Goal: Task Accomplishment & Management: Complete application form

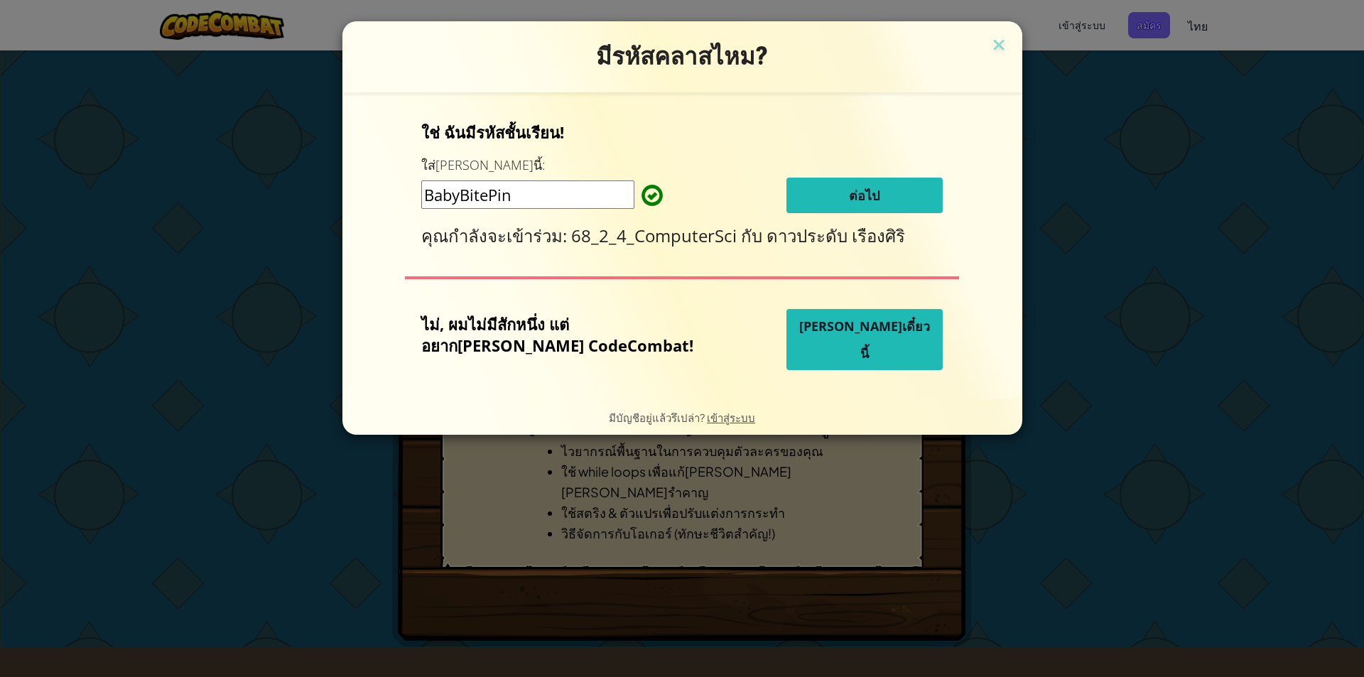
click at [815, 194] on button "ต่อไป" at bounding box center [864, 196] width 156 height 36
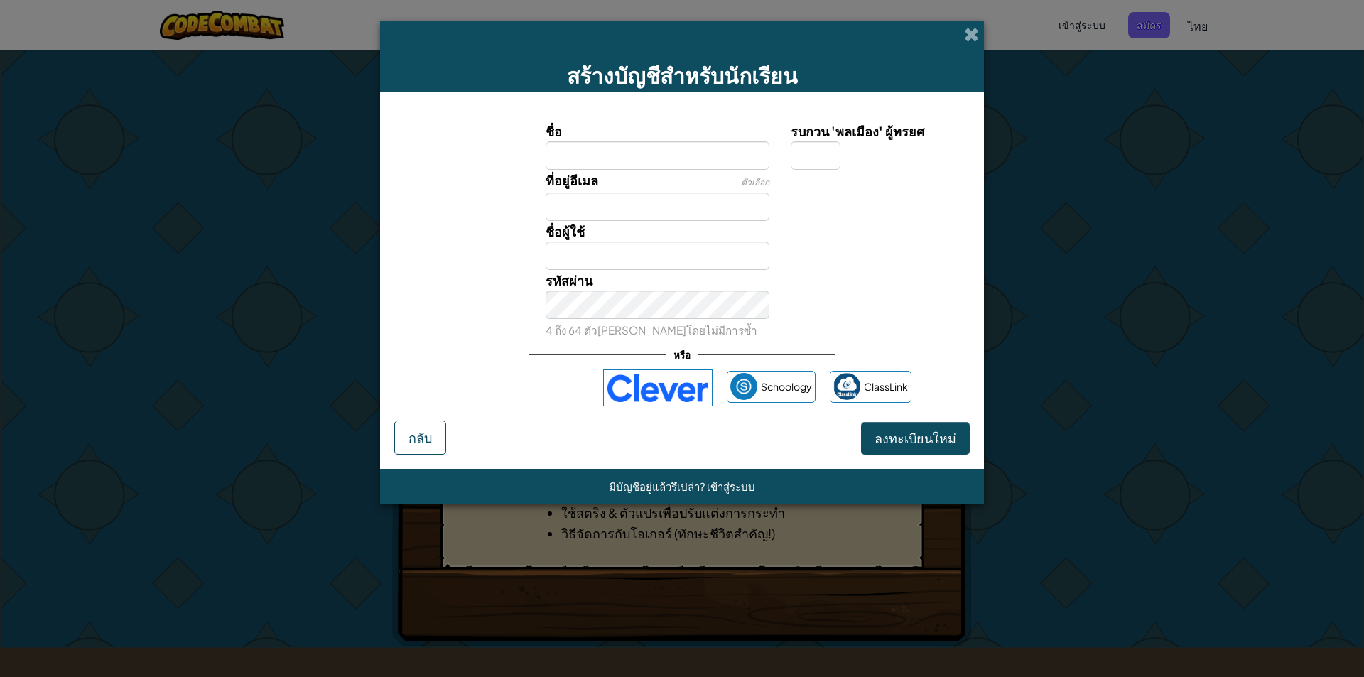
type input "t"
type input "ะ"
click at [861, 422] on button "ลงทะเบียนใหม่" at bounding box center [915, 438] width 109 height 33
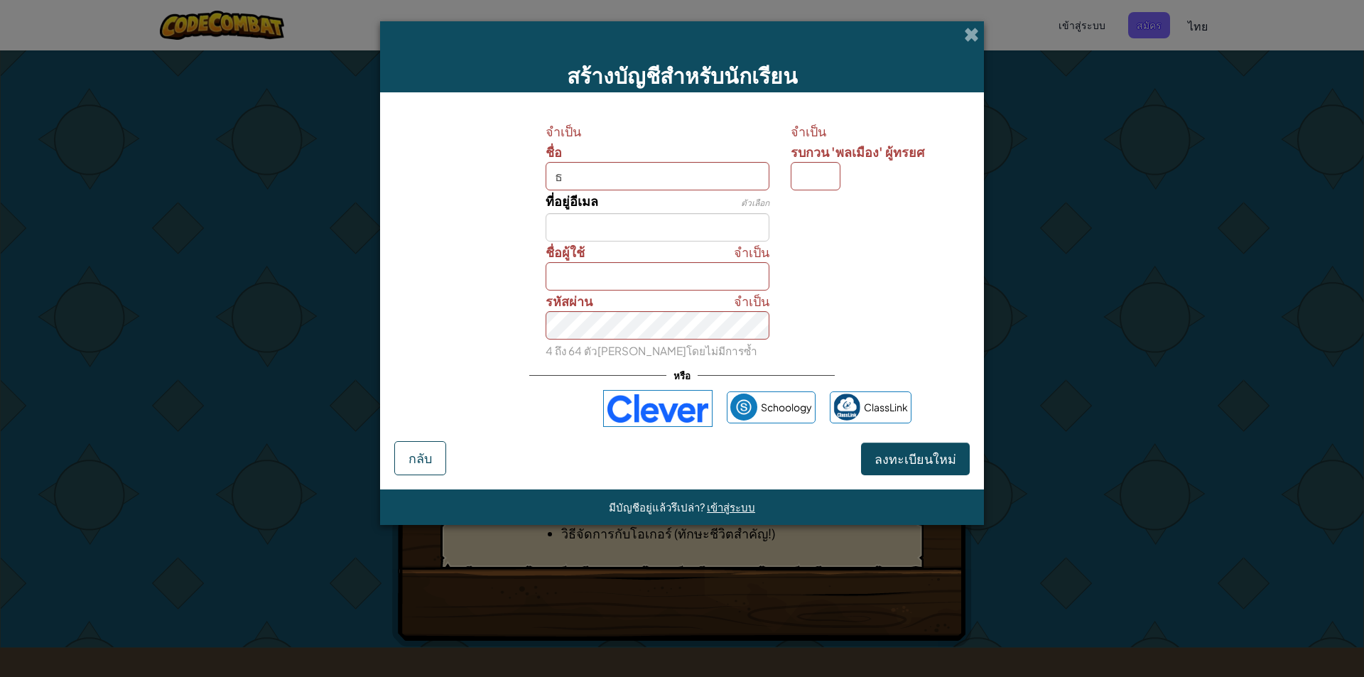
type input "ธ"
type input "ษ"
click at [586, 178] on input "ธ" at bounding box center [657, 176] width 224 height 28
type input "ษ"
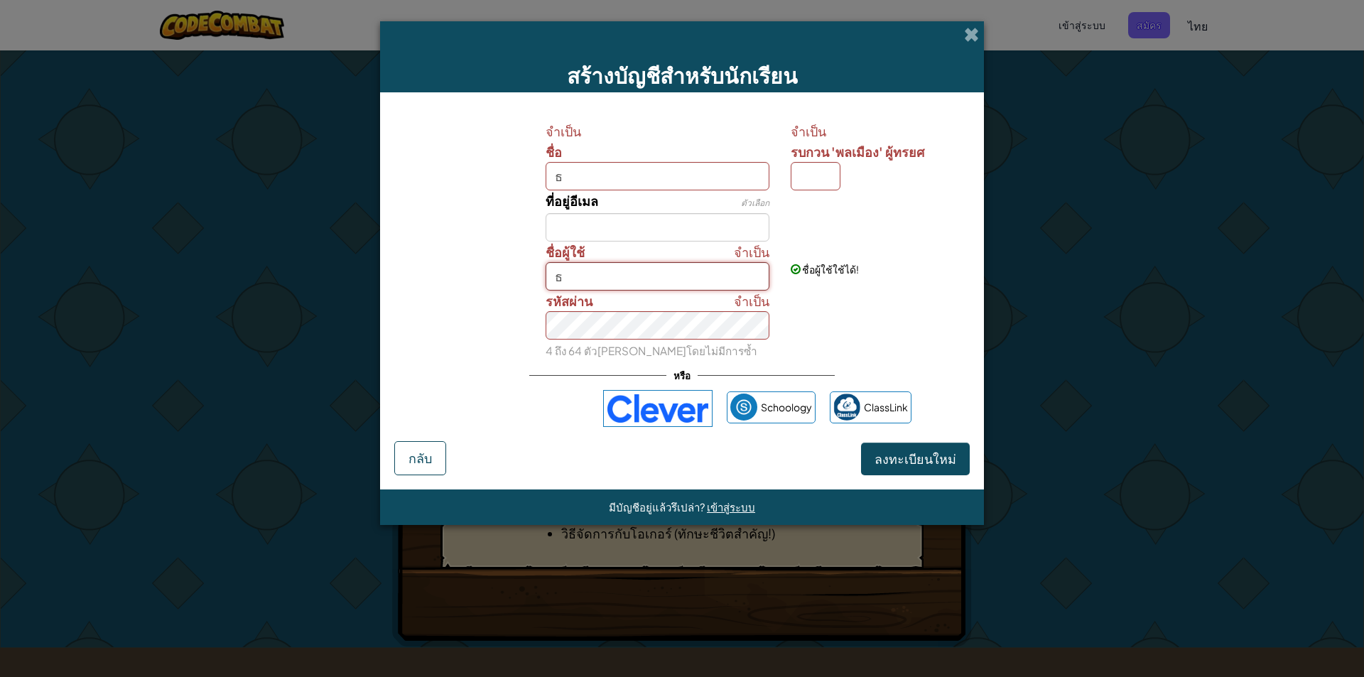
click at [572, 273] on input "ธ" at bounding box center [657, 276] width 224 height 28
click at [861, 442] on button "ลงทะเบียนใหม่" at bounding box center [915, 458] width 109 height 33
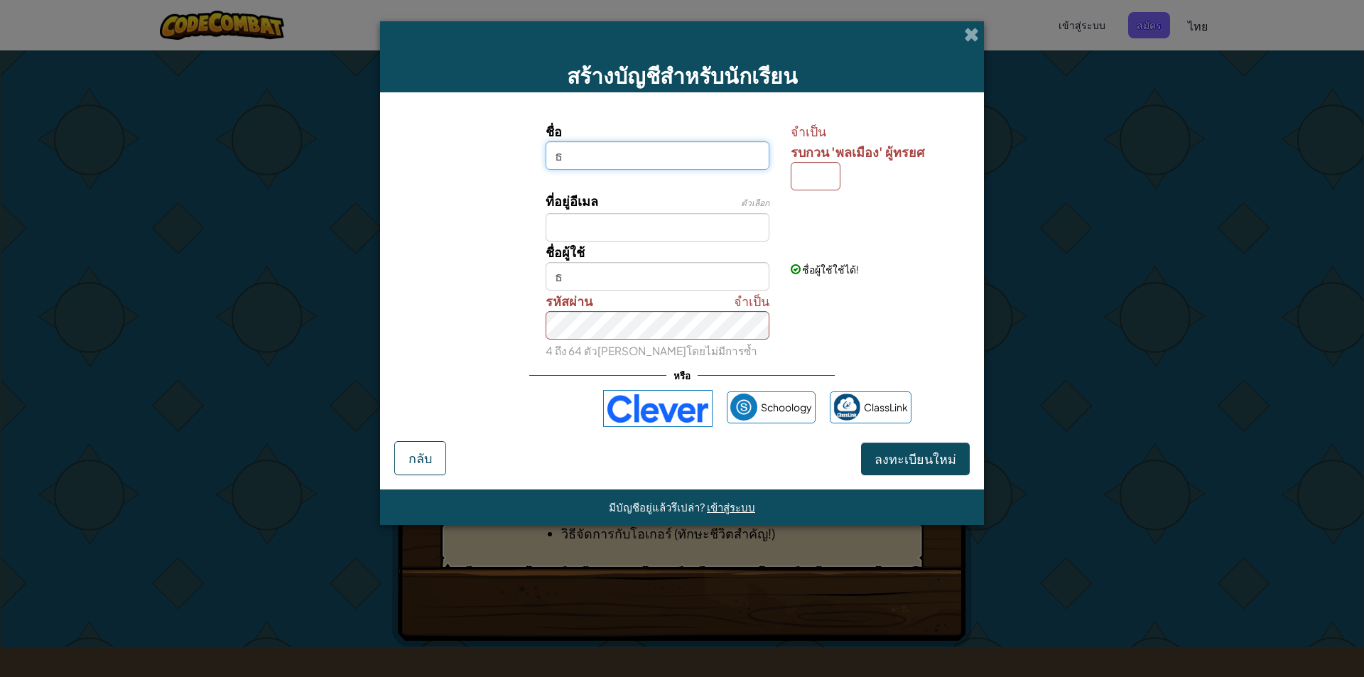
click at [580, 164] on input "ธ" at bounding box center [657, 155] width 224 height 28
type input "ธาวิน"
click at [797, 175] on input "รบกวน 'พลเมือง' ผู้ทรยศ" at bounding box center [815, 176] width 50 height 28
type input "V"
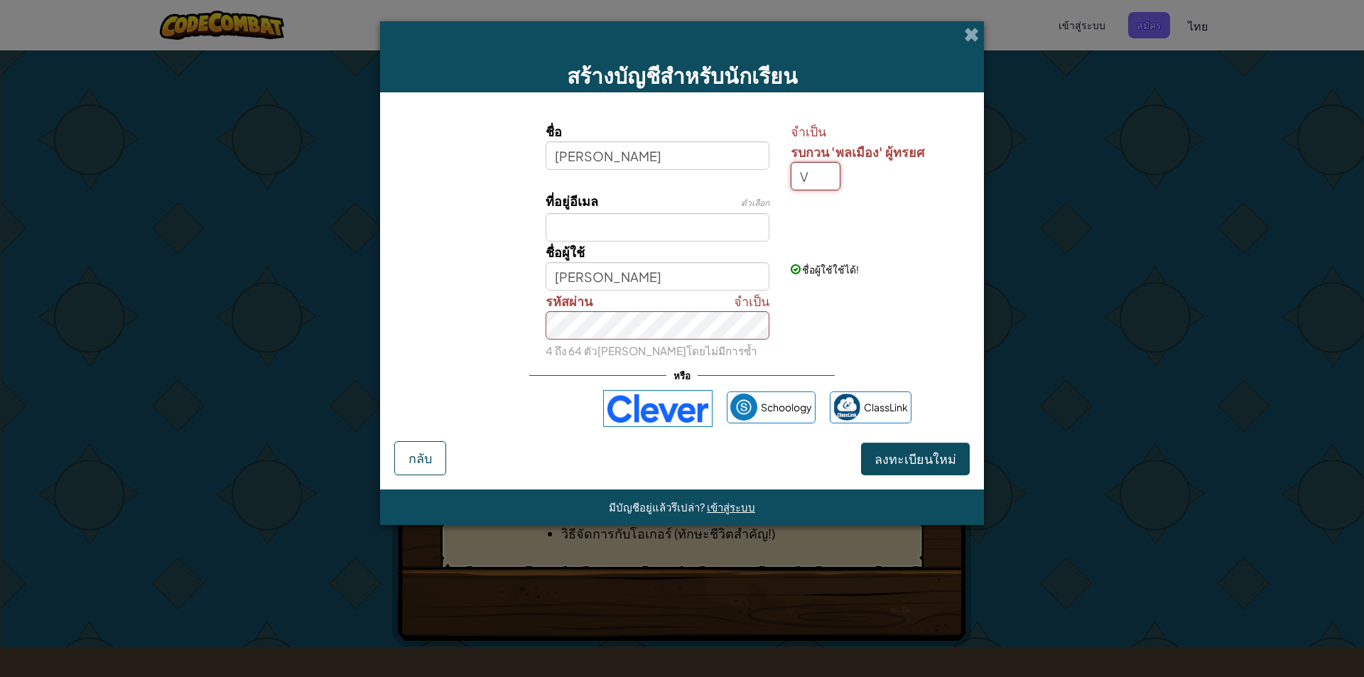
type input "ธาวินV"
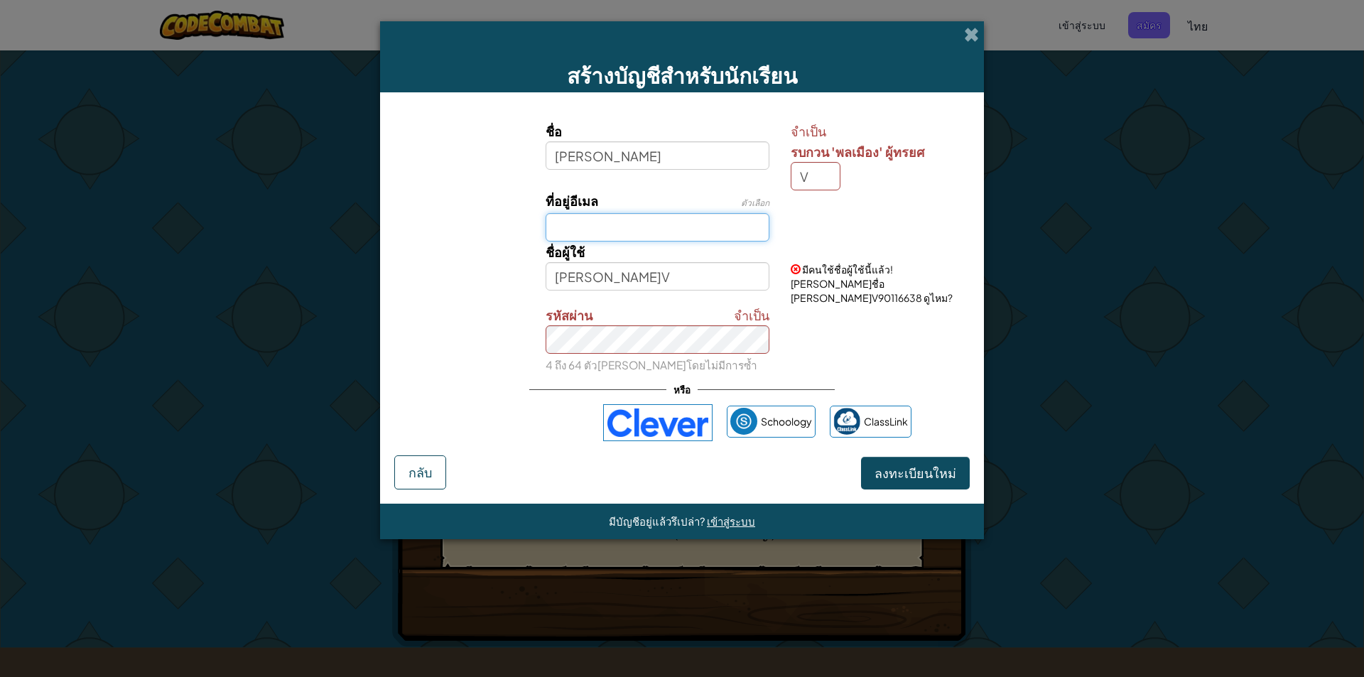
click at [711, 218] on input "ที่อยู่อีเมล" at bounding box center [657, 227] width 224 height 28
click at [631, 235] on input "ที่อยู่อีเมล" at bounding box center [657, 227] width 224 height 28
click at [607, 232] on input "123456" at bounding box center [657, 227] width 224 height 28
drag, startPoint x: 599, startPoint y: 228, endPoint x: 543, endPoint y: 229, distance: 56.1
click at [545, 233] on input "123456@gmail.com" at bounding box center [657, 227] width 224 height 28
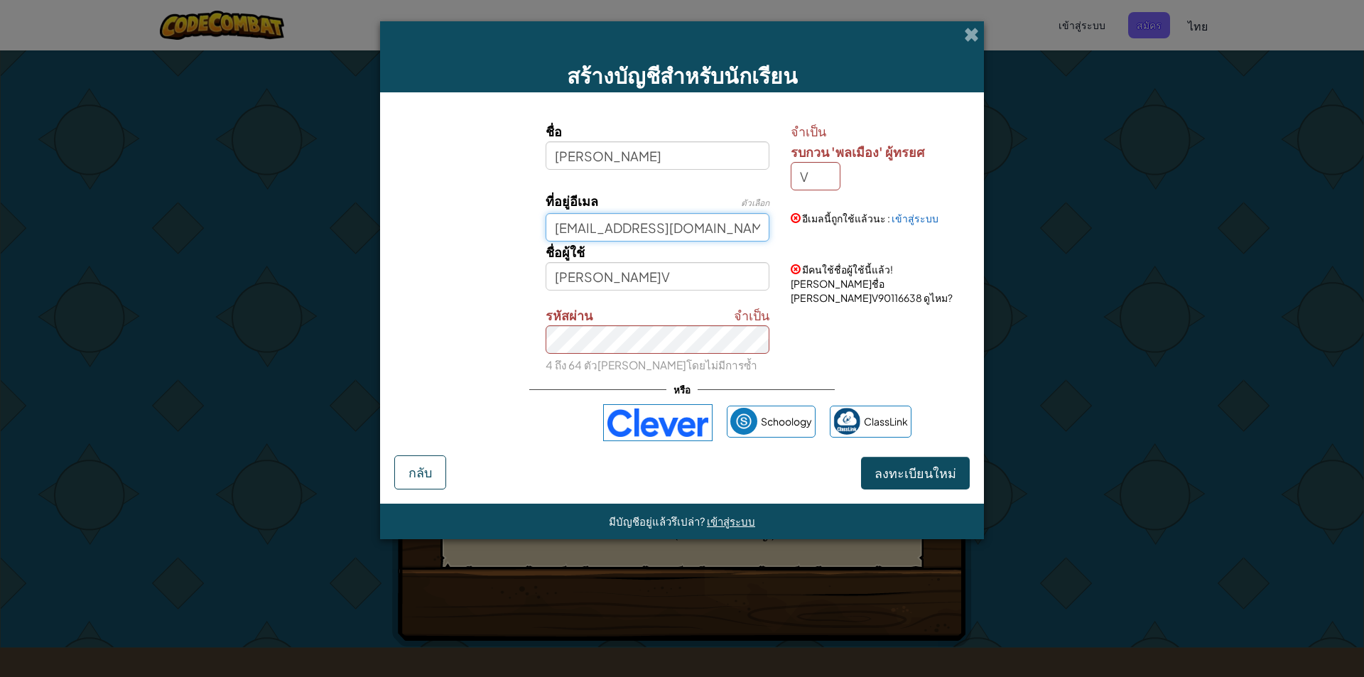
drag, startPoint x: 593, startPoint y: 230, endPoint x: 555, endPoint y: 220, distance: 38.9
click at [550, 220] on input "65482@gmail.com" at bounding box center [657, 227] width 224 height 28
type input "65482@gmail.com"
click at [610, 272] on input "ธาวินV" at bounding box center [657, 276] width 224 height 28
paste input "65482"
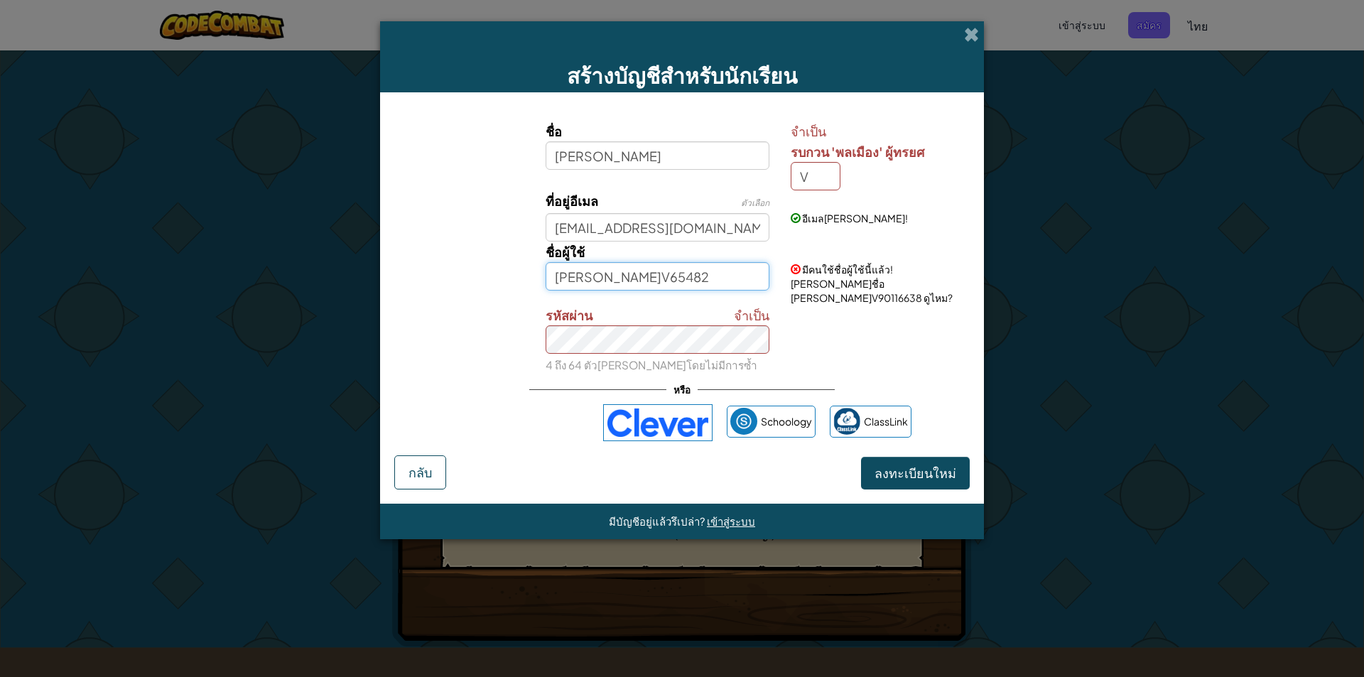
type input "[PERSON_NAME]V65482"
click at [942, 465] on span "ลงทะเบียนใหม่" at bounding box center [915, 472] width 82 height 16
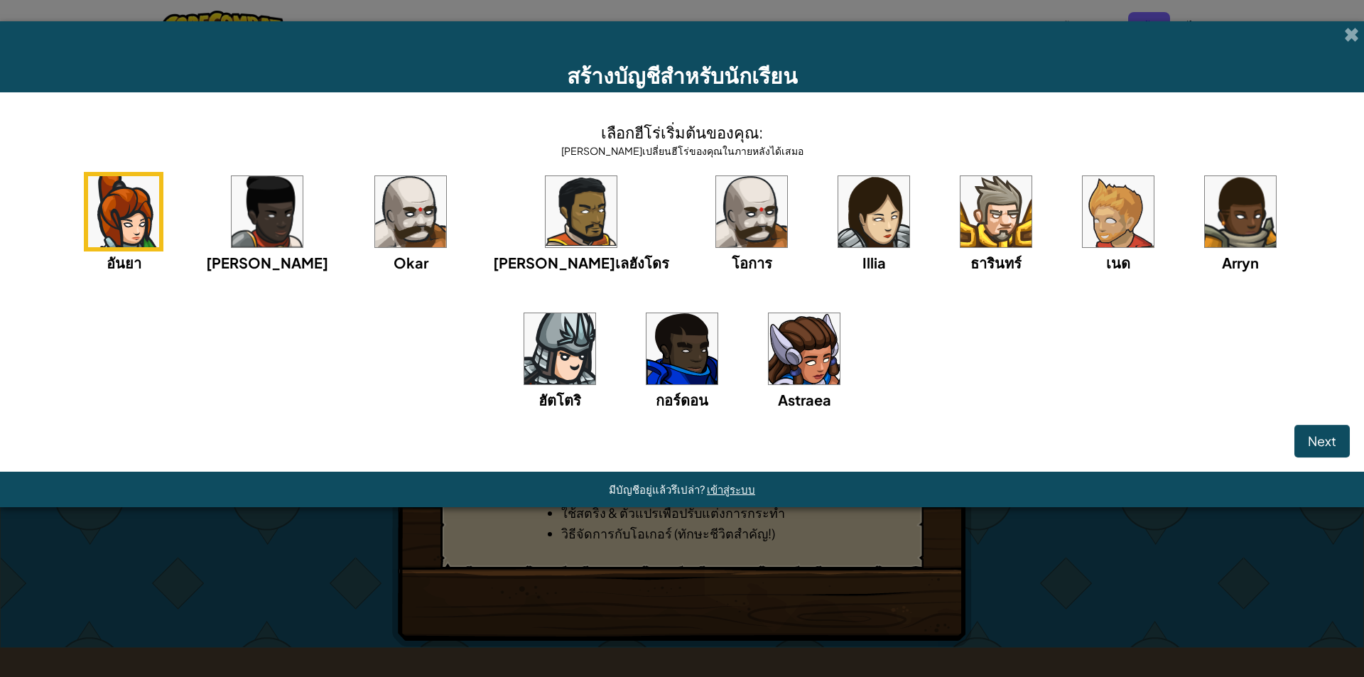
click at [268, 217] on img at bounding box center [267, 211] width 71 height 71
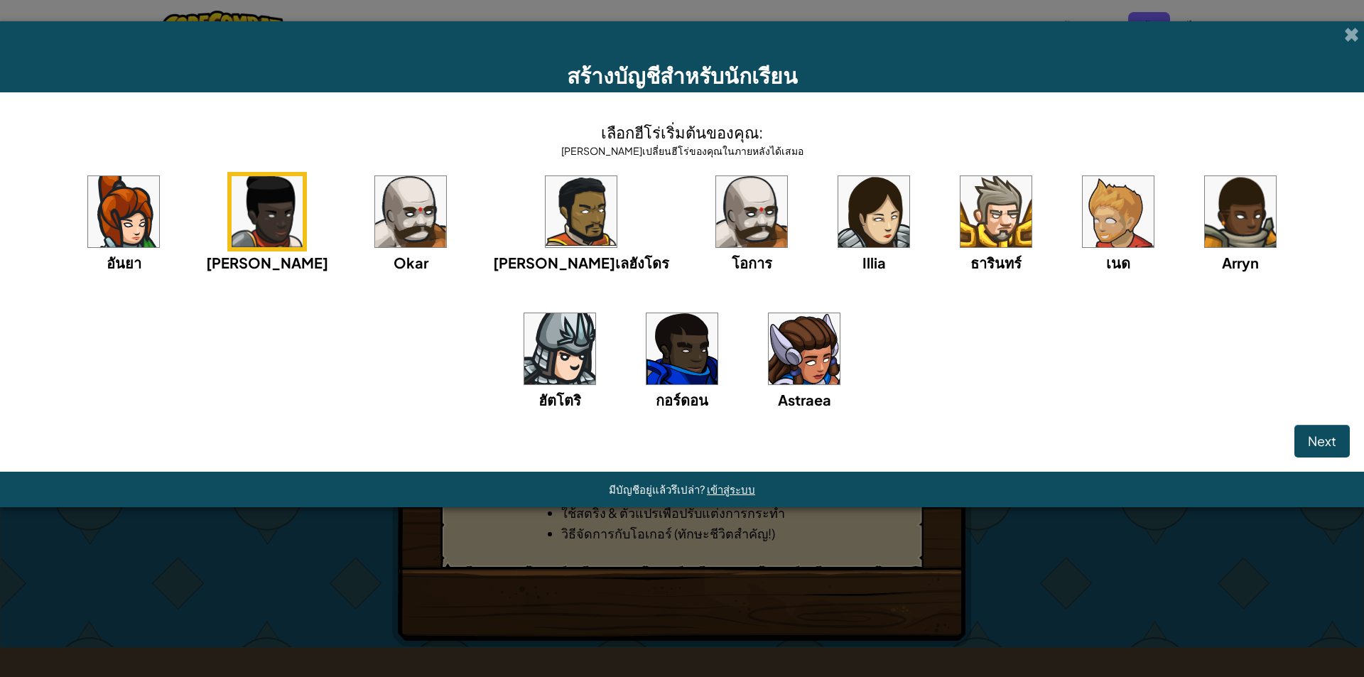
click at [392, 248] on div "Okar" at bounding box center [411, 223] width 80 height 102
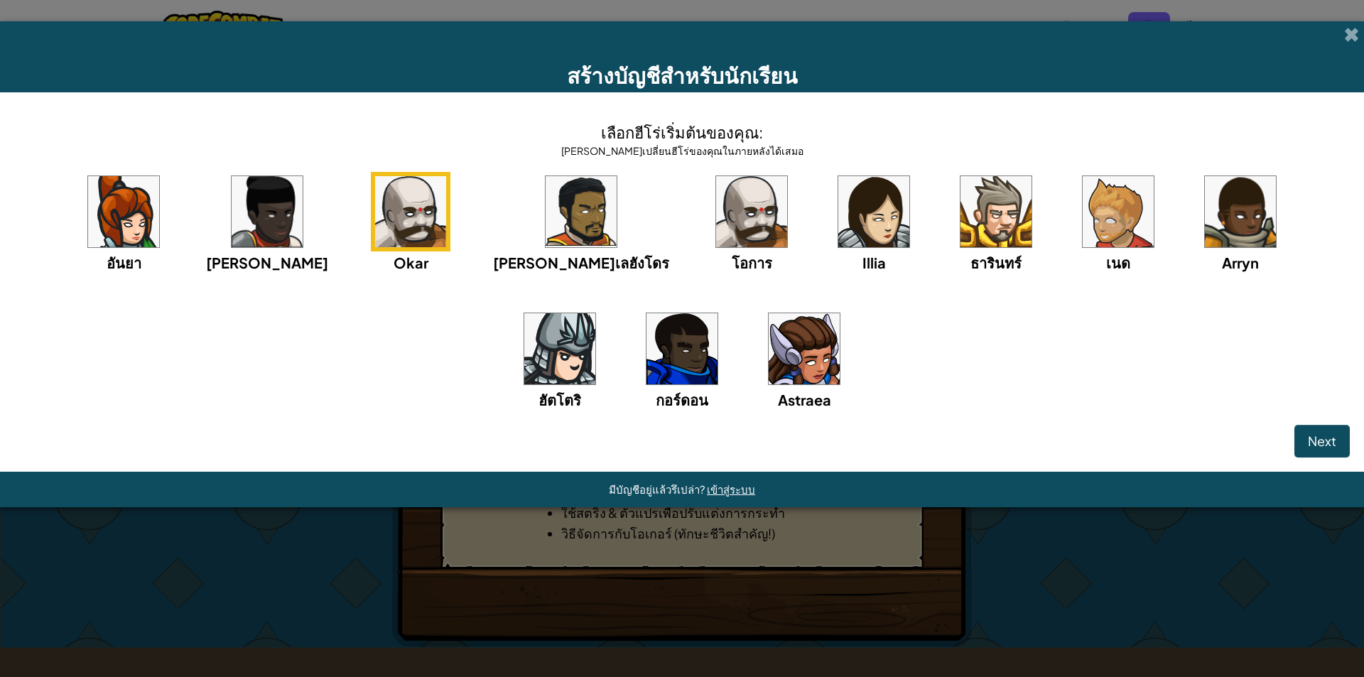
click at [716, 237] on img at bounding box center [751, 211] width 71 height 71
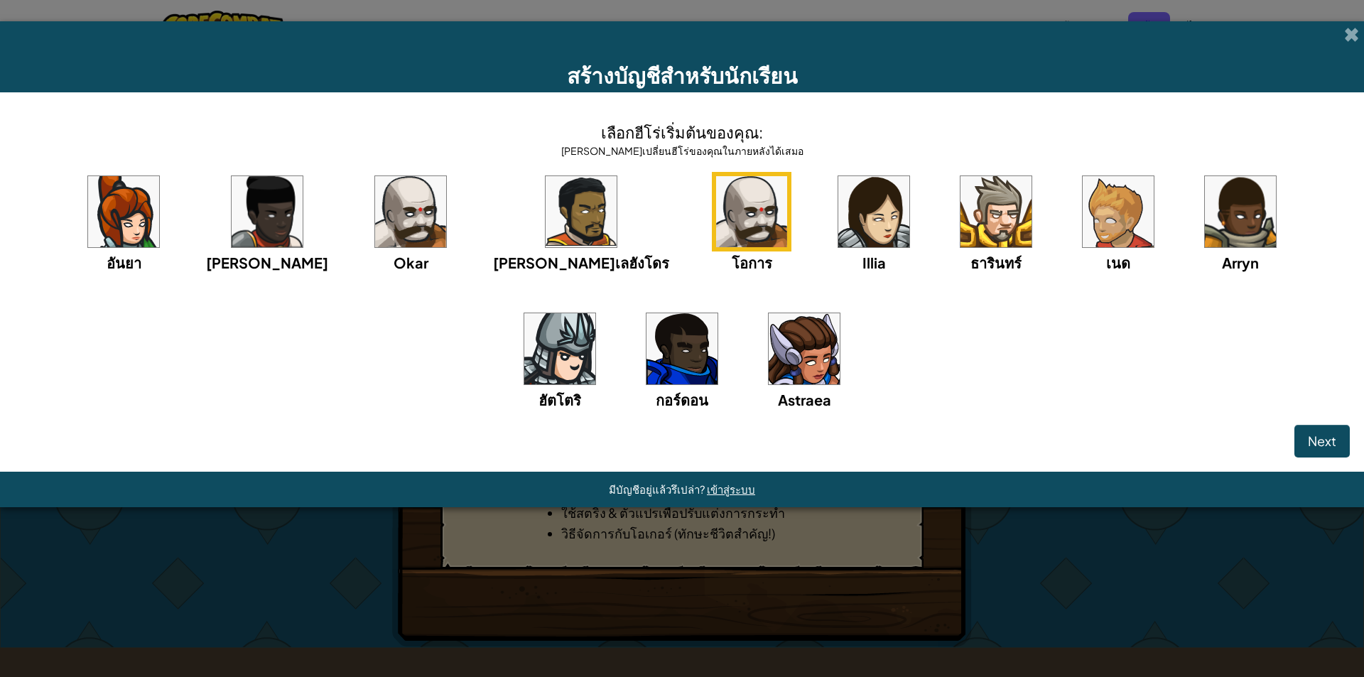
click at [376, 185] on img at bounding box center [410, 211] width 71 height 71
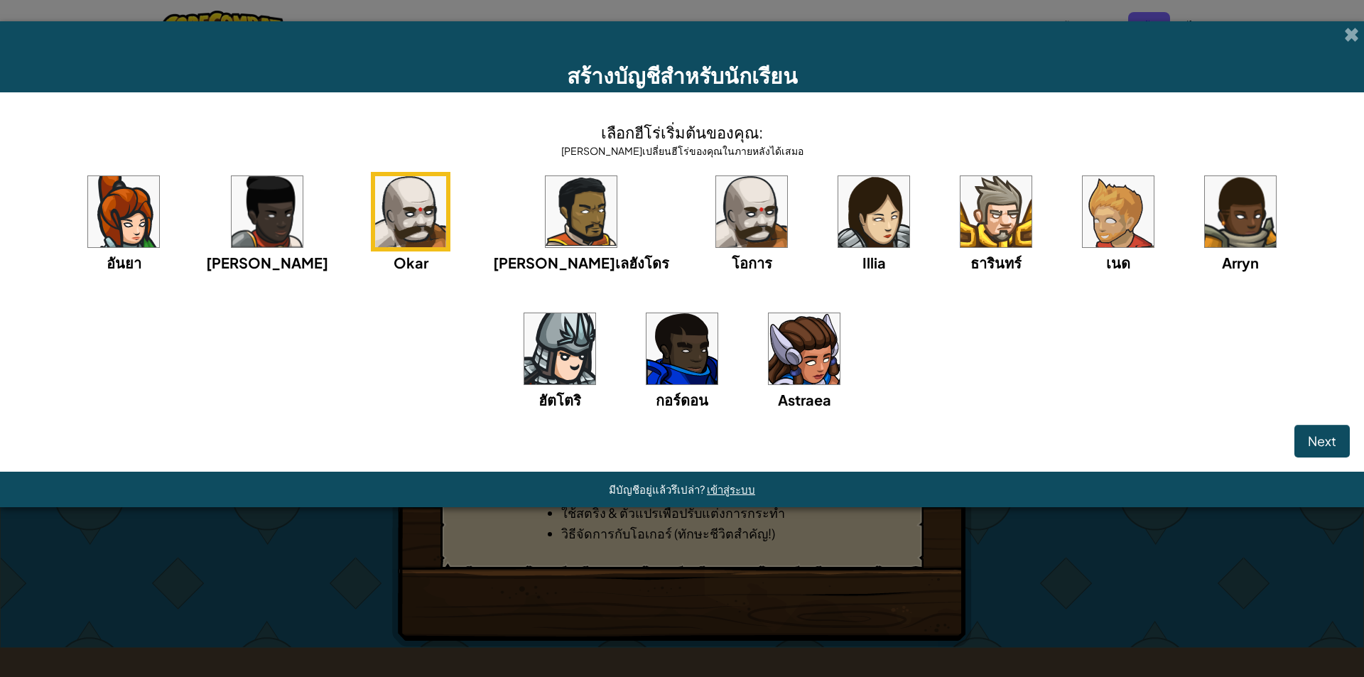
click at [716, 202] on img at bounding box center [751, 211] width 71 height 71
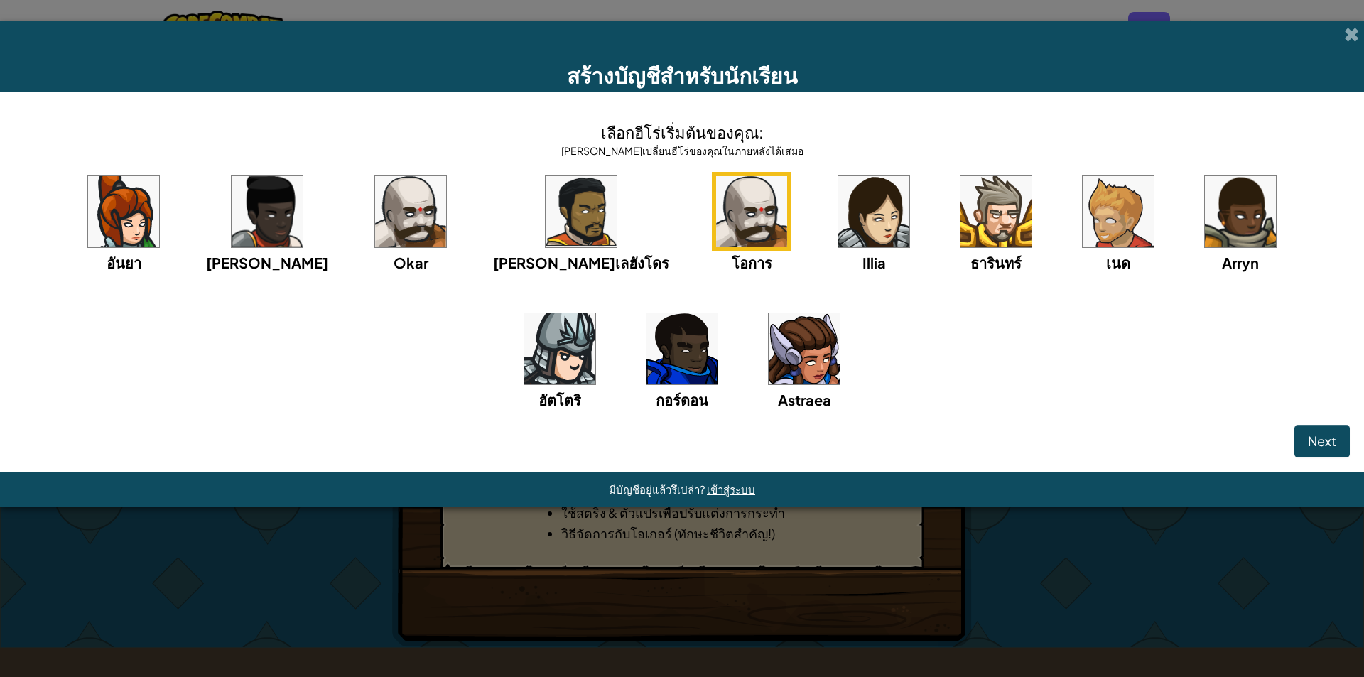
click at [960, 217] on img at bounding box center [995, 211] width 71 height 71
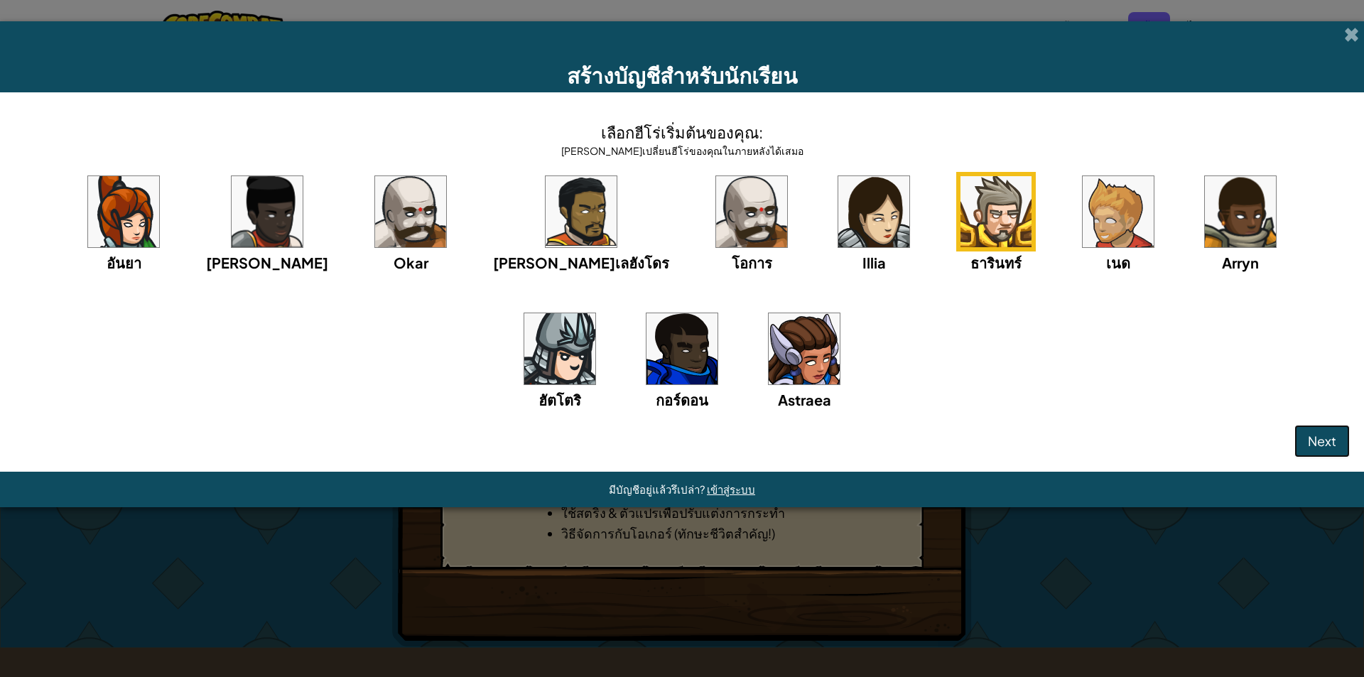
click at [1318, 435] on span "Next" at bounding box center [1321, 441] width 28 height 16
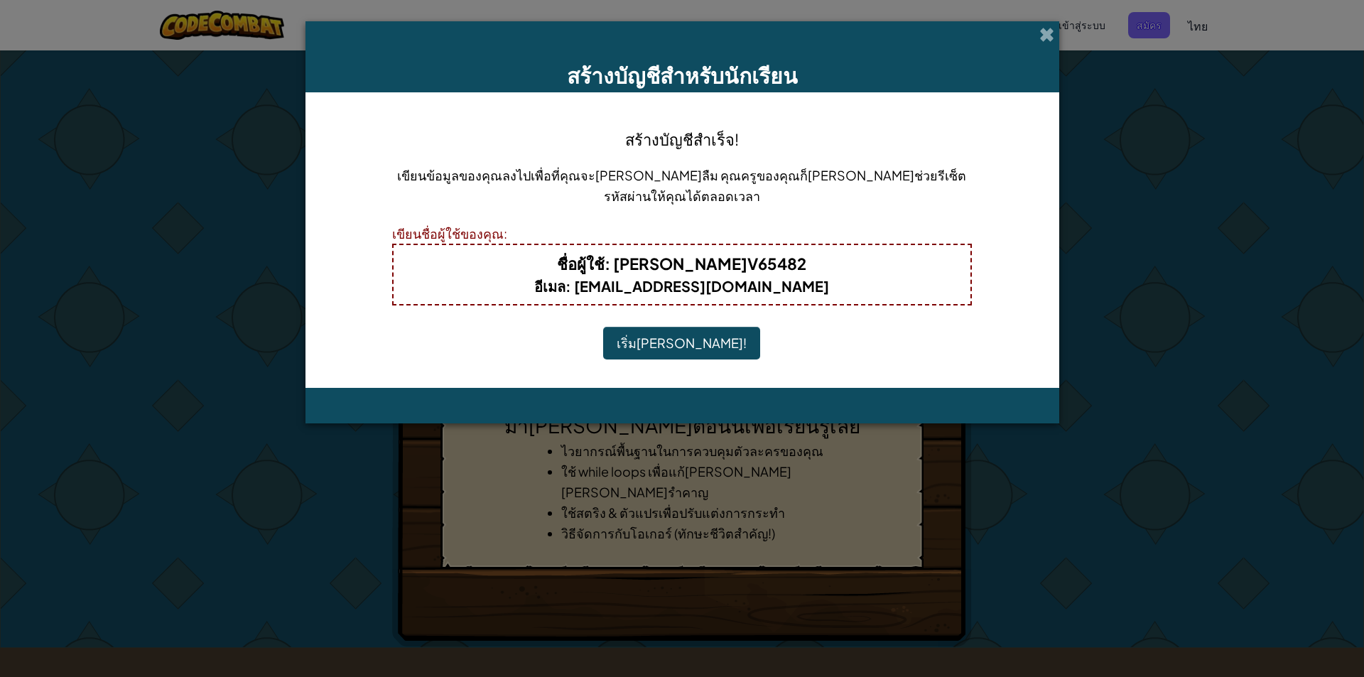
click at [663, 331] on button "เริ่มเล่น!" at bounding box center [681, 343] width 157 height 33
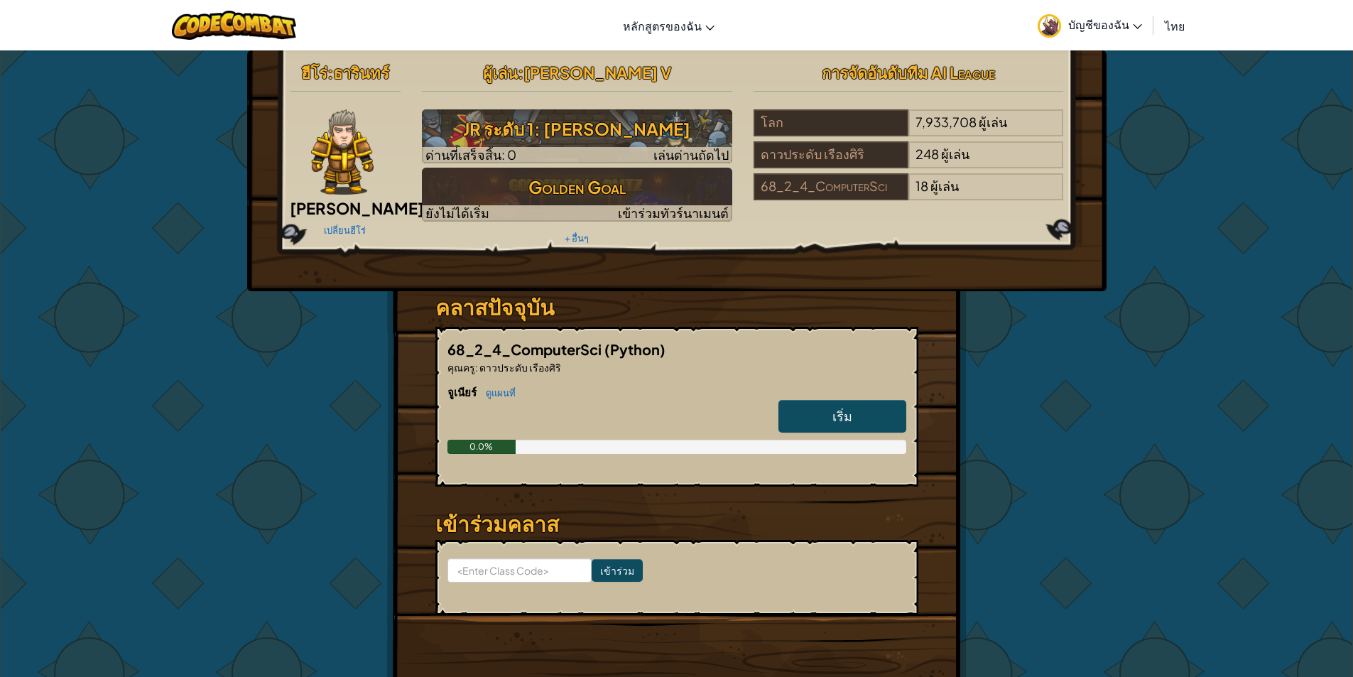
drag, startPoint x: 819, startPoint y: 409, endPoint x: 820, endPoint y: 402, distance: 7.2
click at [821, 401] on link "เริ่ม" at bounding box center [842, 416] width 128 height 33
select select "th"
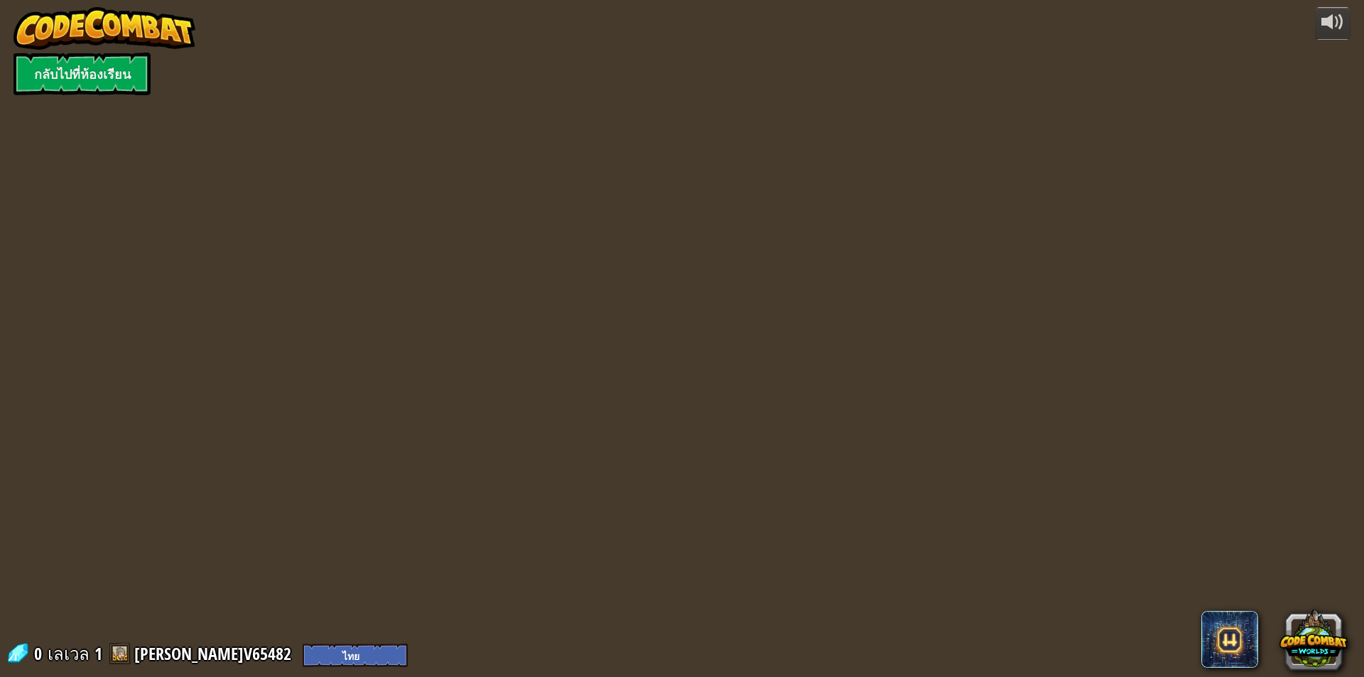
select select "th"
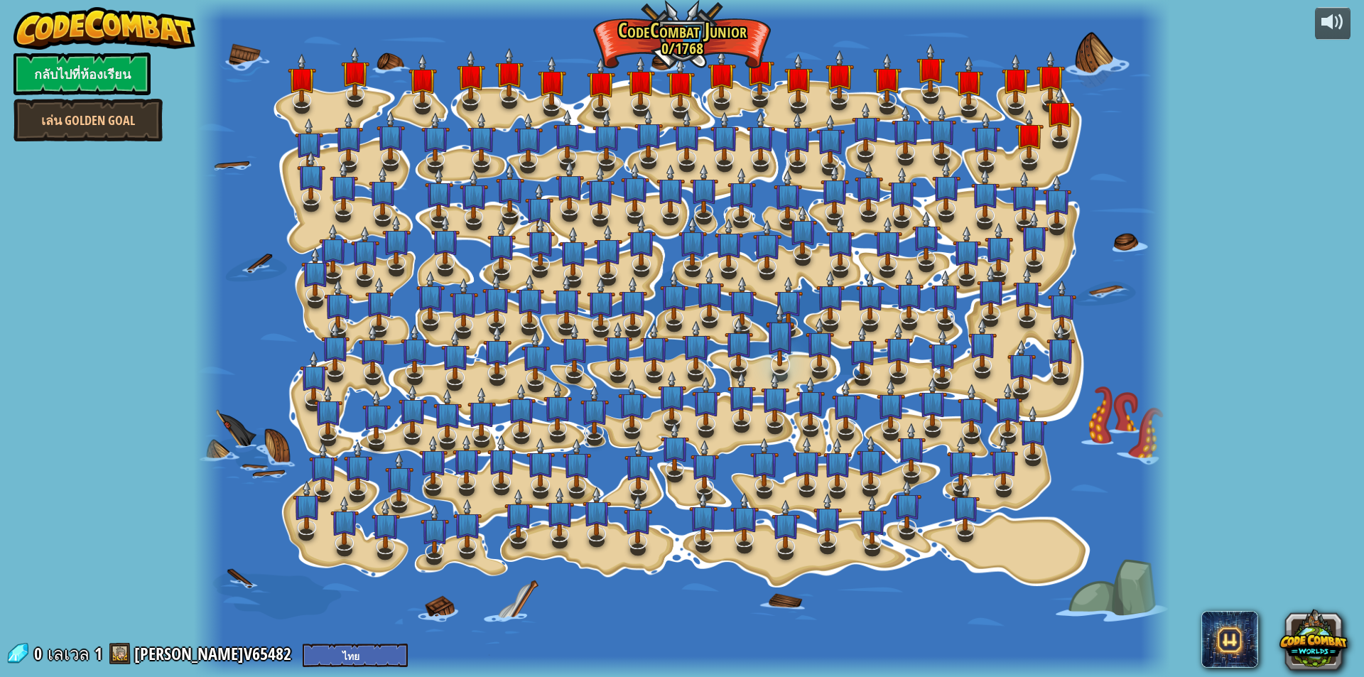
select select "th"
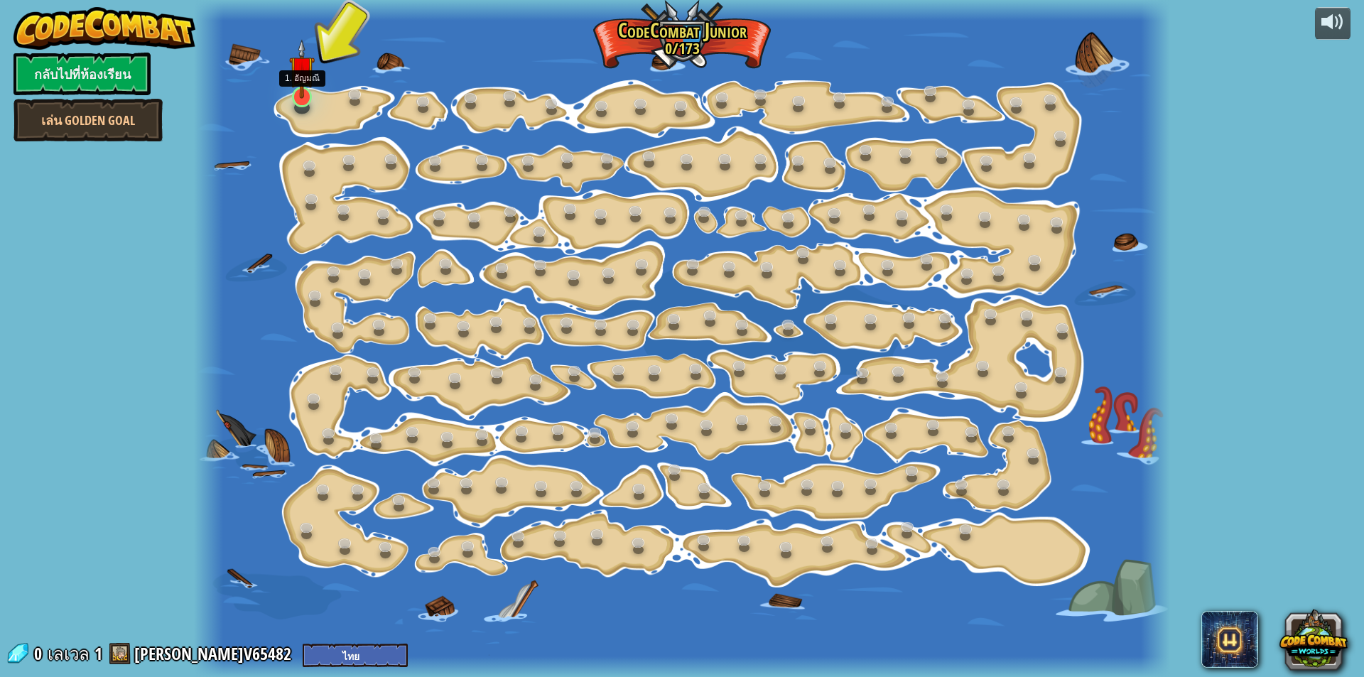
click at [298, 97] on img at bounding box center [302, 69] width 26 height 60
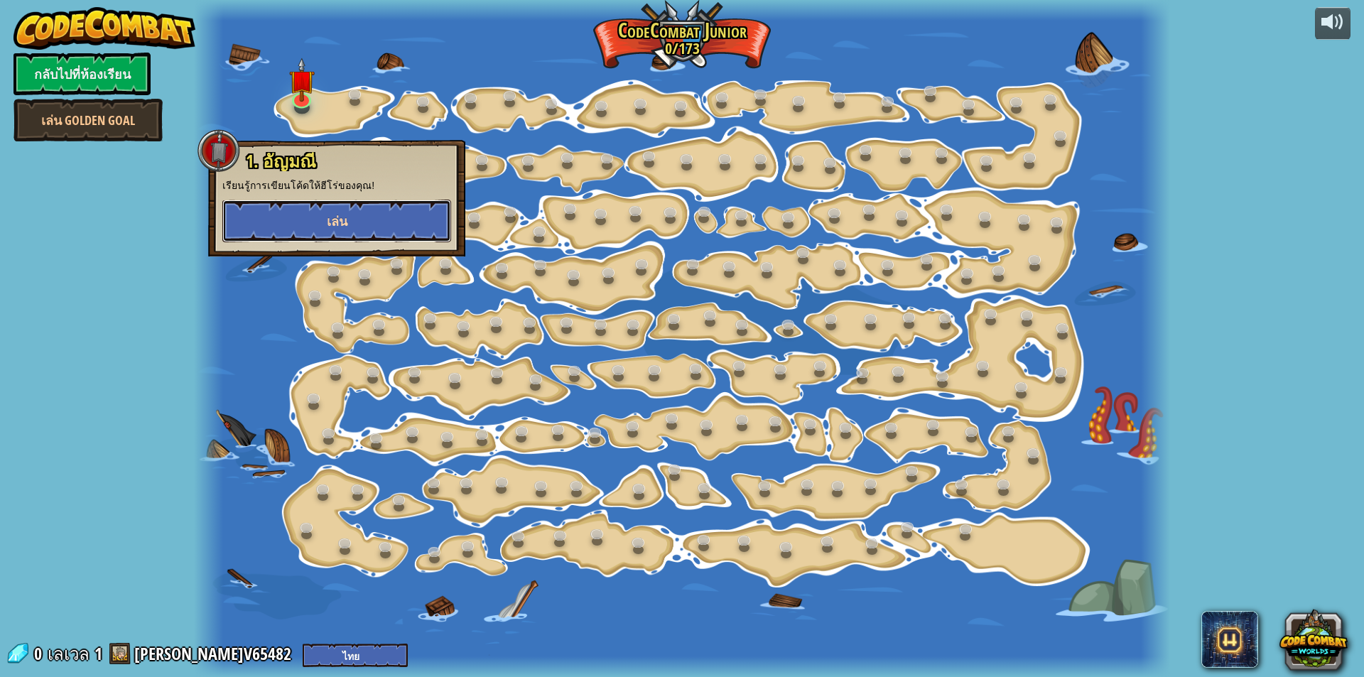
click at [325, 214] on button "เล่น" at bounding box center [336, 221] width 229 height 43
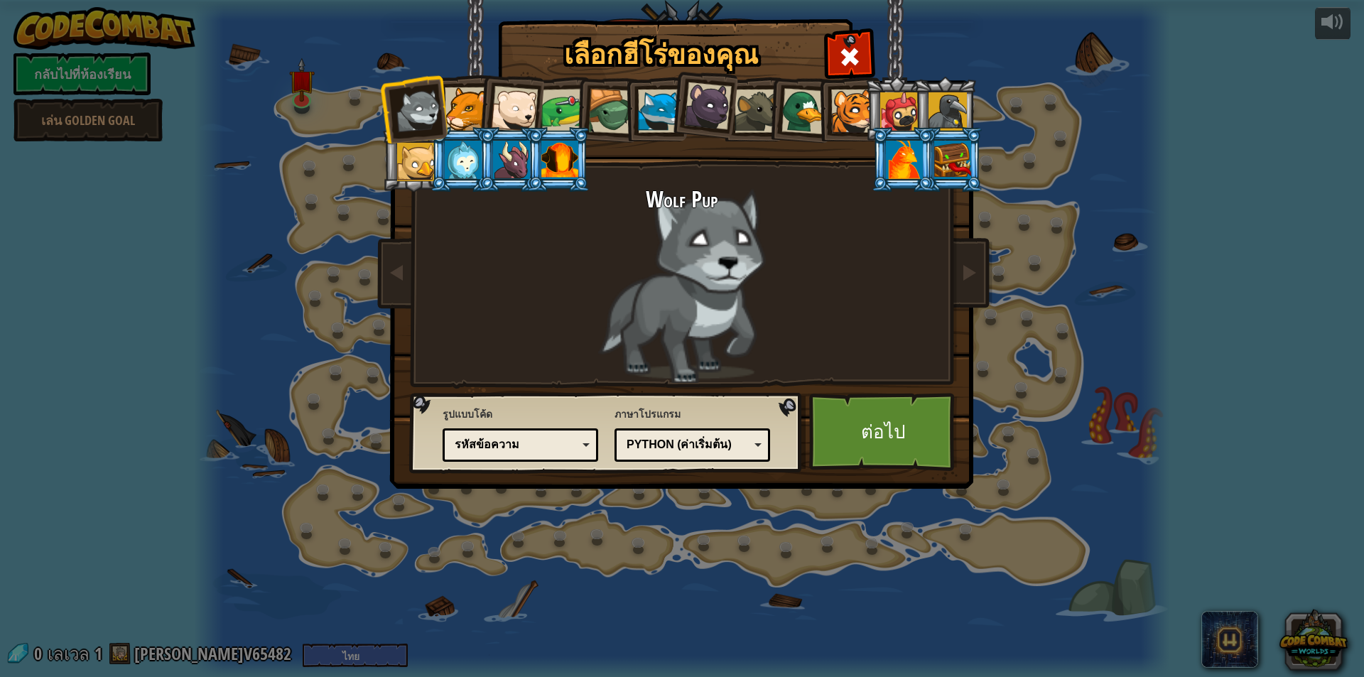
click at [509, 159] on div at bounding box center [511, 160] width 37 height 38
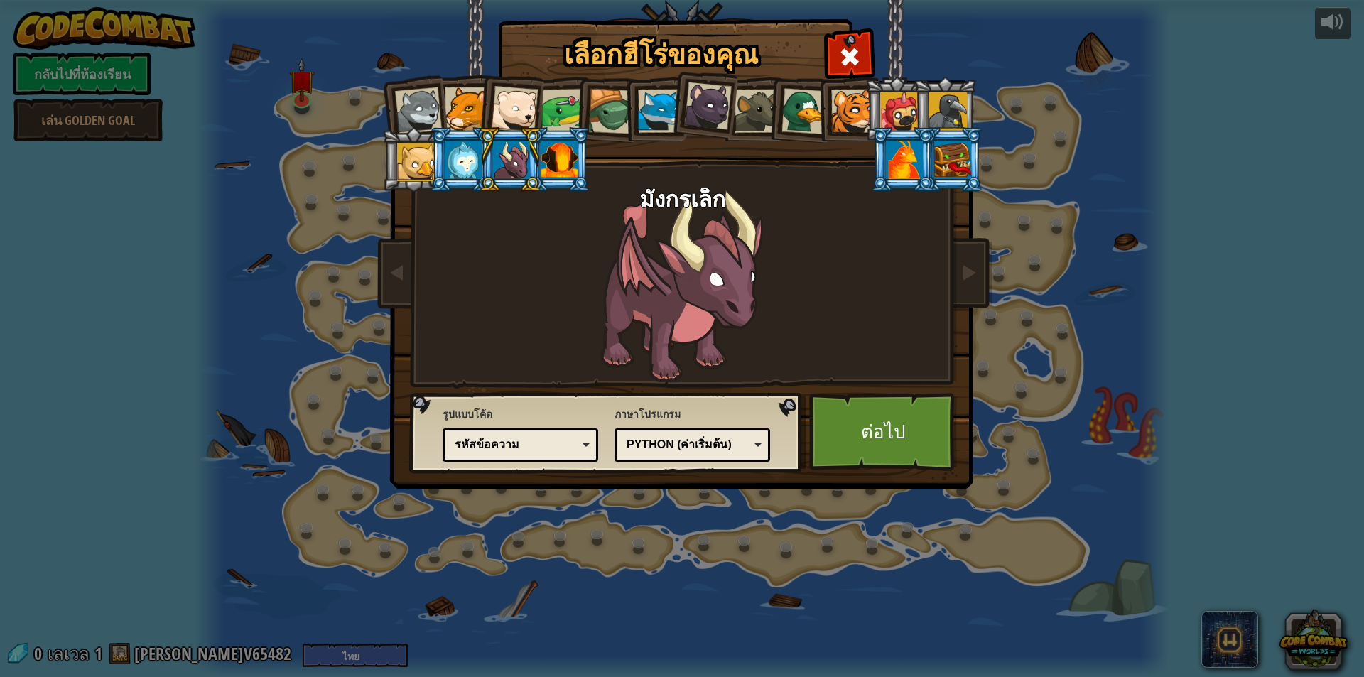
drag, startPoint x: 545, startPoint y: 154, endPoint x: 554, endPoint y: 146, distance: 12.1
click at [554, 146] on div at bounding box center [559, 160] width 37 height 38
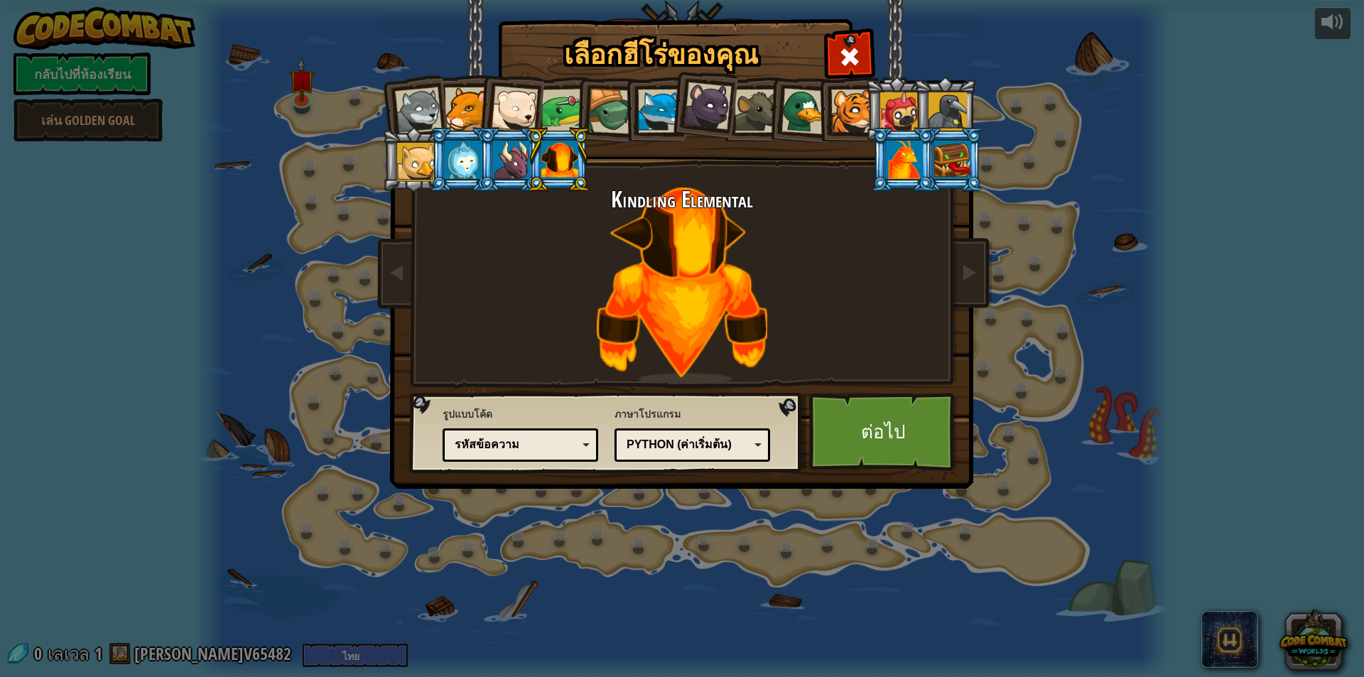
click at [545, 102] on div at bounding box center [563, 111] width 44 height 44
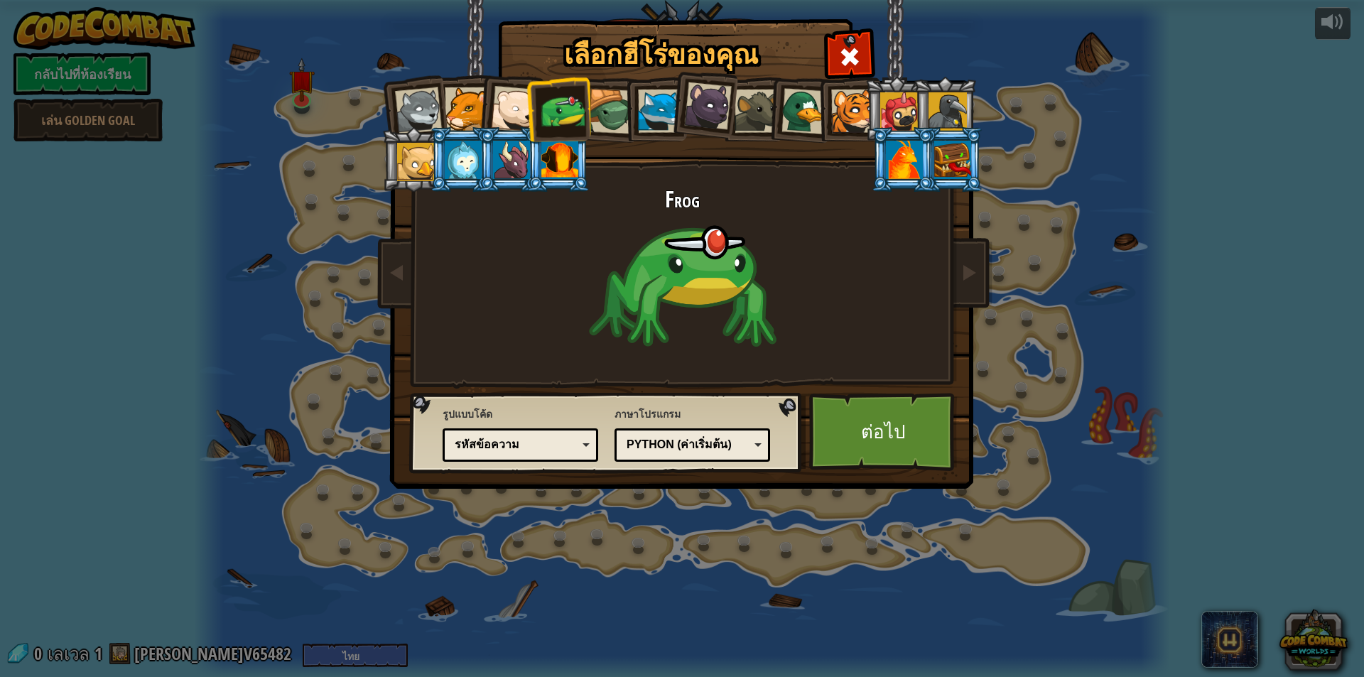
click at [516, 113] on div at bounding box center [514, 109] width 47 height 47
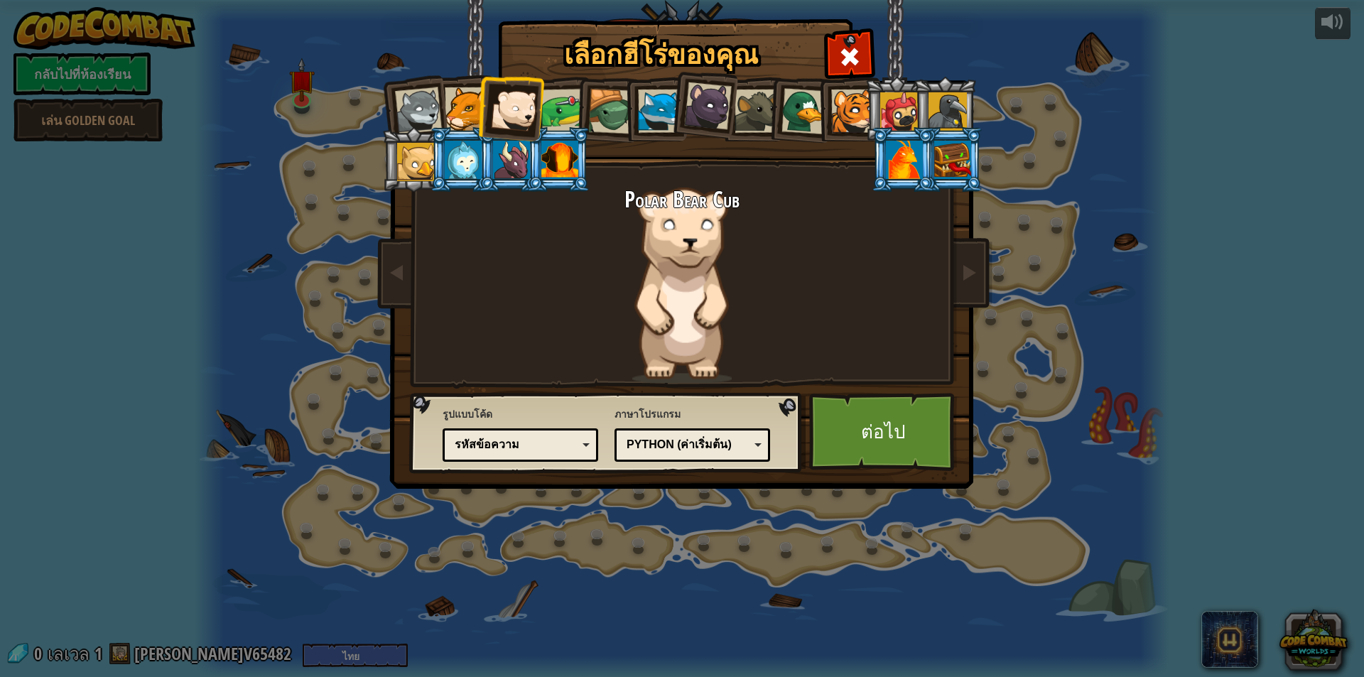
click at [477, 107] on li at bounding box center [510, 107] width 70 height 70
click at [422, 123] on div at bounding box center [418, 110] width 47 height 47
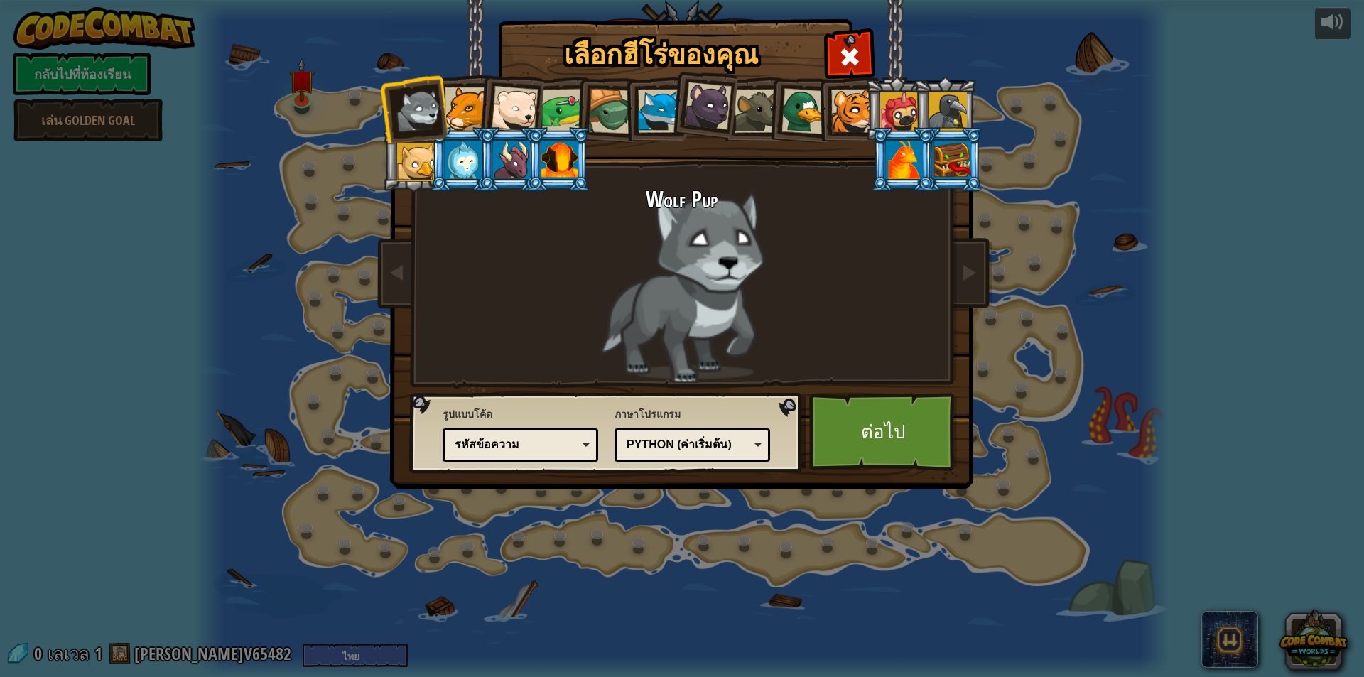
click at [410, 149] on div at bounding box center [416, 162] width 38 height 38
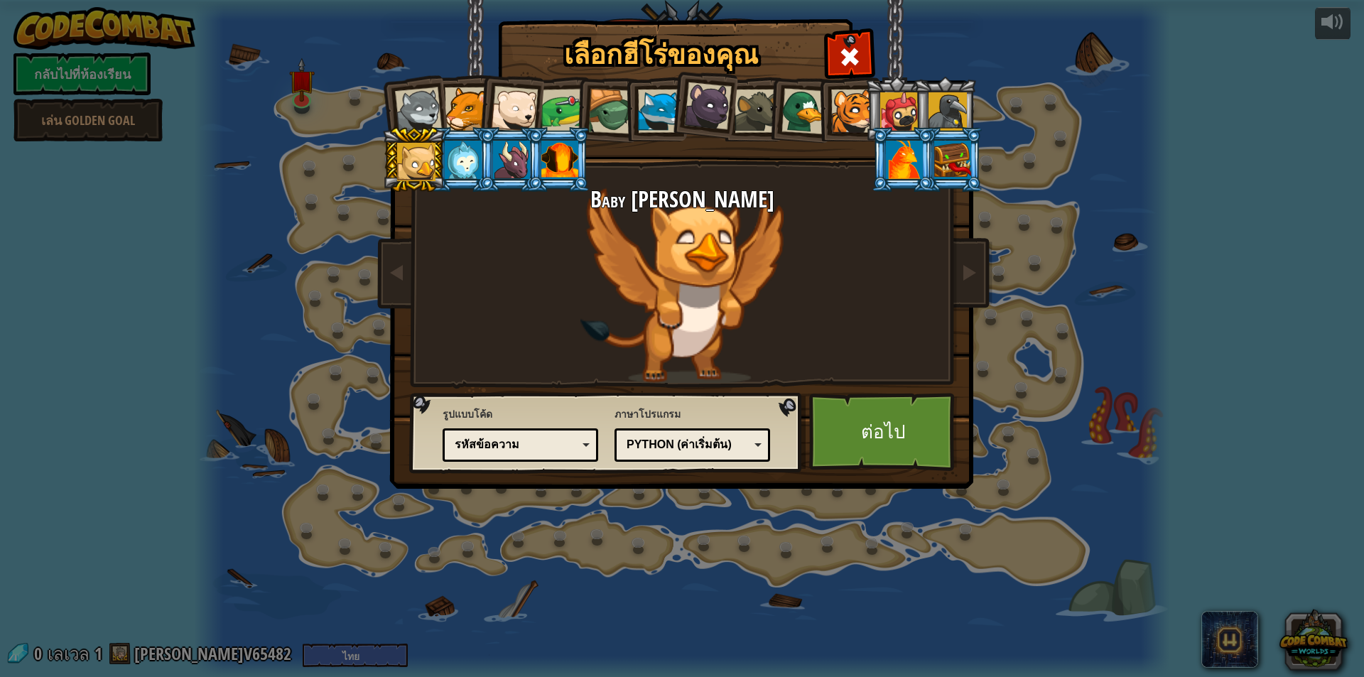
click at [662, 109] on div at bounding box center [659, 110] width 43 height 43
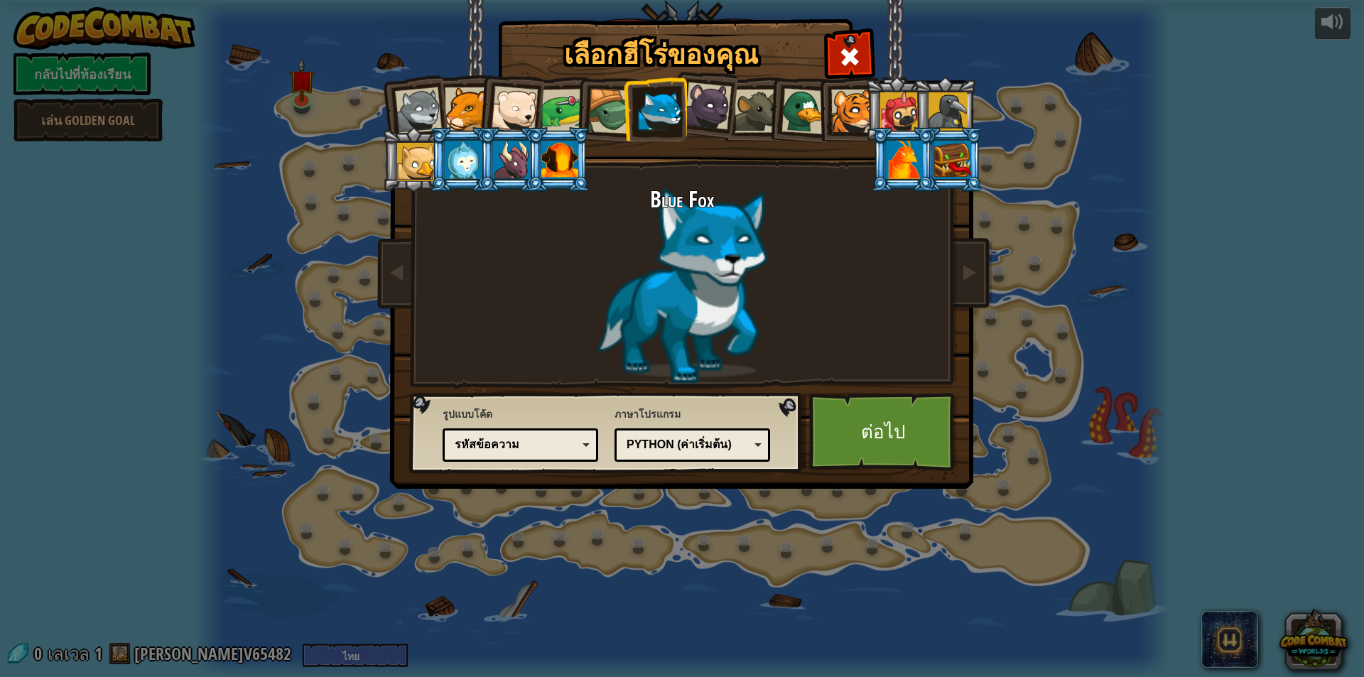
click at [670, 106] on div at bounding box center [659, 110] width 43 height 43
click at [699, 106] on div at bounding box center [708, 106] width 48 height 48
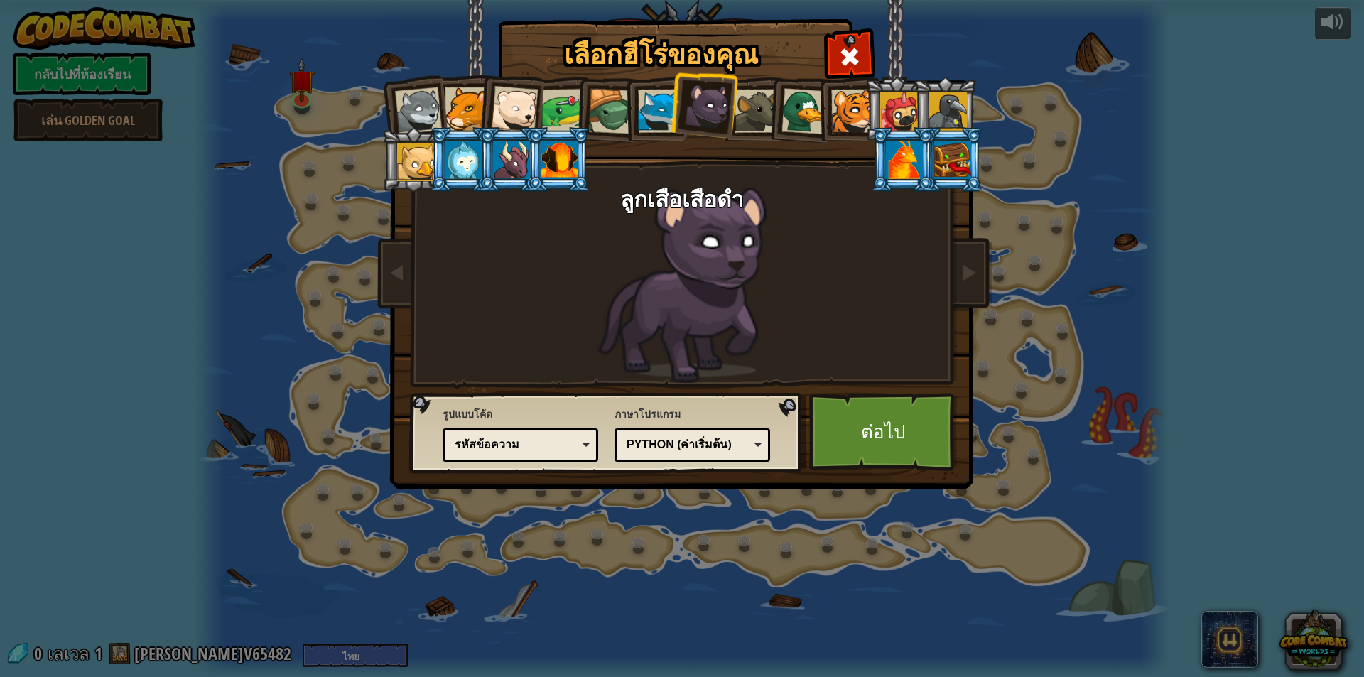
click at [756, 107] on div at bounding box center [755, 110] width 43 height 43
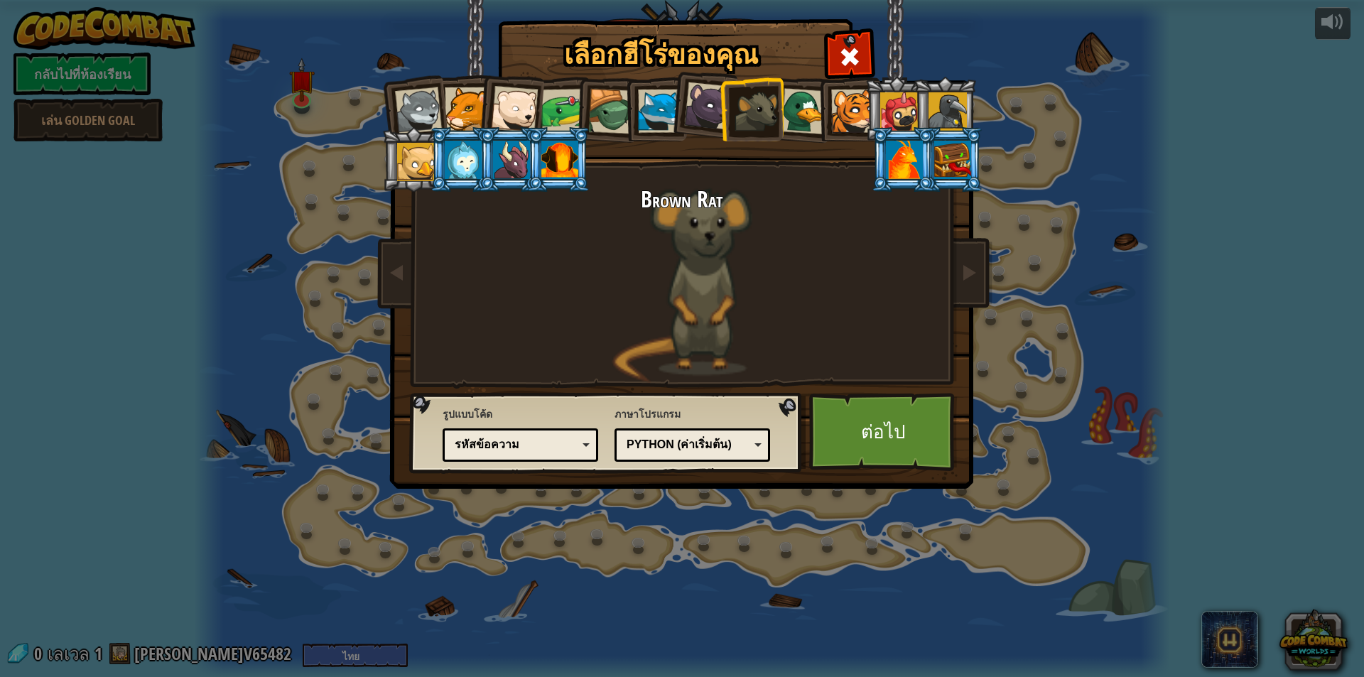
click at [808, 109] on div at bounding box center [804, 111] width 46 height 46
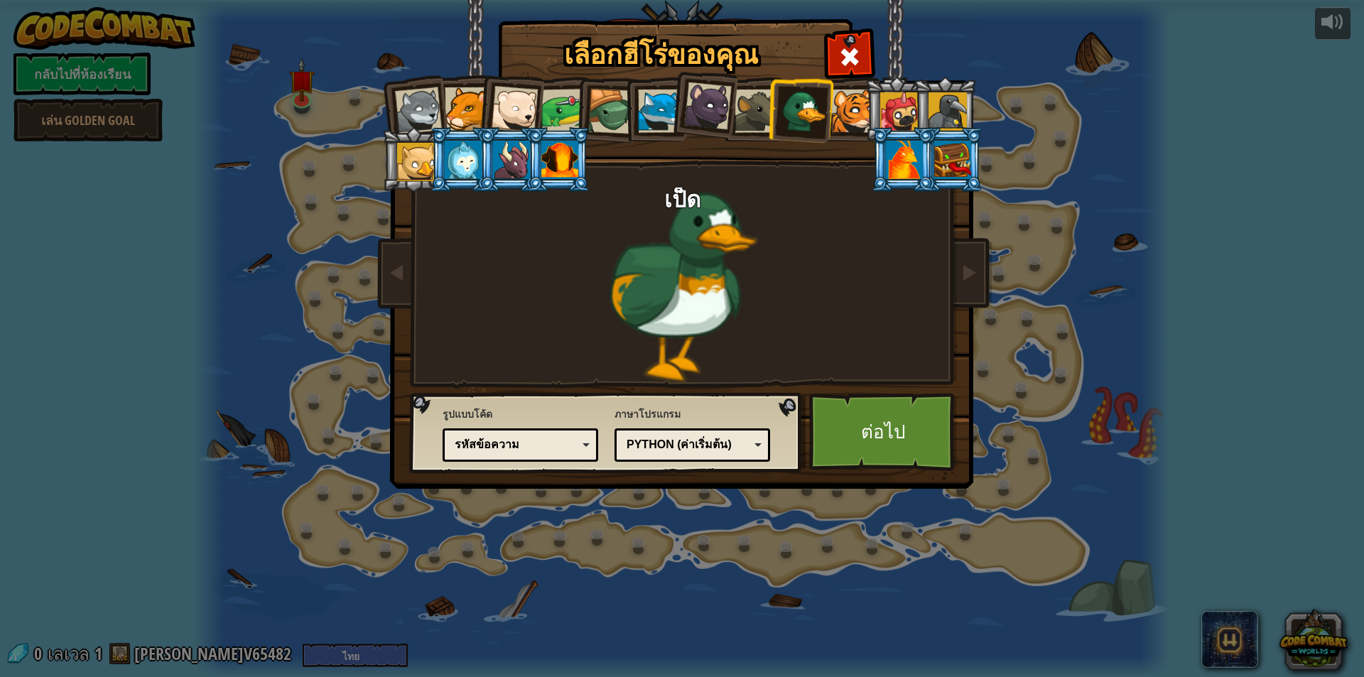
click at [832, 109] on div at bounding box center [852, 110] width 43 height 43
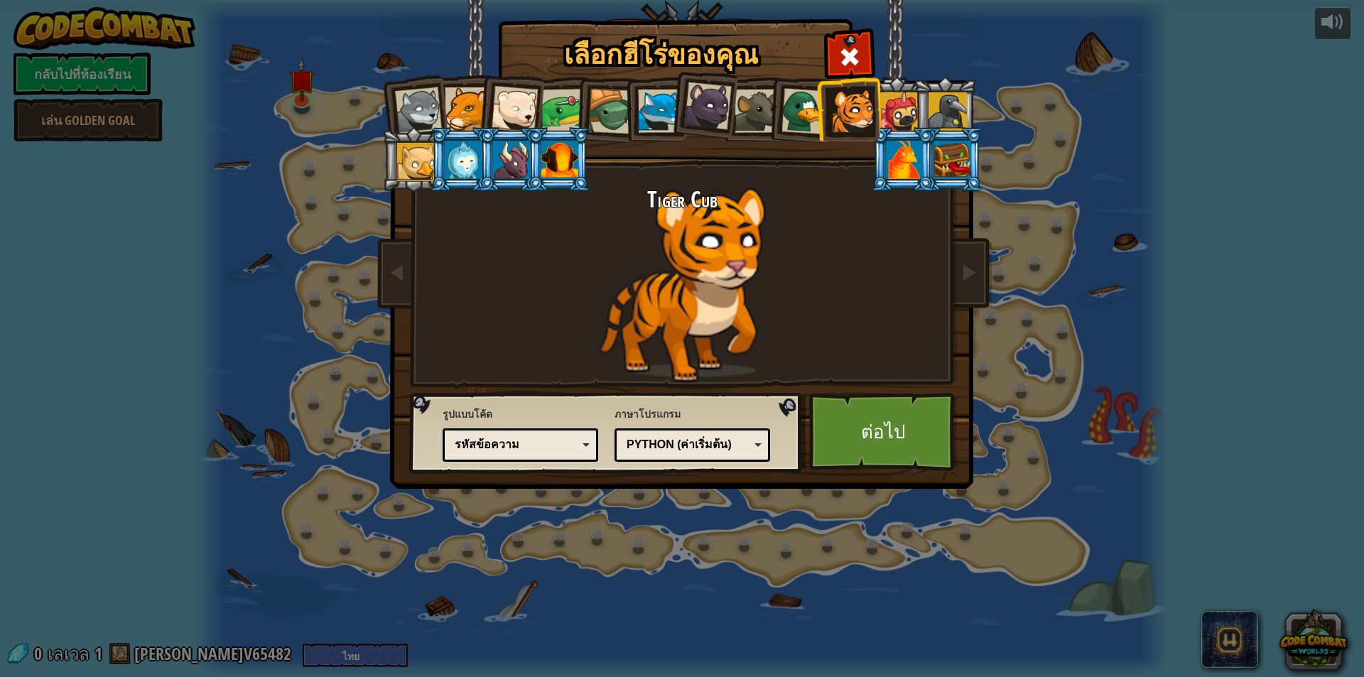
click at [901, 112] on div at bounding box center [899, 111] width 38 height 38
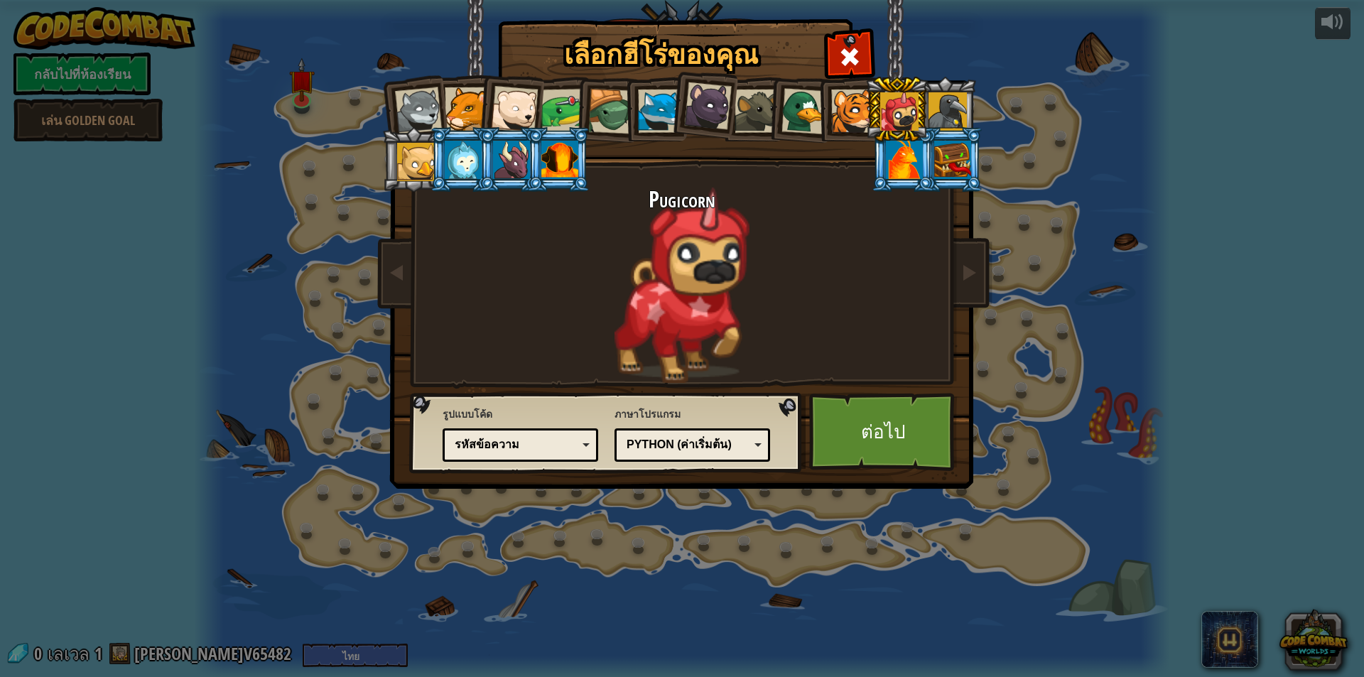
click at [935, 113] on div at bounding box center [947, 111] width 38 height 38
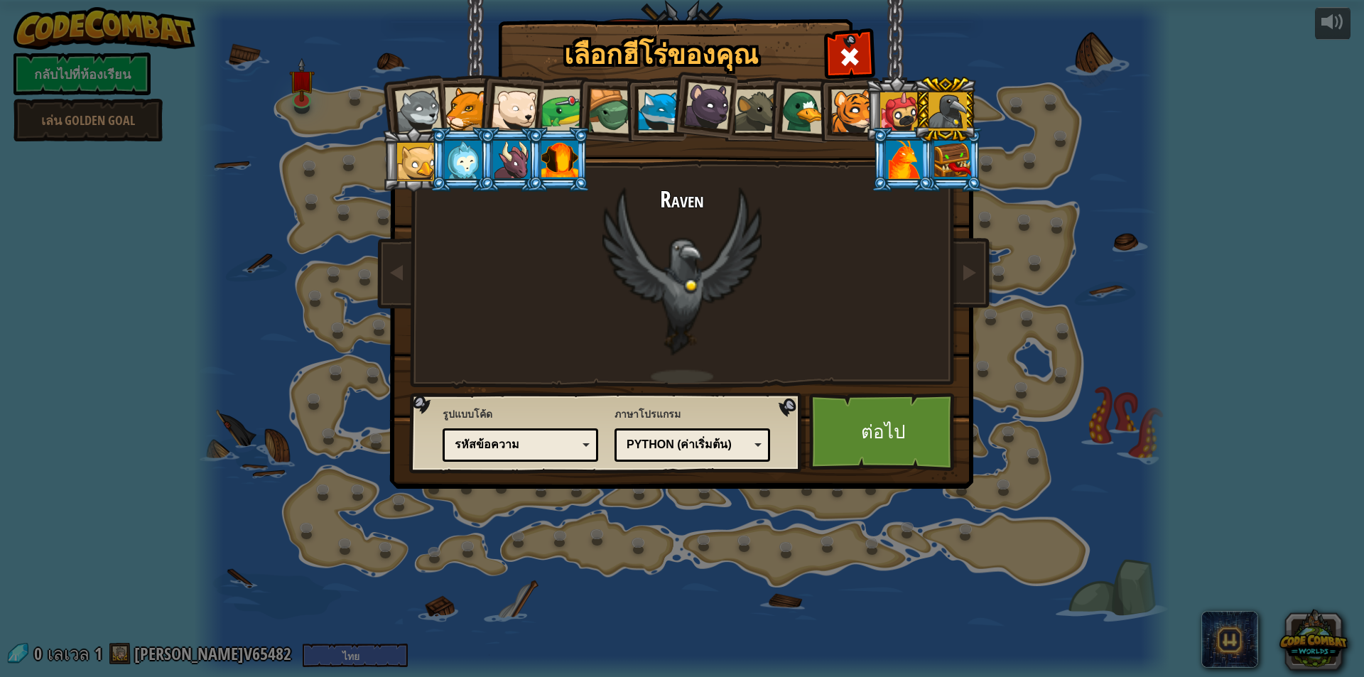
click at [950, 153] on div at bounding box center [952, 160] width 37 height 38
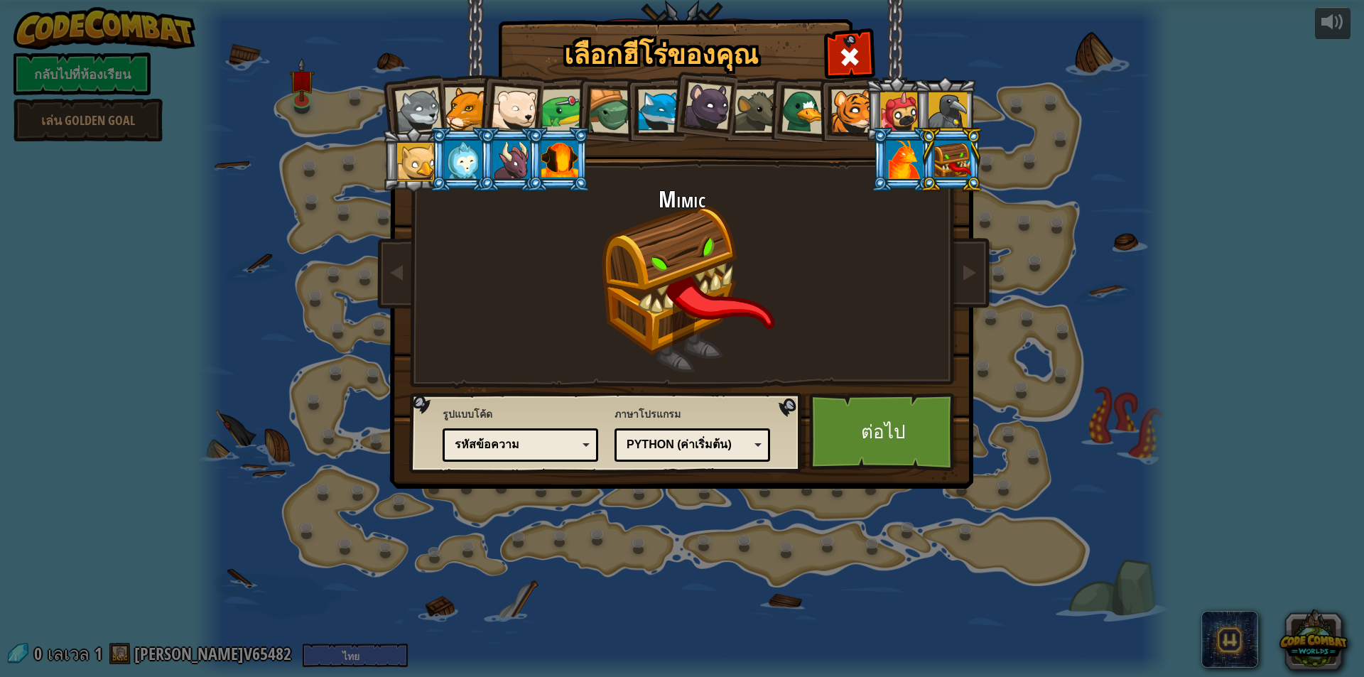
drag, startPoint x: 894, startPoint y: 168, endPoint x: 881, endPoint y: 163, distance: 14.4
click at [884, 164] on li at bounding box center [903, 159] width 64 height 65
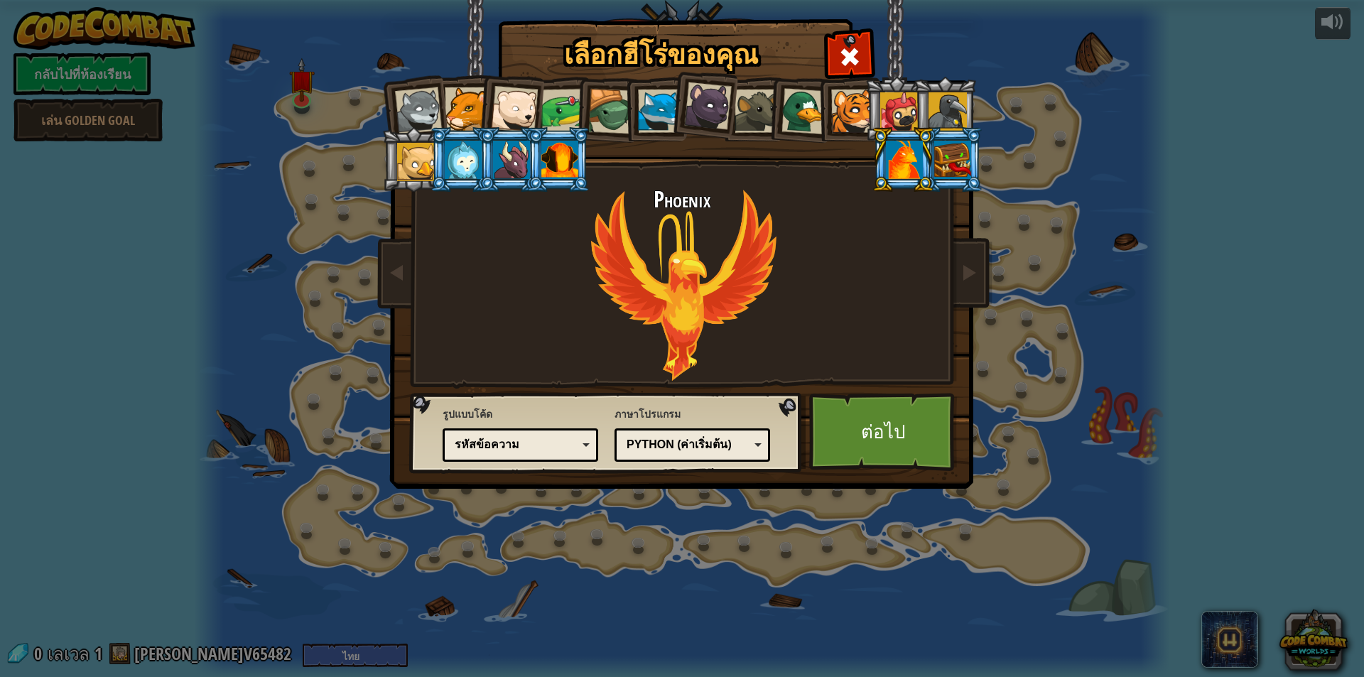
click at [550, 141] on div at bounding box center [559, 160] width 37 height 38
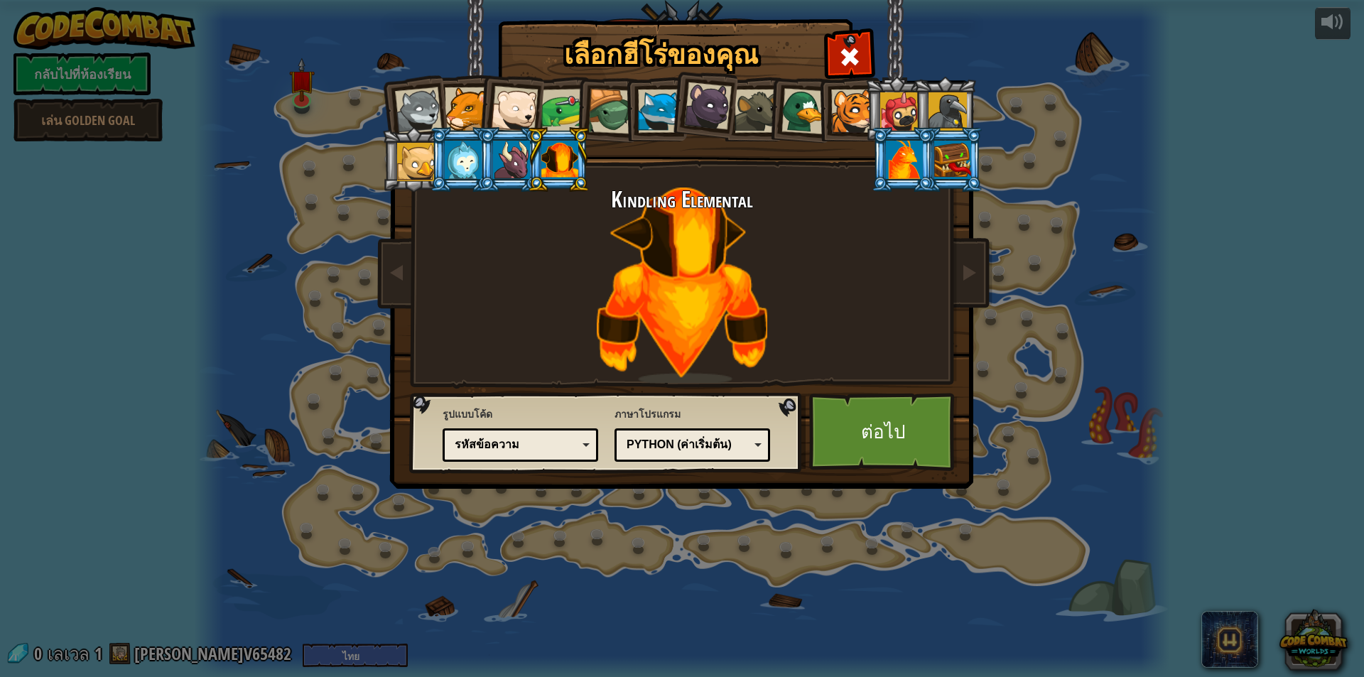
click at [513, 161] on div at bounding box center [511, 160] width 37 height 38
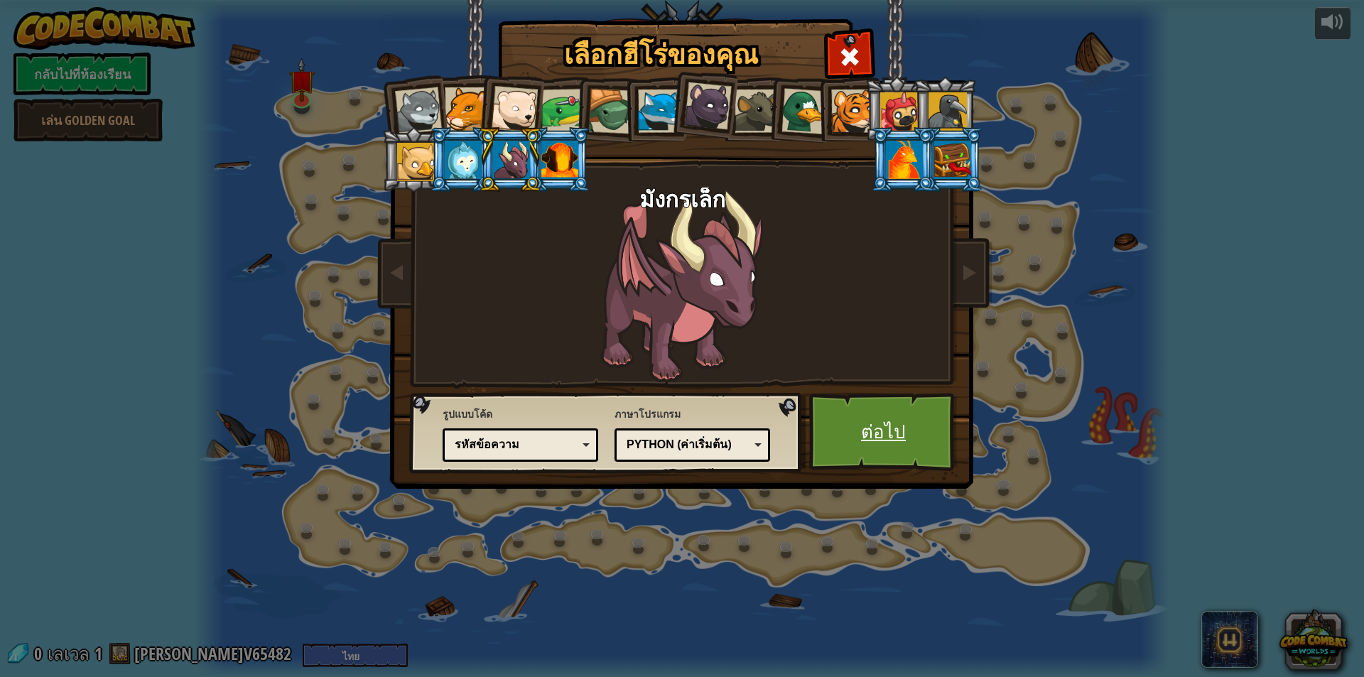
click at [880, 424] on link "ต่อไป" at bounding box center [883, 432] width 148 height 78
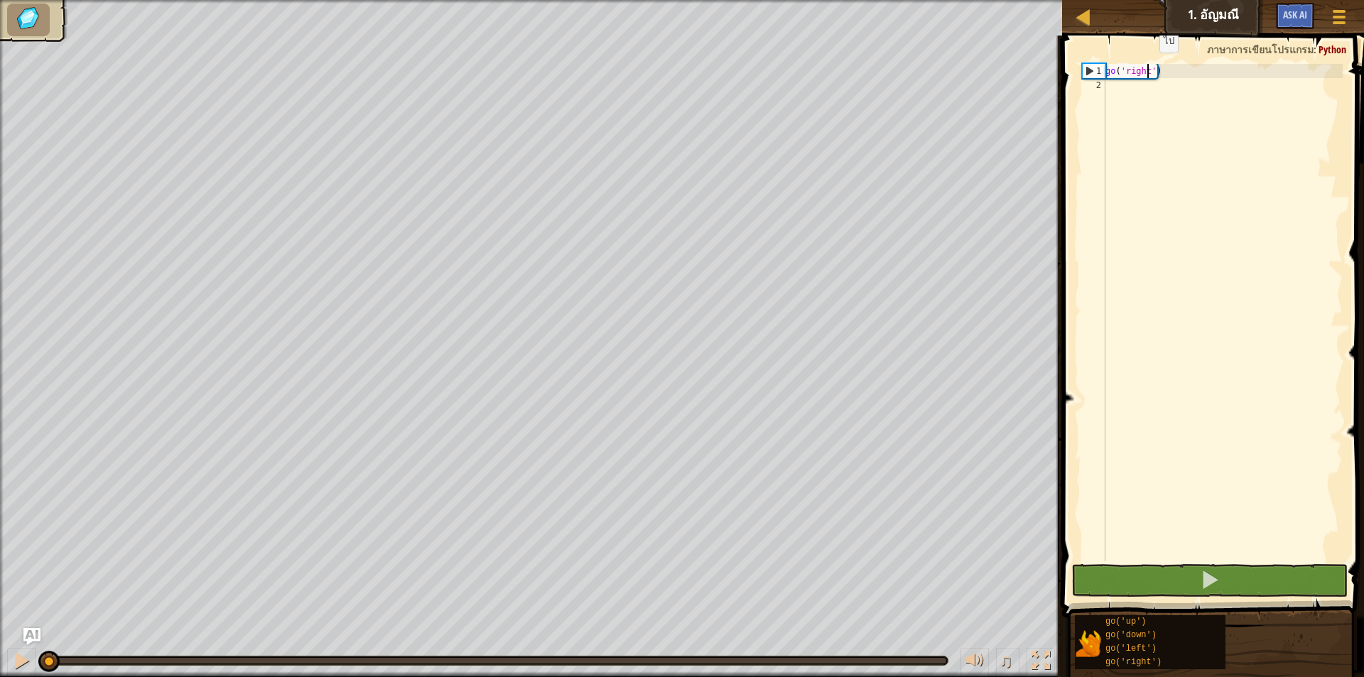
click at [1146, 70] on div "go ( 'right' )" at bounding box center [1222, 327] width 240 height 526
click at [1143, 75] on div "go ( 'right' )" at bounding box center [1222, 327] width 240 height 526
click at [1150, 72] on div "go ( 'right' )" at bounding box center [1222, 327] width 240 height 526
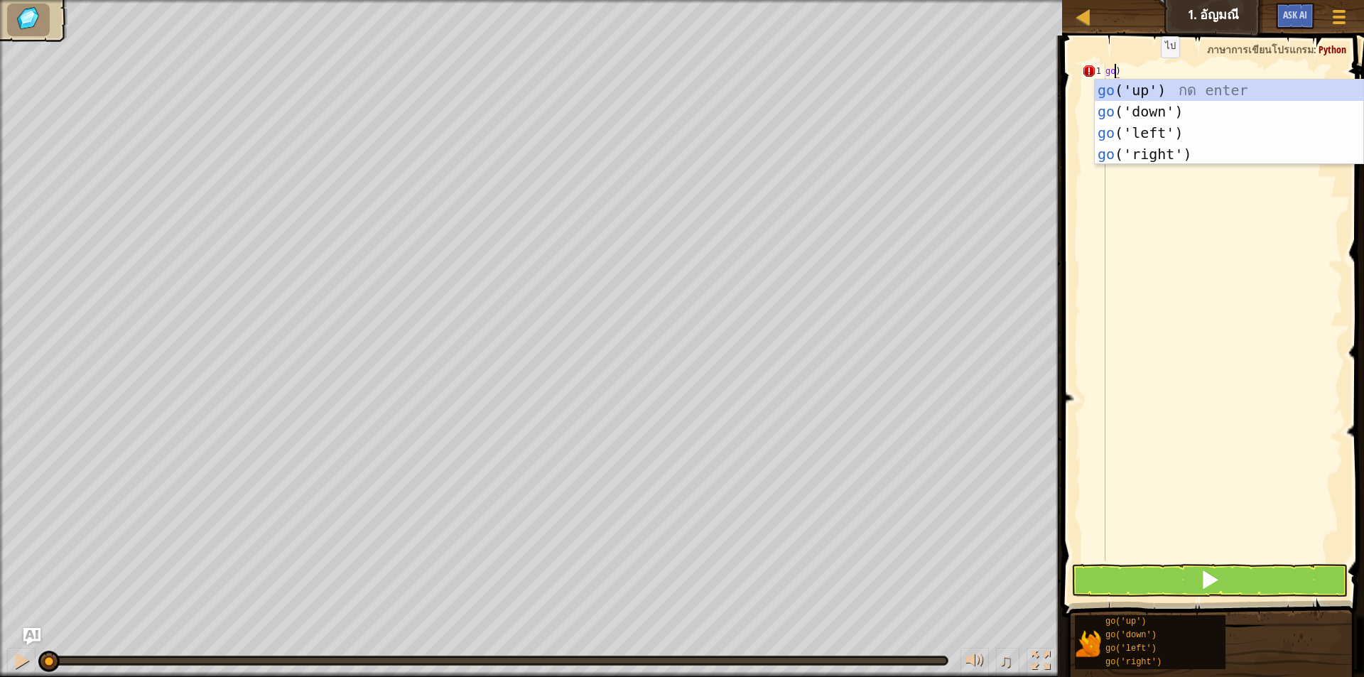
scroll to position [6, 1]
click at [1172, 81] on div "go ('up') กด enter go ('down') กด enter go ('left') กด enter go ('right') กด en…" at bounding box center [1228, 144] width 268 height 128
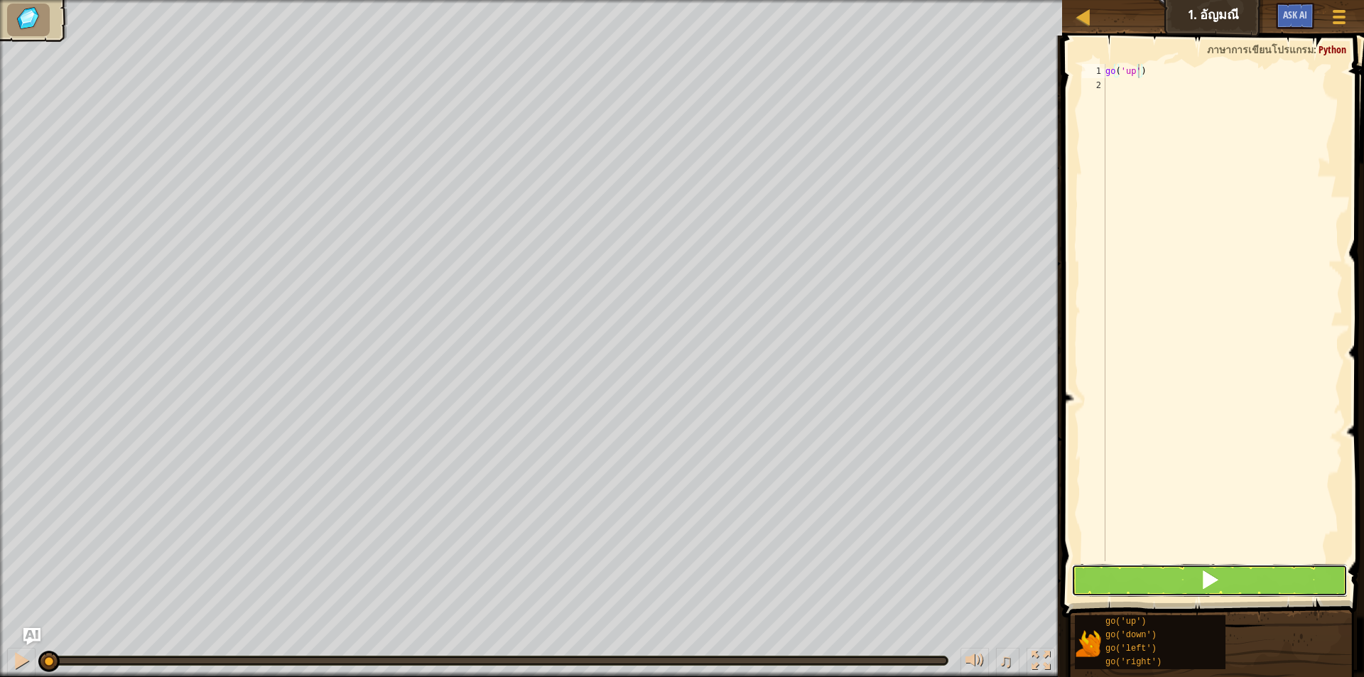
click at [1132, 579] on button at bounding box center [1209, 580] width 276 height 33
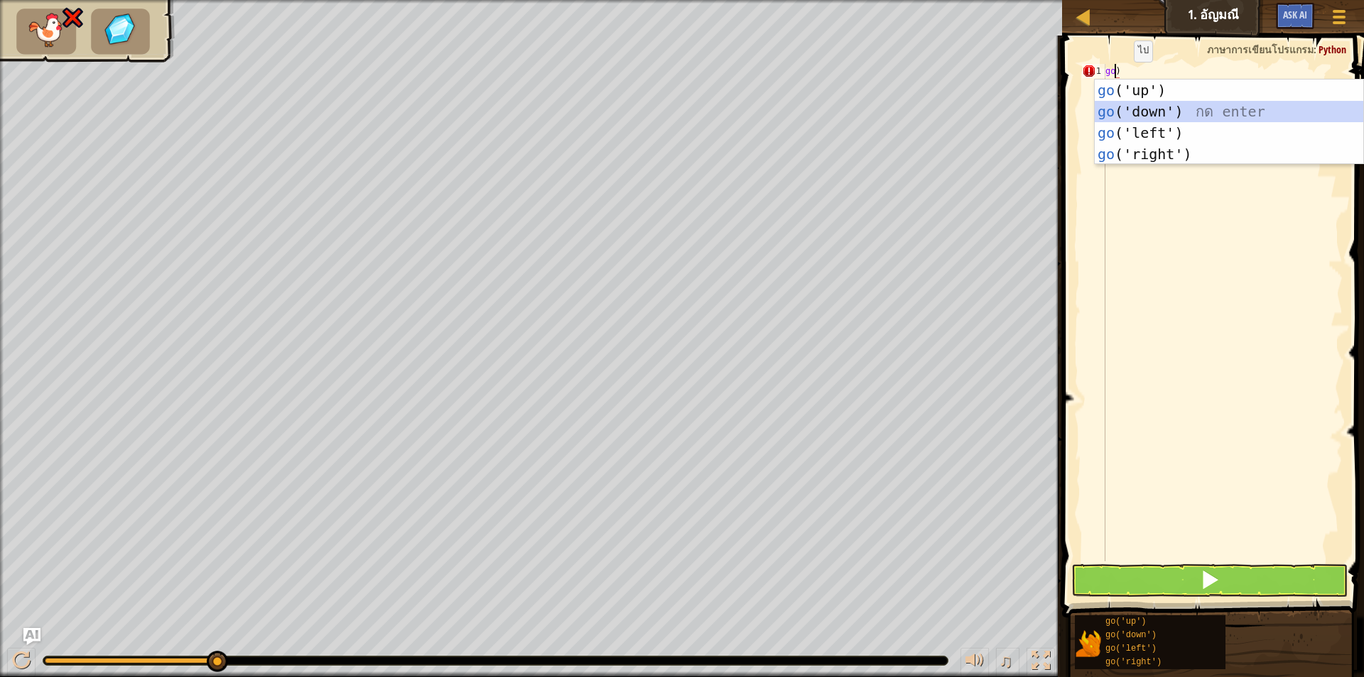
click at [1158, 117] on div "go ('up') กด enter go ('down') กด enter go ('left') กด enter go ('right') กด en…" at bounding box center [1228, 144] width 268 height 128
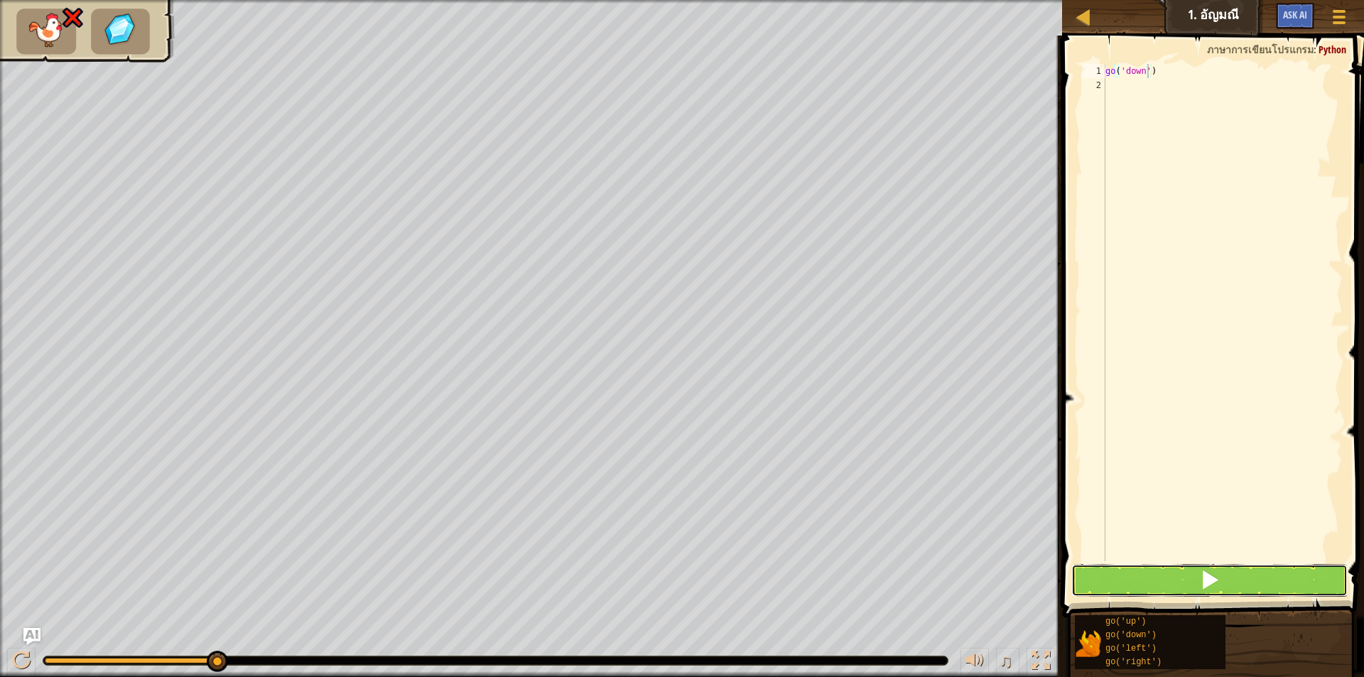
click at [1272, 570] on button at bounding box center [1209, 580] width 276 height 33
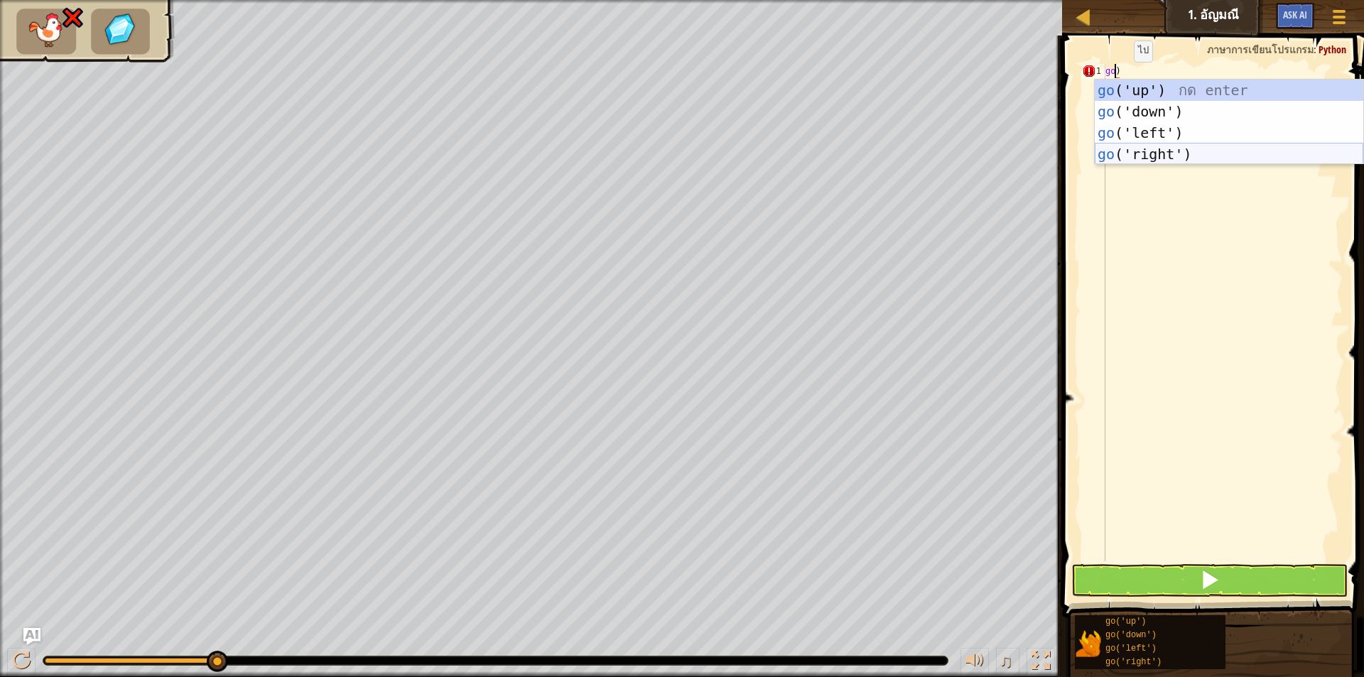
click at [1186, 153] on div "go ('up') กด enter go ('down') กด enter go ('left') กด enter go ('right') กด en…" at bounding box center [1228, 144] width 268 height 128
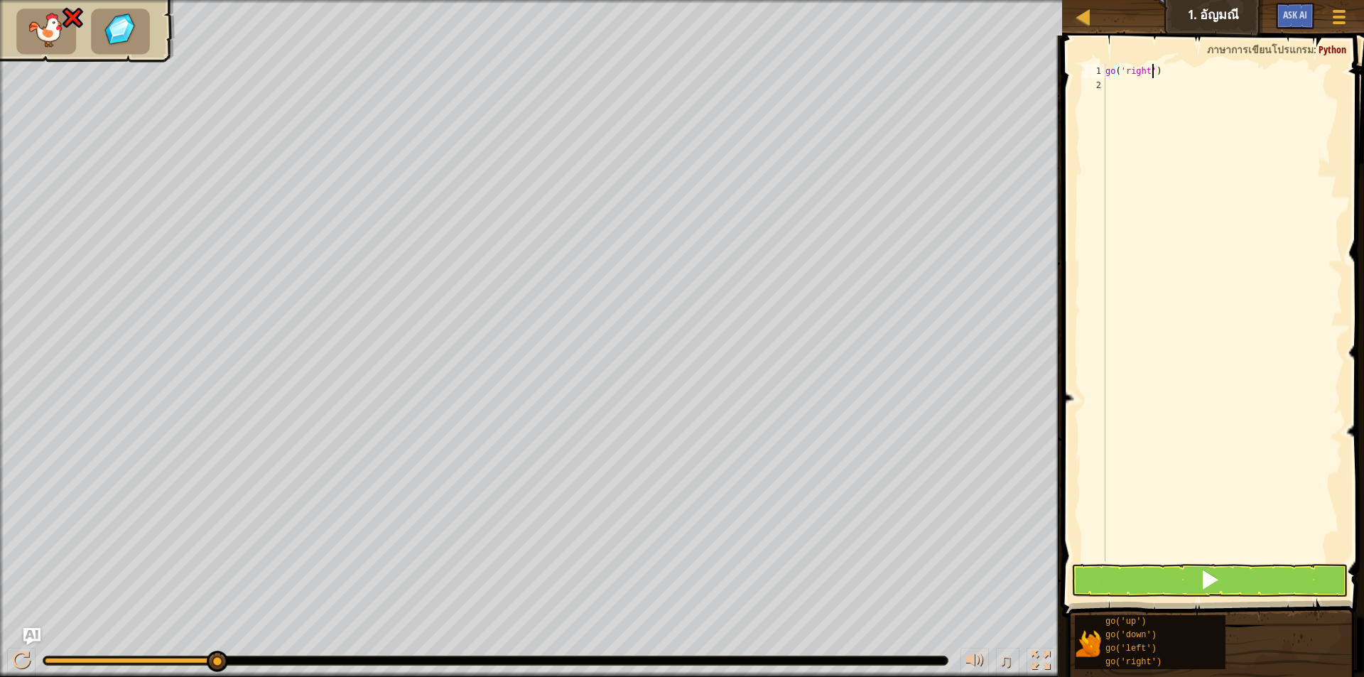
type textarea "go('right')"
click at [1128, 572] on button at bounding box center [1209, 580] width 276 height 33
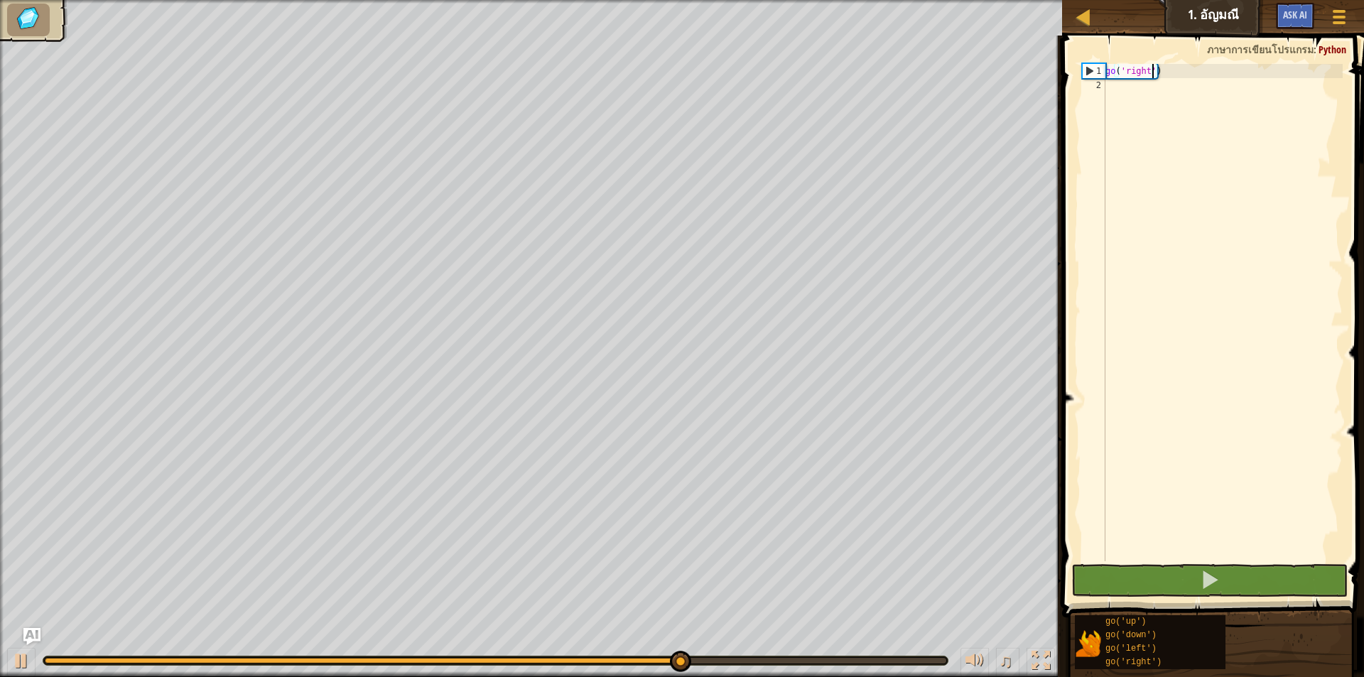
click at [1101, 85] on div "2" at bounding box center [1093, 85] width 23 height 14
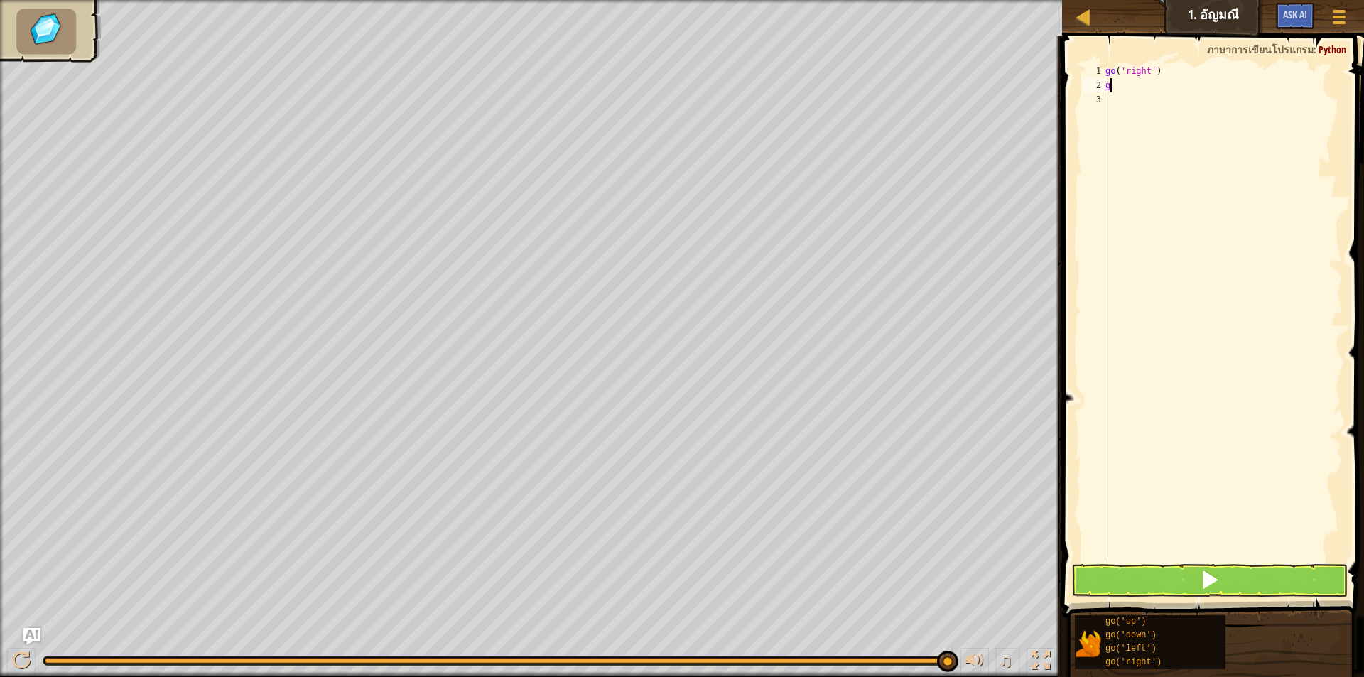
type textarea "go"
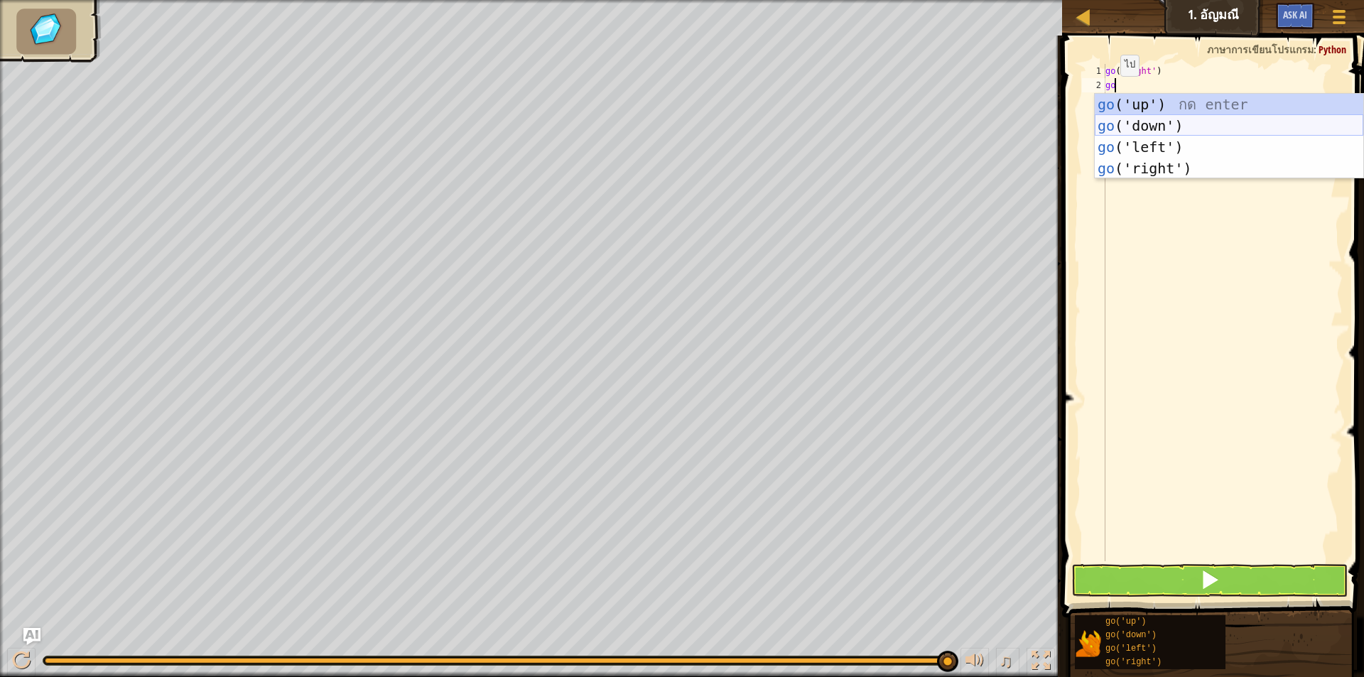
click at [1136, 123] on div "go ('up') กด enter go ('down') กด enter go ('left') กด enter go ('right') กด en…" at bounding box center [1228, 158] width 268 height 128
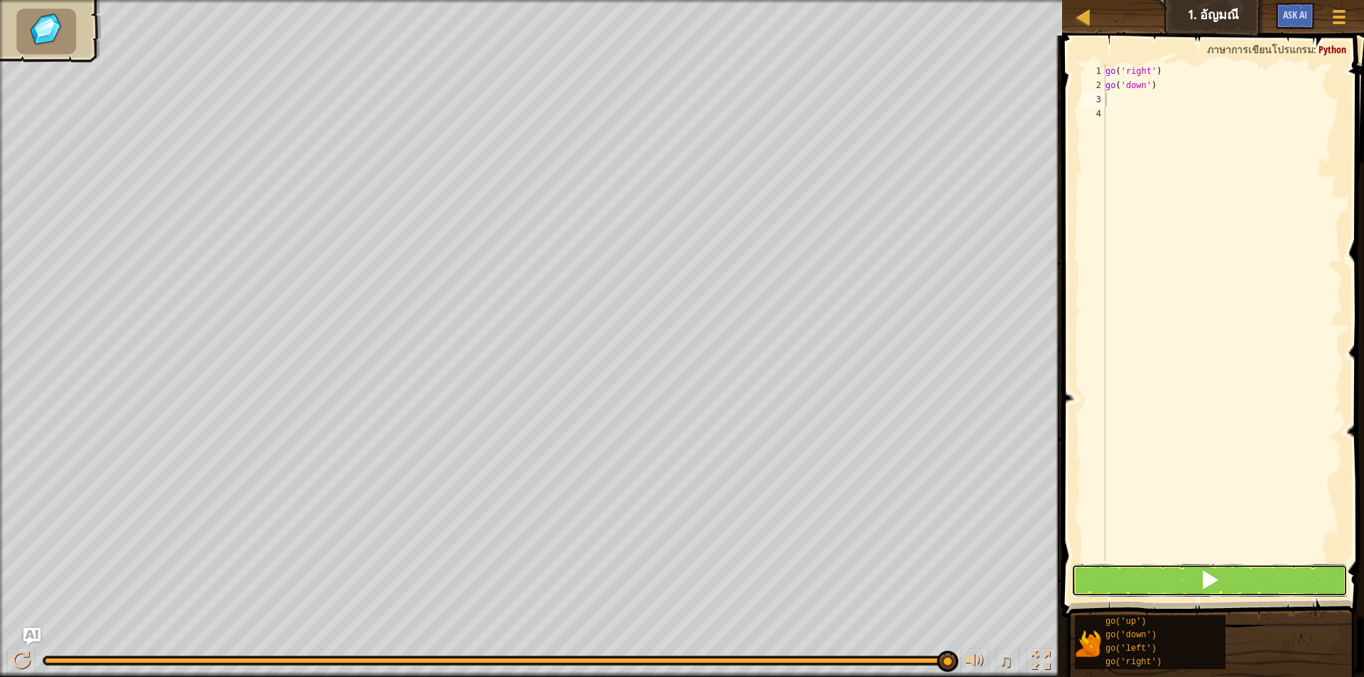
click at [1200, 568] on button at bounding box center [1209, 580] width 276 height 33
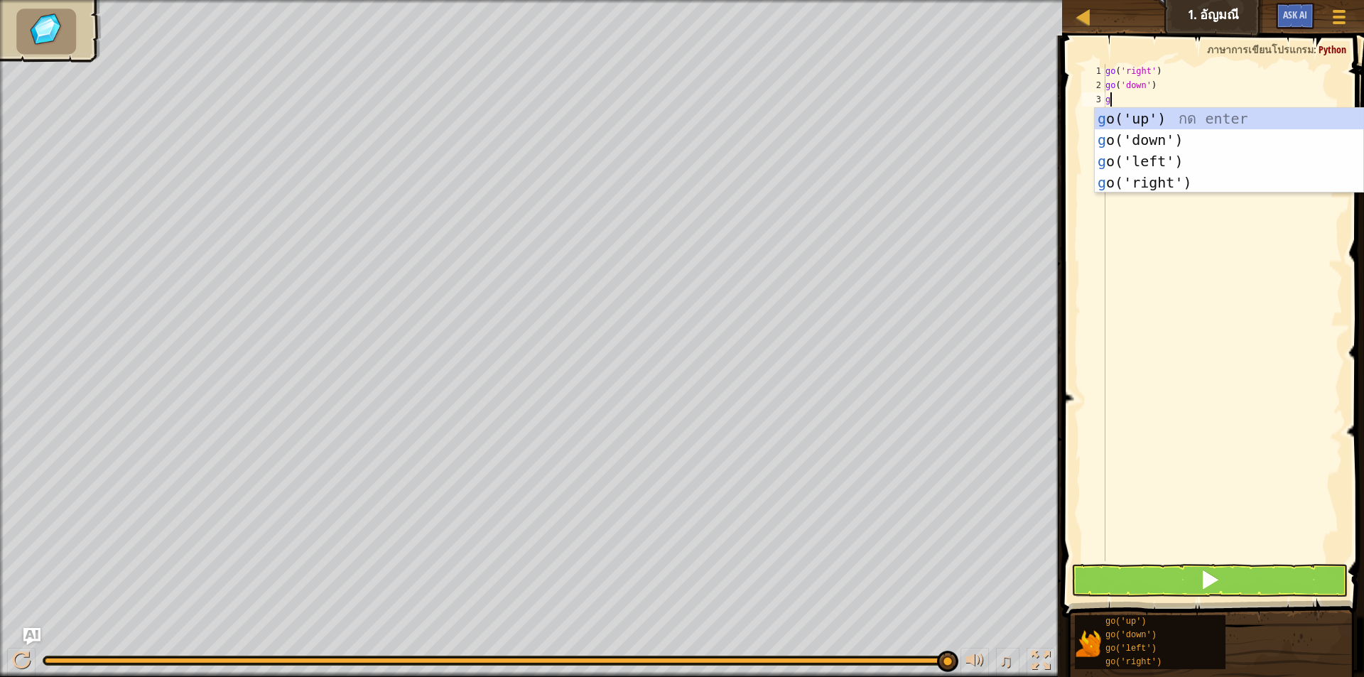
type textarea "go"
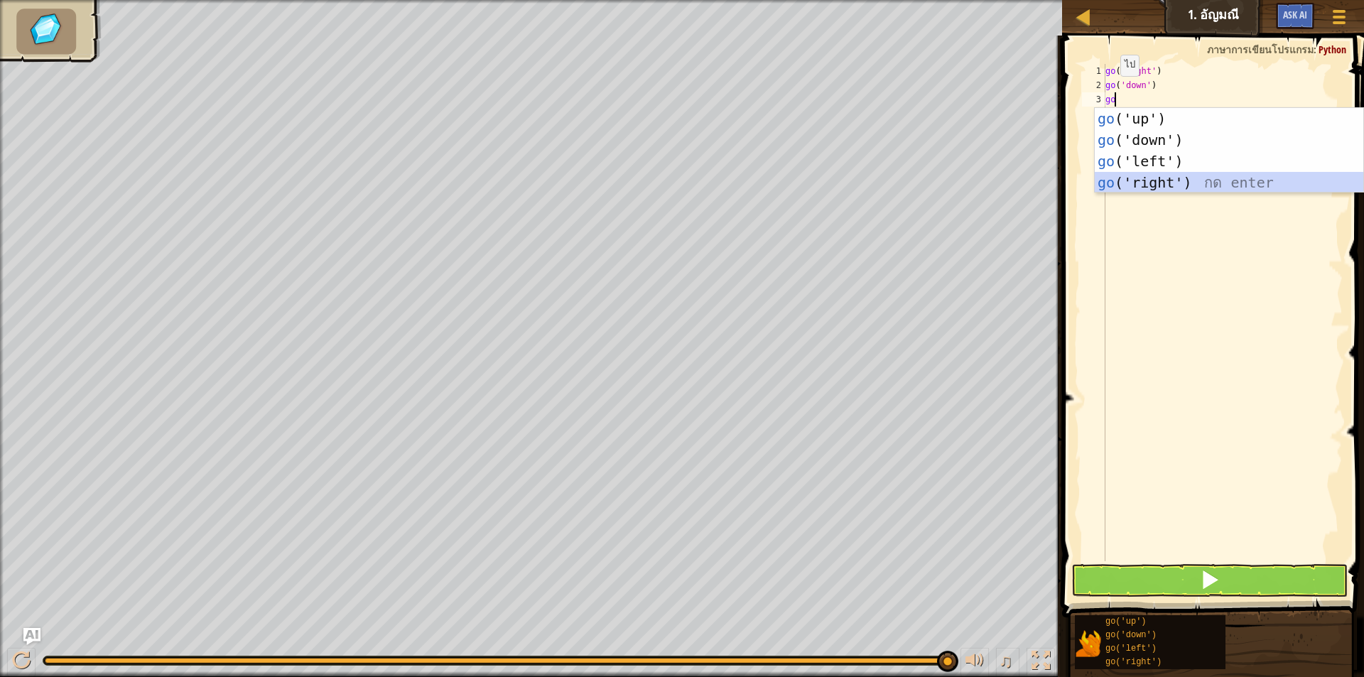
click at [1159, 178] on div "go ('up') กด enter go ('down') กด enter go ('left') กด enter go ('right') กด en…" at bounding box center [1228, 172] width 268 height 128
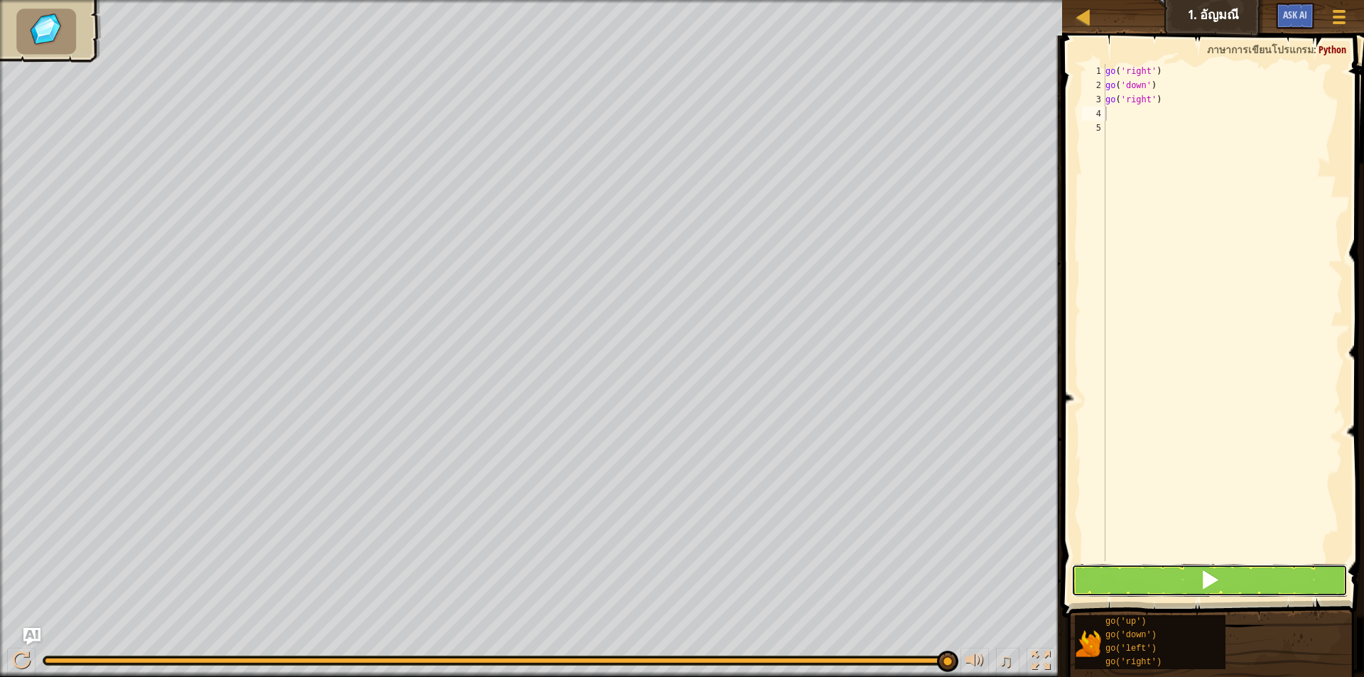
click at [1154, 580] on button at bounding box center [1209, 580] width 276 height 33
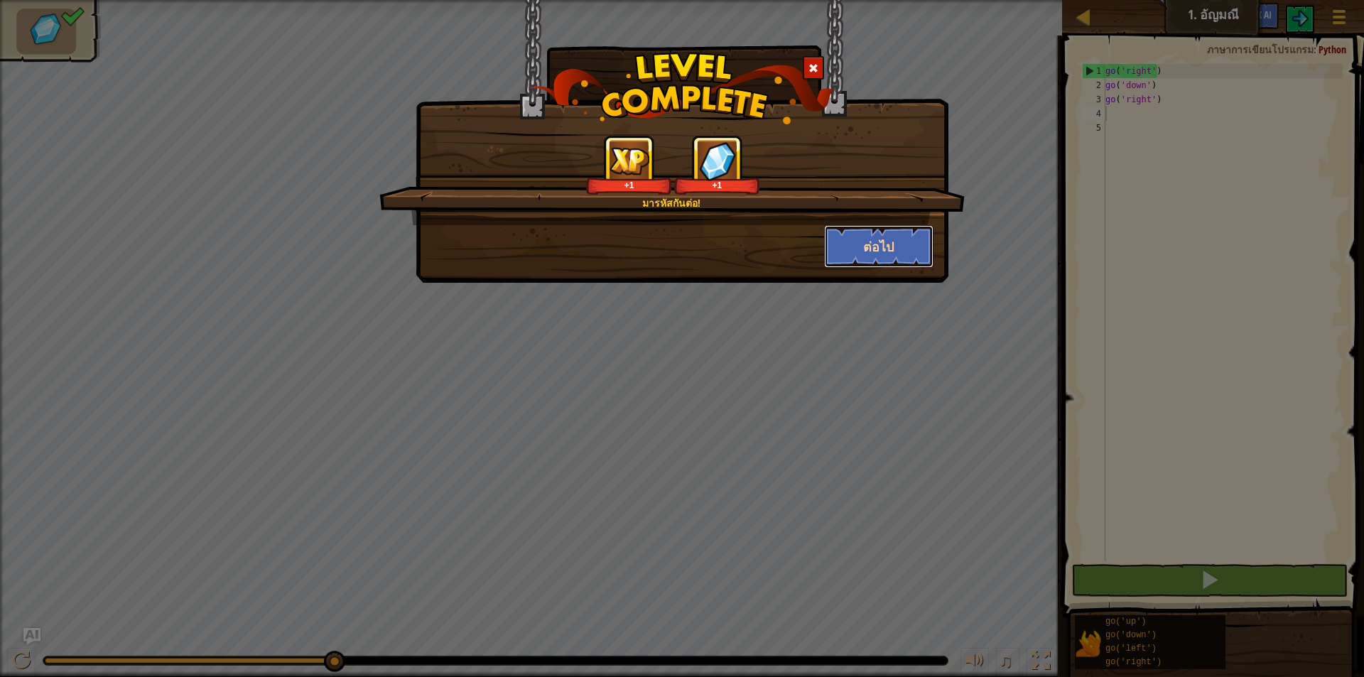
click at [871, 246] on button "ต่อไป" at bounding box center [879, 246] width 110 height 43
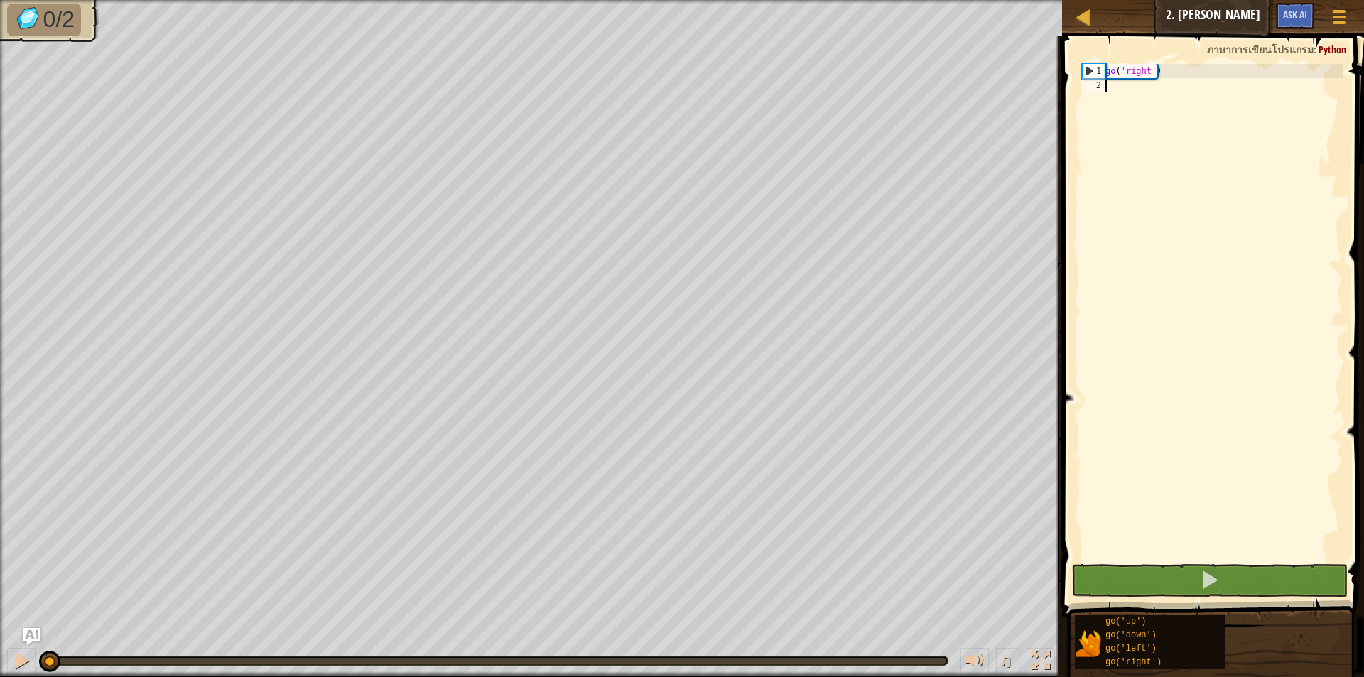
scroll to position [6, 0]
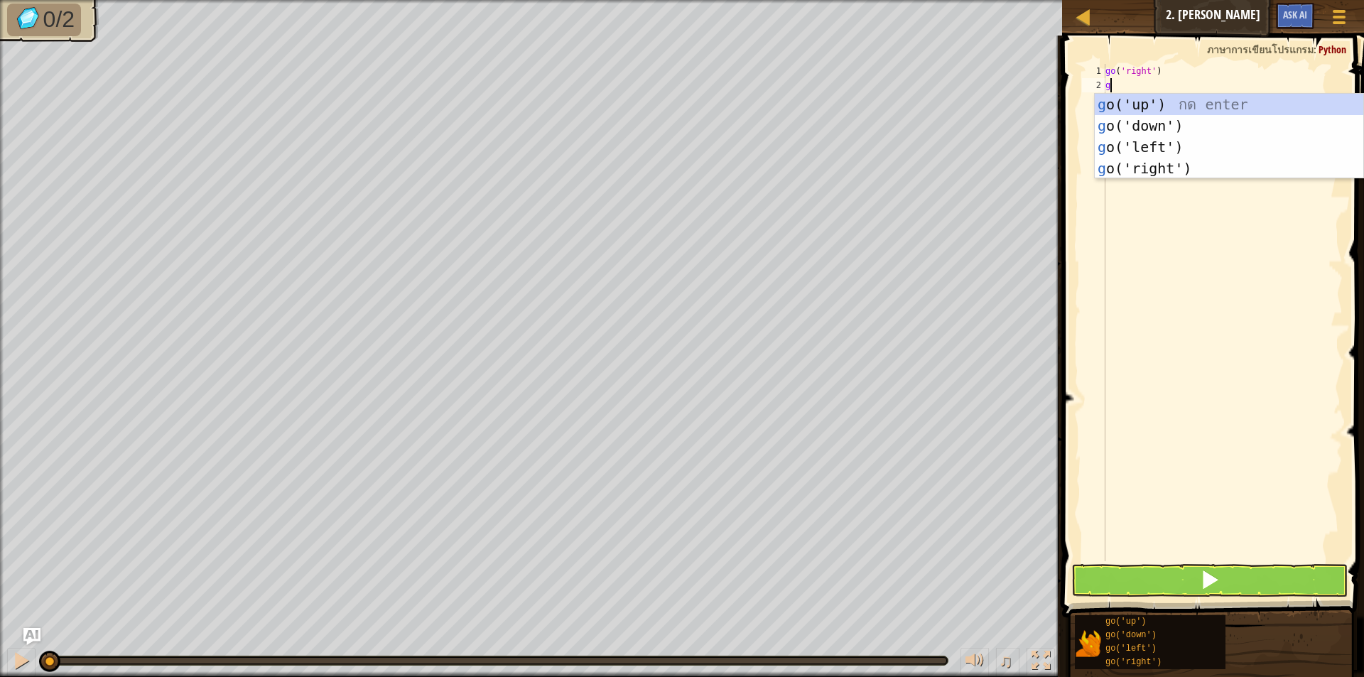
type textarea "go"
click at [1129, 101] on div "go ('up') กด enter go ('down') กด enter go ('left') กด enter go ('right') กด en…" at bounding box center [1228, 158] width 268 height 128
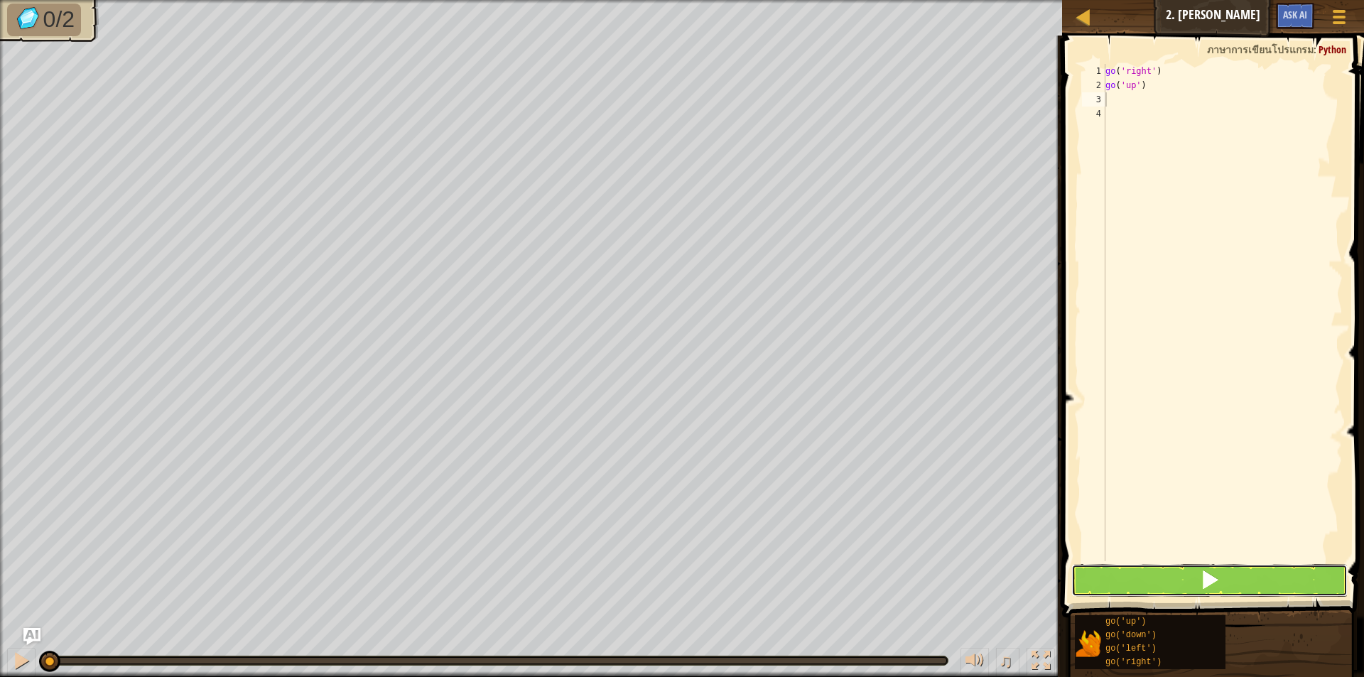
click at [1196, 583] on button at bounding box center [1209, 580] width 276 height 33
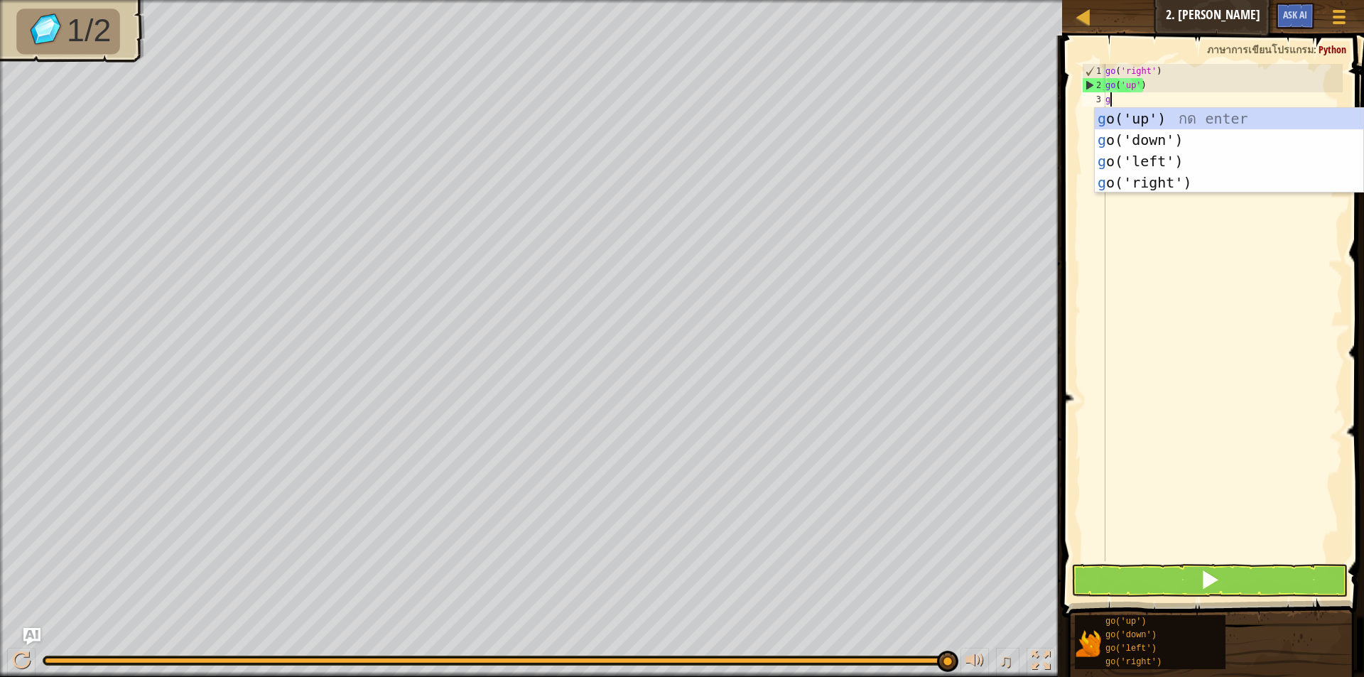
type textarea "go"
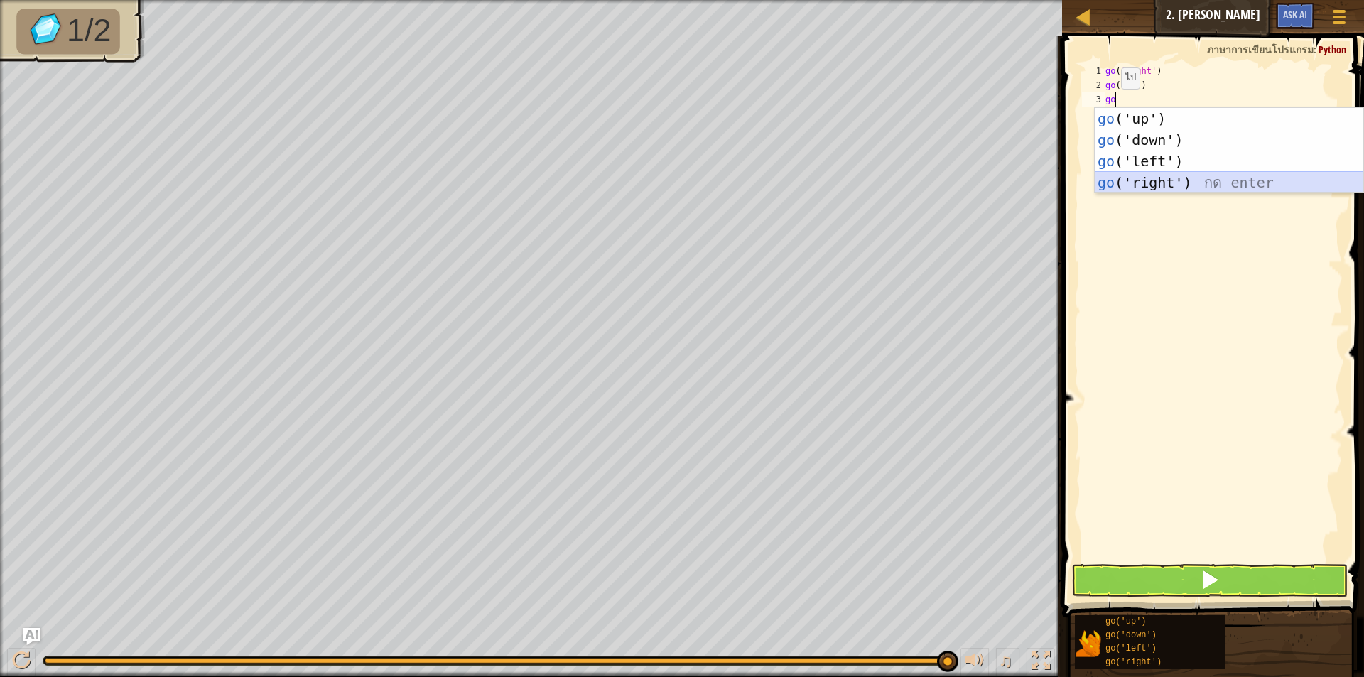
click at [1150, 182] on div "go ('up') กด enter go ('down') กด enter go ('left') กด enter go ('right') กด en…" at bounding box center [1228, 172] width 268 height 128
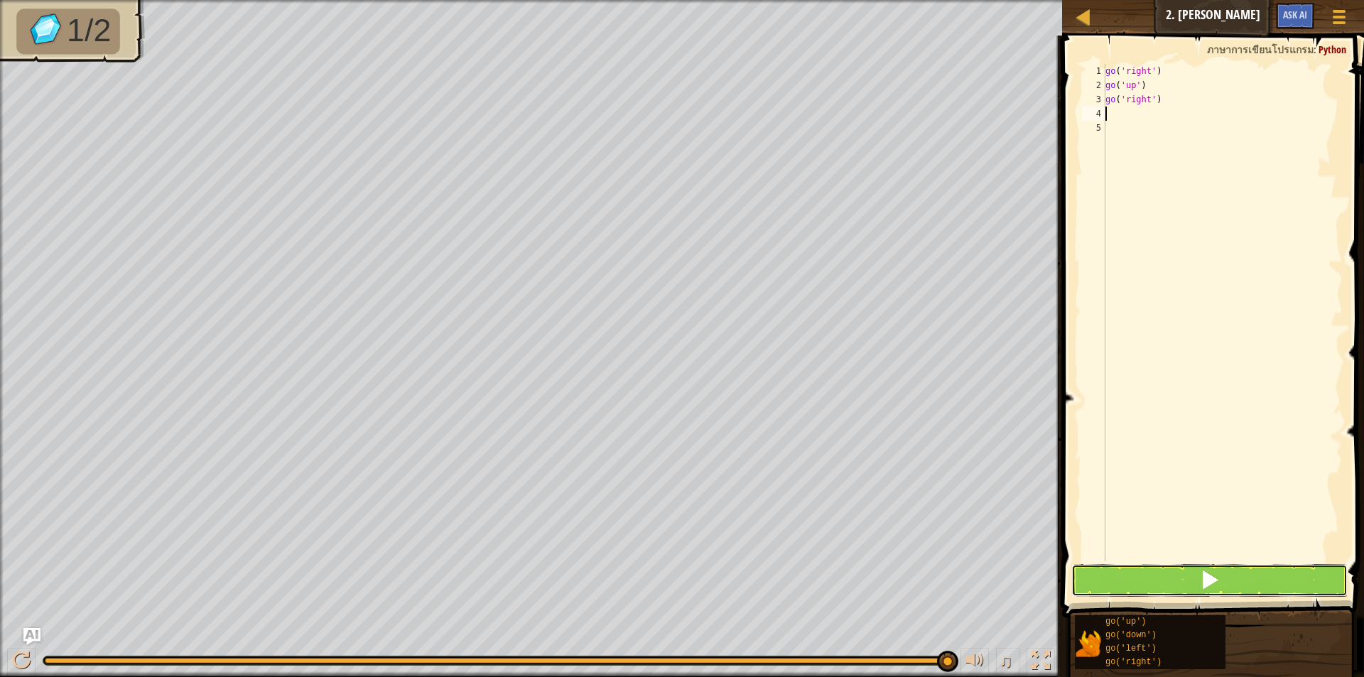
click at [1252, 577] on button at bounding box center [1209, 580] width 276 height 33
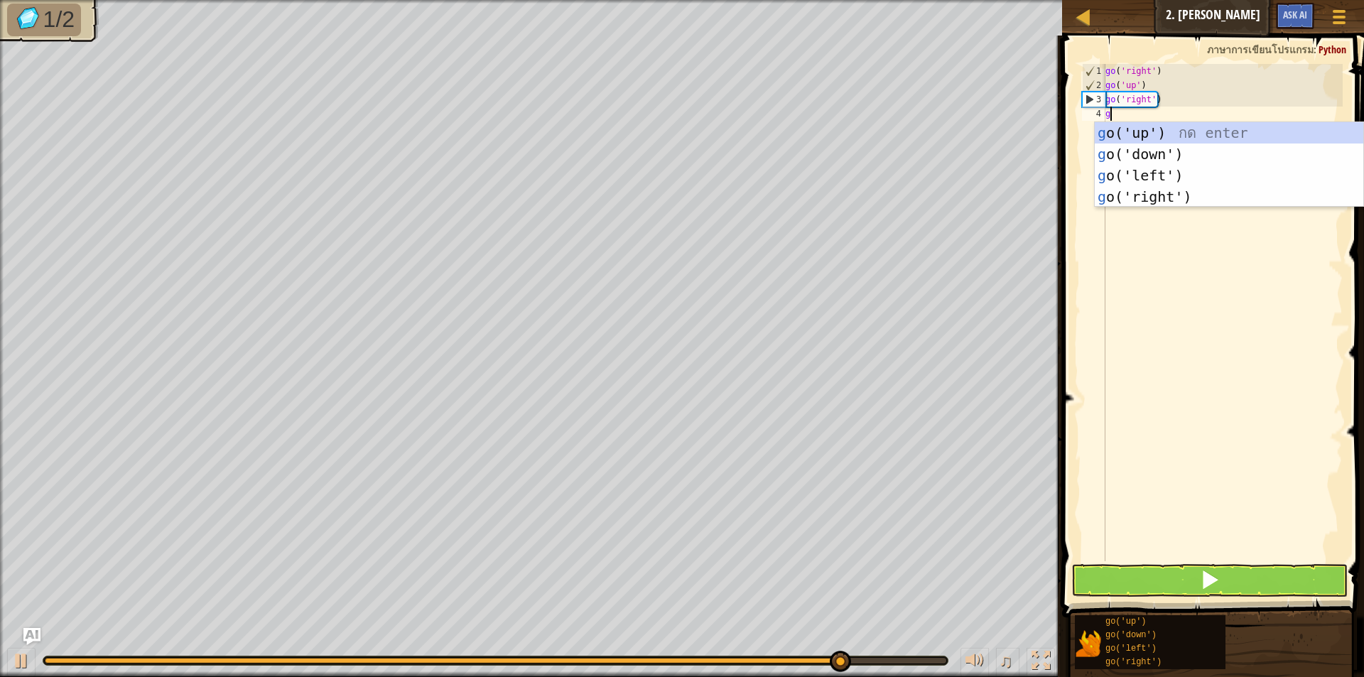
type textarea "go"
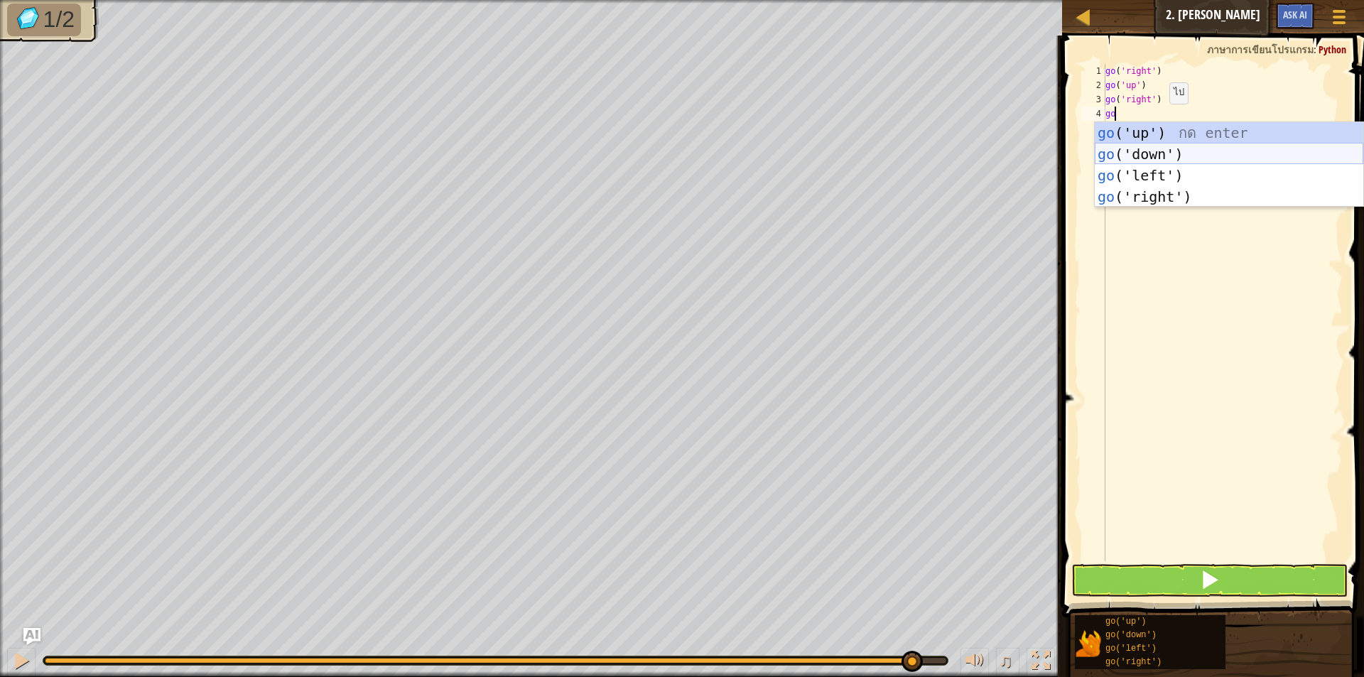
click at [1130, 150] on div "go ('up') กด enter go ('down') กด enter go ('left') กด enter go ('right') กด en…" at bounding box center [1228, 186] width 268 height 128
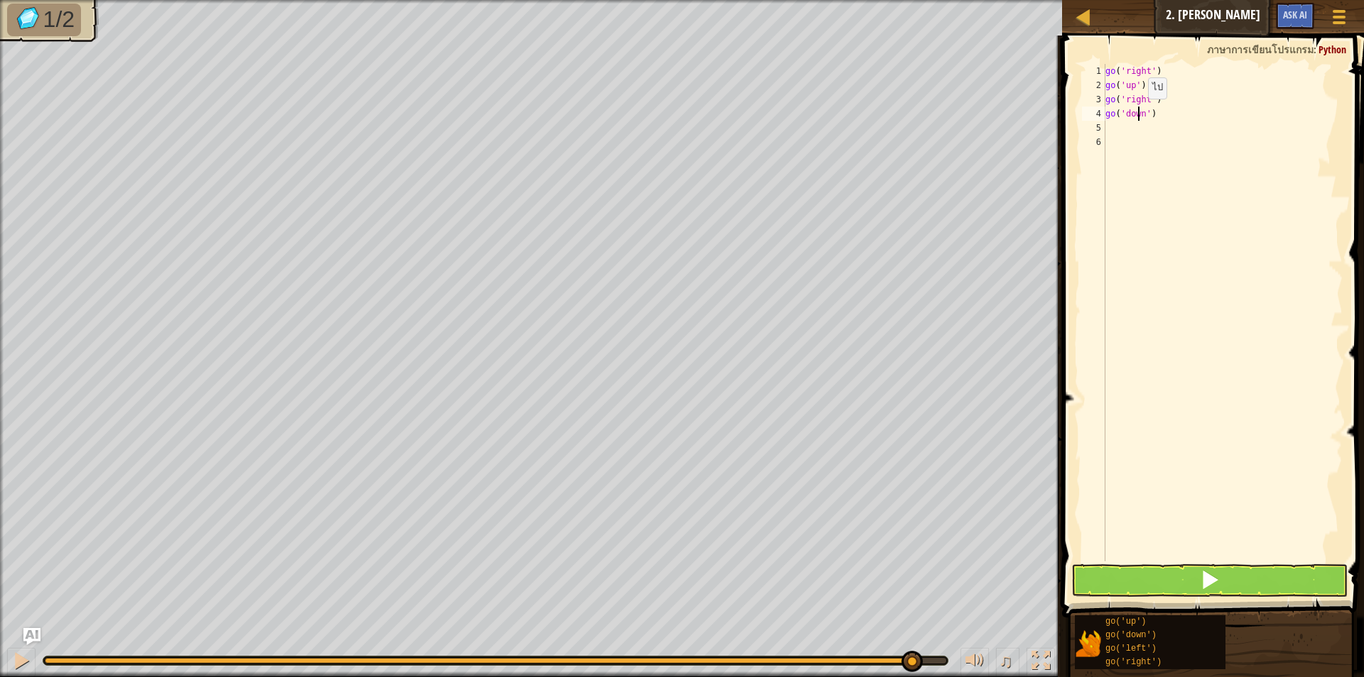
click at [1136, 113] on div "go ( 'right' ) go ( 'up' ) go ( 'right' ) go ( 'down' )" at bounding box center [1222, 327] width 240 height 526
click at [1141, 110] on div "go ( 'right' ) go ( 'up' ) go ( 'right' ) go ( 'down' )" at bounding box center [1222, 327] width 240 height 526
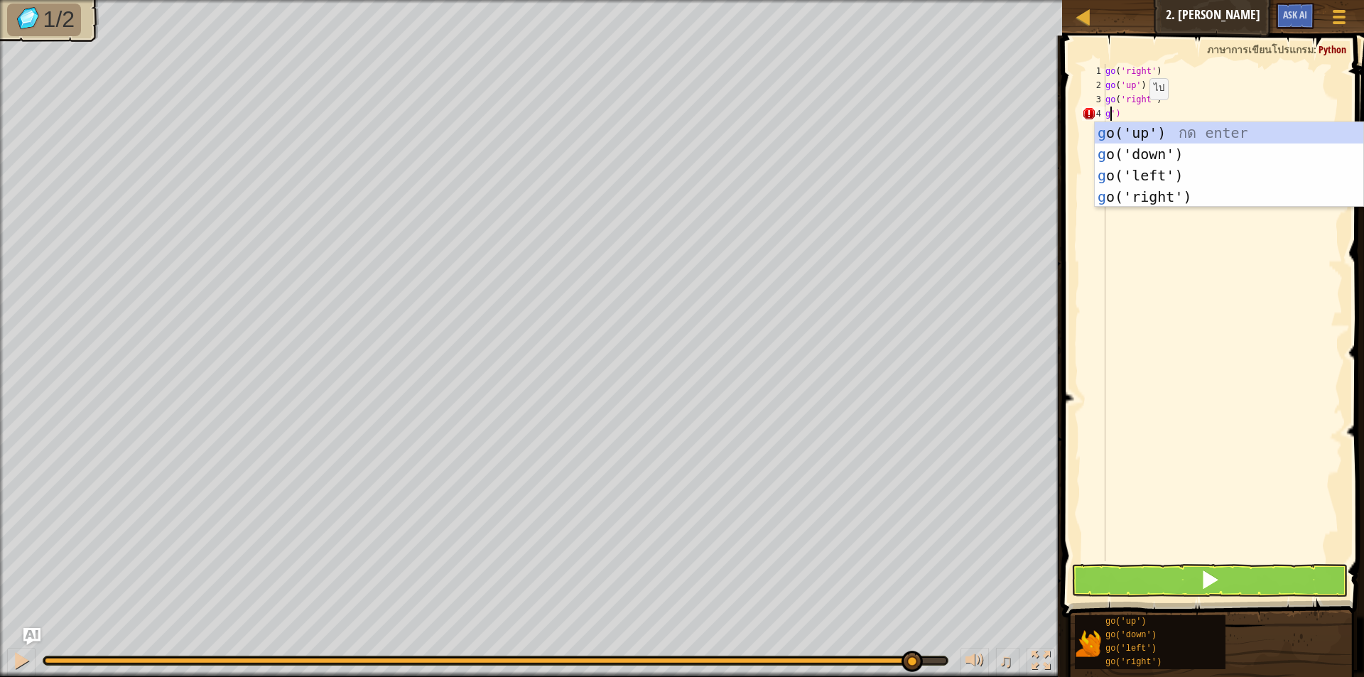
scroll to position [6, 1]
click at [1147, 127] on div "go ('up') กด enter go ('down') กด enter go ('left') กด enter go ('right') กด en…" at bounding box center [1228, 186] width 268 height 128
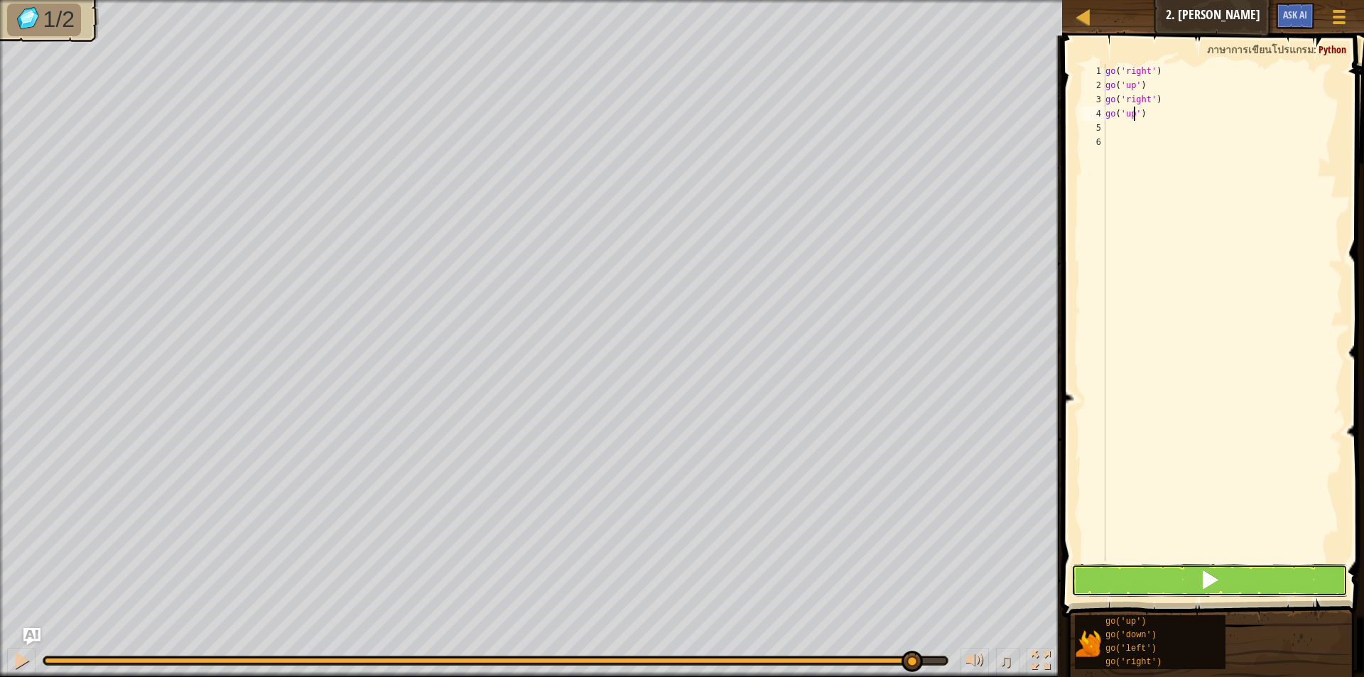
click at [1141, 573] on button at bounding box center [1209, 580] width 276 height 33
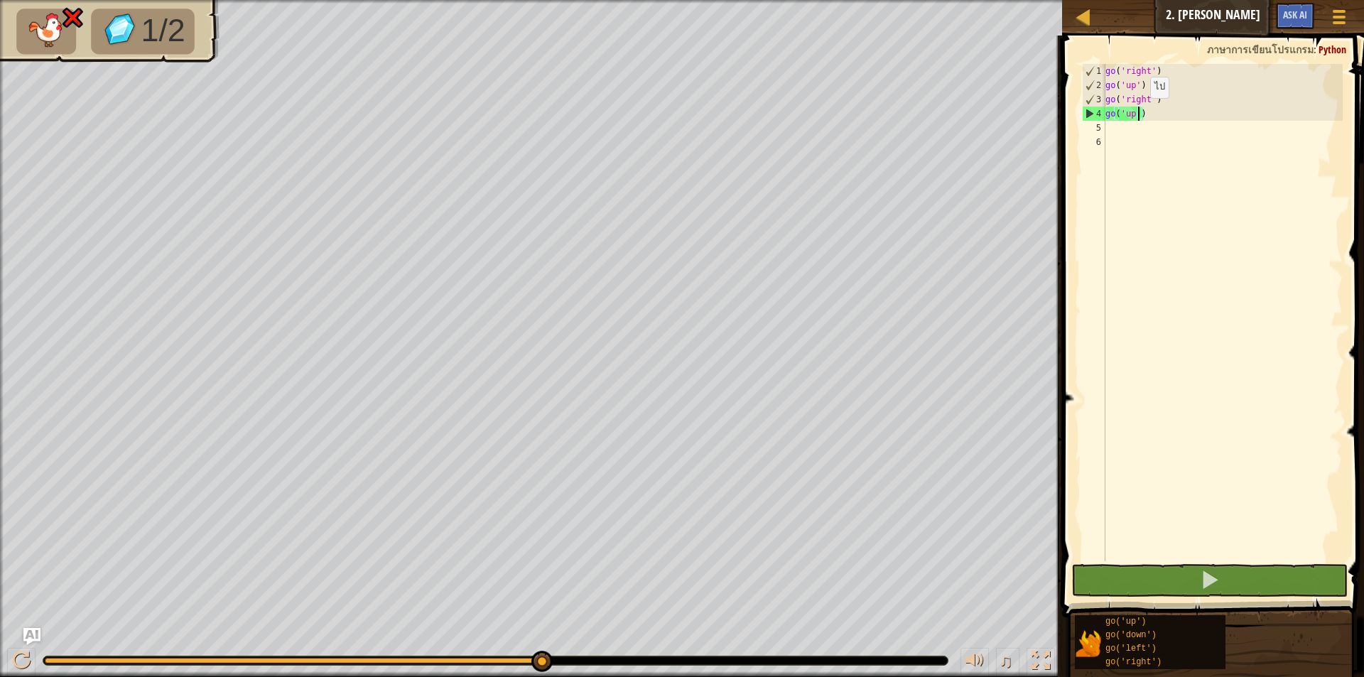
click at [1138, 112] on div "go ( 'right' ) go ( 'up' ) go ( 'right' ) go ( 'up' )" at bounding box center [1222, 327] width 240 height 526
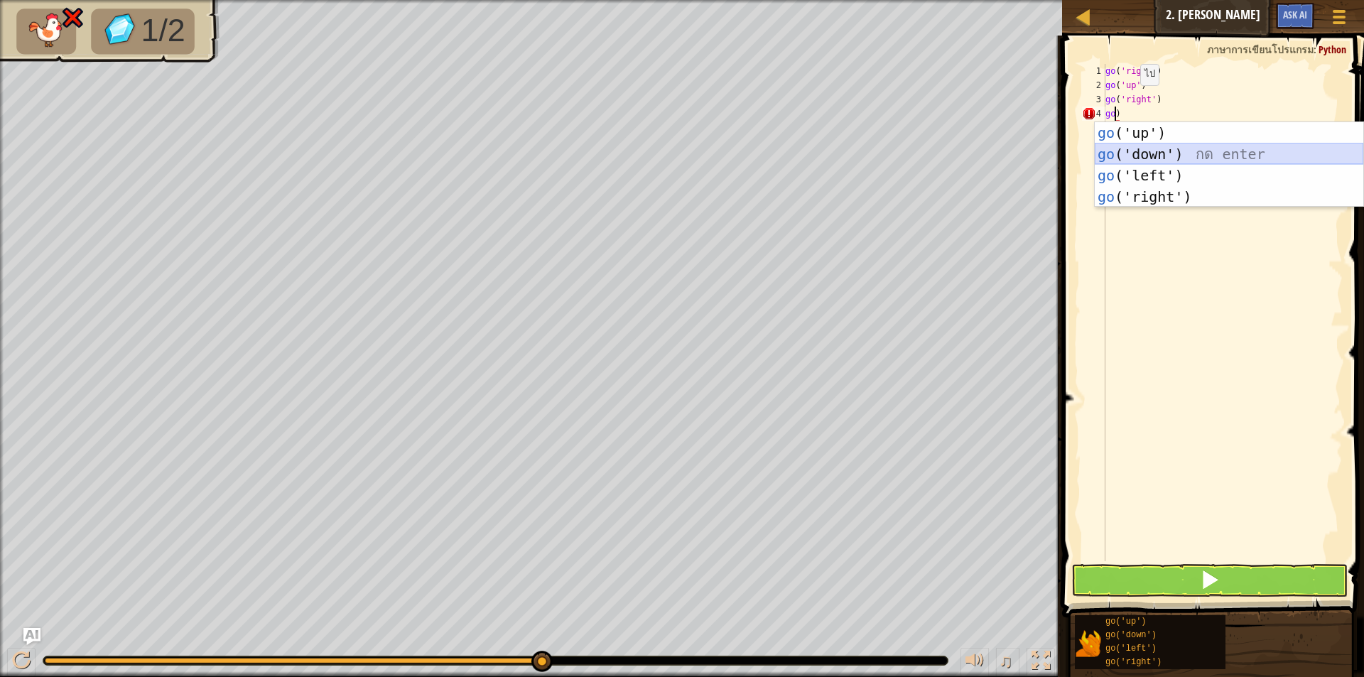
click at [1182, 158] on div "go ('up') กด enter go ('down') กด enter go ('left') กด enter go ('right') กด en…" at bounding box center [1228, 186] width 268 height 128
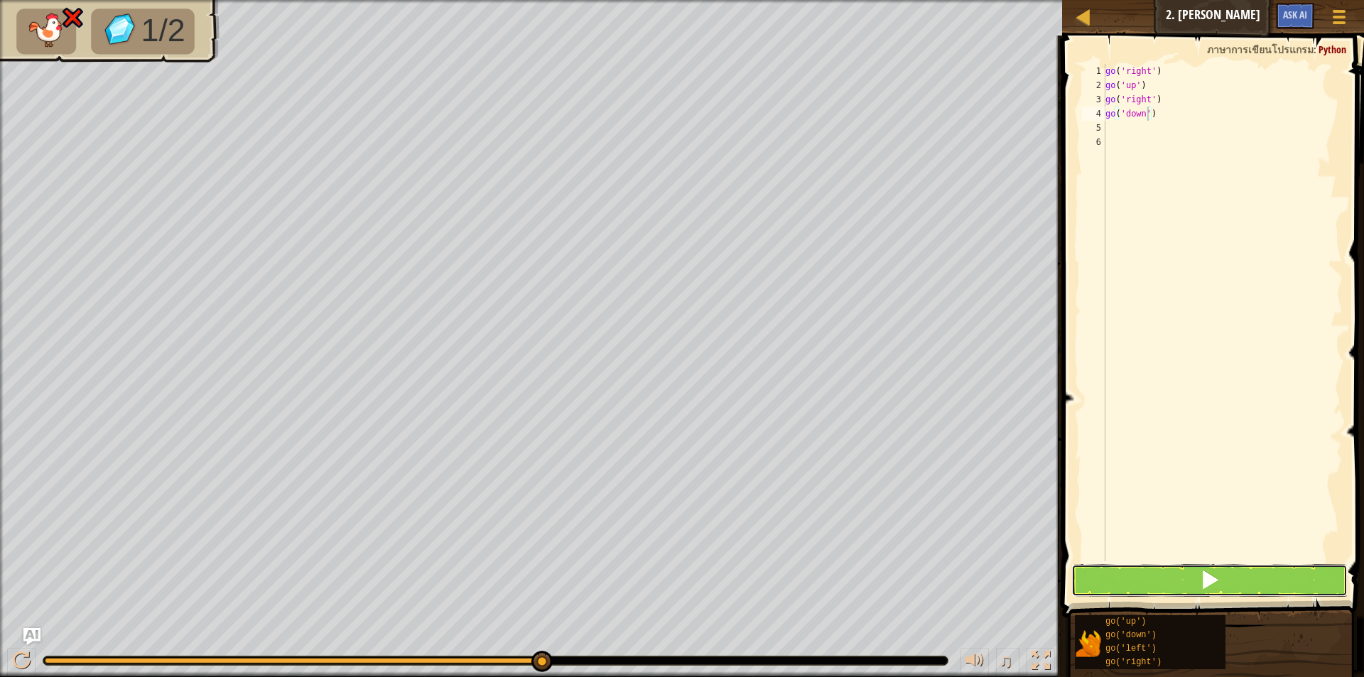
click at [1154, 585] on button at bounding box center [1209, 580] width 276 height 33
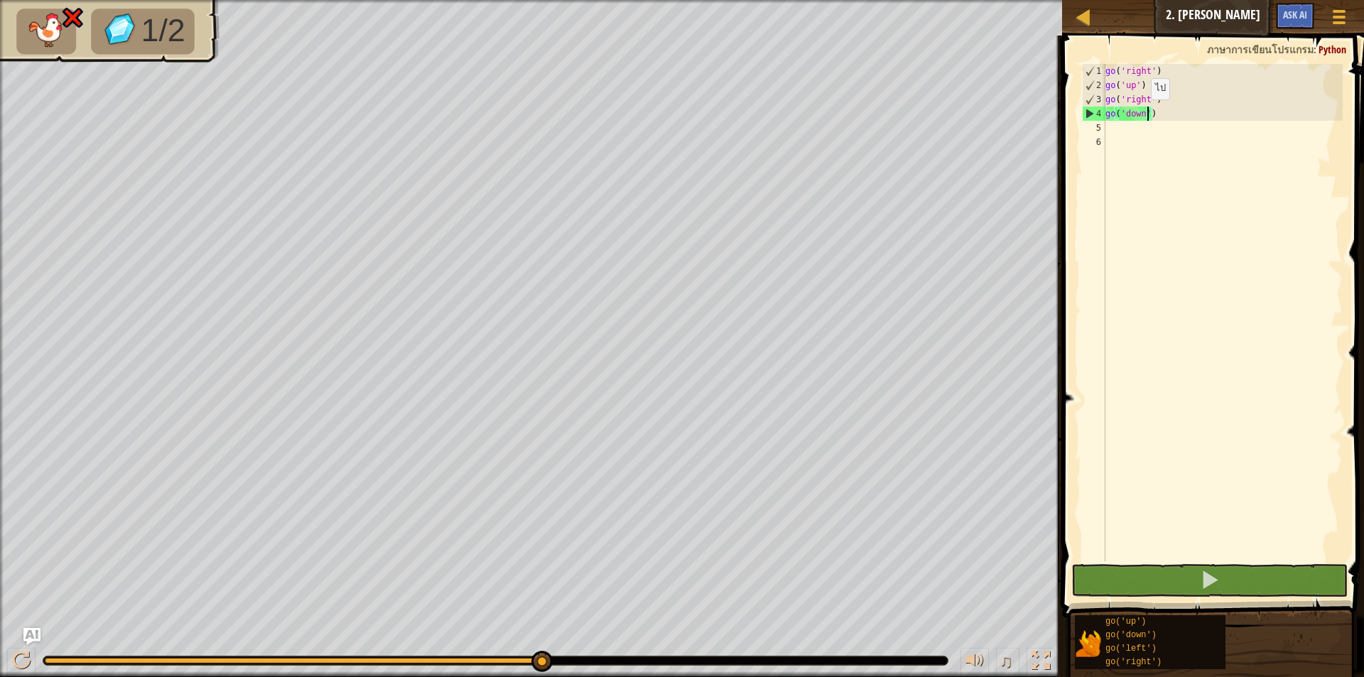
click at [1138, 114] on div "go ( 'right' ) go ( 'up' ) go ( 'right' ) go ( 'down' )" at bounding box center [1222, 327] width 240 height 526
click at [1138, 119] on div "go ( 'right' ) go ( 'up' ) go ( 'right' ) go ( 'down' )" at bounding box center [1222, 327] width 240 height 526
click at [1143, 114] on div "go ( 'right' ) go ( 'up' ) go ( 'right' ) go ( 'down' )" at bounding box center [1222, 327] width 240 height 526
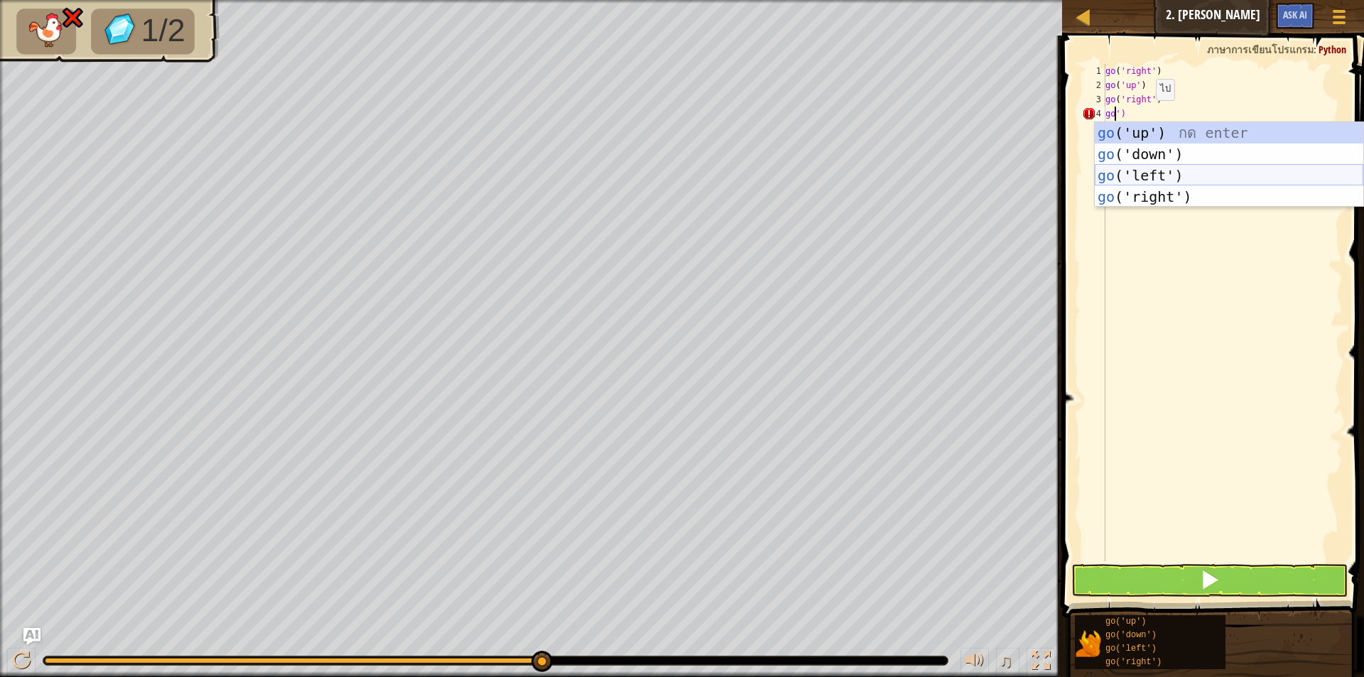
click at [1114, 167] on div "go ('up') กด enter go ('down') กด enter go ('left') กด enter go ('right') กด en…" at bounding box center [1228, 186] width 268 height 128
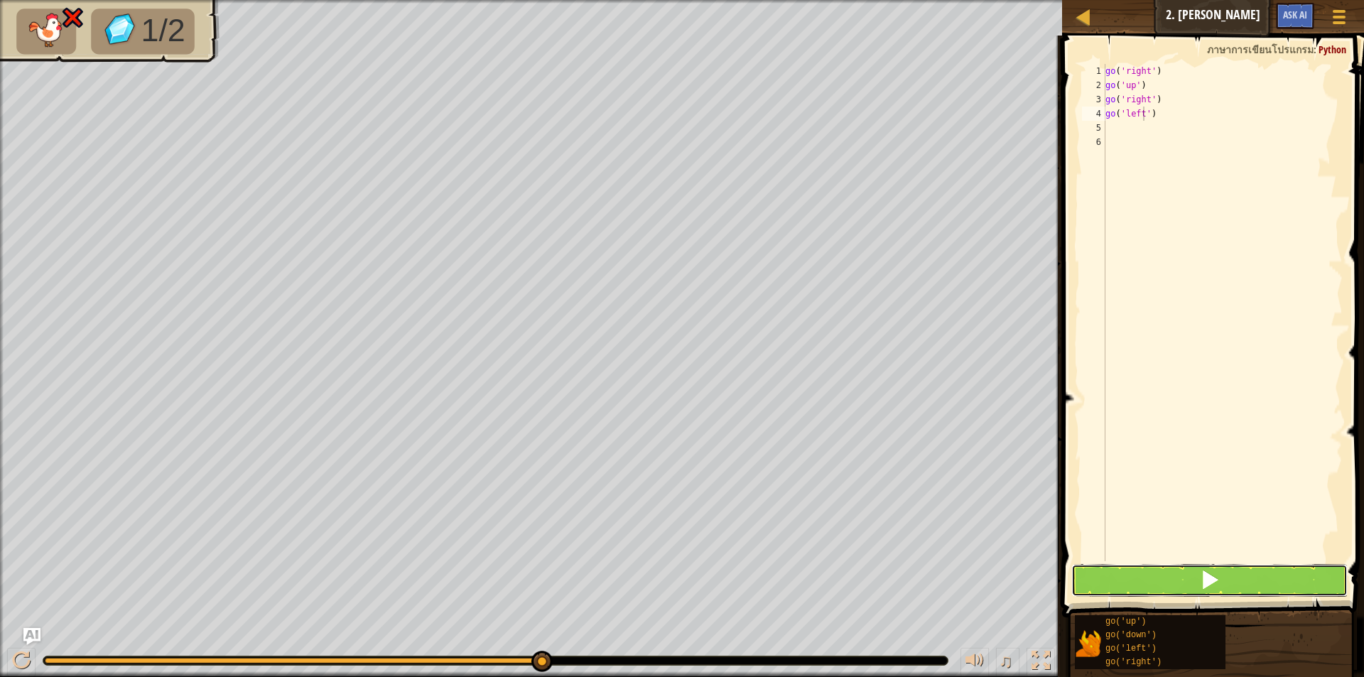
click at [1163, 581] on button at bounding box center [1209, 580] width 276 height 33
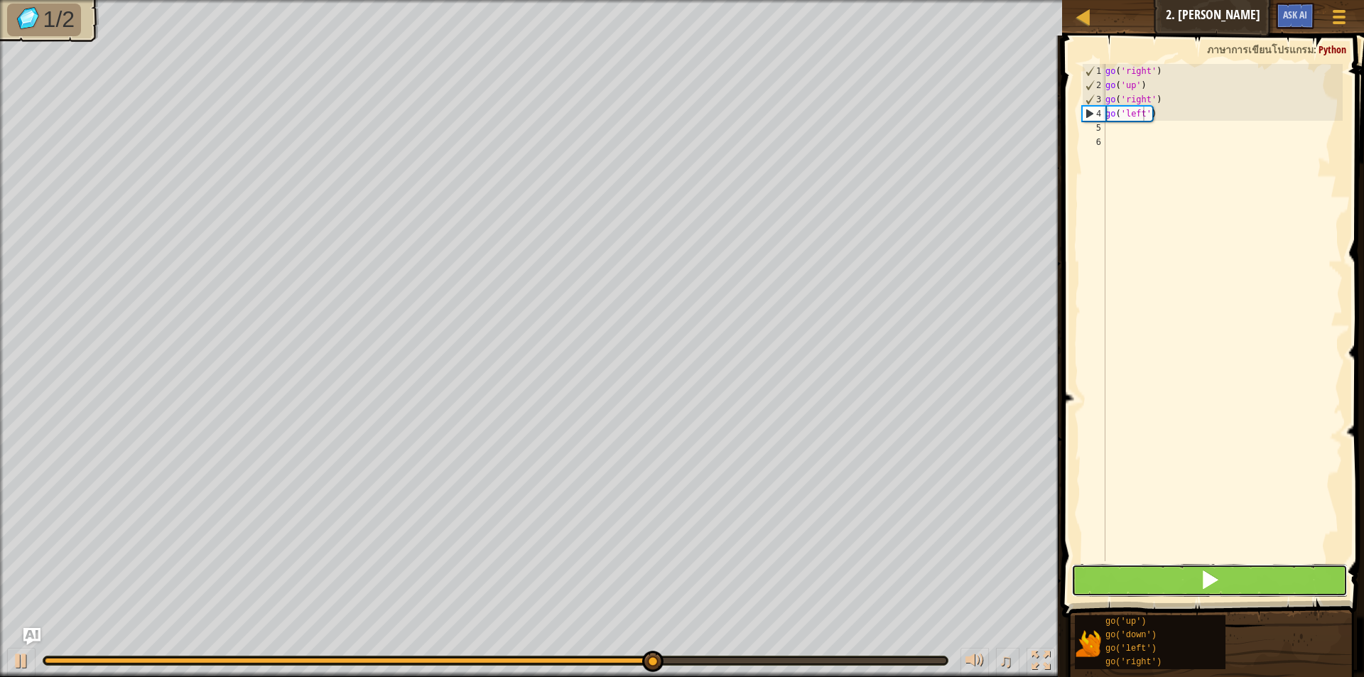
click at [1160, 582] on button at bounding box center [1209, 580] width 276 height 33
click at [1229, 572] on button at bounding box center [1209, 580] width 276 height 33
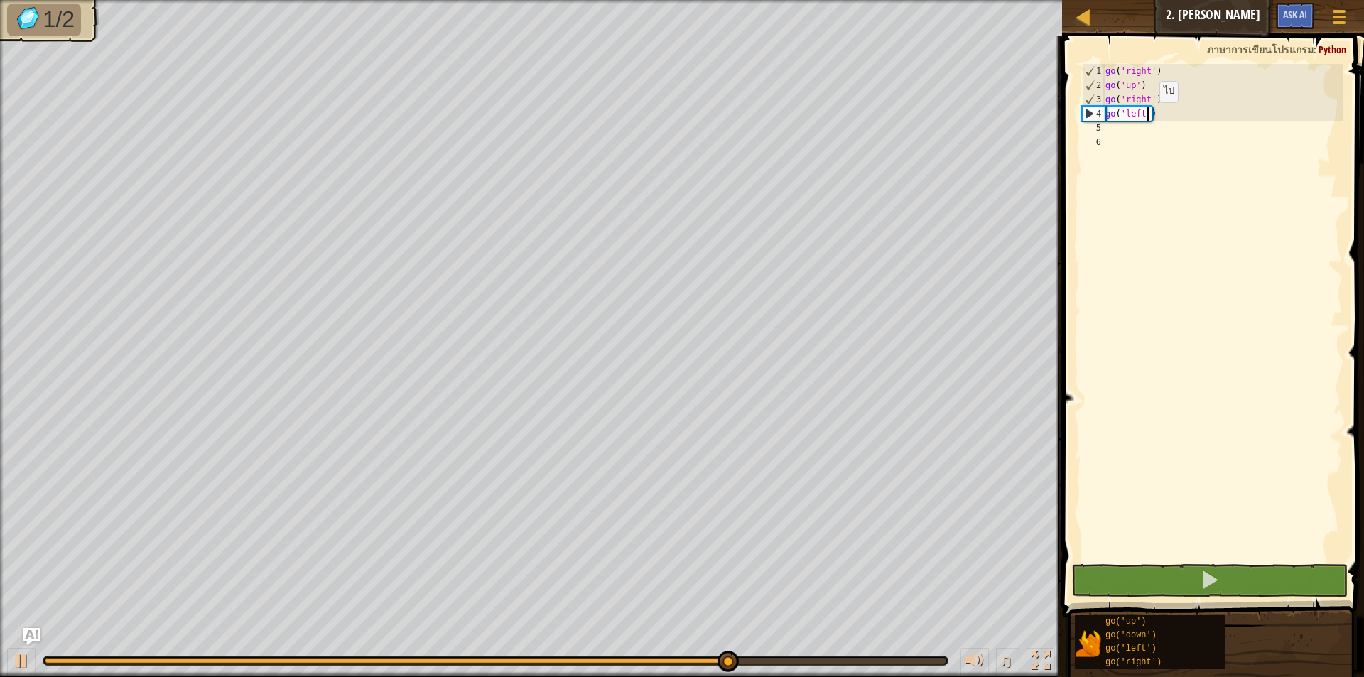
click at [1147, 116] on div "go ( 'right' ) go ( 'up' ) go ( 'right' ) go ( 'left' )" at bounding box center [1222, 327] width 240 height 526
click at [1137, 119] on div "go ( 'right' ) go ( 'up' ) go ( 'right' ) go ( 'left' )" at bounding box center [1222, 327] width 240 height 526
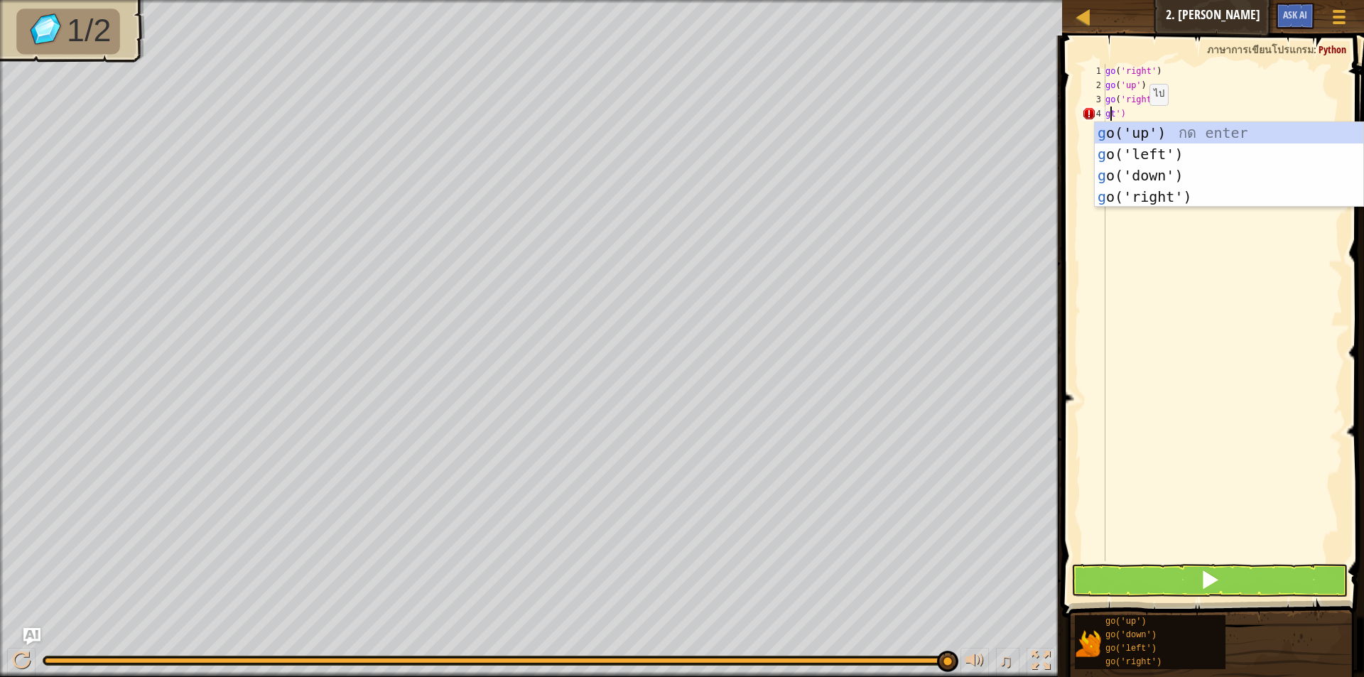
scroll to position [6, 1]
click at [1168, 189] on div "go ('up') กด enter go ('left') กด enter go ('right') กด enter go ('down') กด en…" at bounding box center [1228, 186] width 268 height 128
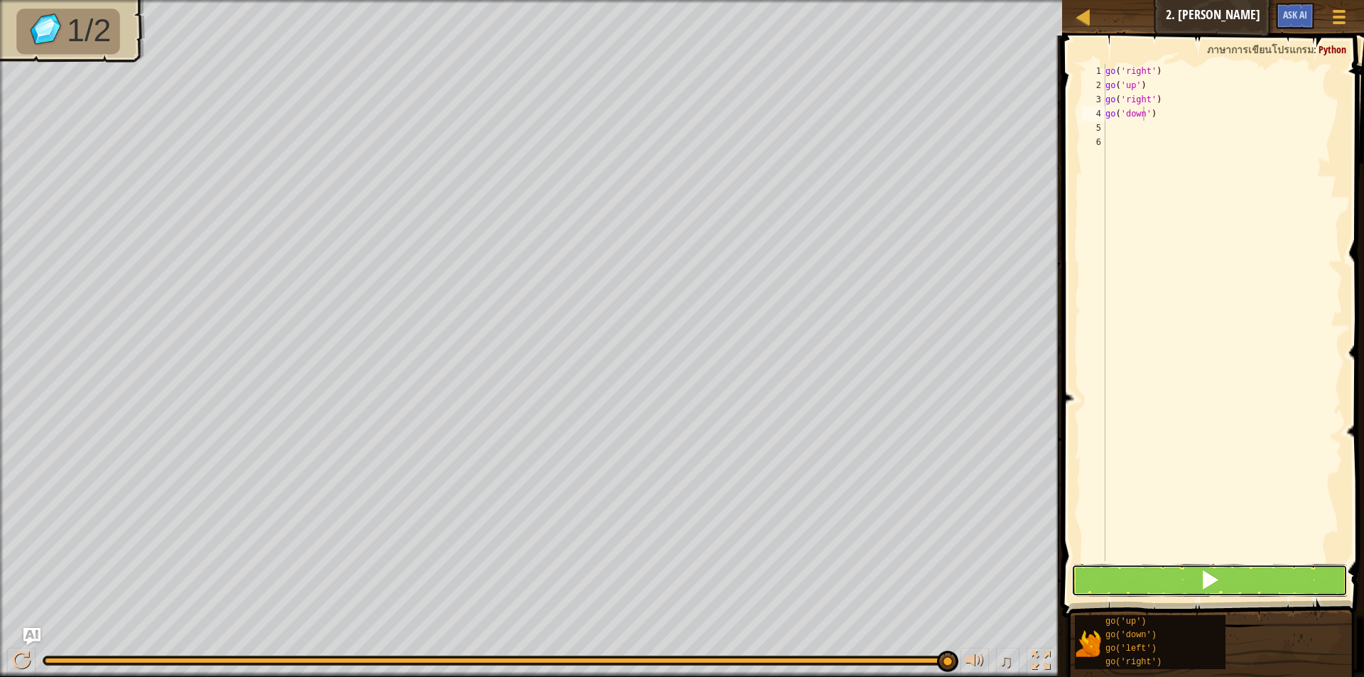
click at [1192, 582] on button at bounding box center [1209, 580] width 276 height 33
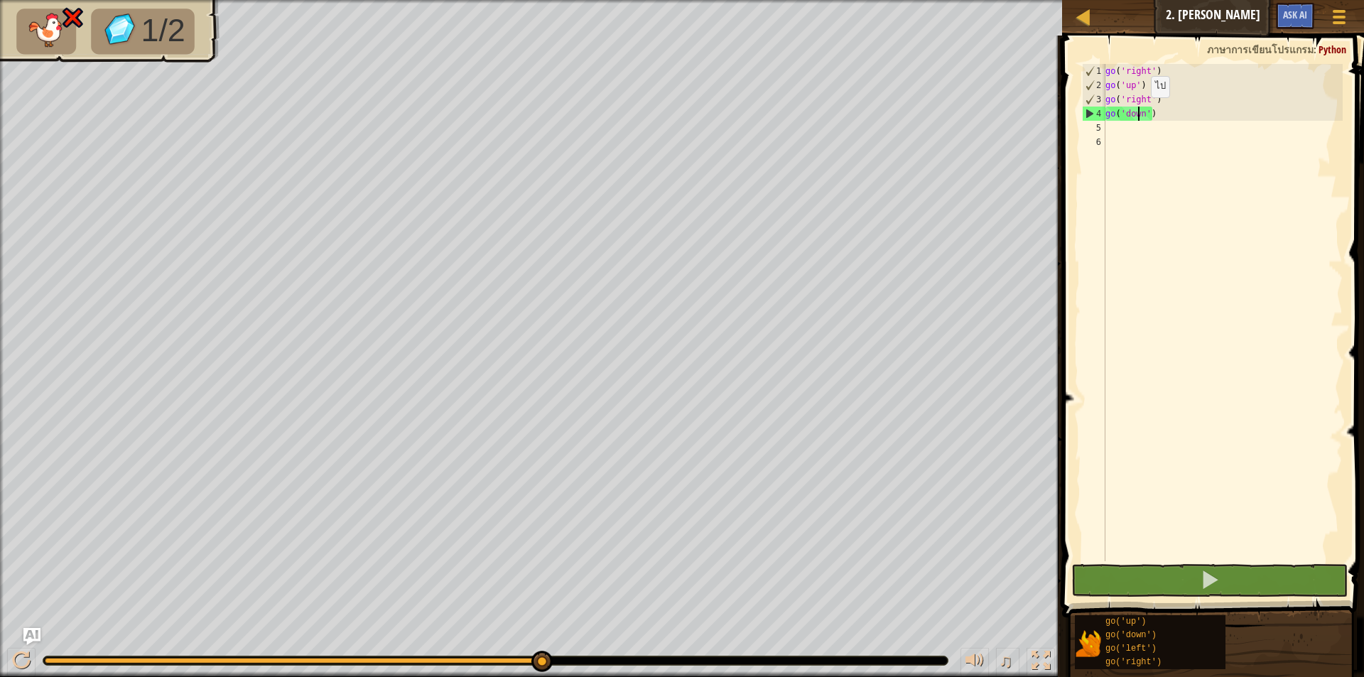
click at [1138, 112] on div "go ( 'right' ) go ( 'up' ) go ( 'right' ) go ( 'down' )" at bounding box center [1222, 327] width 240 height 526
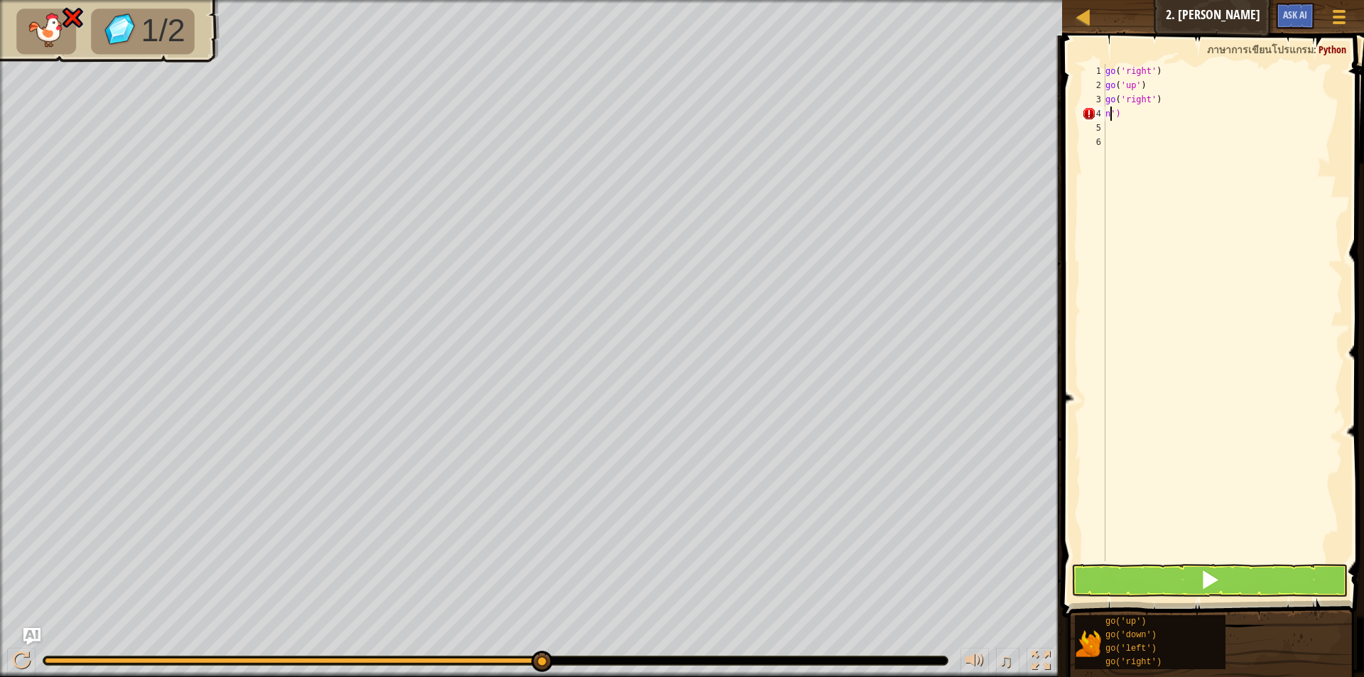
click at [1110, 118] on div "go ( 'right' ) go ( 'up' ) go ( 'right' ) n ')" at bounding box center [1222, 327] width 240 height 526
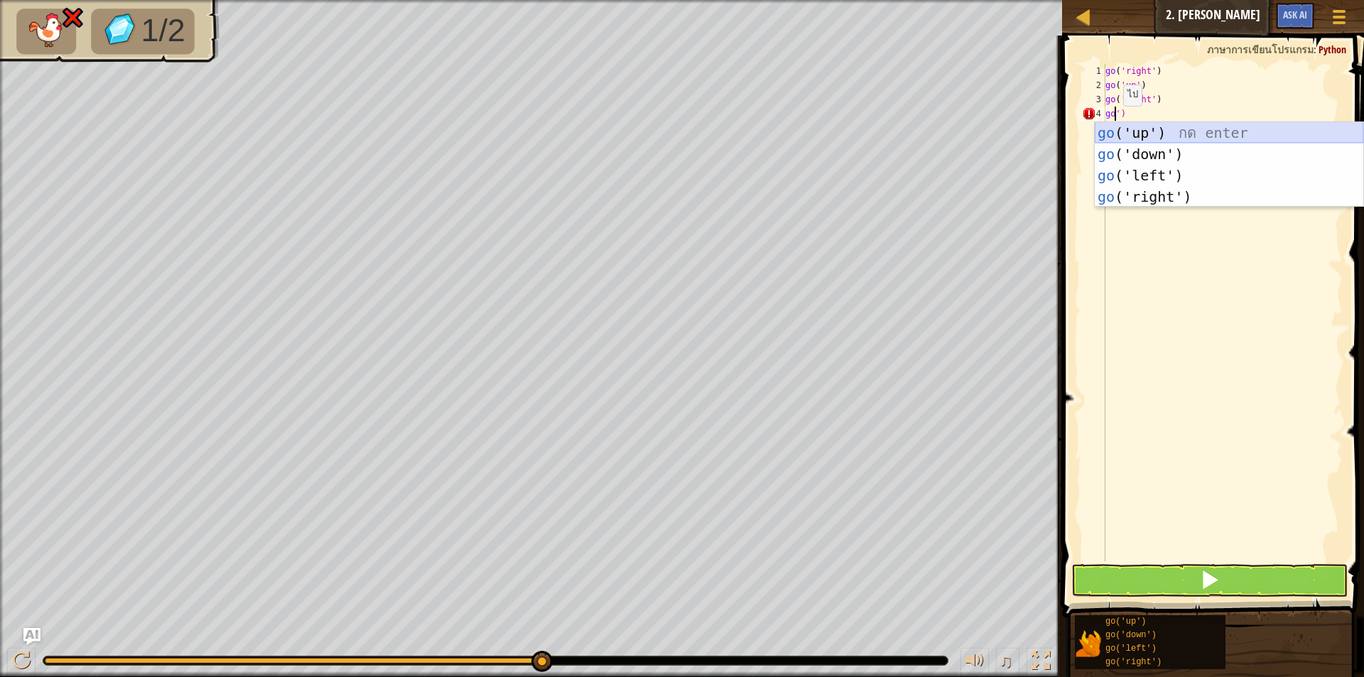
click at [1164, 126] on div "go ('up') กด enter go ('down') กด enter go ('left') กด enter go ('right') กด en…" at bounding box center [1228, 186] width 268 height 128
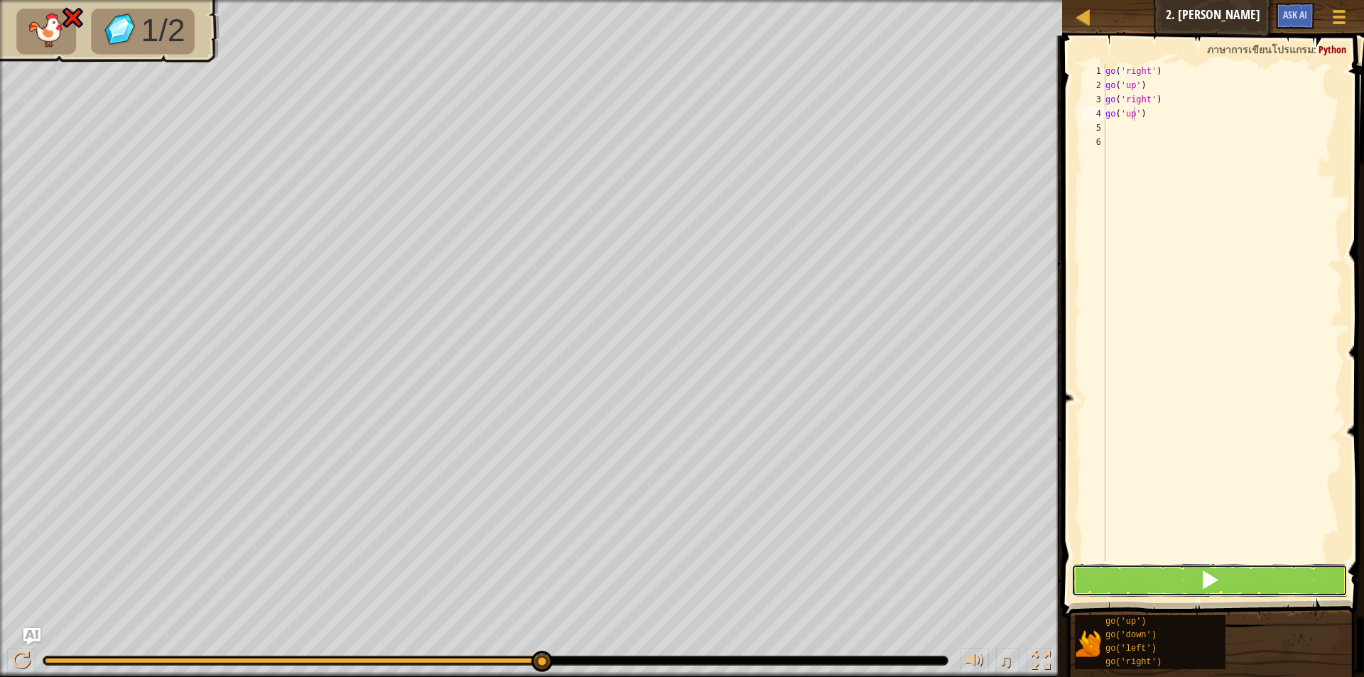
click at [1205, 582] on span at bounding box center [1210, 580] width 20 height 20
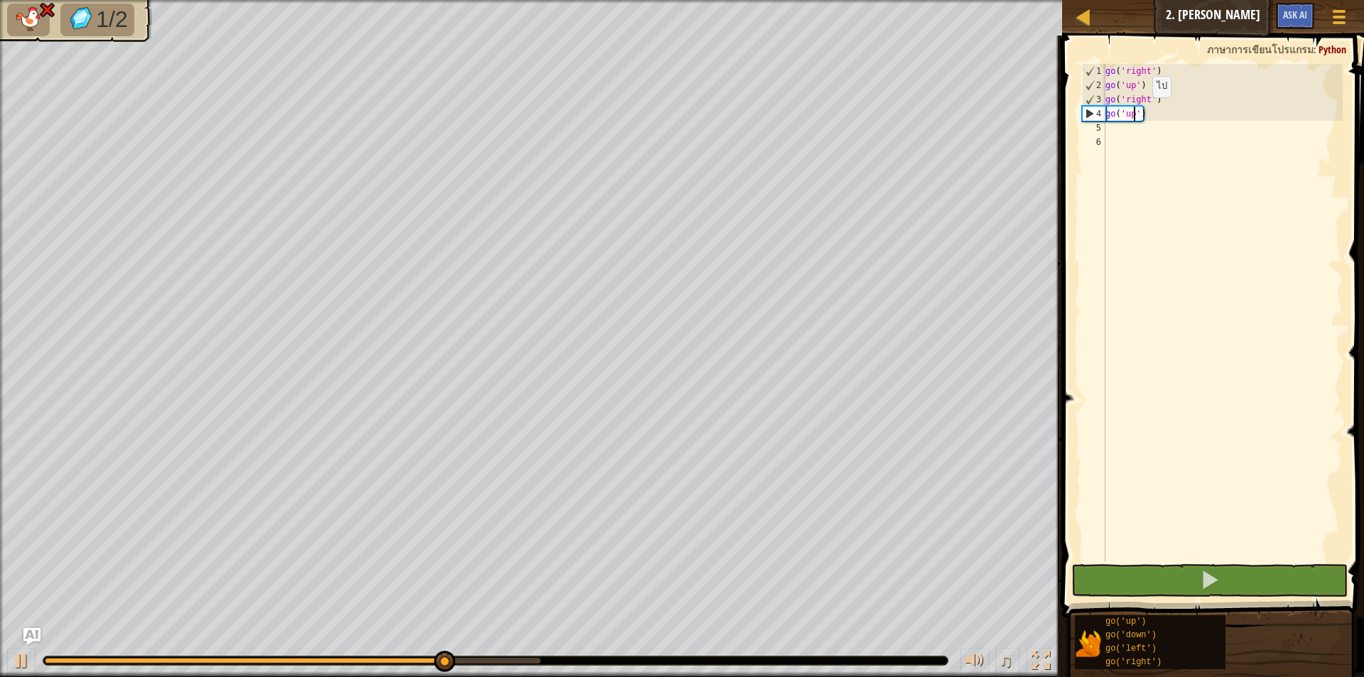
click at [1140, 112] on div "go ( 'right' ) go ( 'up' ) go ( 'right' ) go ( 'up' )" at bounding box center [1222, 327] width 240 height 526
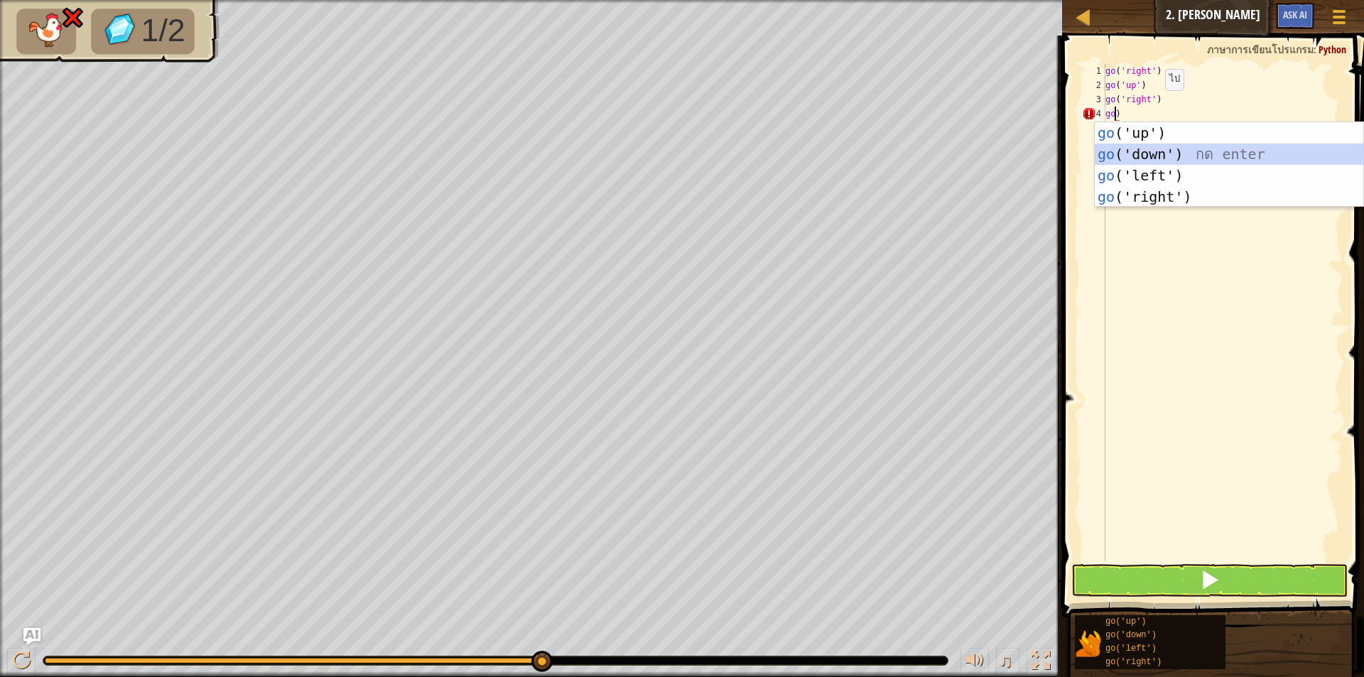
click at [1138, 153] on div "go ('up') กด enter go ('down') กด enter go ('left') กด enter go ('right') กด en…" at bounding box center [1228, 186] width 268 height 128
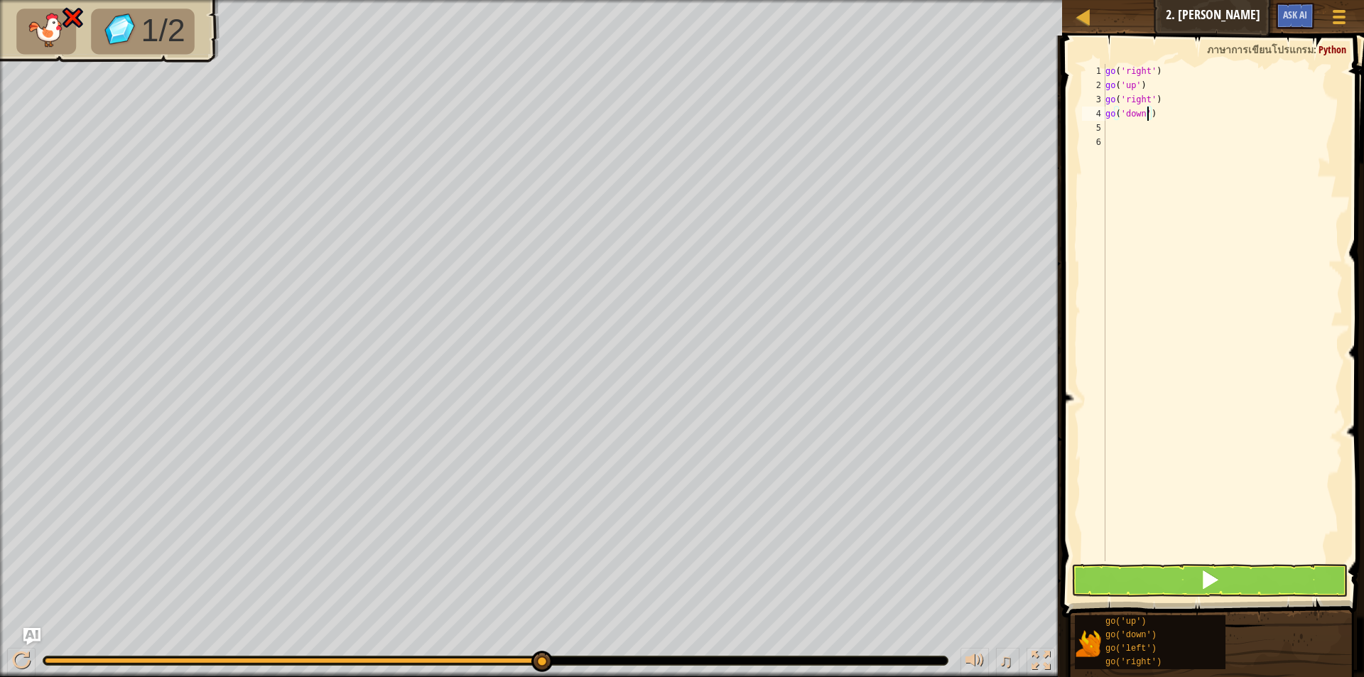
type textarea "go('down')"
click at [1139, 572] on button at bounding box center [1209, 580] width 276 height 33
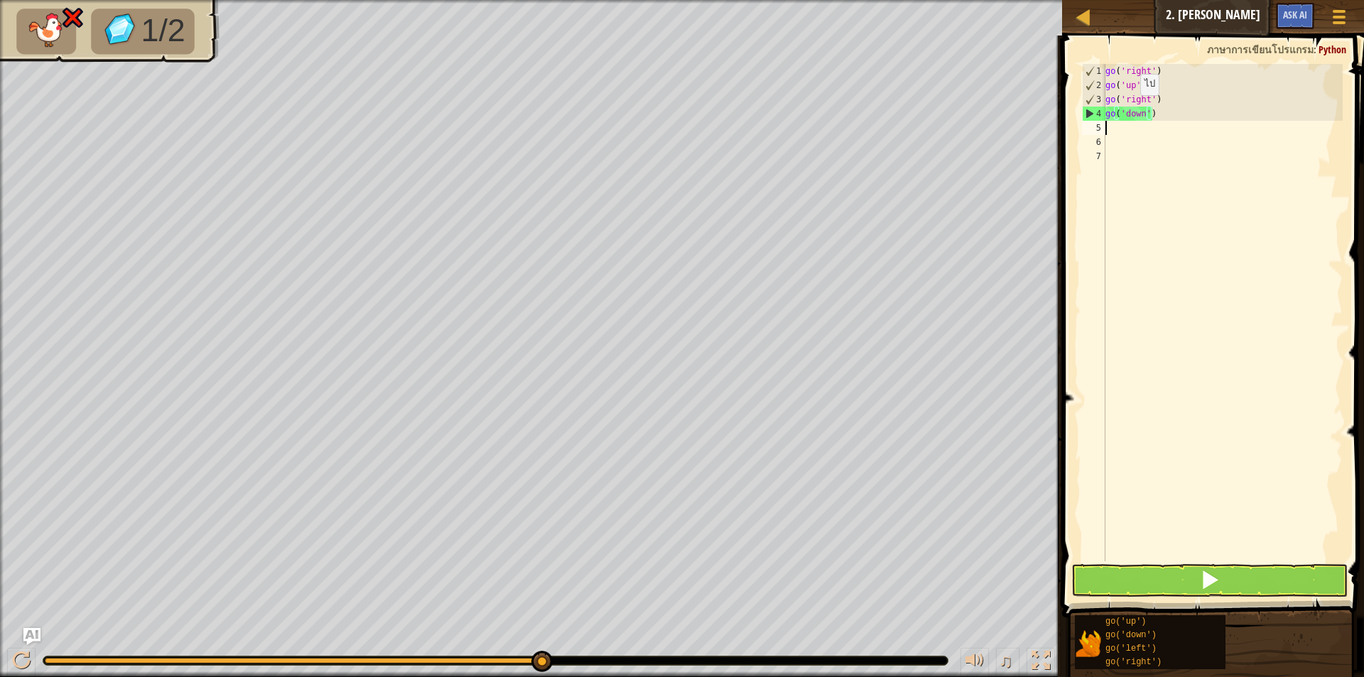
scroll to position [6, 0]
type textarea "g"
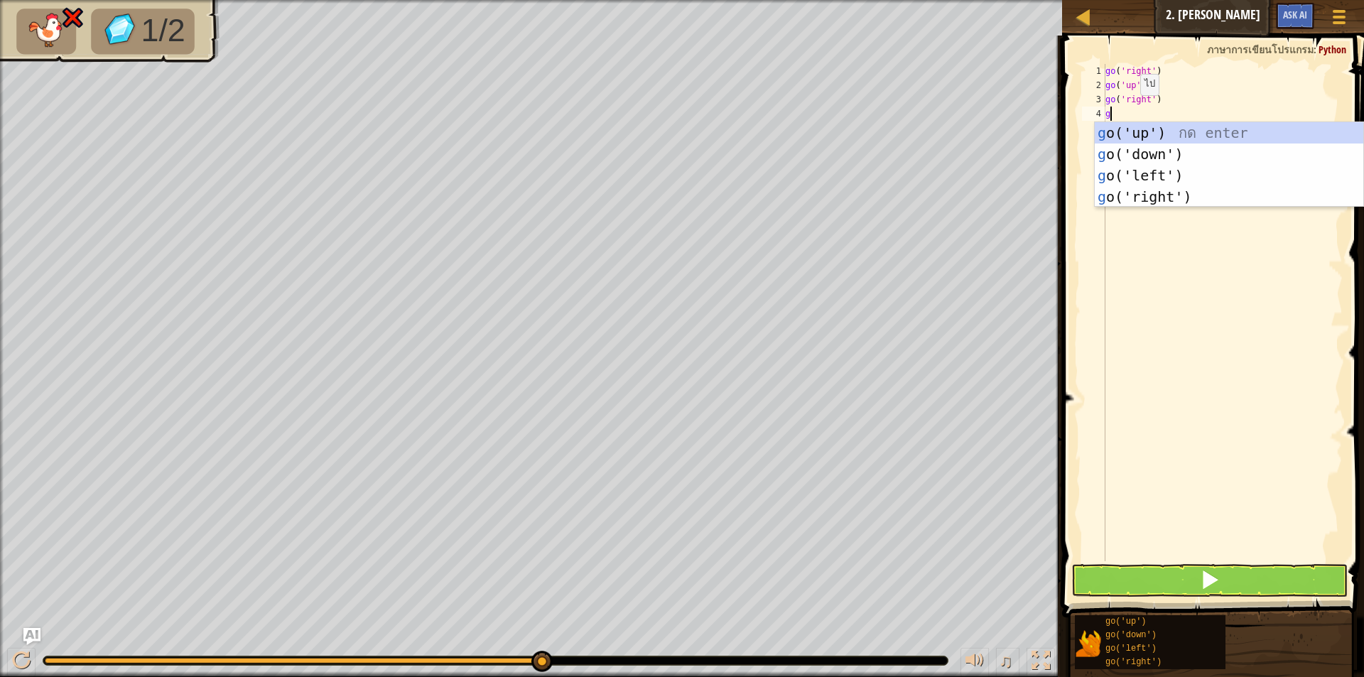
type textarea "go"
click at [1177, 168] on div "go ('up') กด enter go ('down') กด enter go ('left') กด enter go ('right') กด en…" at bounding box center [1228, 186] width 268 height 128
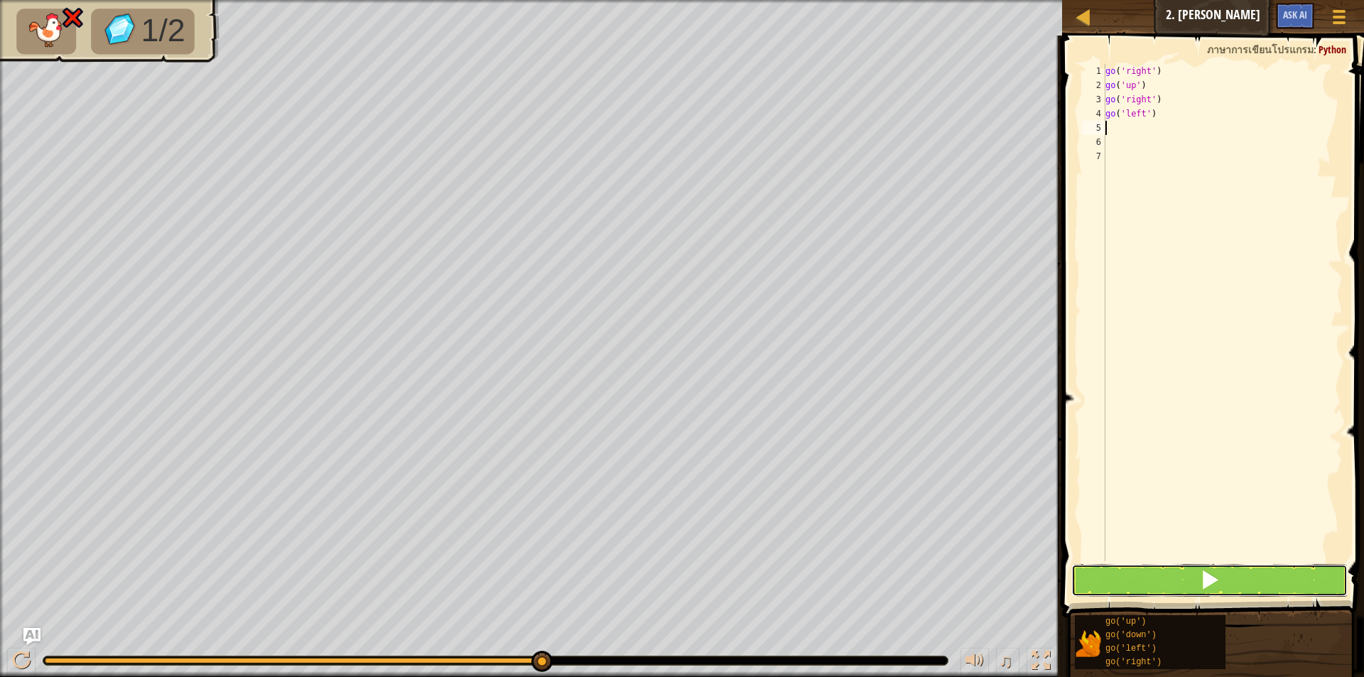
click at [1101, 579] on button at bounding box center [1209, 580] width 276 height 33
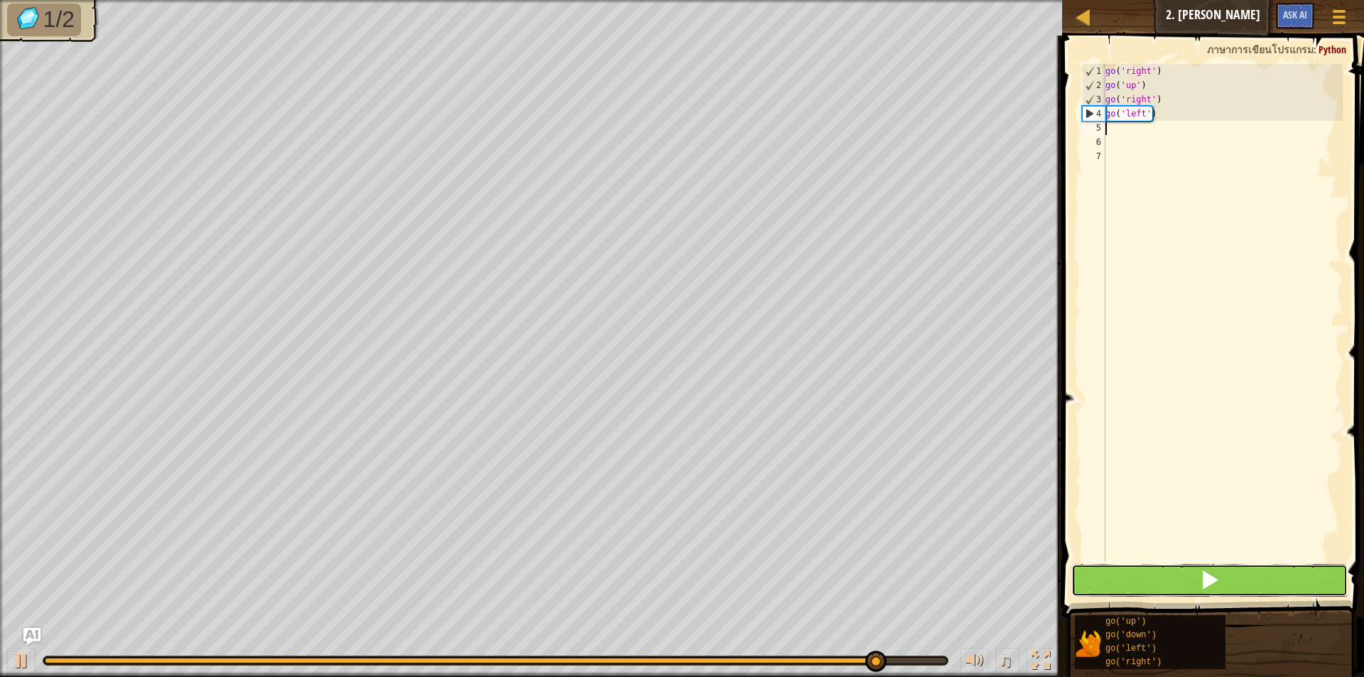
click at [1104, 565] on button at bounding box center [1209, 580] width 276 height 33
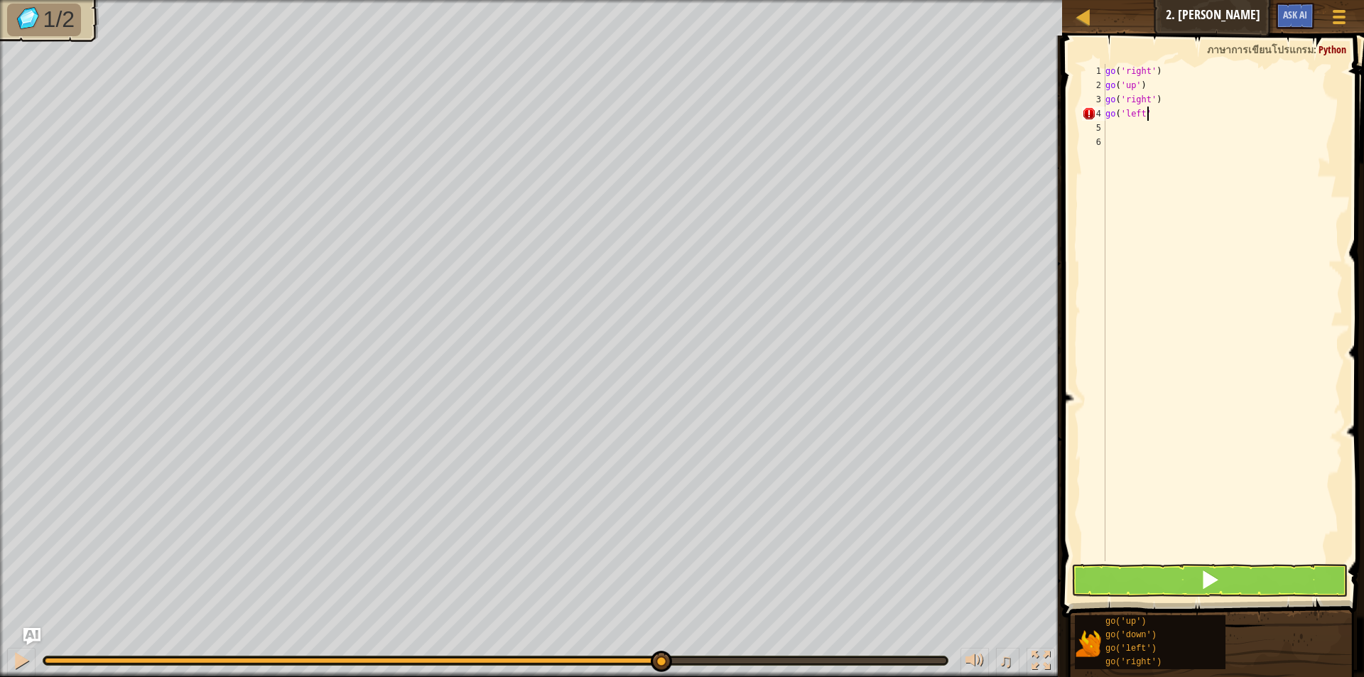
click at [1154, 111] on div "go ( 'right' ) go ( 'up' ) go ( 'right' ) go ( 'left'" at bounding box center [1222, 327] width 240 height 526
type textarea "g"
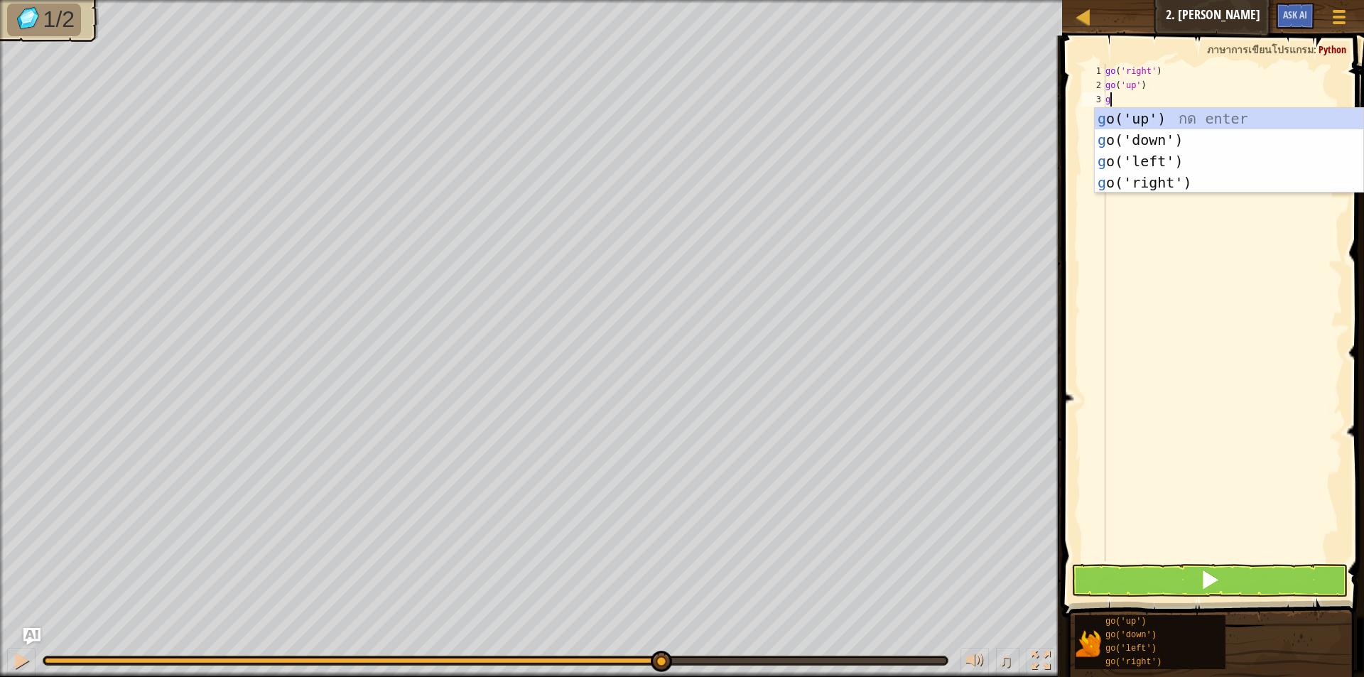
type textarea "go"
click at [1153, 180] on div "go ('up') กด enter go ('down') กด enter go ('left') กด enter go ('right') กด en…" at bounding box center [1228, 172] width 268 height 128
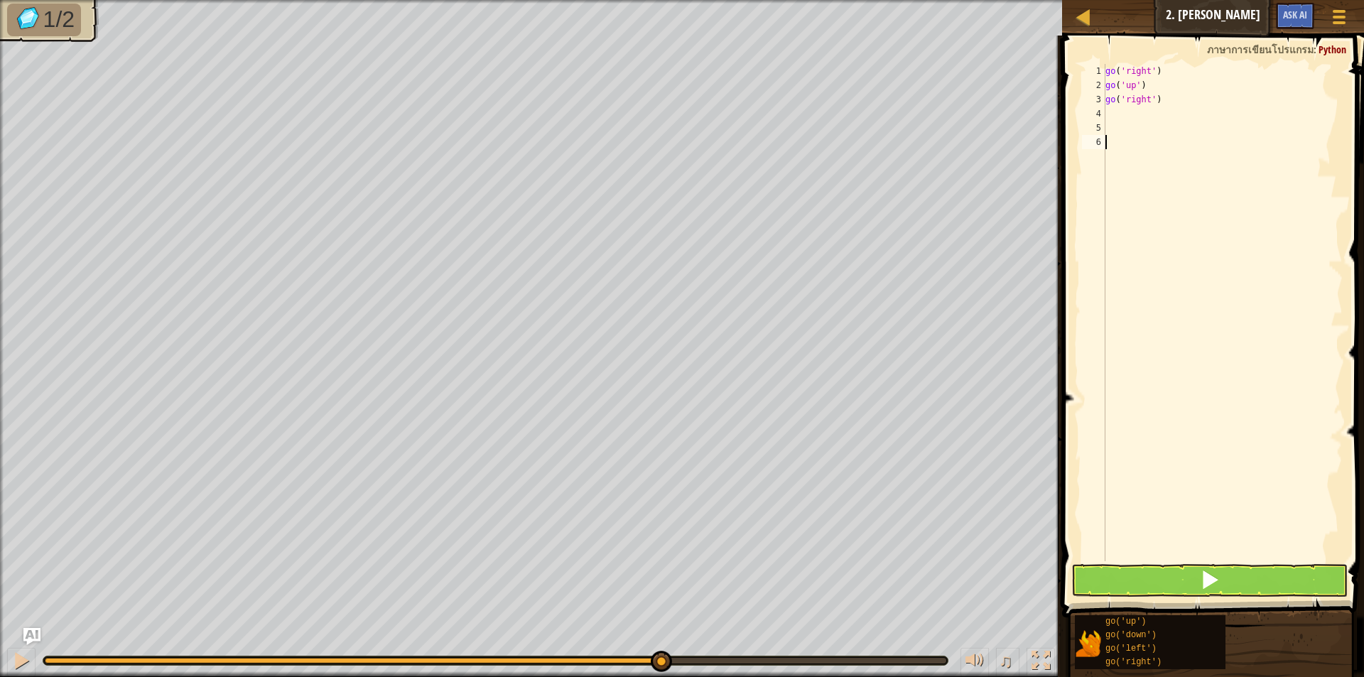
drag, startPoint x: 1177, startPoint y: 550, endPoint x: 1178, endPoint y: 560, distance: 10.0
click at [1178, 560] on div "go ( 'right' ) go ( 'up' ) go ( 'right' )" at bounding box center [1222, 327] width 240 height 526
click at [1178, 572] on button at bounding box center [1209, 580] width 276 height 33
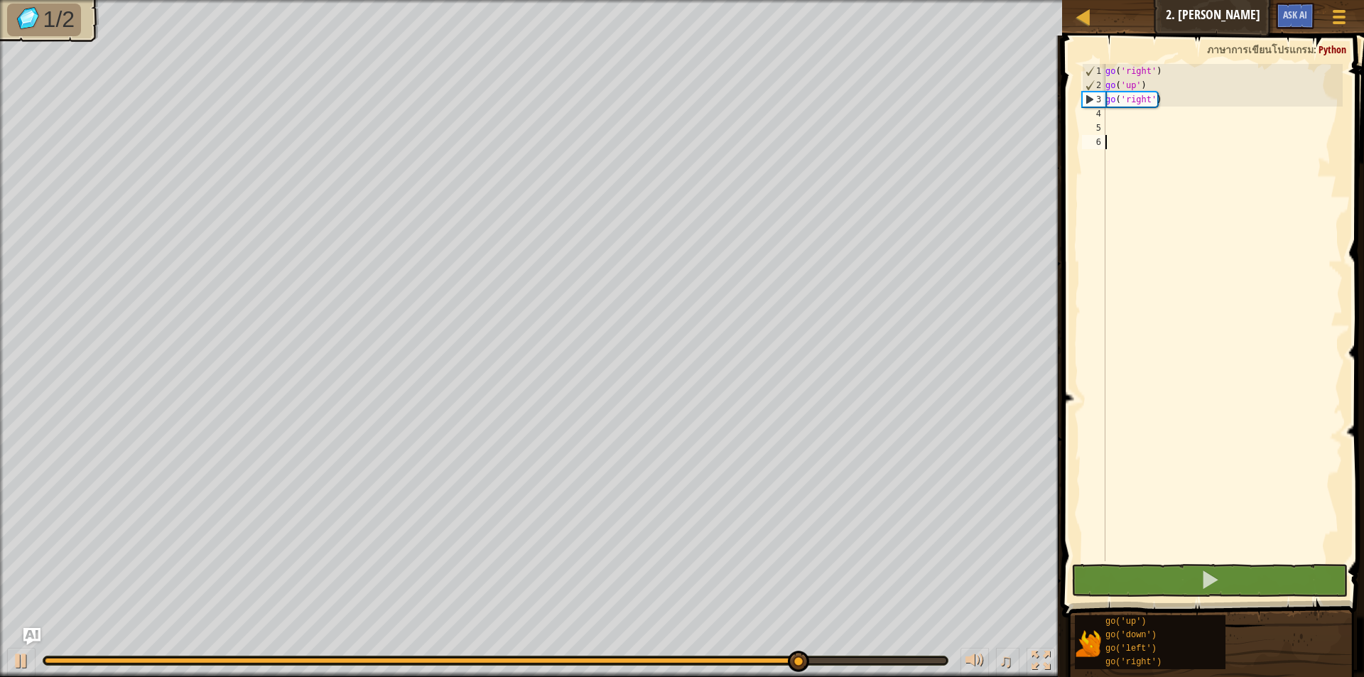
click at [1124, 112] on div "go ( 'right' ) go ( 'up' ) go ( 'right' )" at bounding box center [1222, 327] width 240 height 526
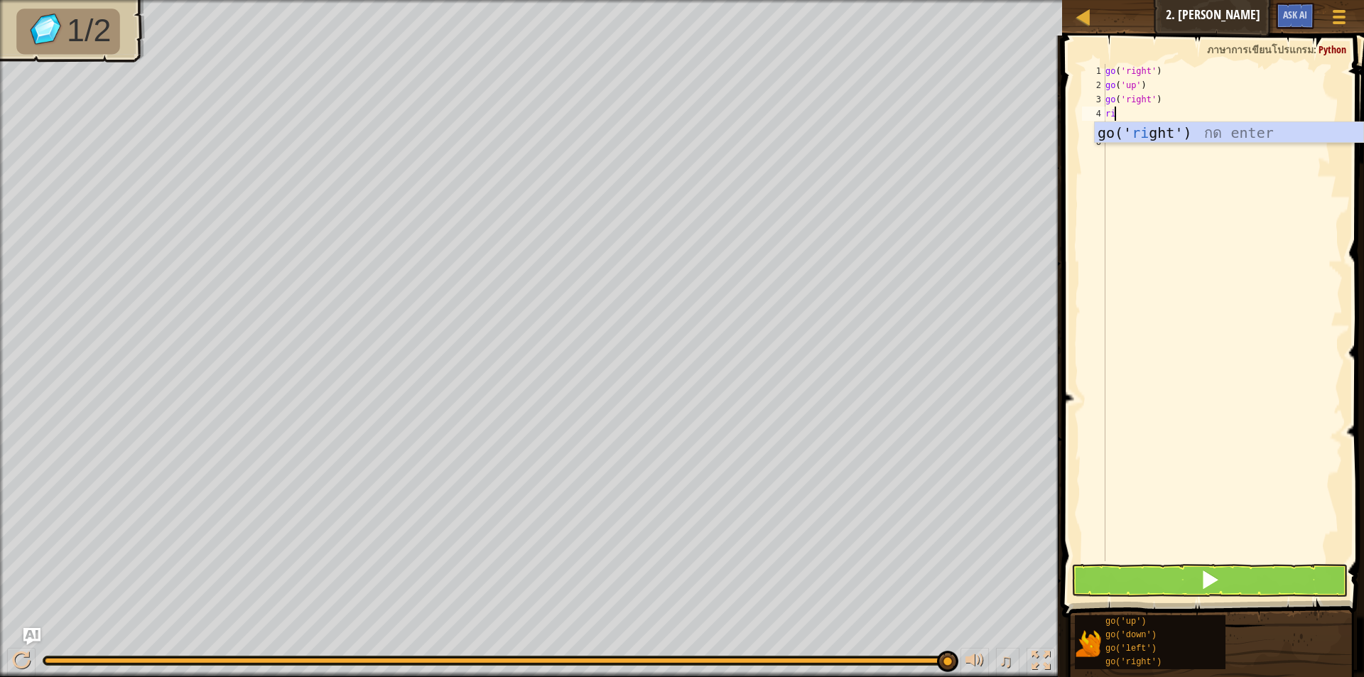
type textarea "r"
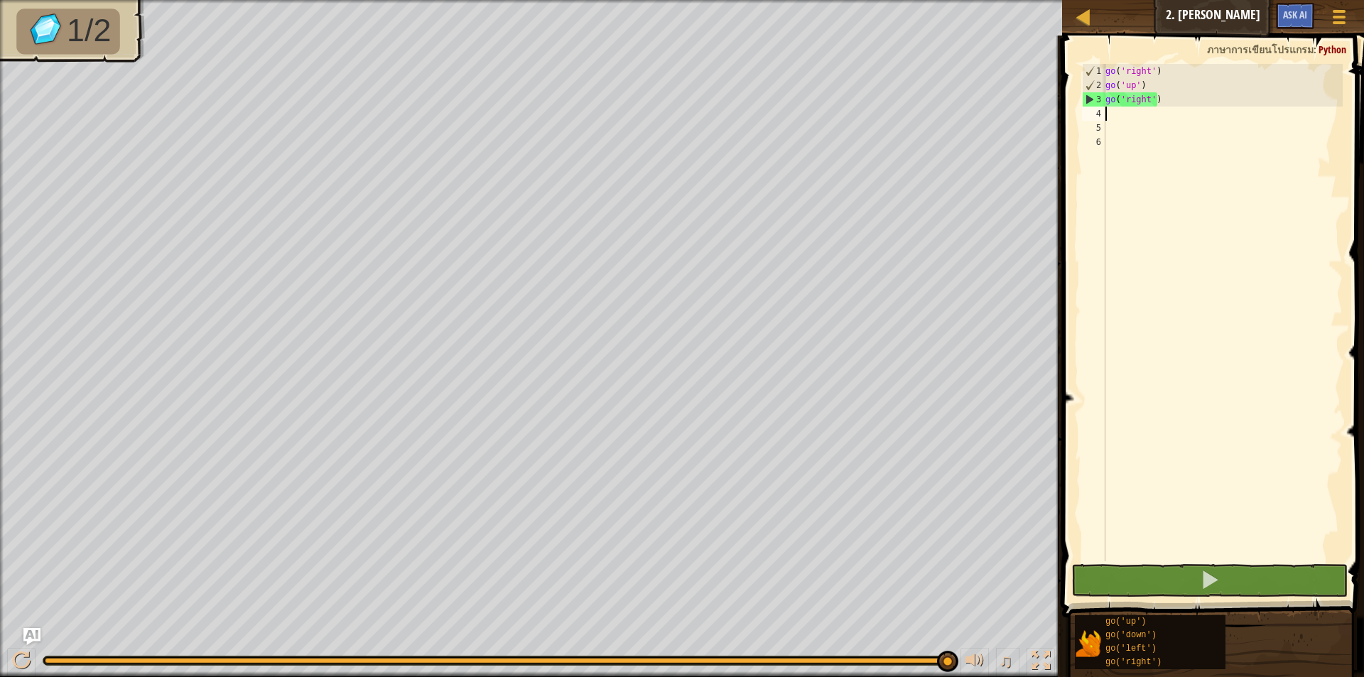
type textarea "g"
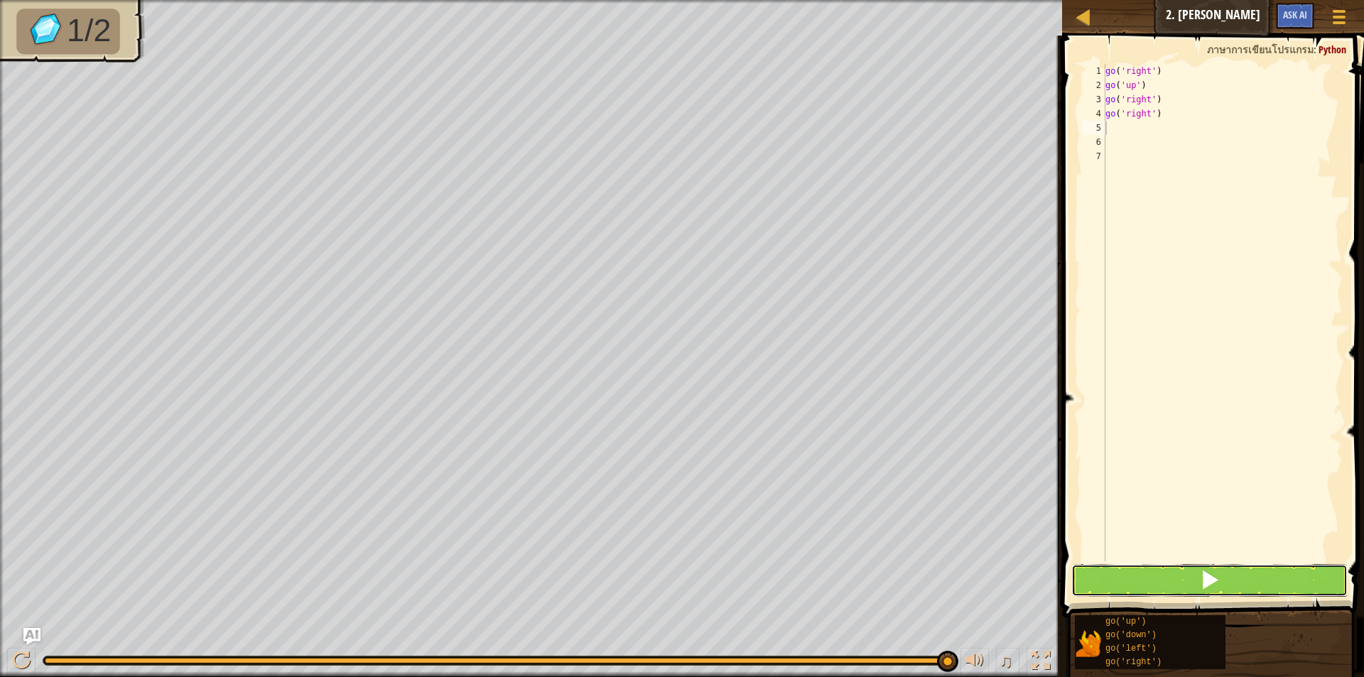
click at [1097, 582] on button at bounding box center [1209, 580] width 276 height 33
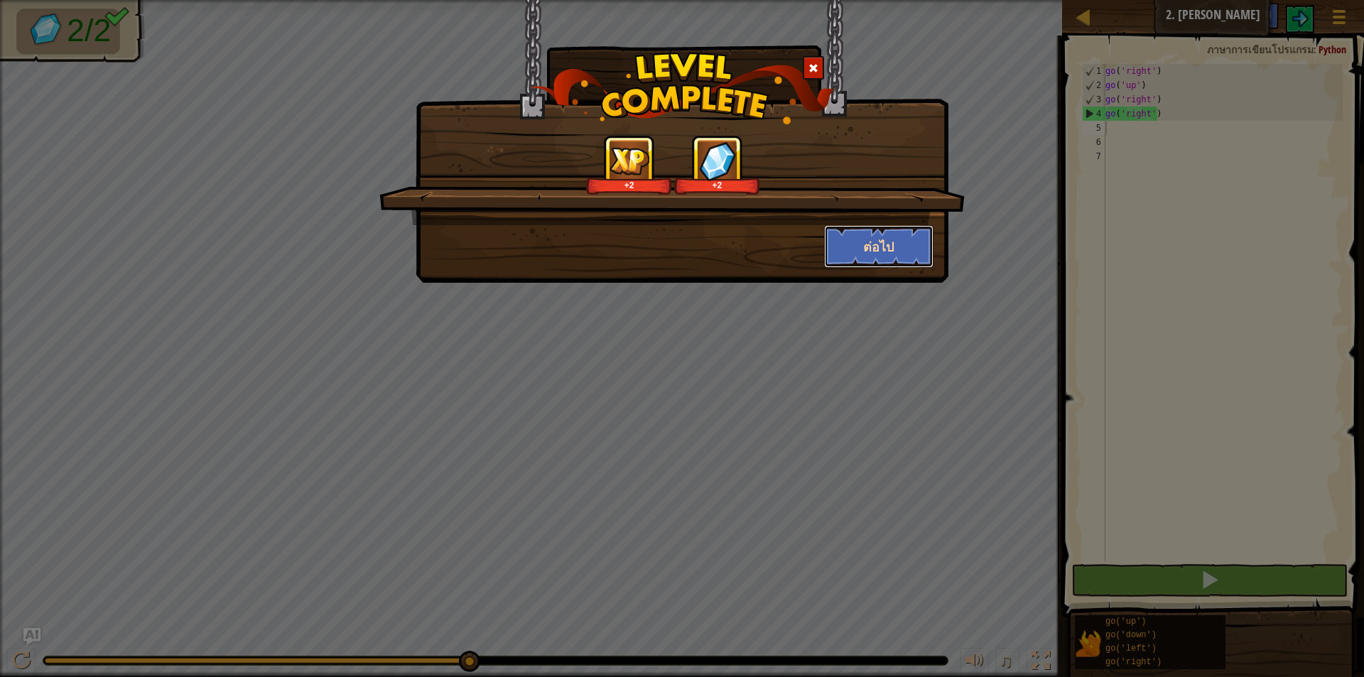
click at [874, 245] on button "ต่อไป" at bounding box center [879, 246] width 110 height 43
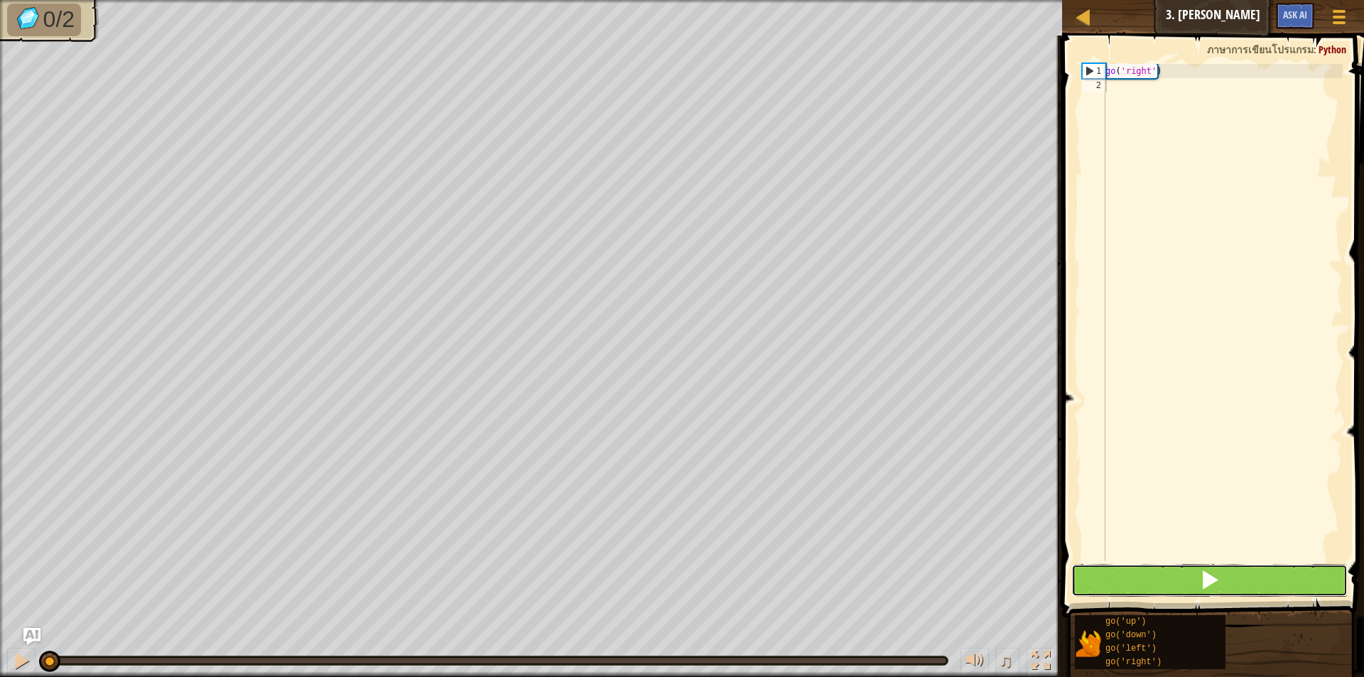
click at [1129, 569] on button at bounding box center [1209, 580] width 276 height 33
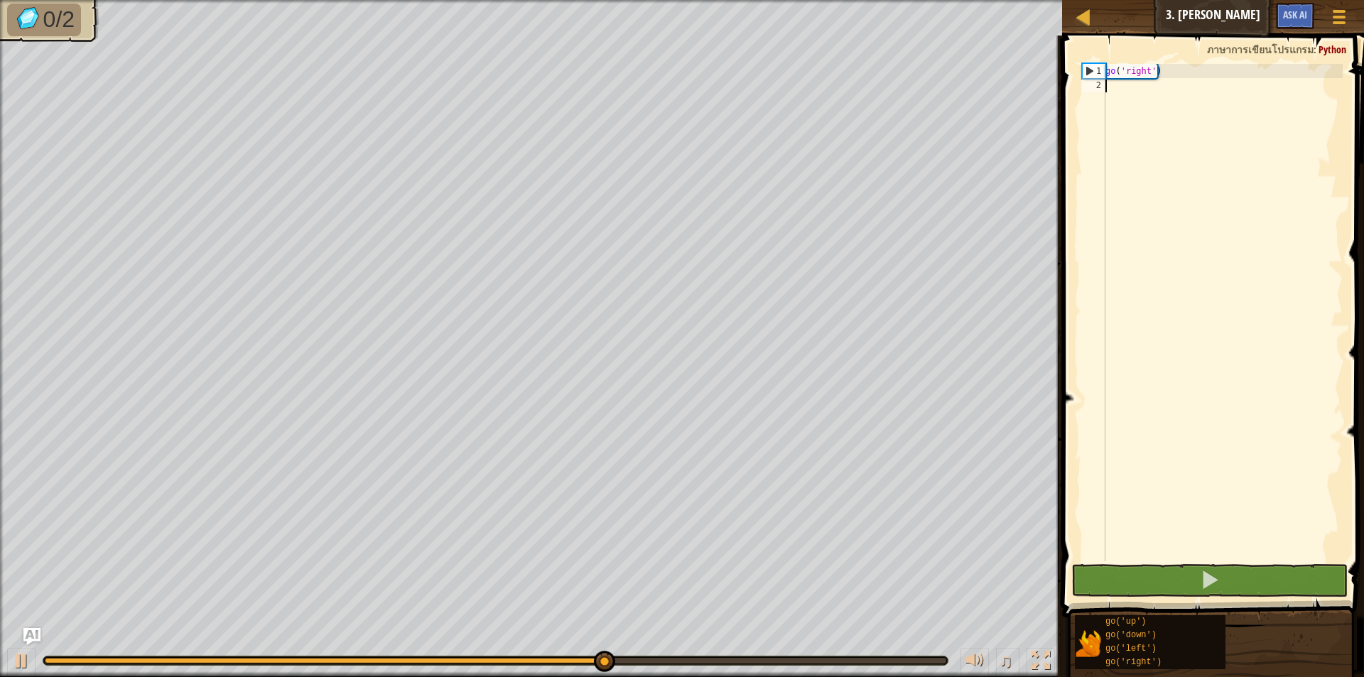
scroll to position [6, 0]
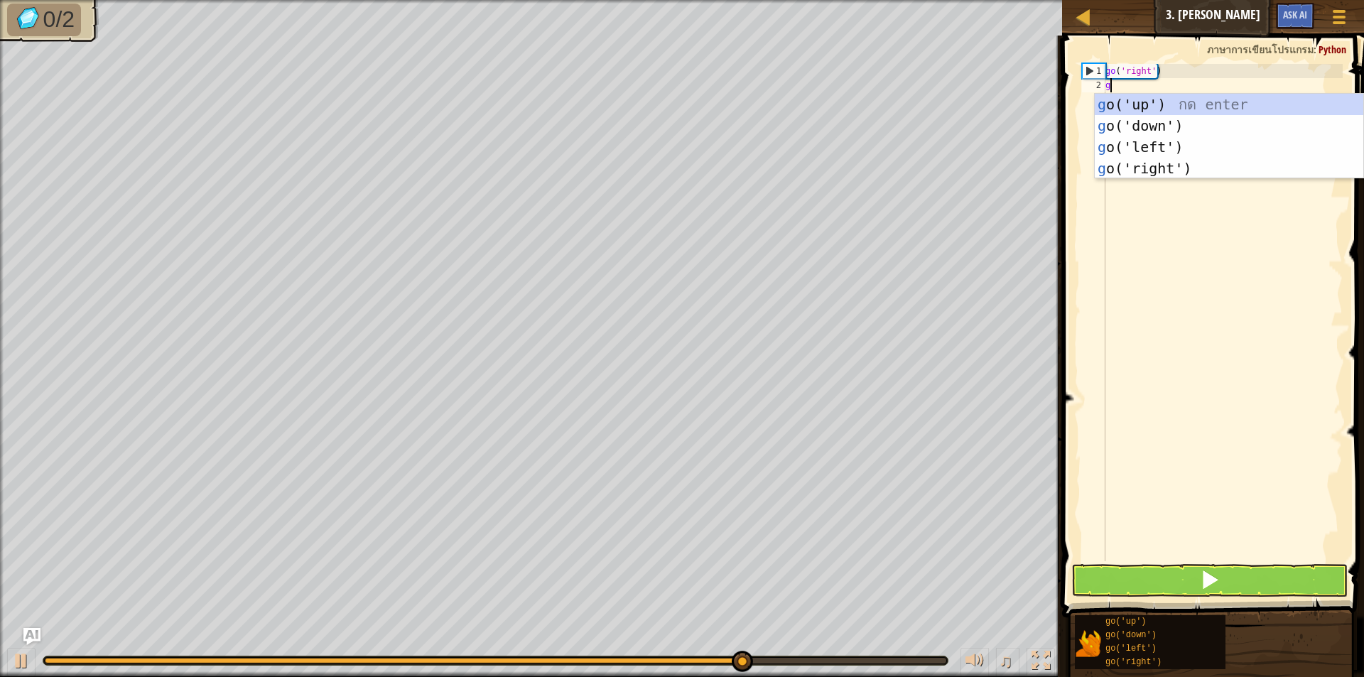
type textarea "go"
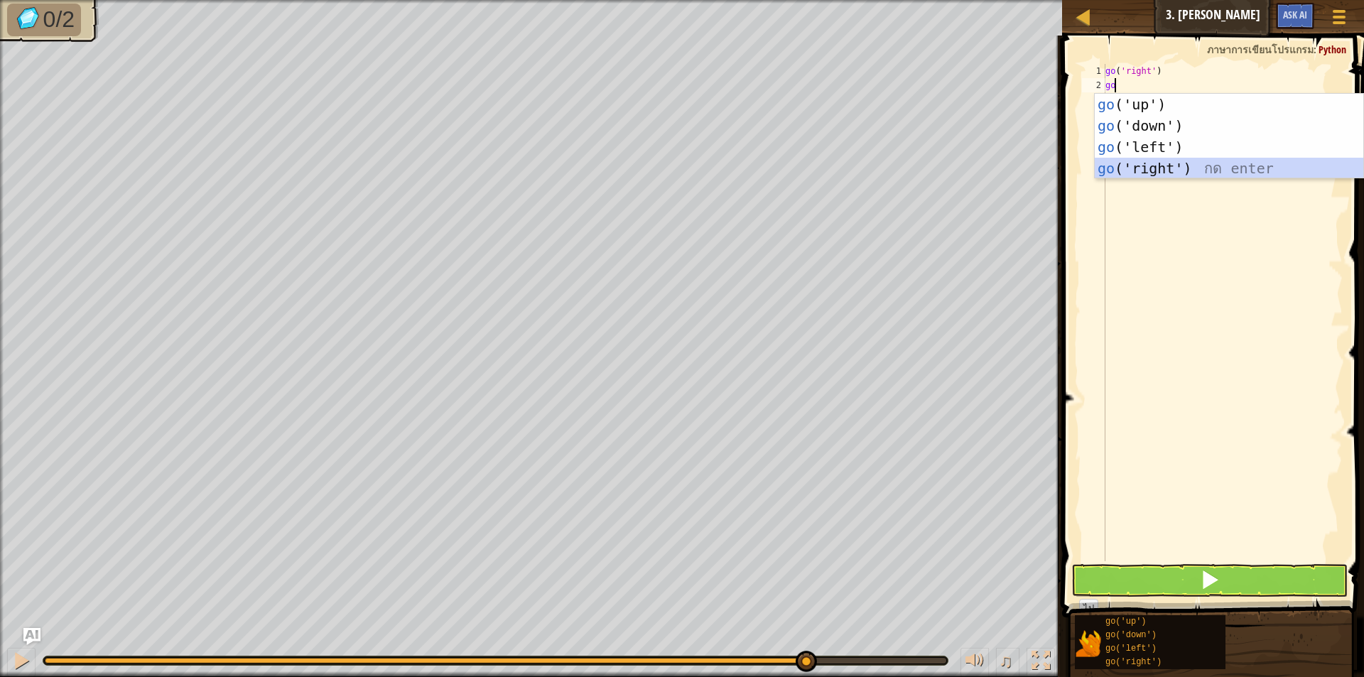
click at [1175, 160] on div "go ('up') กด enter go ('down') กด enter go ('left') กด enter go ('right') กด en…" at bounding box center [1228, 158] width 268 height 128
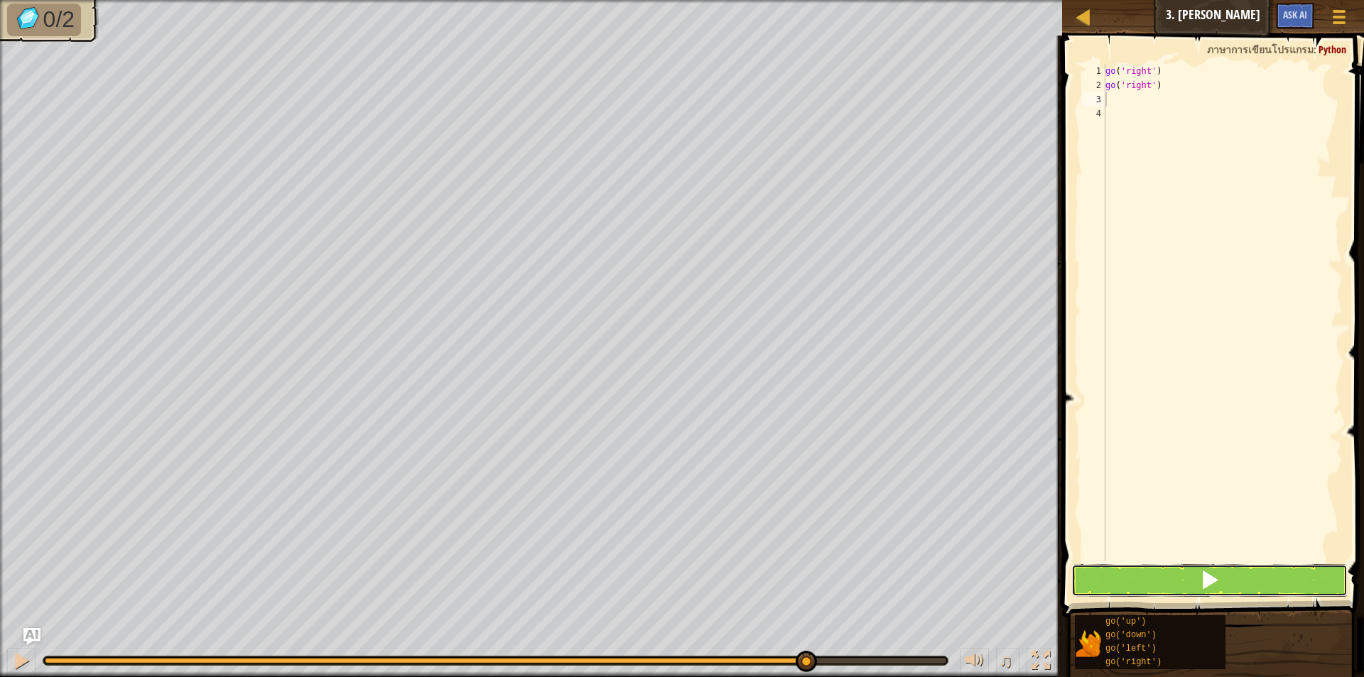
click at [1205, 570] on span at bounding box center [1210, 580] width 20 height 20
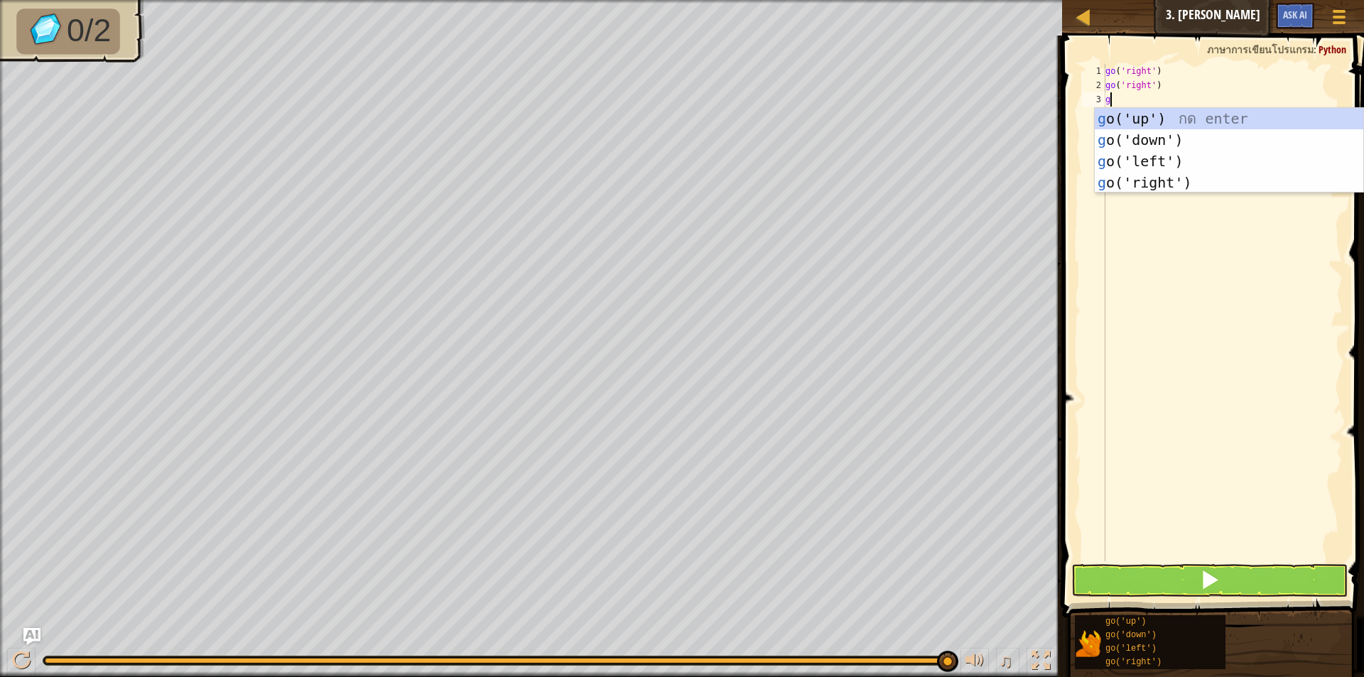
type textarea "go"
click at [1192, 180] on div "go ('up') กด enter go ('down') กด enter go ('left') กด enter go ('right') กด en…" at bounding box center [1228, 172] width 268 height 128
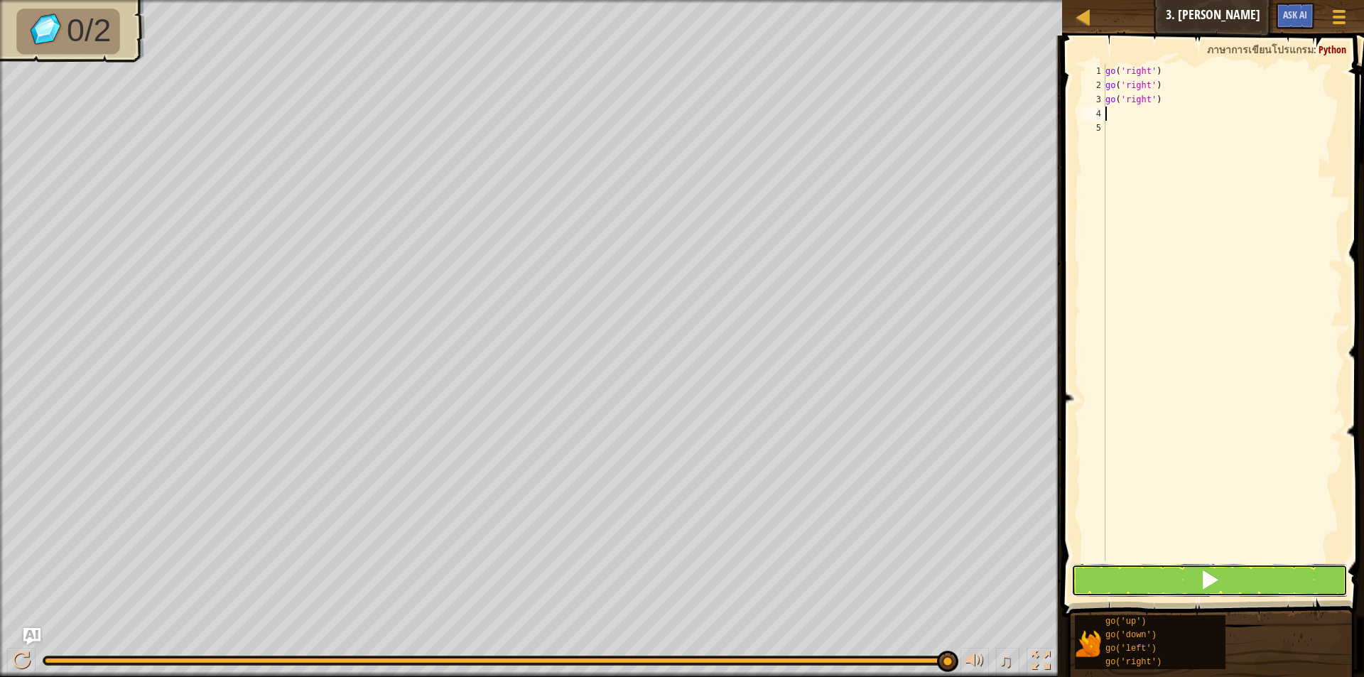
click at [1191, 569] on button at bounding box center [1209, 580] width 276 height 33
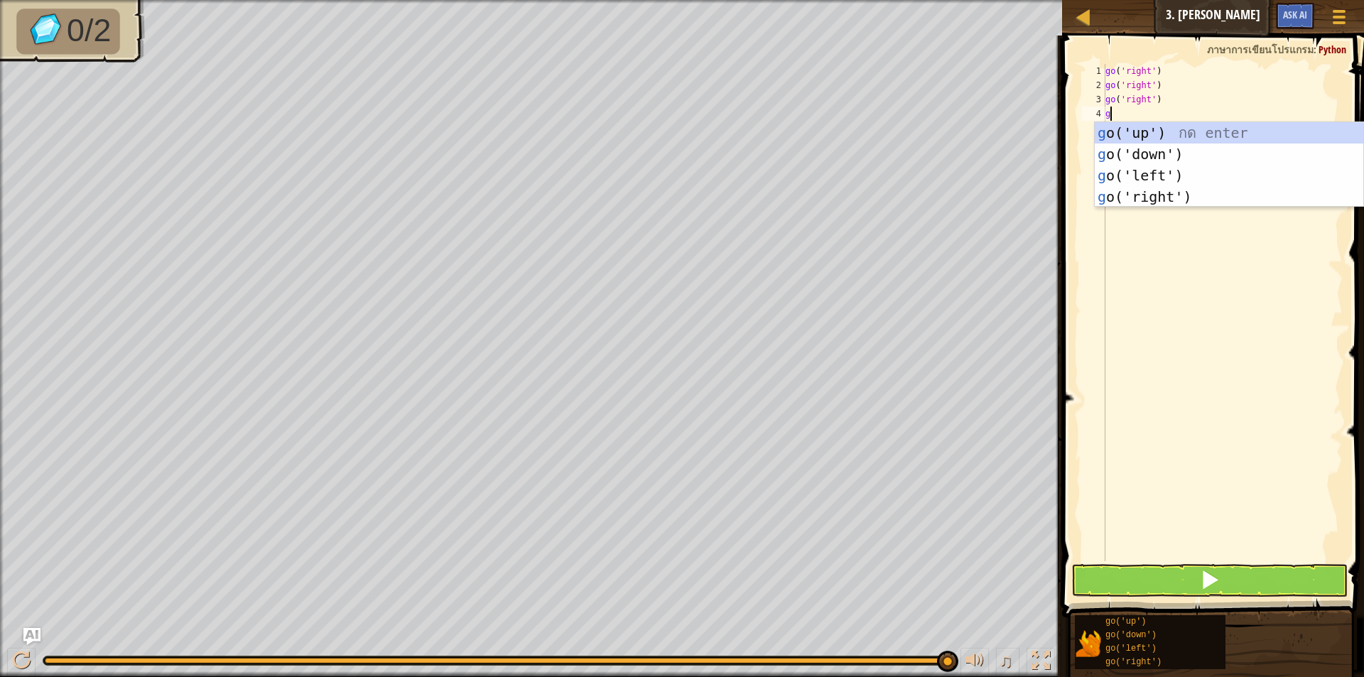
type textarea "go"
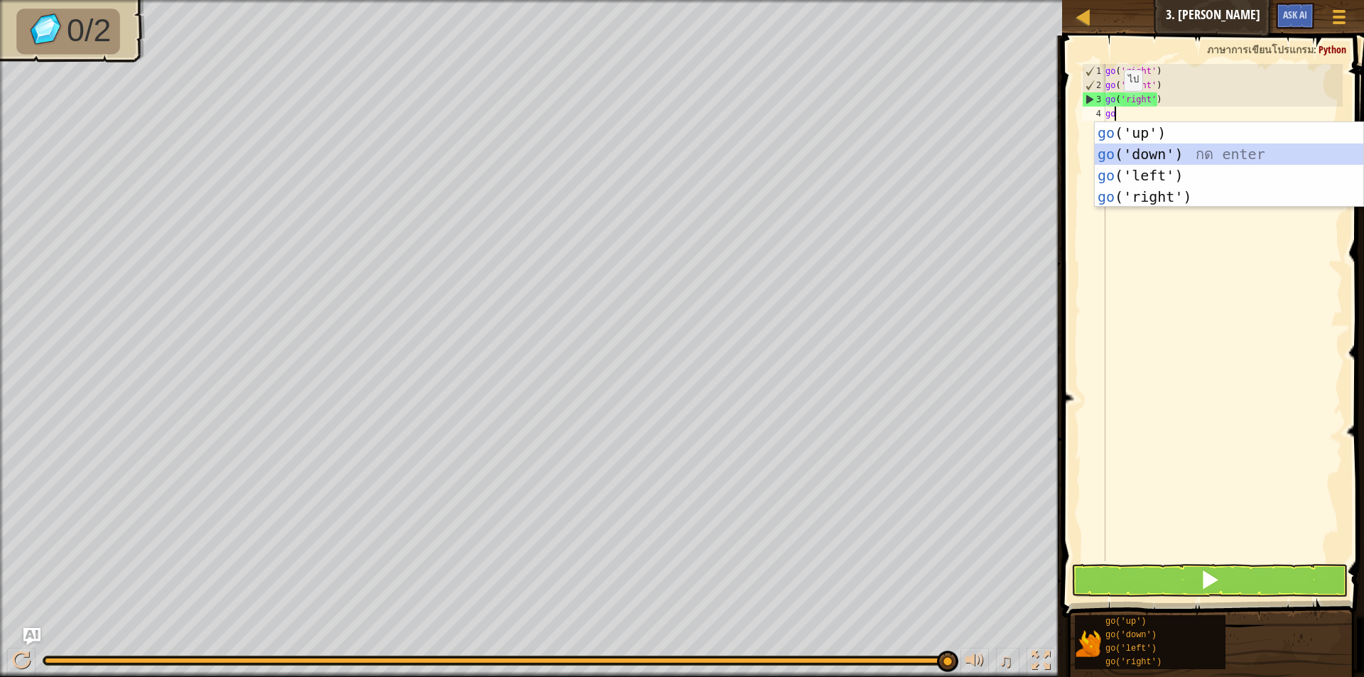
click at [1141, 149] on div "go ('up') กด enter go ('down') กด enter go ('left') กด enter go ('right') กด en…" at bounding box center [1228, 186] width 268 height 128
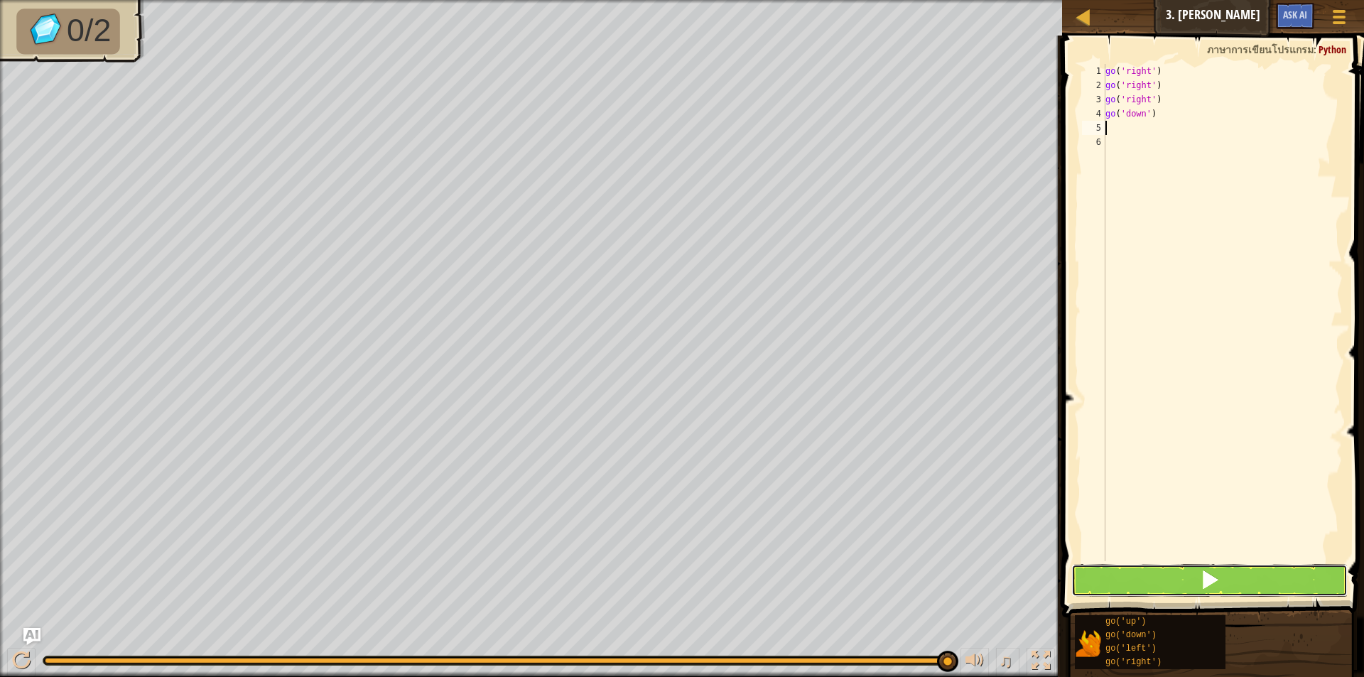
click at [1225, 586] on button at bounding box center [1209, 580] width 276 height 33
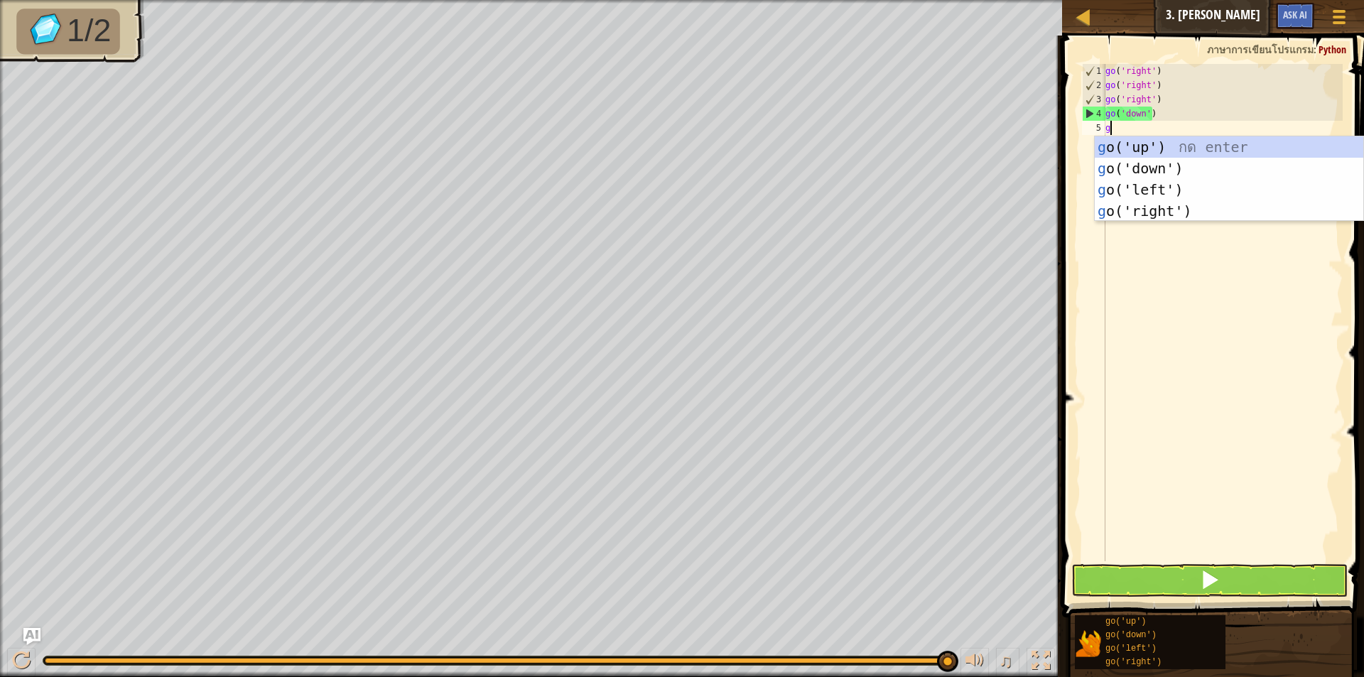
type textarea "go"
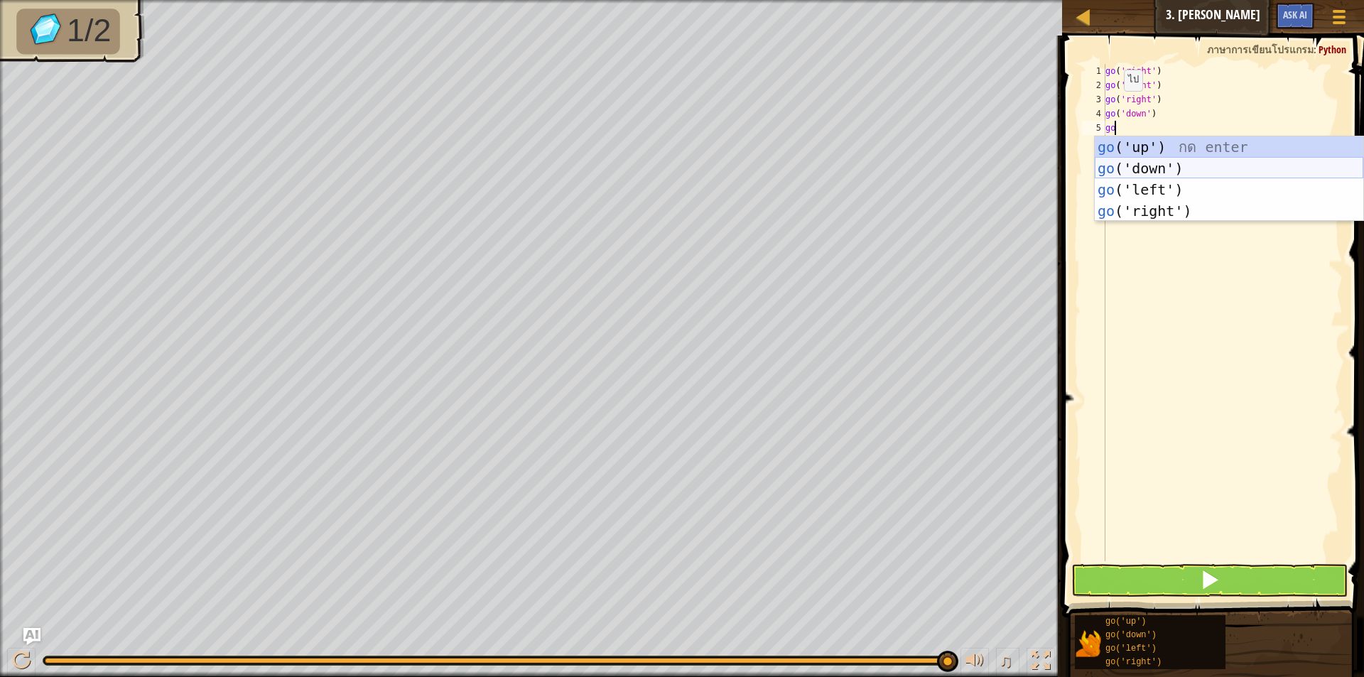
click at [1133, 165] on div "go ('up') กด enter go ('down') กด enter go ('left') กด enter go ('right') กด en…" at bounding box center [1228, 200] width 268 height 128
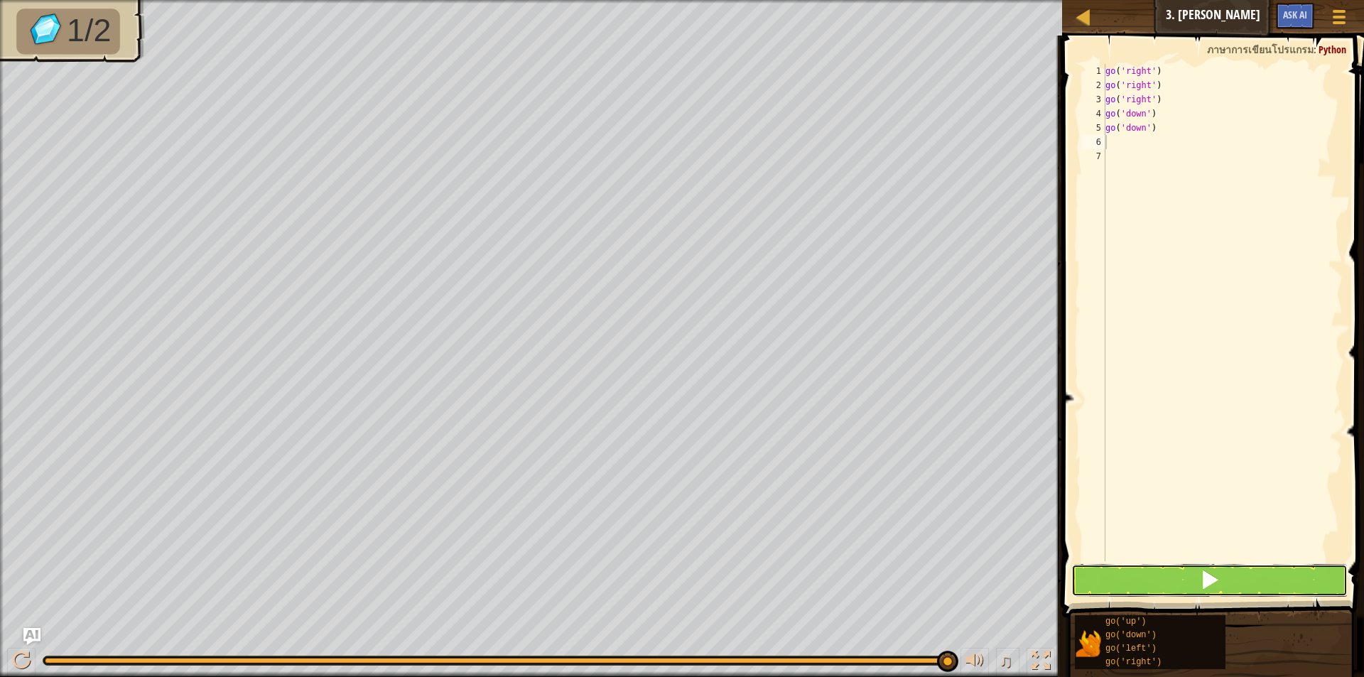
click at [1139, 580] on button at bounding box center [1209, 580] width 276 height 33
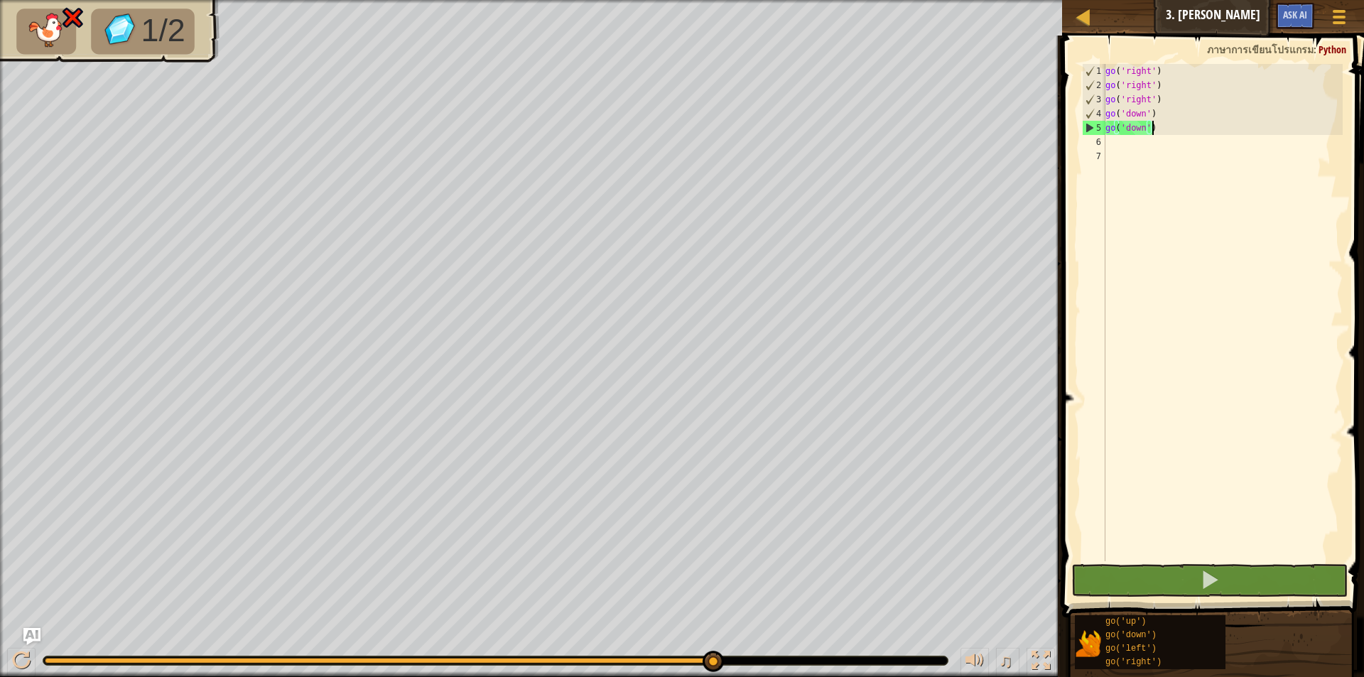
click at [1156, 130] on div "go ( 'right' ) go ( 'right' ) go ( 'right' ) go ( 'down' ) go ( 'down' )" at bounding box center [1222, 327] width 240 height 526
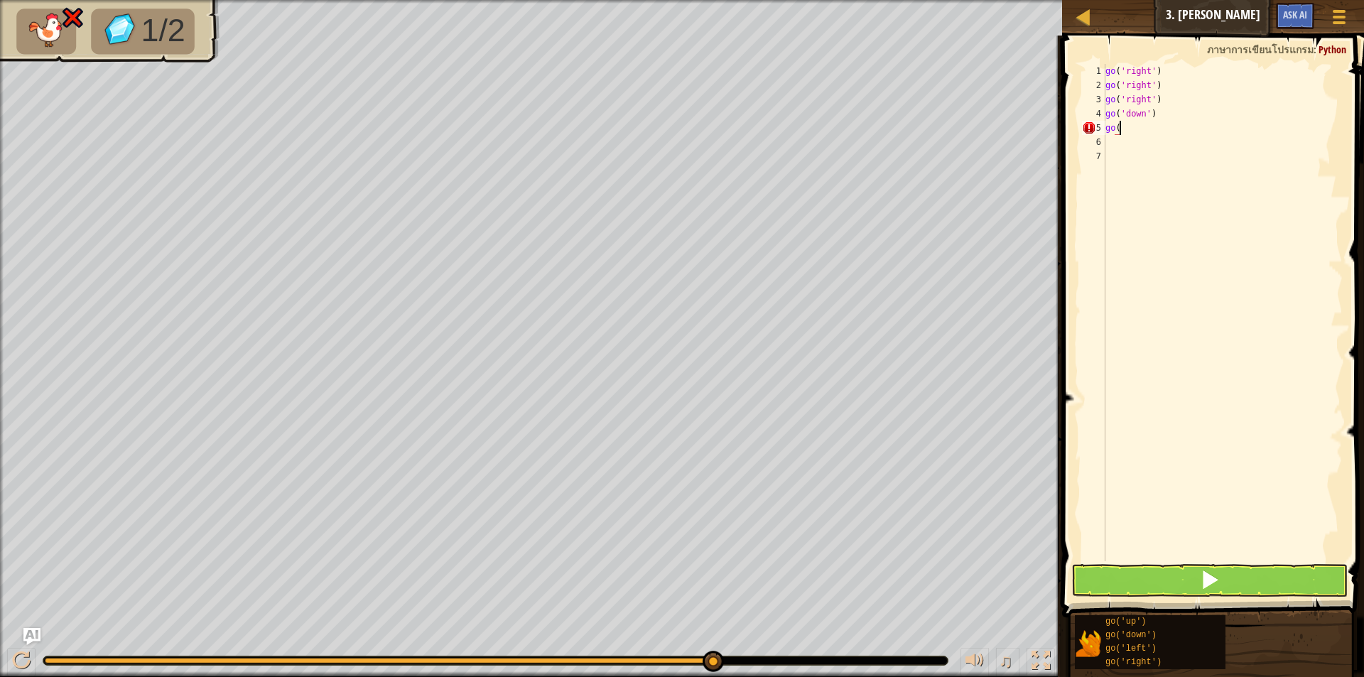
type textarea "g"
type textarea "go"
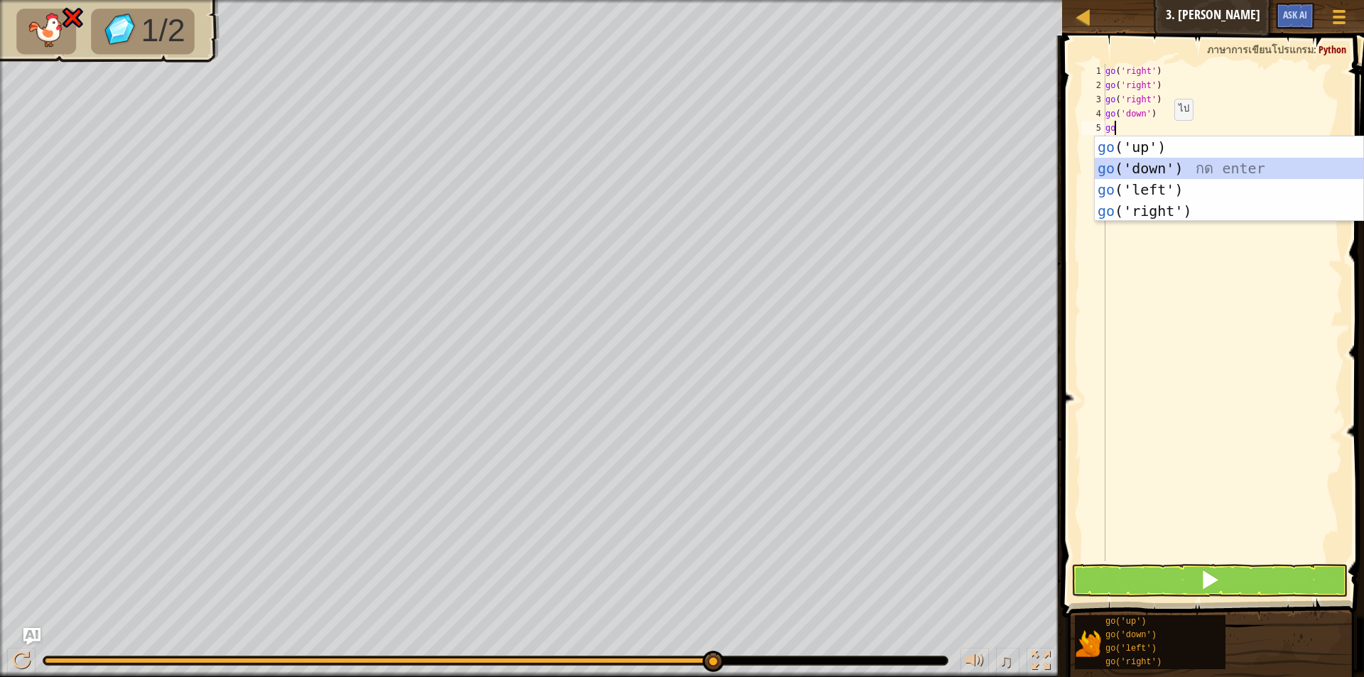
click at [1151, 165] on div "go ('up') กด enter go ('down') กด enter go ('left') กด enter go ('right') กด en…" at bounding box center [1228, 200] width 268 height 128
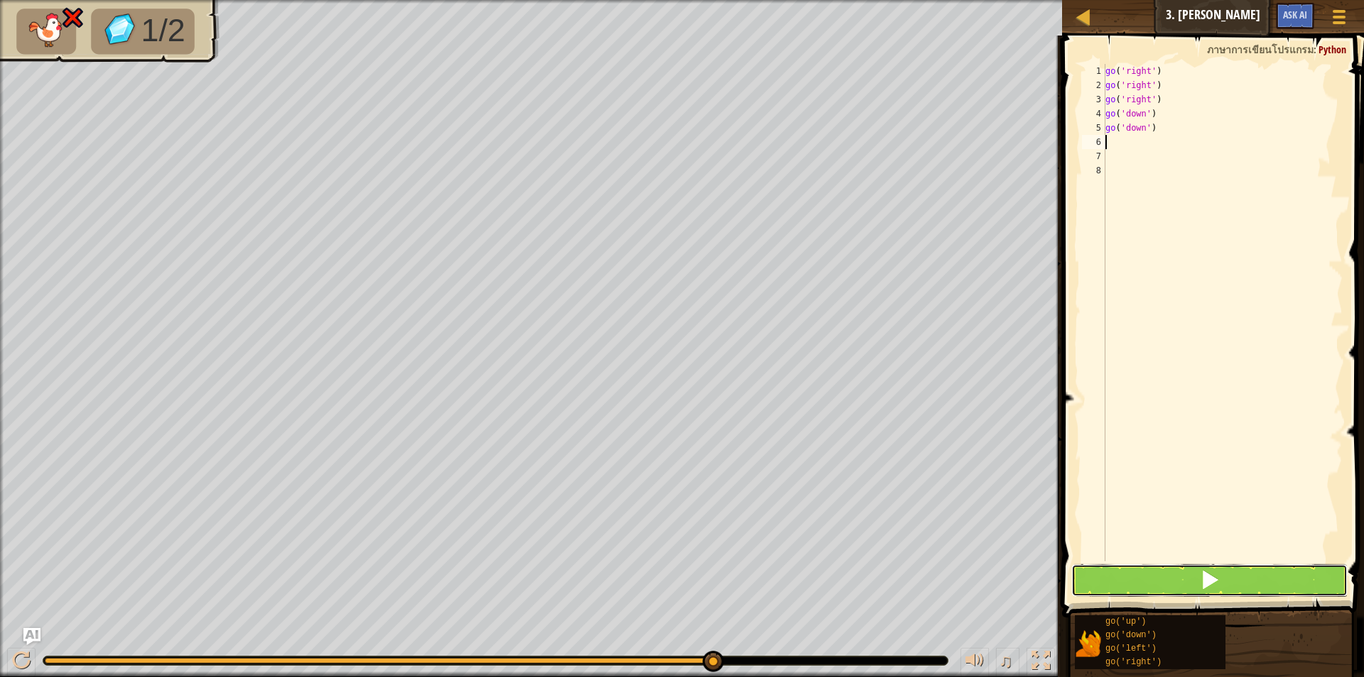
drag, startPoint x: 1163, startPoint y: 576, endPoint x: 1169, endPoint y: 572, distance: 7.7
click at [1169, 571] on button at bounding box center [1209, 580] width 276 height 33
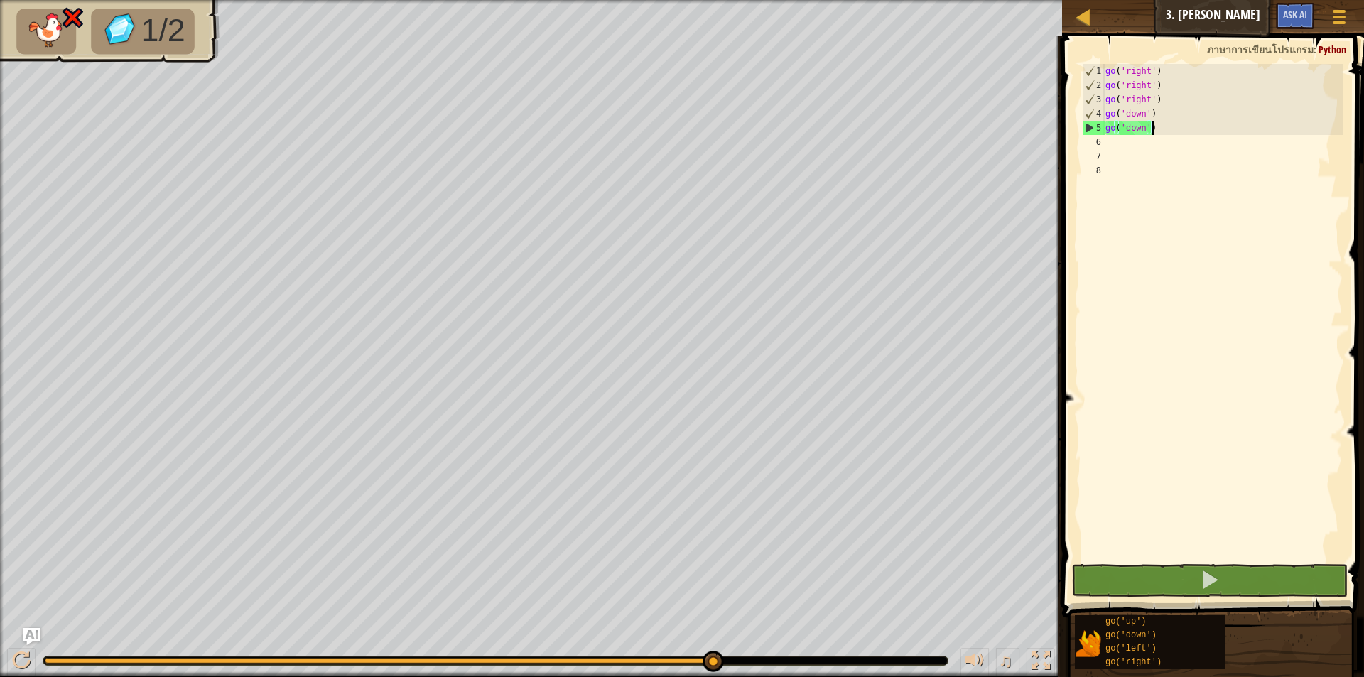
click at [1154, 128] on div "go ( 'right' ) go ( 'right' ) go ( 'right' ) go ( 'down' ) go ( 'down' )" at bounding box center [1222, 327] width 240 height 526
type textarea "g"
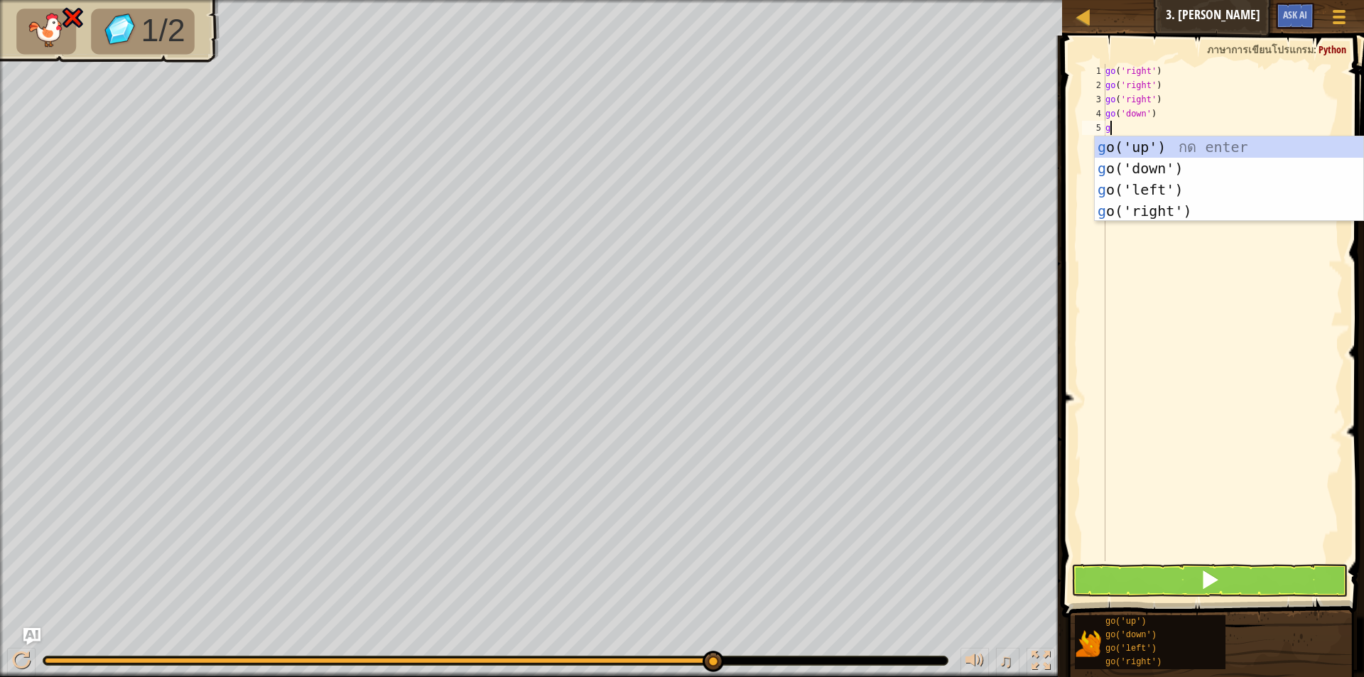
type textarea "go"
click at [1146, 140] on div "go ('up') กด enter go ('down') กด enter go ('left') กด enter go ('right') กด en…" at bounding box center [1228, 200] width 268 height 128
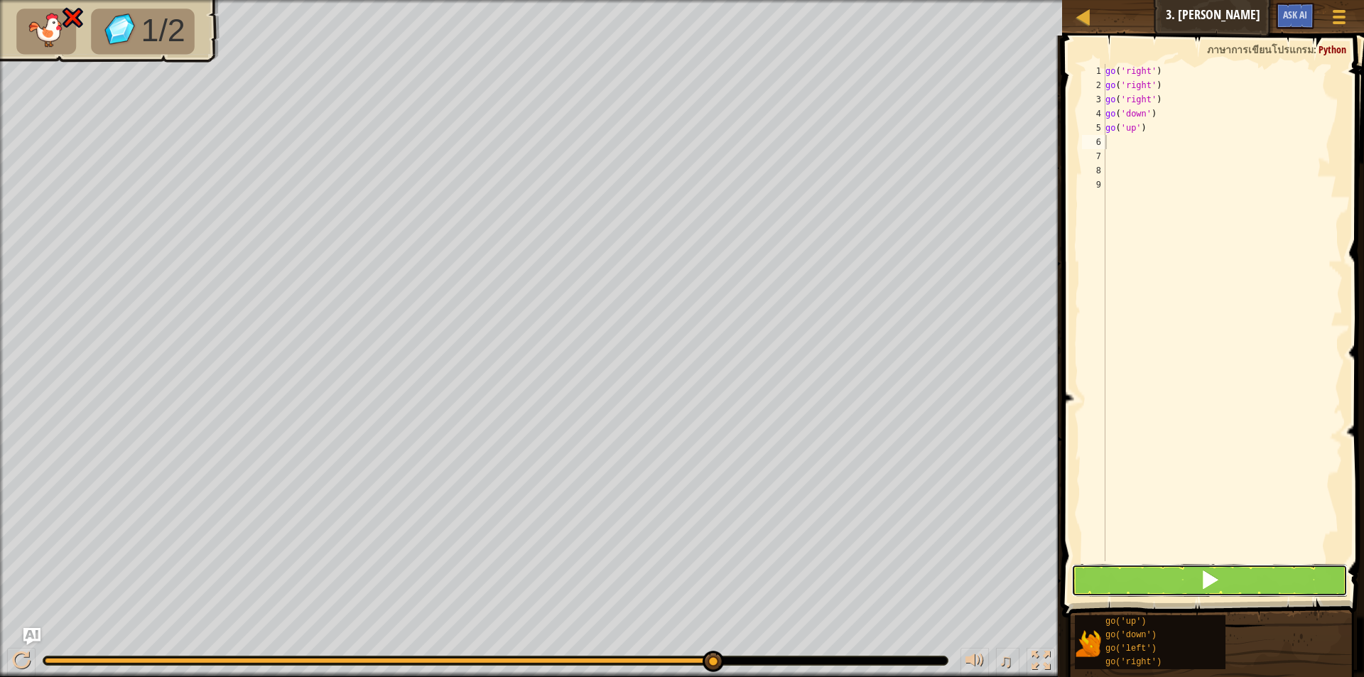
click at [1185, 569] on button at bounding box center [1209, 580] width 276 height 33
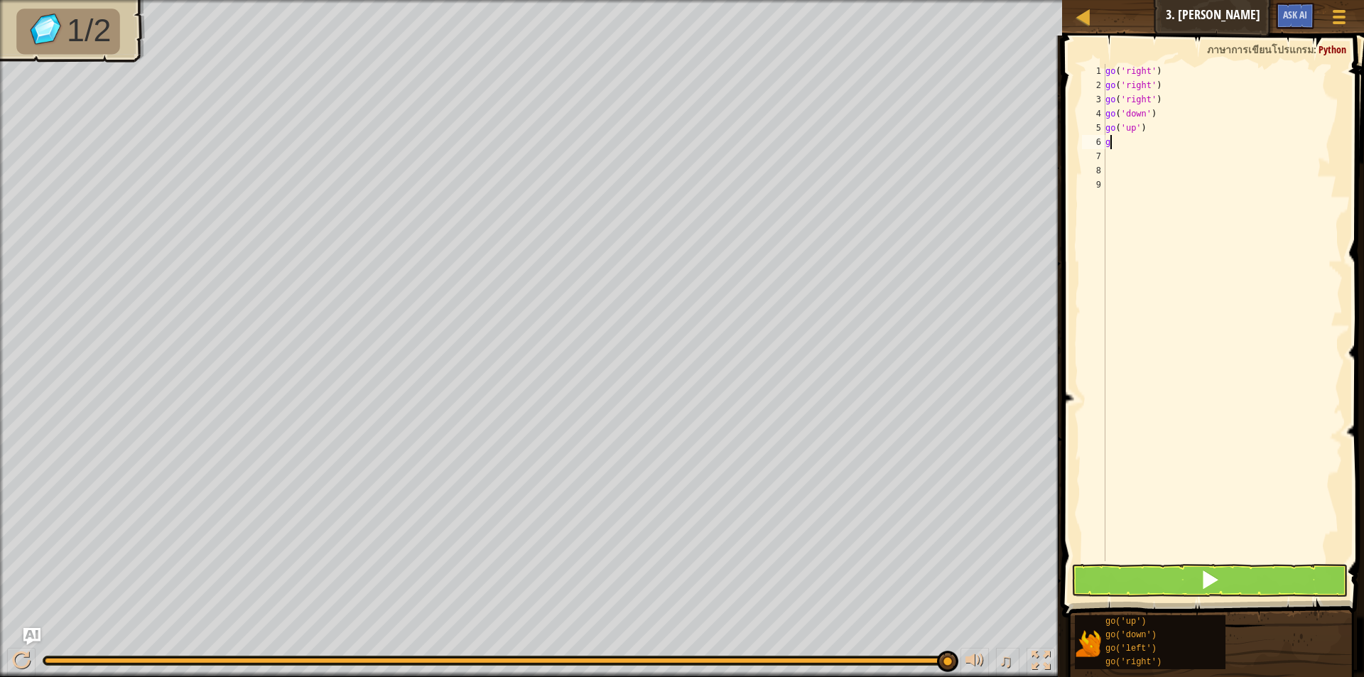
type textarea "go"
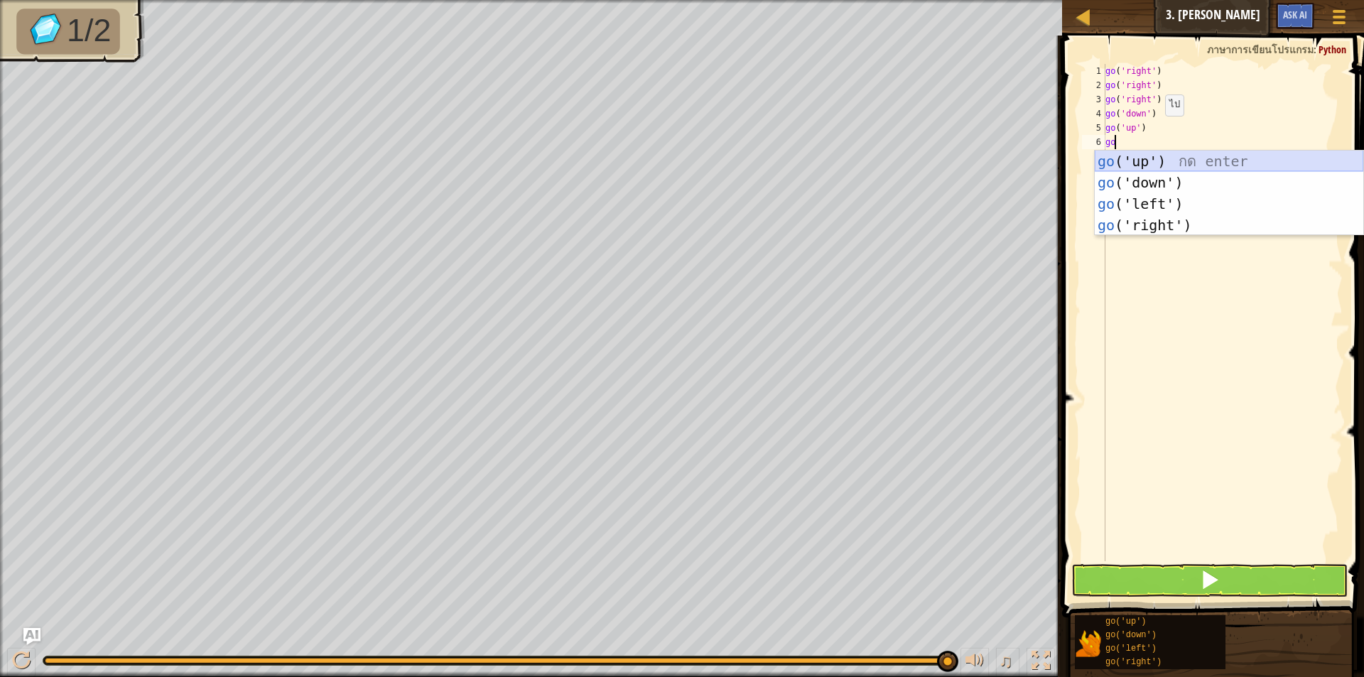
click at [1178, 153] on div "go ('up') กด enter go ('down') กด enter go ('left') กด enter go ('right') กด en…" at bounding box center [1228, 215] width 268 height 128
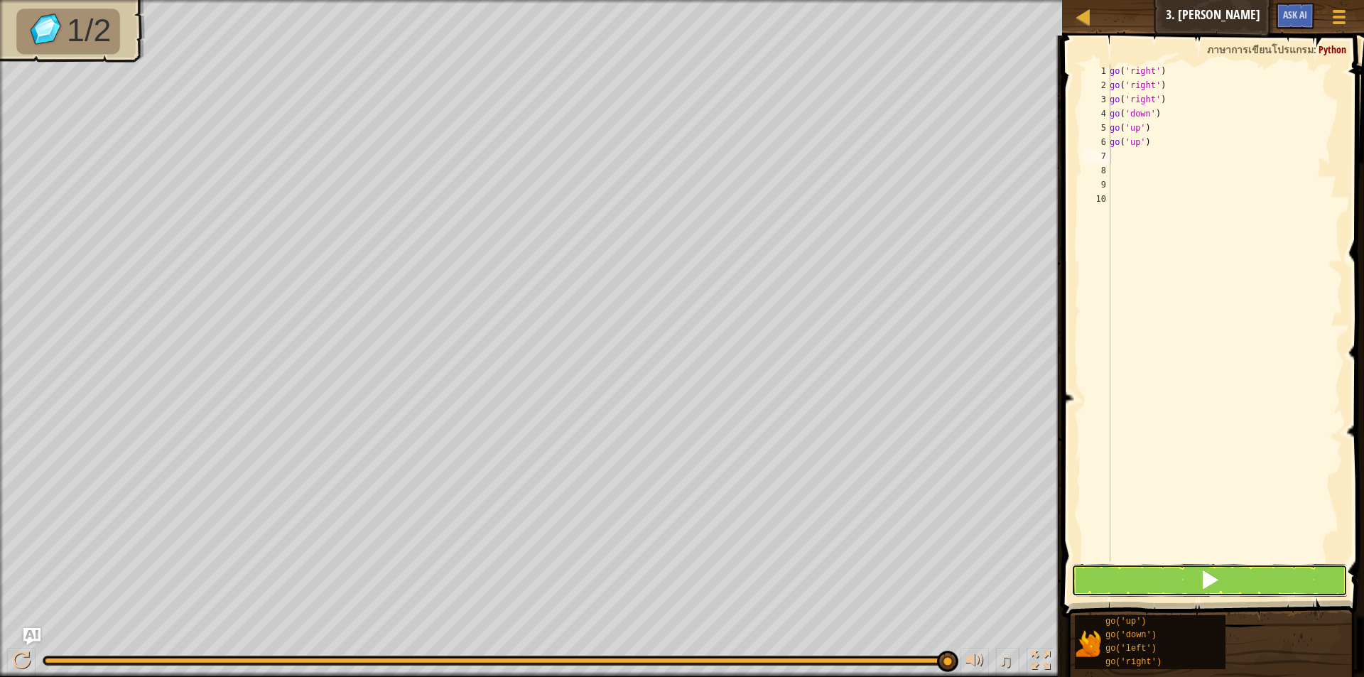
click at [1211, 591] on button at bounding box center [1209, 580] width 276 height 33
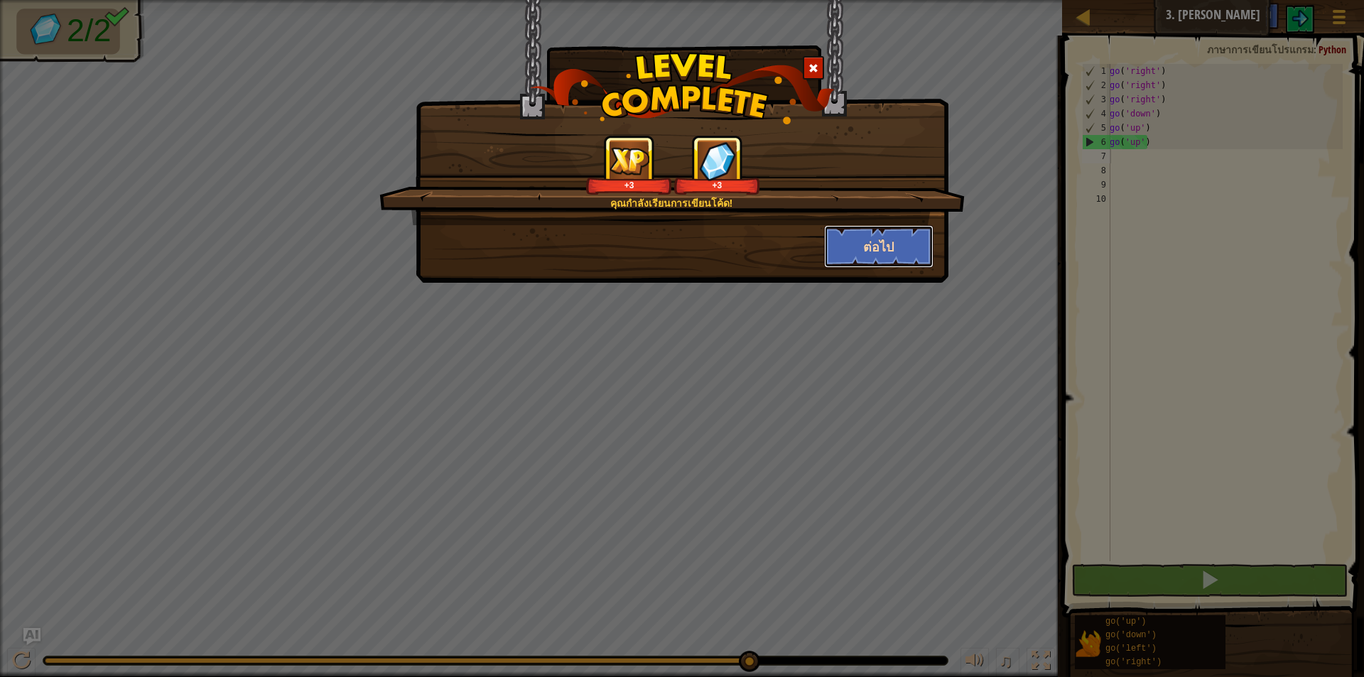
click at [876, 236] on button "ต่อไป" at bounding box center [879, 246] width 110 height 43
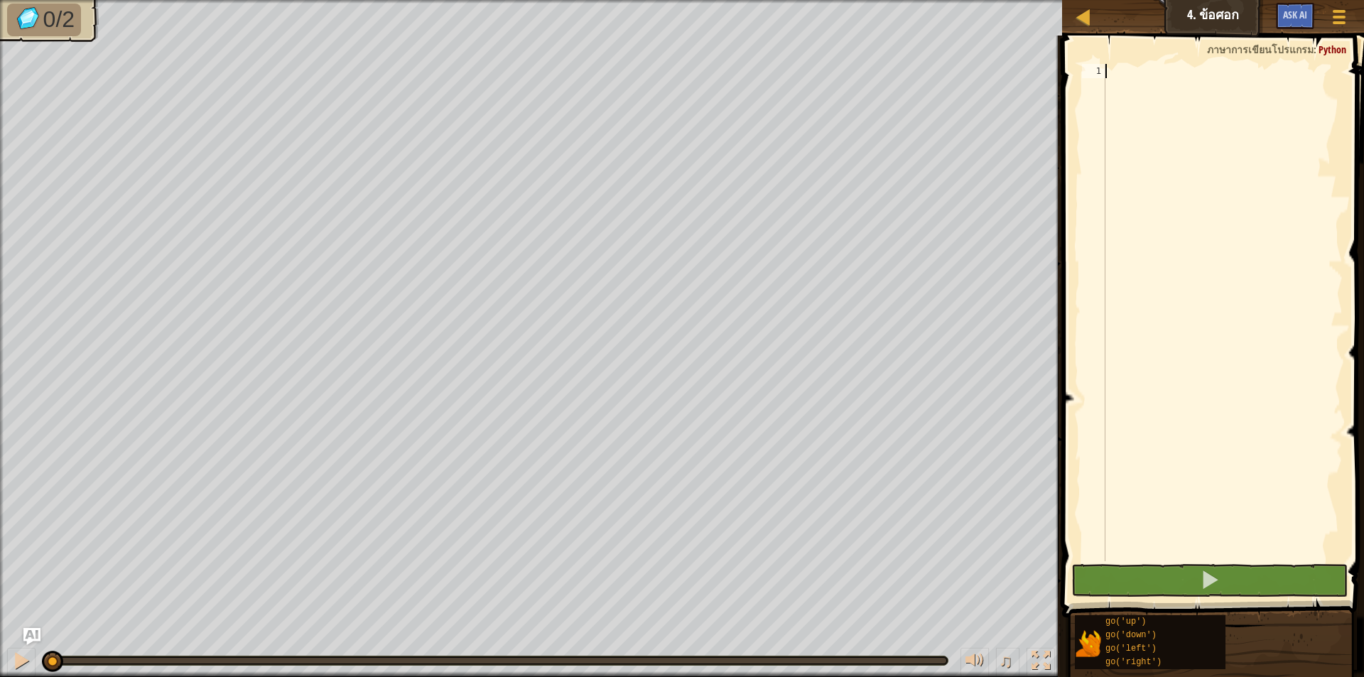
click at [1140, 77] on div at bounding box center [1222, 327] width 240 height 526
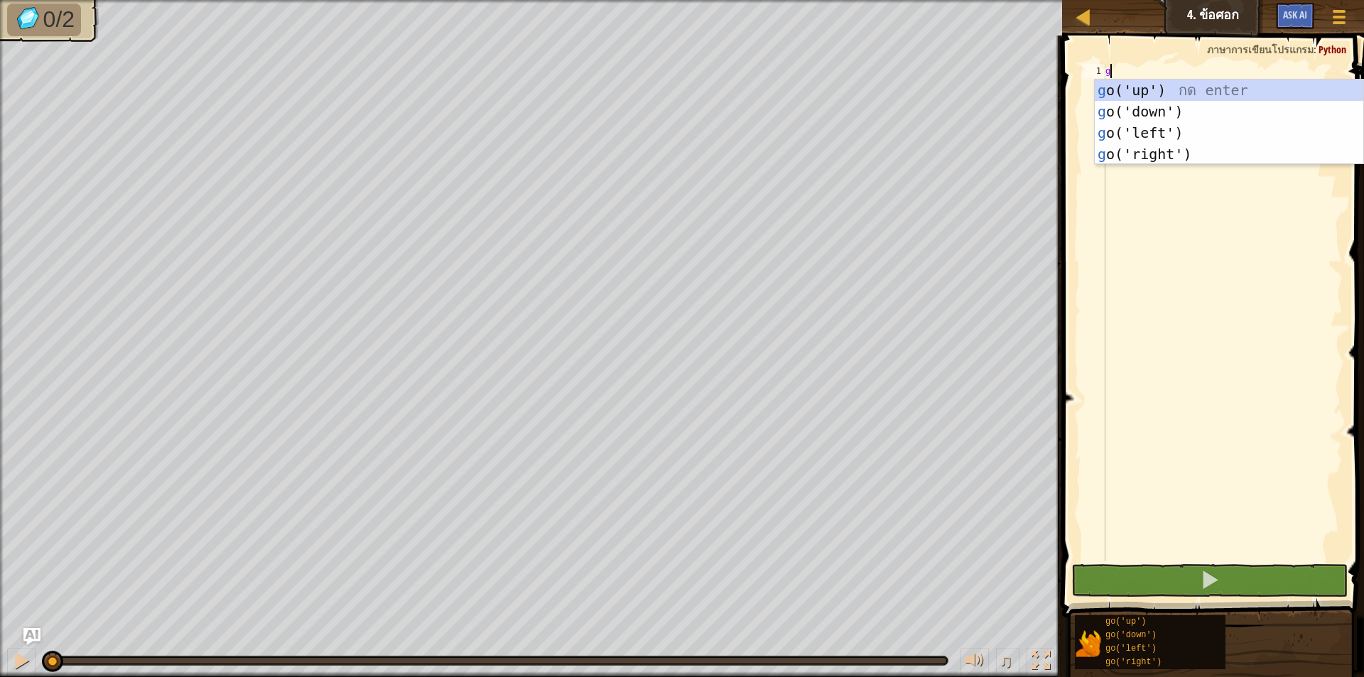
scroll to position [6, 0]
type textarea "go"
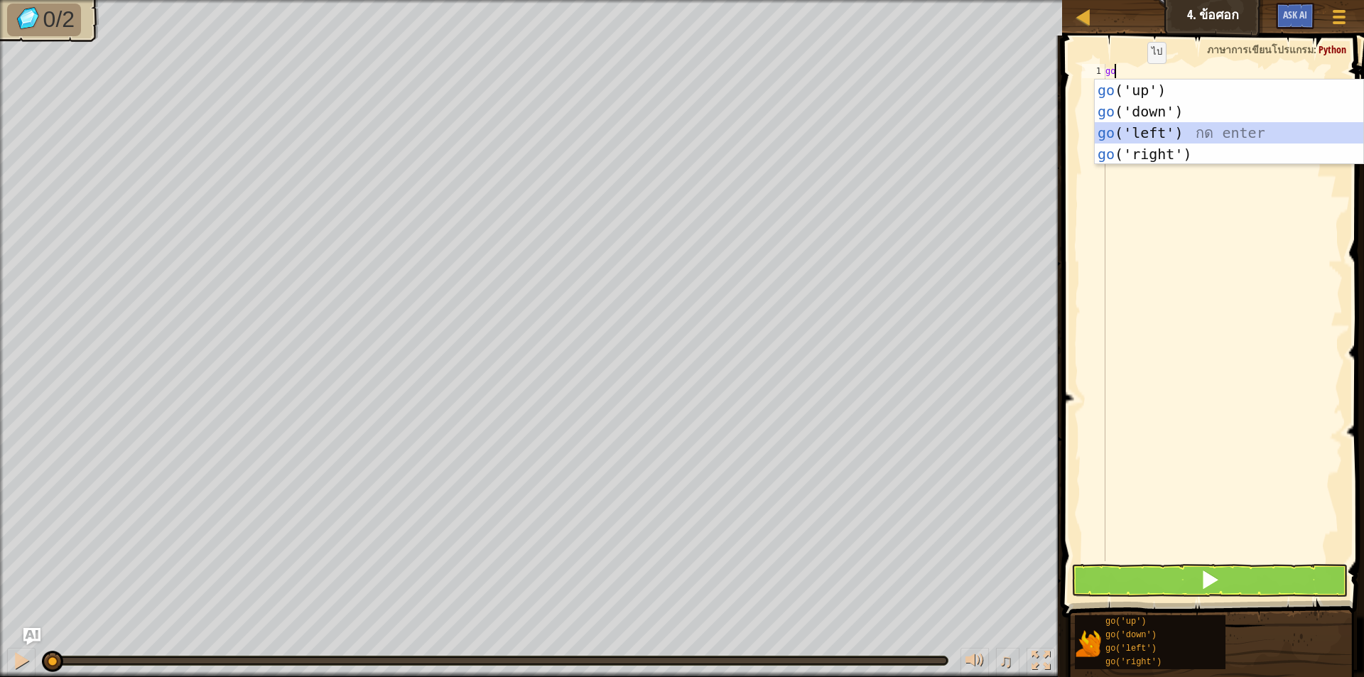
drag, startPoint x: 1143, startPoint y: 123, endPoint x: 1143, endPoint y: 150, distance: 27.0
click at [1143, 124] on div "go ('up') กด enter go ('down') กด enter go ('left') กด enter go ('right') กด en…" at bounding box center [1228, 144] width 268 height 128
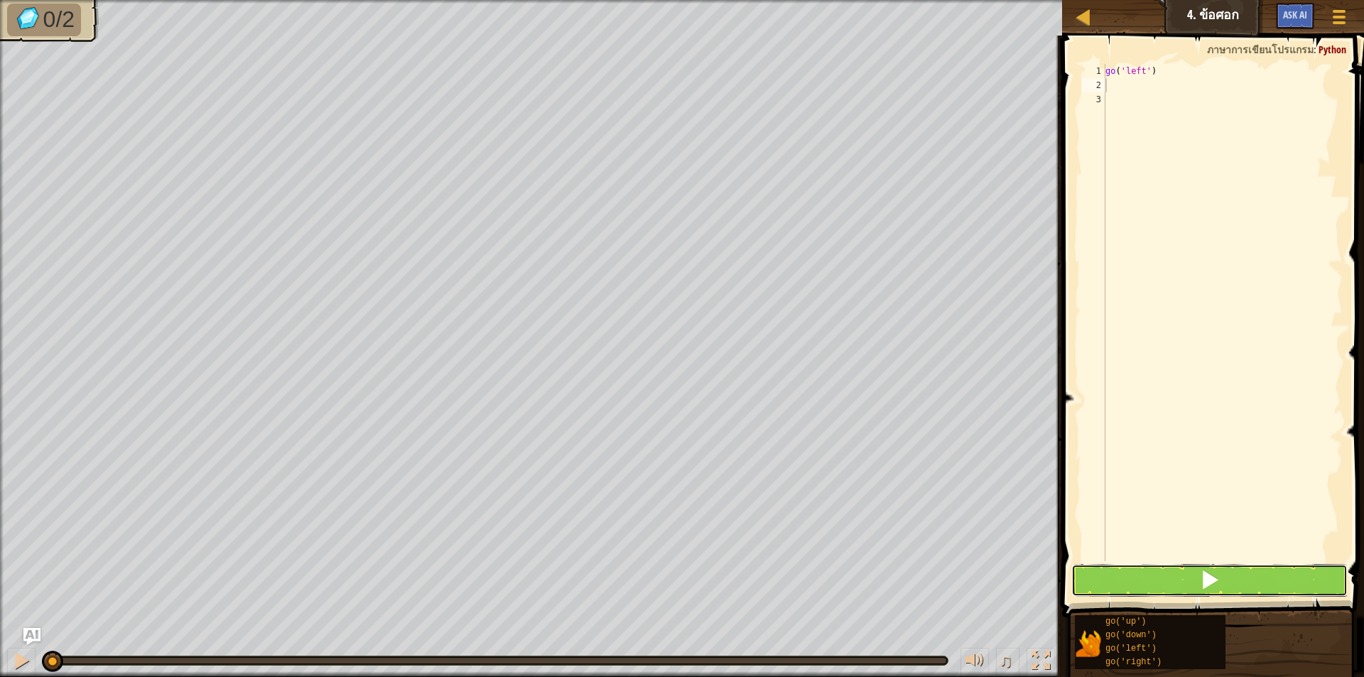
click at [1146, 582] on button at bounding box center [1209, 580] width 276 height 33
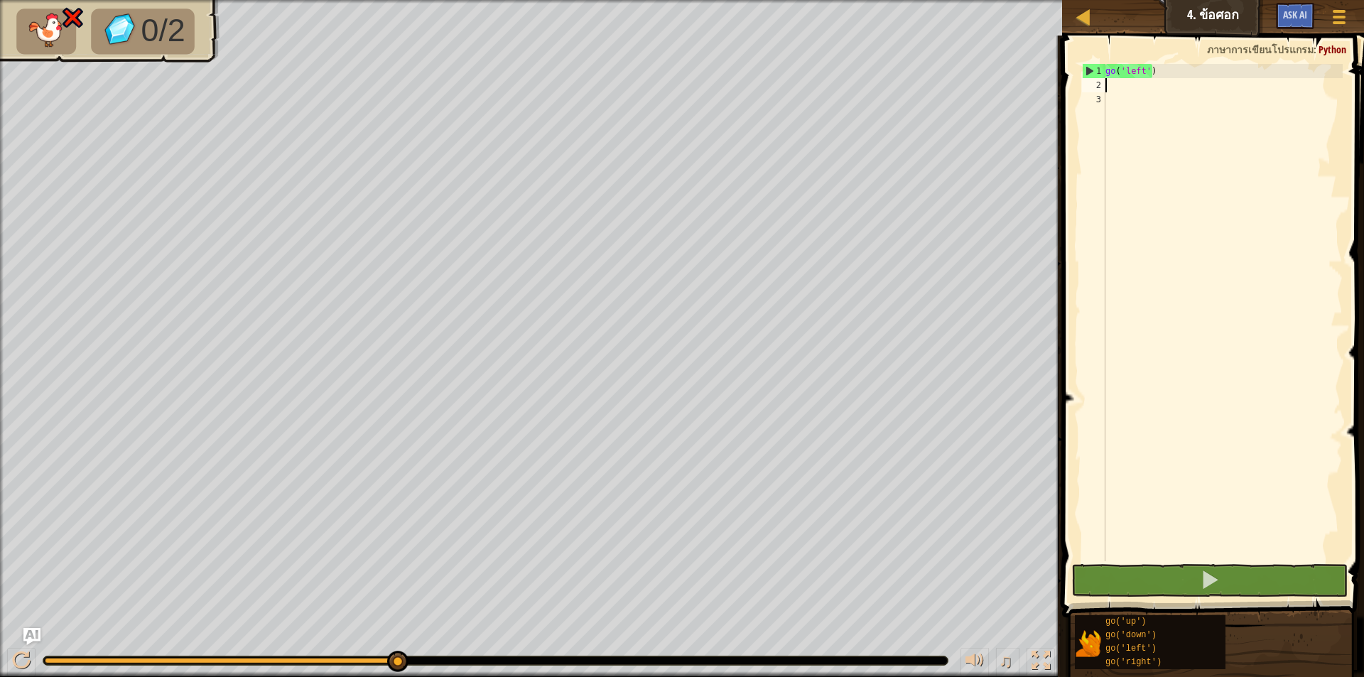
click at [1166, 83] on div "go ( 'left' )" at bounding box center [1222, 327] width 240 height 526
click at [1151, 78] on div "go ( 'left' )" at bounding box center [1222, 327] width 240 height 526
click at [1144, 69] on div "go ( 'left' )" at bounding box center [1222, 327] width 240 height 526
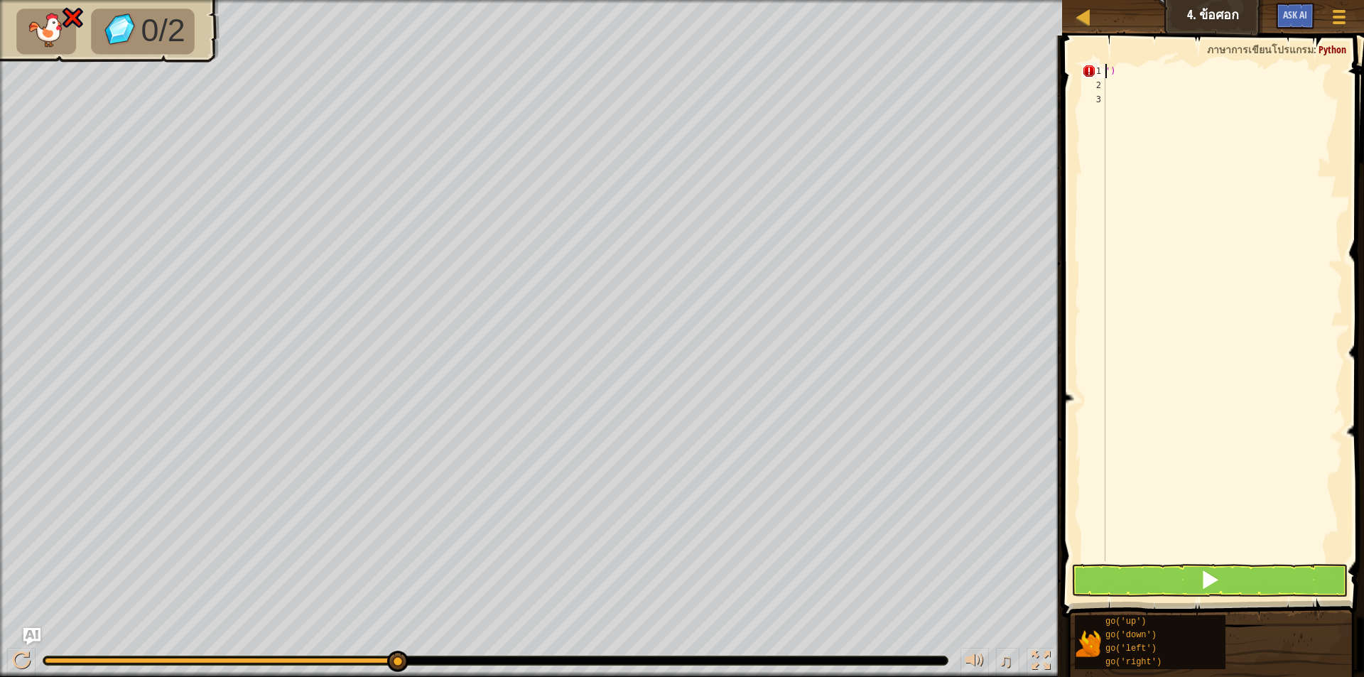
scroll to position [6, 1]
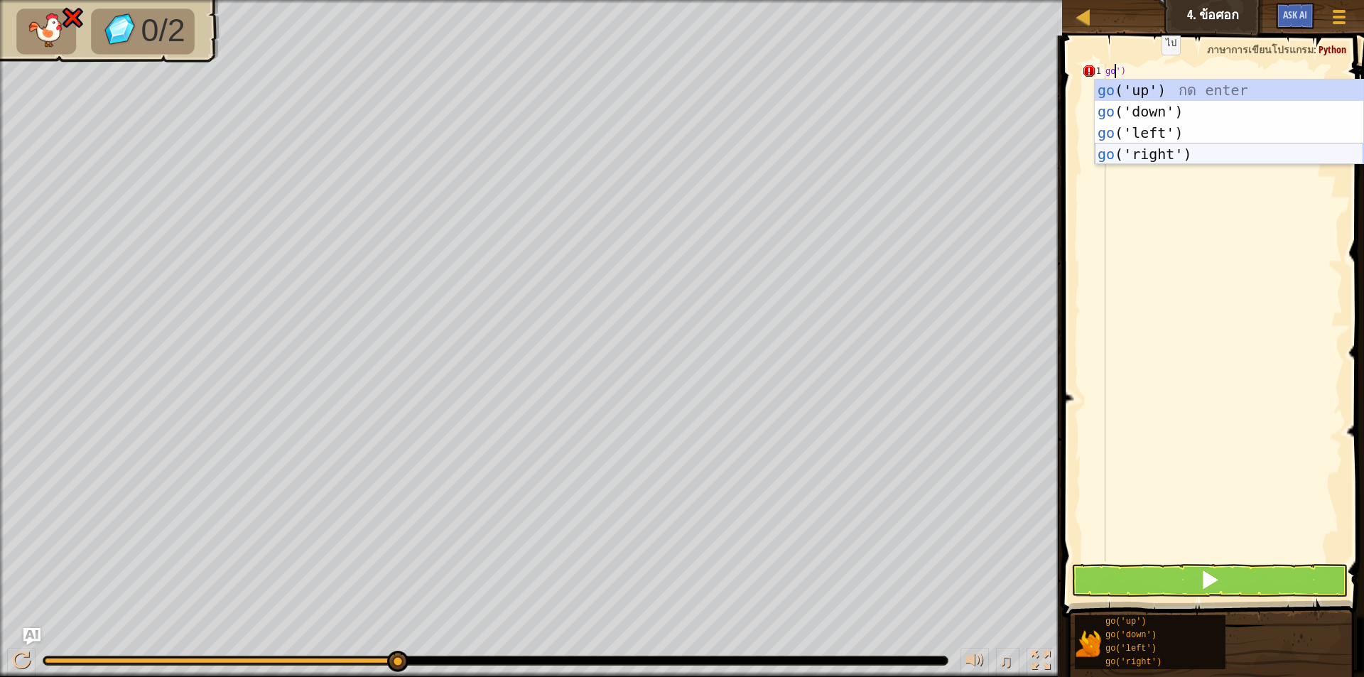
click at [1162, 147] on div "go ('up') กด enter go ('down') กด enter go ('left') กด enter go ('right') กด en…" at bounding box center [1228, 144] width 268 height 128
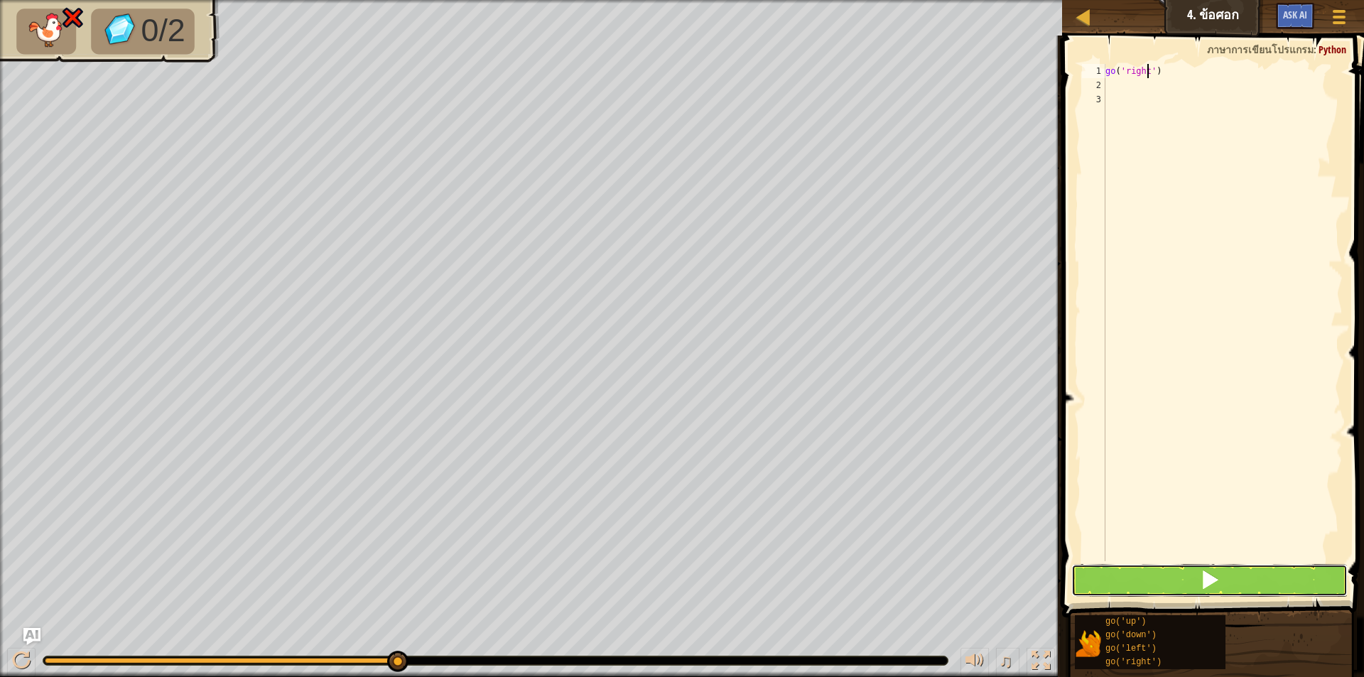
click at [1148, 579] on button at bounding box center [1209, 580] width 276 height 33
click at [1131, 70] on div "go ( '' )" at bounding box center [1222, 327] width 240 height 526
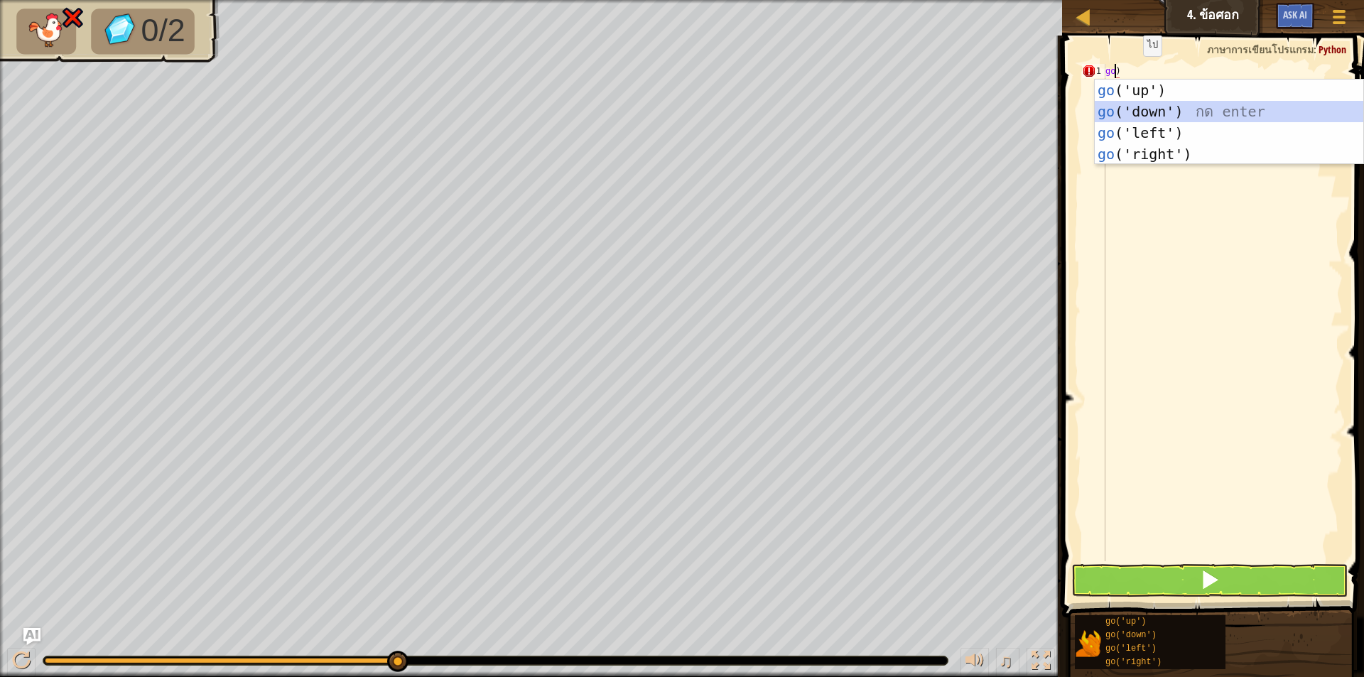
click at [1185, 108] on div "go ('up') กด enter go ('down') กด enter go ('left') กด enter go ('right') กด en…" at bounding box center [1228, 144] width 268 height 128
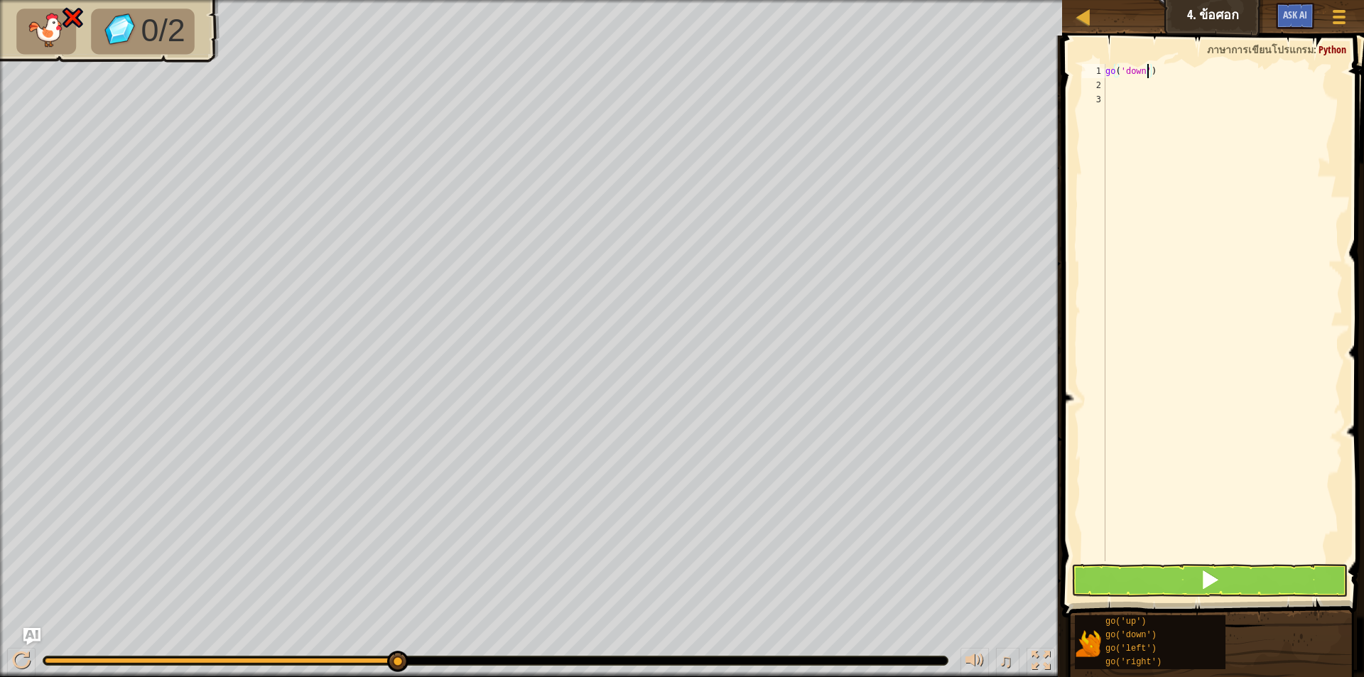
type textarea "go('down')"
click at [1114, 580] on button at bounding box center [1209, 580] width 276 height 33
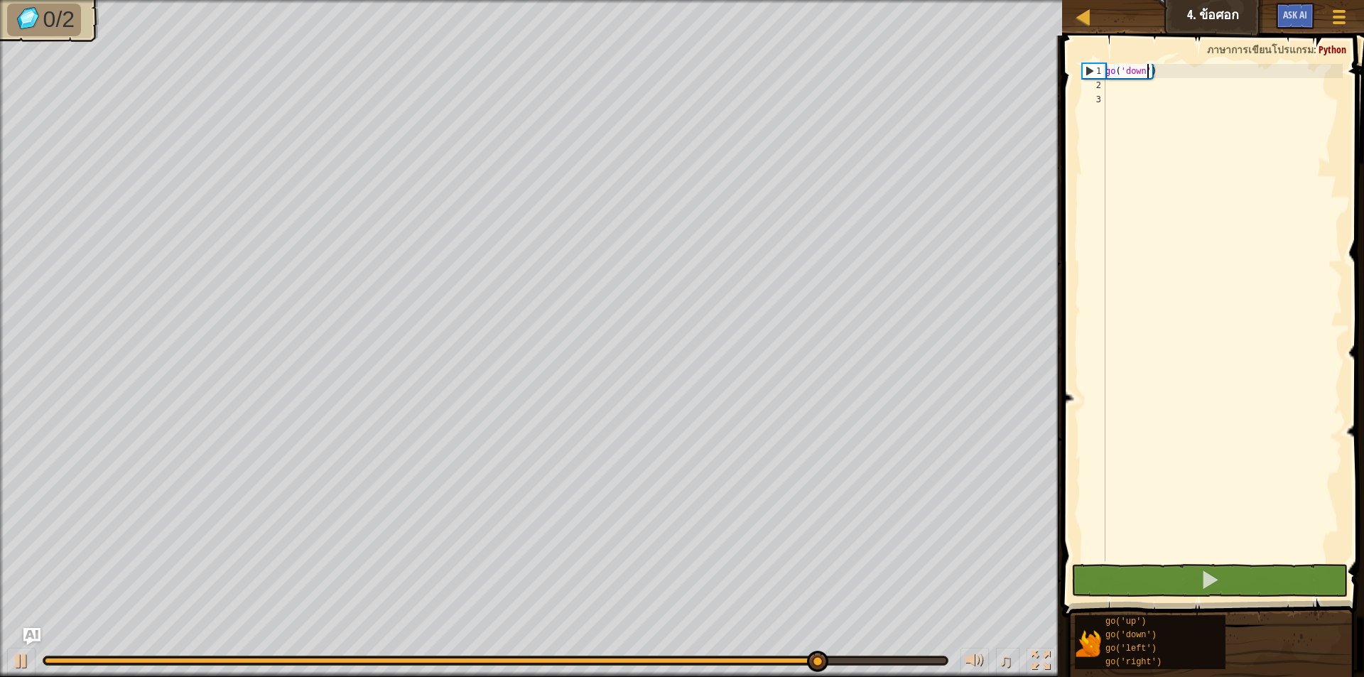
click at [1094, 80] on div "2" at bounding box center [1093, 85] width 23 height 14
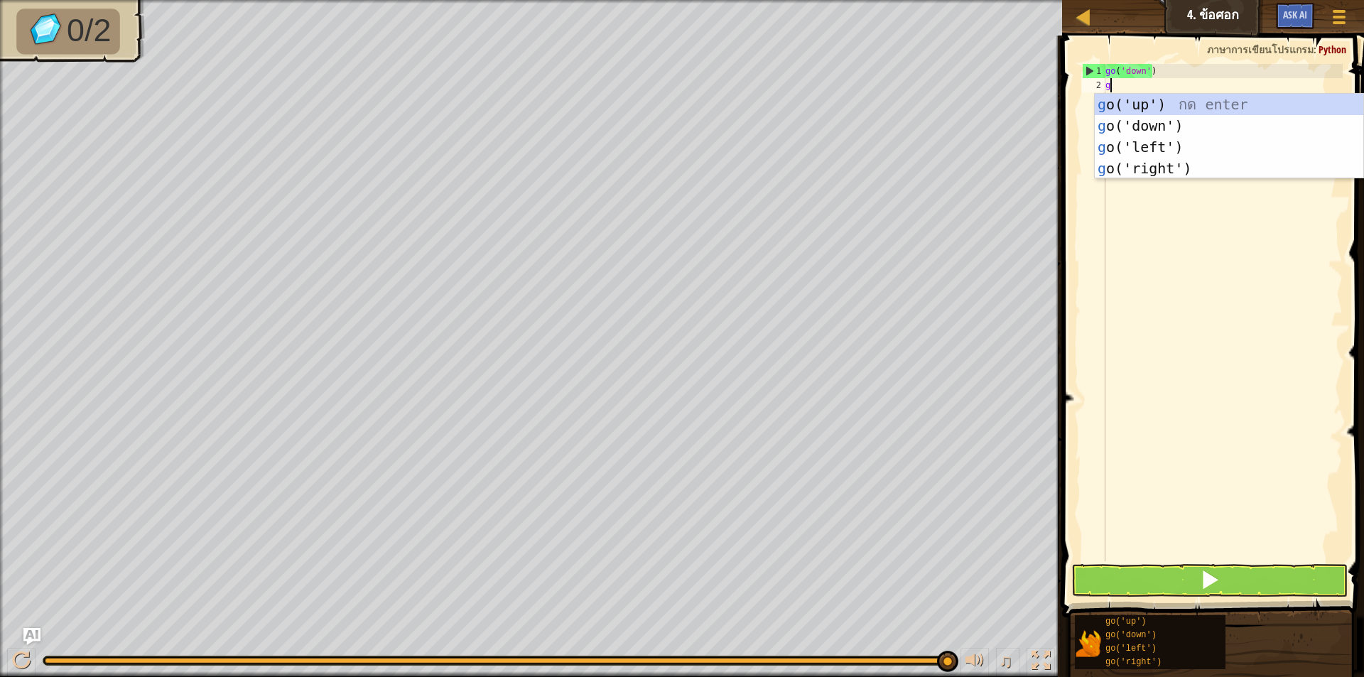
type textarea "go"
click at [1126, 116] on div "go ('up') กด enter go ('down') กด enter go ('left') กด enter go ('right') กด en…" at bounding box center [1228, 158] width 268 height 128
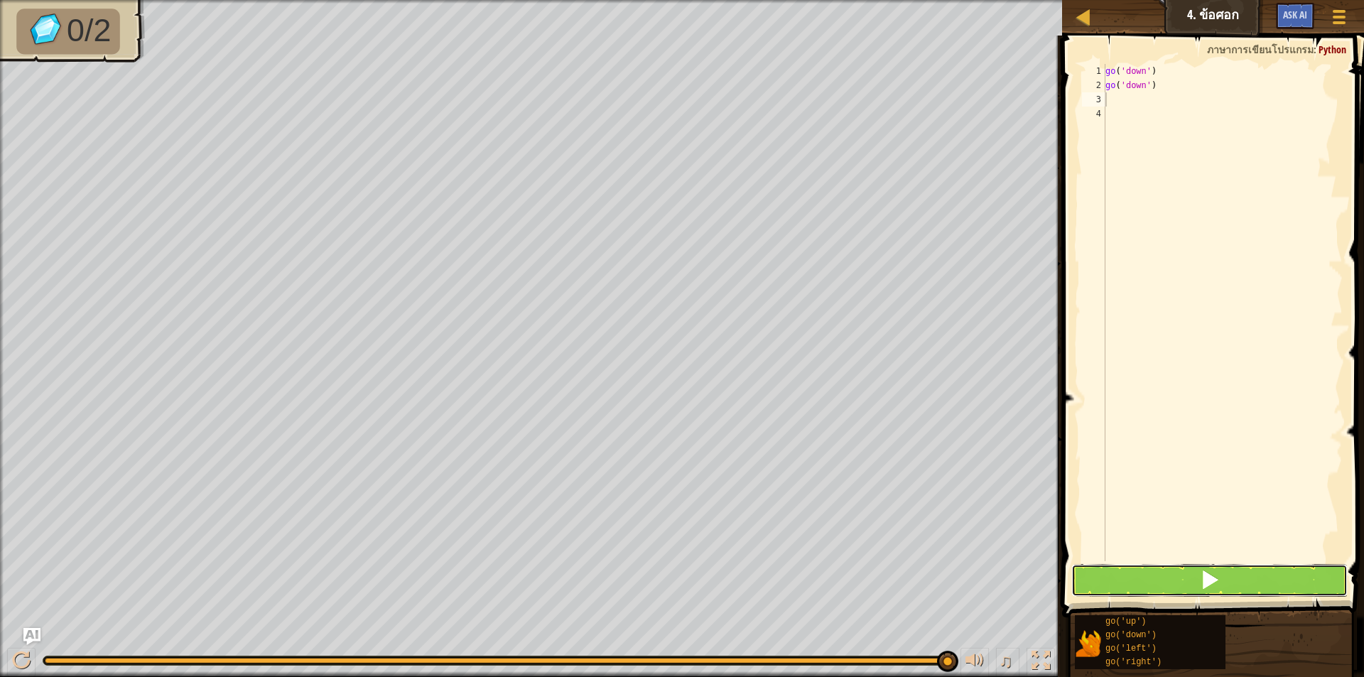
click at [1226, 575] on button at bounding box center [1209, 580] width 276 height 33
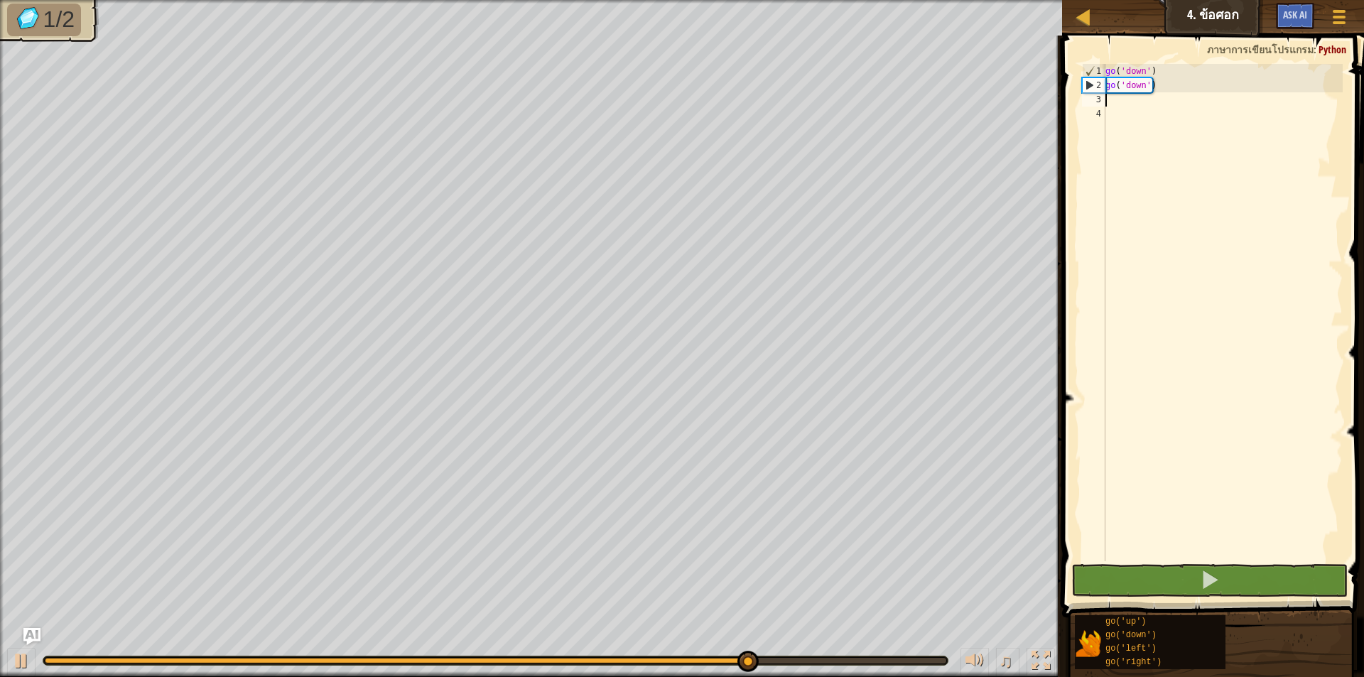
click at [1116, 101] on div "go ( 'down' ) go ( 'down' )" at bounding box center [1222, 327] width 240 height 526
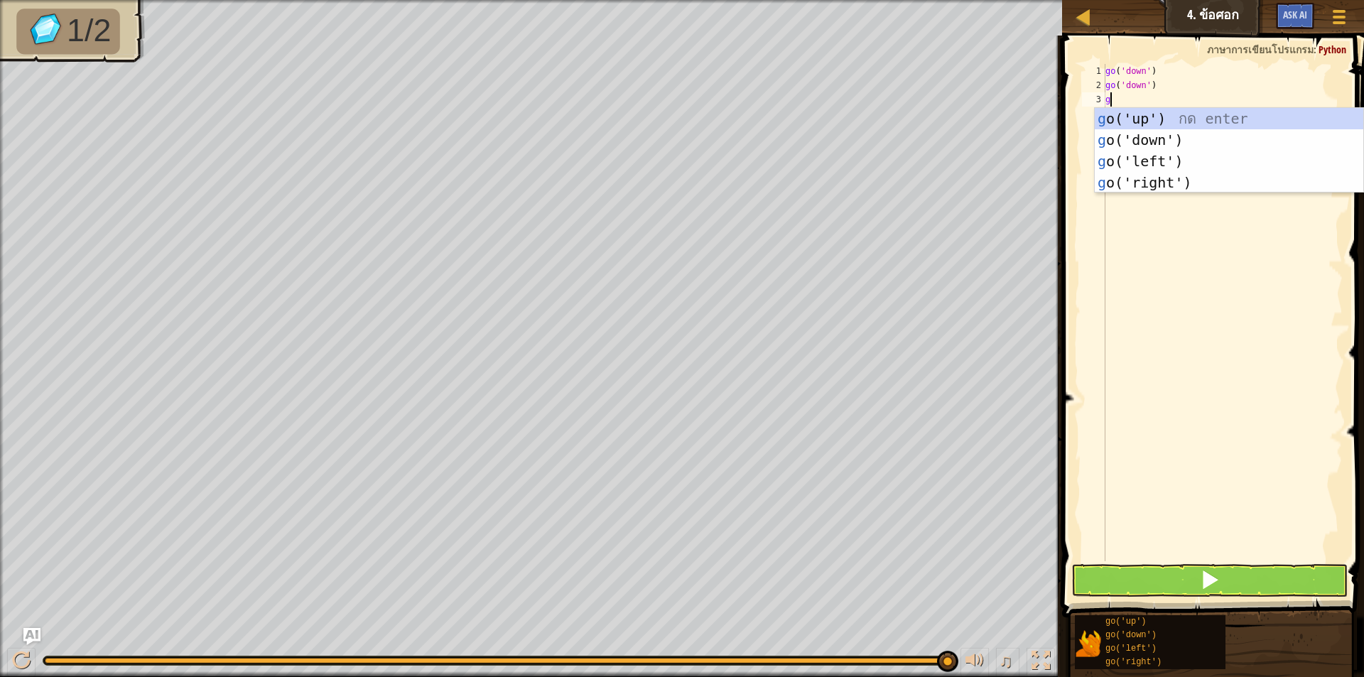
type textarea "go"
click at [1162, 151] on div "go ('up') กด enter go ('down') กด enter go ('left') กด enter go ('right') กด en…" at bounding box center [1228, 172] width 268 height 128
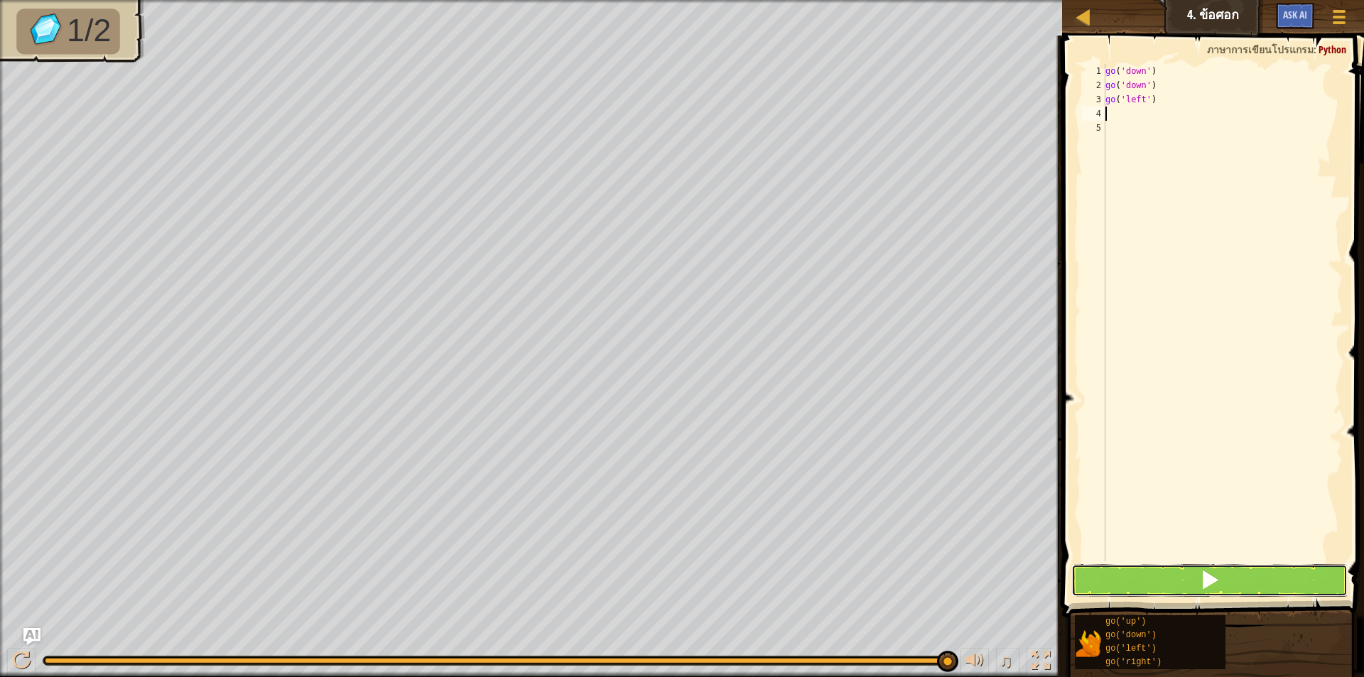
click at [1162, 574] on button at bounding box center [1209, 580] width 276 height 33
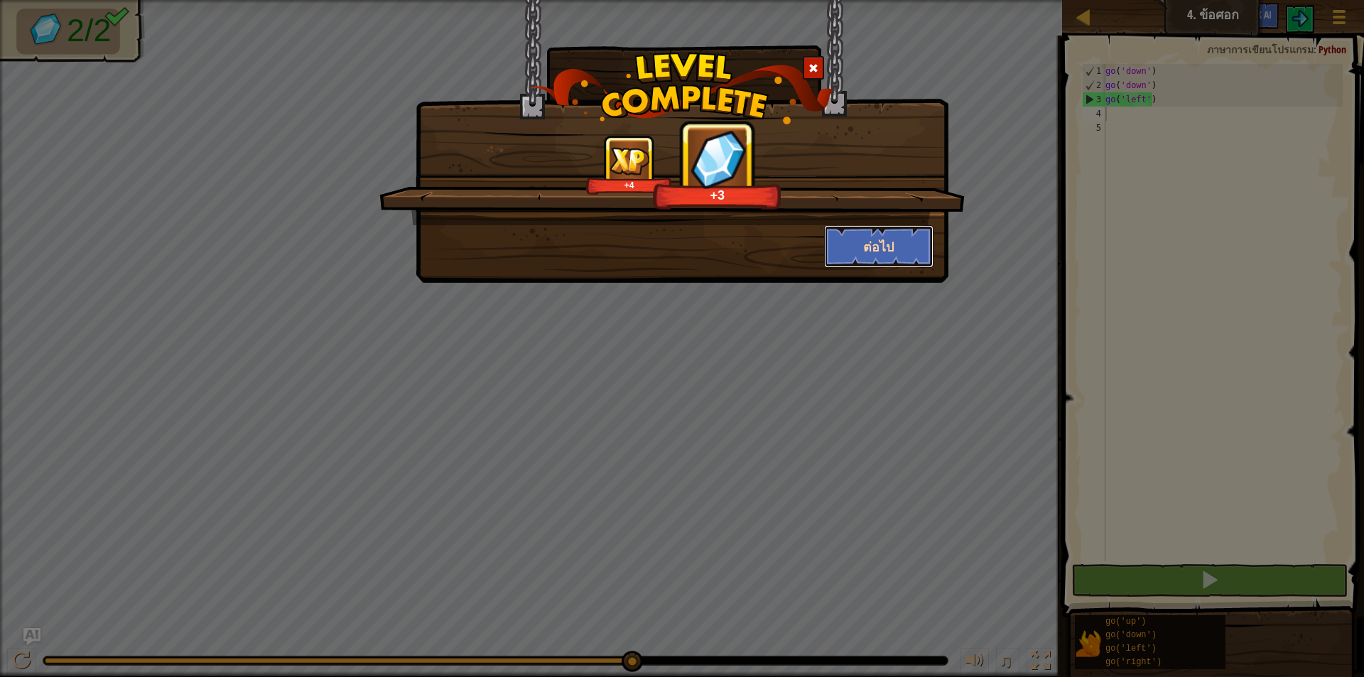
click at [873, 234] on button "ต่อไป" at bounding box center [879, 246] width 110 height 43
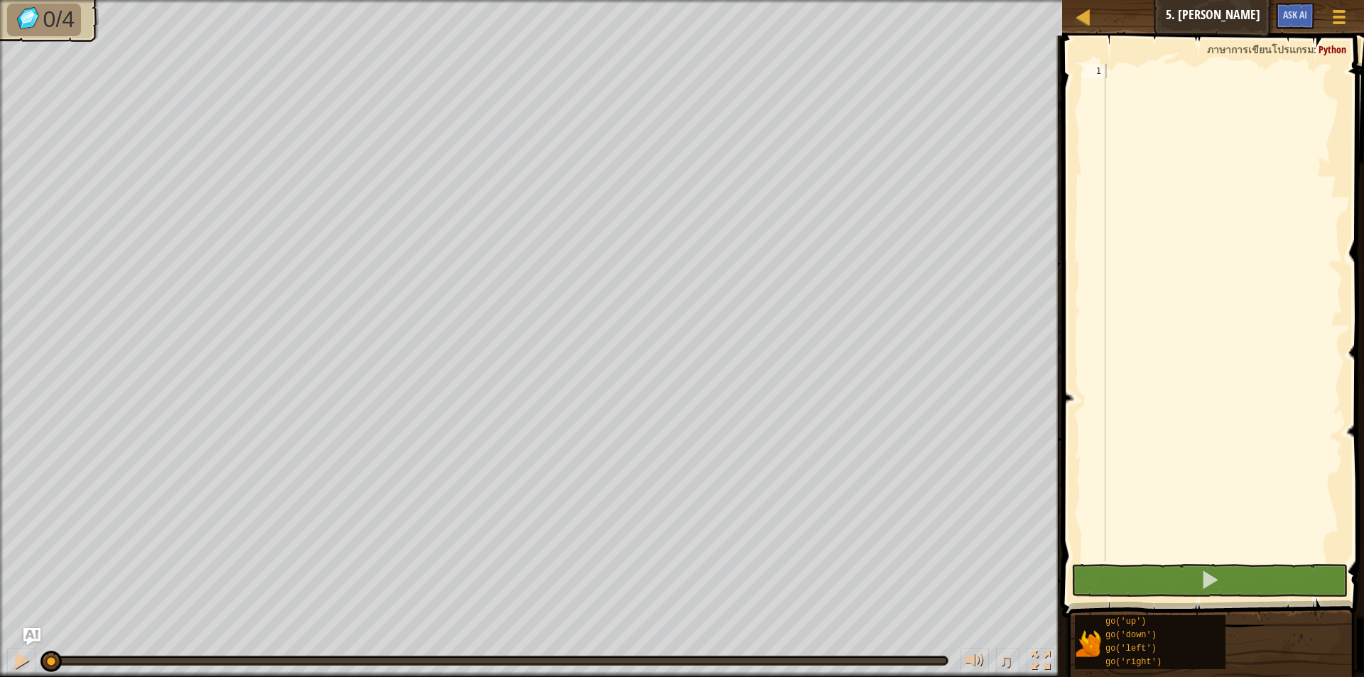
click at [1106, 63] on span at bounding box center [1213, 306] width 313 height 624
drag, startPoint x: 1173, startPoint y: 572, endPoint x: 1171, endPoint y: 545, distance: 26.4
click at [1171, 545] on div "go 1 2 go ההההההההההההההההההההההההההההההההההההההההההההההההההההההההההההההההההההה…" at bounding box center [1210, 355] width 306 height 624
click at [1172, 578] on button at bounding box center [1209, 580] width 276 height 33
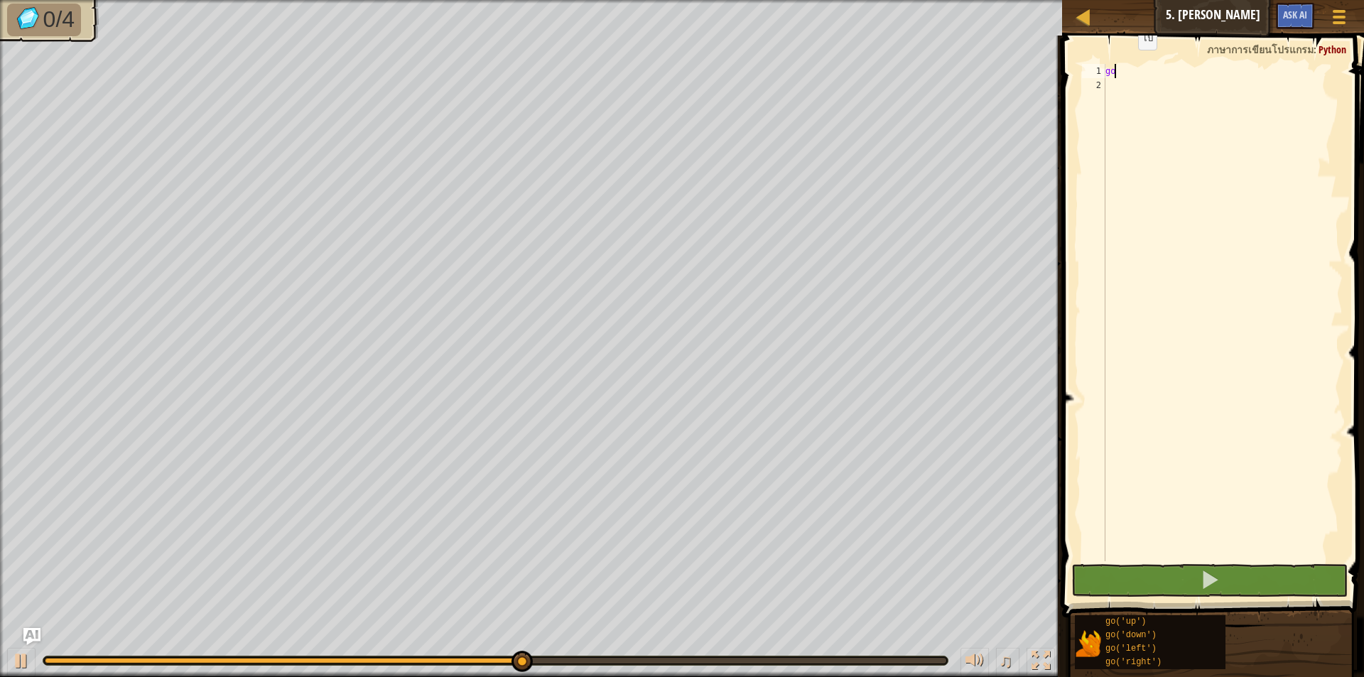
click at [1126, 64] on div "go" at bounding box center [1222, 327] width 240 height 526
type textarea "g"
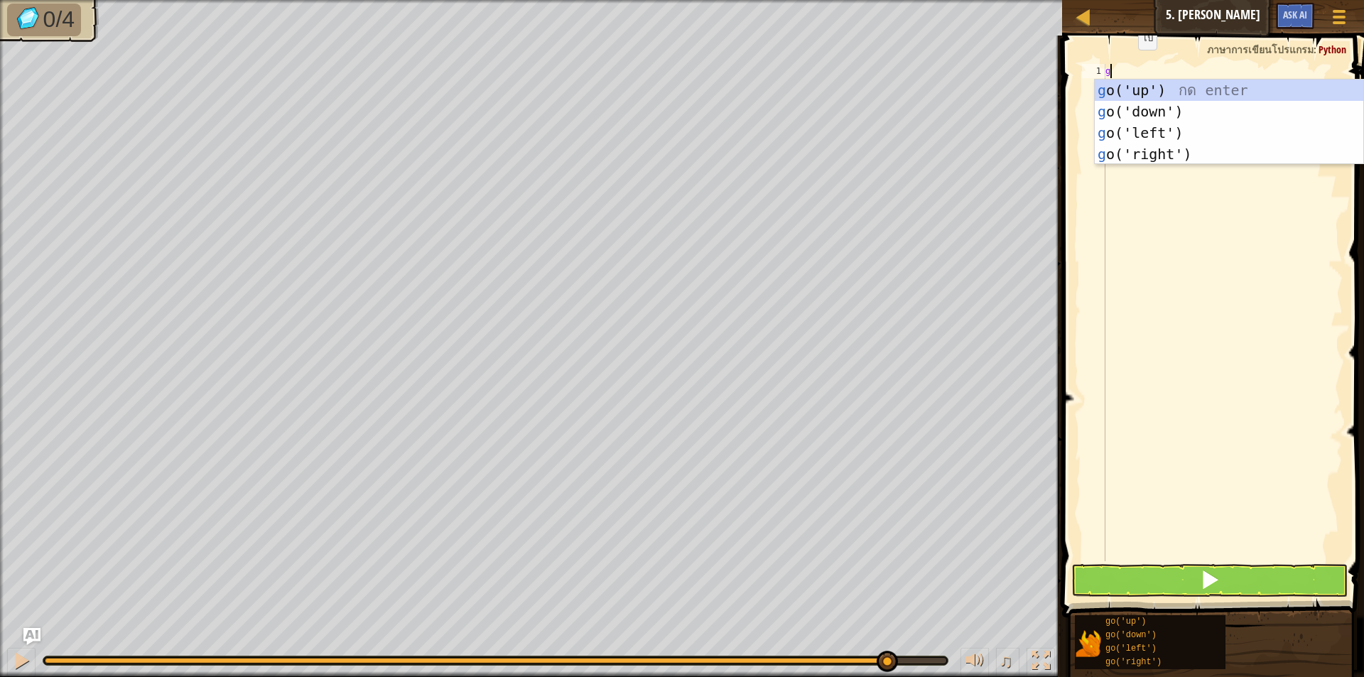
type textarea "go"
click at [1141, 109] on div "go ('up') กด enter go ('down') กด enter go ('left') กด enter go ('right') กด en…" at bounding box center [1228, 144] width 268 height 128
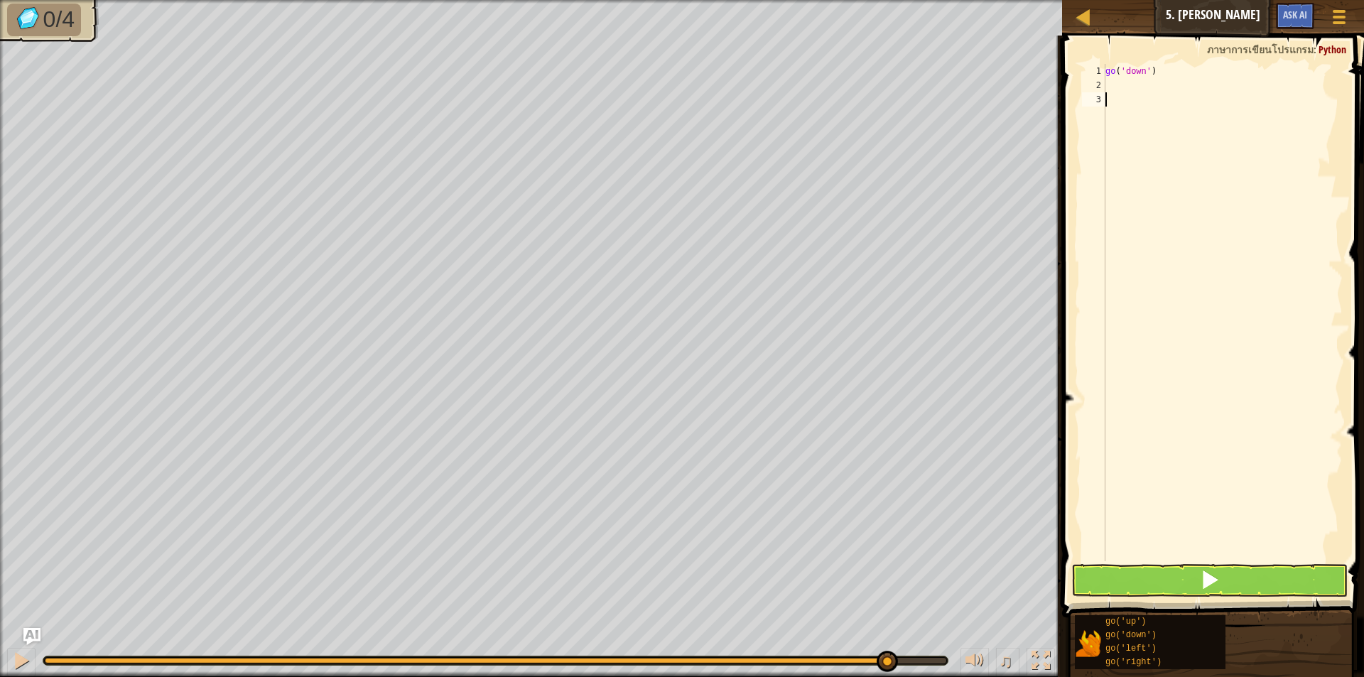
click at [1169, 560] on div "go ( 'down' )" at bounding box center [1222, 327] width 240 height 526
click at [1164, 573] on button at bounding box center [1209, 580] width 276 height 33
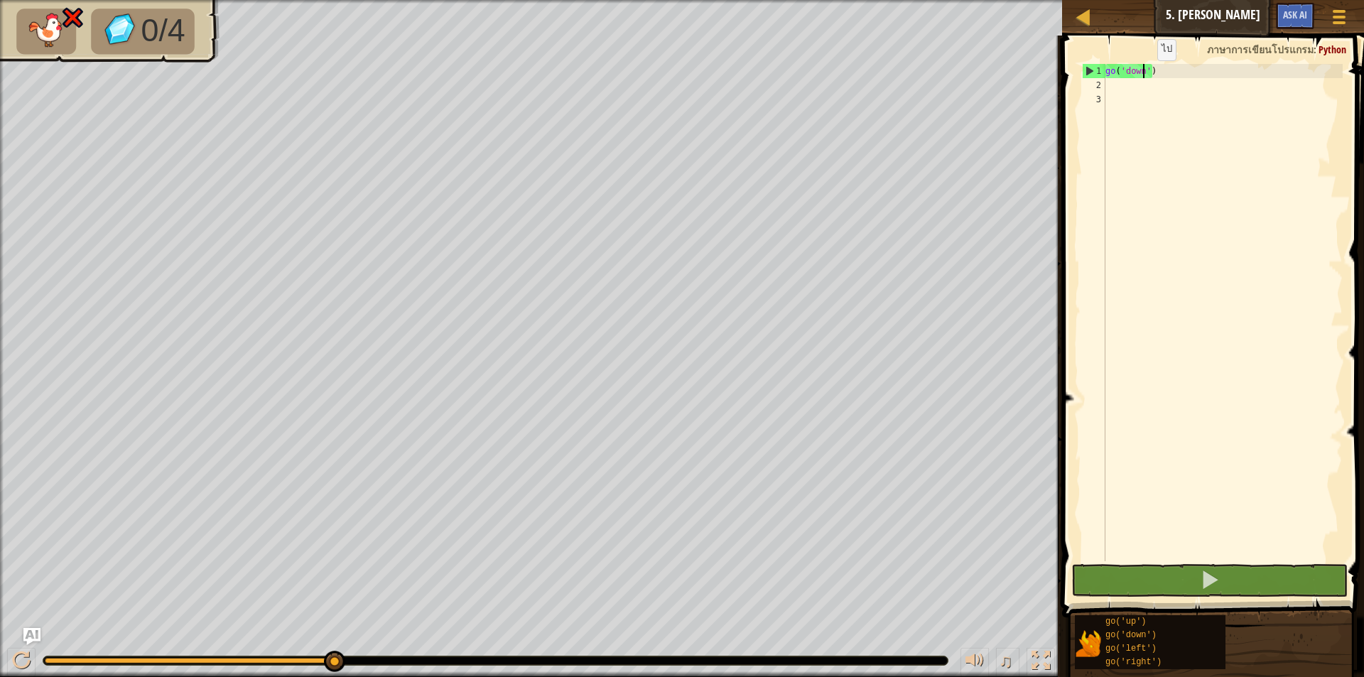
click at [1145, 75] on div "go ( 'down' )" at bounding box center [1222, 327] width 240 height 526
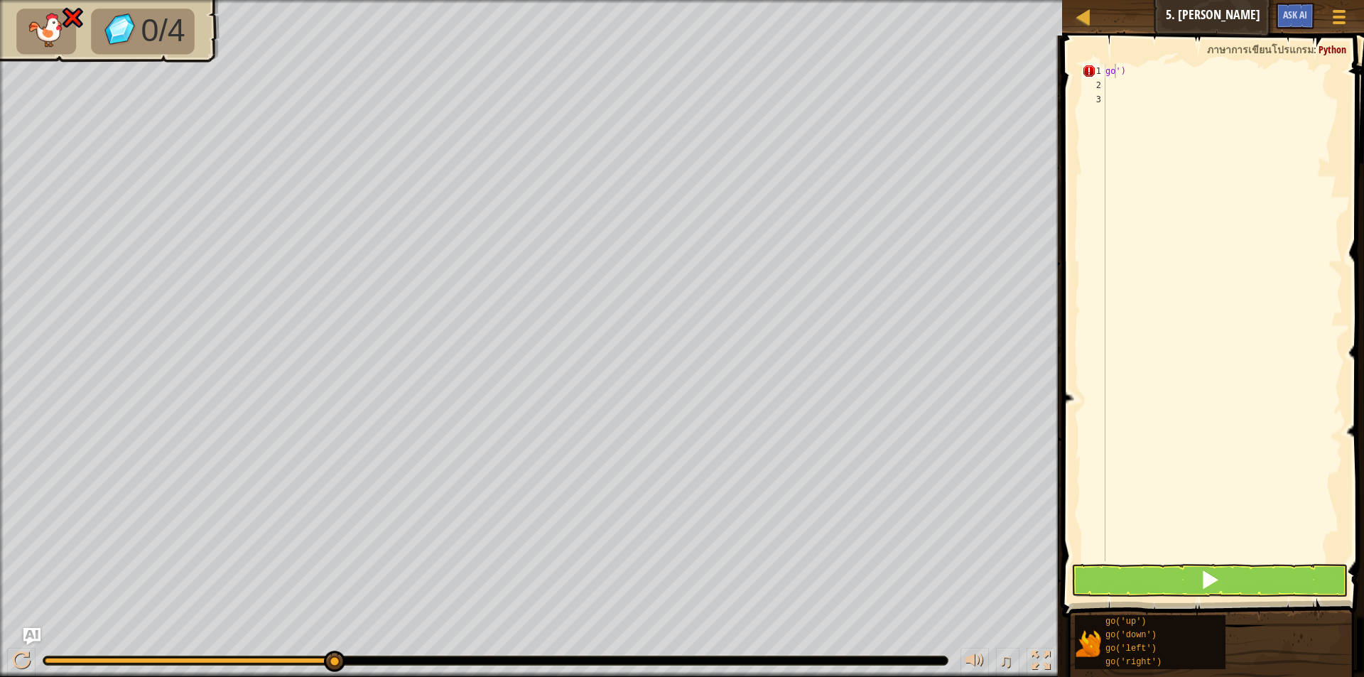
click at [1131, 61] on span at bounding box center [1213, 306] width 313 height 624
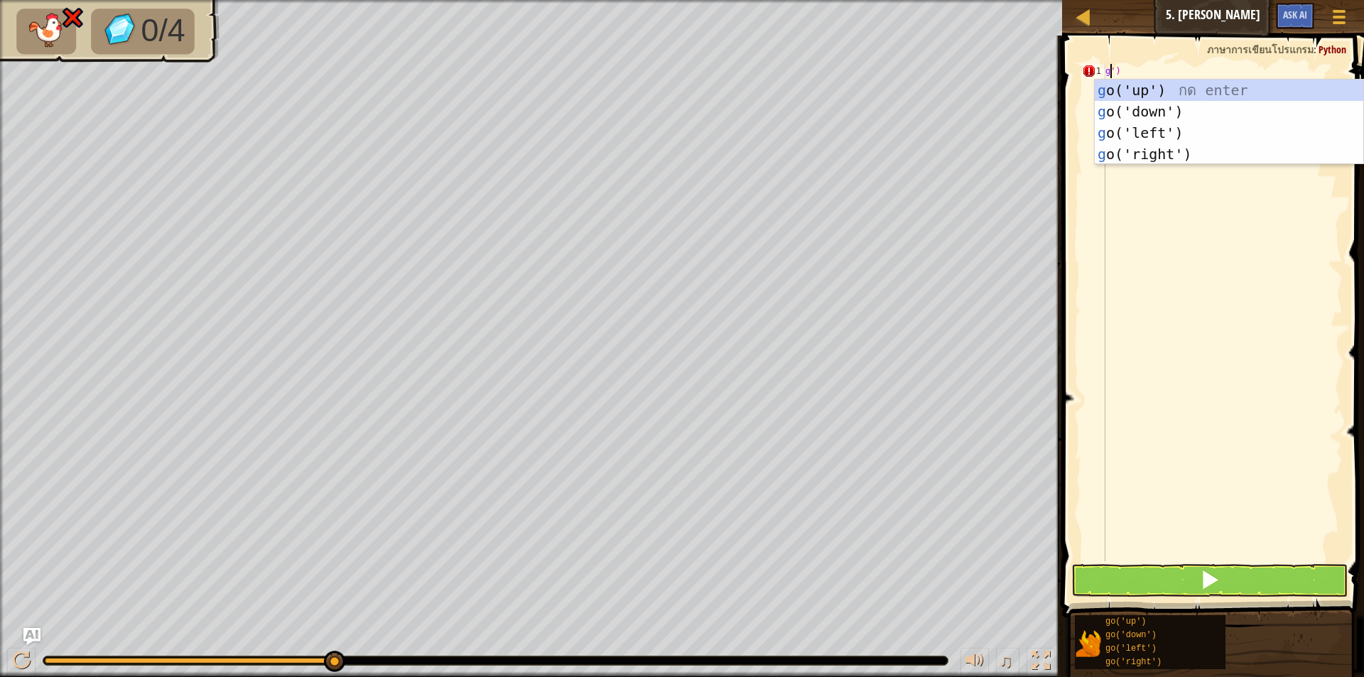
scroll to position [6, 1]
drag, startPoint x: 1126, startPoint y: 155, endPoint x: 1131, endPoint y: 160, distance: 7.5
click at [1129, 158] on div "go ('up') กด enter go ('down') กด enter go ('left') กด enter go ('right') กด en…" at bounding box center [1228, 144] width 268 height 128
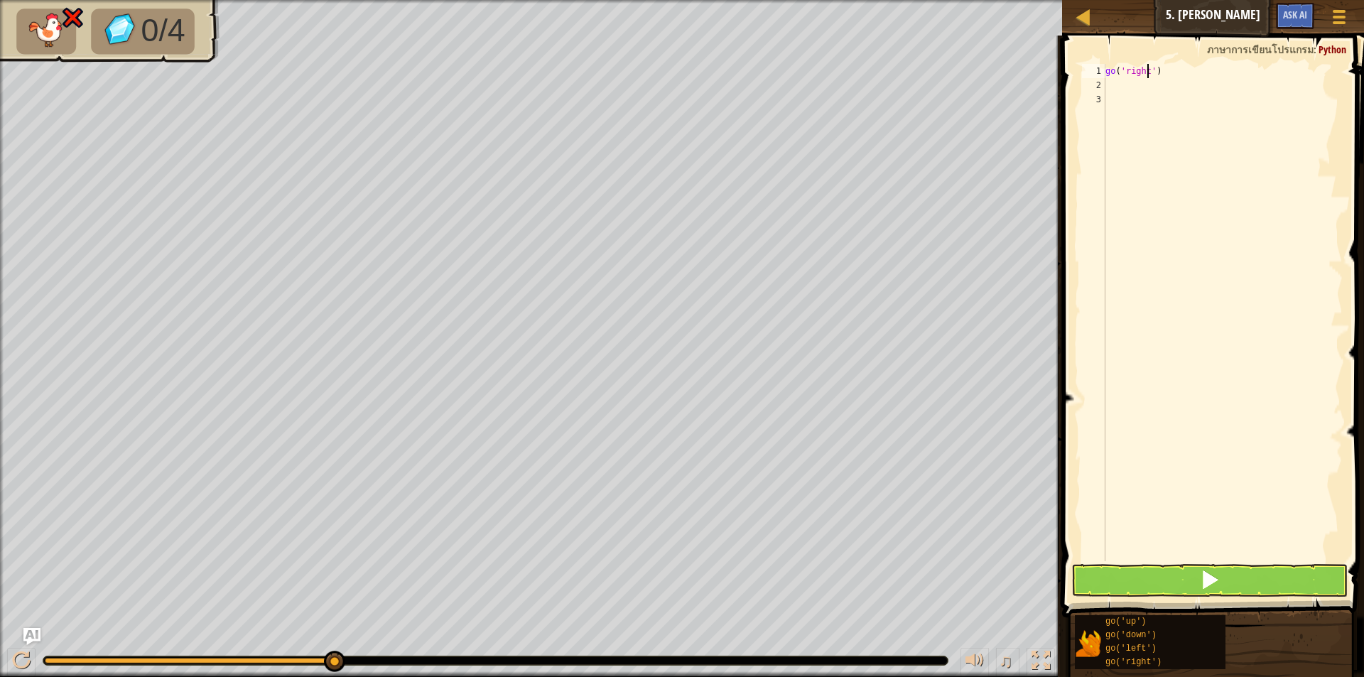
type textarea "go('right')"
click at [1190, 570] on button at bounding box center [1209, 580] width 276 height 33
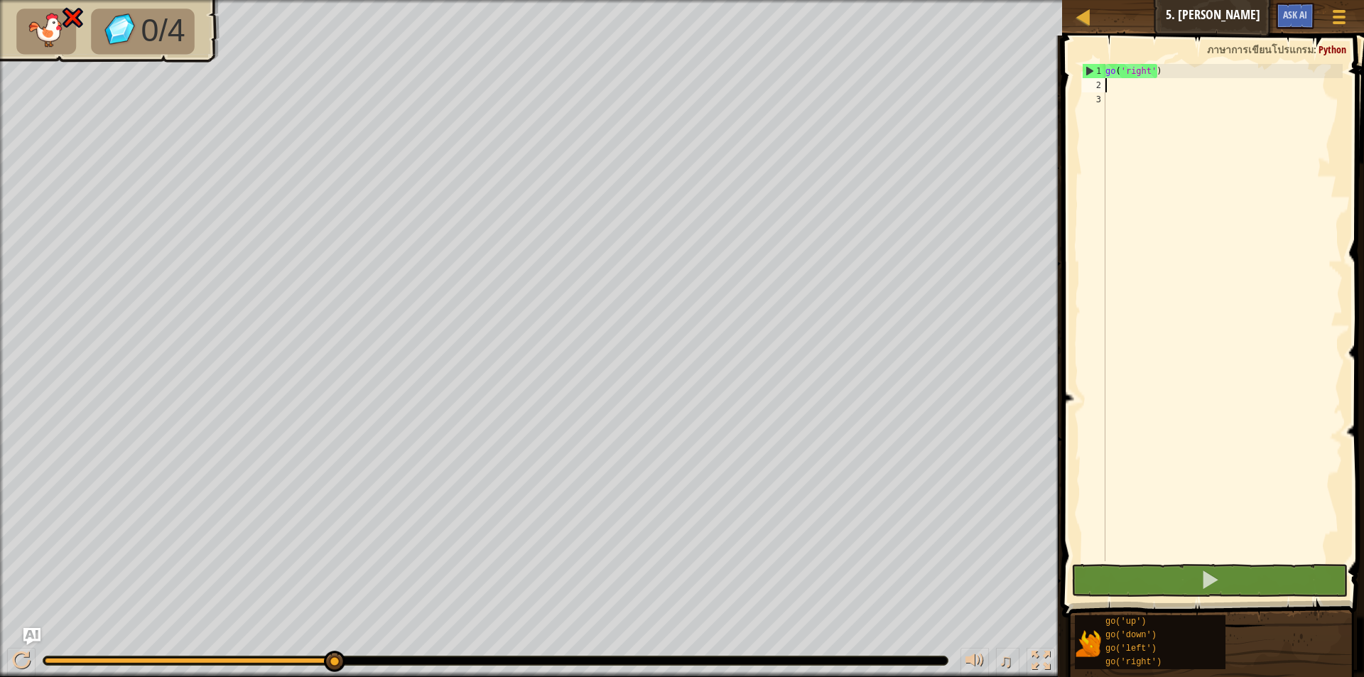
click at [1175, 84] on div "go ( 'right' )" at bounding box center [1222, 327] width 240 height 526
click at [1167, 71] on div "go ( 'right' )" at bounding box center [1222, 327] width 240 height 526
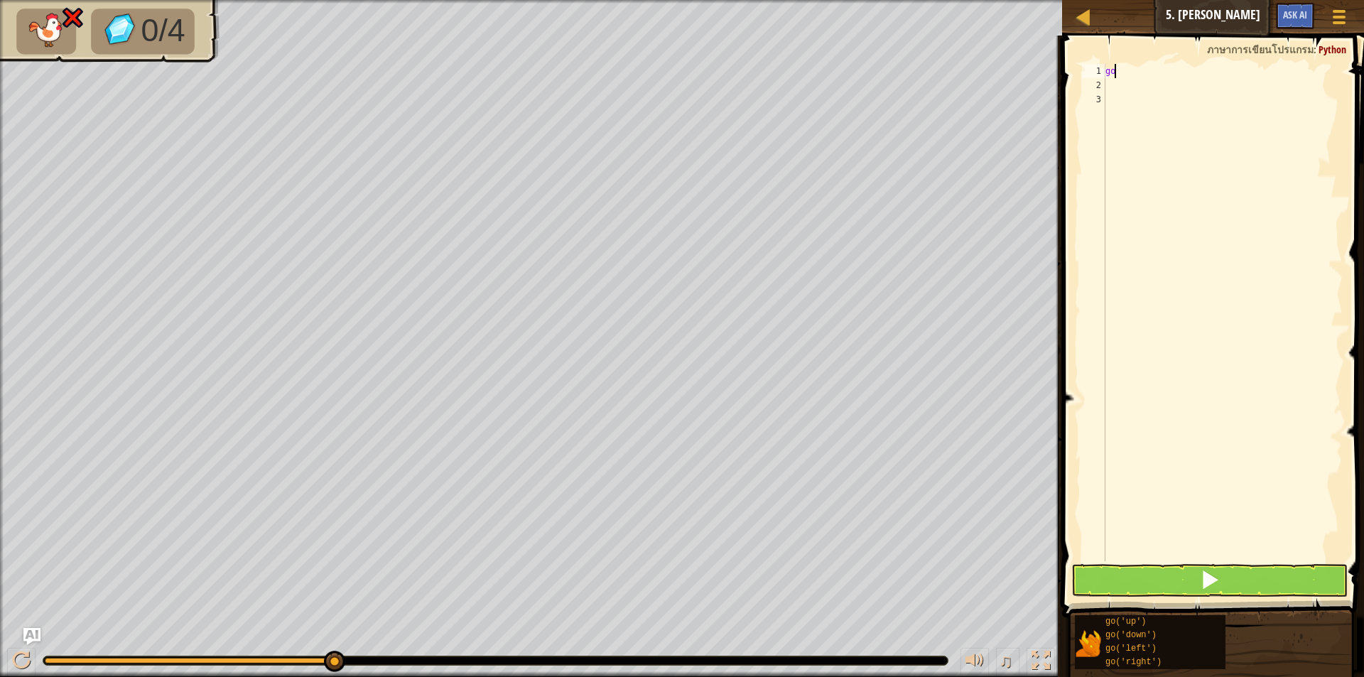
type textarea "g"
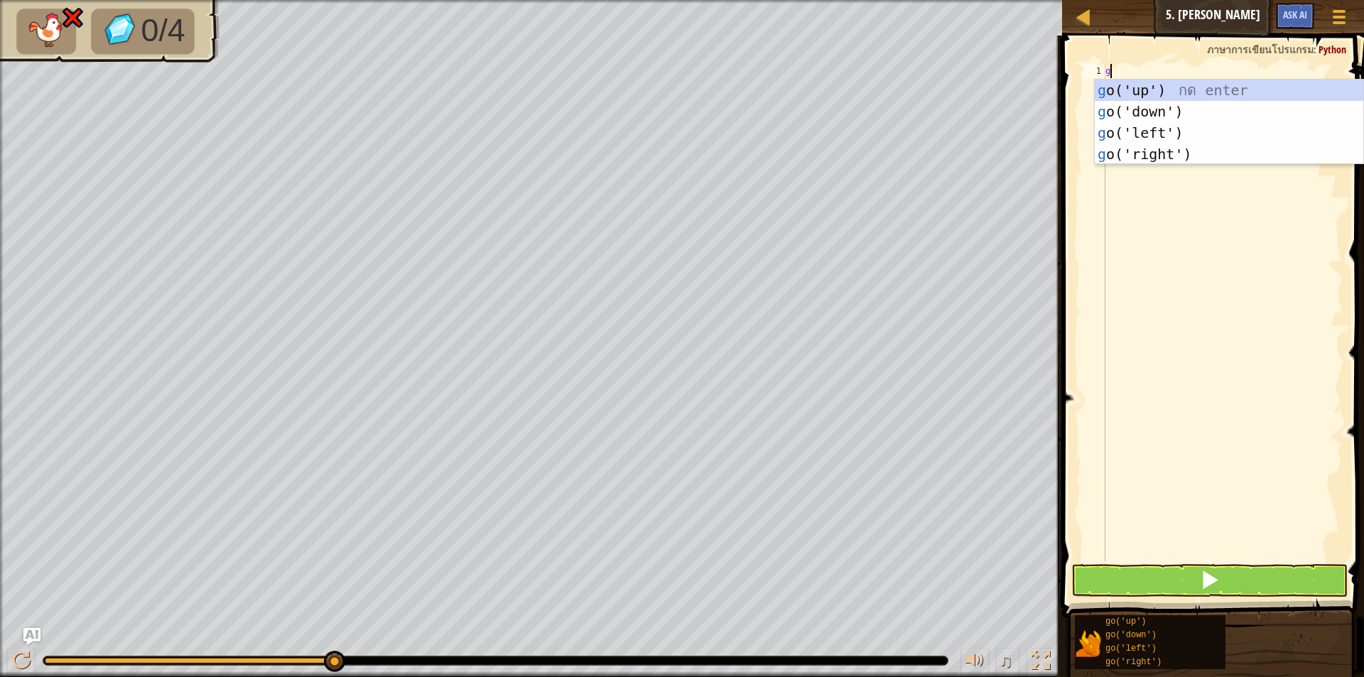
type textarea "go"
click at [1189, 122] on div "go ('up') กด enter go ('down') กด enter go ('left') กด enter go ('right') กด en…" at bounding box center [1228, 144] width 268 height 128
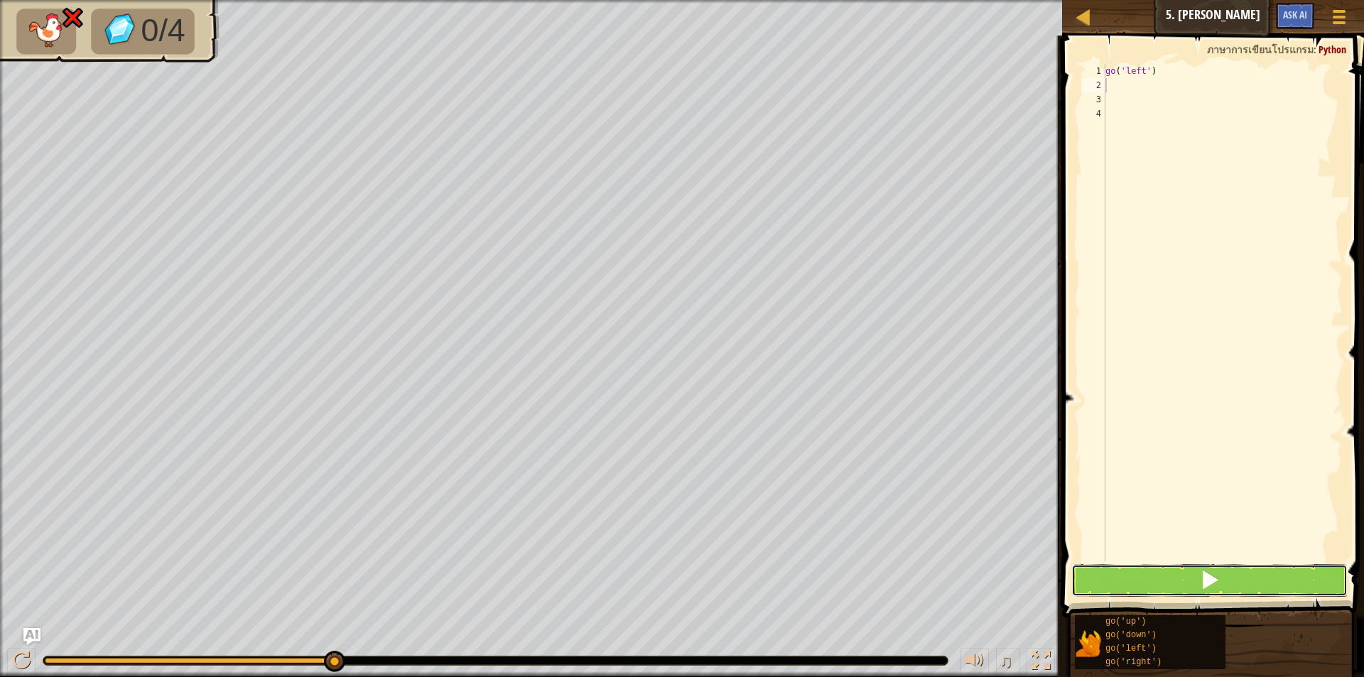
click at [1144, 577] on button at bounding box center [1209, 580] width 276 height 33
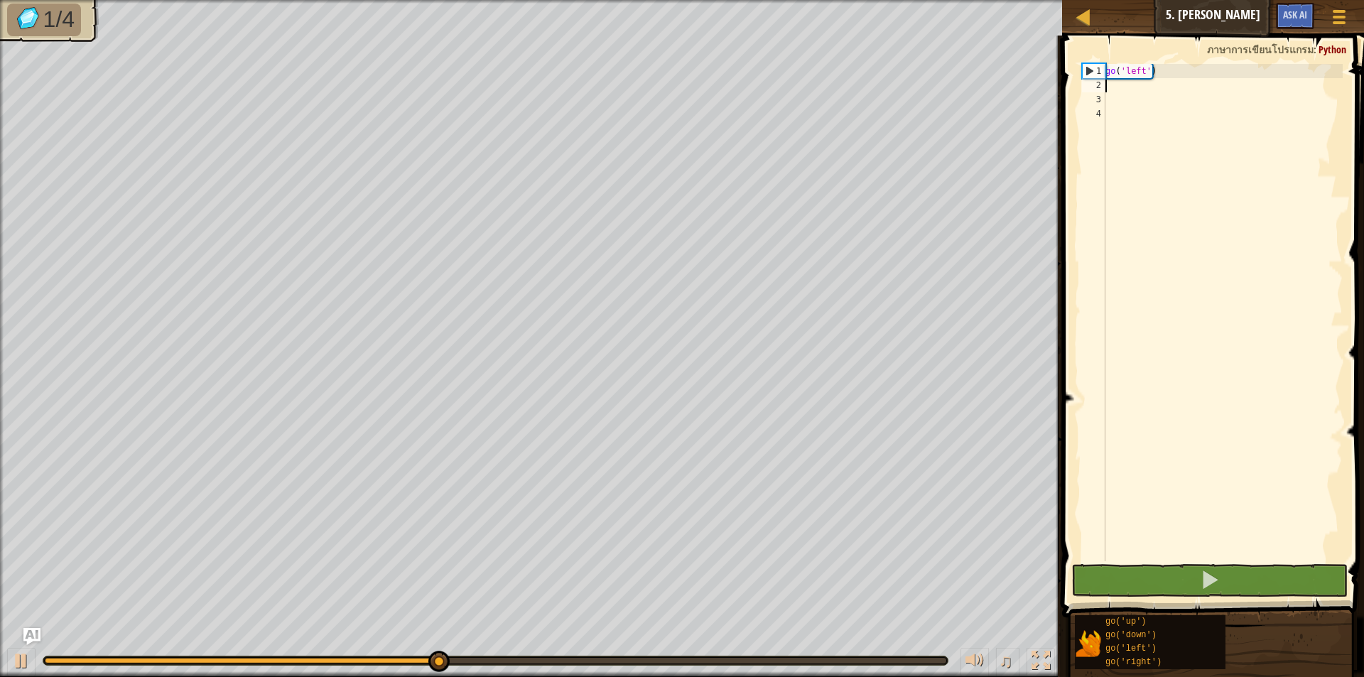
click at [1108, 89] on div "go ( 'left' )" at bounding box center [1222, 327] width 240 height 526
click at [1108, 85] on div "go ( 'left' )" at bounding box center [1222, 327] width 240 height 526
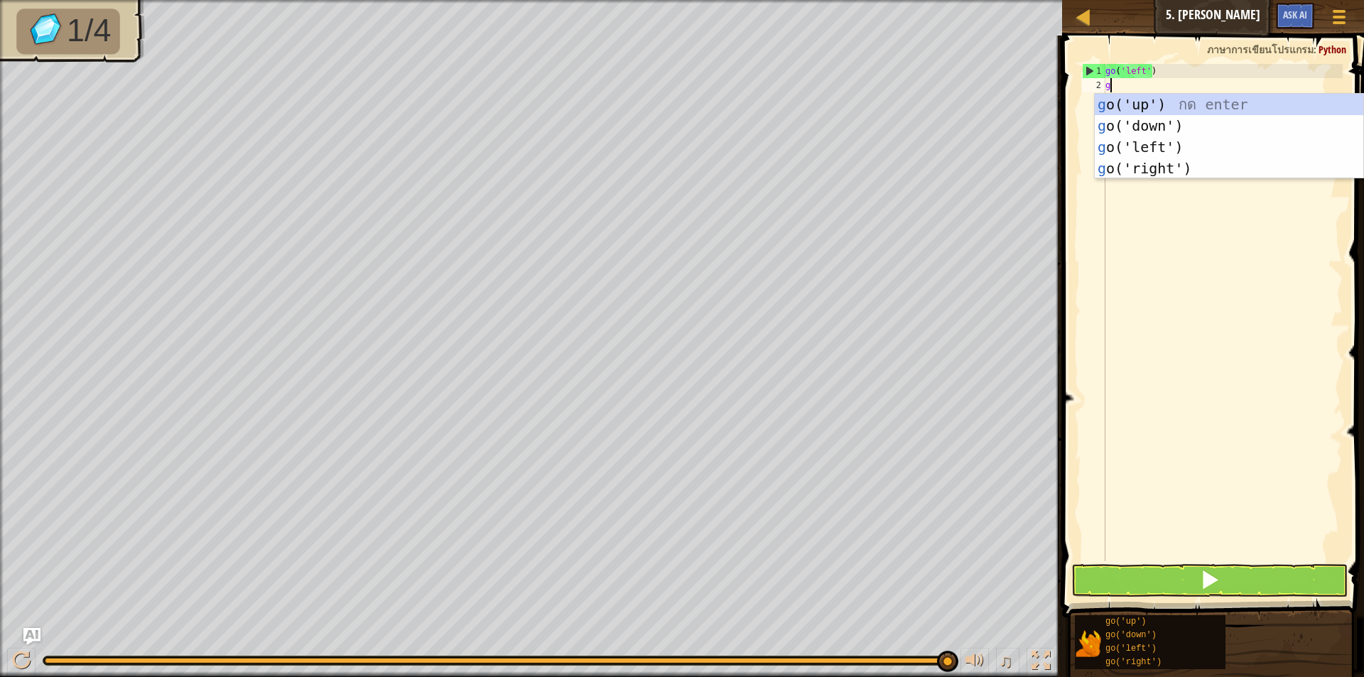
type textarea "go"
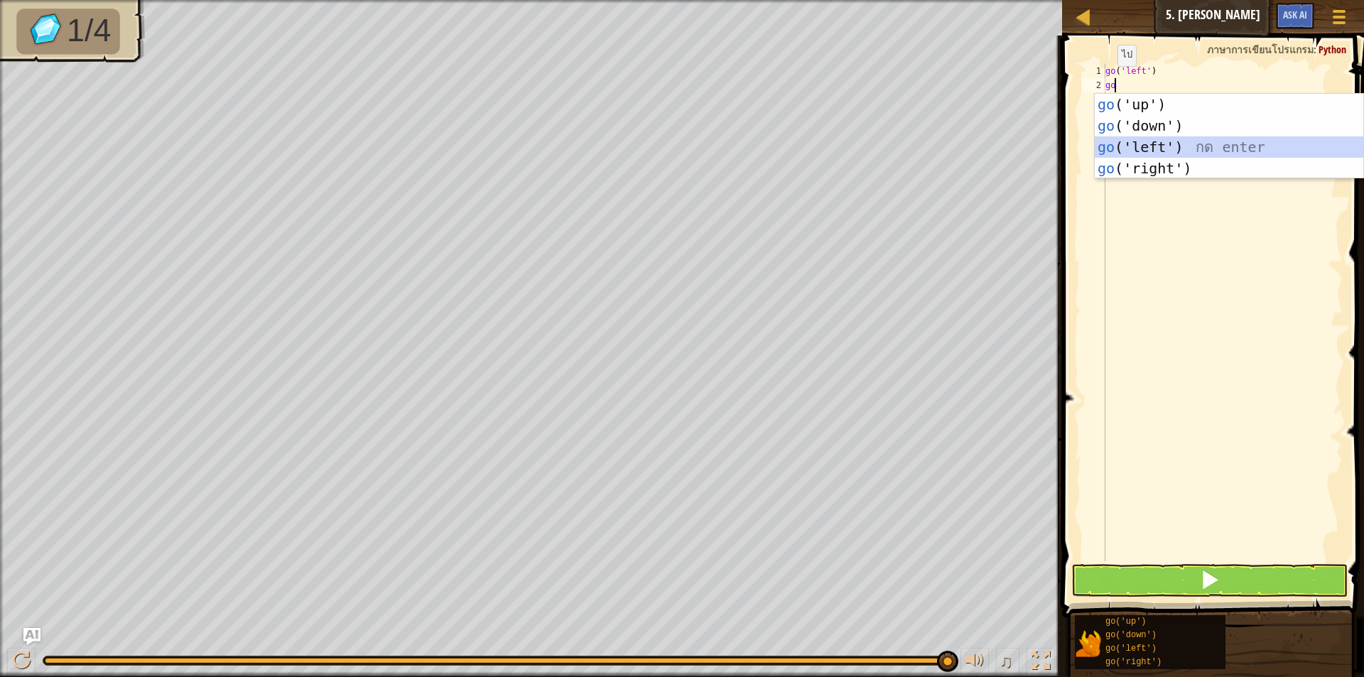
drag, startPoint x: 1127, startPoint y: 139, endPoint x: 1109, endPoint y: 296, distance: 158.0
click at [1127, 141] on div "go ('up') กด enter go ('down') กด enter go ('left') กด enter go ('right') กด en…" at bounding box center [1228, 158] width 268 height 128
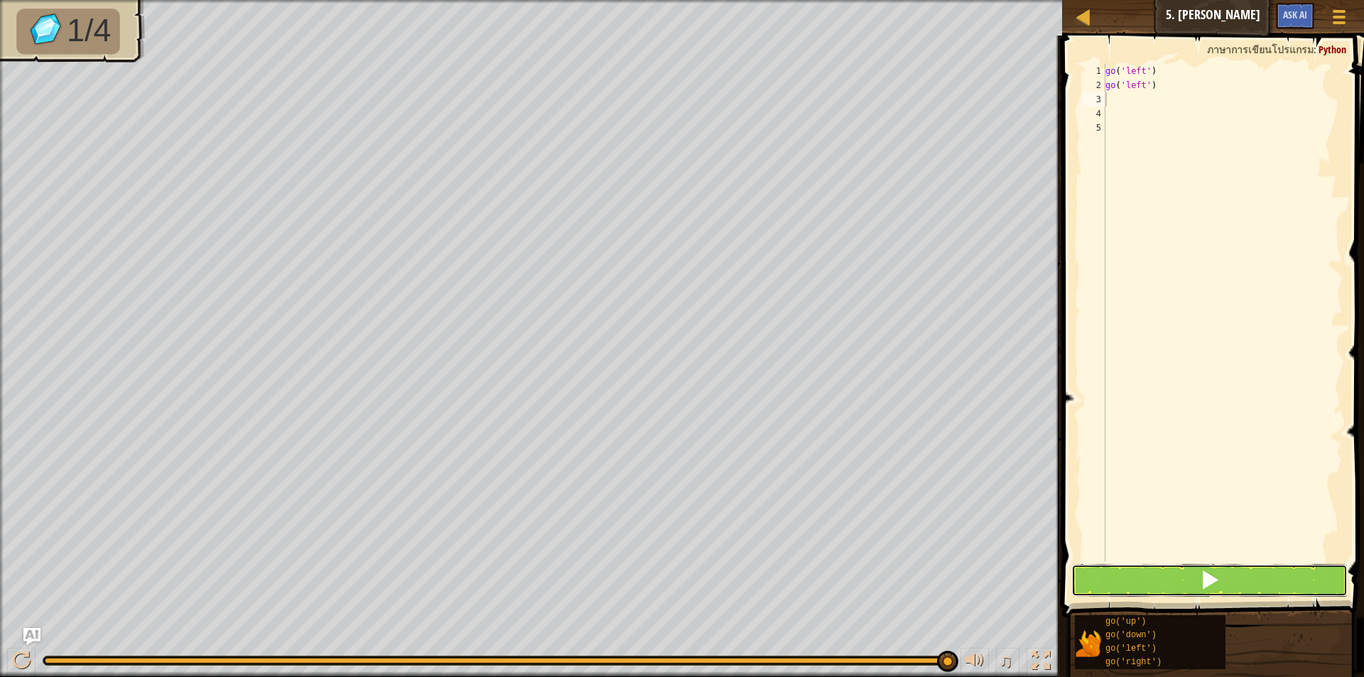
click at [1162, 572] on button at bounding box center [1209, 580] width 276 height 33
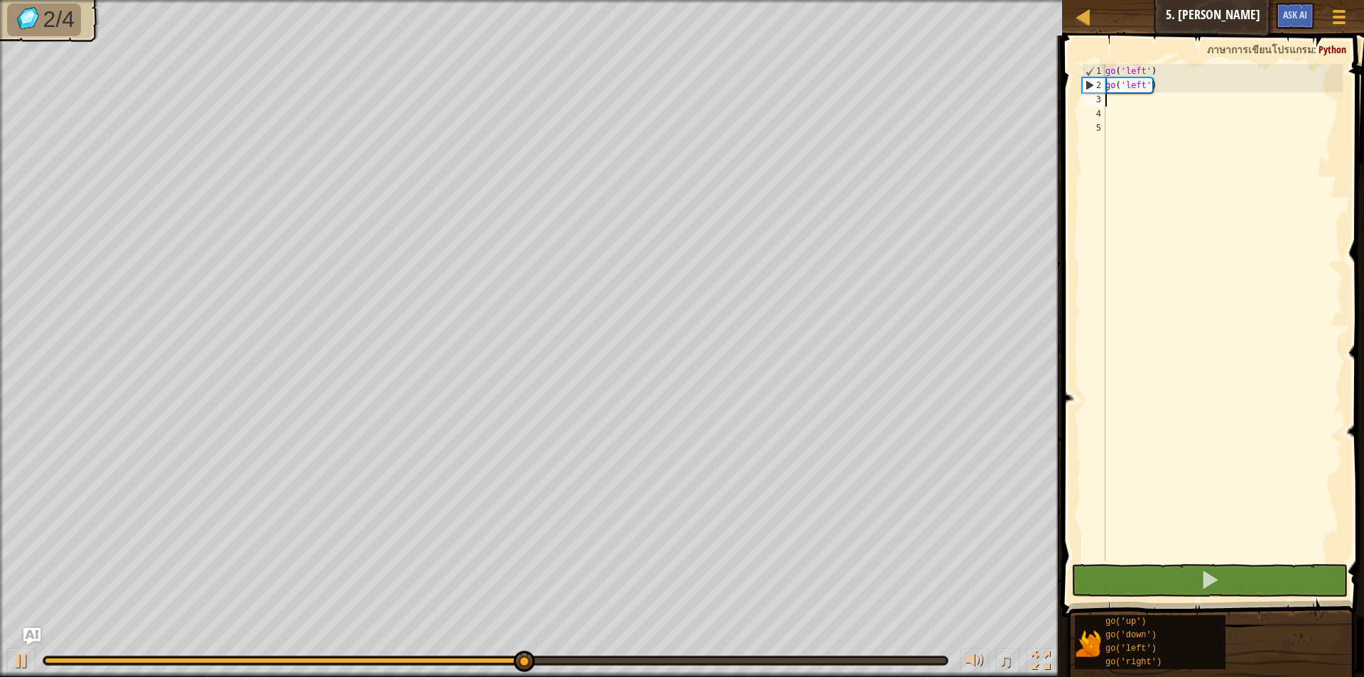
click at [1108, 94] on div "go ( 'left' ) go ( 'left' )" at bounding box center [1222, 327] width 240 height 526
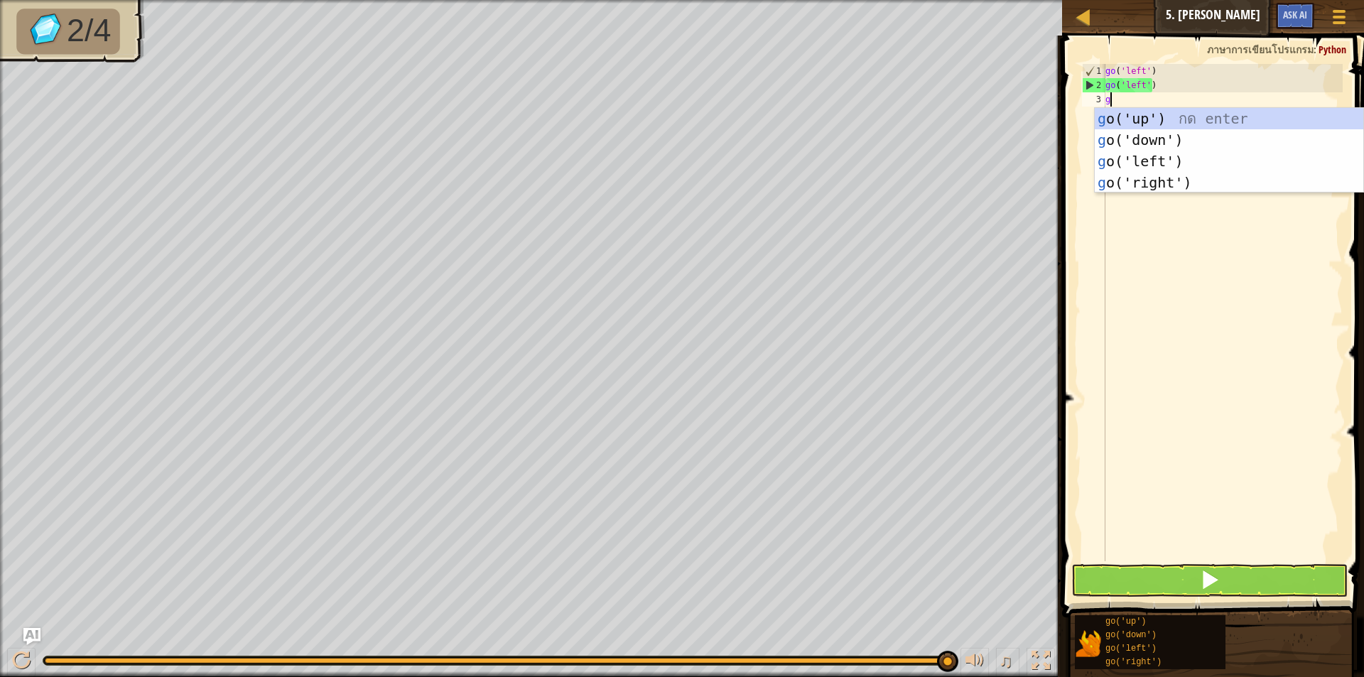
type textarea "go"
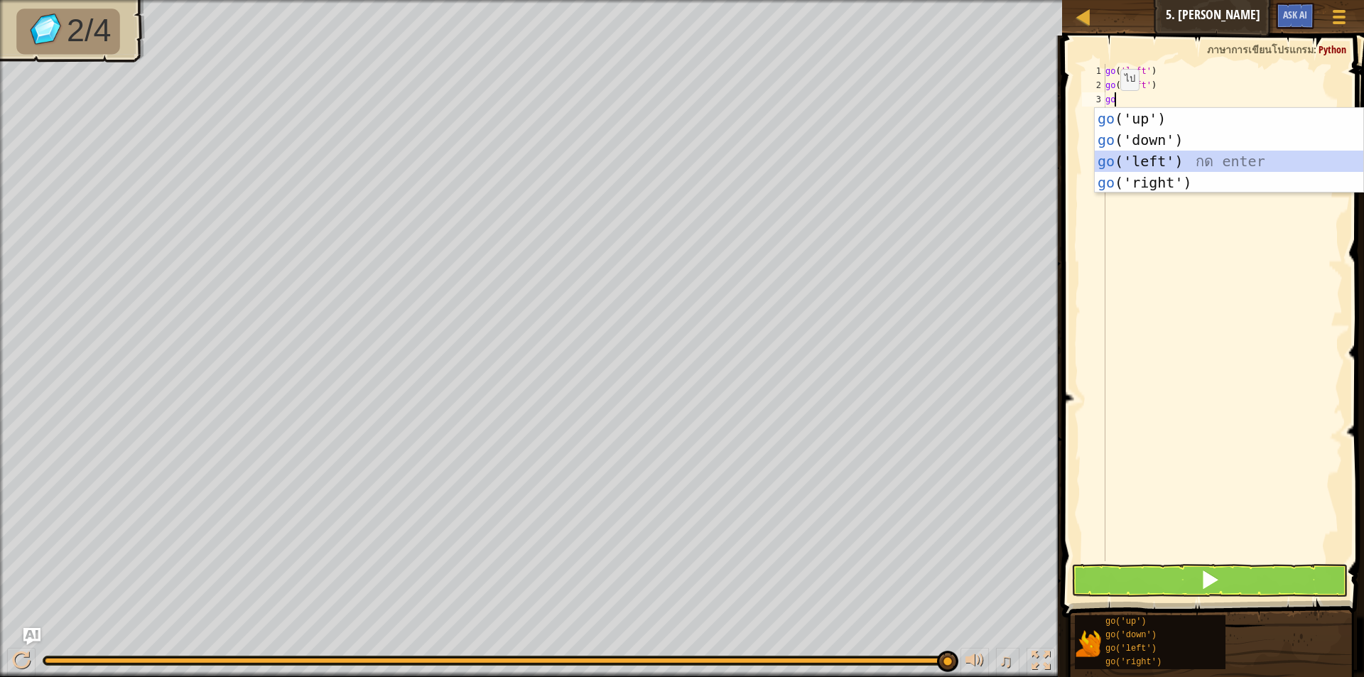
click at [1132, 171] on div "go ('up') กด enter go ('down') กด enter go ('left') กด enter go ('right') กด en…" at bounding box center [1228, 172] width 268 height 128
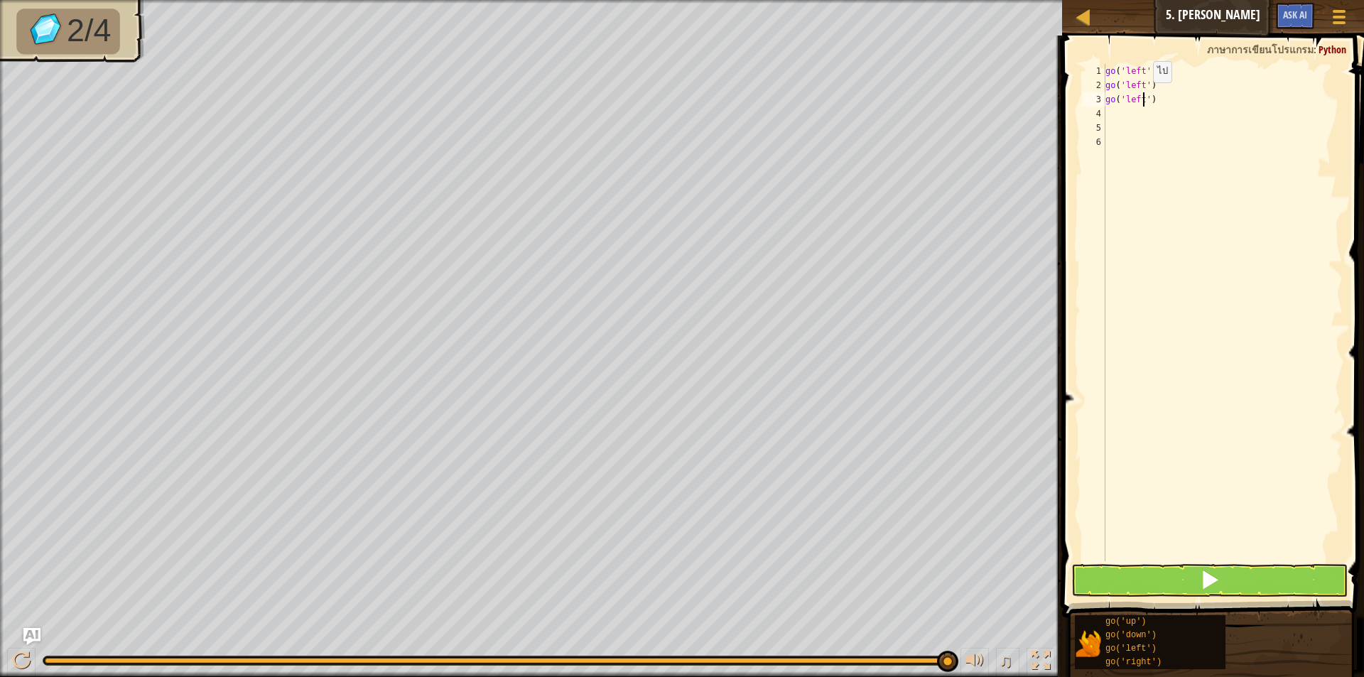
click at [1141, 97] on div "go ( 'left' ) go ( 'left' ) go ( 'left' )" at bounding box center [1222, 327] width 240 height 526
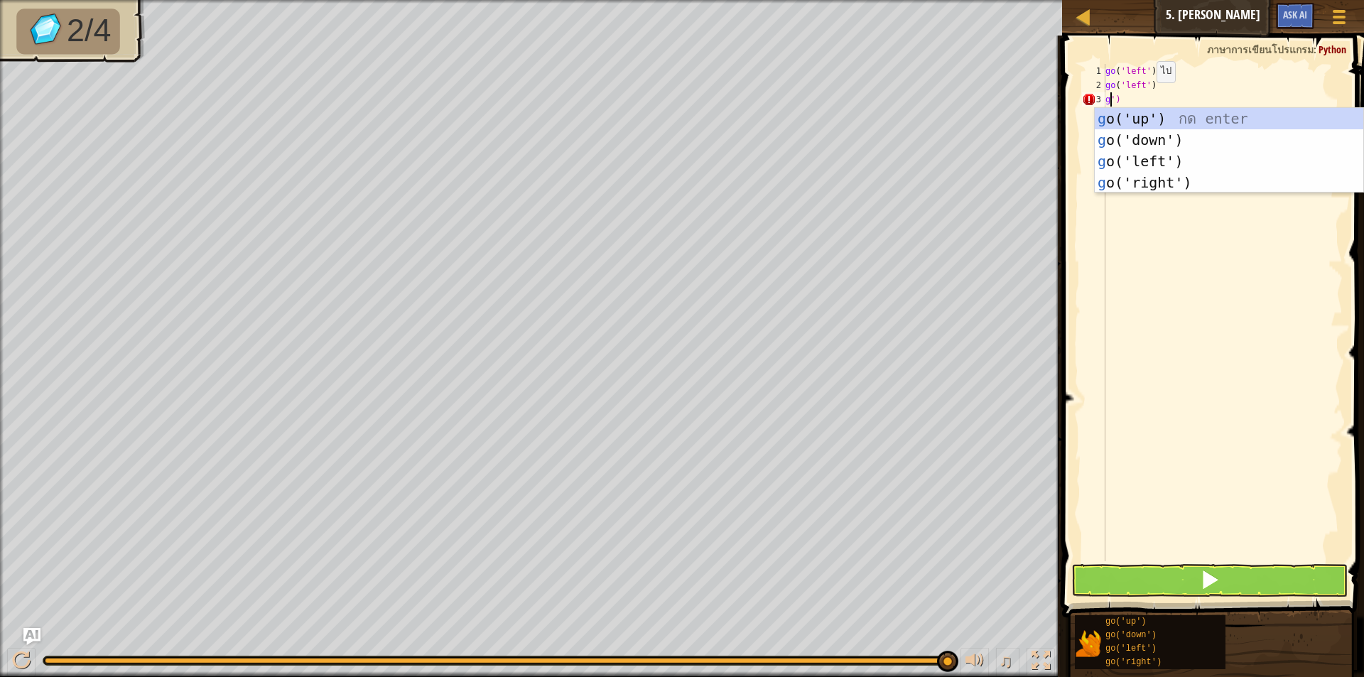
scroll to position [6, 1]
click at [1133, 185] on div "g o('up') กด enter g o('down') กด enter g o('left') กด enter g o('right') กด en…" at bounding box center [1228, 172] width 268 height 128
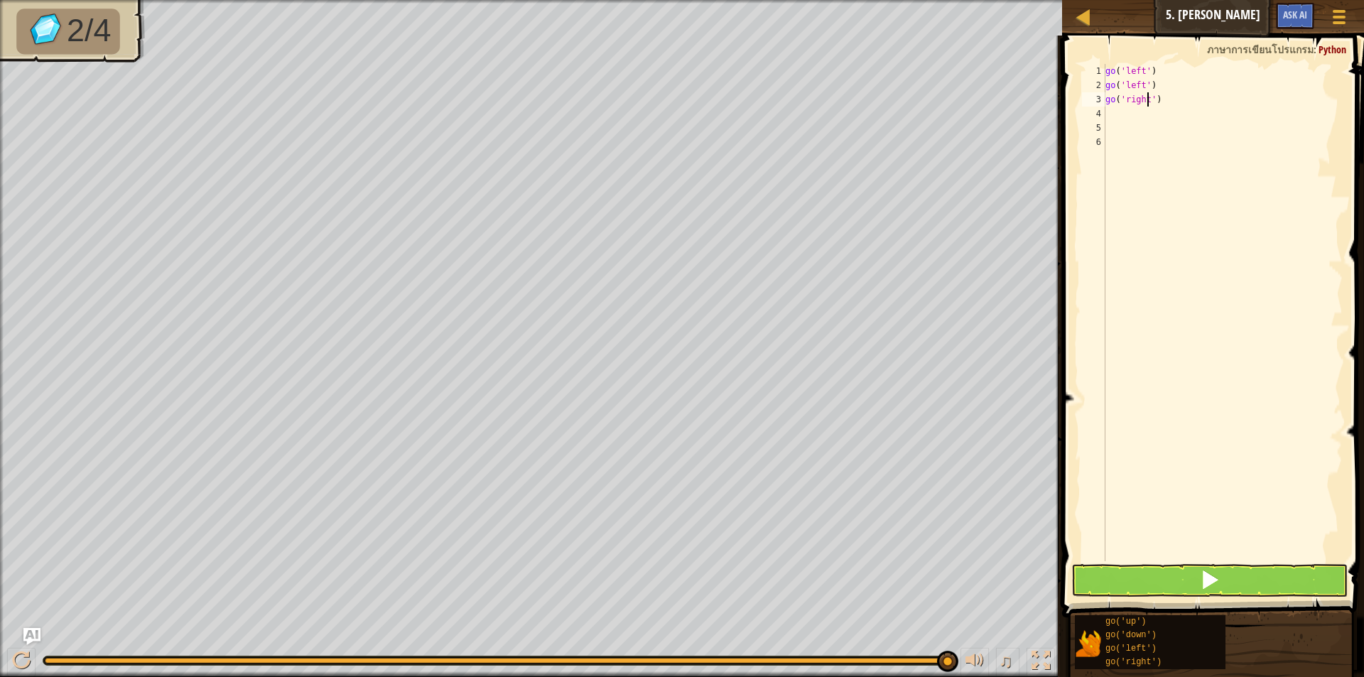
type textarea "go('right')"
click at [1195, 577] on button at bounding box center [1209, 580] width 276 height 33
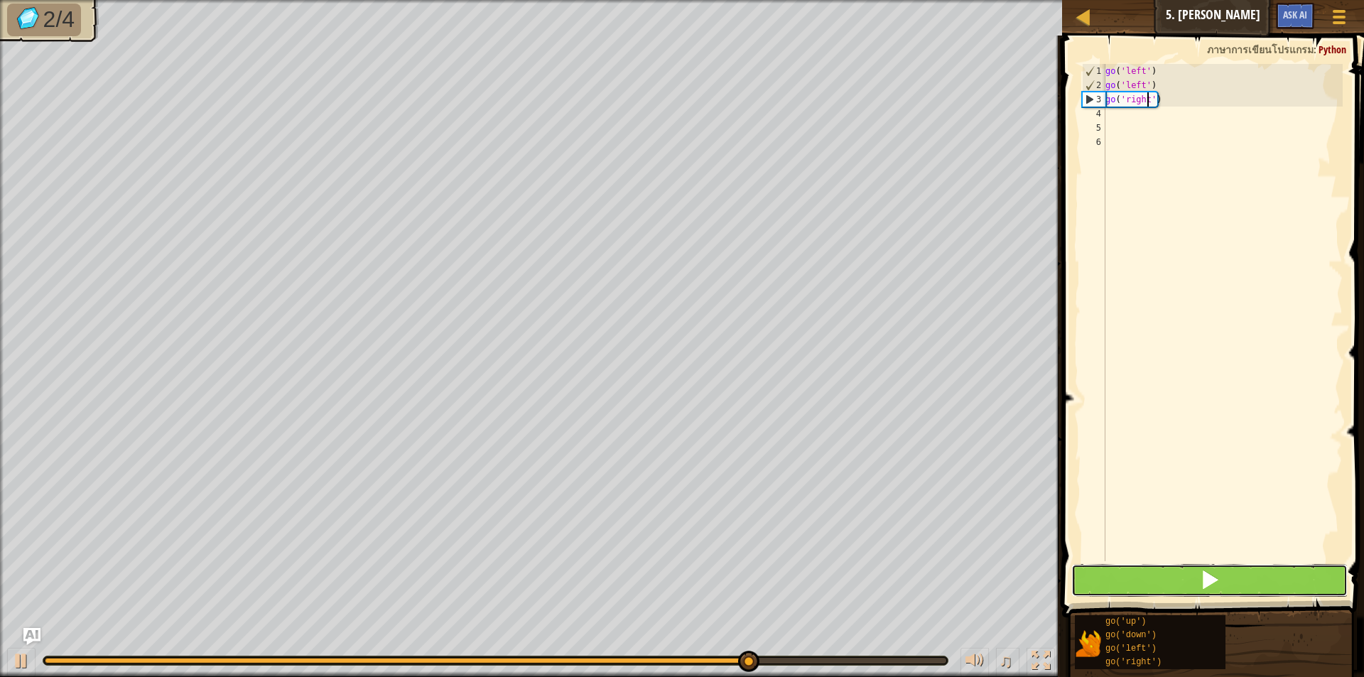
click at [1195, 572] on button at bounding box center [1209, 580] width 276 height 33
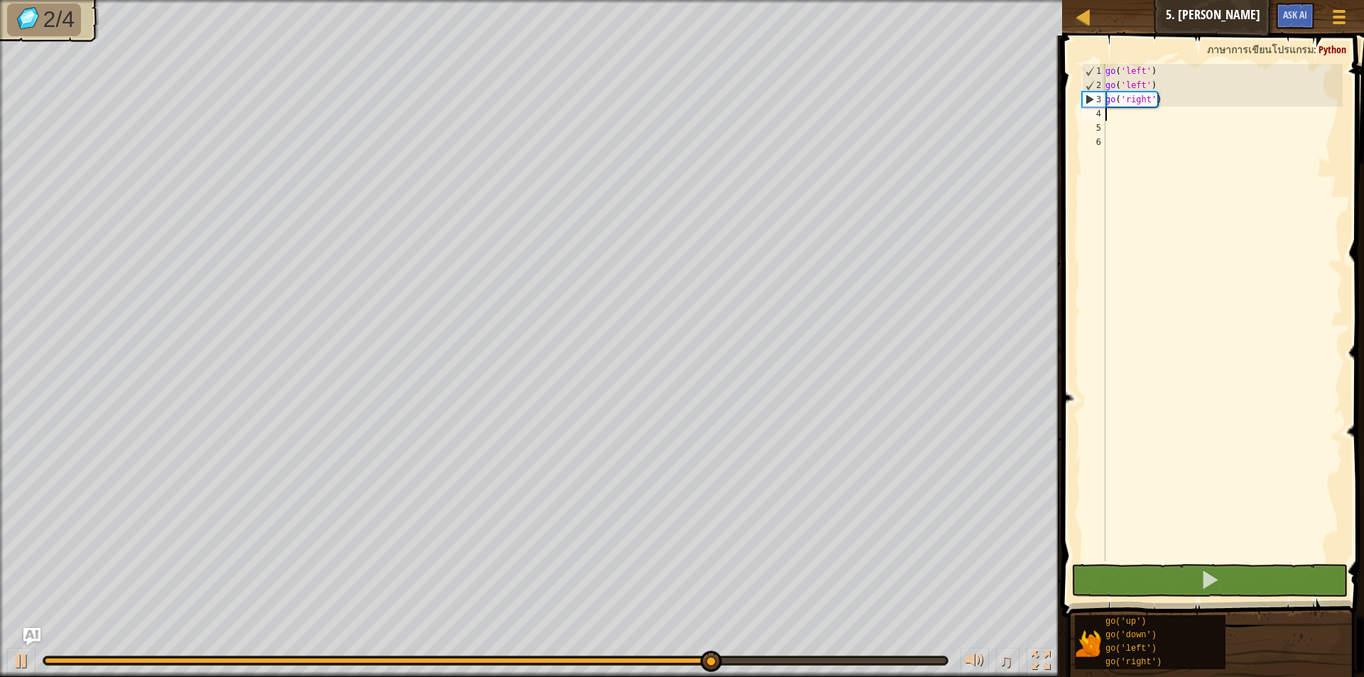
click at [1109, 117] on div "go ( 'left' ) go ( 'left' ) go ( 'right' )" at bounding box center [1222, 327] width 240 height 526
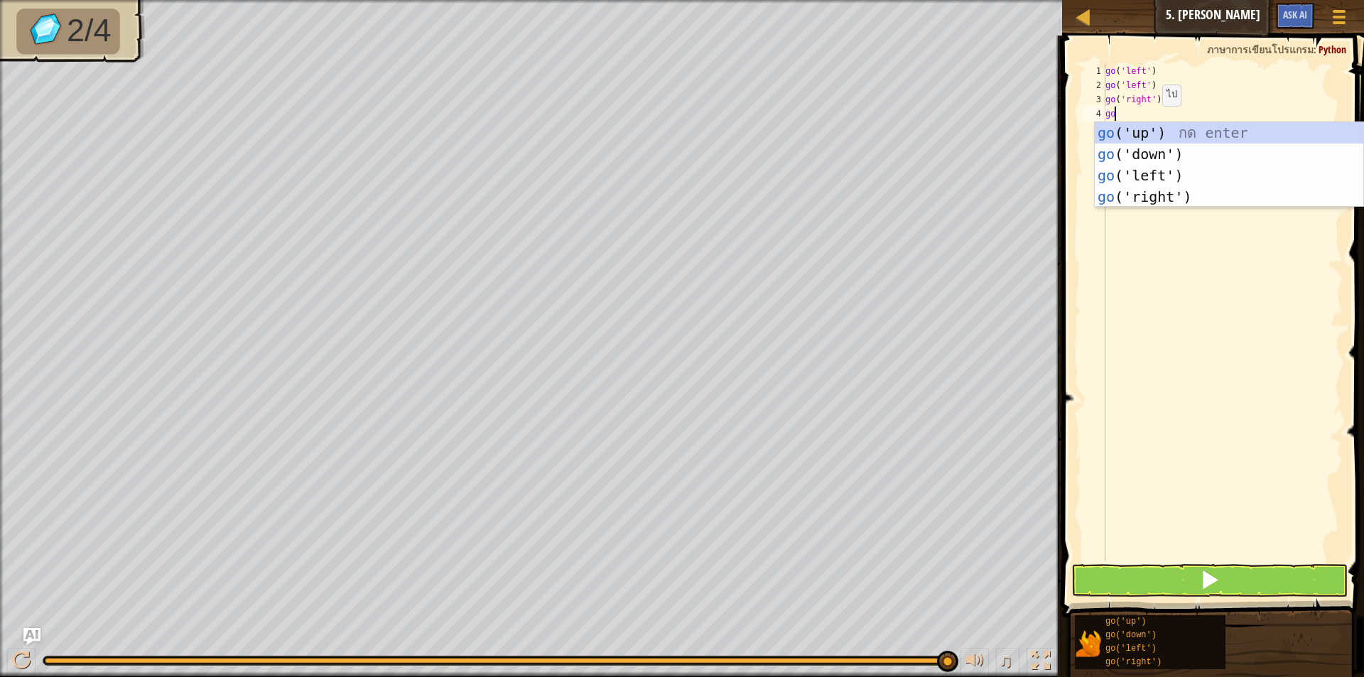
click at [1150, 119] on div "go ( 'left' ) go ( 'left' ) go ( 'right' ) go" at bounding box center [1222, 327] width 240 height 526
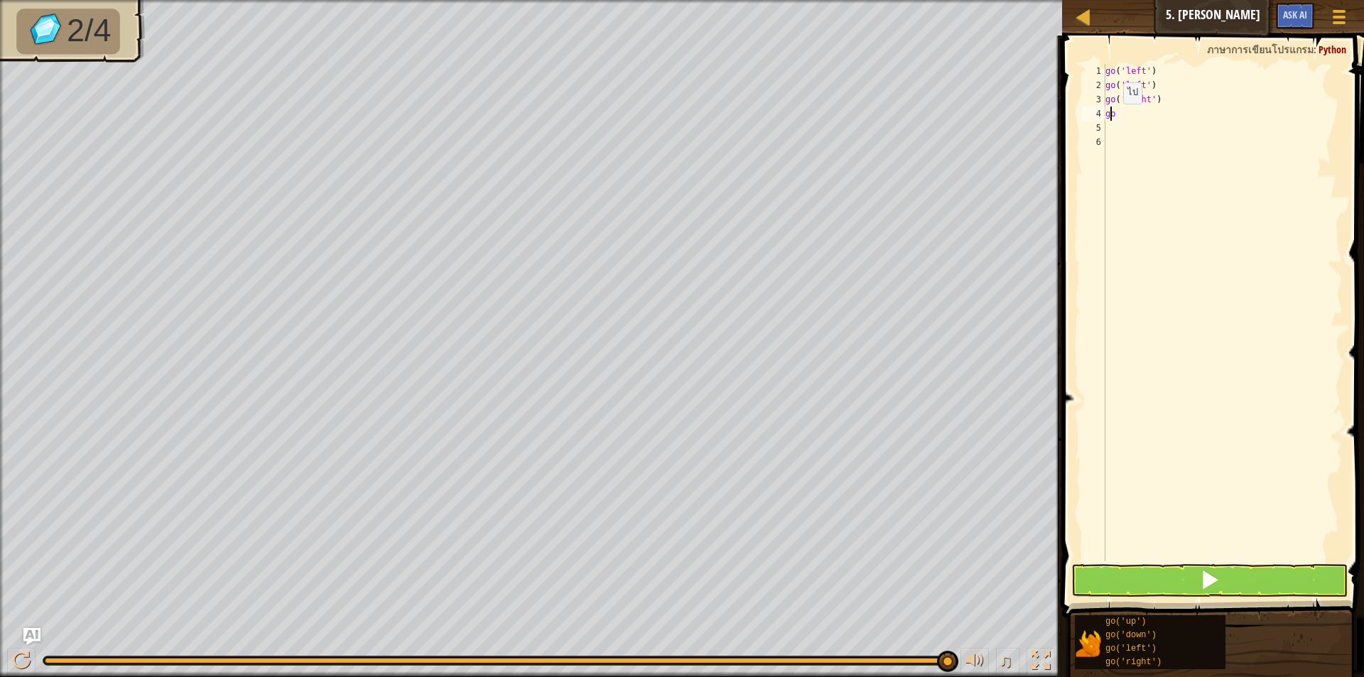
click at [1111, 118] on div "go ( 'left' ) go ( 'left' ) go ( 'right' ) go" at bounding box center [1222, 327] width 240 height 526
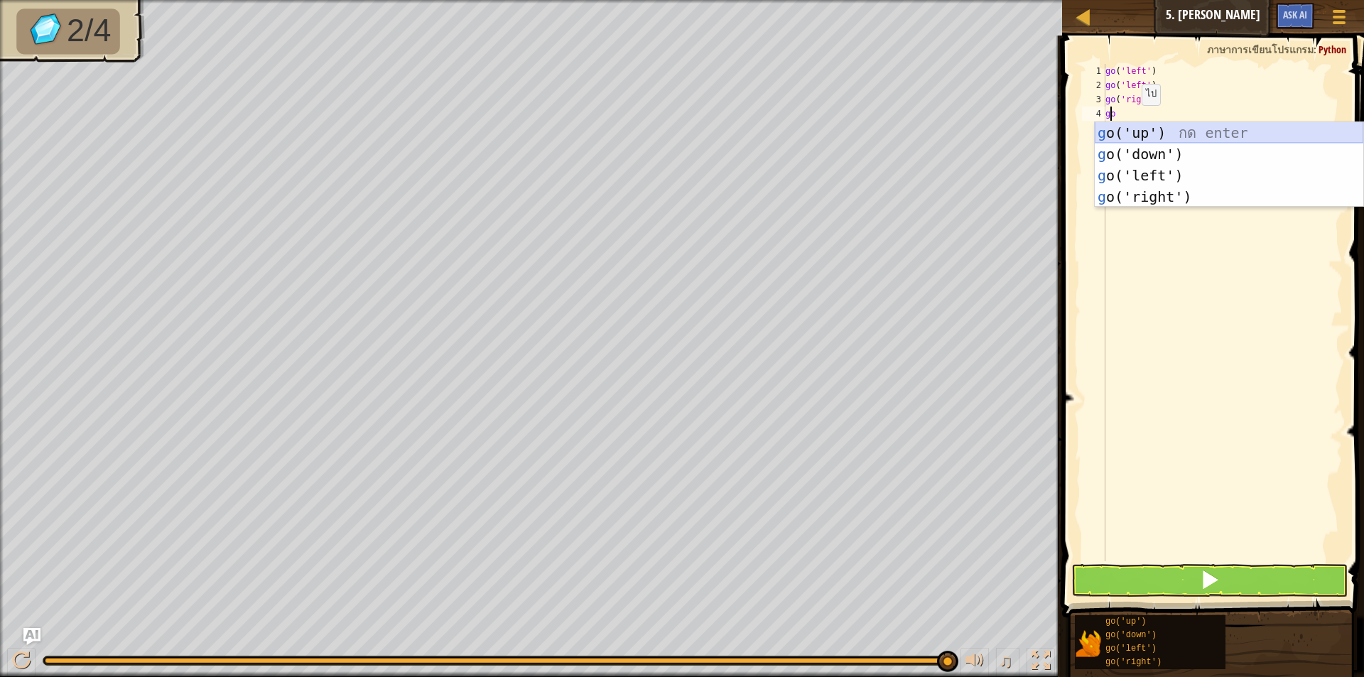
click at [1140, 130] on div "g o('up') กด enter g o('down') กด enter g o('left') กด enter g o('right') กด en…" at bounding box center [1228, 186] width 268 height 128
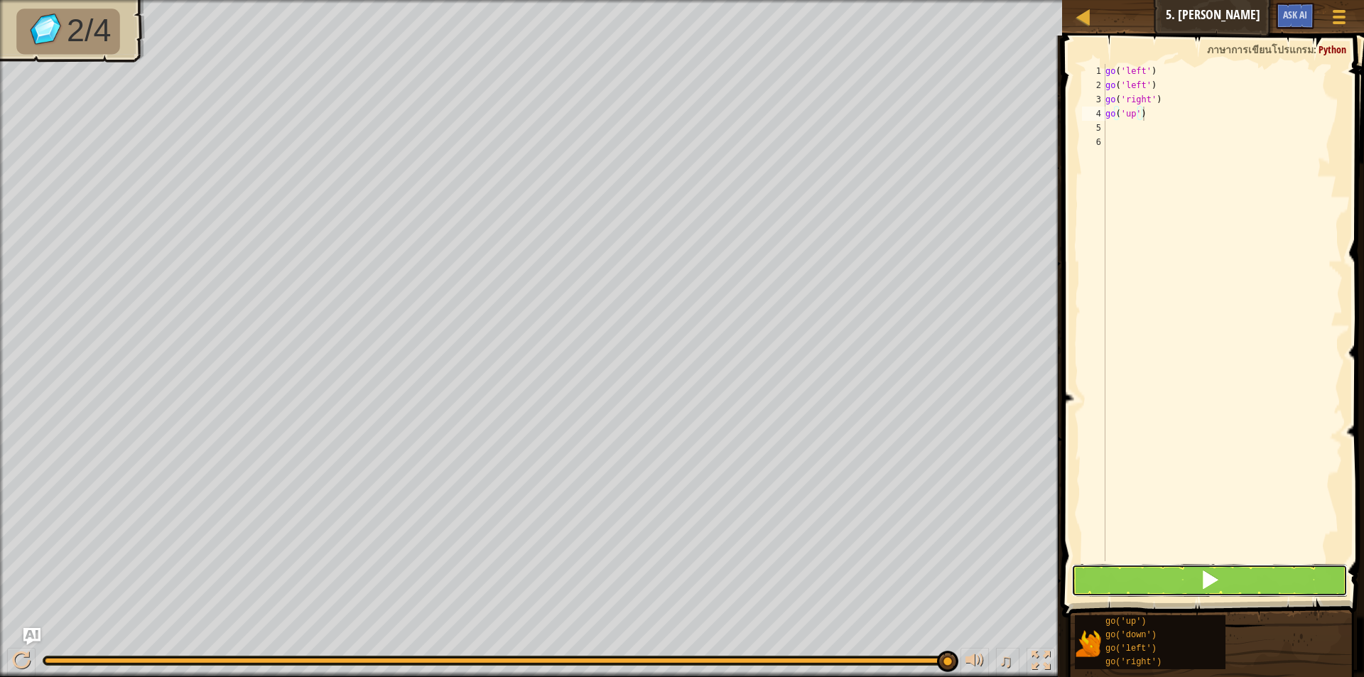
click at [1219, 575] on button at bounding box center [1209, 580] width 276 height 33
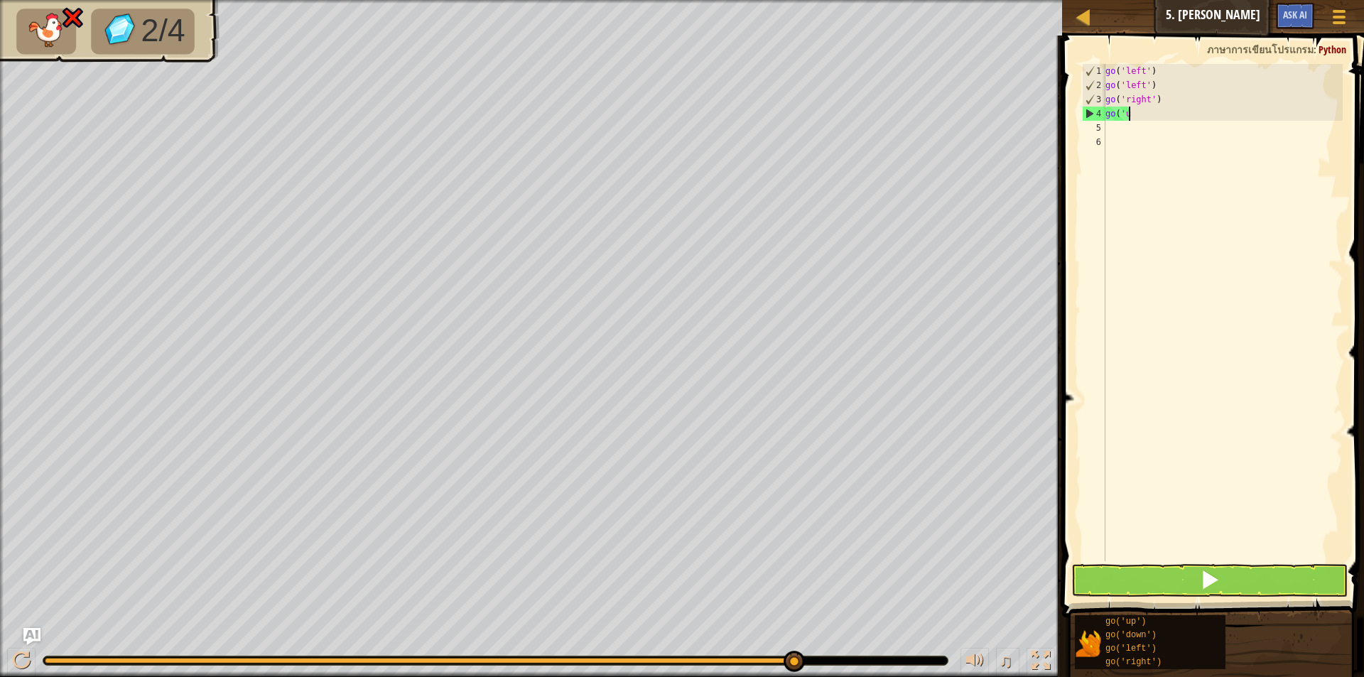
type textarea "g"
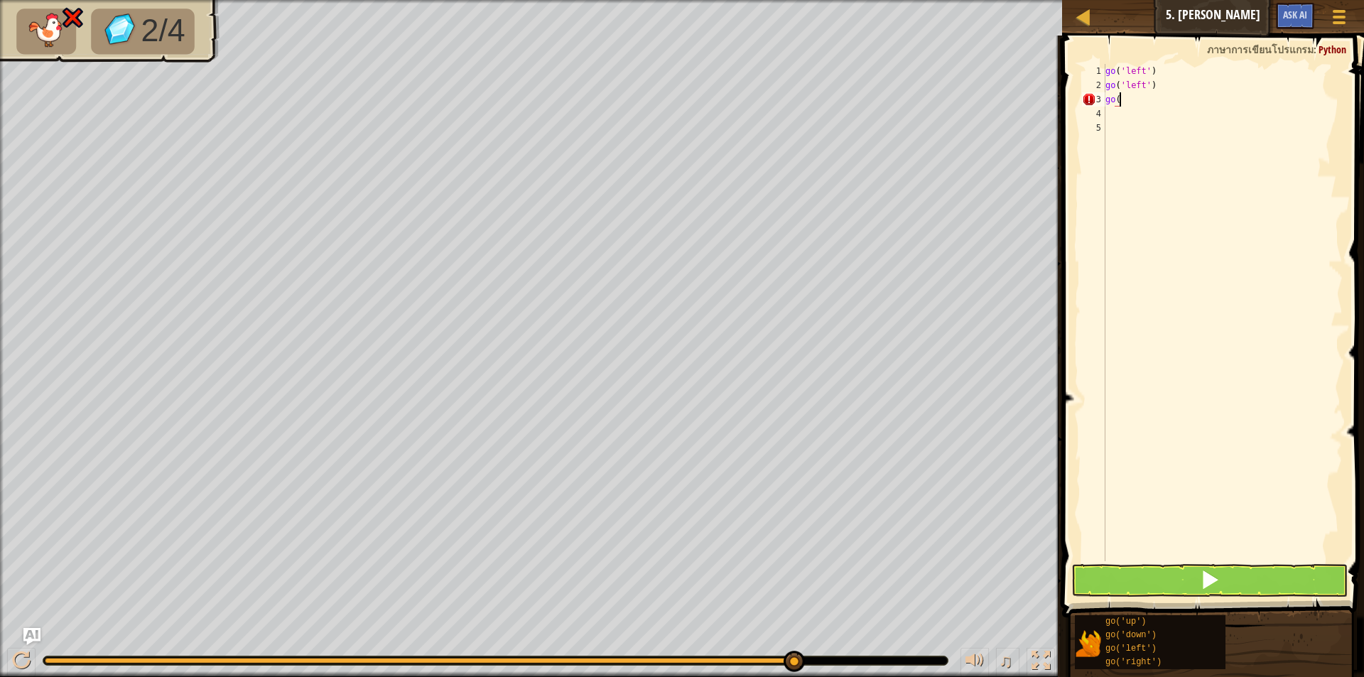
type textarea "g"
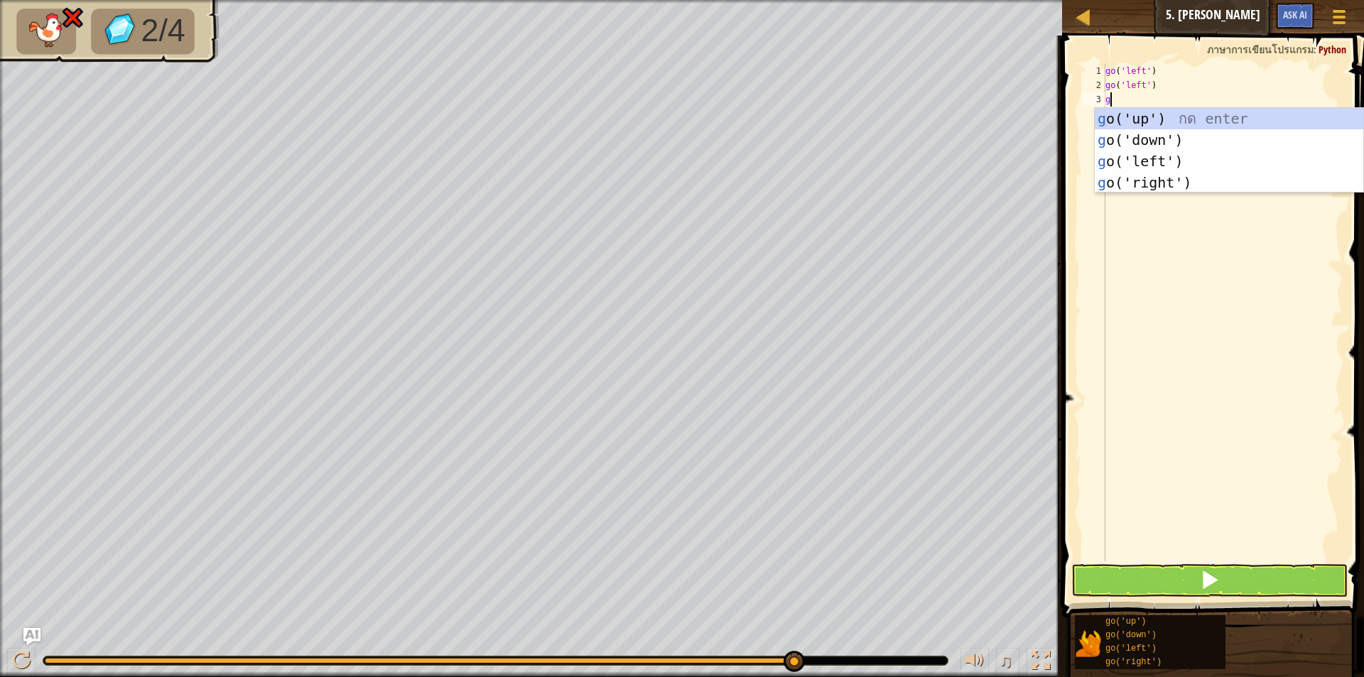
type textarea "go"
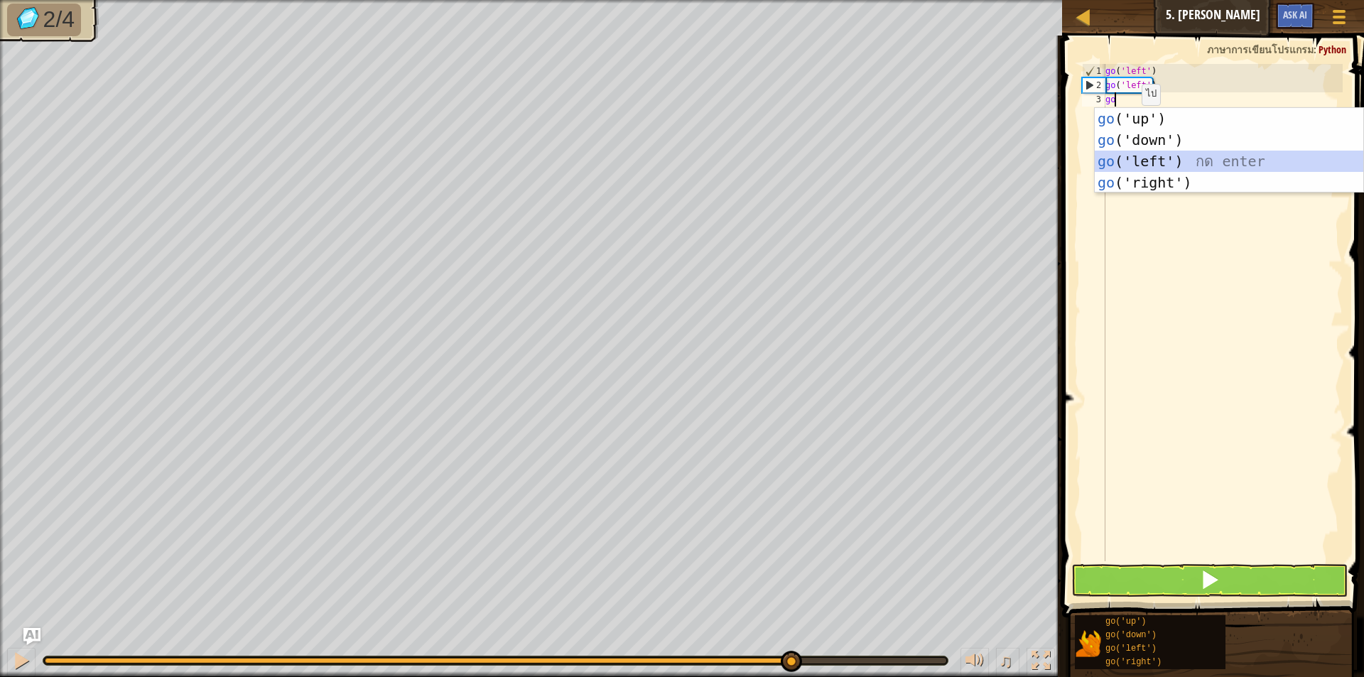
click at [1150, 153] on div "go ('up') กด enter go ('down') กด enter go ('left') กด enter go ('right') กด en…" at bounding box center [1228, 172] width 268 height 128
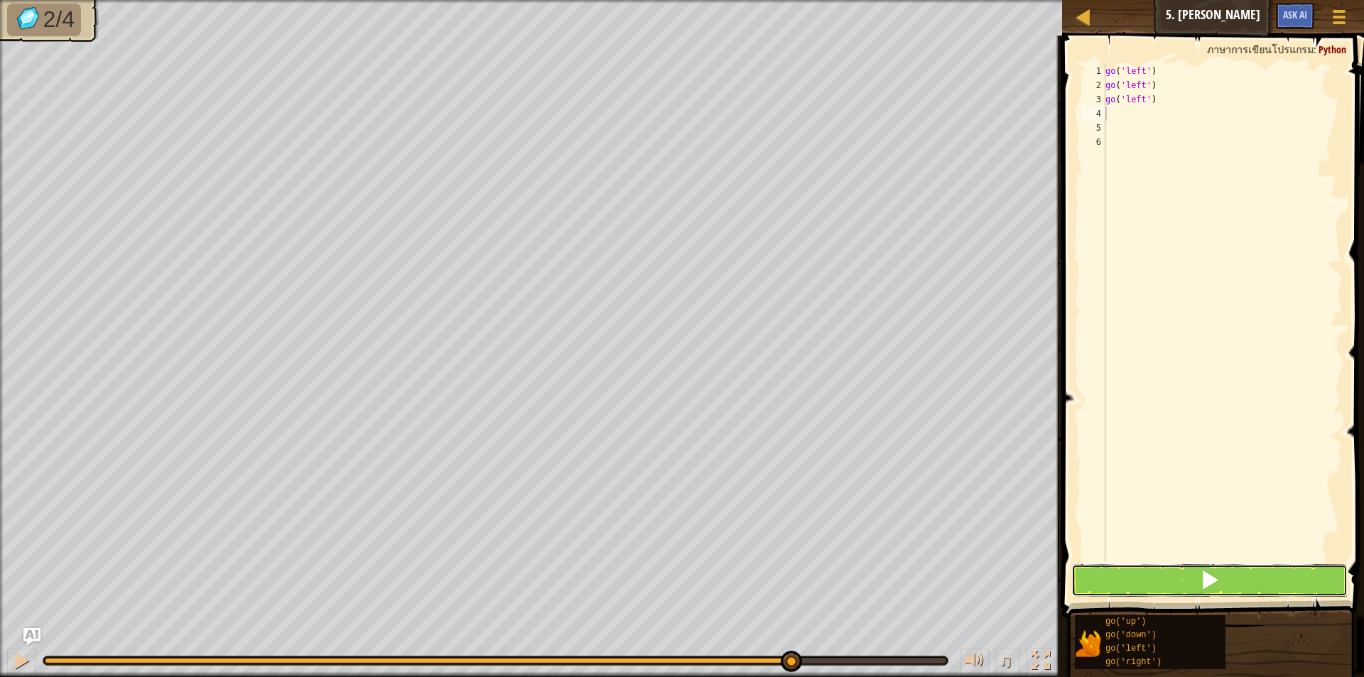
click at [1274, 573] on button at bounding box center [1209, 580] width 276 height 33
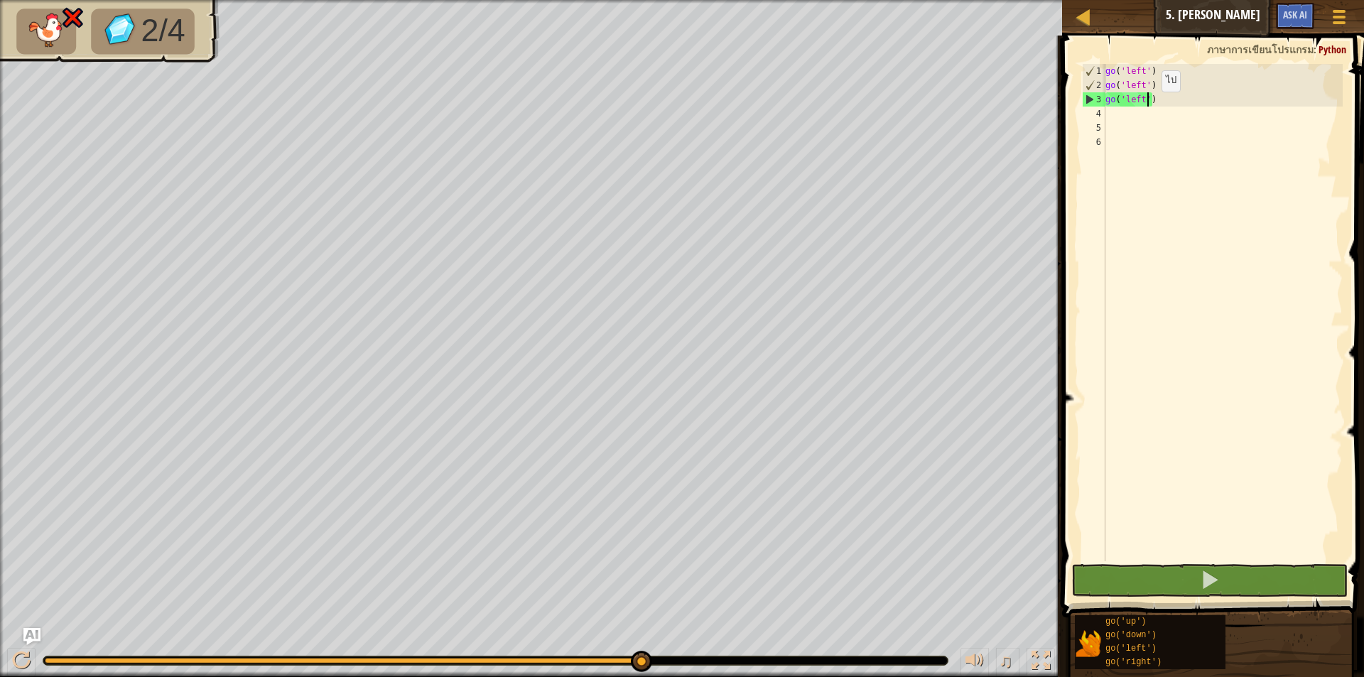
click at [1149, 106] on div "go ( 'left' ) go ( 'left' ) go ( 'left' )" at bounding box center [1222, 327] width 240 height 526
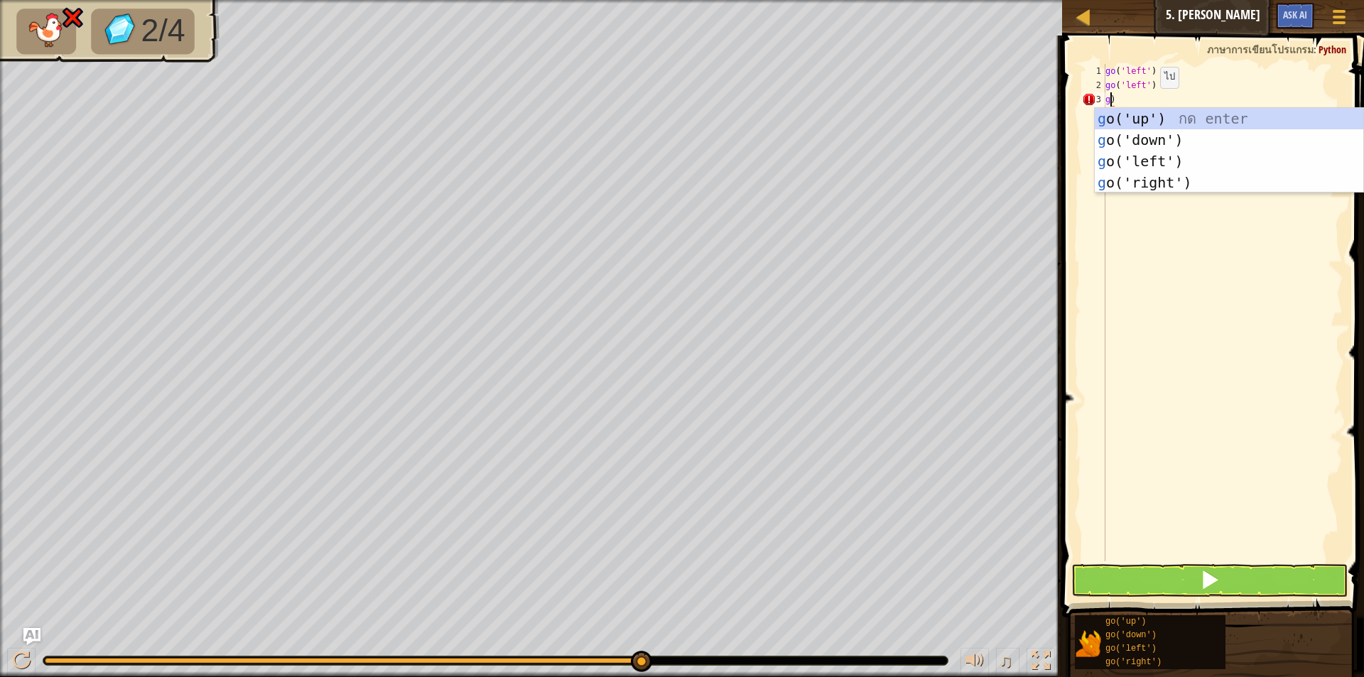
scroll to position [6, 1]
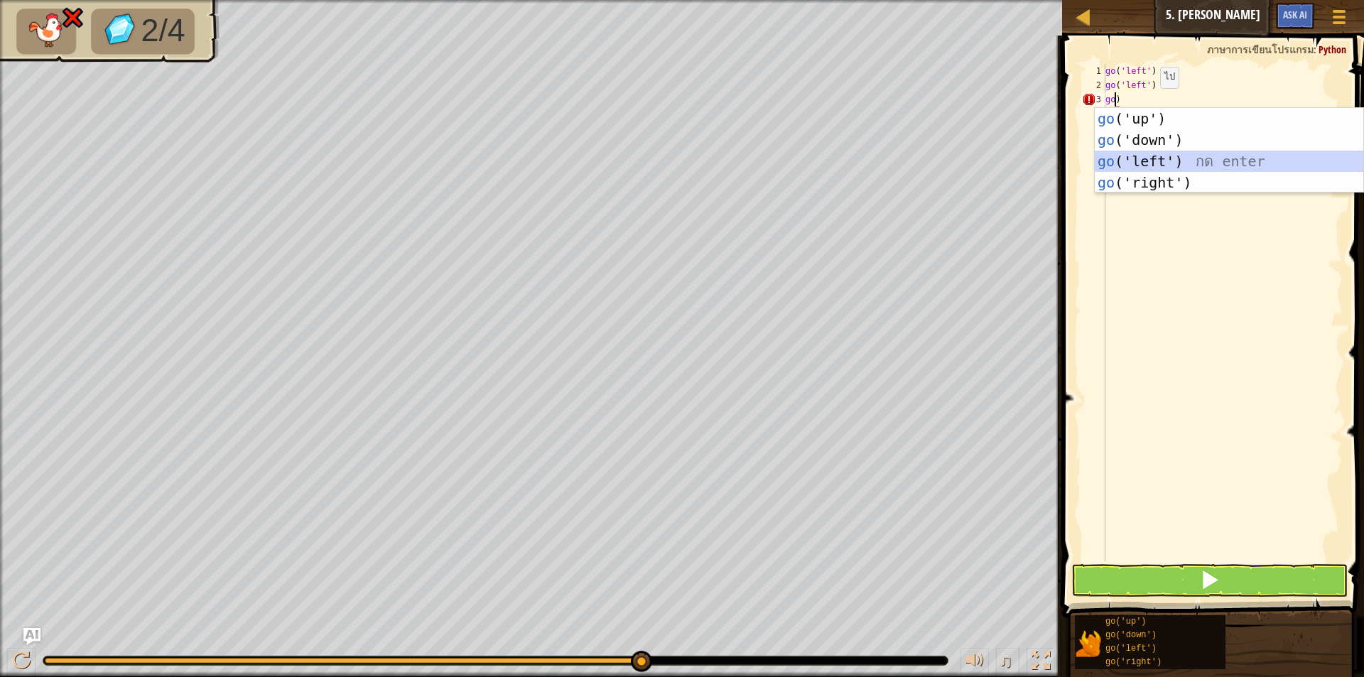
click at [1157, 155] on div "go ('up') กด enter go ('down') กด enter go ('left') กด enter go ('right') กด en…" at bounding box center [1228, 172] width 268 height 128
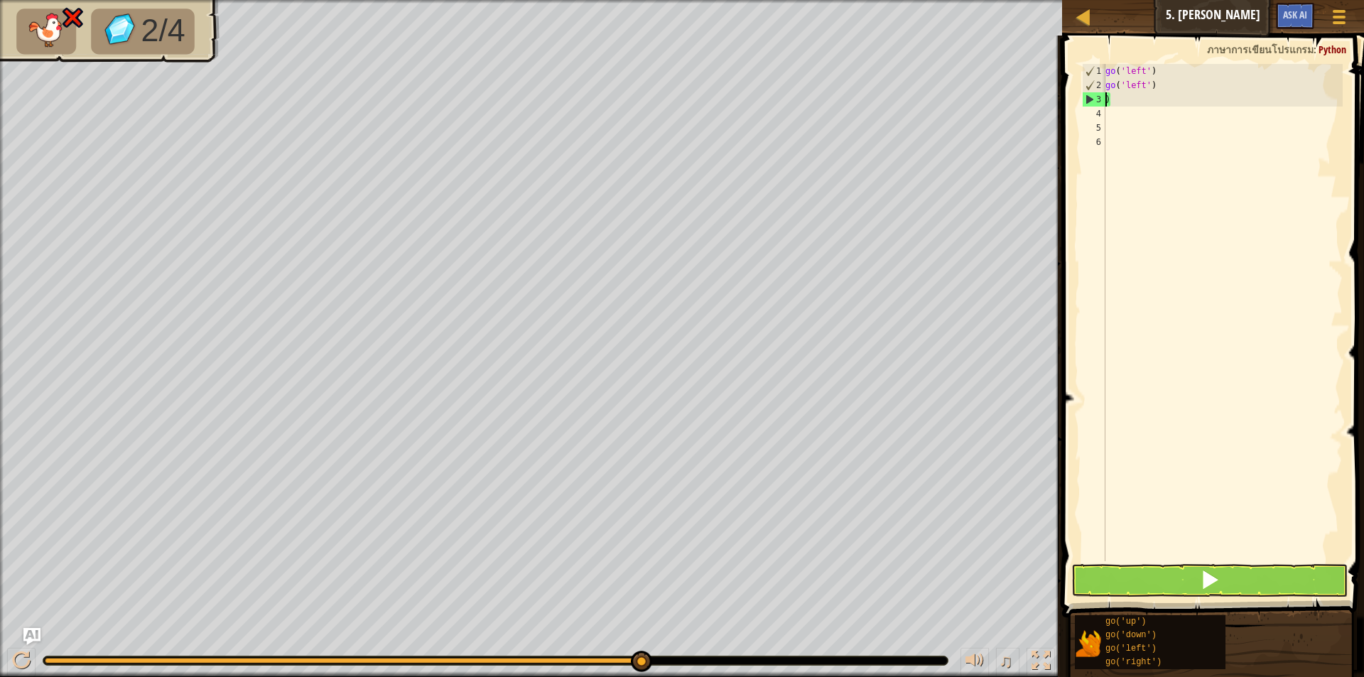
scroll to position [6, 0]
type textarea "go('left')"
click at [1108, 97] on div "go ( 'left' ) go ( 'left' )" at bounding box center [1222, 327] width 240 height 526
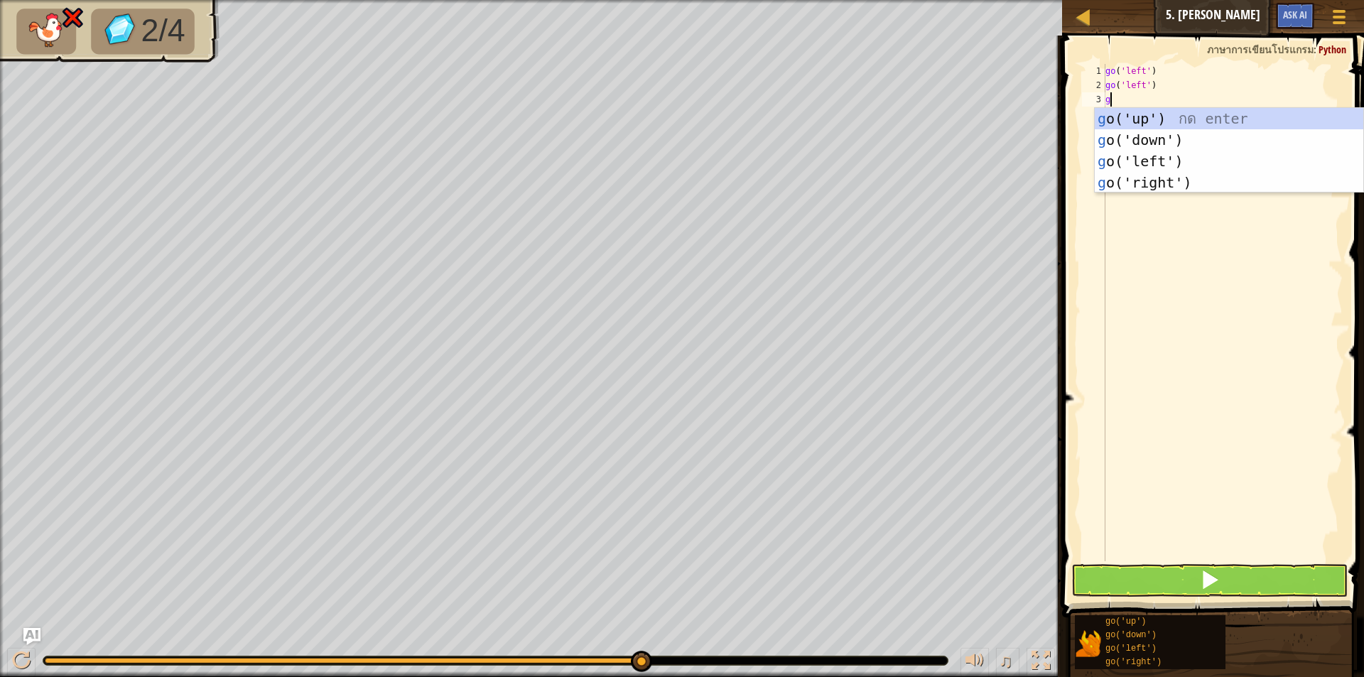
type textarea "go"
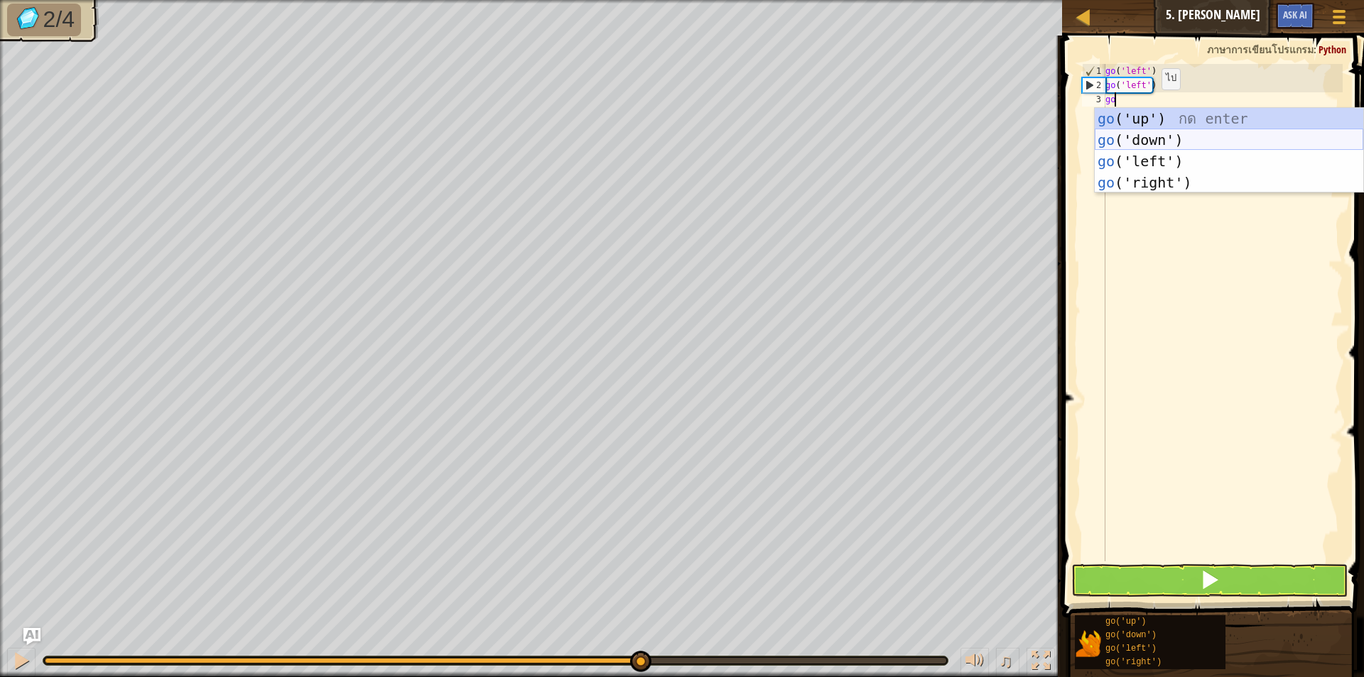
click at [1164, 135] on div "go ('up') กด enter go ('down') กด enter go ('left') กด enter go ('right') กด en…" at bounding box center [1228, 172] width 268 height 128
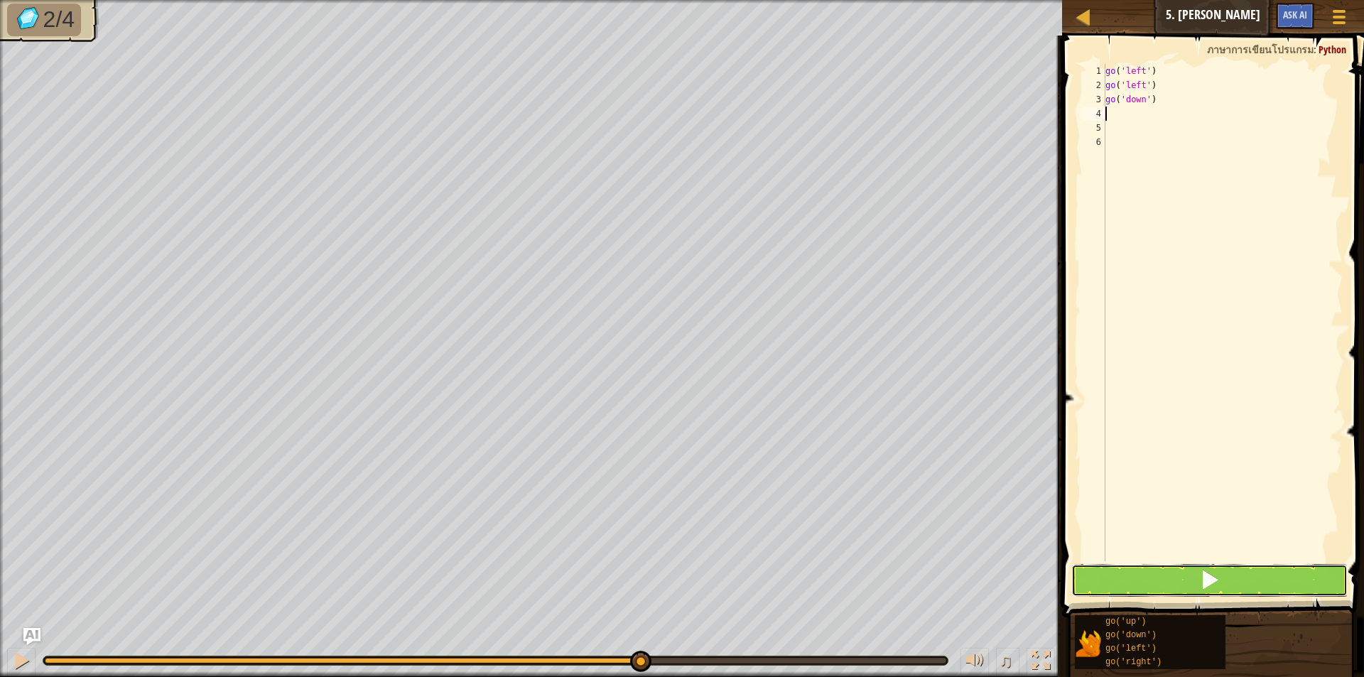
click at [1187, 566] on button at bounding box center [1209, 580] width 276 height 33
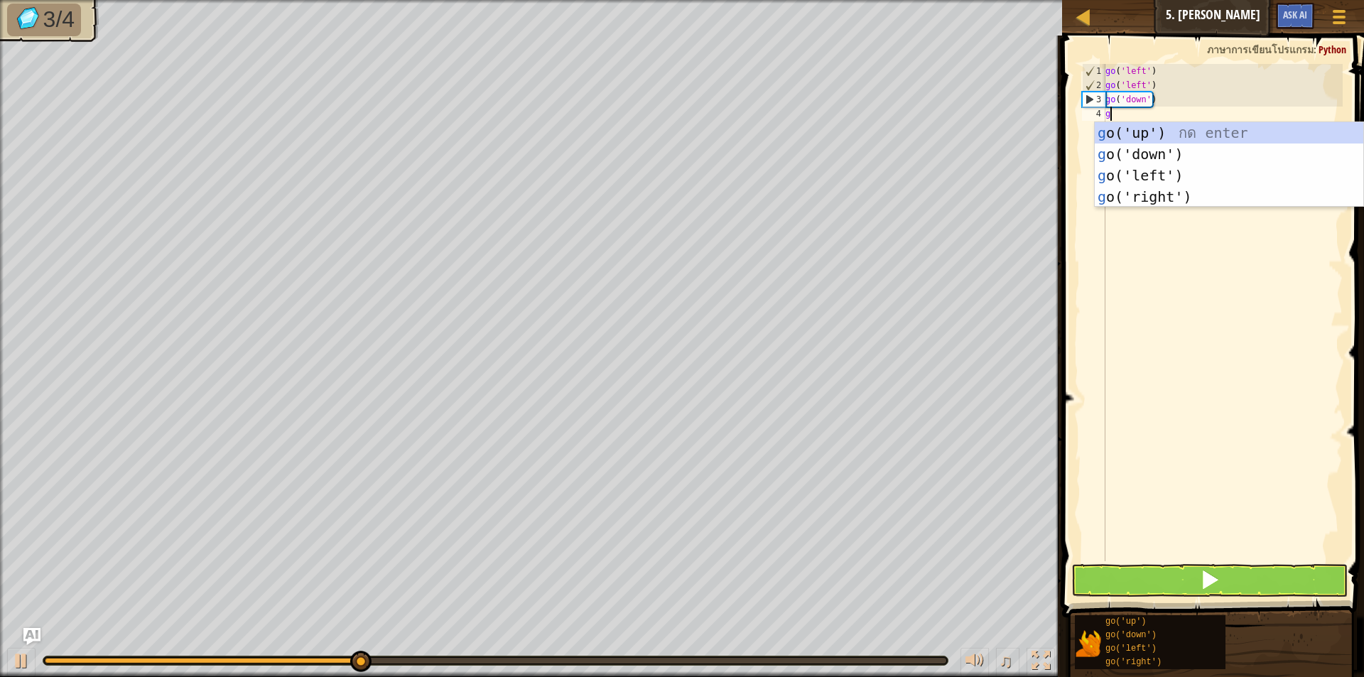
type textarea "go"
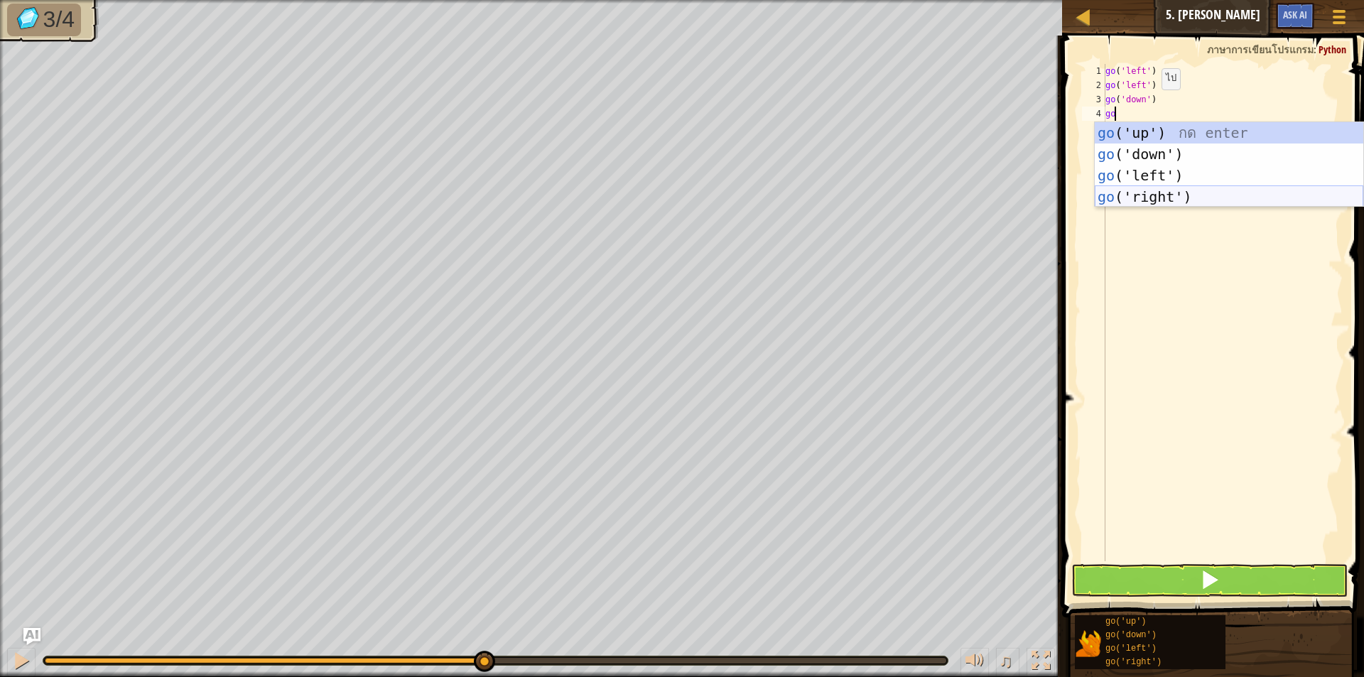
click at [1132, 192] on div "go ('up') กด enter go ('down') กด enter go ('left') กด enter go ('right') กด en…" at bounding box center [1228, 186] width 268 height 128
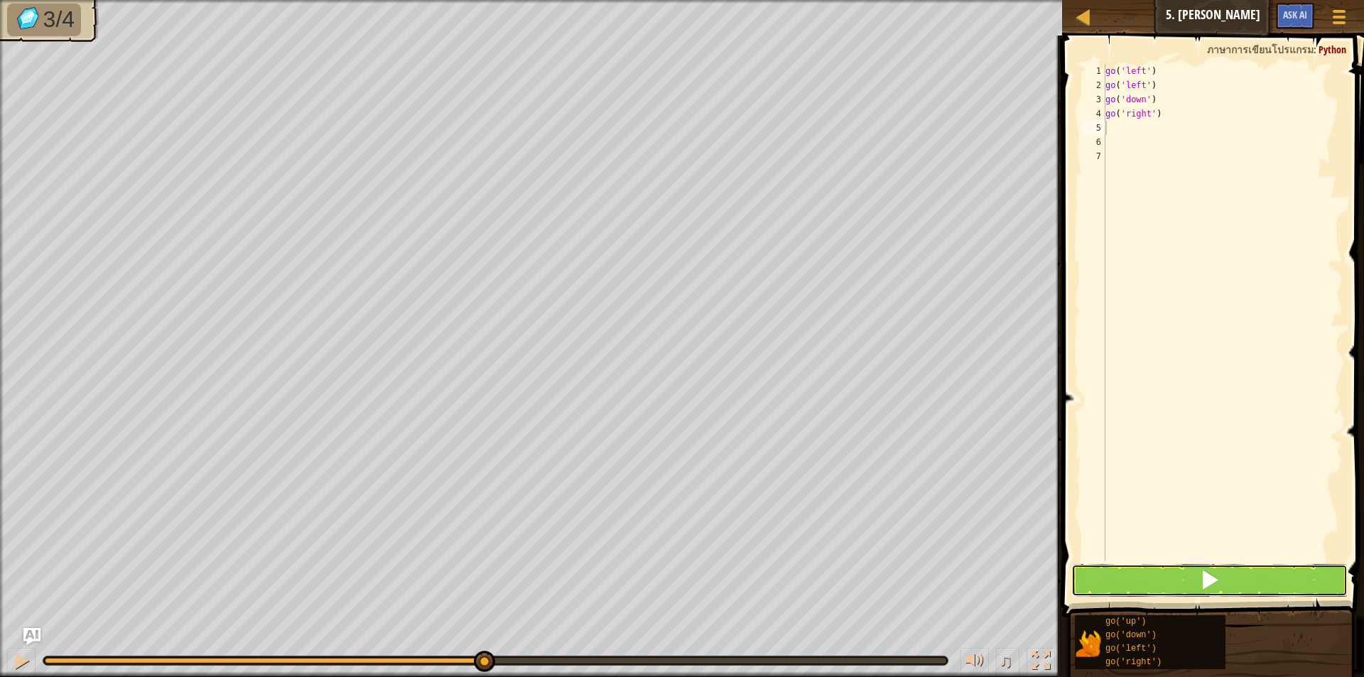
click at [1187, 572] on button at bounding box center [1209, 580] width 276 height 33
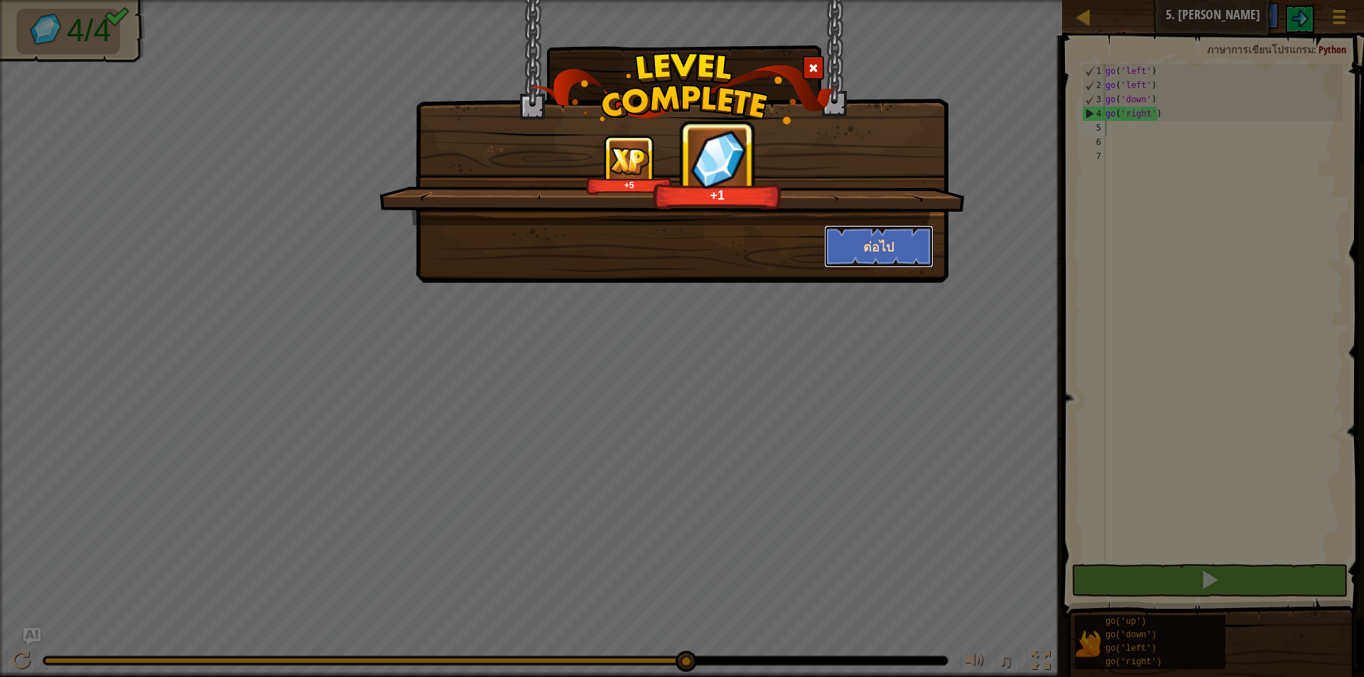
click at [849, 244] on button "ต่อไป" at bounding box center [879, 246] width 110 height 43
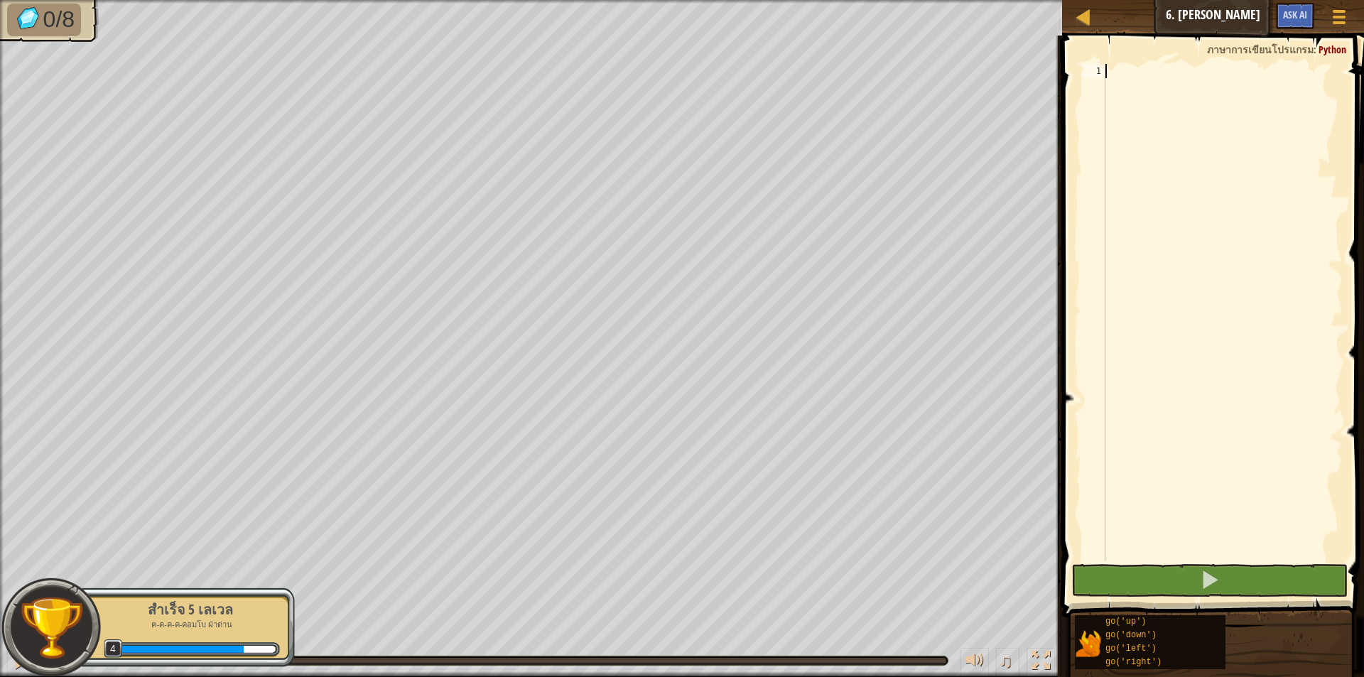
scroll to position [6, 0]
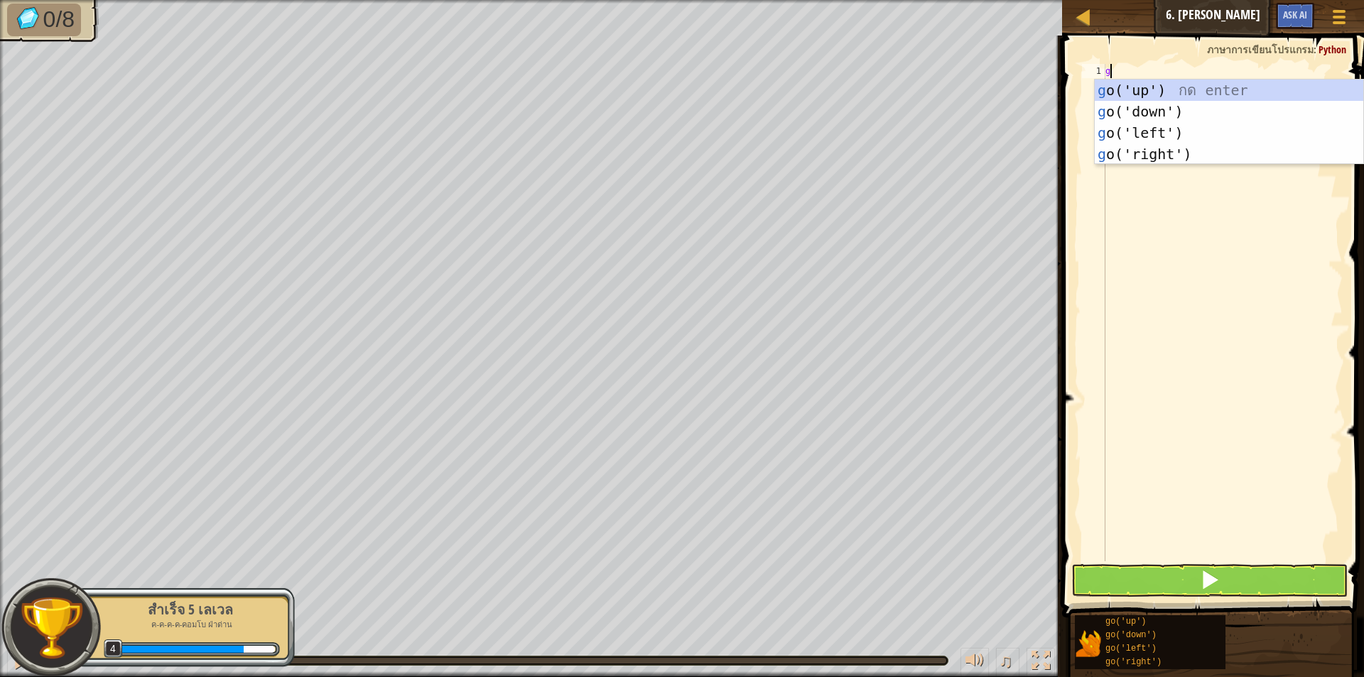
type textarea "go"
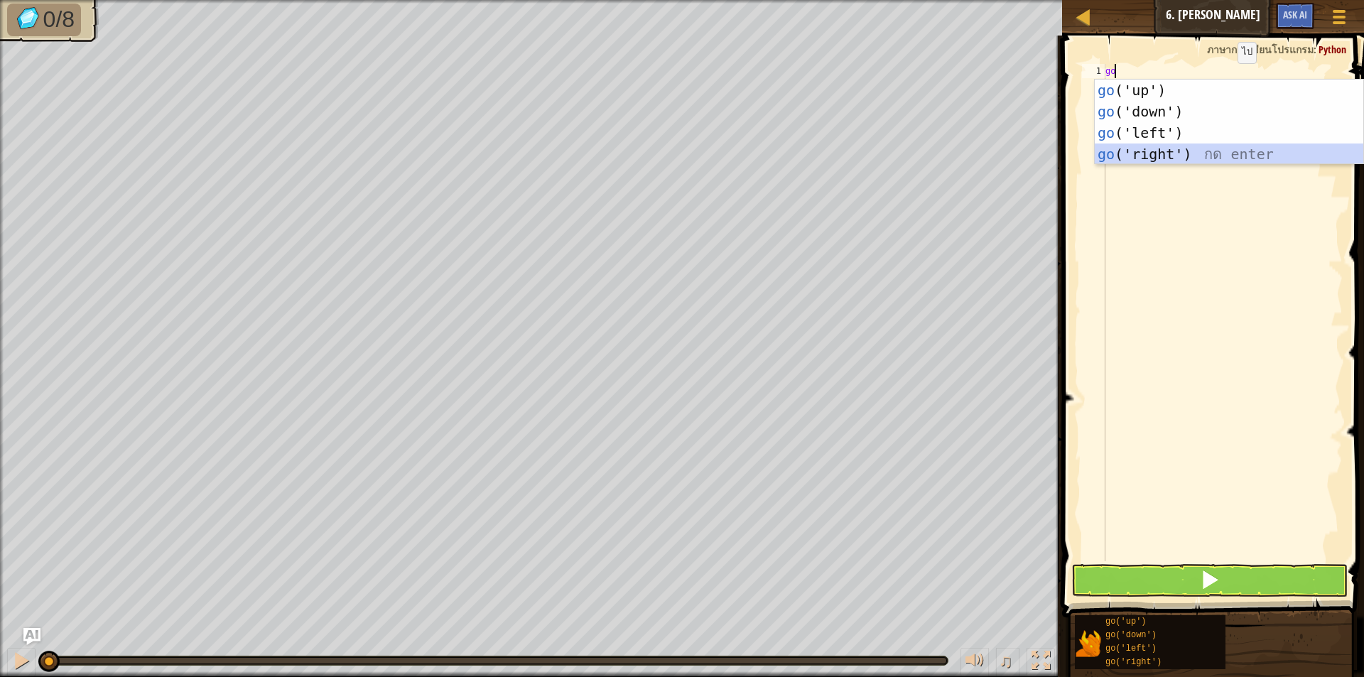
click at [1164, 153] on div "go ('up') กด enter go ('down') กด enter go ('left') กด enter go ('right') กด en…" at bounding box center [1228, 144] width 268 height 128
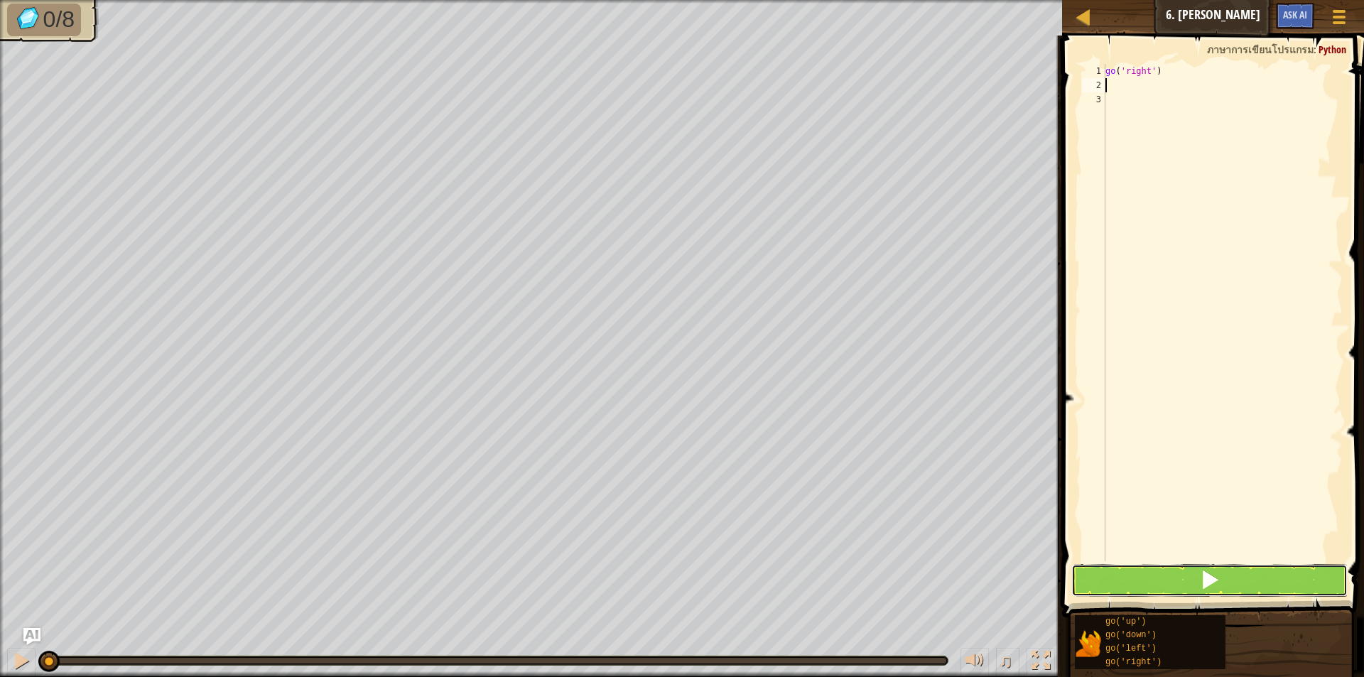
click at [1173, 568] on button at bounding box center [1209, 580] width 276 height 33
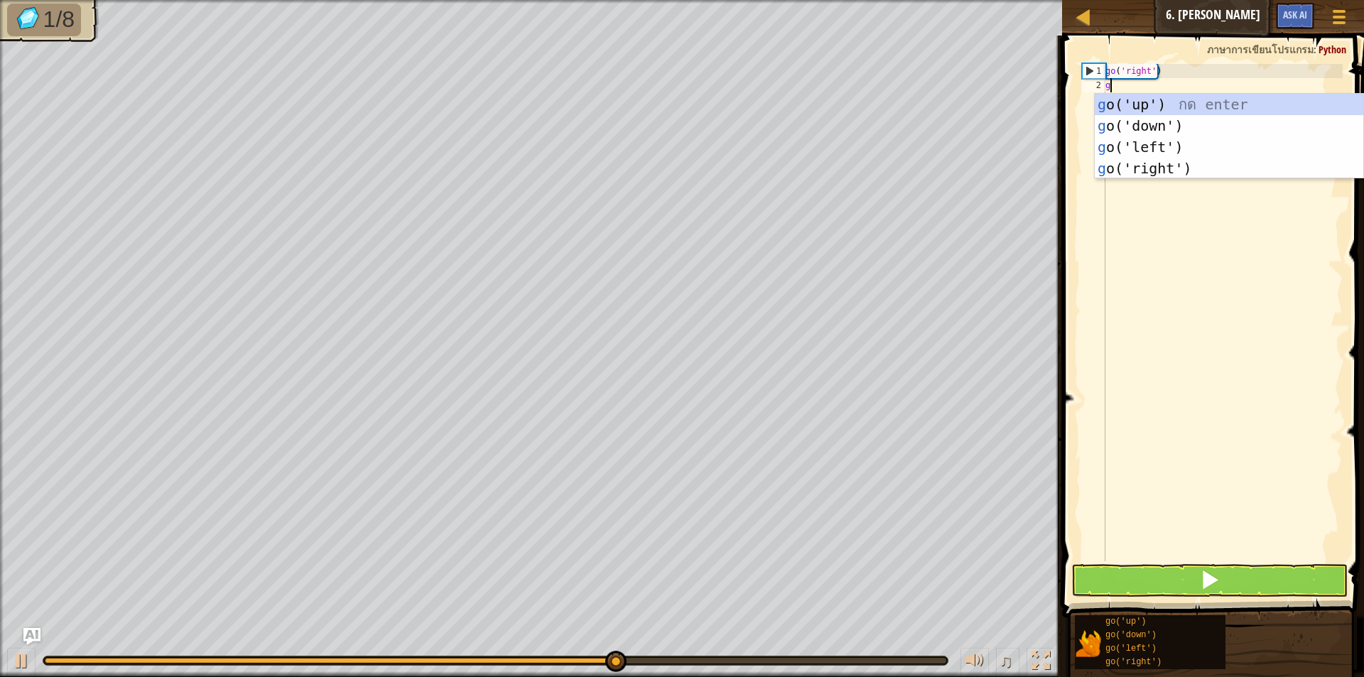
type textarea "go"
click at [1123, 99] on div "go ('up') กด enter go ('down') กด enter go ('left') กด enter go ('right') กด en…" at bounding box center [1228, 158] width 268 height 128
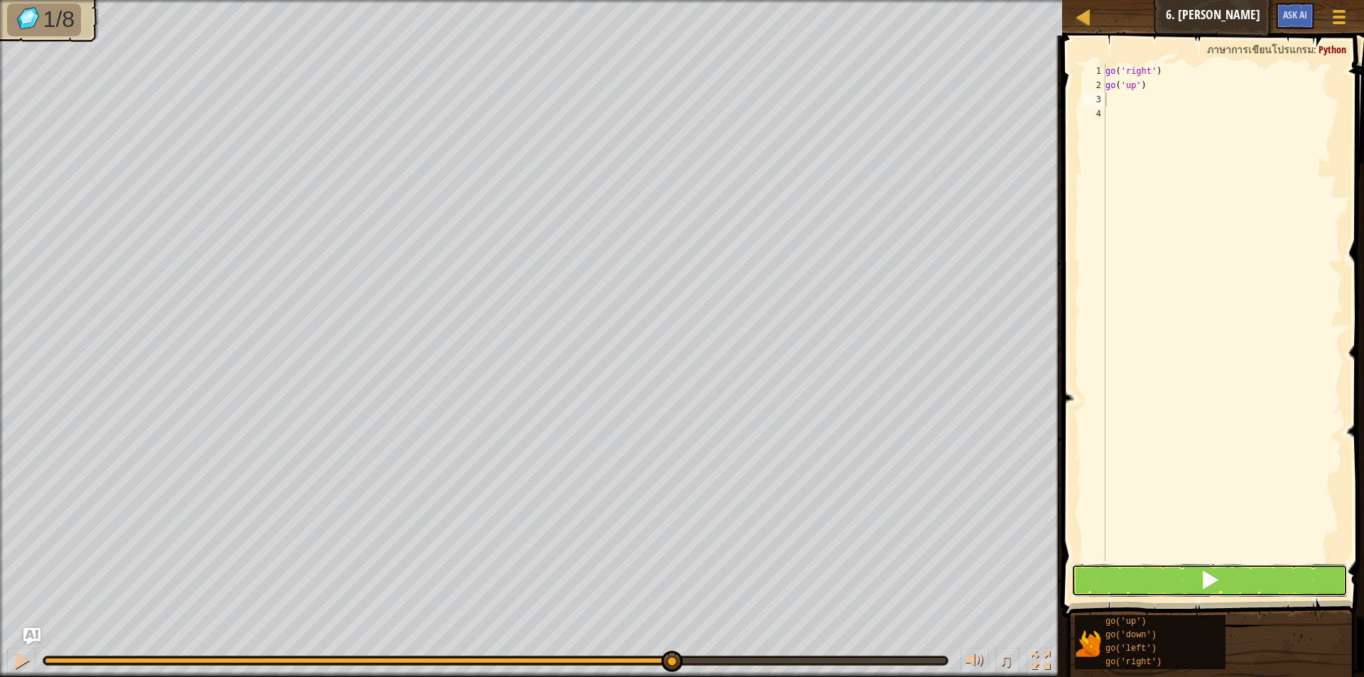
click at [1219, 570] on button at bounding box center [1209, 580] width 276 height 33
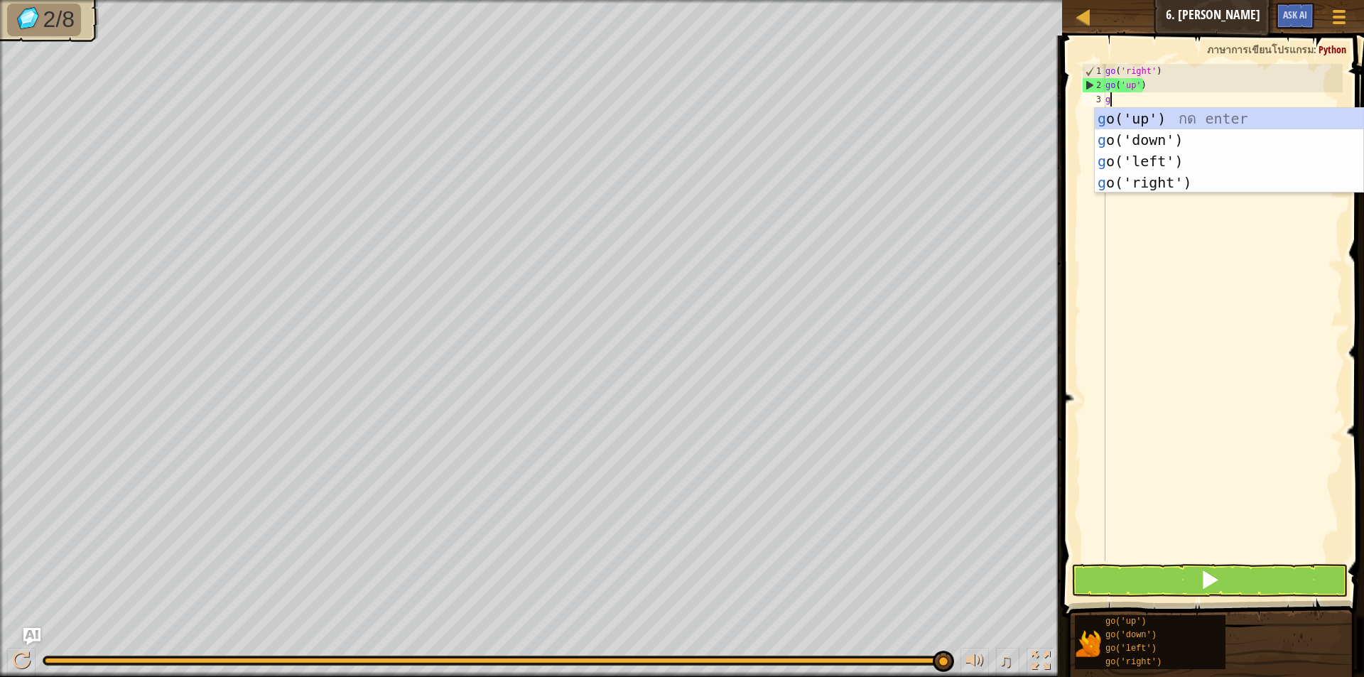
type textarea "go"
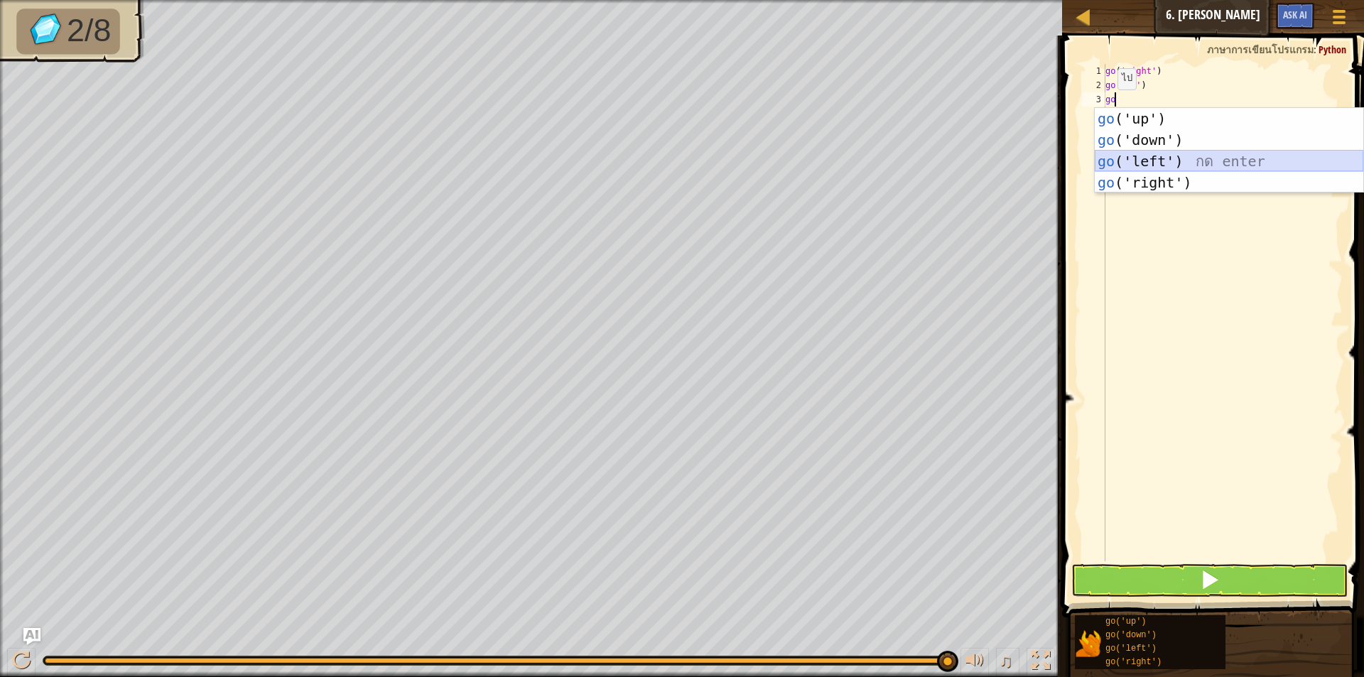
click at [1138, 149] on div "go ('up') กด enter go ('down') กด enter go ('left') กด enter go ('right') กด en…" at bounding box center [1228, 172] width 268 height 128
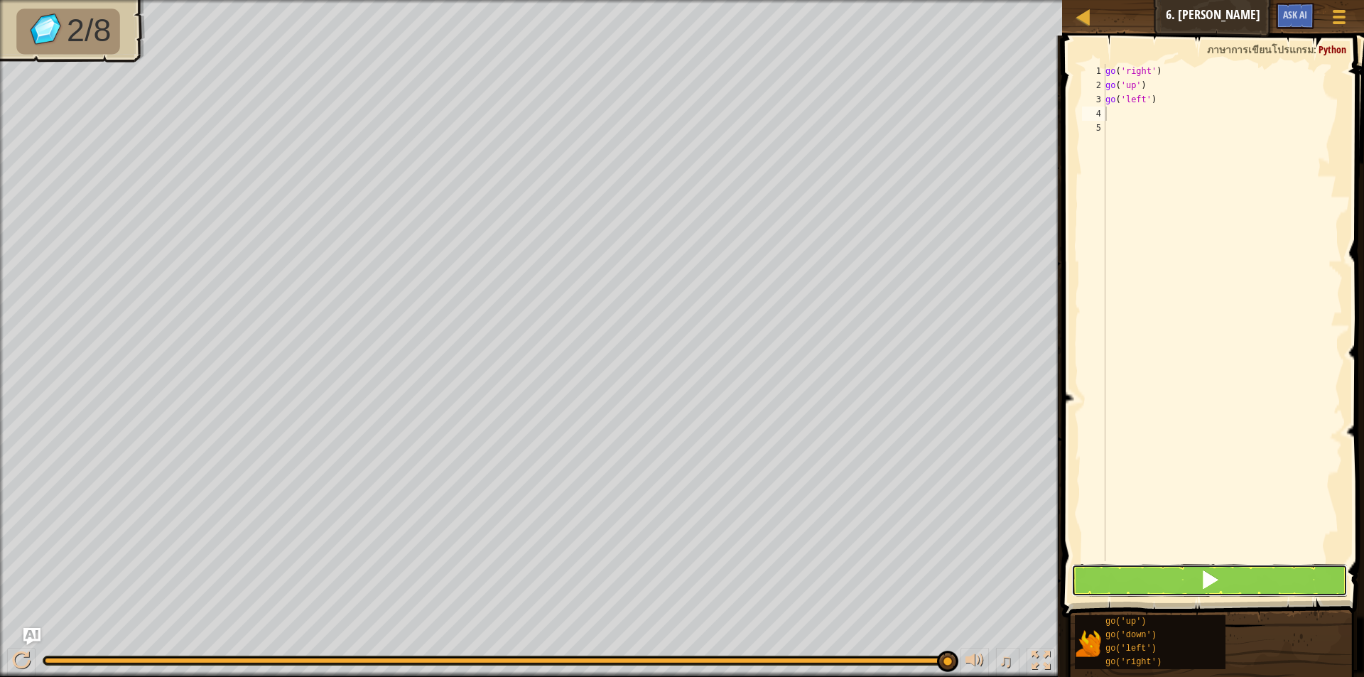
click at [1254, 571] on button at bounding box center [1209, 580] width 276 height 33
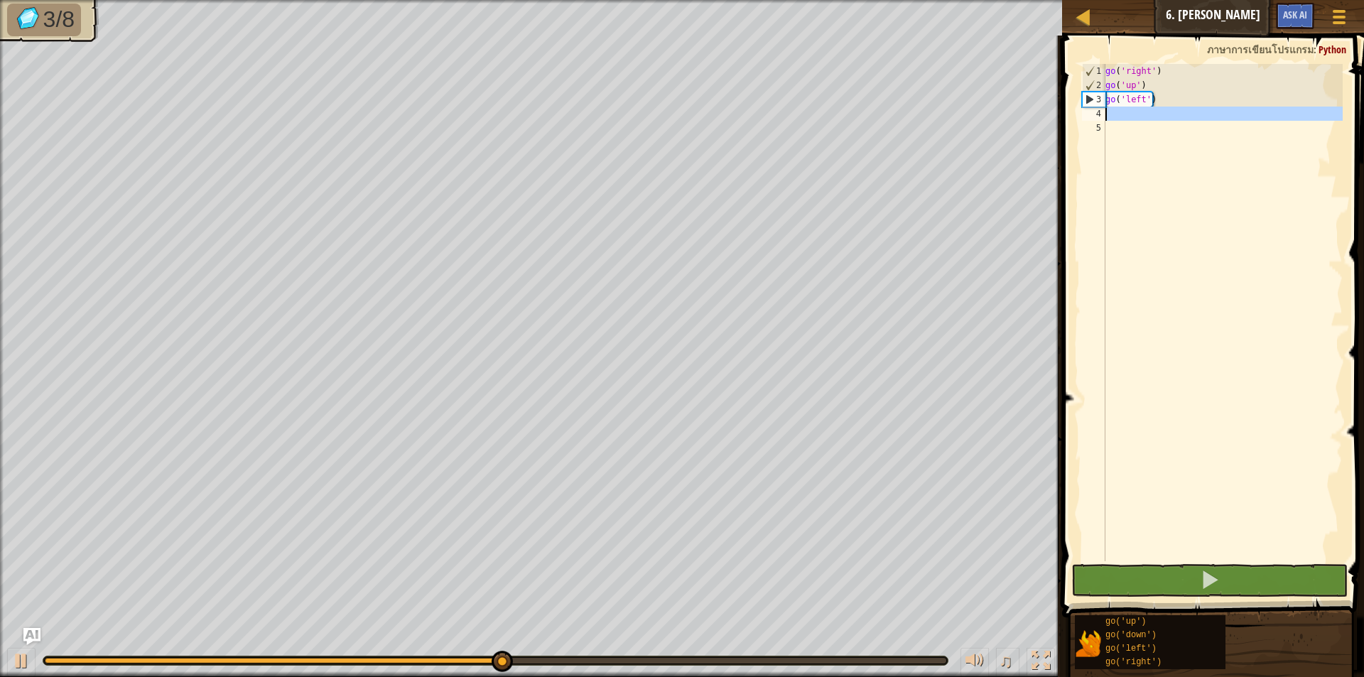
click at [1101, 111] on div "4" at bounding box center [1093, 114] width 23 height 14
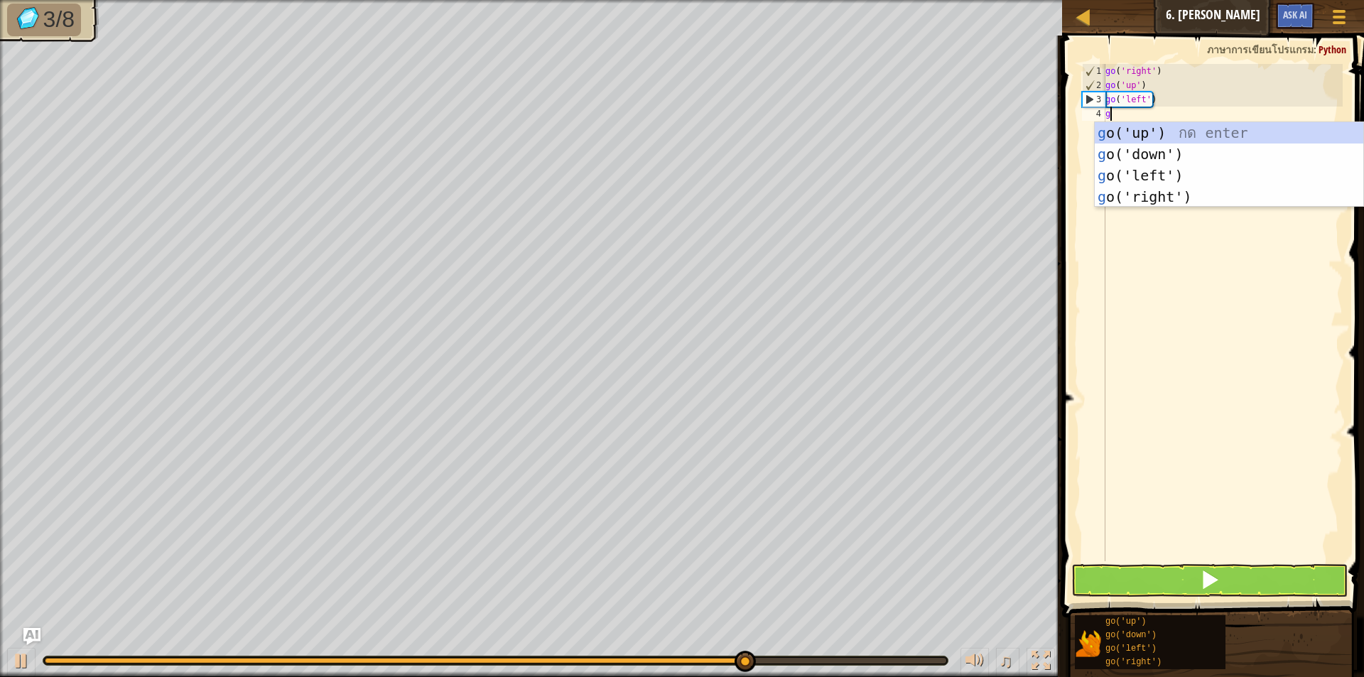
type textarea "go"
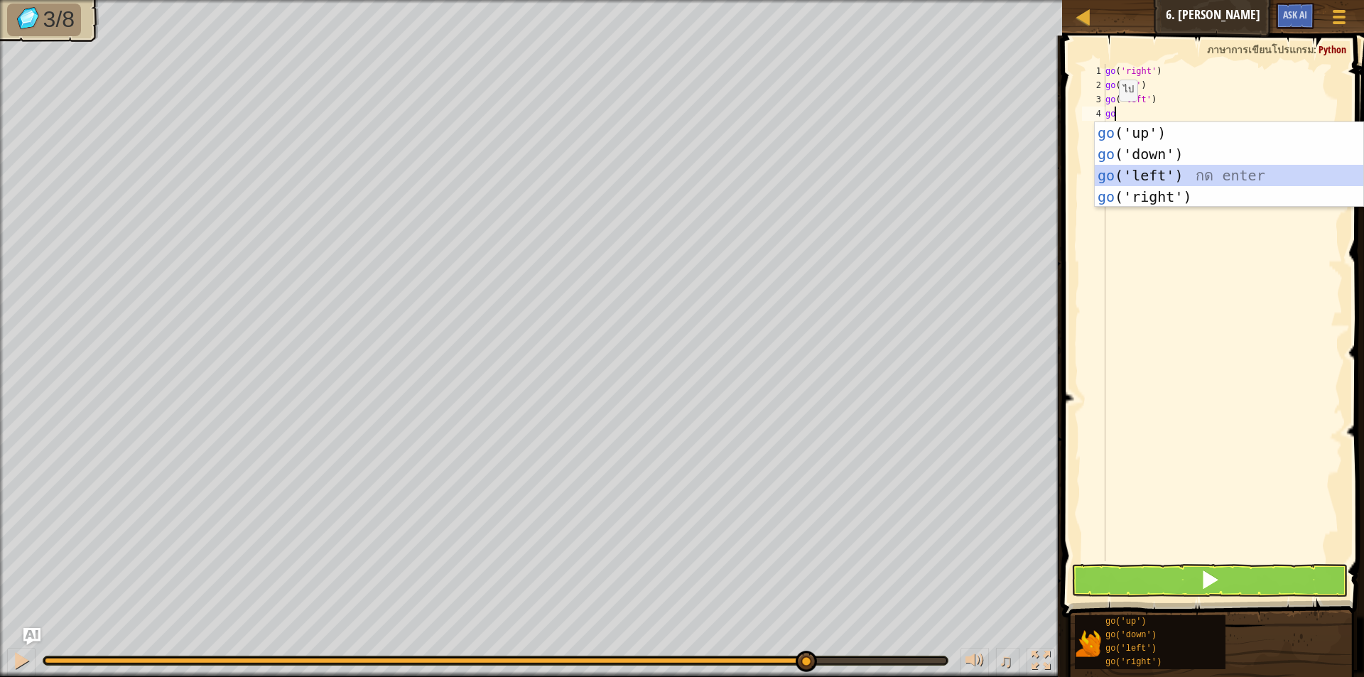
click at [1131, 168] on div "go ('up') กด enter go ('down') กด enter go ('left') กด enter go ('right') กด en…" at bounding box center [1228, 186] width 268 height 128
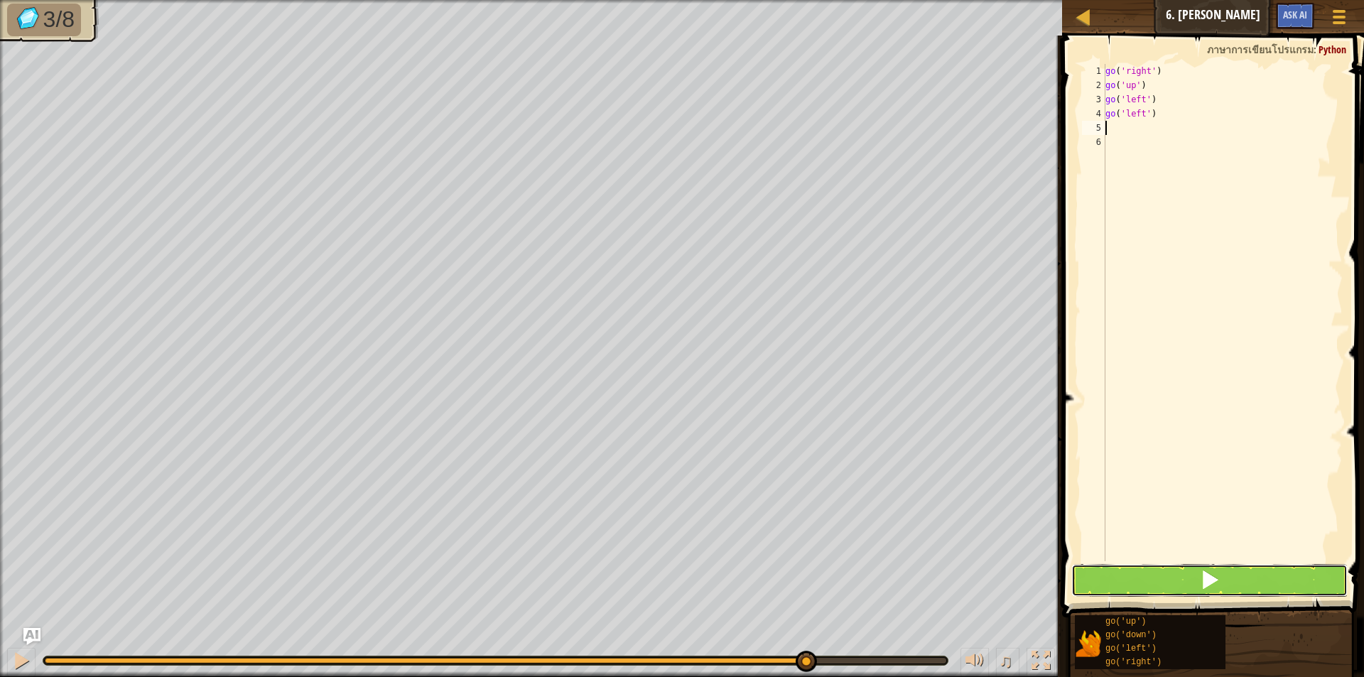
click at [1227, 573] on button at bounding box center [1209, 580] width 276 height 33
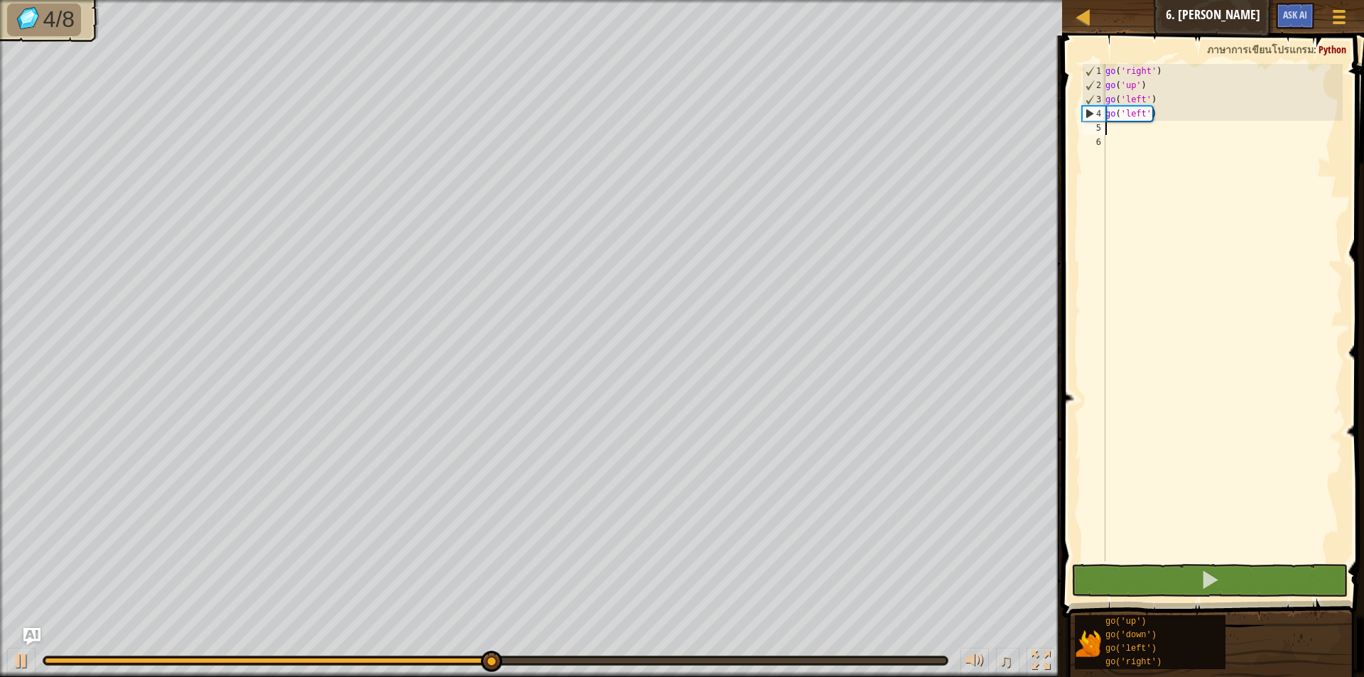
click at [1114, 132] on div "go ( 'right' ) go ( 'up' ) go ( 'left' ) go ( 'left' )" at bounding box center [1222, 327] width 240 height 526
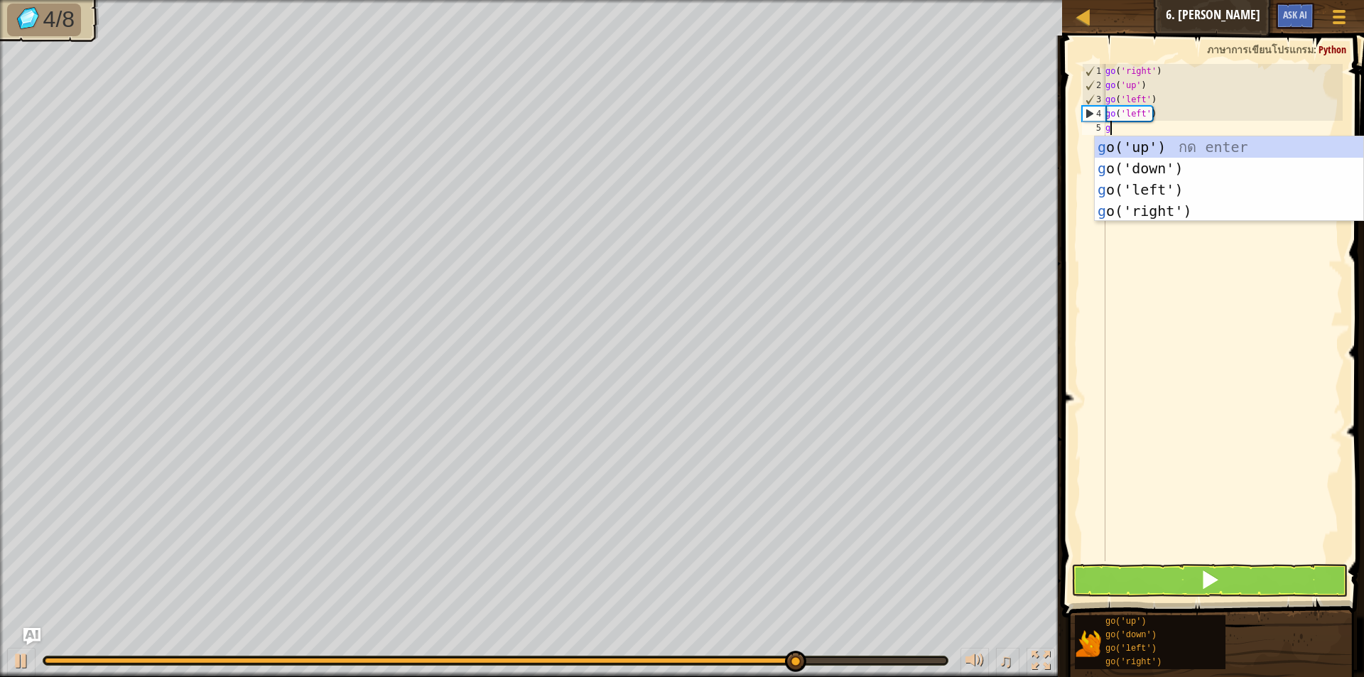
type textarea "go"
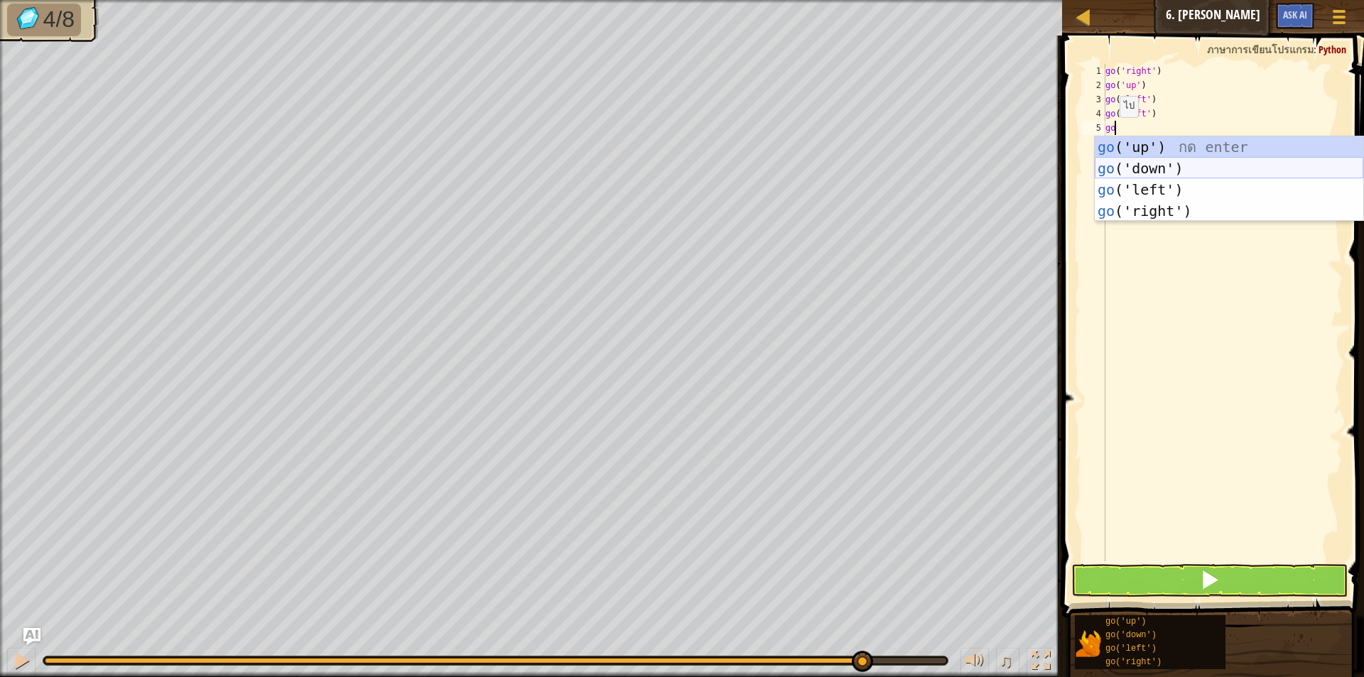
click at [1111, 159] on div "go ('up') กด enter go ('down') กด enter go ('left') กด enter go ('right') กด en…" at bounding box center [1228, 200] width 268 height 128
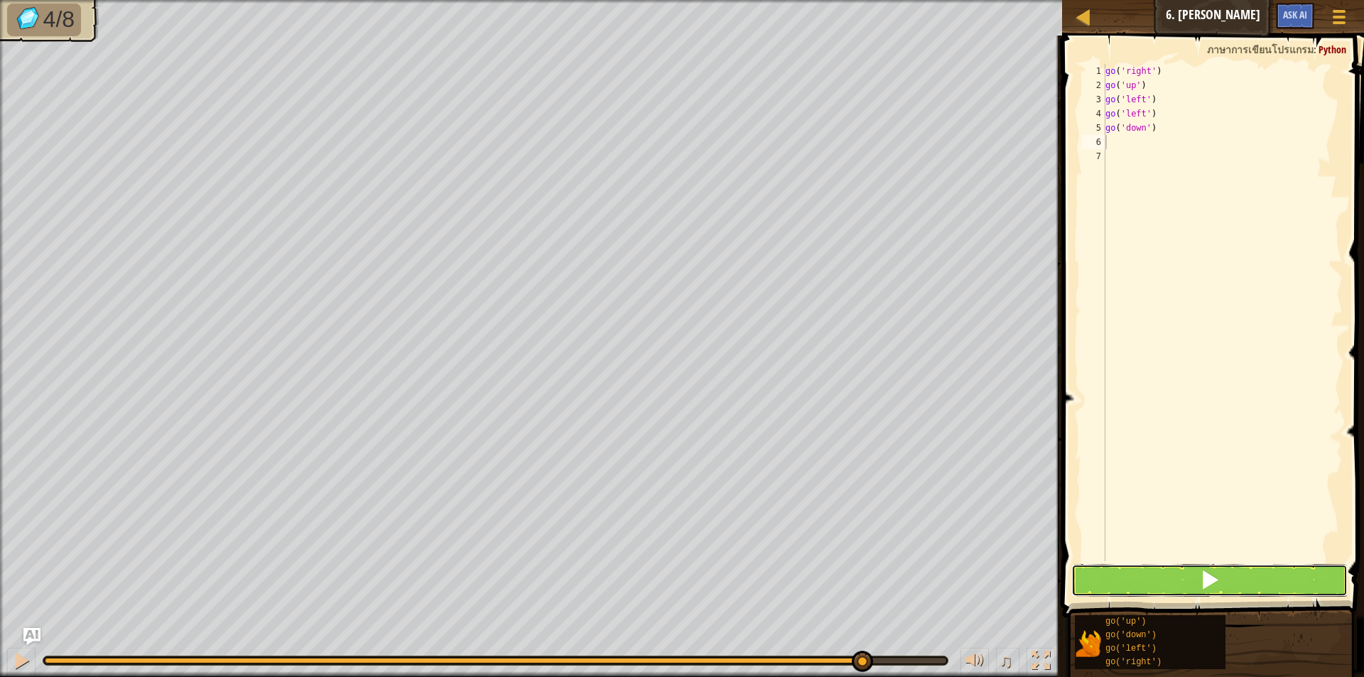
click at [1217, 577] on span at bounding box center [1210, 580] width 20 height 20
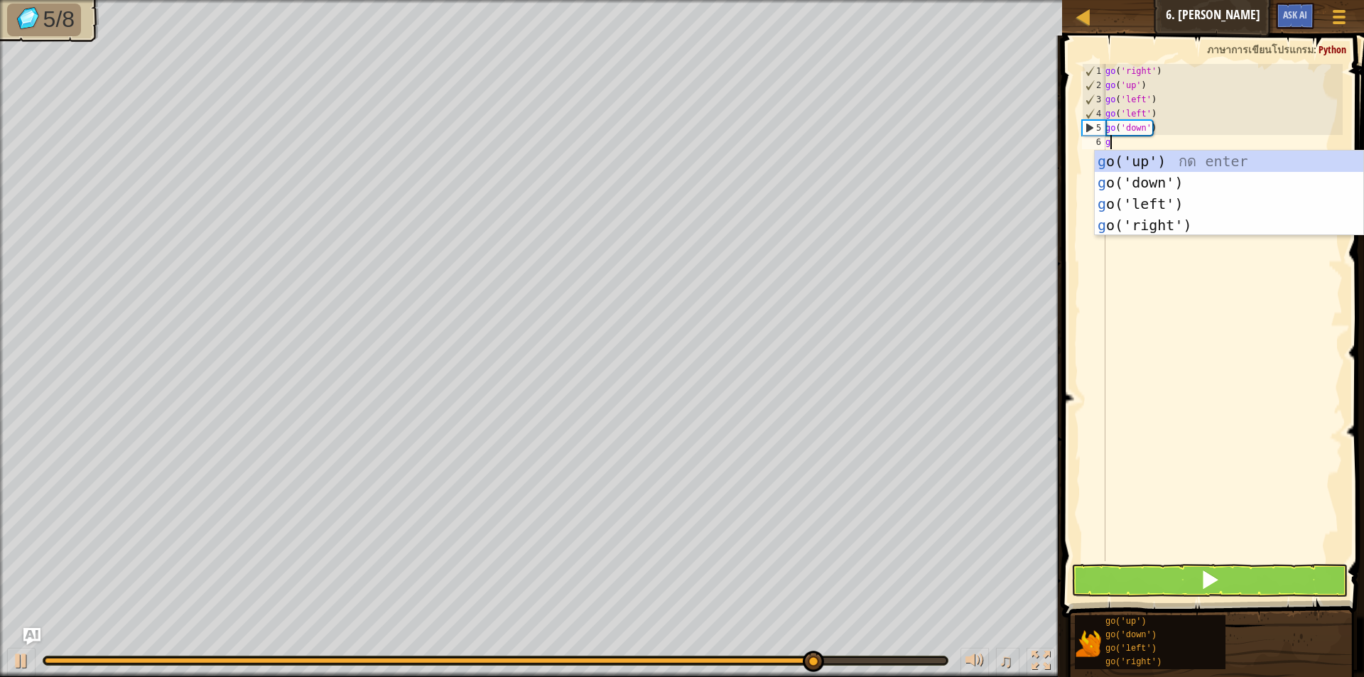
type textarea "go"
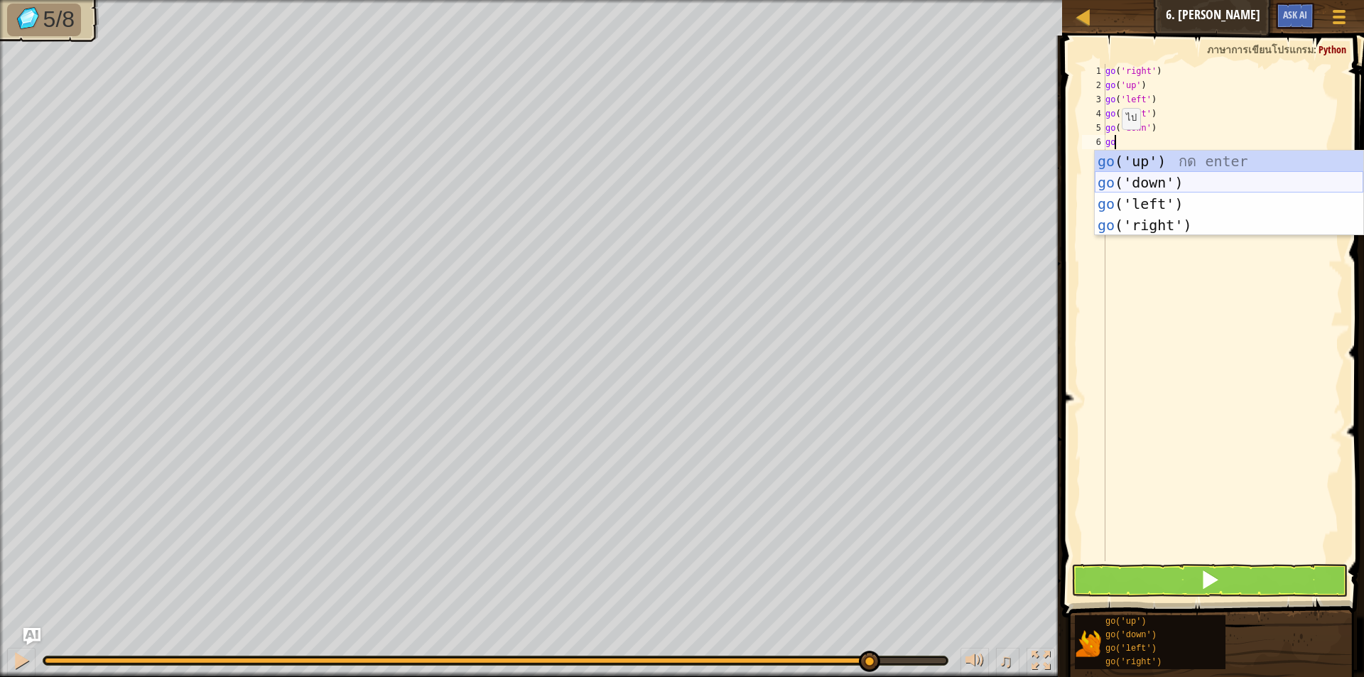
click at [1126, 180] on div "go ('up') กด enter go ('down') กด enter go ('left') กด enter go ('right') กด en…" at bounding box center [1228, 215] width 268 height 128
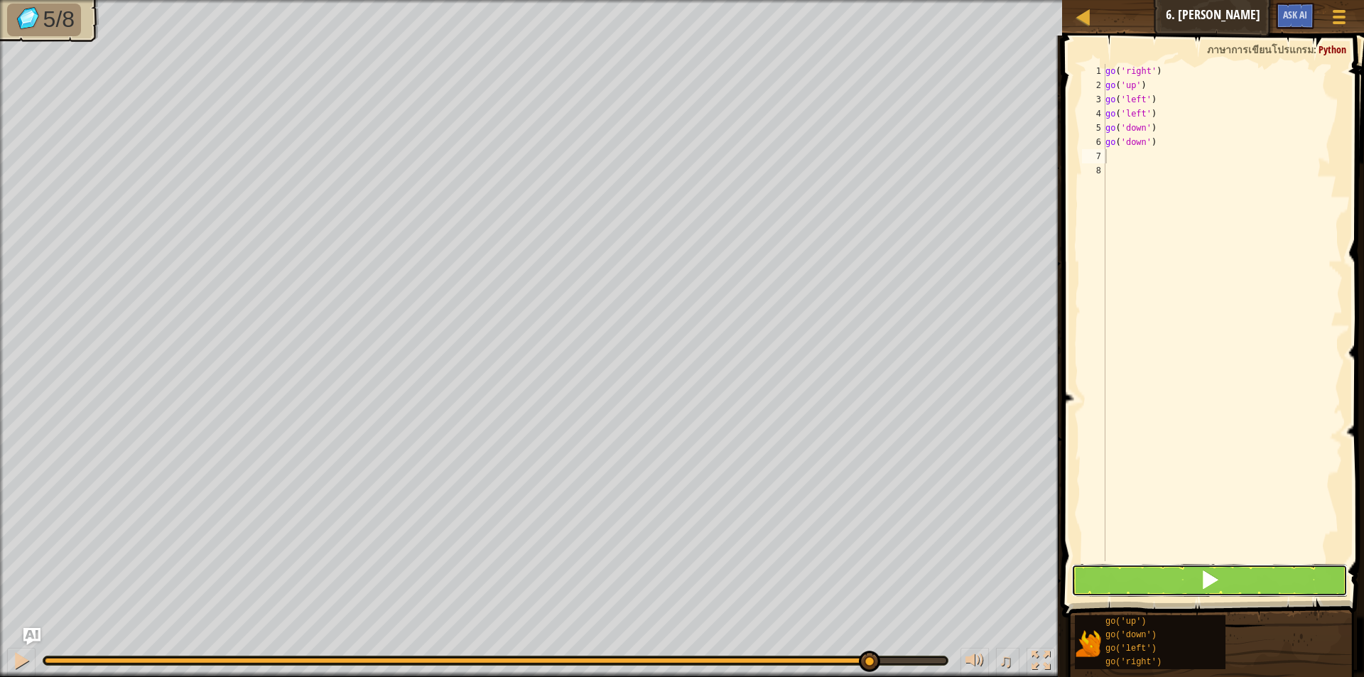
click at [1170, 581] on button at bounding box center [1209, 580] width 276 height 33
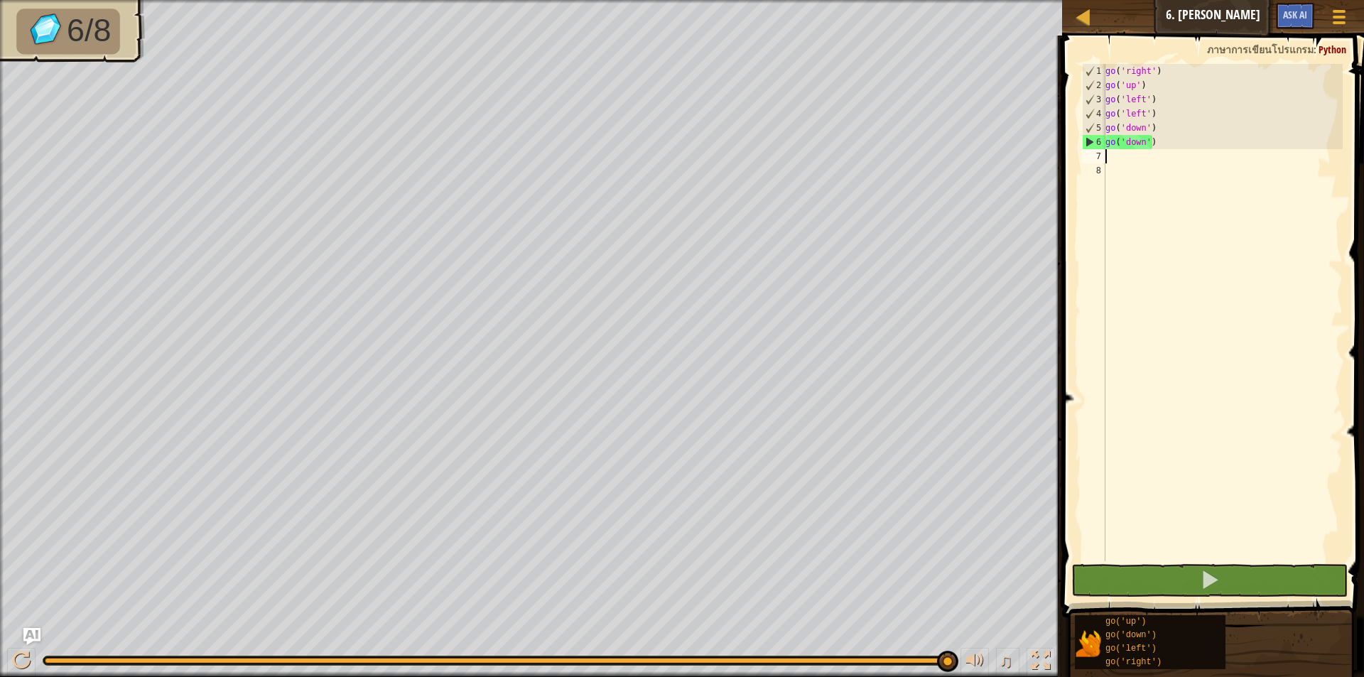
click at [1109, 156] on div "go ( 'right' ) go ( 'up' ) go ( 'left' ) go ( 'left' ) go ( 'down' ) go ( 'down…" at bounding box center [1222, 327] width 240 height 526
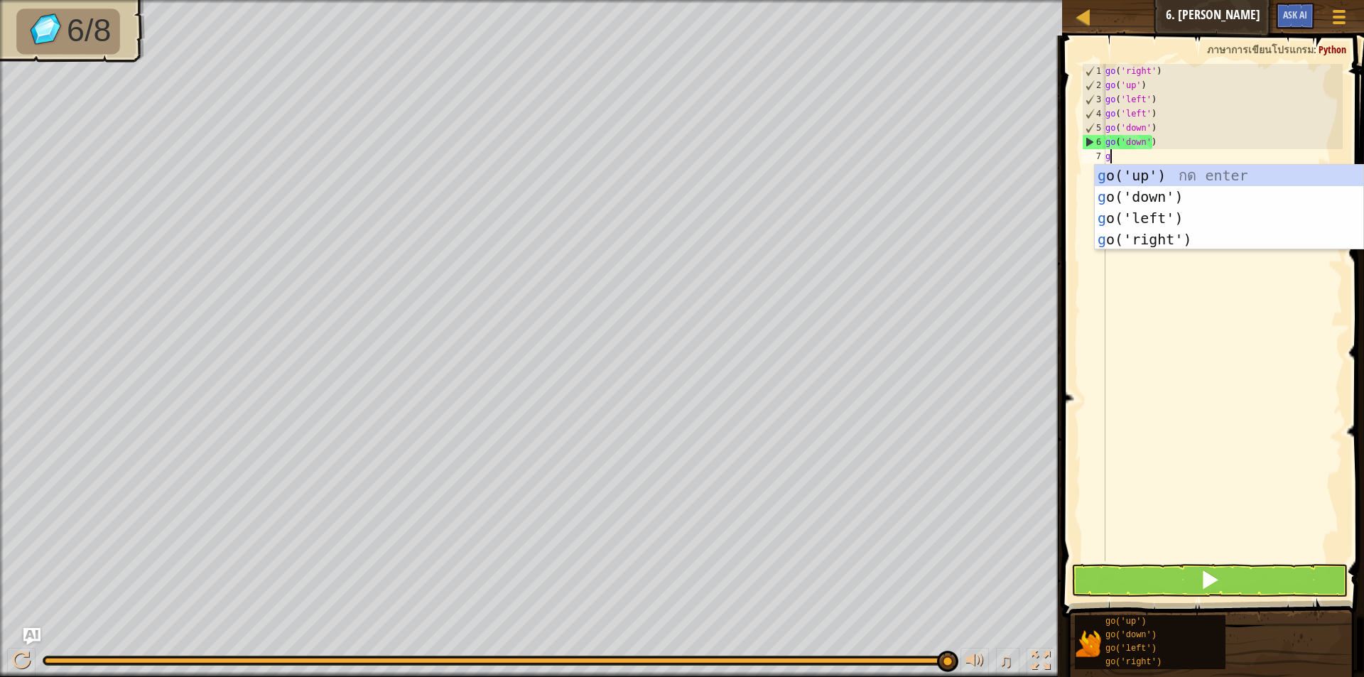
type textarea "go"
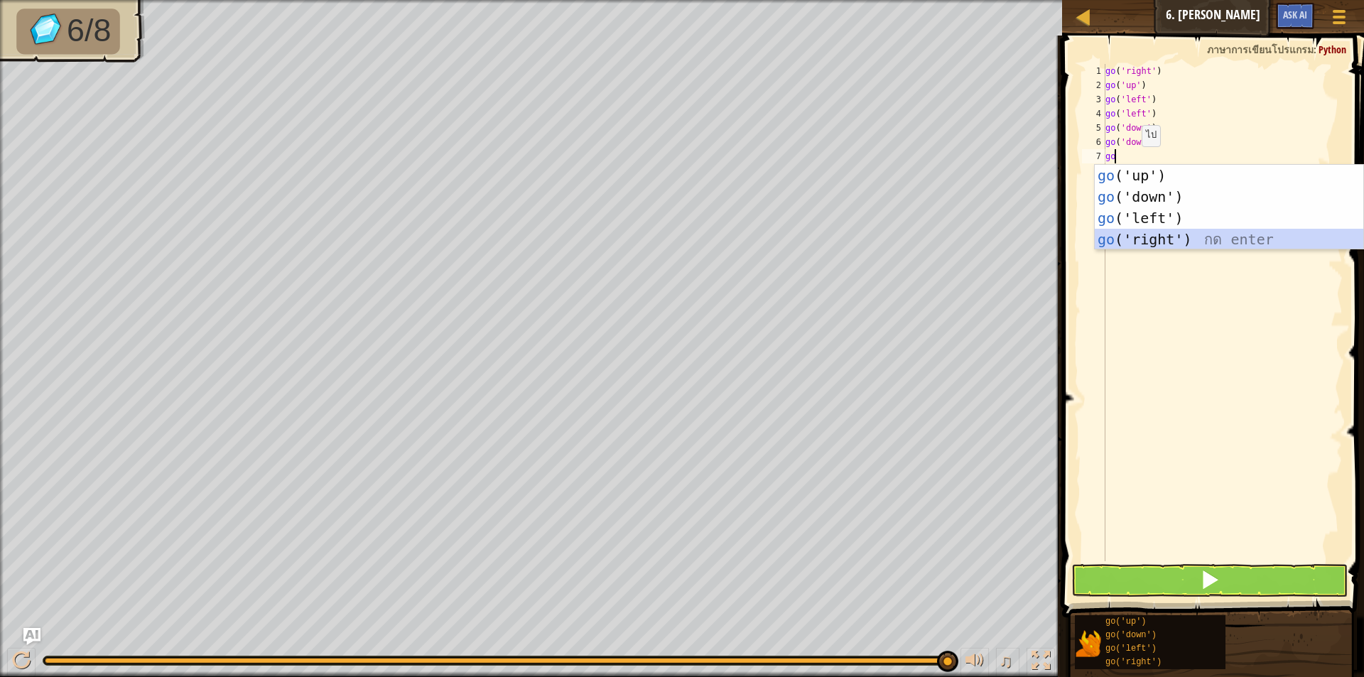
click at [1145, 235] on div "go ('up') กด enter go ('down') กด enter go ('left') กด enter go ('right') กด en…" at bounding box center [1228, 229] width 268 height 128
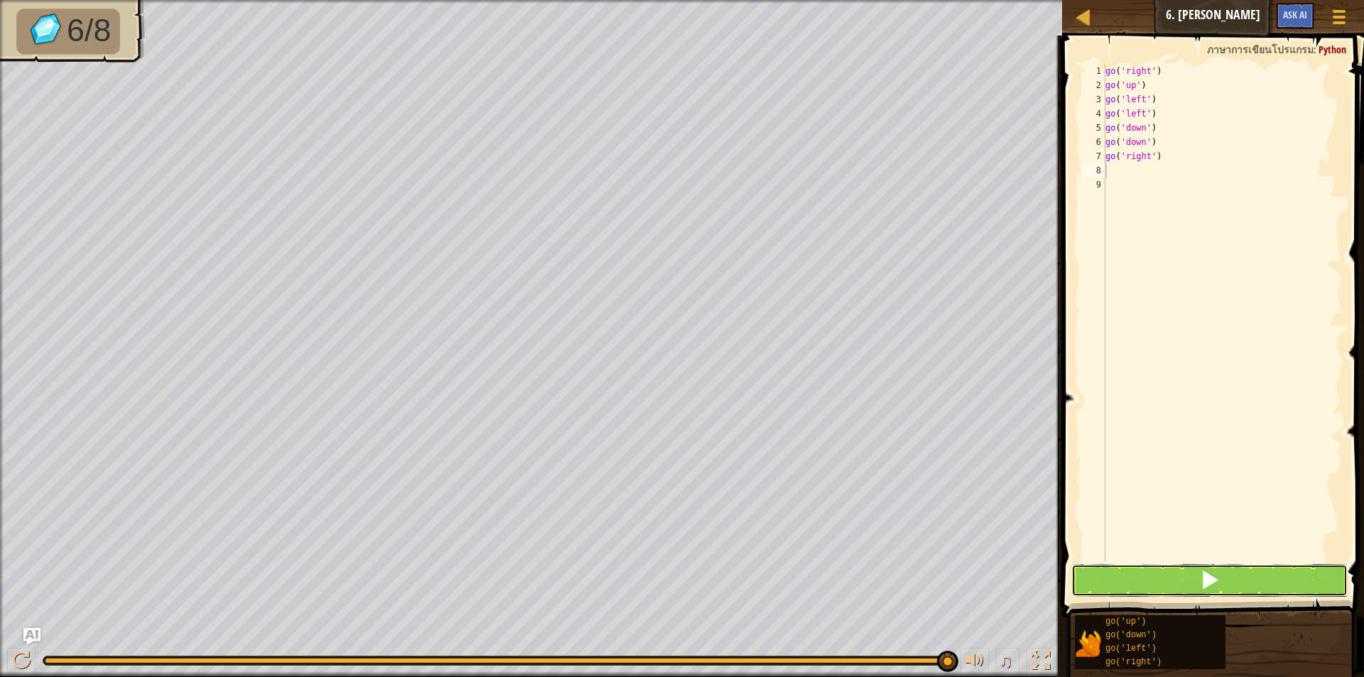
click at [1194, 578] on button at bounding box center [1209, 580] width 276 height 33
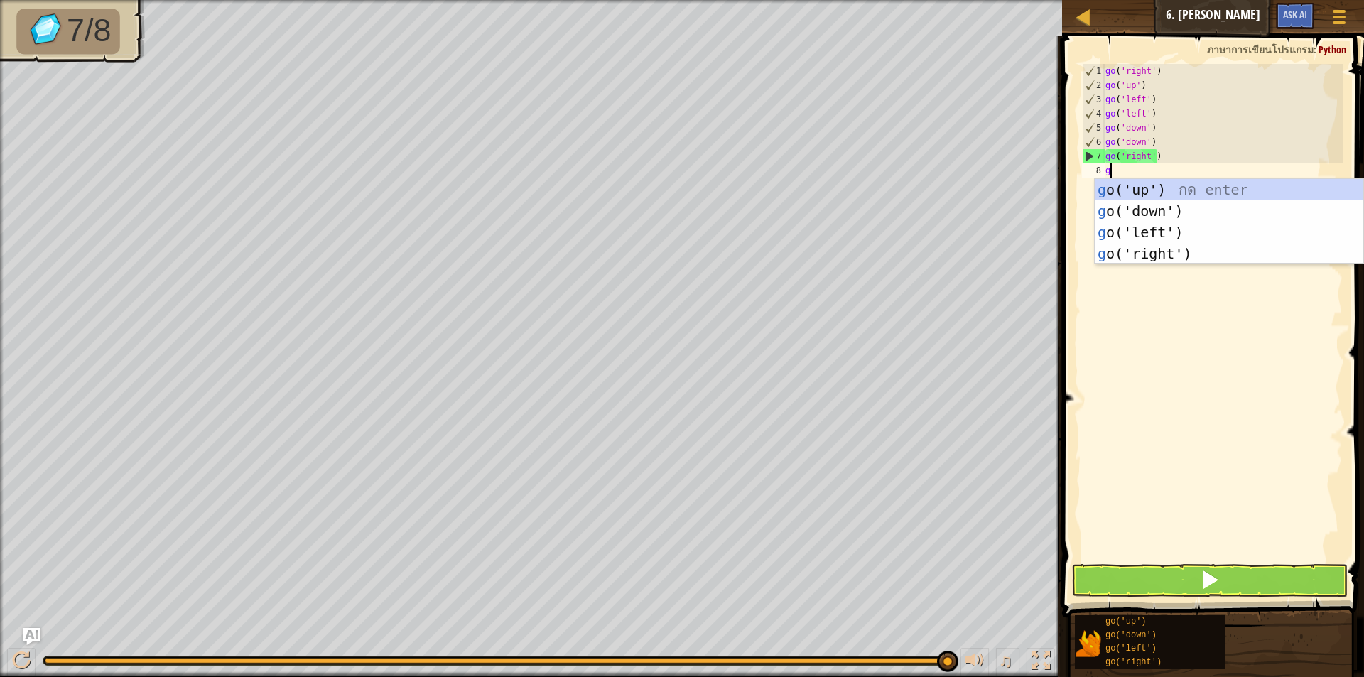
type textarea "go"
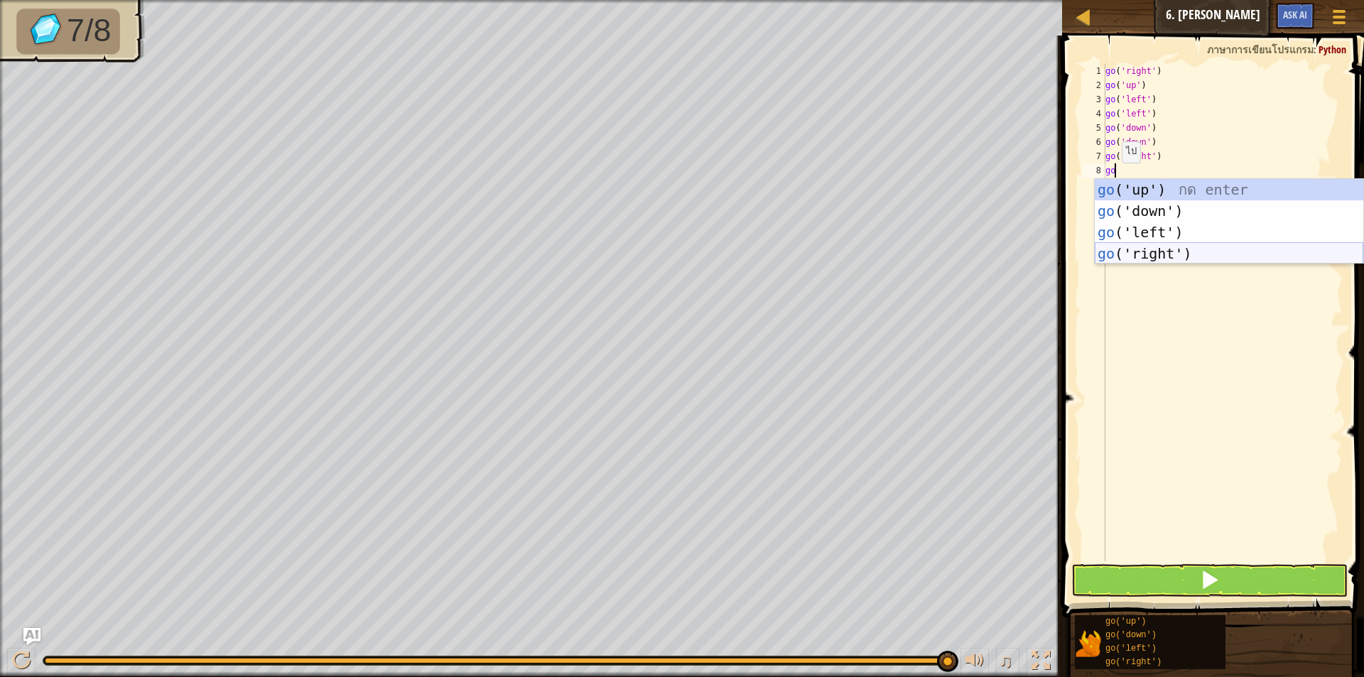
click at [1160, 247] on div "go ('up') กด enter go ('down') กด enter go ('left') กด enter go ('right') กด en…" at bounding box center [1228, 243] width 268 height 128
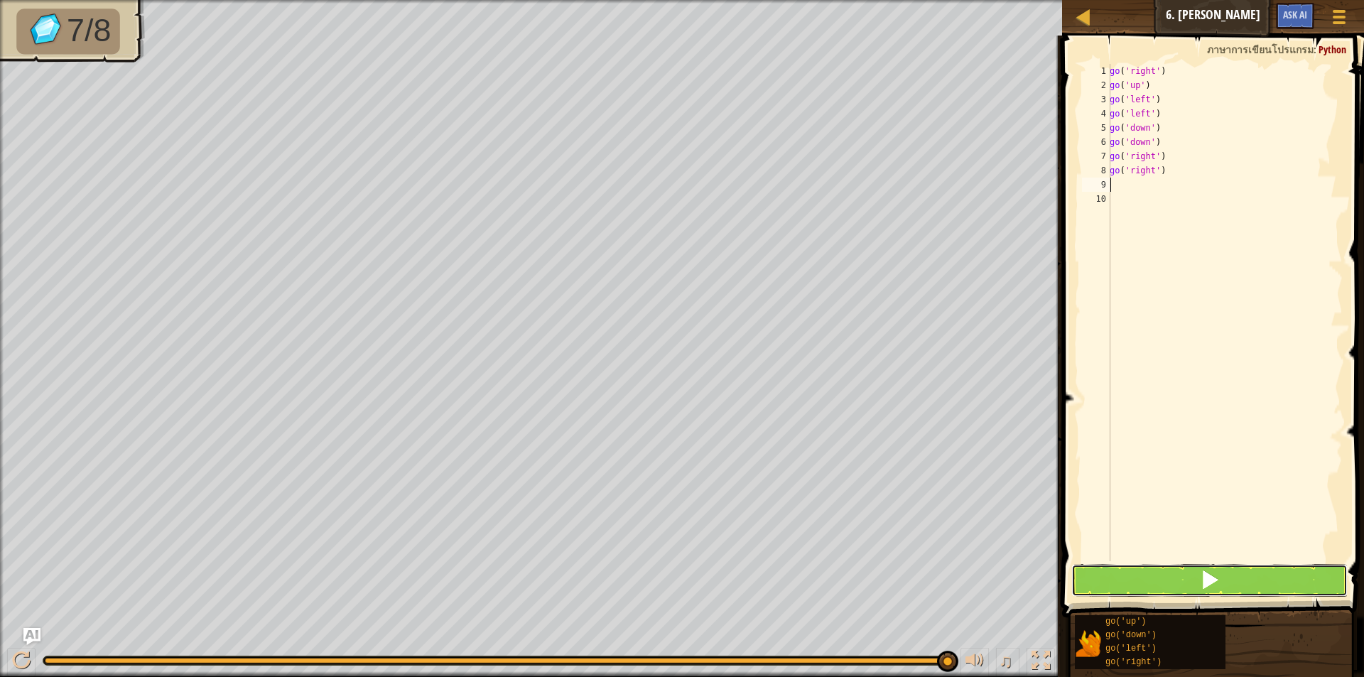
click at [1188, 578] on button at bounding box center [1209, 580] width 276 height 33
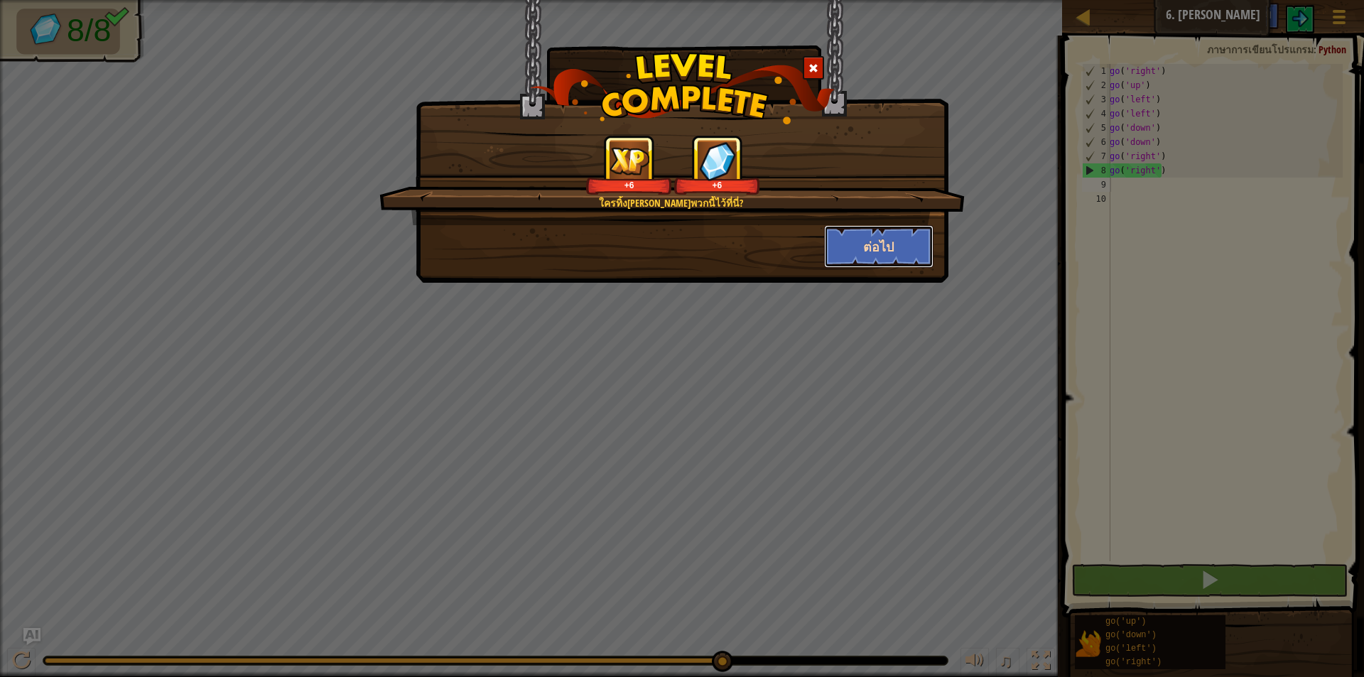
click at [876, 244] on button "ต่อไป" at bounding box center [879, 246] width 110 height 43
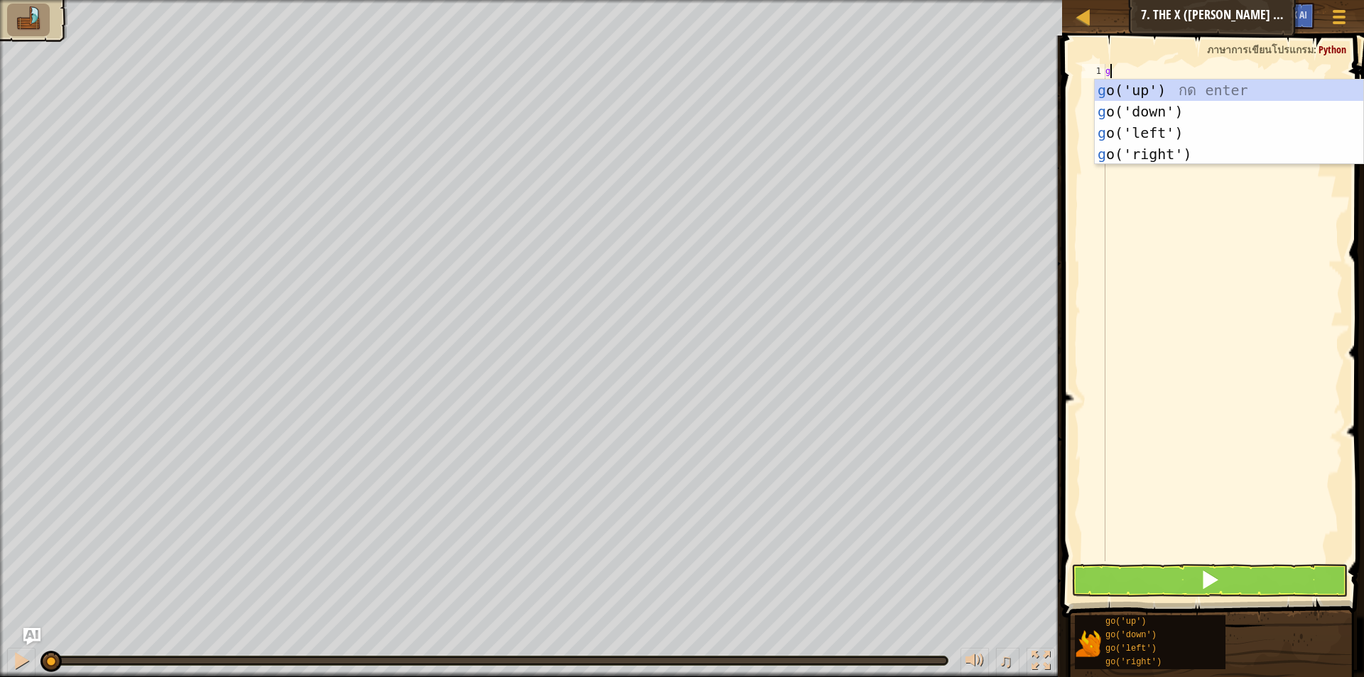
scroll to position [6, 0]
type textarea "go"
click at [1155, 127] on div "go ('up') กด enter go ('down') กด enter go ('left') กด enter go ('right') กด en…" at bounding box center [1228, 144] width 268 height 128
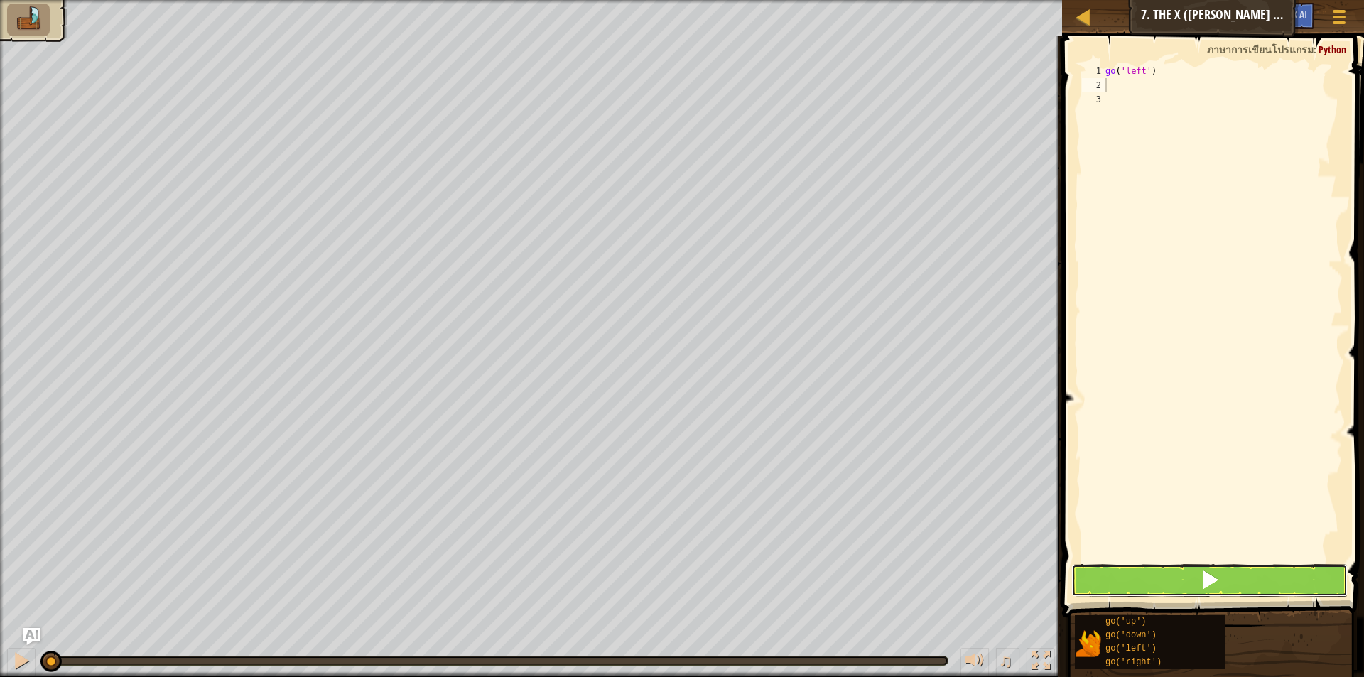
click at [1204, 572] on span at bounding box center [1210, 580] width 20 height 20
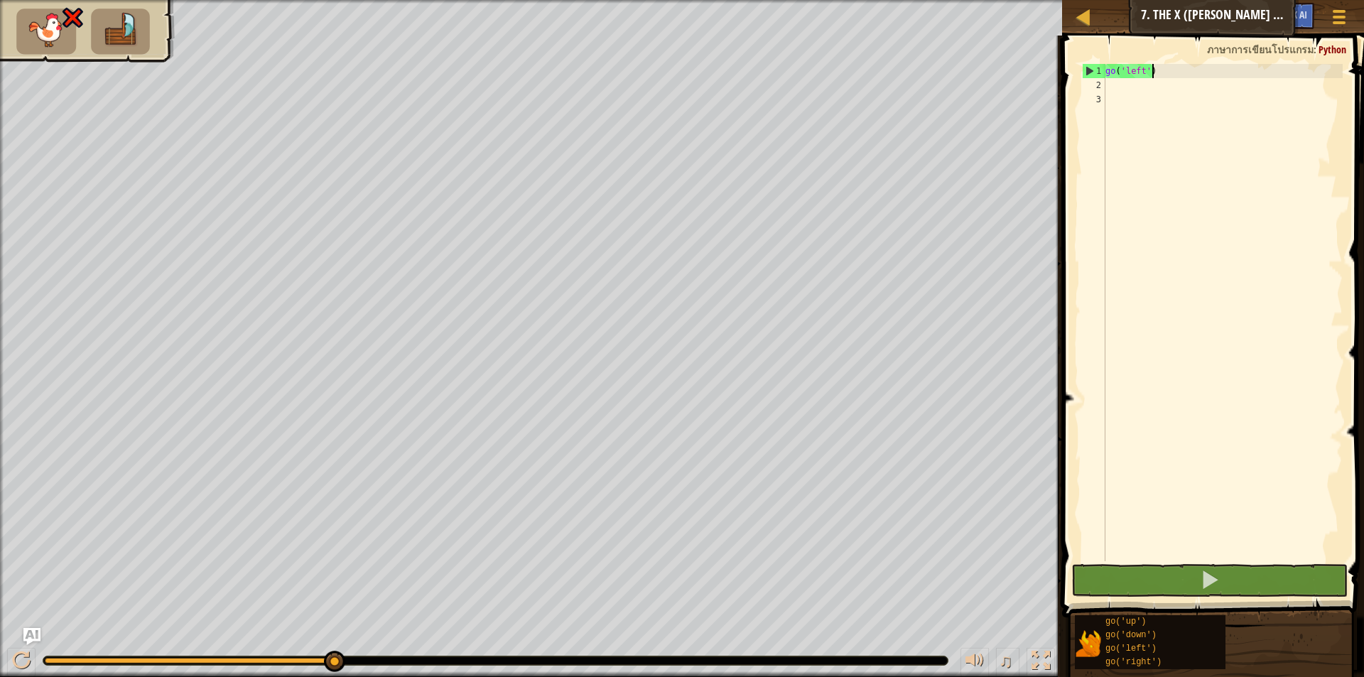
click at [1191, 65] on div "go ( 'left' )" at bounding box center [1222, 327] width 240 height 526
type textarea "g"
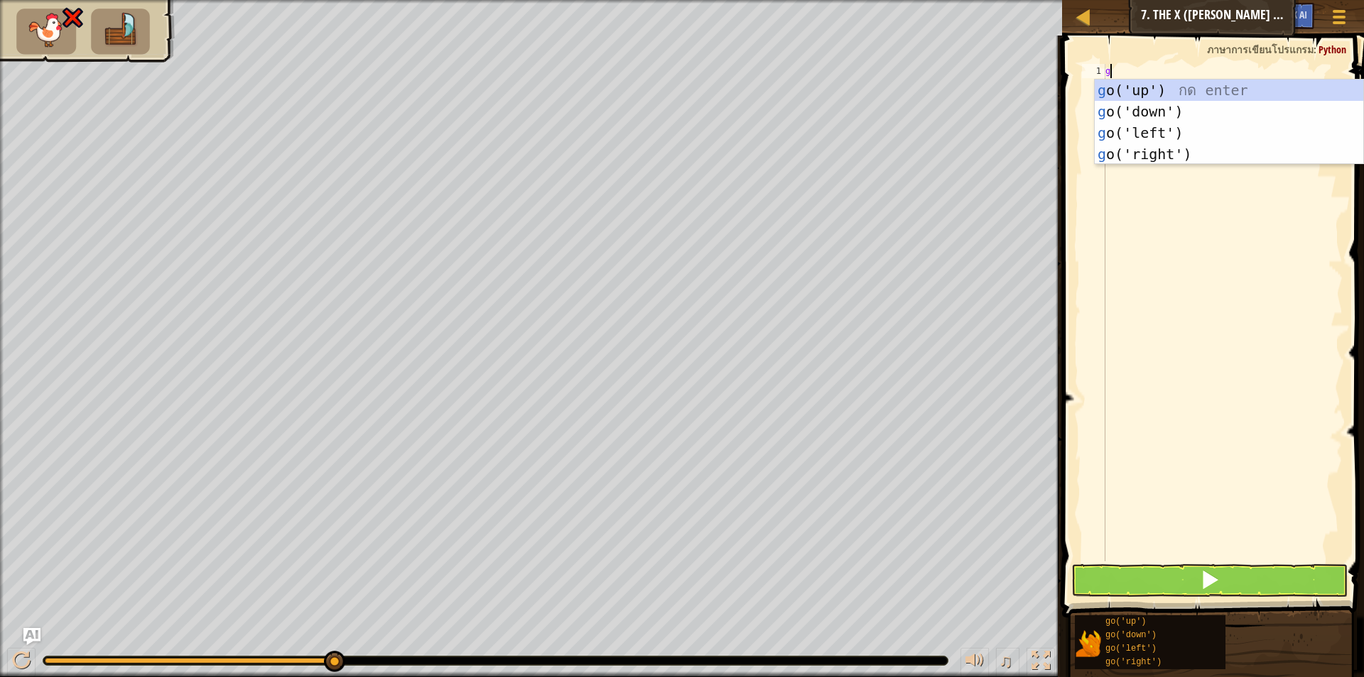
type textarea "go"
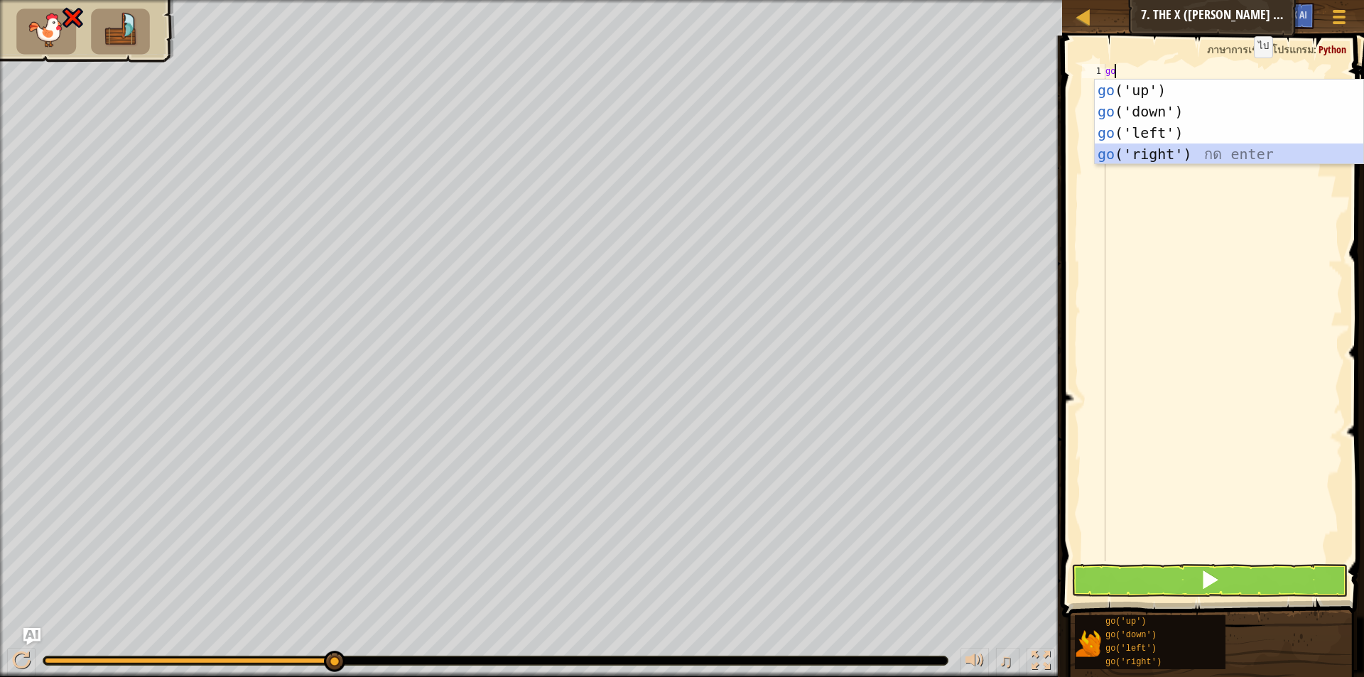
click at [1212, 151] on div "go ('up') กด enter go ('down') กด enter go ('left') กด enter go ('right') กด en…" at bounding box center [1228, 144] width 268 height 128
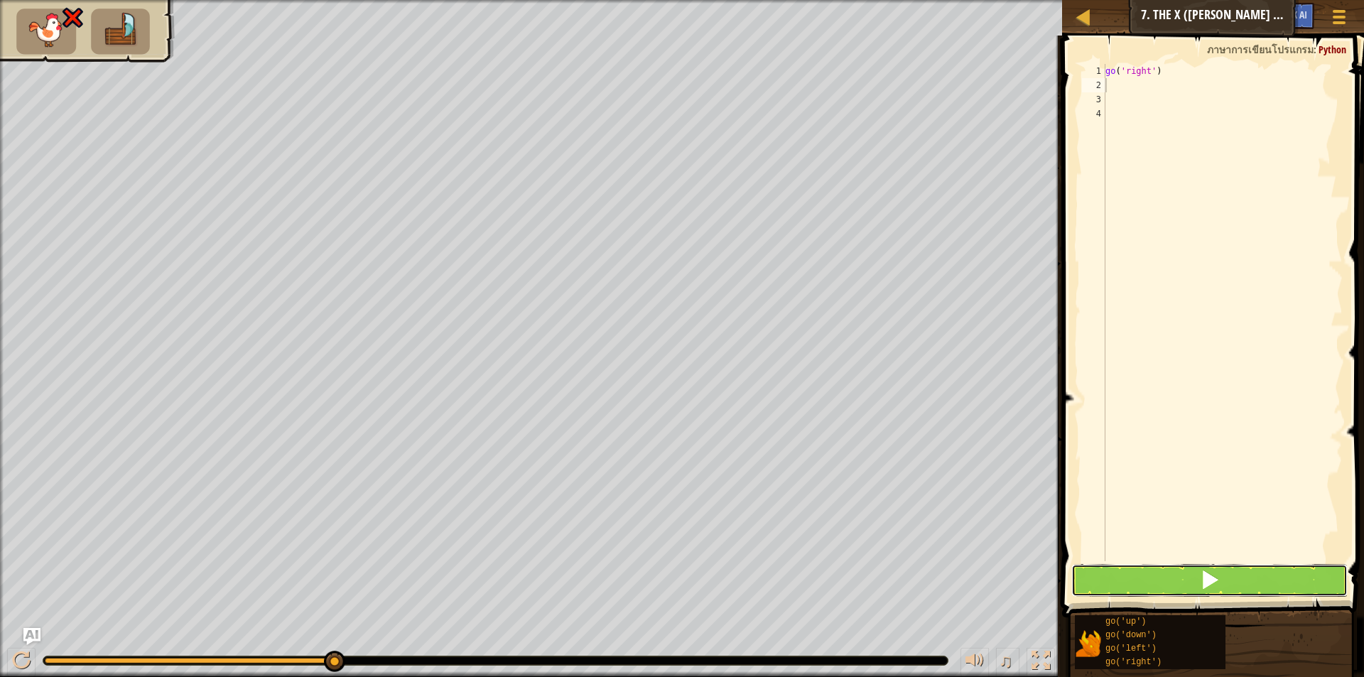
click at [1229, 566] on button at bounding box center [1209, 580] width 276 height 33
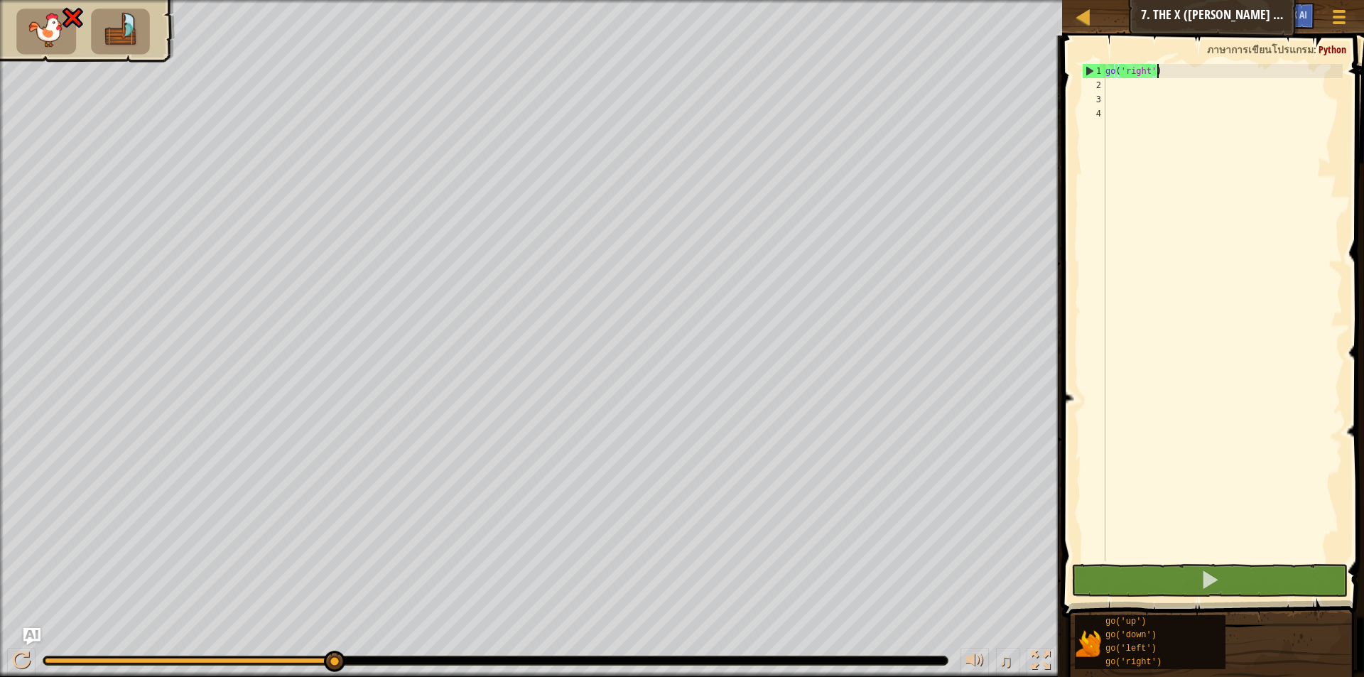
click at [1170, 76] on div "go ( 'right' )" at bounding box center [1222, 327] width 240 height 526
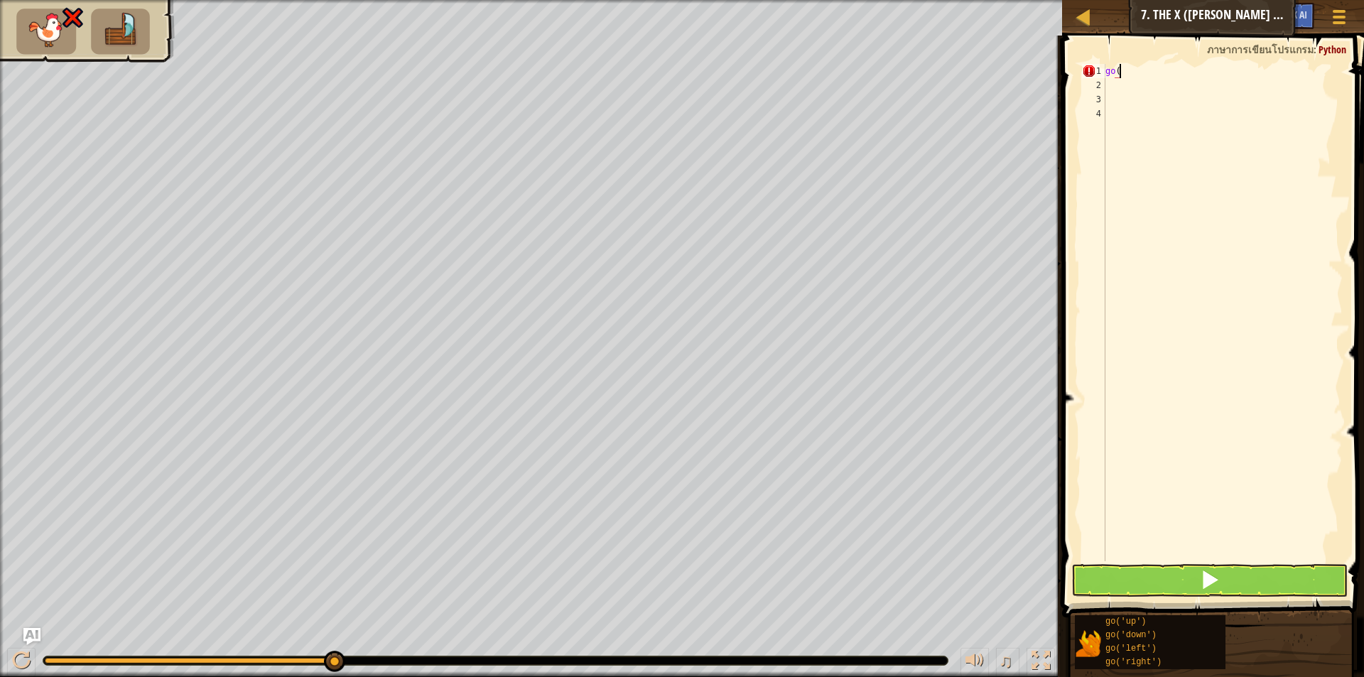
type textarea "g"
click at [1129, 75] on div at bounding box center [1222, 327] width 240 height 526
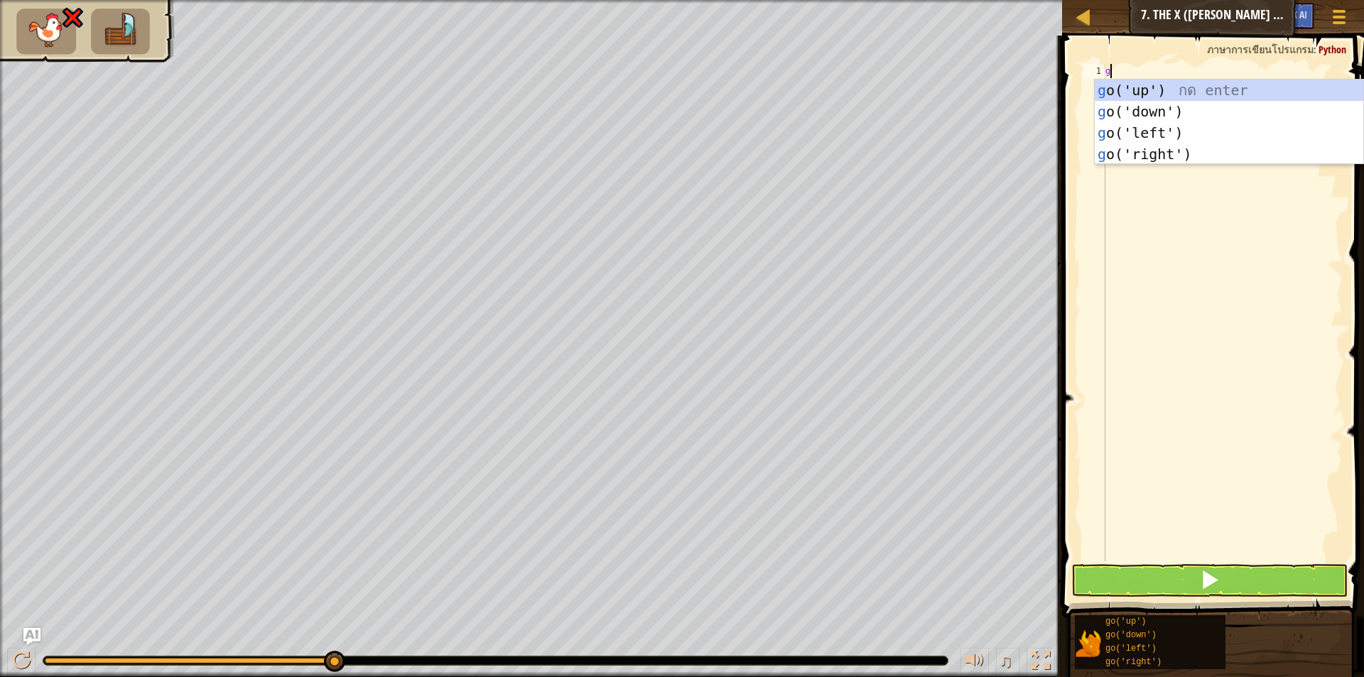
type textarea "go"
click at [1129, 80] on div "go ('up') กด enter go ('down') กด enter go ('left') กด enter go ('right') กด en…" at bounding box center [1228, 144] width 268 height 128
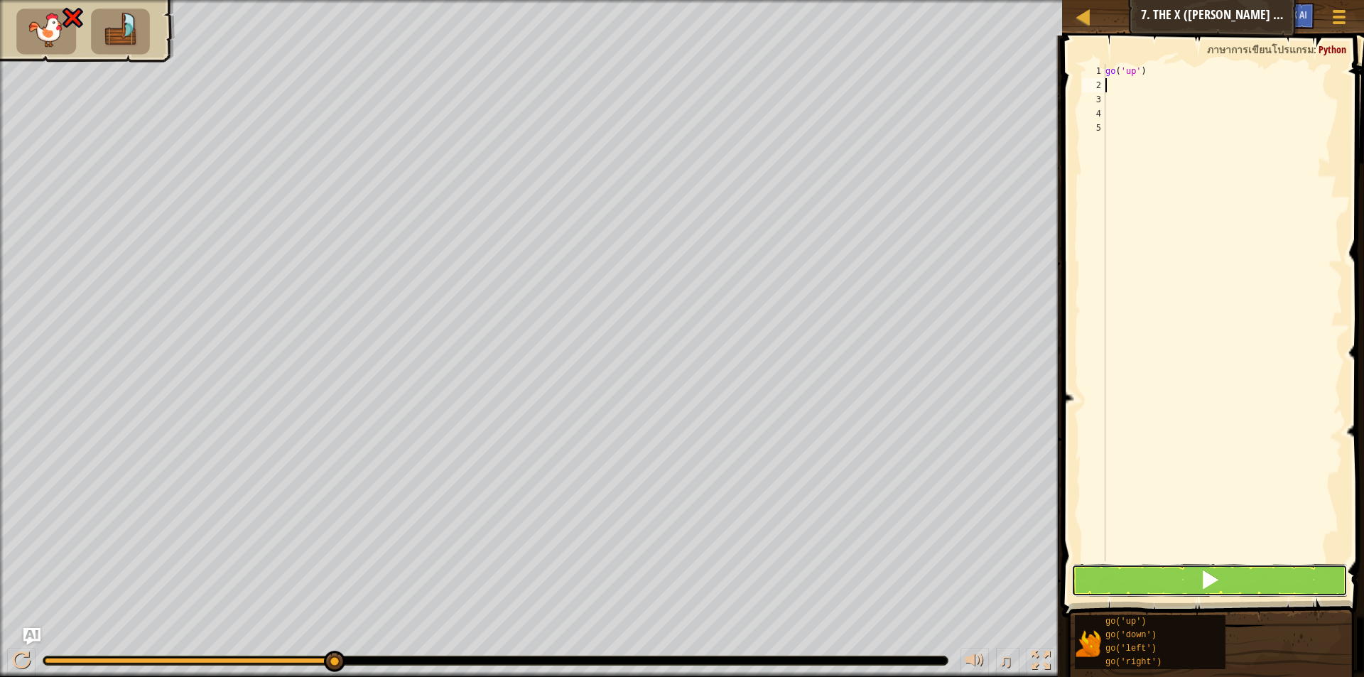
click at [1209, 584] on span at bounding box center [1210, 580] width 20 height 20
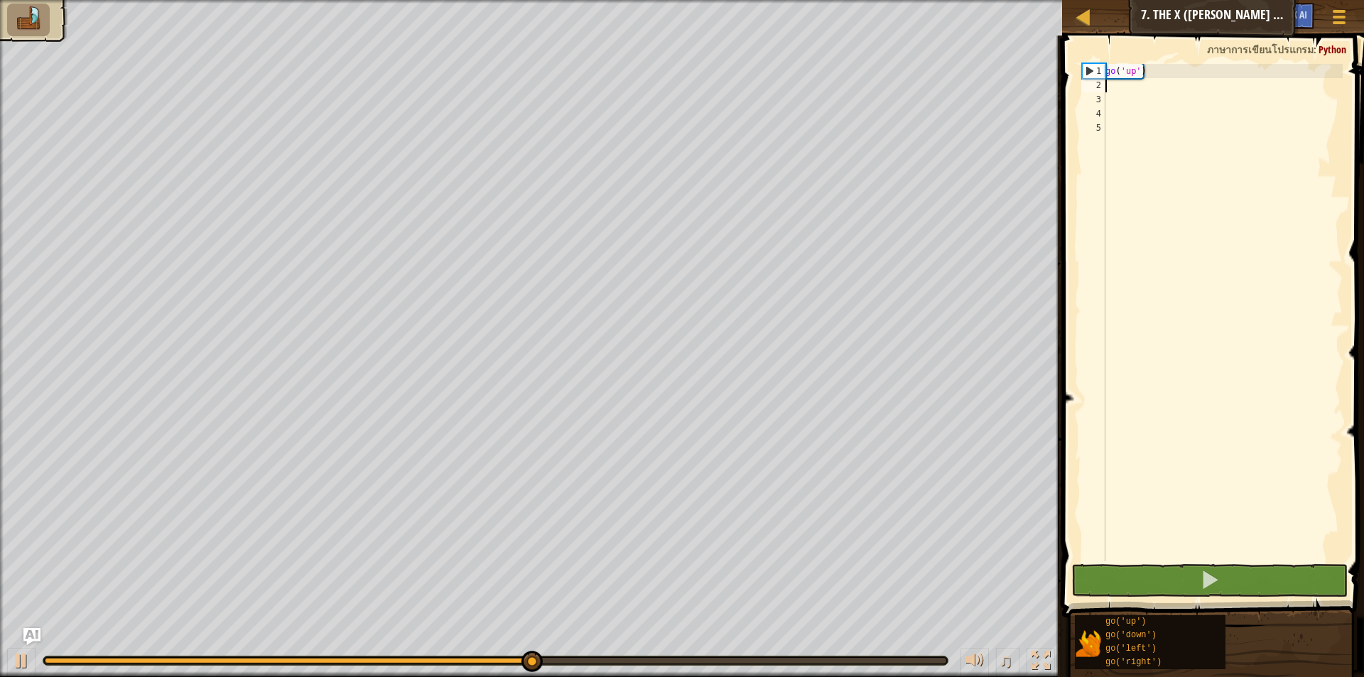
click at [1114, 85] on div "go ( 'up' )" at bounding box center [1222, 327] width 240 height 526
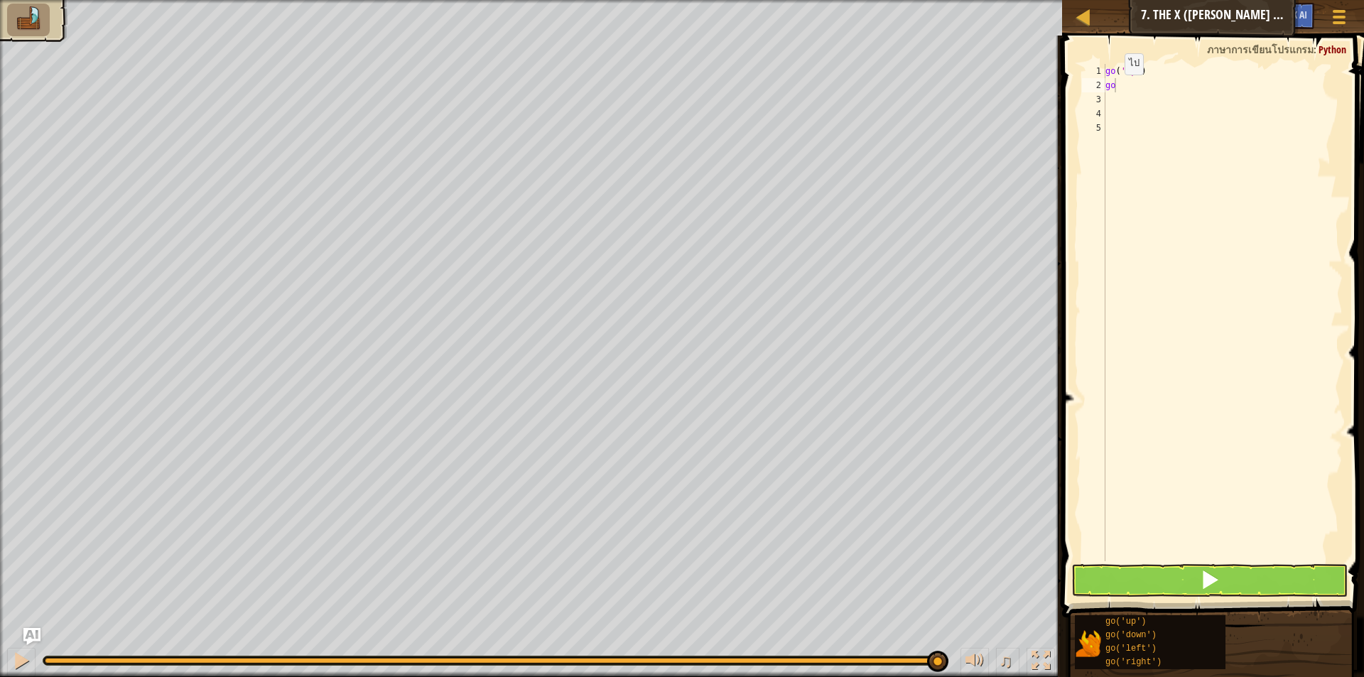
click at [1135, 0] on body "แผนที่ [PERSON_NAME]เนียร์ 7. The X ([PERSON_NAME] "[PERSON_NAME]") เมนูเกม Ask…" at bounding box center [682, 0] width 1364 height 0
click at [1115, 85] on div "go ( 'up' ) go" at bounding box center [1222, 327] width 240 height 526
type textarea "go"
click at [1119, 89] on div "go ( 'up' ) go" at bounding box center [1222, 327] width 240 height 526
type textarea "go"
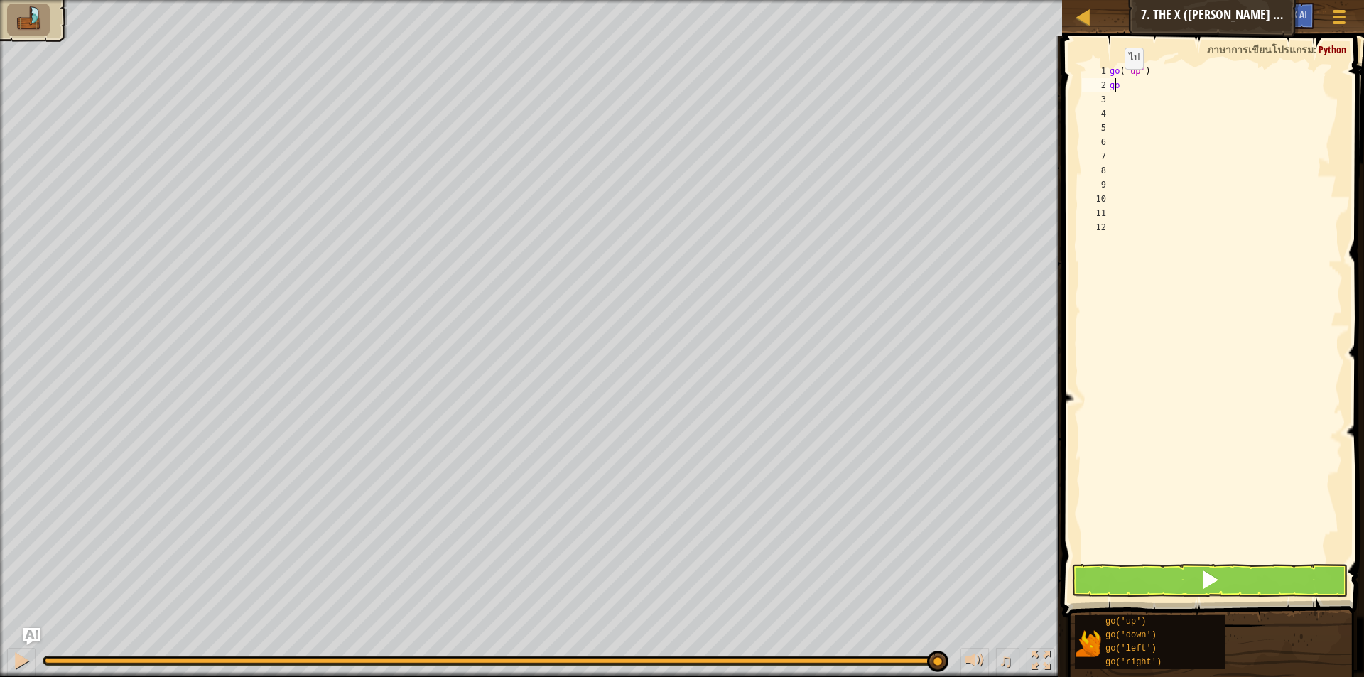
click at [1116, 83] on div "go ( 'up' ) go" at bounding box center [1224, 327] width 236 height 526
type textarea "go"
click at [1116, 83] on div "go ( 'up' ) go" at bounding box center [1224, 327] width 236 height 526
click at [1125, 92] on div "go ( 'up' ) go" at bounding box center [1219, 327] width 224 height 526
type textarea "go"
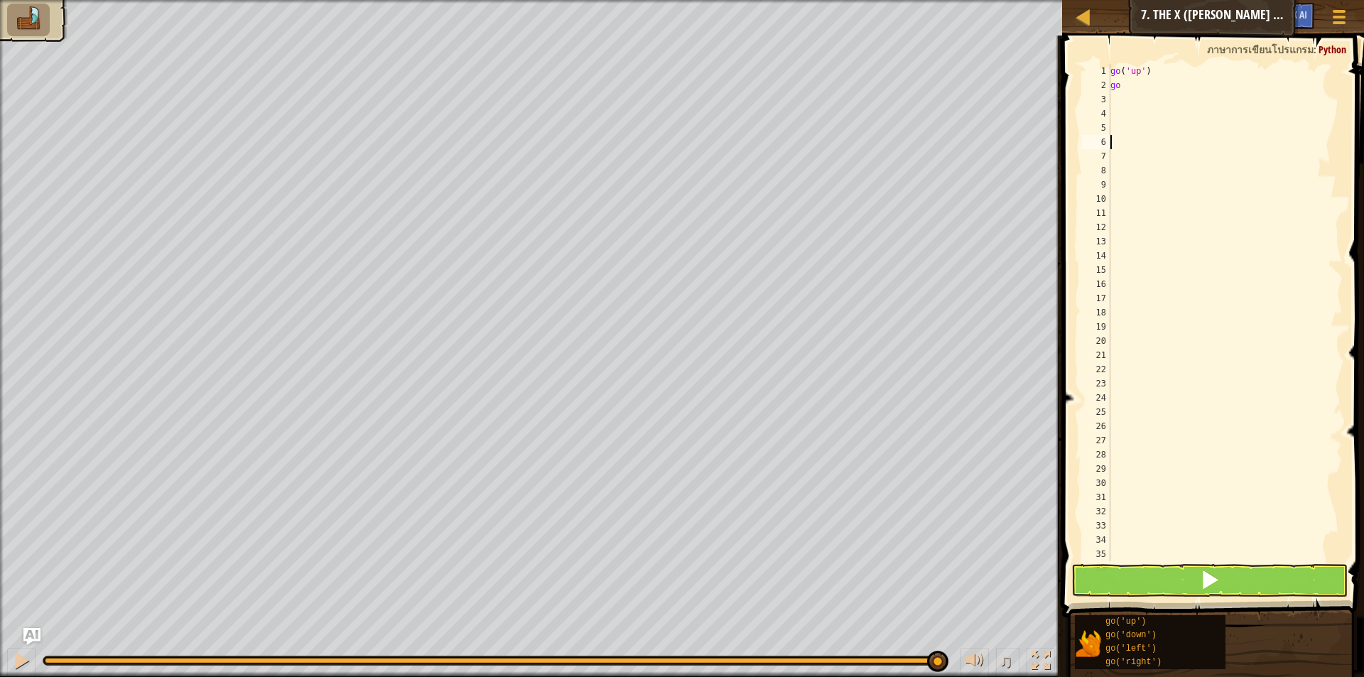
click at [1136, 81] on div "go ( 'up' ) go" at bounding box center [1219, 327] width 224 height 526
type textarea "go"
click at [1126, 87] on div "go ( 'up' ) go" at bounding box center [1219, 327] width 224 height 526
type textarea "go"
click at [1129, 89] on div "go ( 'up' ) go" at bounding box center [1219, 327] width 224 height 526
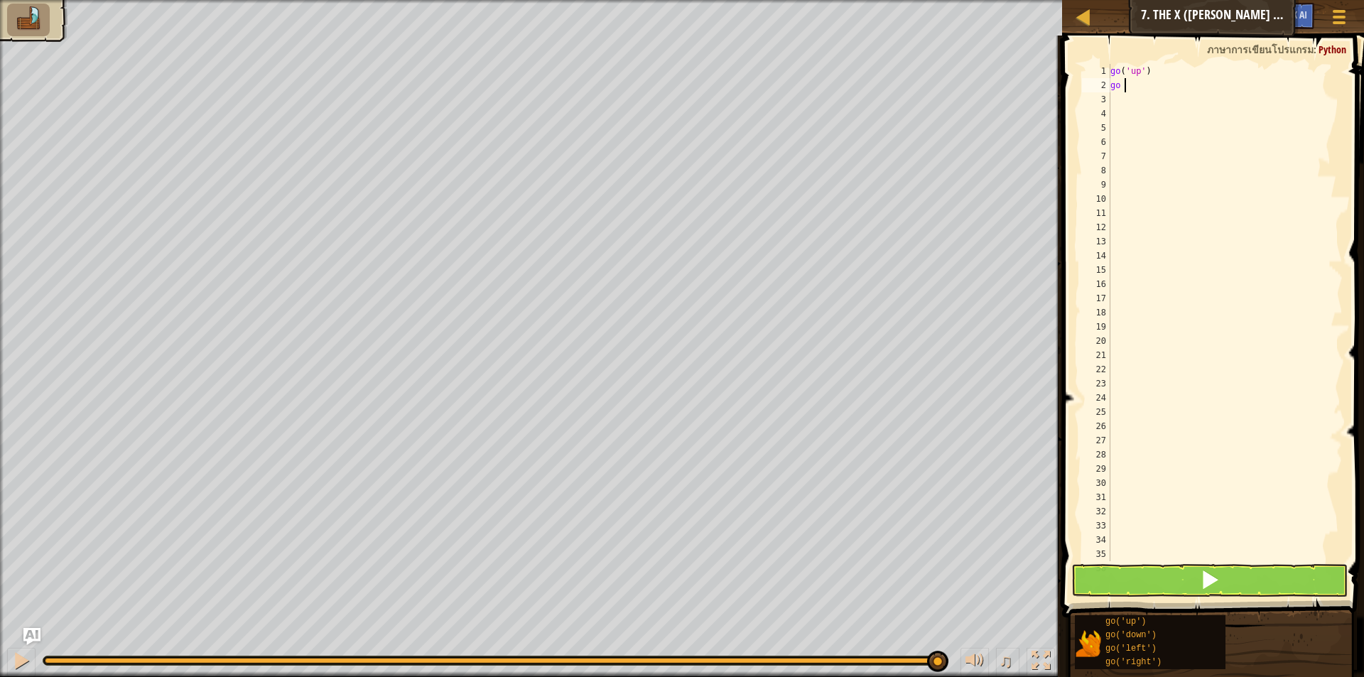
type textarea "go"
click at [1124, 87] on div "go ( 'up' ) go" at bounding box center [1219, 327] width 224 height 526
type textarea "go"
drag, startPoint x: 1125, startPoint y: 85, endPoint x: 1062, endPoint y: 82, distance: 63.3
click at [1087, 82] on div "1 2 3 4 5 6 7 8 9 10 11 12 13 14 15 16 17 18 19 20 21 22 23 24 25 26 27 28 29 3…" at bounding box center [1210, 312] width 263 height 497
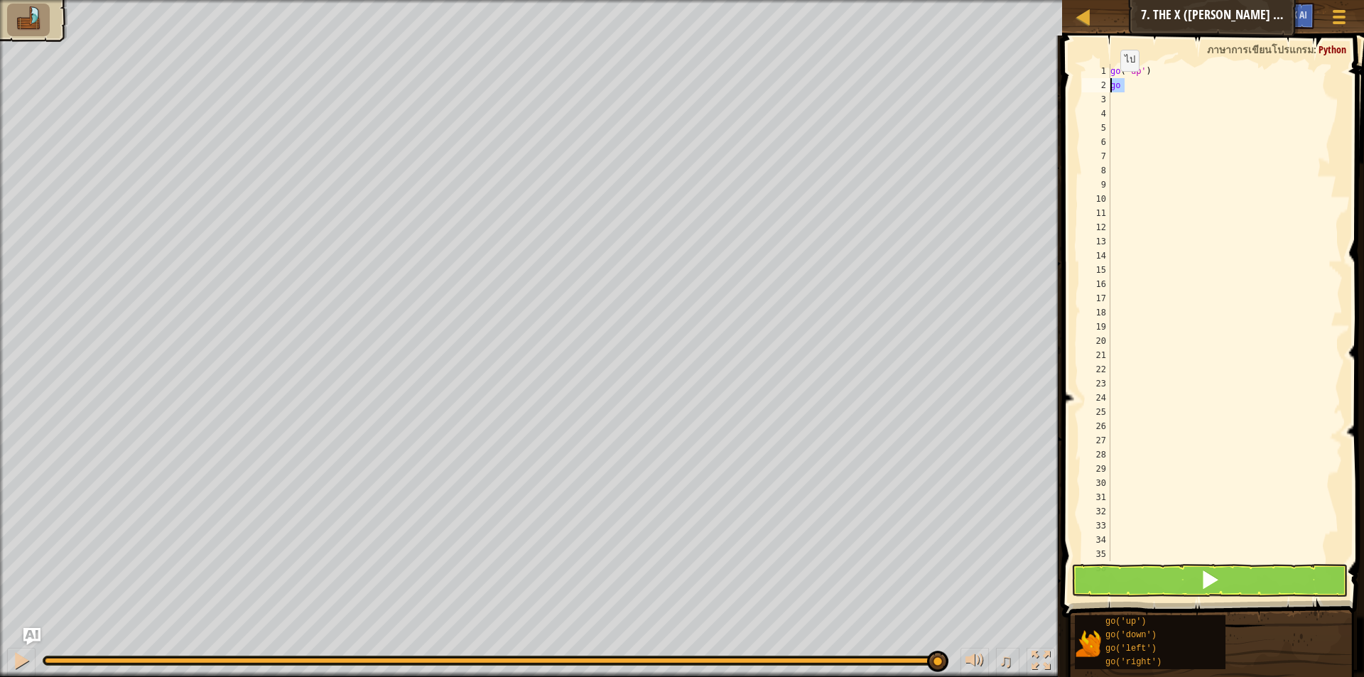
type textarea "go"
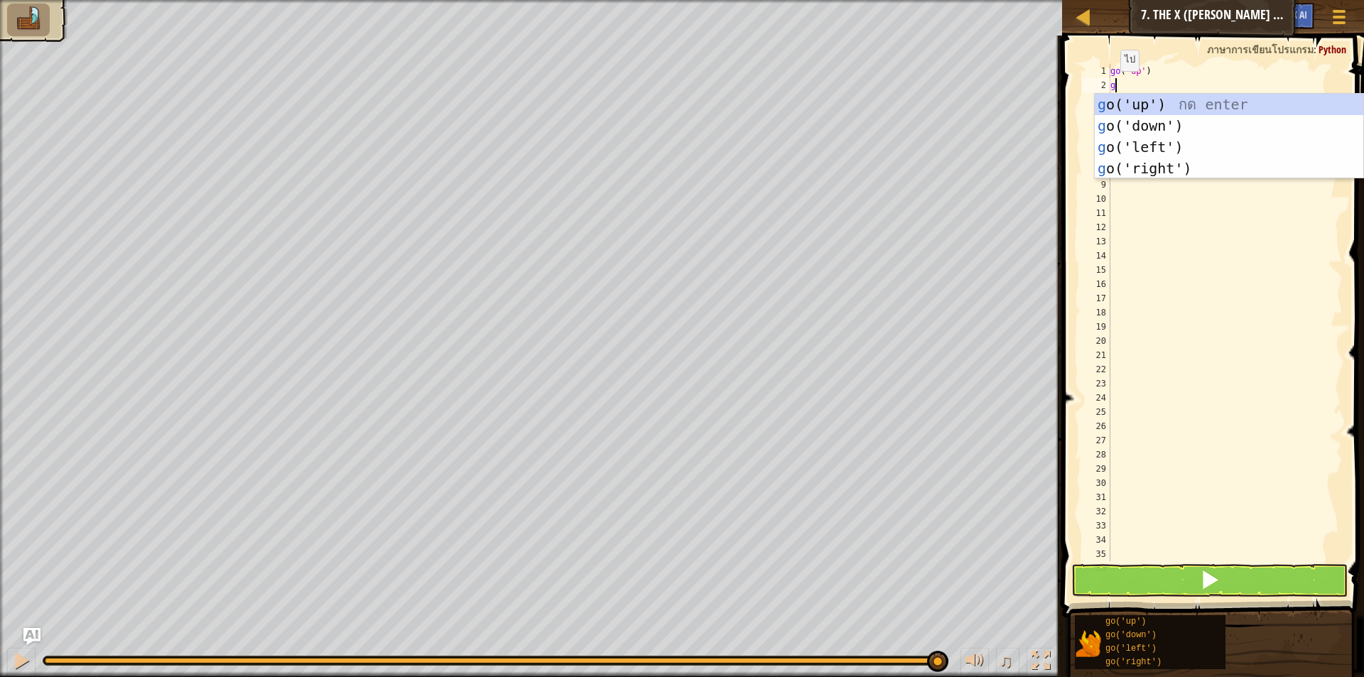
type textarea "go"
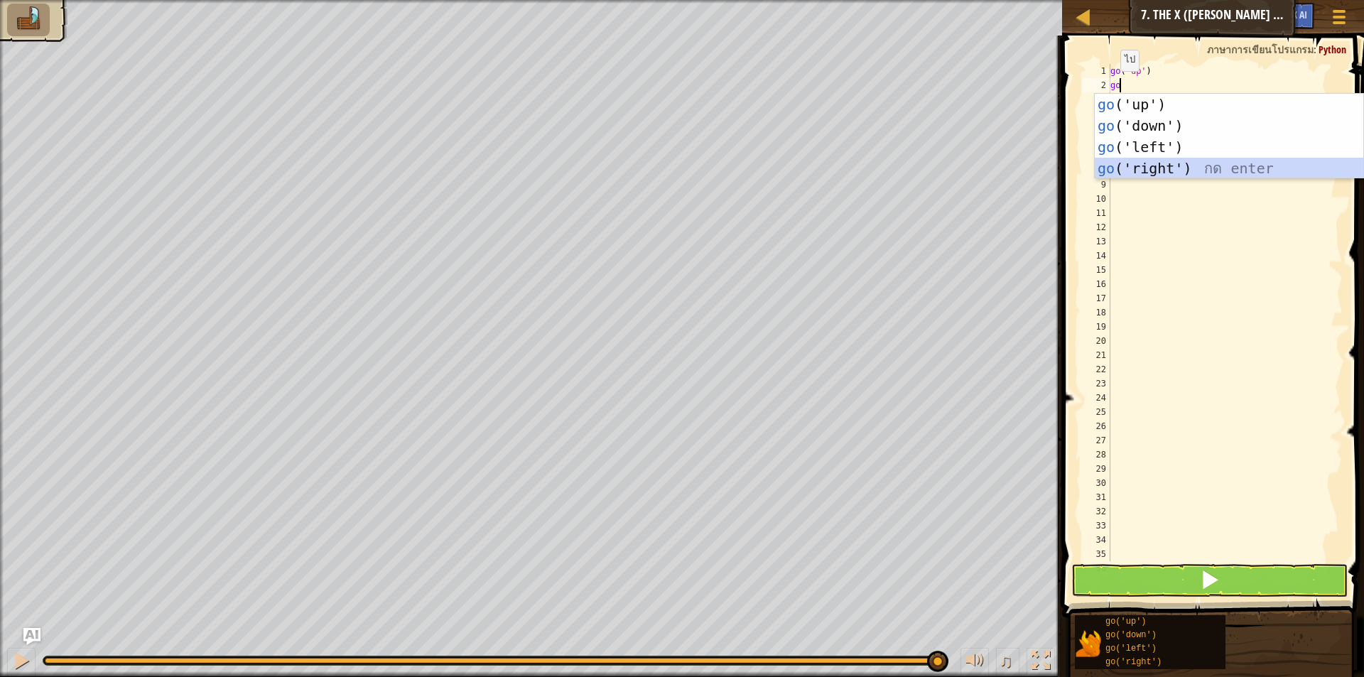
click at [1155, 168] on div "go ('up') กด enter go ('down') กด enter go ('left') กด enter go ('right') กด en…" at bounding box center [1228, 158] width 268 height 128
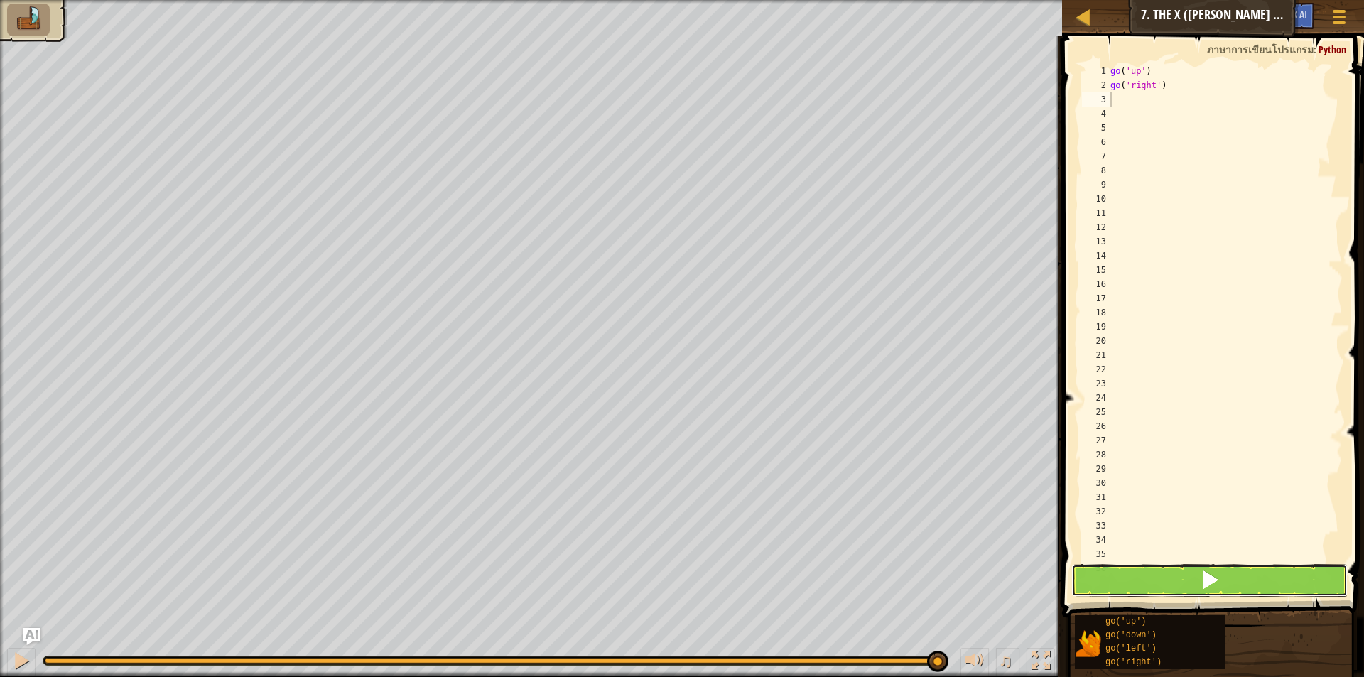
click at [1145, 572] on button at bounding box center [1209, 580] width 276 height 33
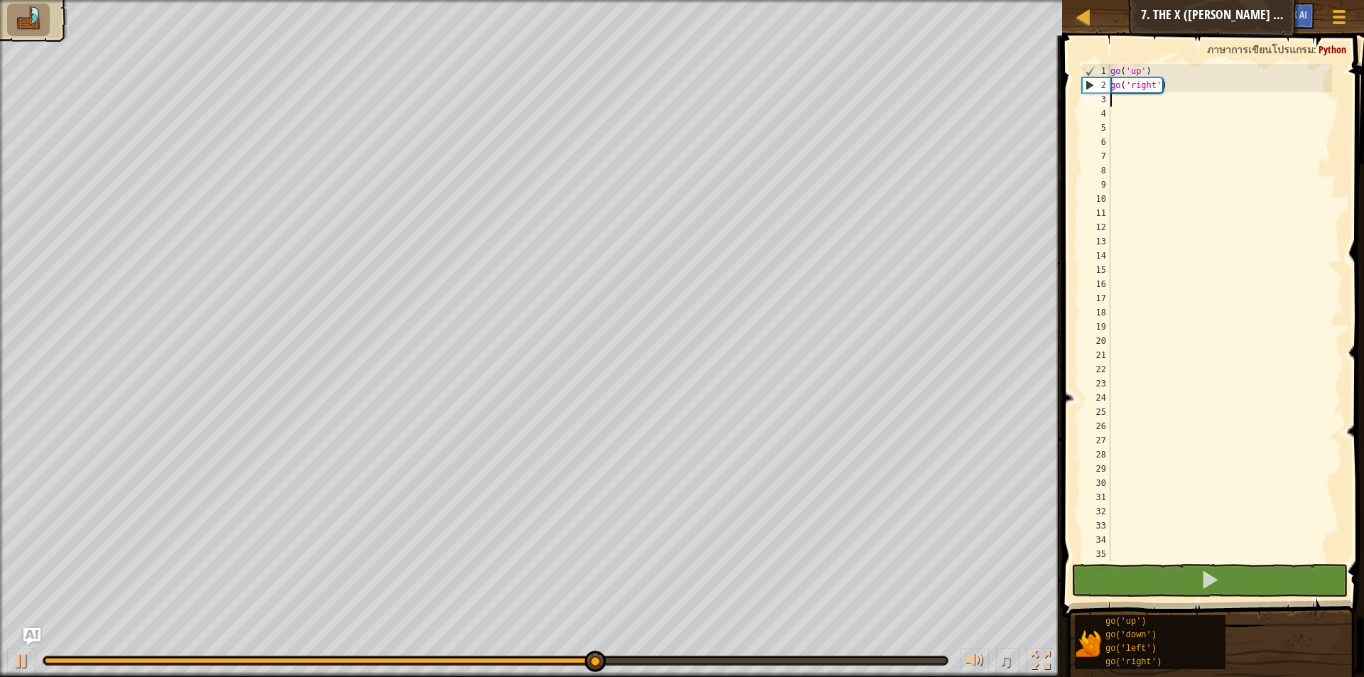
click at [1121, 100] on div "go ( 'up' ) go ( 'right' )" at bounding box center [1219, 327] width 224 height 526
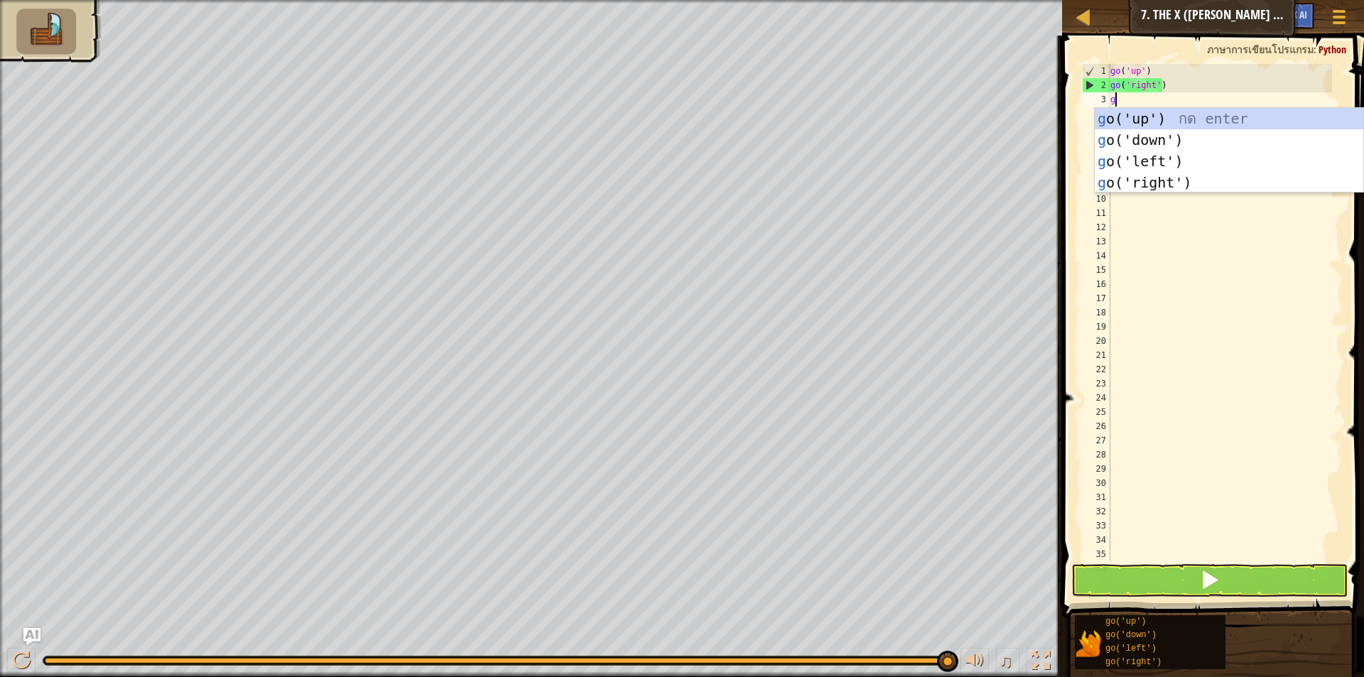
type textarea "go"
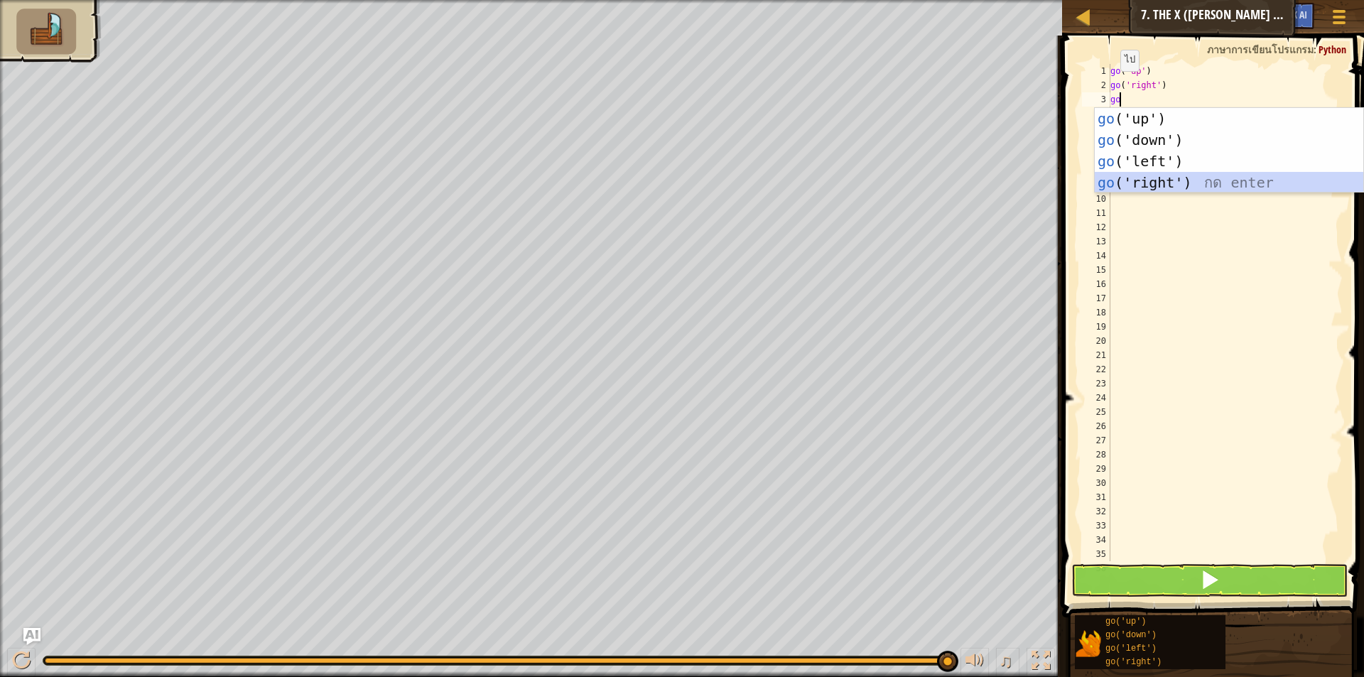
click at [1129, 175] on div "go ('up') กด enter go ('down') กด enter go ('left') กด enter go ('right') กด en…" at bounding box center [1228, 172] width 268 height 128
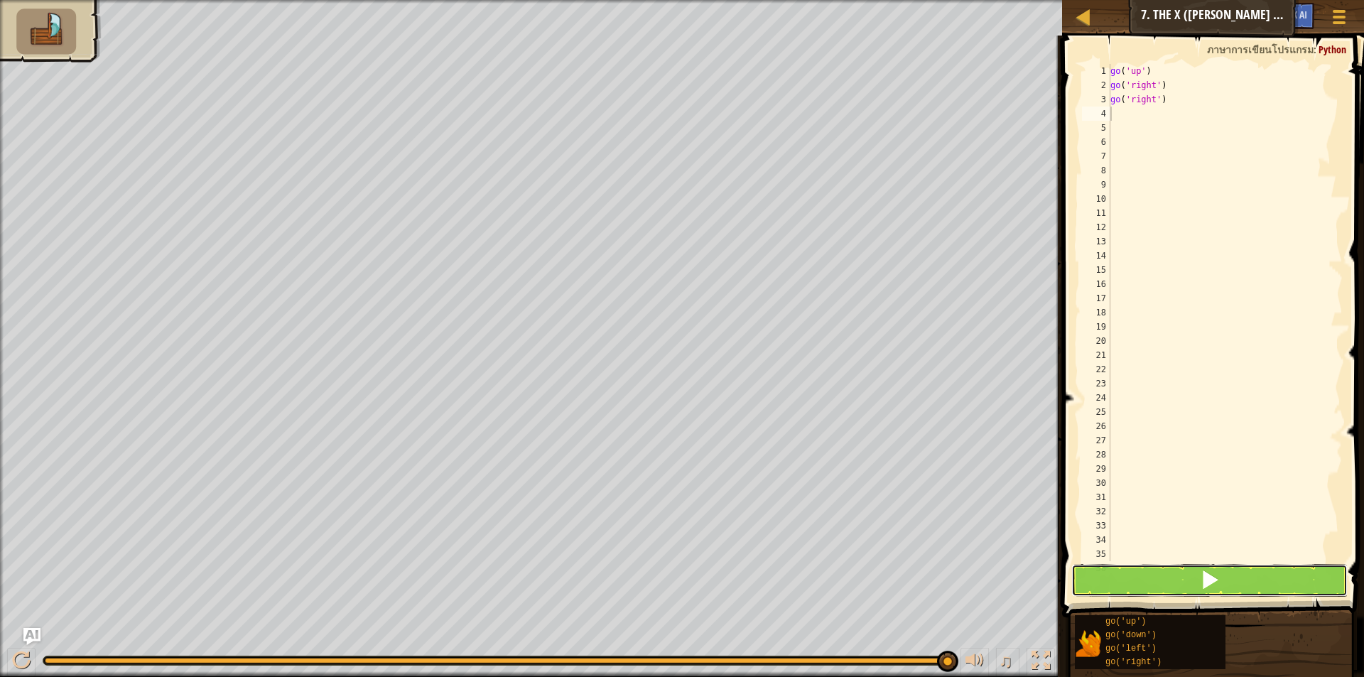
click at [1201, 562] on div "1 2 3 4 5 6 7 8 9 10 11 12 13 14 15 16 17 18 19 20 21 22 23 24 25 26 27 28 29 3…" at bounding box center [1210, 355] width 306 height 624
drag, startPoint x: 1201, startPoint y: 562, endPoint x: 1201, endPoint y: 554, distance: 7.8
click at [1201, 554] on div "1 2 3 4 5 6 7 8 9 10 11 12 13 14 15 16 17 18 19 20 21 22 23 24 25 26 27 28 29 3…" at bounding box center [1210, 355] width 306 height 624
click at [1197, 566] on button at bounding box center [1209, 580] width 276 height 33
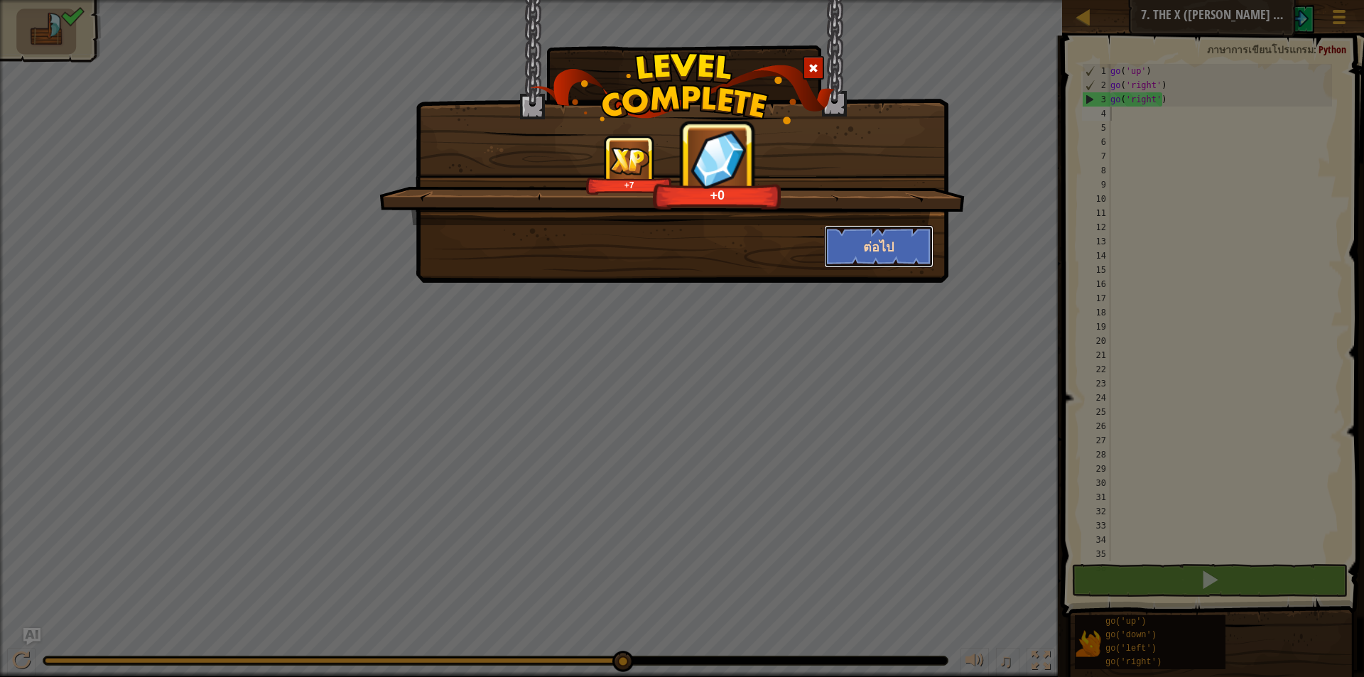
click at [863, 244] on button "ต่อไป" at bounding box center [879, 246] width 110 height 43
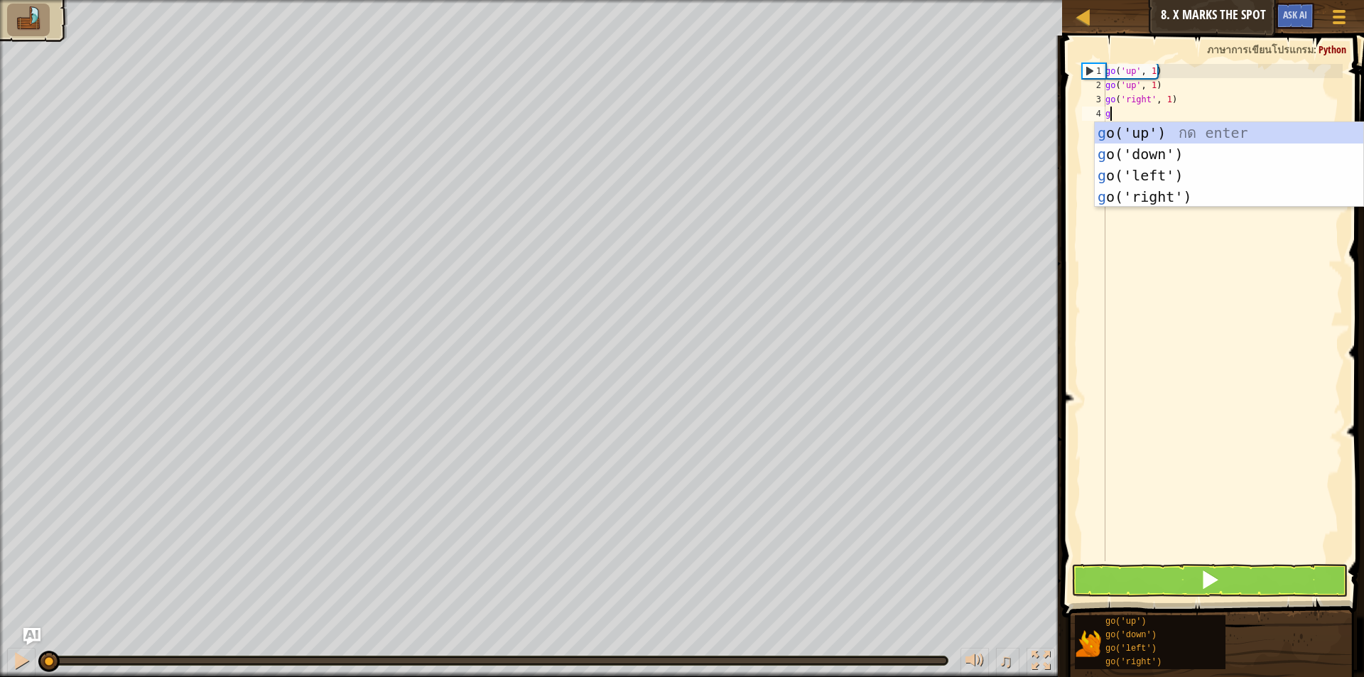
scroll to position [6, 0]
type textarea "go"
click at [1137, 122] on div "go ('up') กด enter go ('down') กด enter go ('left') กด enter go ('right') กด en…" at bounding box center [1228, 186] width 268 height 128
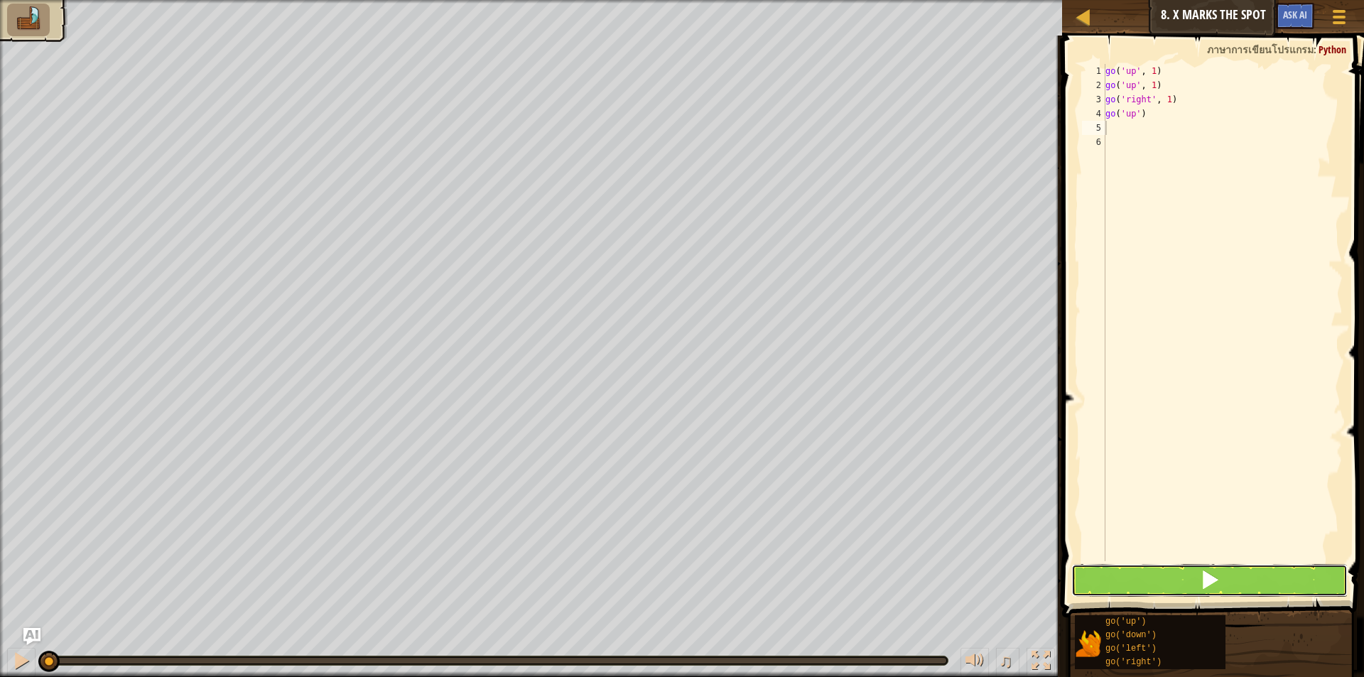
click at [1163, 572] on button at bounding box center [1209, 580] width 276 height 33
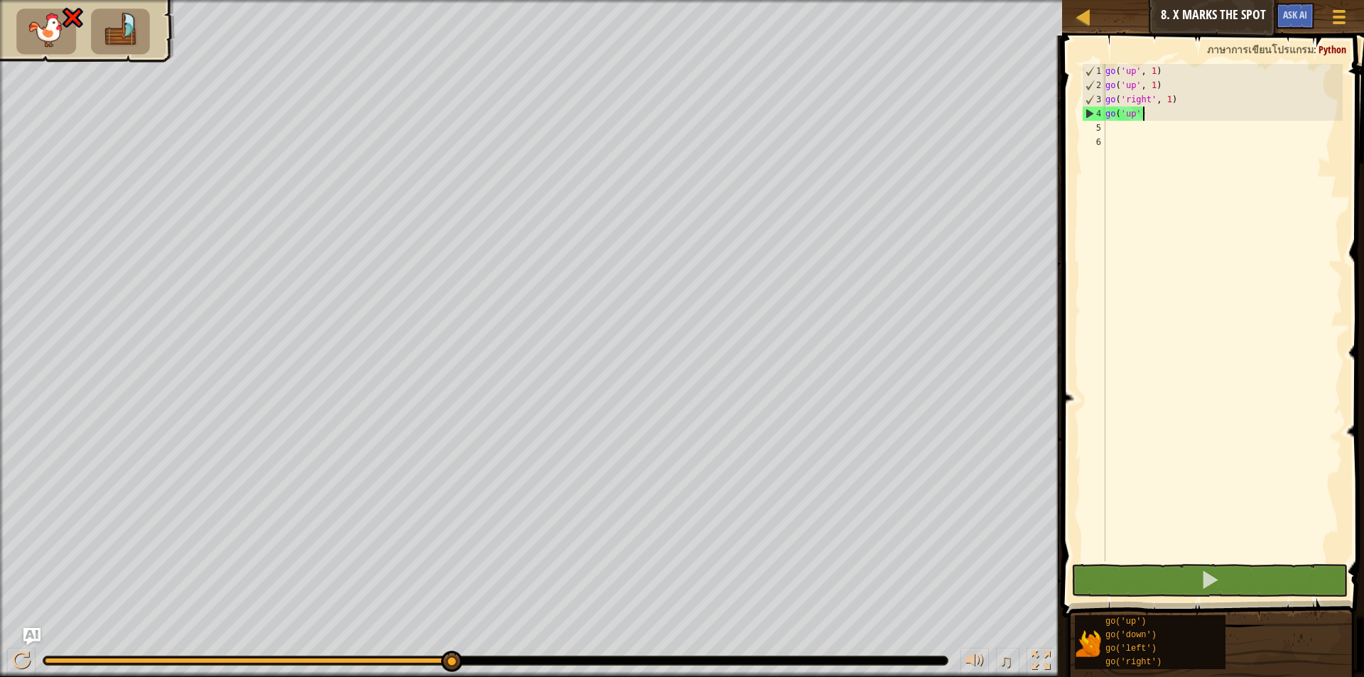
click at [1148, 118] on div "go ( 'up' , 1 ) go ( 'up' , 1 ) go ( 'right' , 1 ) go ( 'up' )" at bounding box center [1222, 327] width 240 height 526
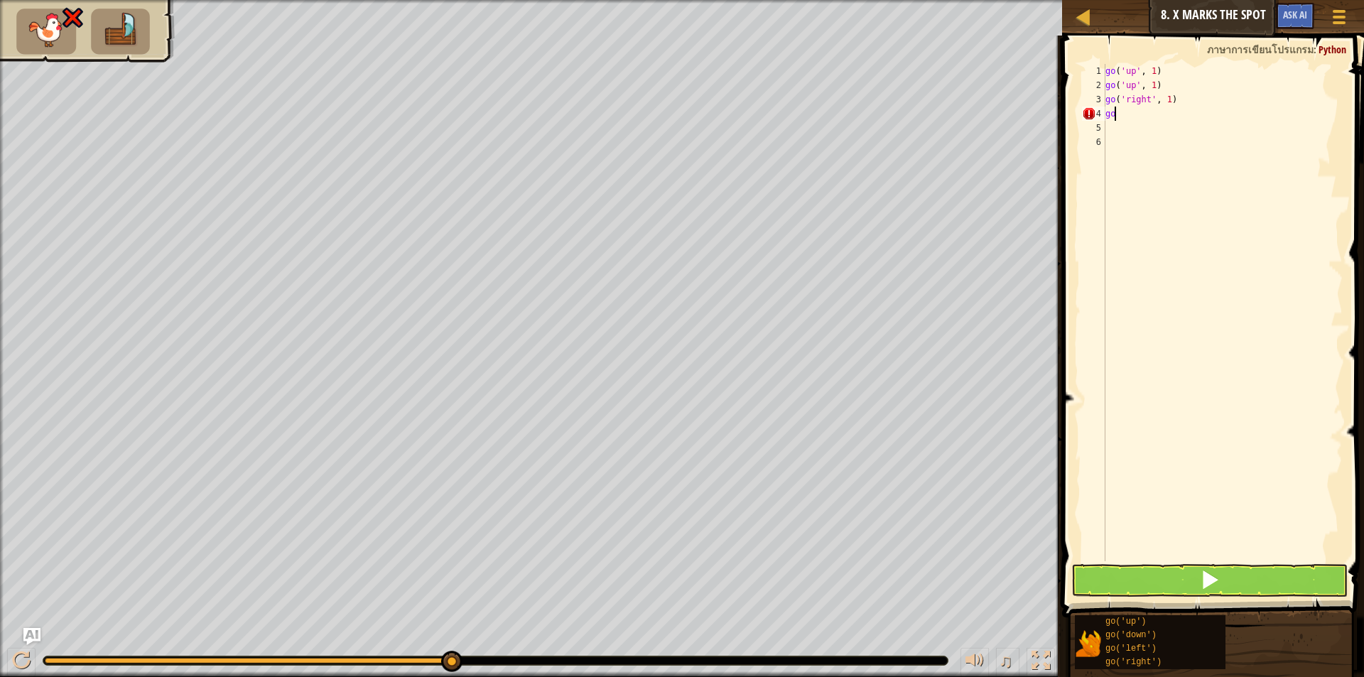
type textarea "g"
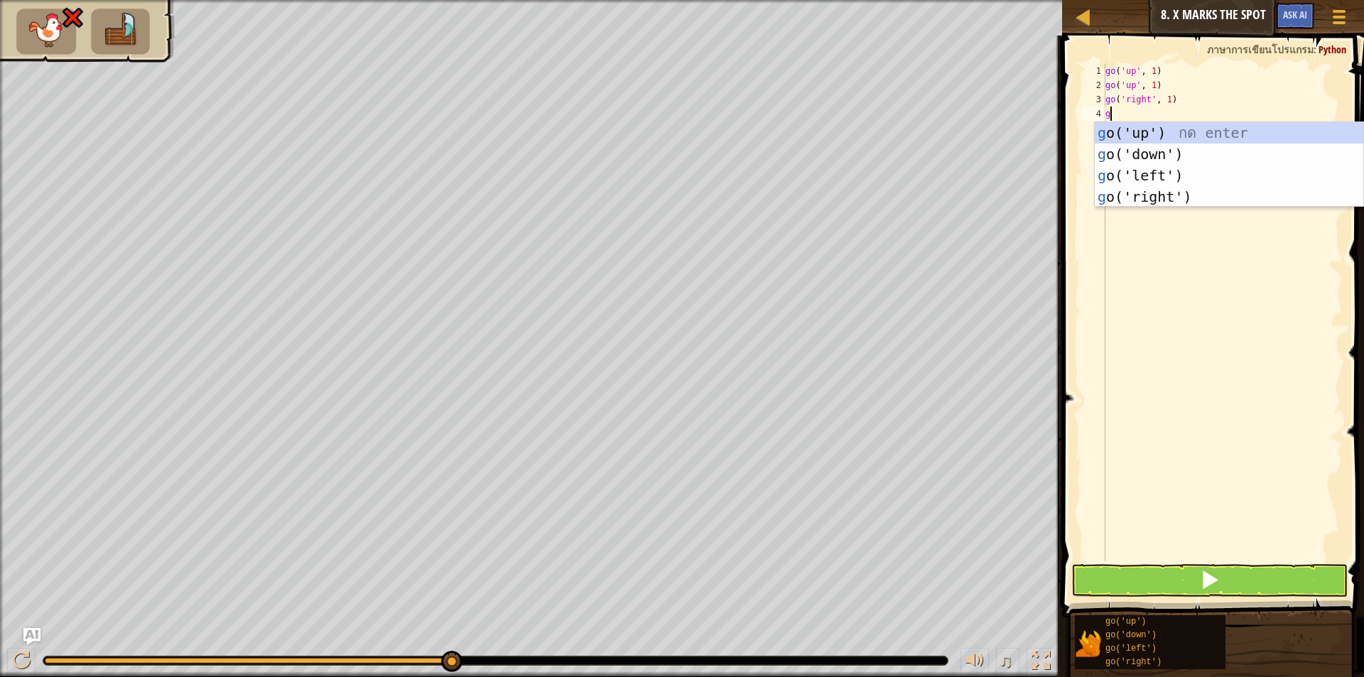
type textarea "go"
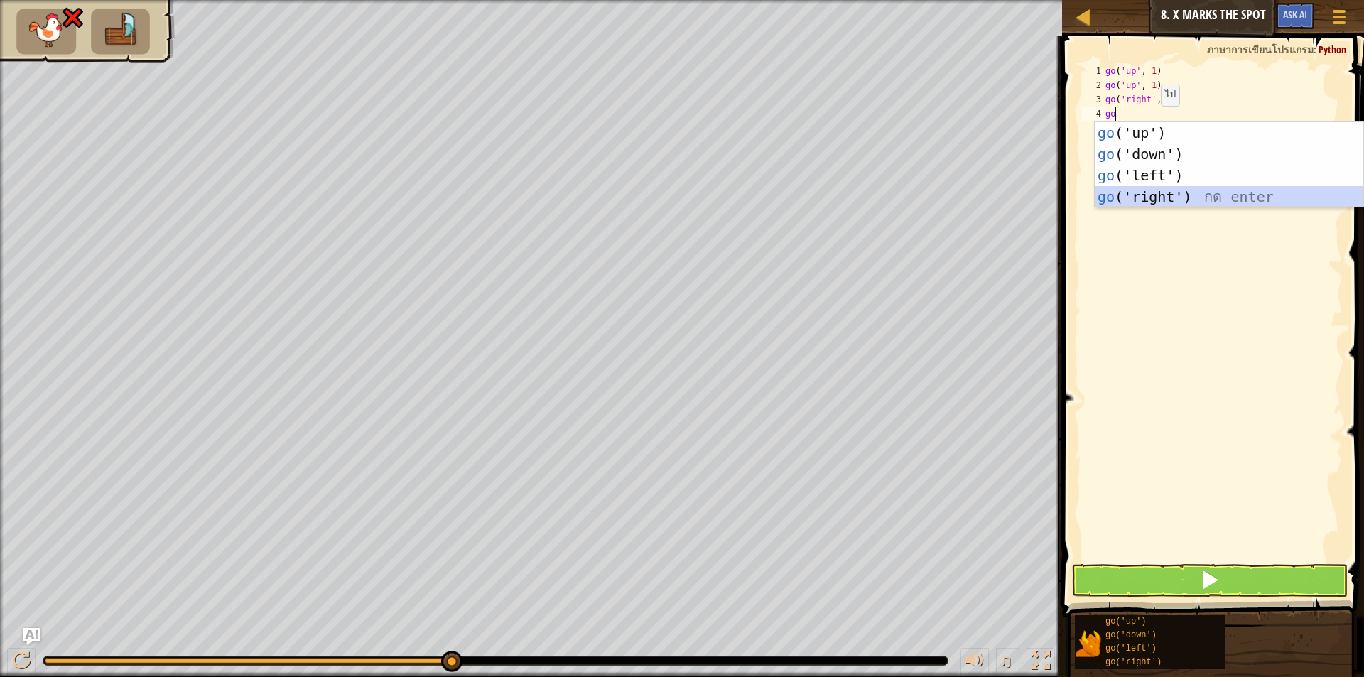
click at [1141, 201] on div "go ('up') กด enter go ('down') กด enter go ('left') กด enter go ('right') กด en…" at bounding box center [1228, 186] width 268 height 128
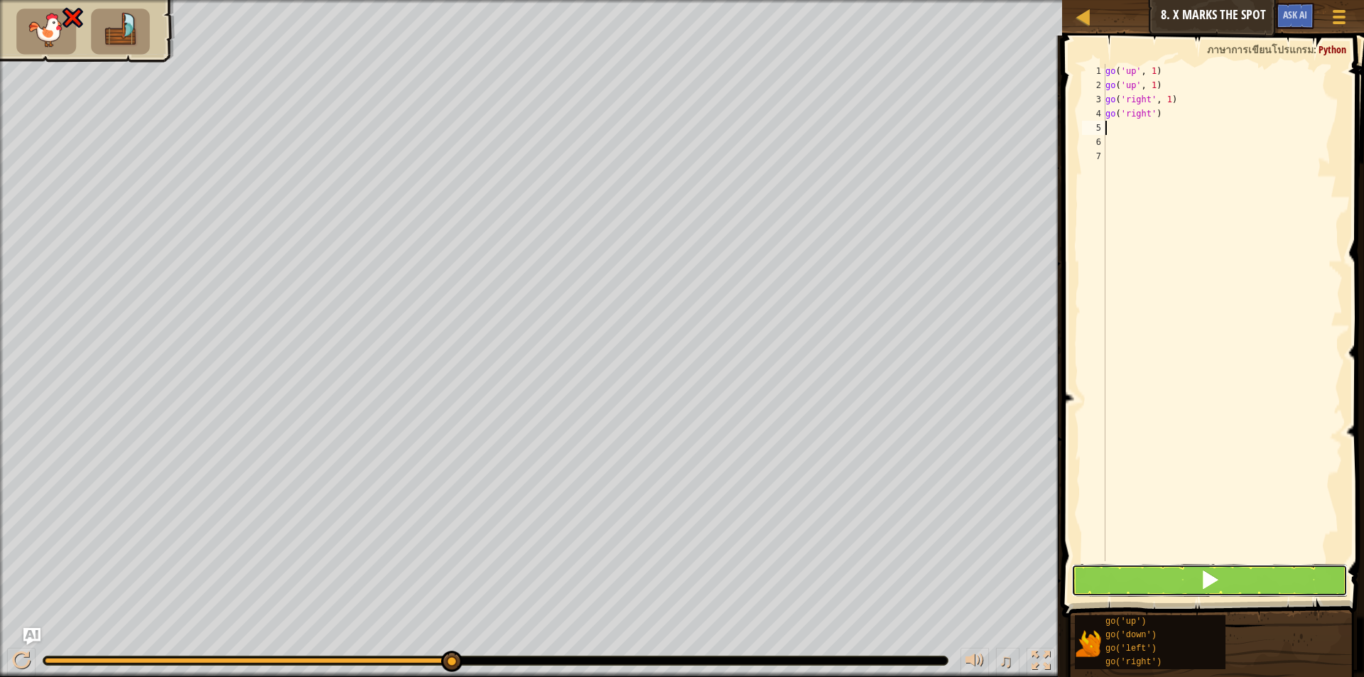
click at [1178, 570] on button at bounding box center [1209, 580] width 276 height 33
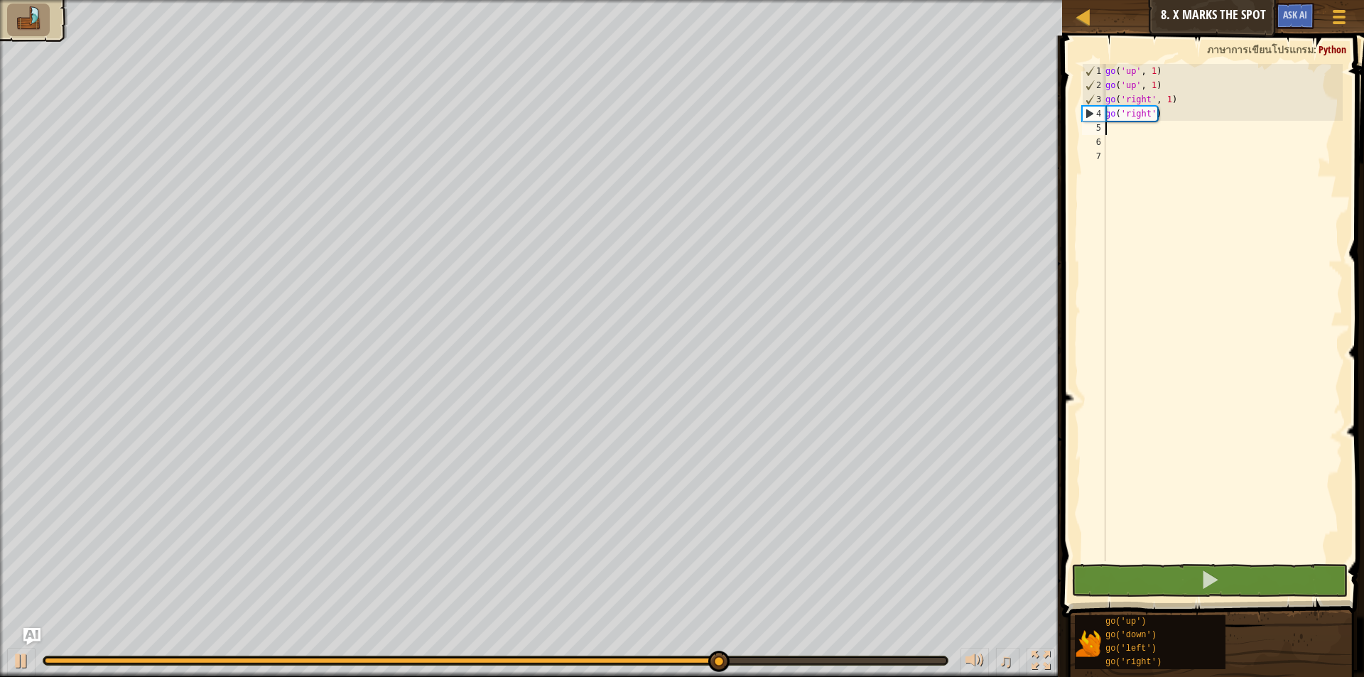
click at [1108, 131] on div "go ( 'up' , 1 ) go ( 'up' , 1 ) go ( 'right' , 1 ) go ( 'right' )" at bounding box center [1222, 327] width 240 height 526
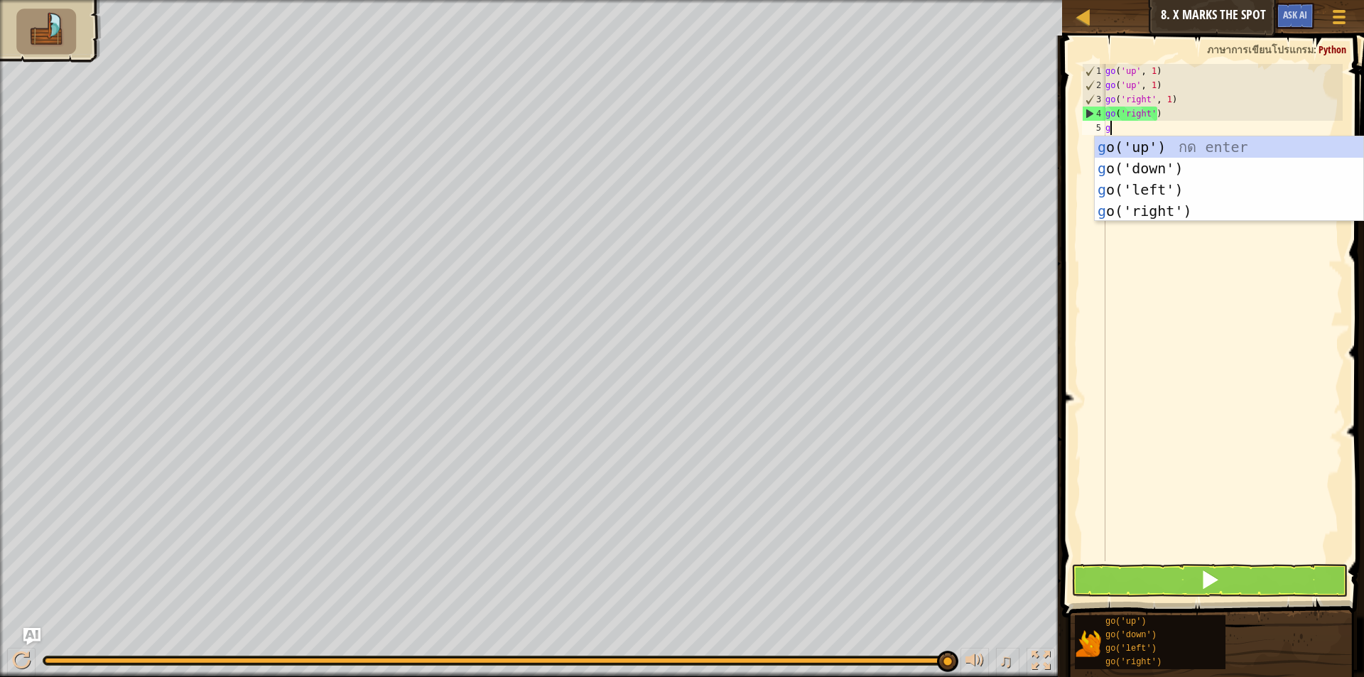
type textarea "go"
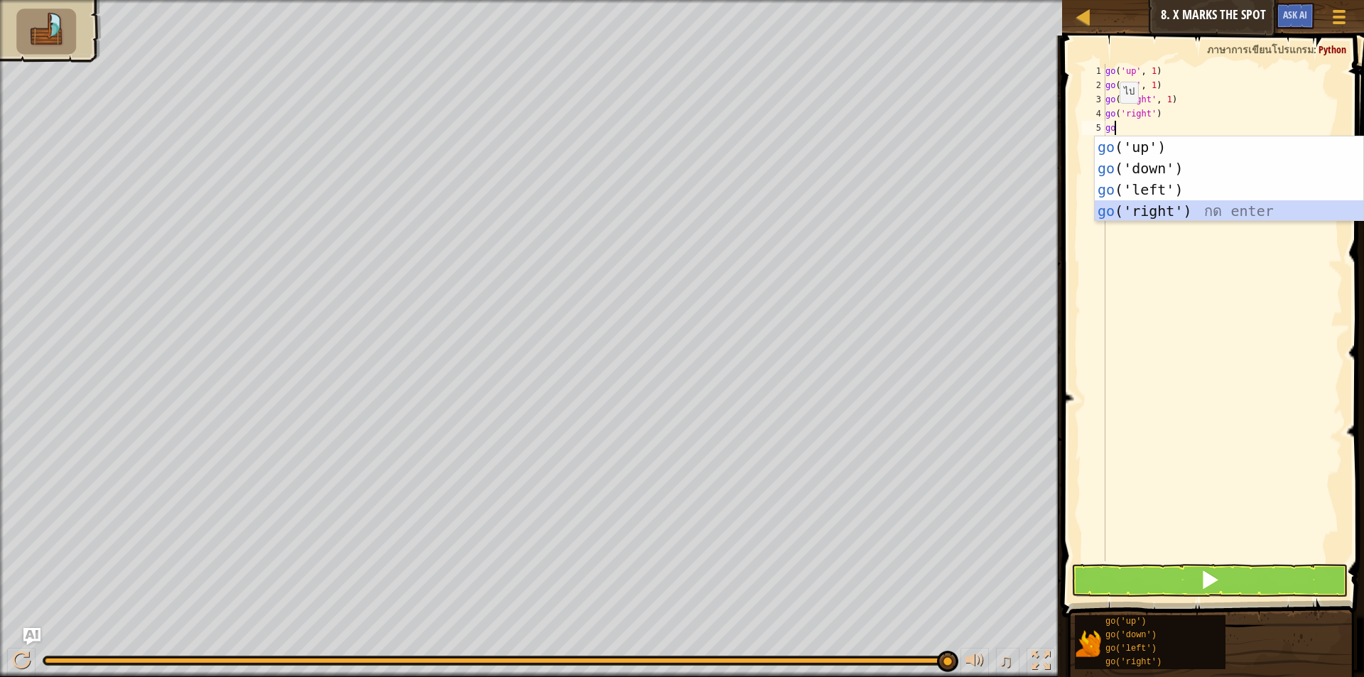
click at [1125, 207] on div "go ('up') กด enter go ('down') กด enter go ('left') กด enter go ('right') กด en…" at bounding box center [1228, 200] width 268 height 128
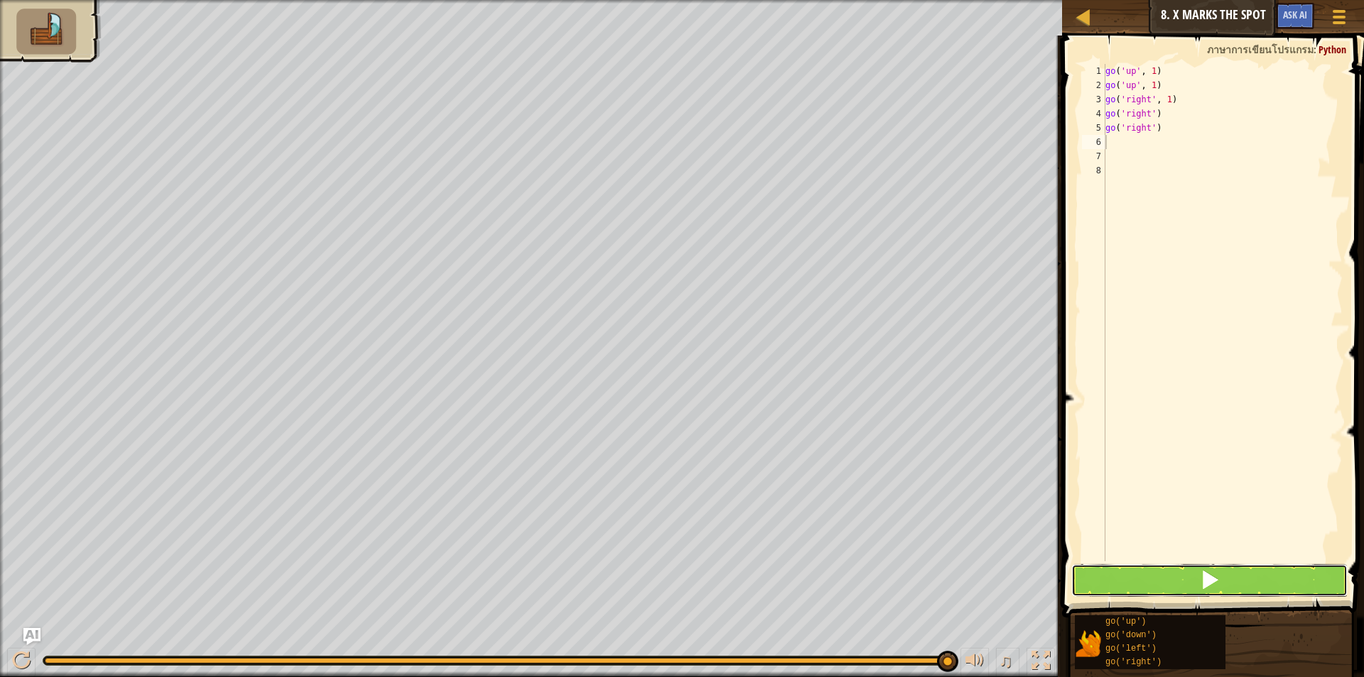
click at [1173, 572] on button at bounding box center [1209, 580] width 276 height 33
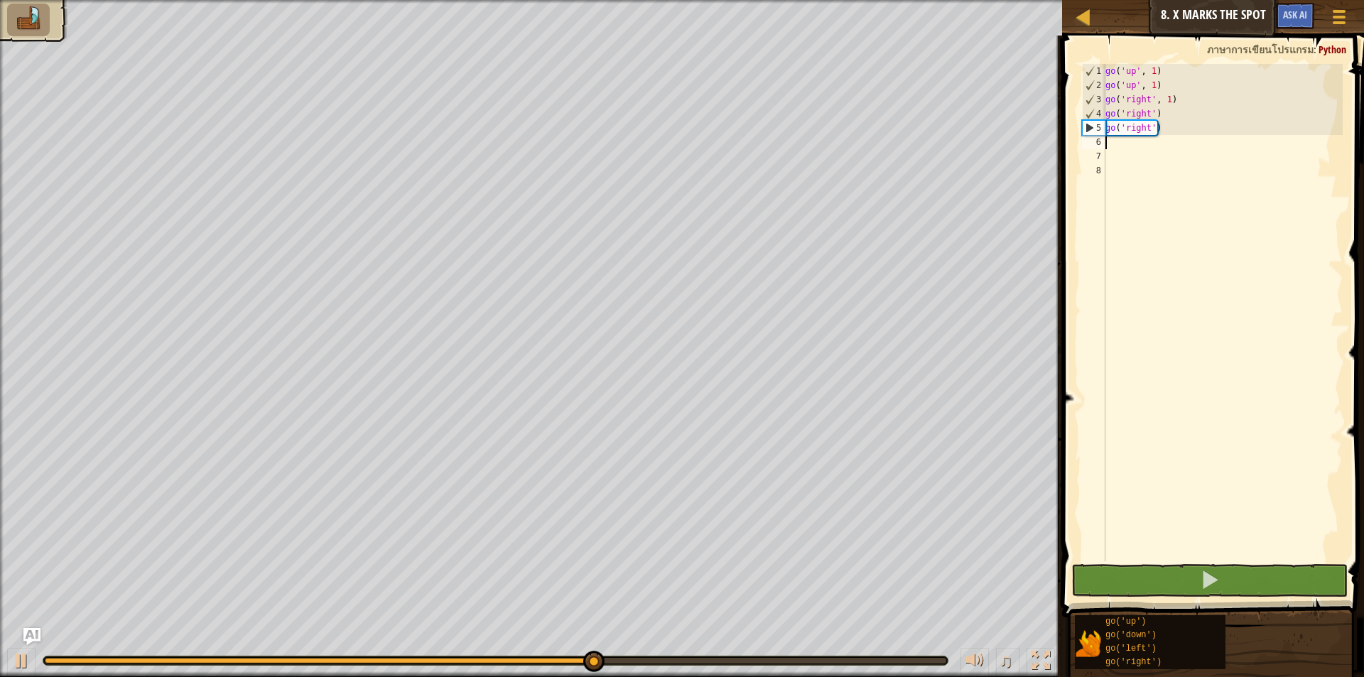
click at [1118, 141] on div "go ( 'up' , 1 ) go ( 'up' , 1 ) go ( 'right' , 1 ) go ( 'right' ) go ( 'right' )" at bounding box center [1222, 327] width 240 height 526
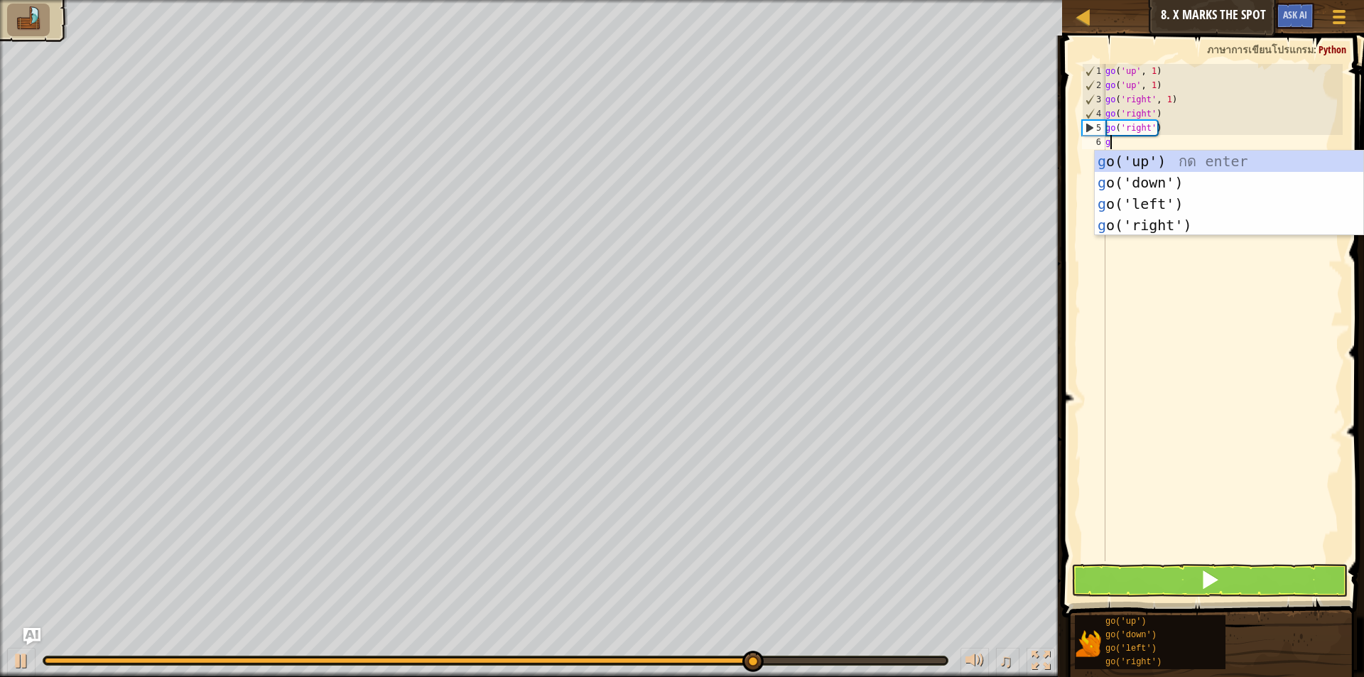
type textarea "go"
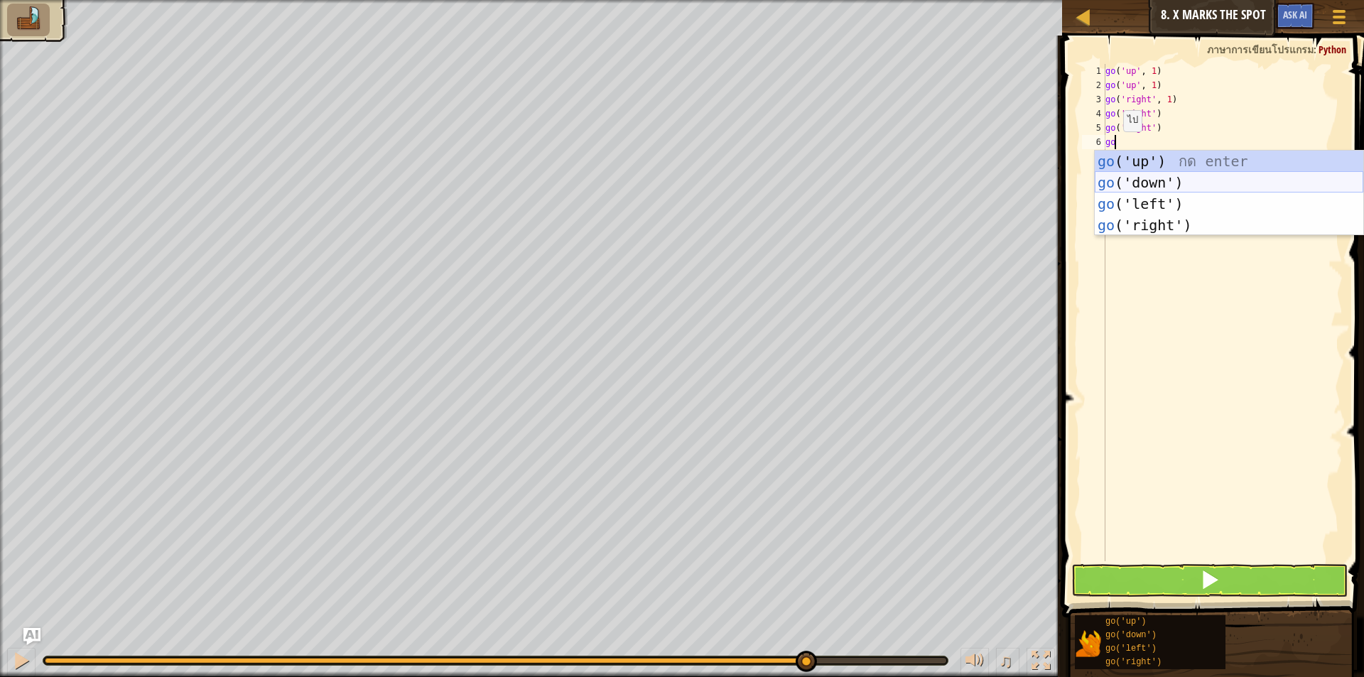
drag, startPoint x: 1112, startPoint y: 177, endPoint x: 1114, endPoint y: 219, distance: 41.9
click at [1114, 192] on div "go ('up') กด enter go ('down') กด enter go ('left') กด enter go ('right') กด en…" at bounding box center [1228, 215] width 268 height 128
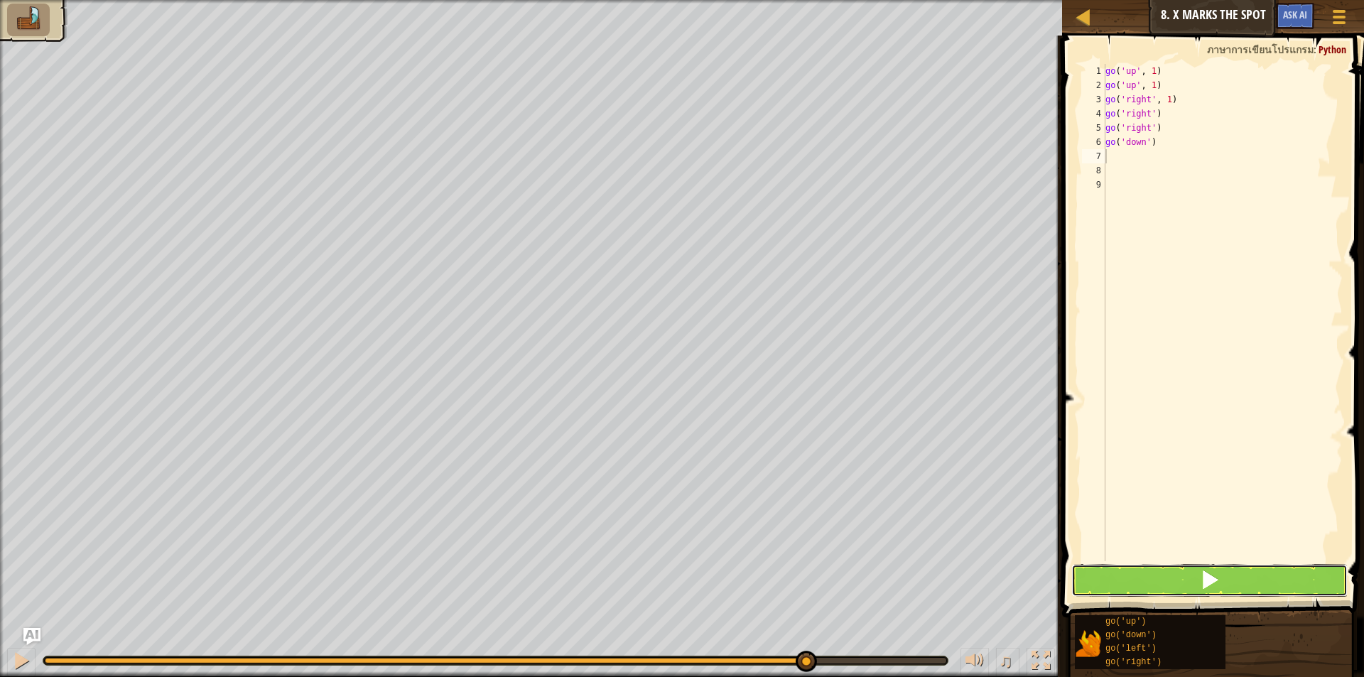
click at [1143, 574] on button at bounding box center [1209, 580] width 276 height 33
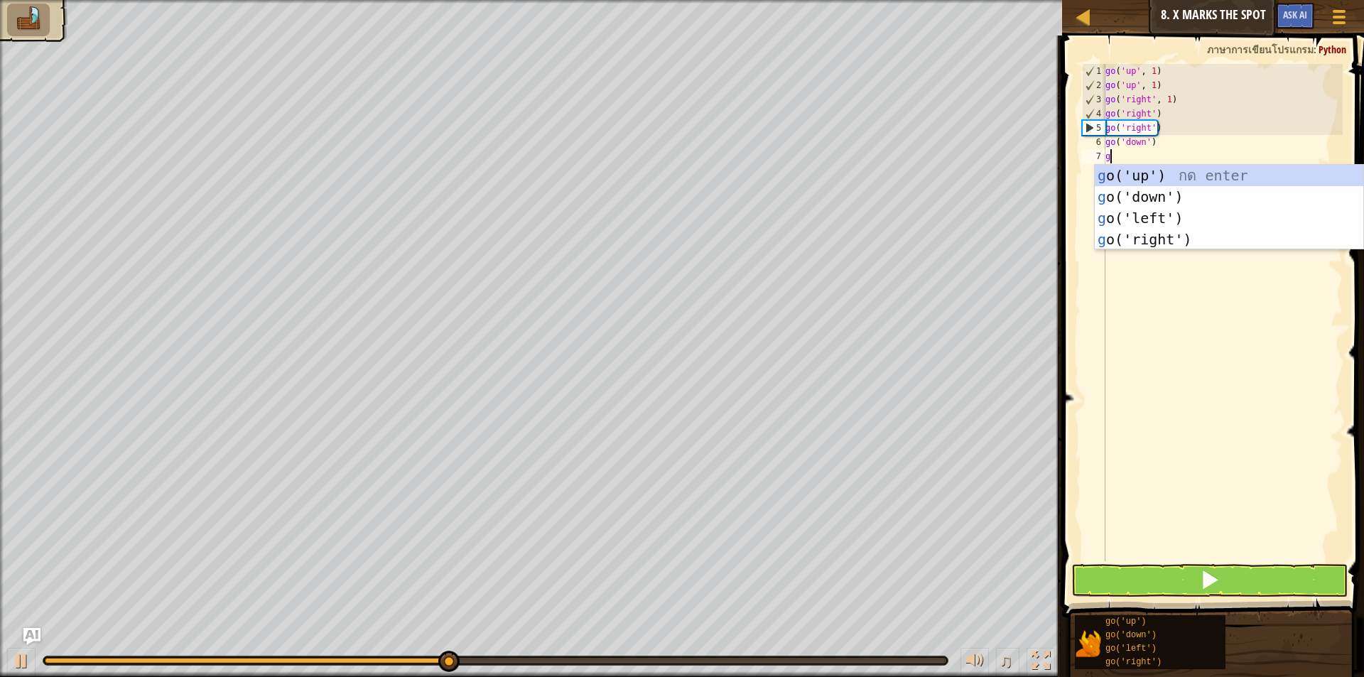
type textarea "go"
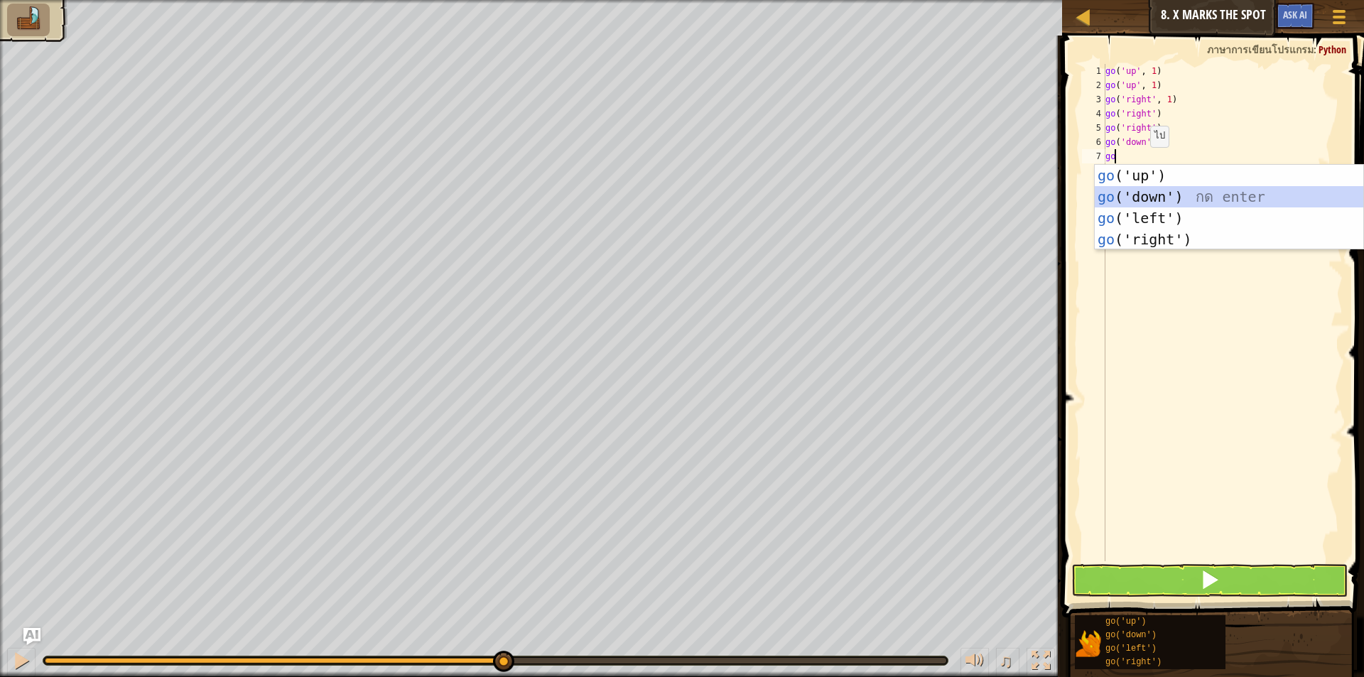
click at [1142, 192] on div "go ('up') กด enter go ('down') กด enter go ('left') กด enter go ('right') กด en…" at bounding box center [1228, 229] width 268 height 128
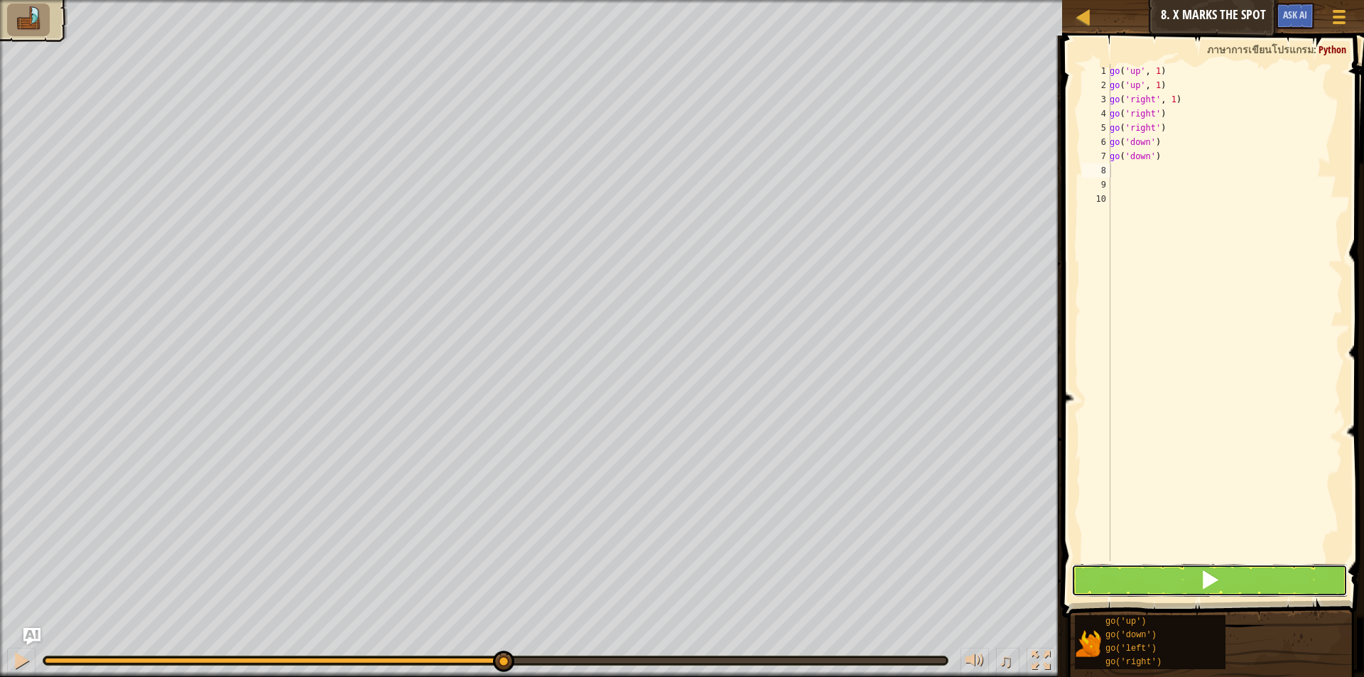
click at [1121, 581] on button at bounding box center [1209, 580] width 276 height 33
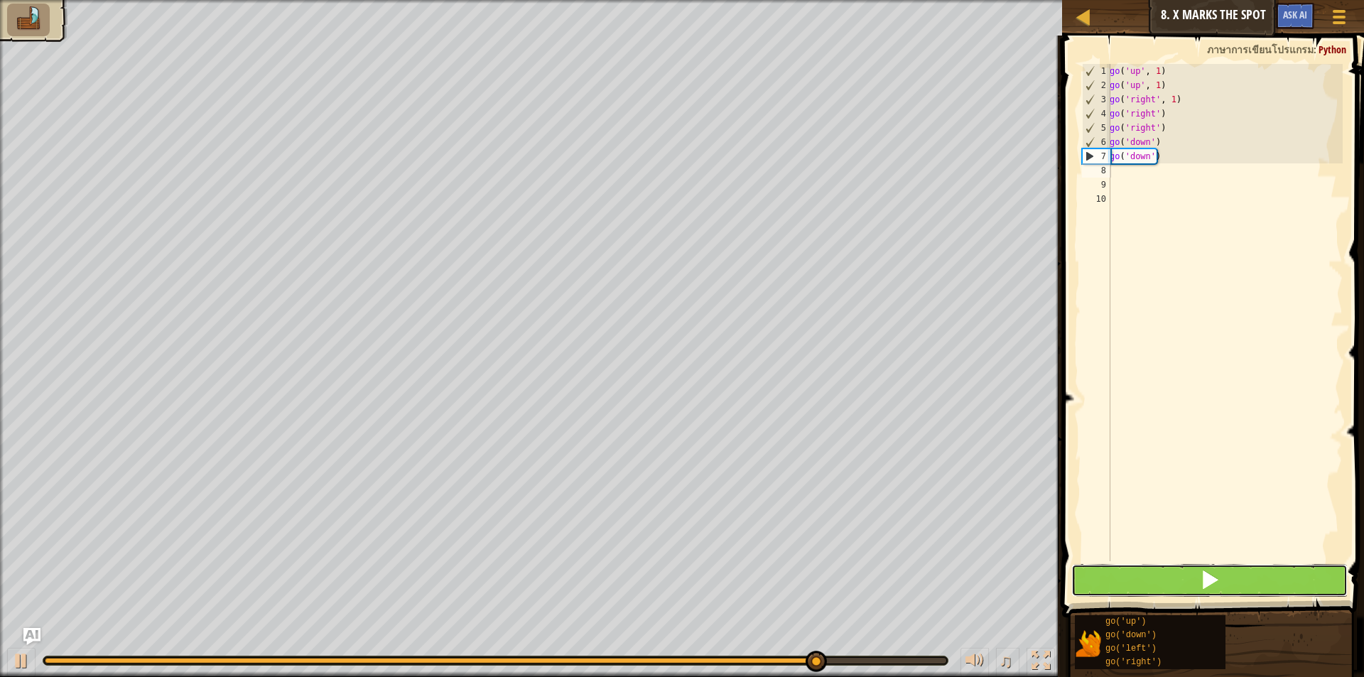
click at [1174, 575] on button at bounding box center [1209, 580] width 276 height 33
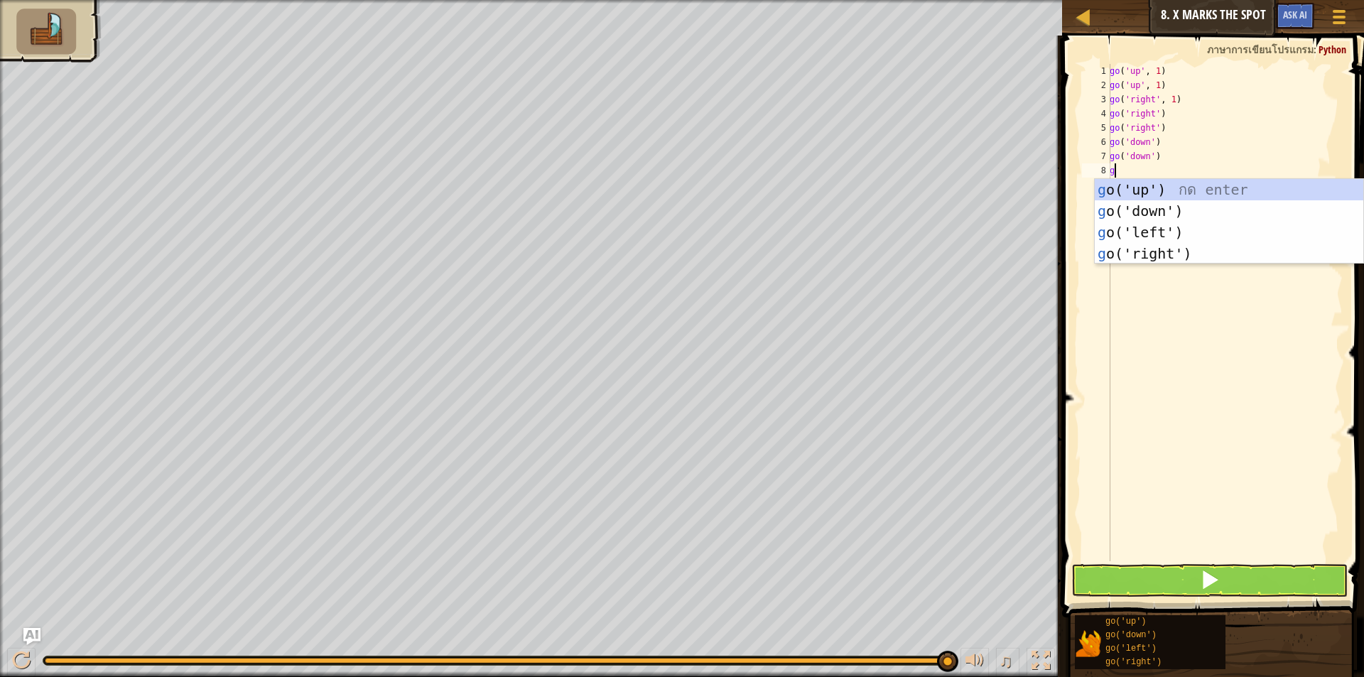
type textarea "go"
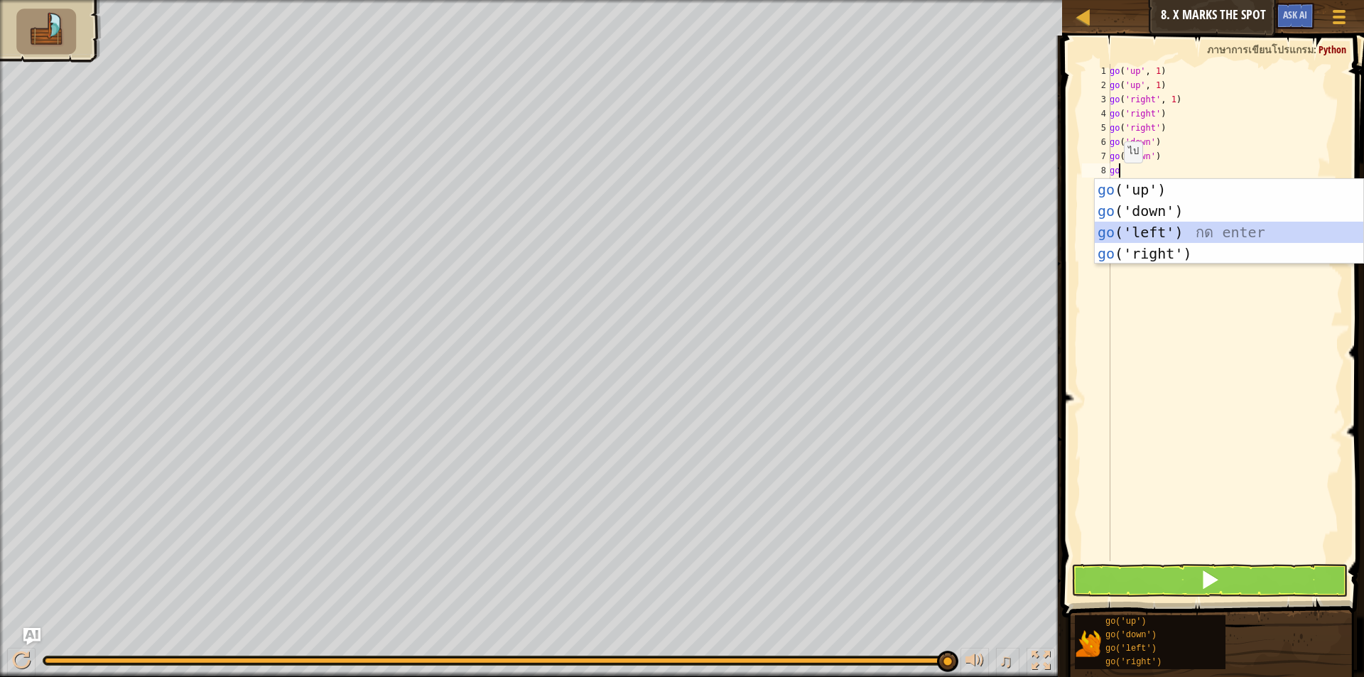
click at [1127, 228] on div "go ('up') กด enter go ('down') กด enter go ('left') กด enter go ('right') กด en…" at bounding box center [1228, 243] width 268 height 128
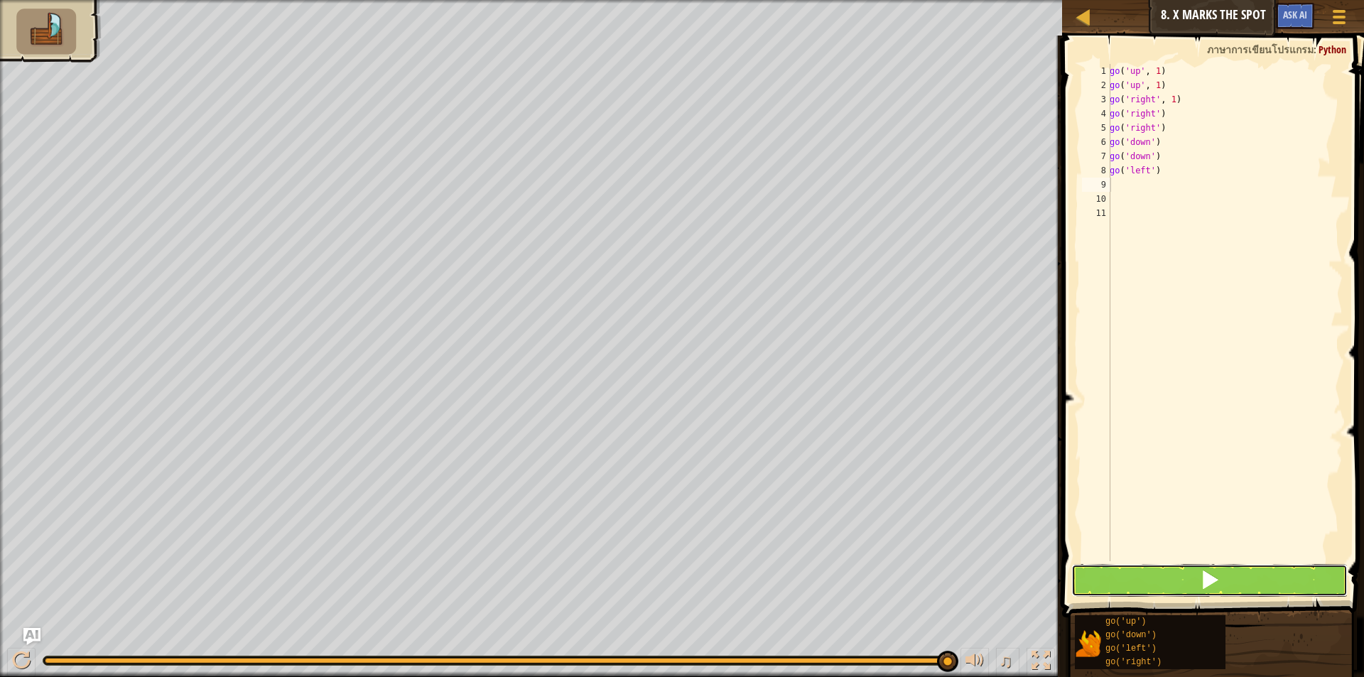
click at [1153, 573] on button at bounding box center [1209, 580] width 276 height 33
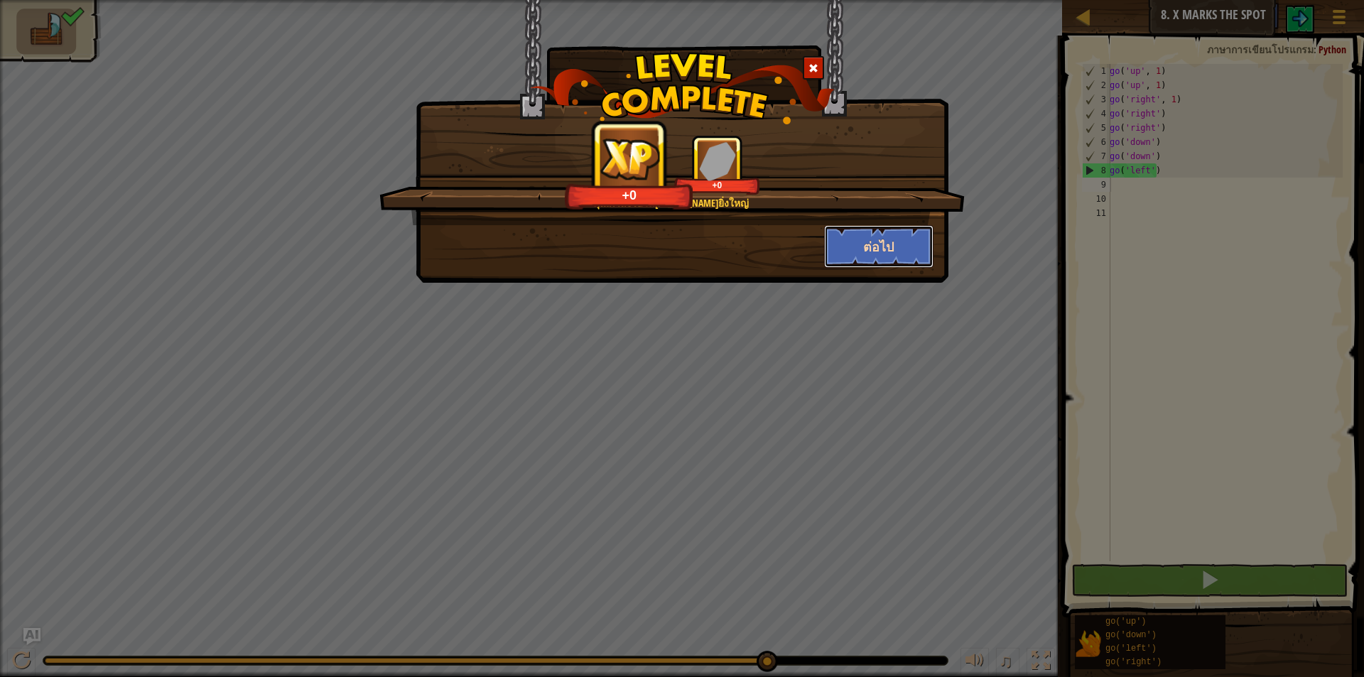
click at [896, 241] on button "ต่อไป" at bounding box center [879, 246] width 110 height 43
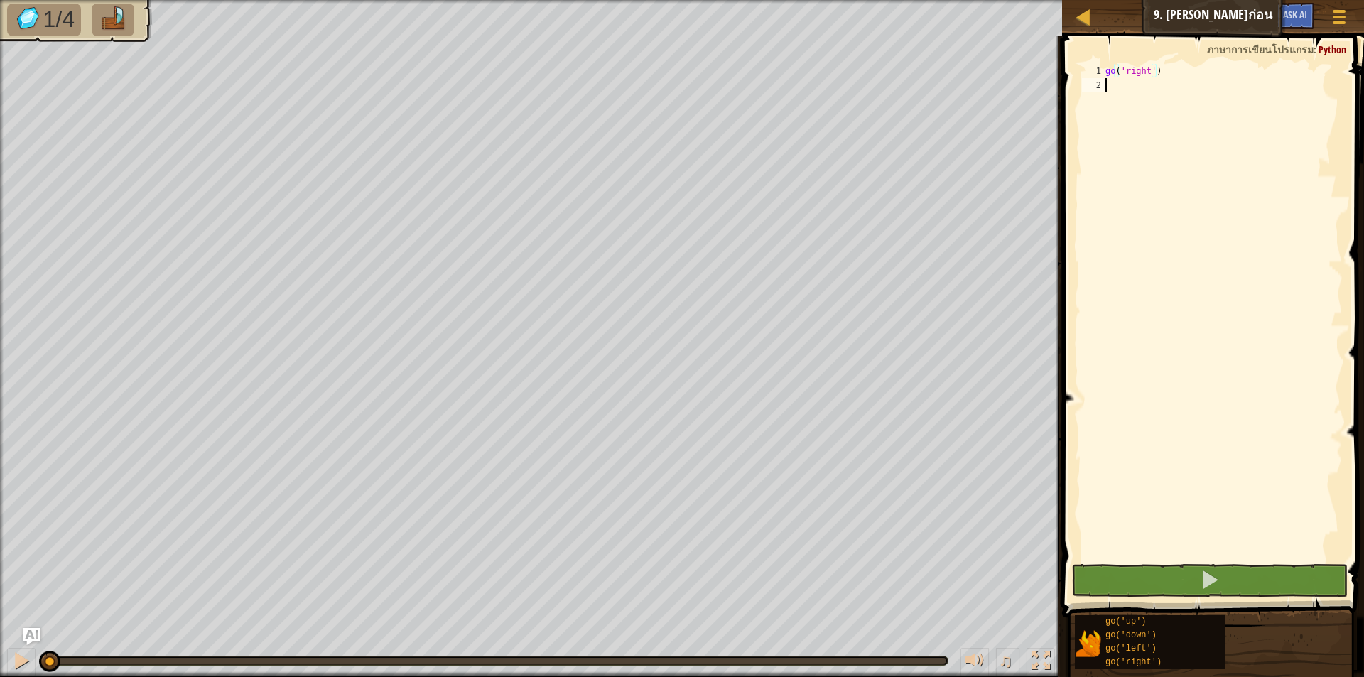
click at [1126, 86] on div "go ( 'right' )" at bounding box center [1222, 327] width 240 height 526
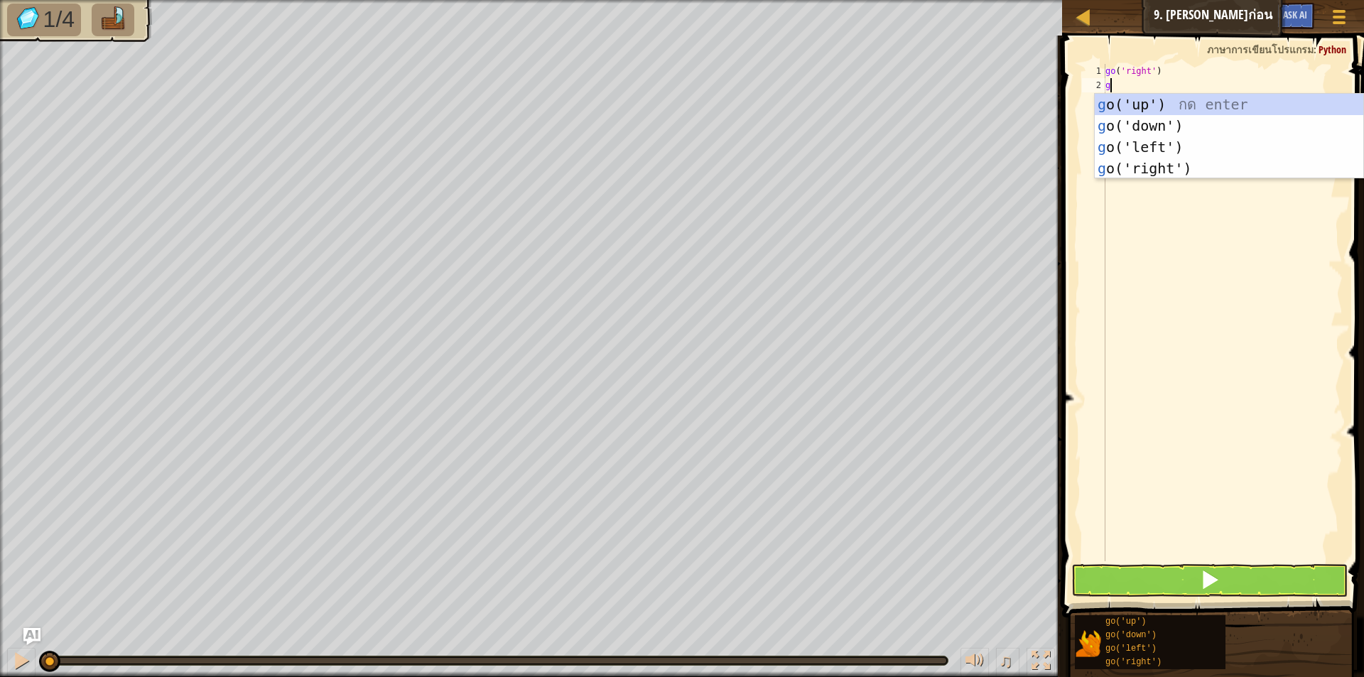
type textarea "go"
click at [1142, 102] on div "go ('up') กด enter go ('down') กด enter go ('left') กด enter go ('right') กด en…" at bounding box center [1228, 158] width 268 height 128
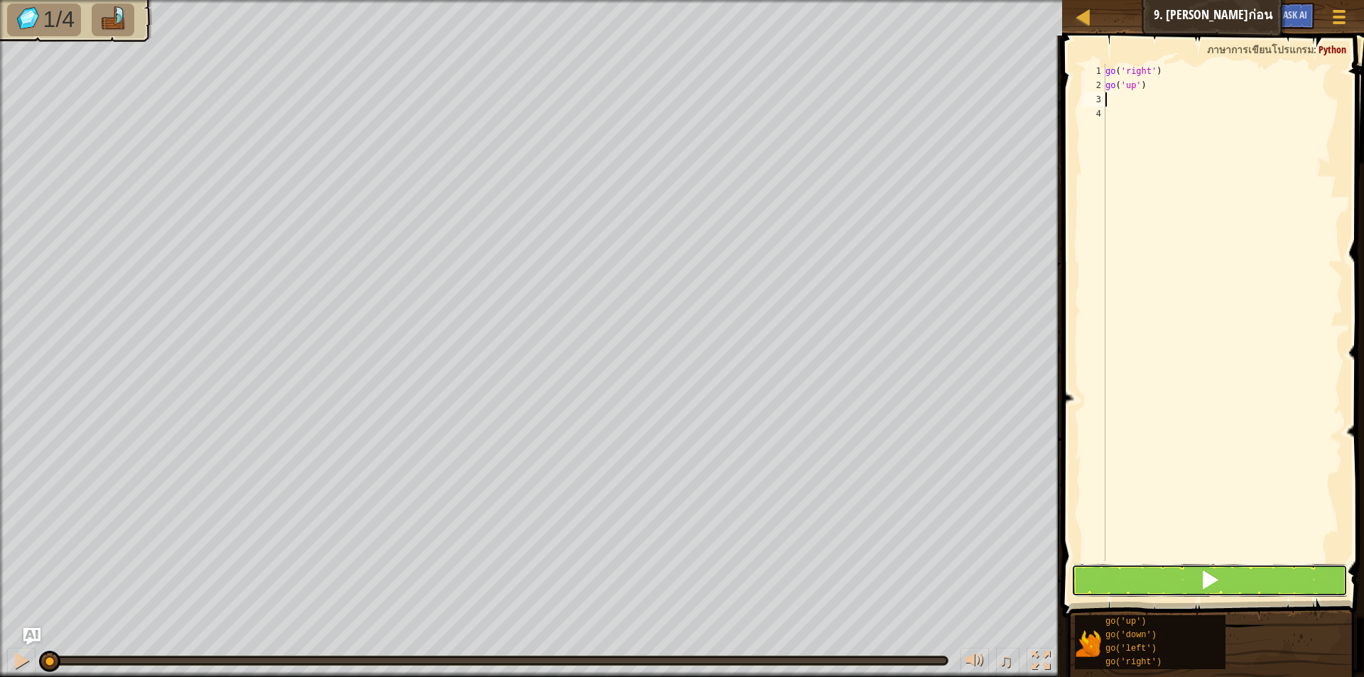
click at [1165, 565] on button at bounding box center [1209, 580] width 276 height 33
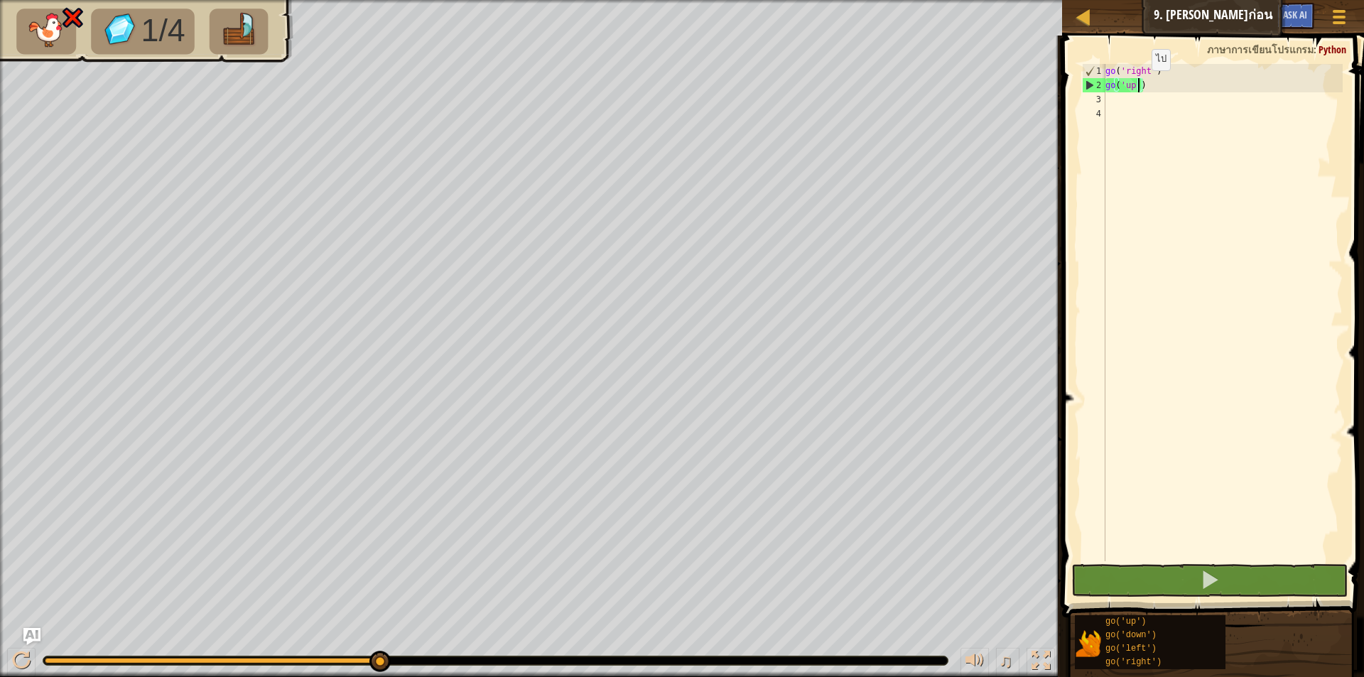
click at [1139, 85] on div "go ( 'right' ) go ( 'up' )" at bounding box center [1222, 327] width 240 height 526
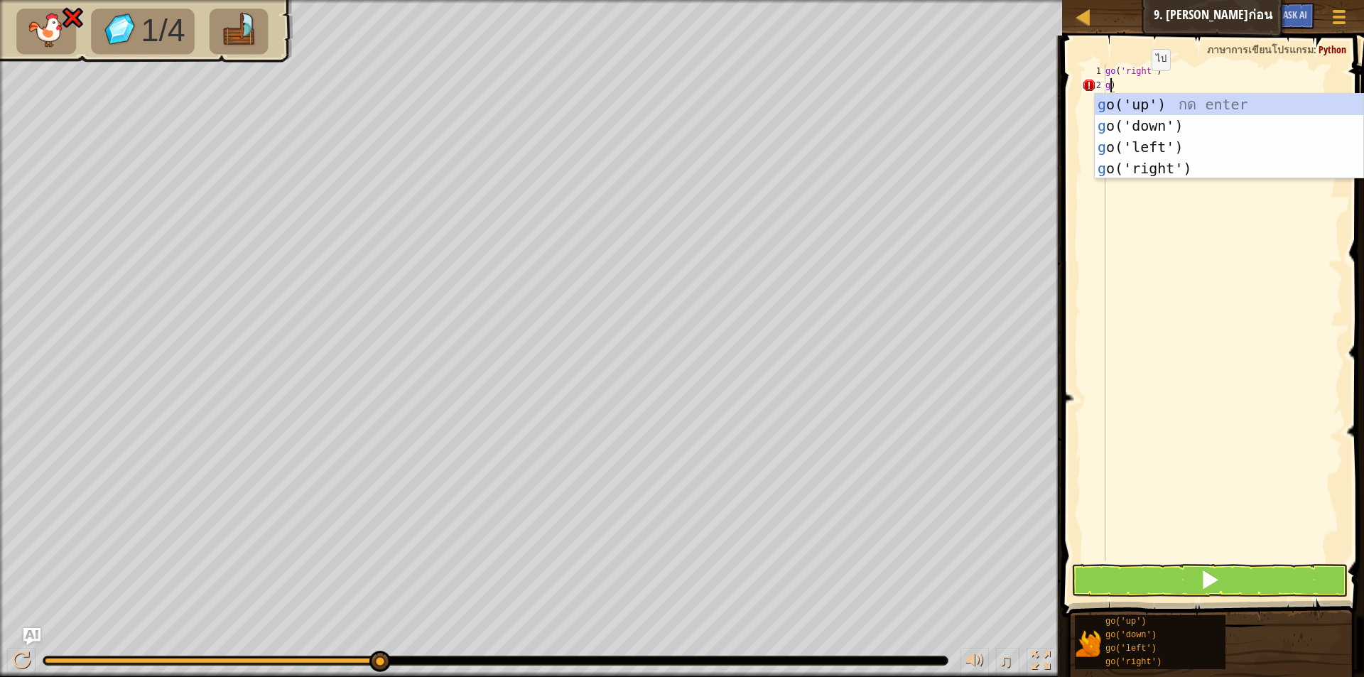
scroll to position [6, 1]
click at [1170, 144] on div "go ('up') กด enter go ('down') กด enter go ('left') กด enter go ('right') กด en…" at bounding box center [1228, 158] width 268 height 128
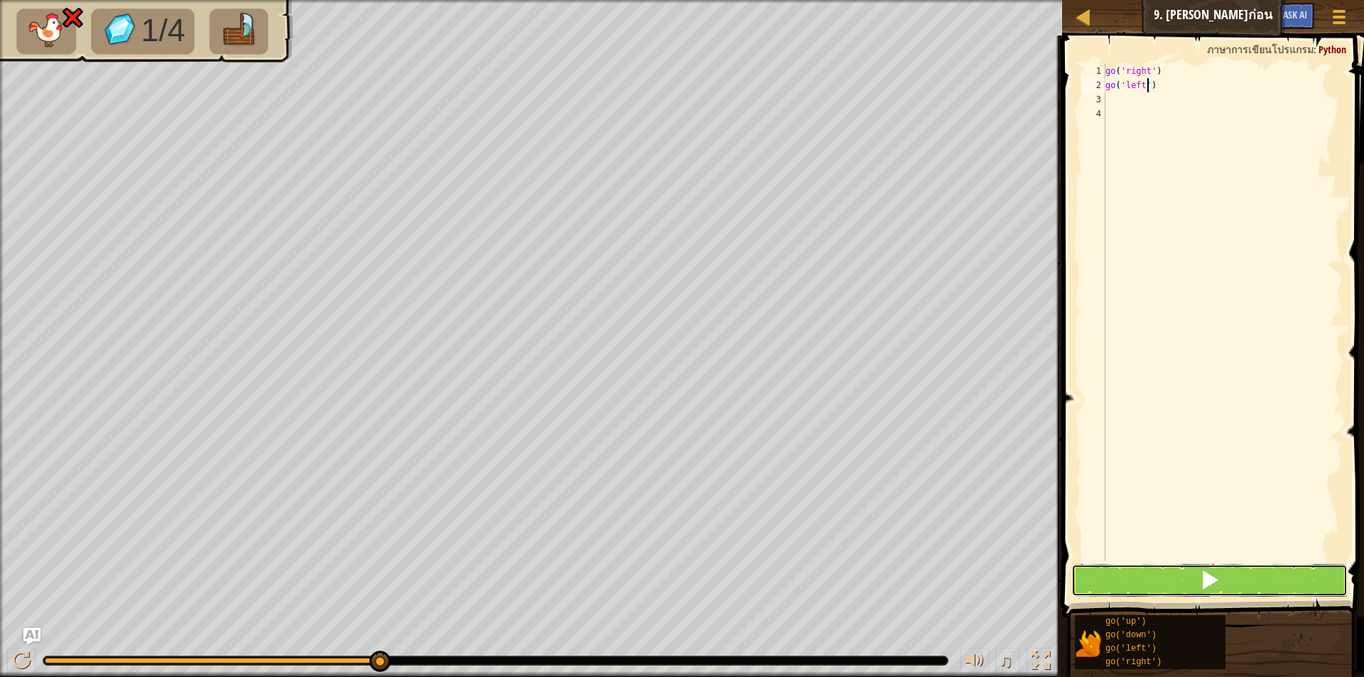
click at [1177, 579] on button at bounding box center [1209, 580] width 276 height 33
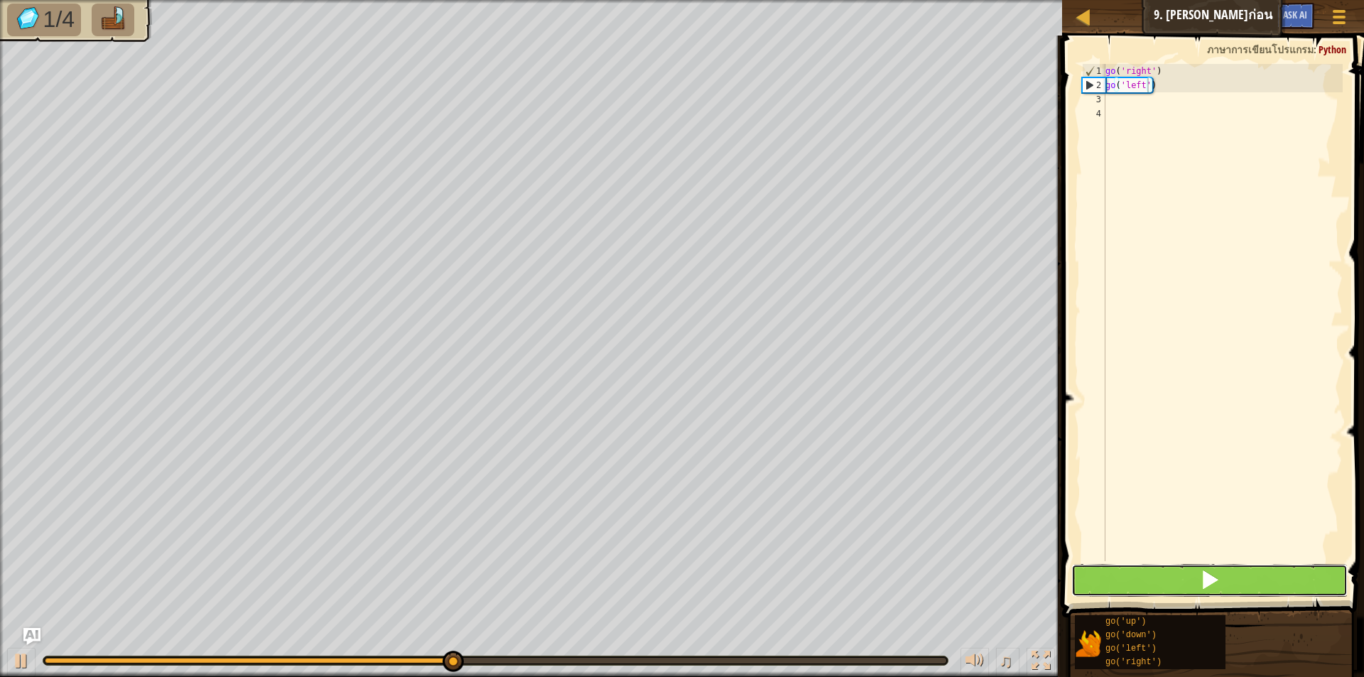
click at [1178, 576] on button at bounding box center [1209, 580] width 276 height 33
type textarea ")"
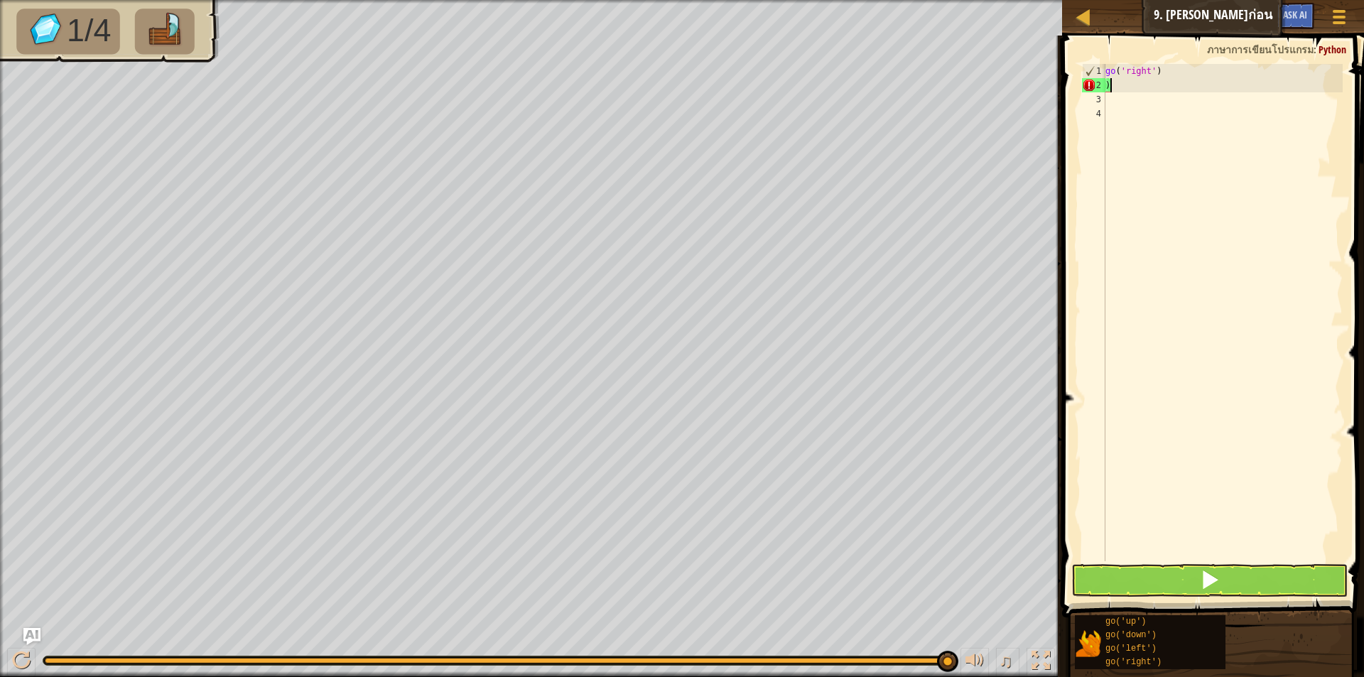
click at [1117, 82] on div "go ( 'right' ) )" at bounding box center [1222, 327] width 240 height 526
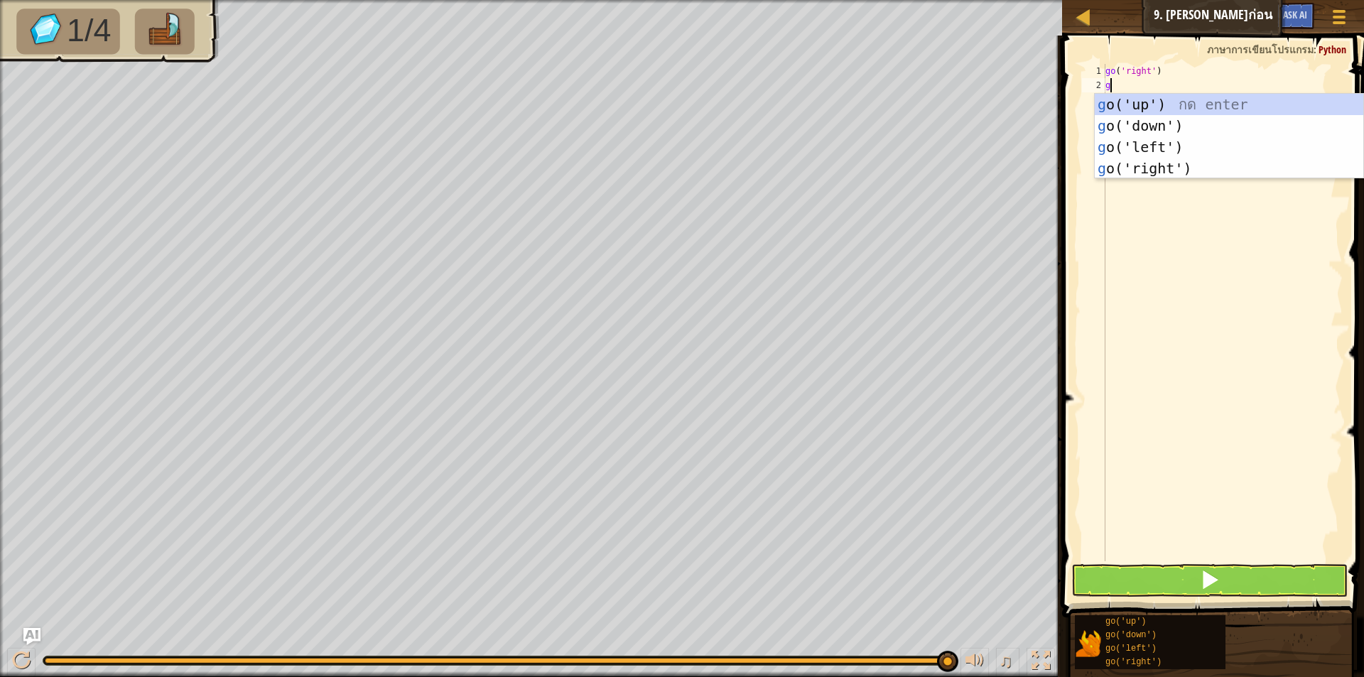
type textarea "go"
click at [1148, 101] on div "go ('up') กด enter go ('down') กด enter go ('left') กด enter go ('right') กด en…" at bounding box center [1228, 158] width 268 height 128
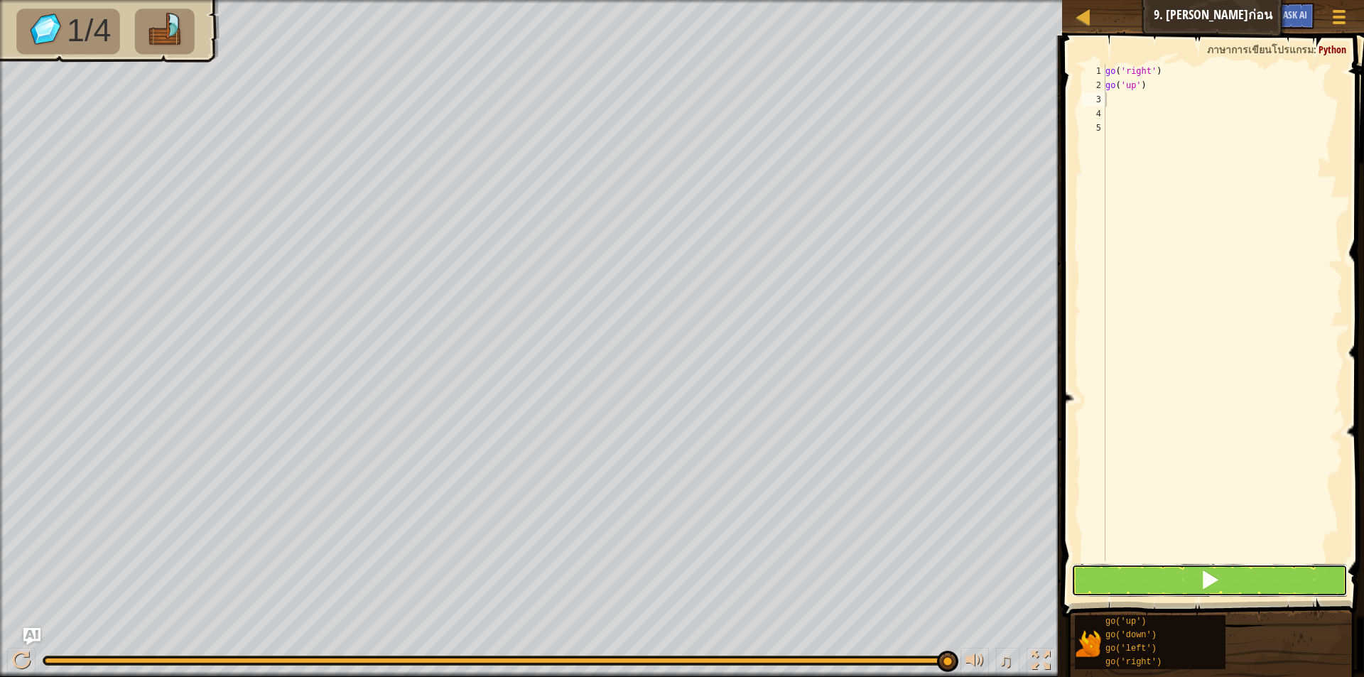
click at [1216, 575] on span at bounding box center [1210, 580] width 20 height 20
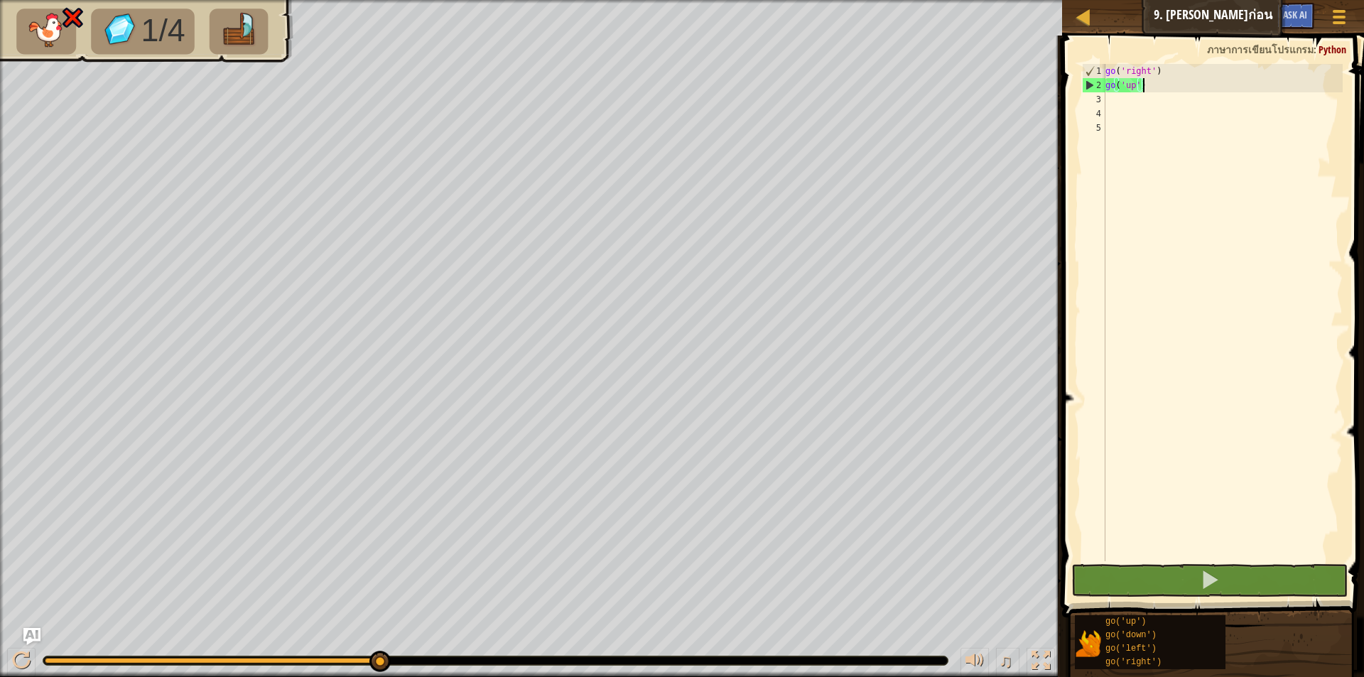
click at [1163, 85] on div "go ( 'right' ) go ( 'up' )" at bounding box center [1222, 327] width 240 height 526
type textarea "g"
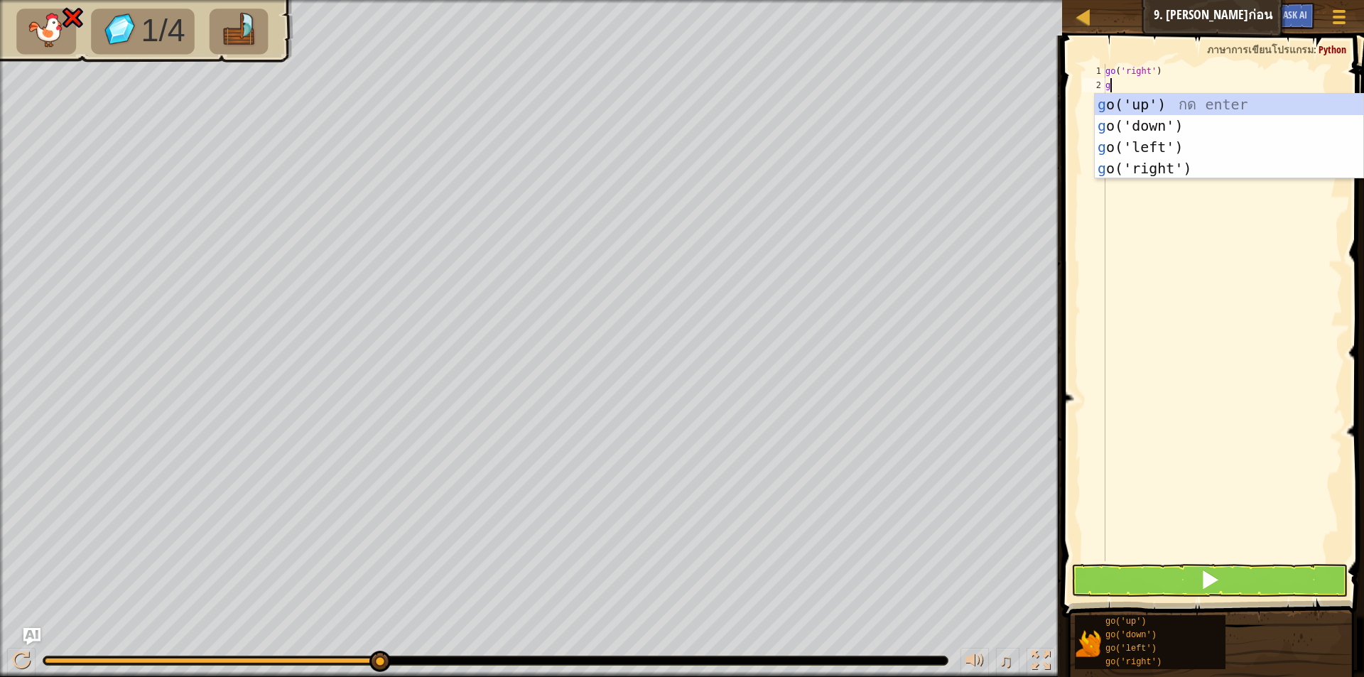
type textarea "go"
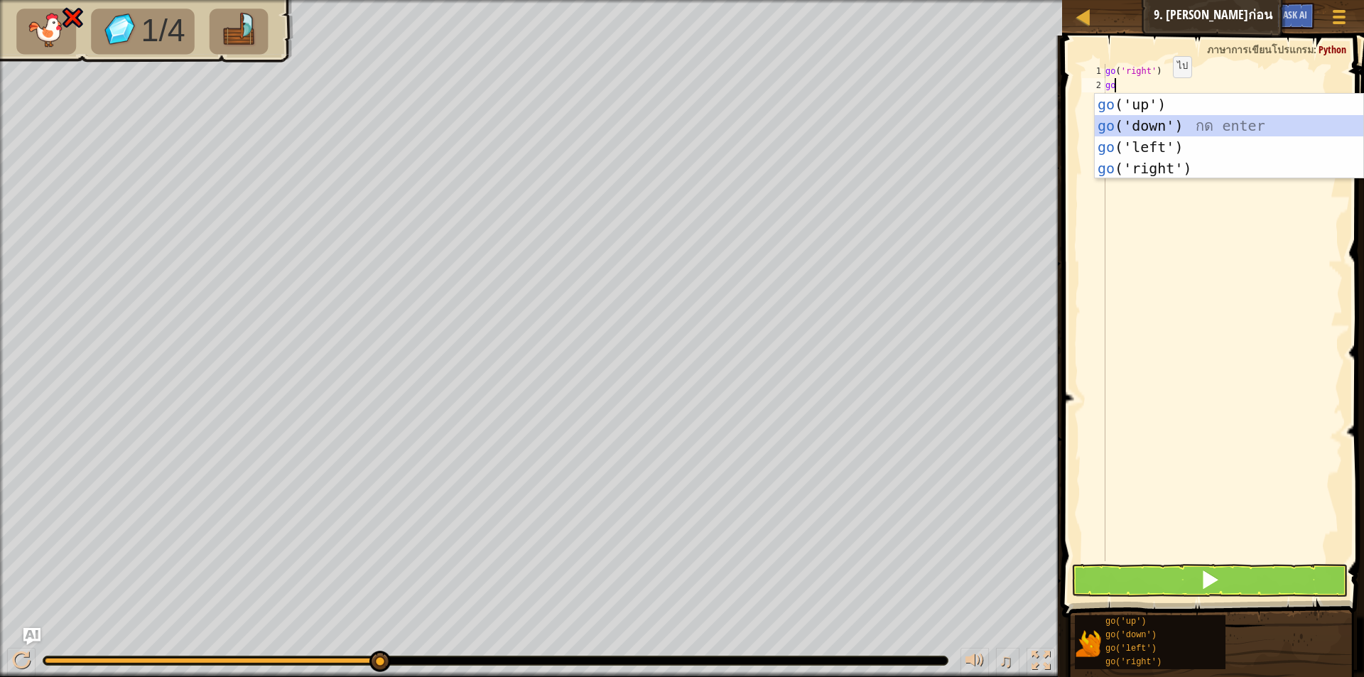
click at [1154, 125] on div "go ('up') กด enter go ('down') กด enter go ('left') กด enter go ('right') กด en…" at bounding box center [1228, 158] width 268 height 128
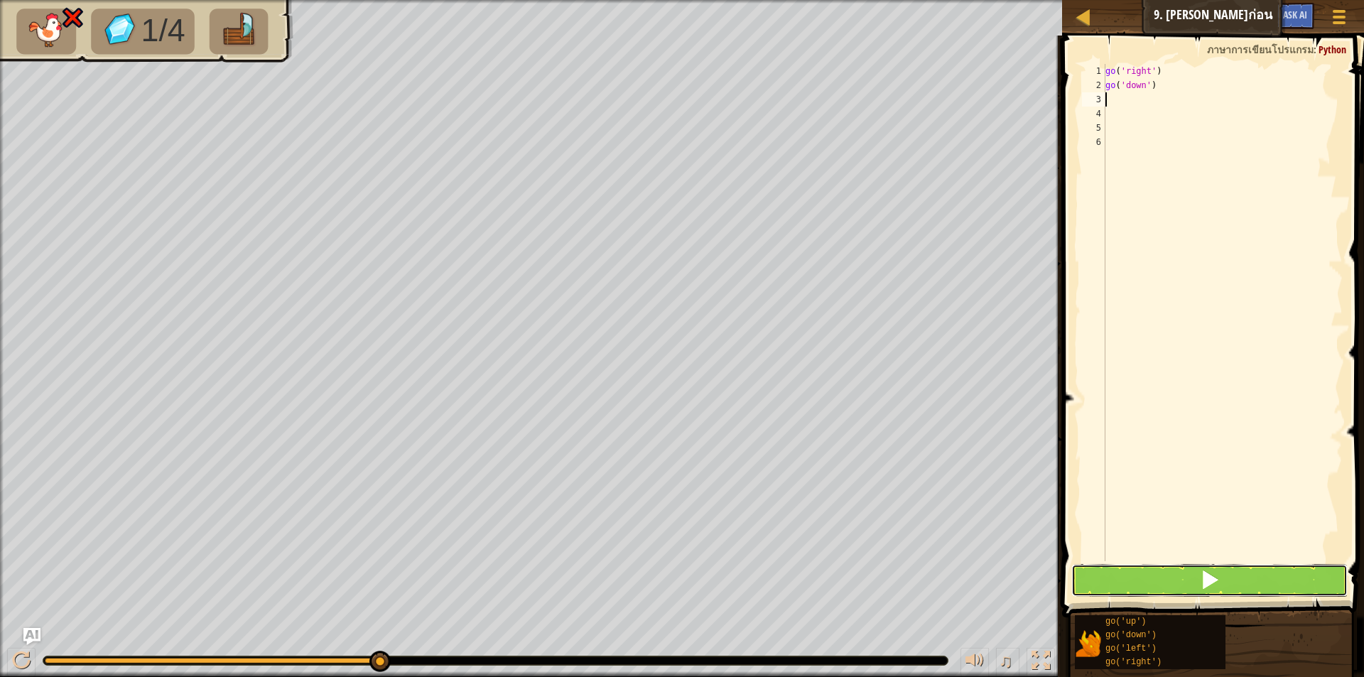
click at [1148, 570] on button at bounding box center [1209, 580] width 276 height 33
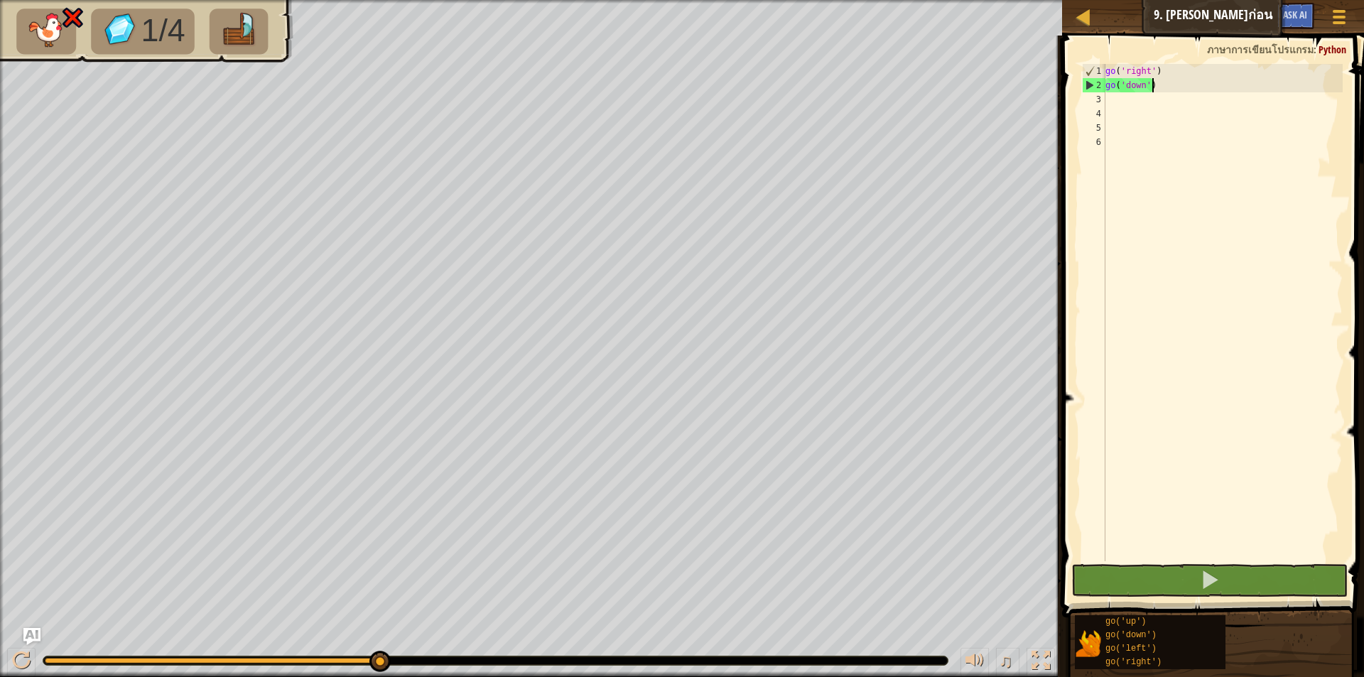
click at [1155, 83] on div "go ( 'right' ) go ( 'down' )" at bounding box center [1222, 327] width 240 height 526
type textarea "g"
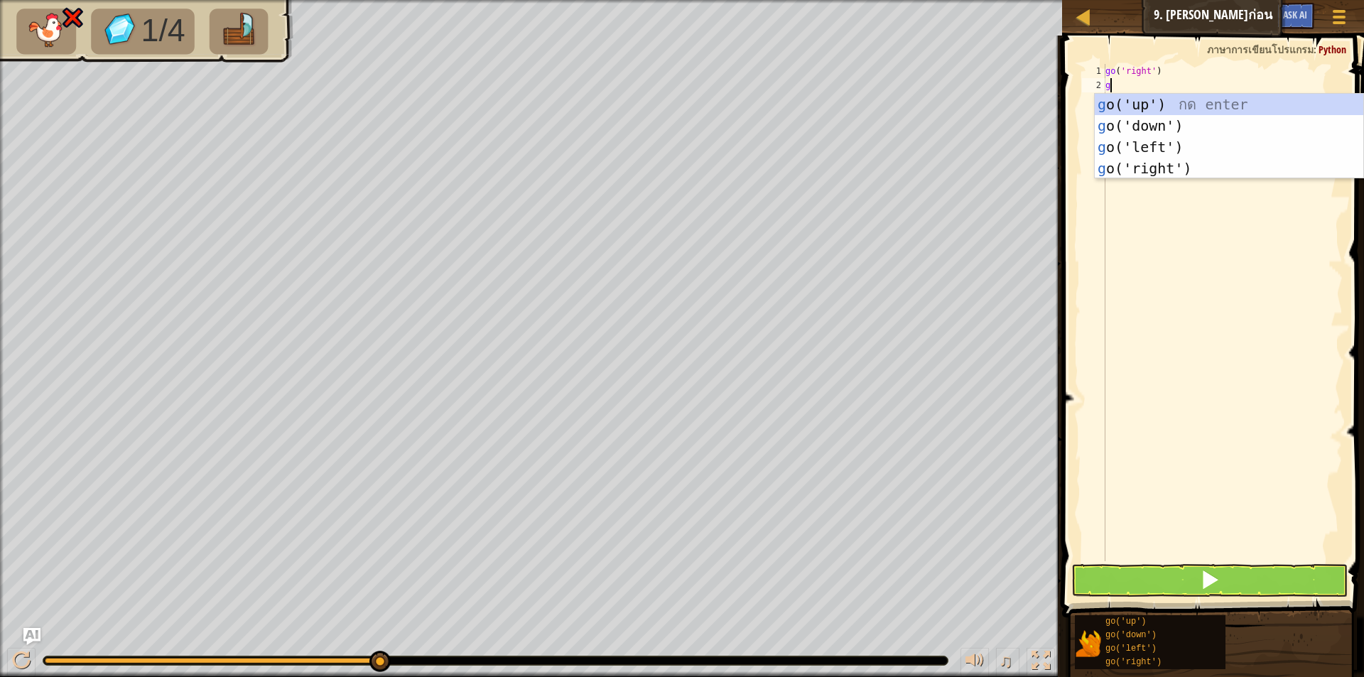
type textarea "go"
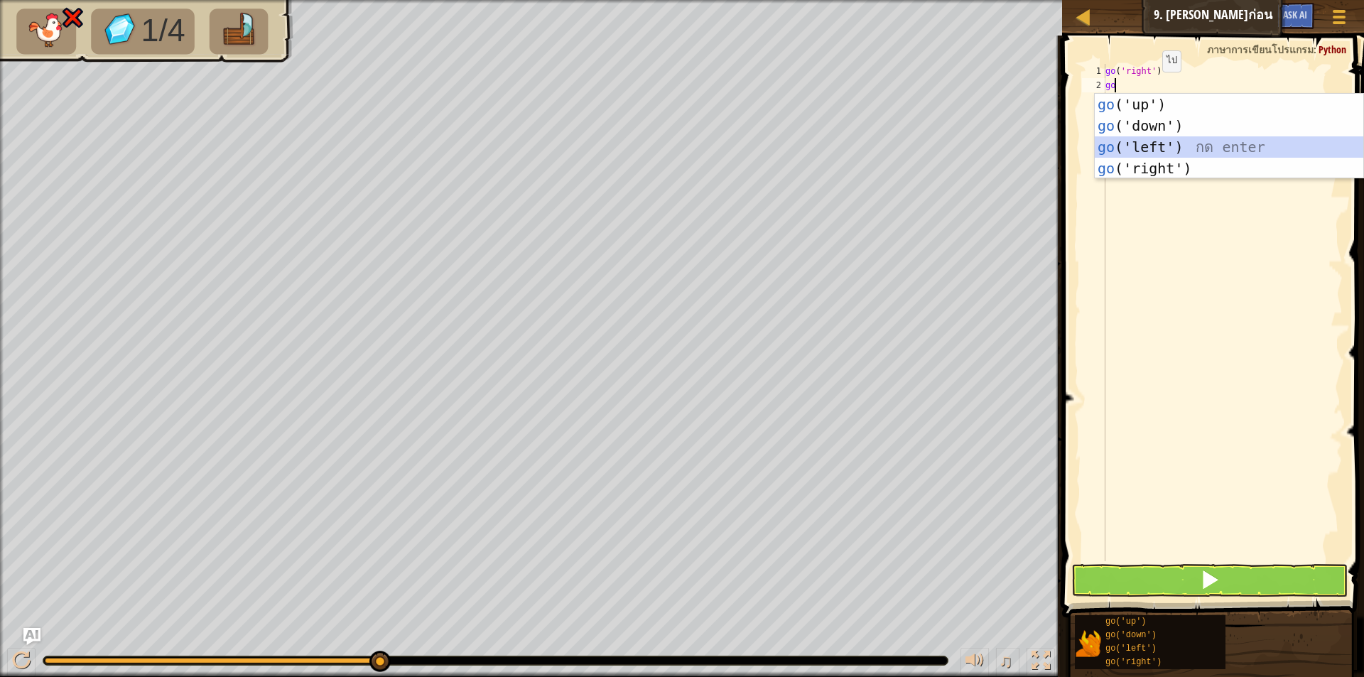
click at [1131, 146] on div "go ('up') กด enter go ('down') กด enter go ('left') กด enter go ('right') กด en…" at bounding box center [1228, 158] width 268 height 128
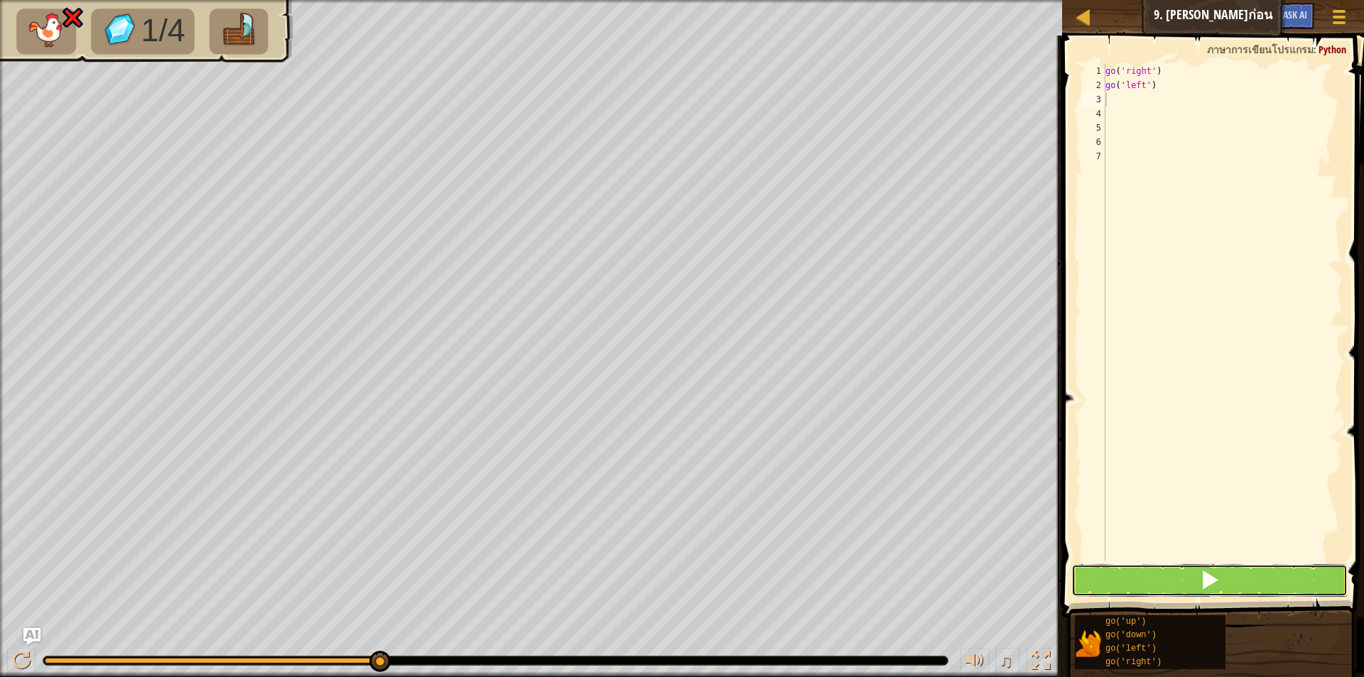
click at [1187, 577] on button at bounding box center [1209, 580] width 276 height 33
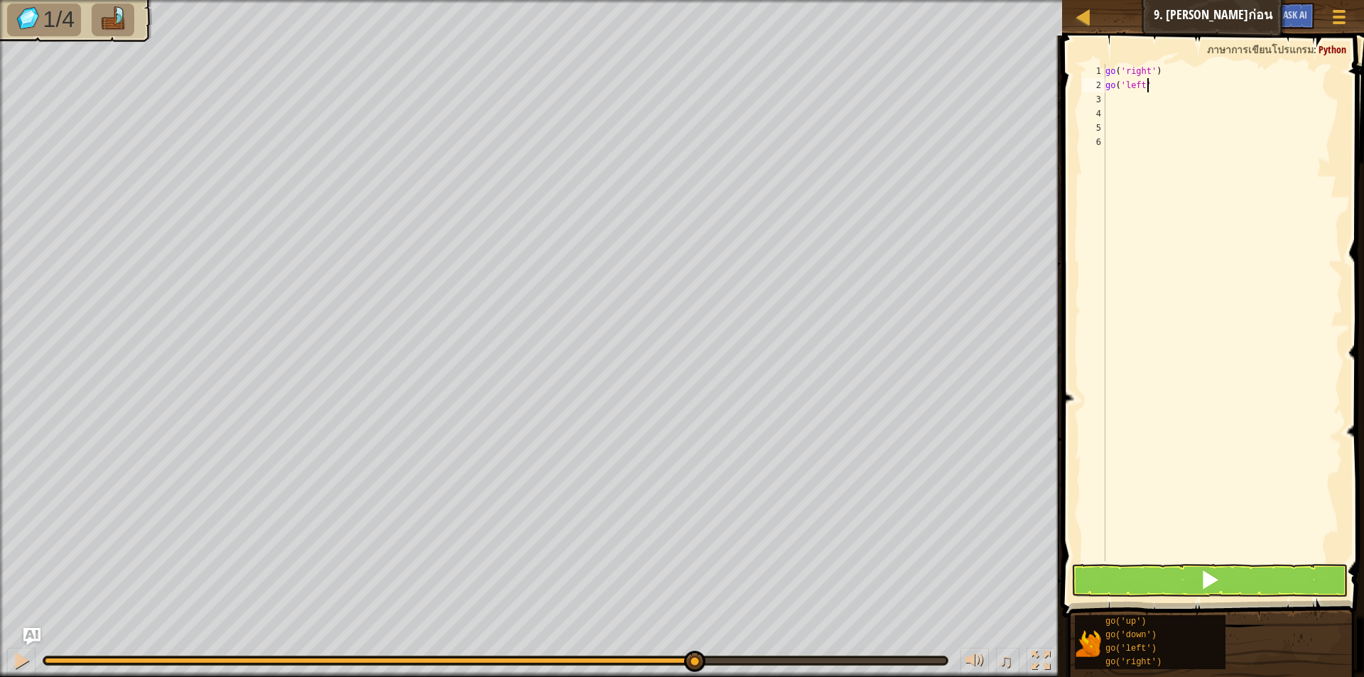
type textarea "g"
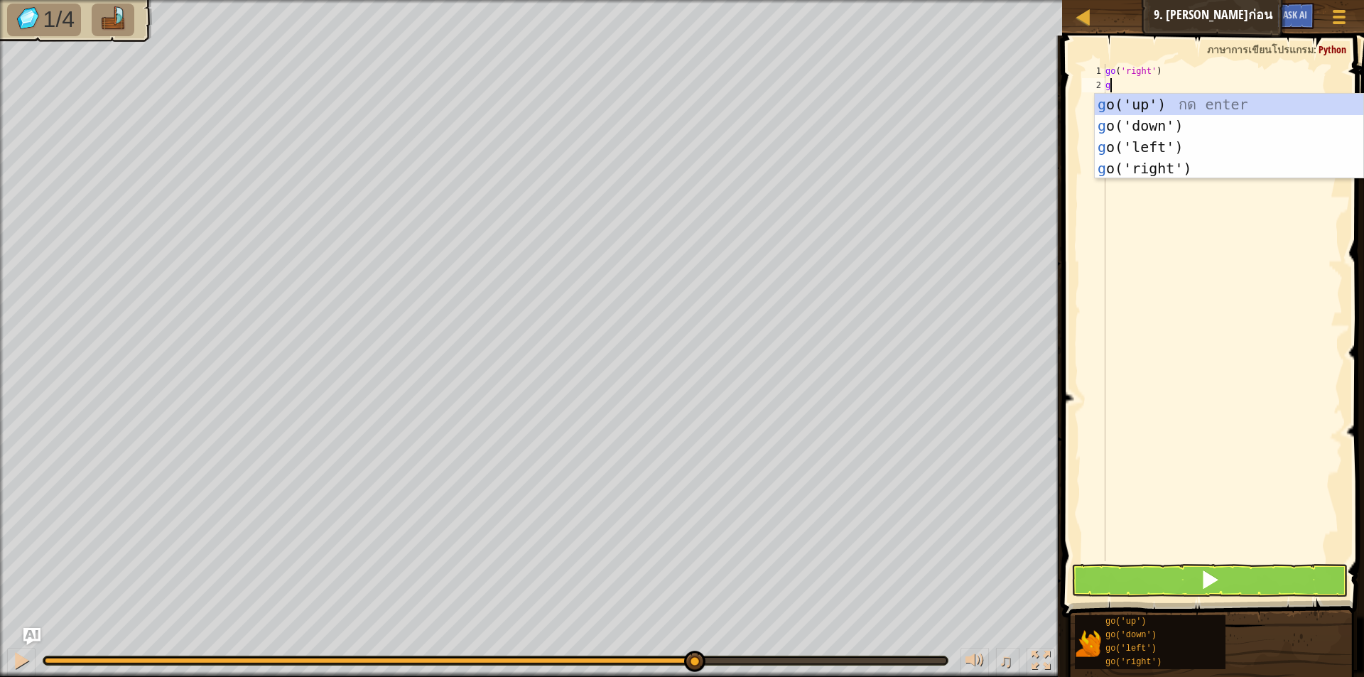
type textarea "go"
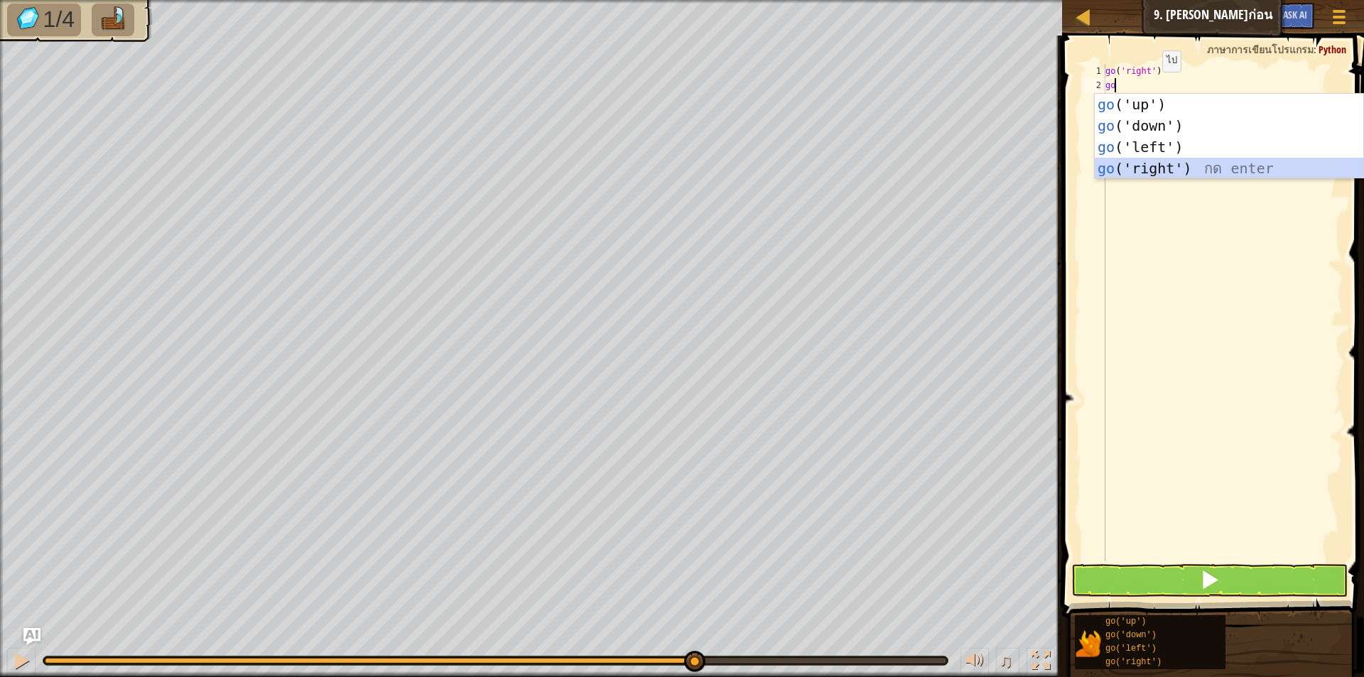
click at [1148, 165] on div "go ('up') กด enter go ('down') กด enter go ('left') กด enter go ('right') กด en…" at bounding box center [1228, 158] width 268 height 128
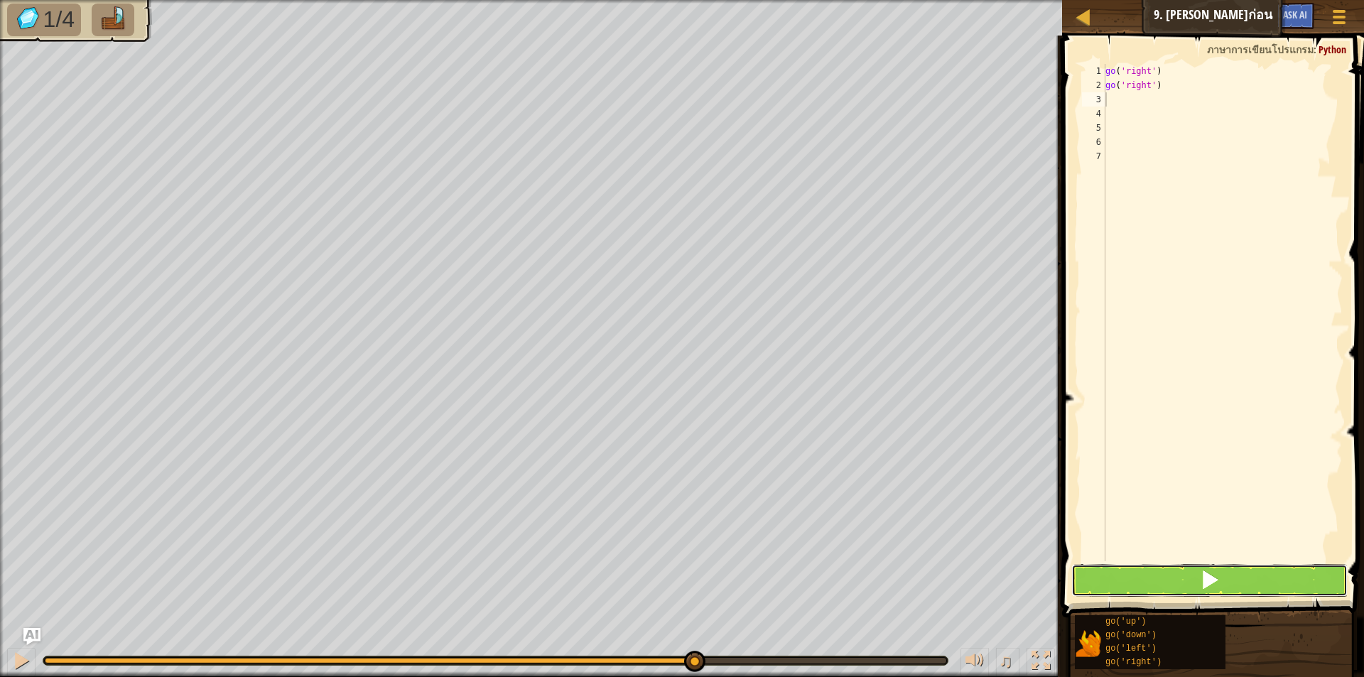
click at [1198, 578] on button at bounding box center [1209, 580] width 276 height 33
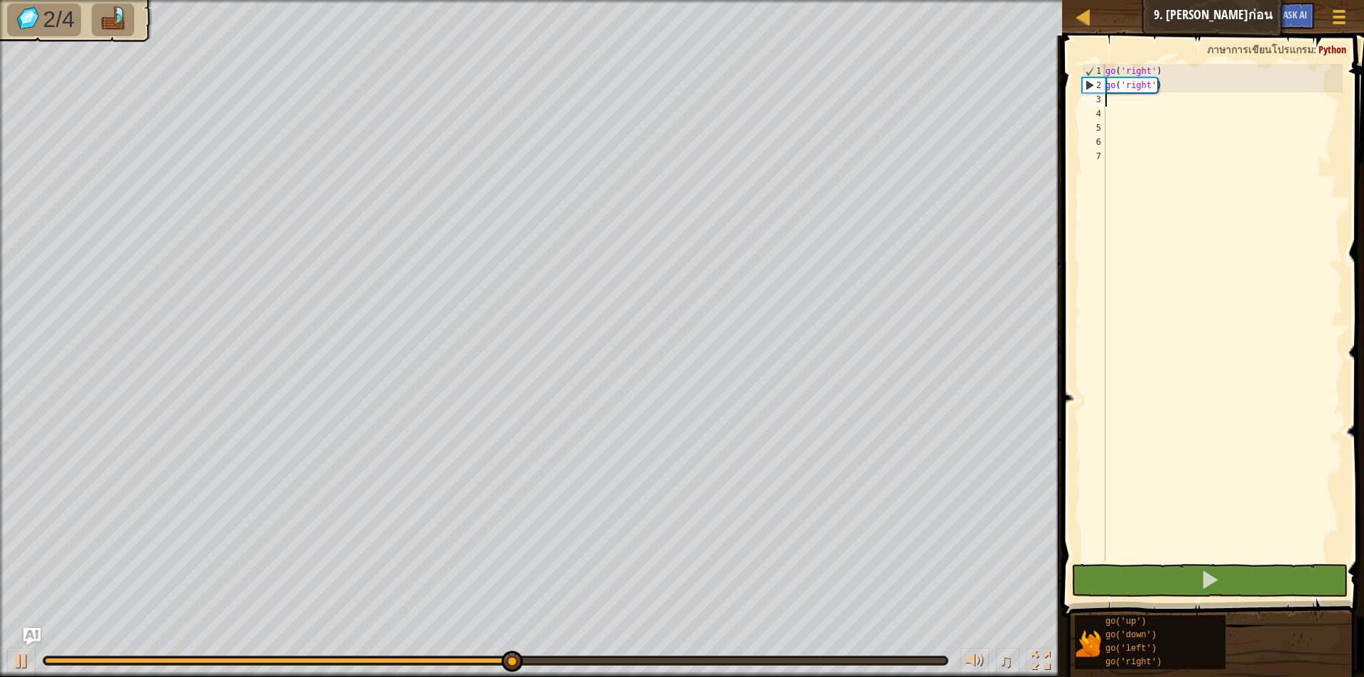
click at [1121, 99] on div "go ( 'right' ) go ( 'right' )" at bounding box center [1222, 327] width 240 height 526
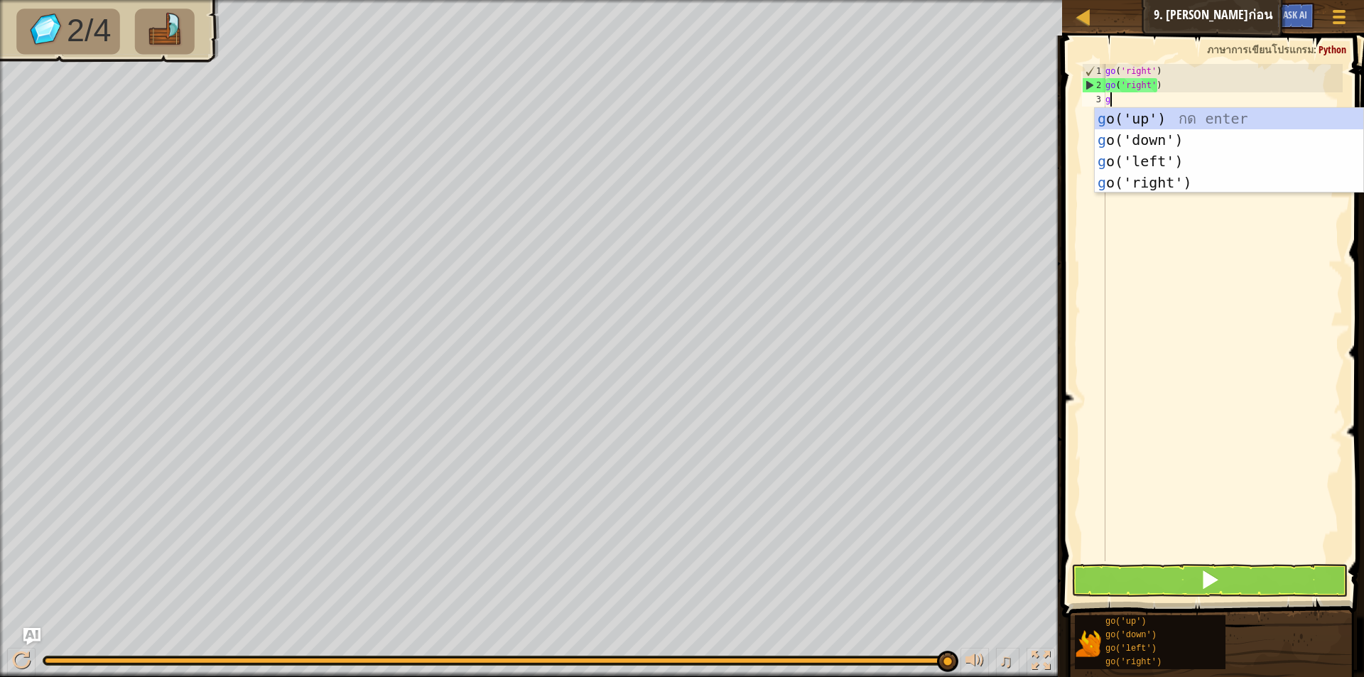
type textarea "go"
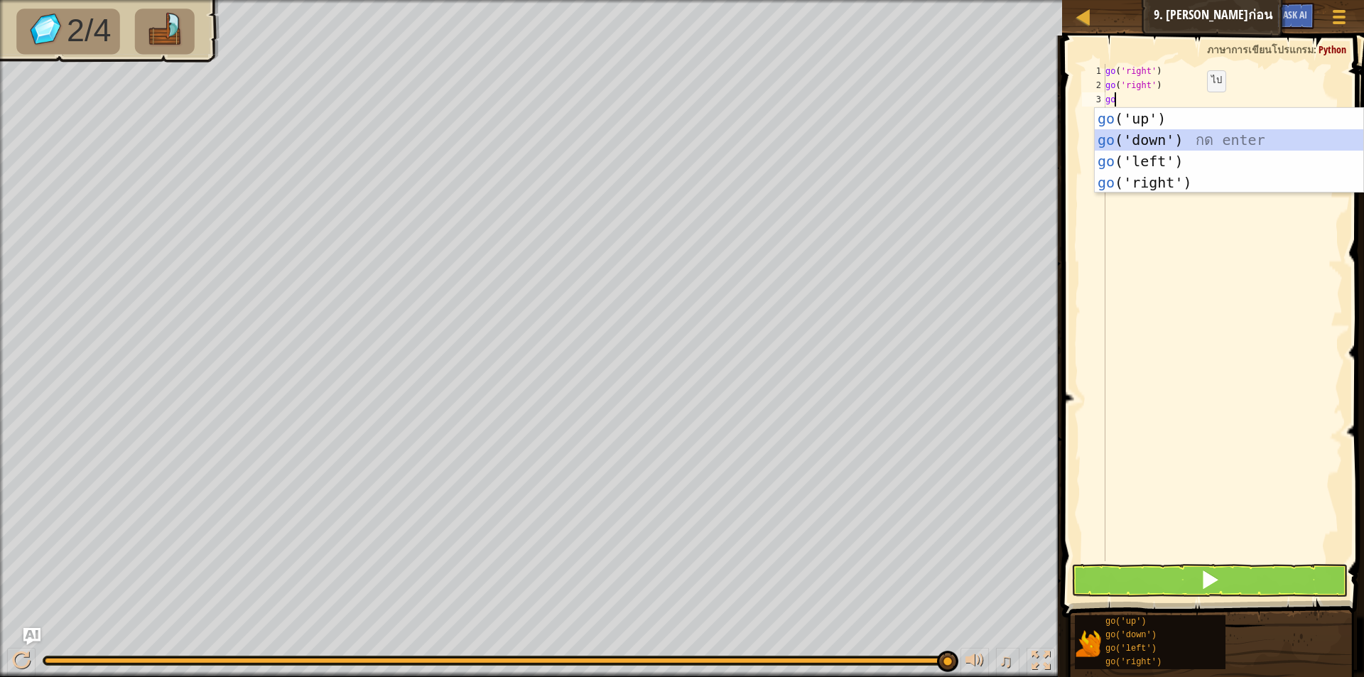
click at [1175, 136] on div "go ('up') กด enter go ('down') กด enter go ('left') กด enter go ('right') กด en…" at bounding box center [1228, 172] width 268 height 128
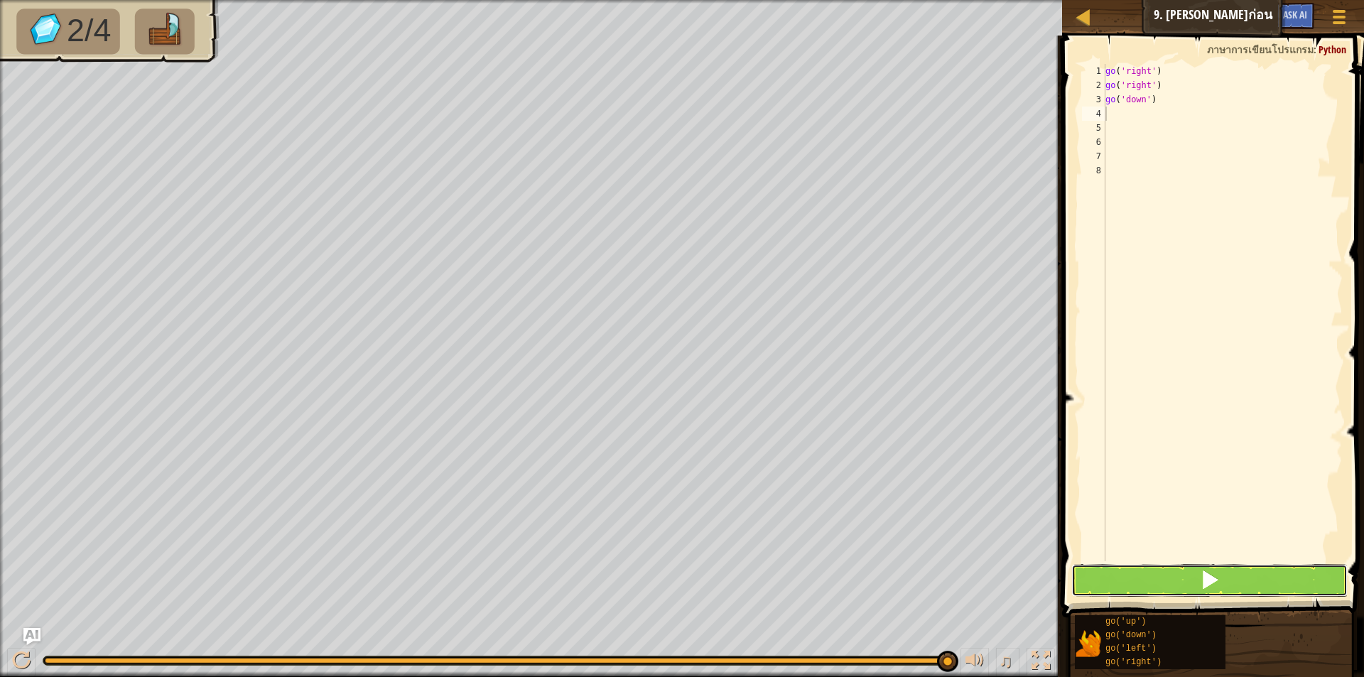
click at [1177, 571] on button at bounding box center [1209, 580] width 276 height 33
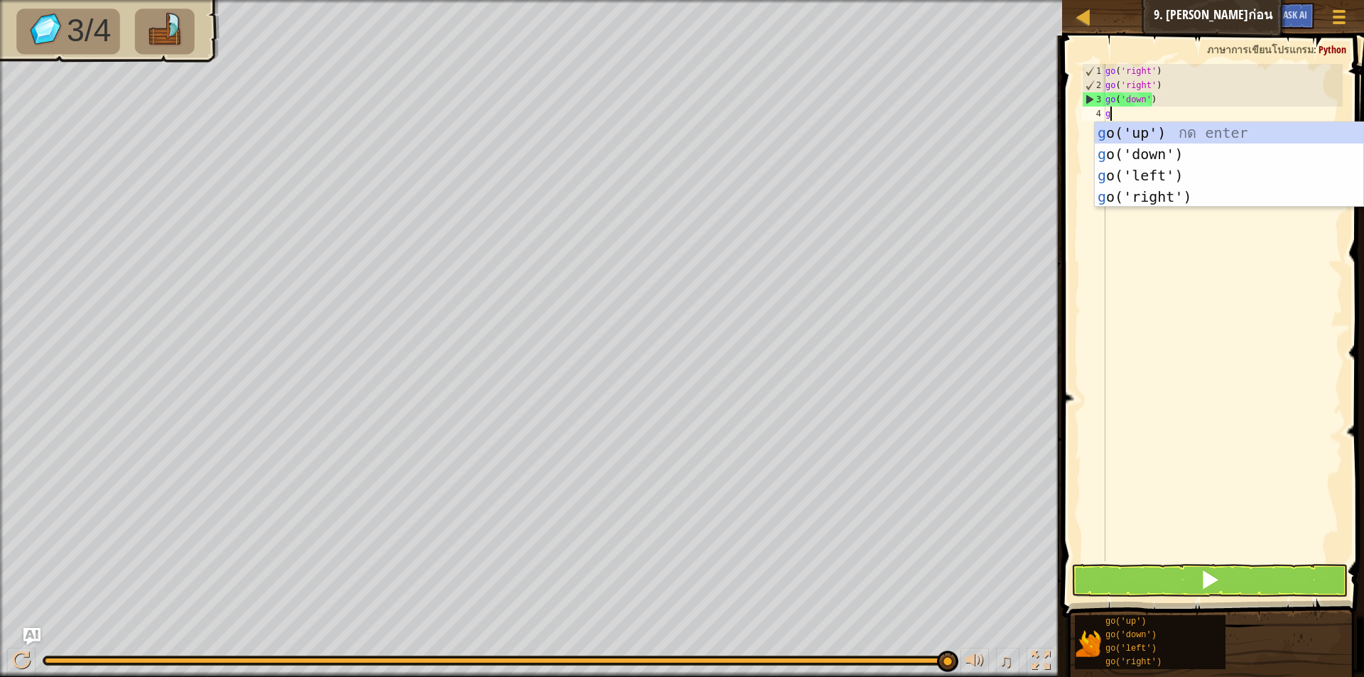
type textarea "go"
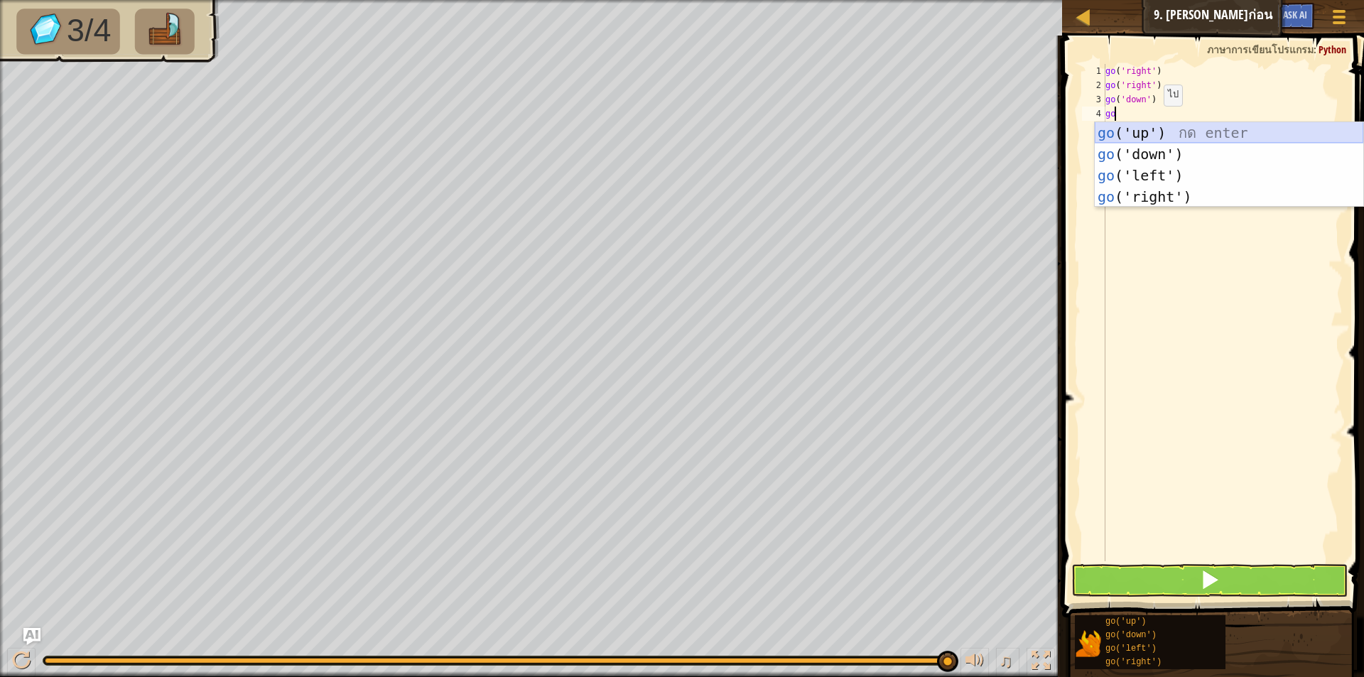
click at [1151, 128] on div "go ('up') กด enter go ('down') กด enter go ('left') กด enter go ('right') กด en…" at bounding box center [1228, 186] width 268 height 128
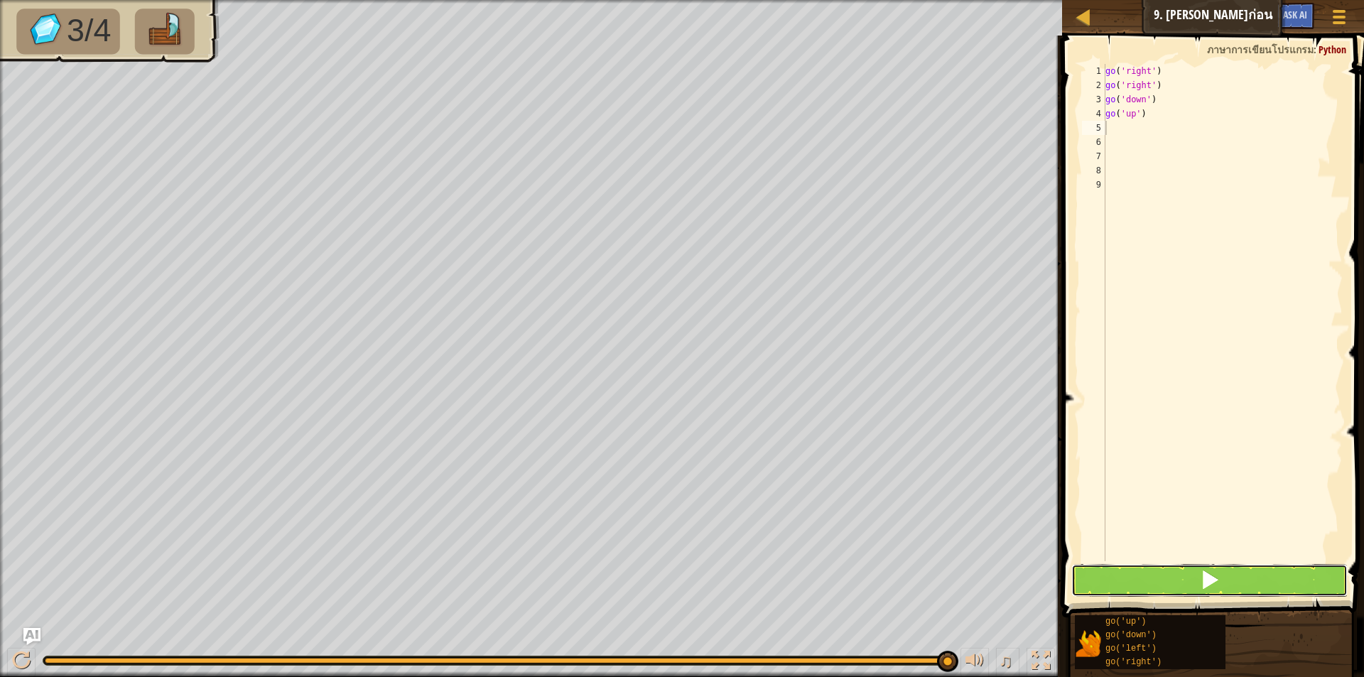
click at [1155, 567] on button at bounding box center [1209, 580] width 276 height 33
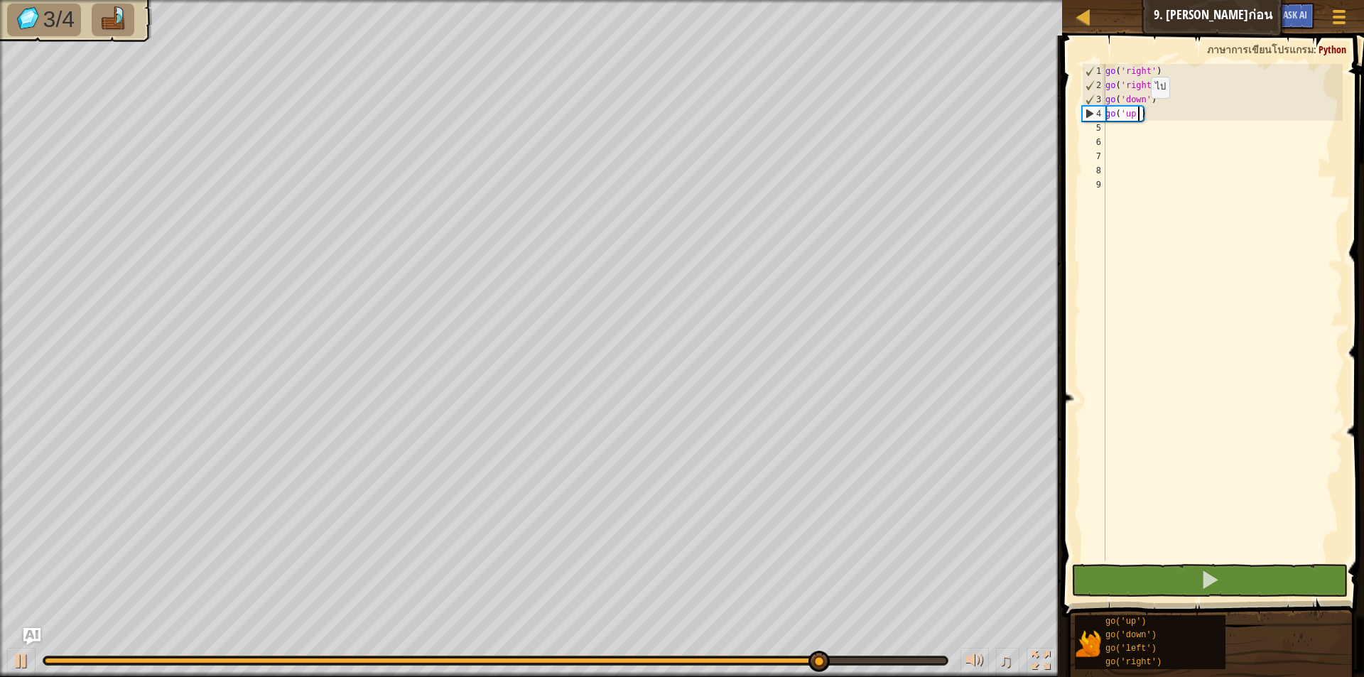
click at [1138, 112] on div "go ( 'right' ) go ( 'right' ) go ( 'down' ) go ( 'up' )" at bounding box center [1222, 327] width 240 height 526
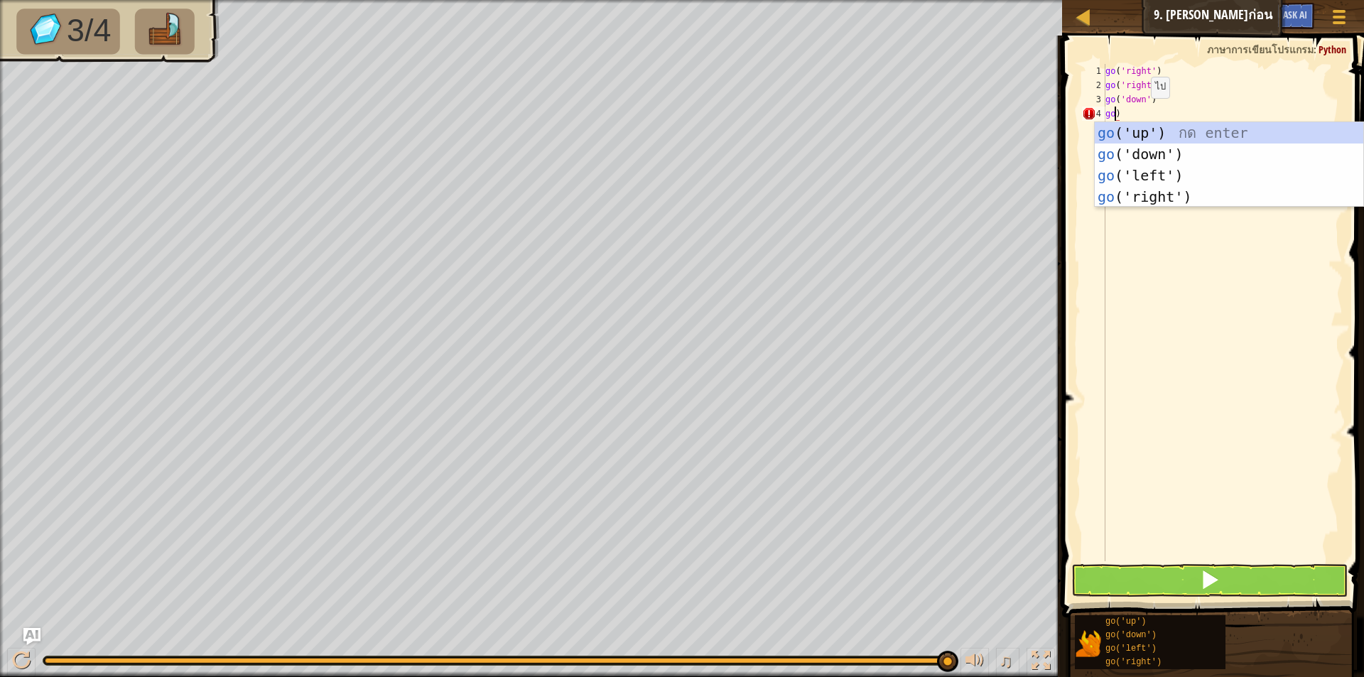
scroll to position [6, 1]
click at [1154, 199] on div "go ('up') กด enter go ('down') กด enter go ('left') กด enter go ('right') กด en…" at bounding box center [1228, 186] width 268 height 128
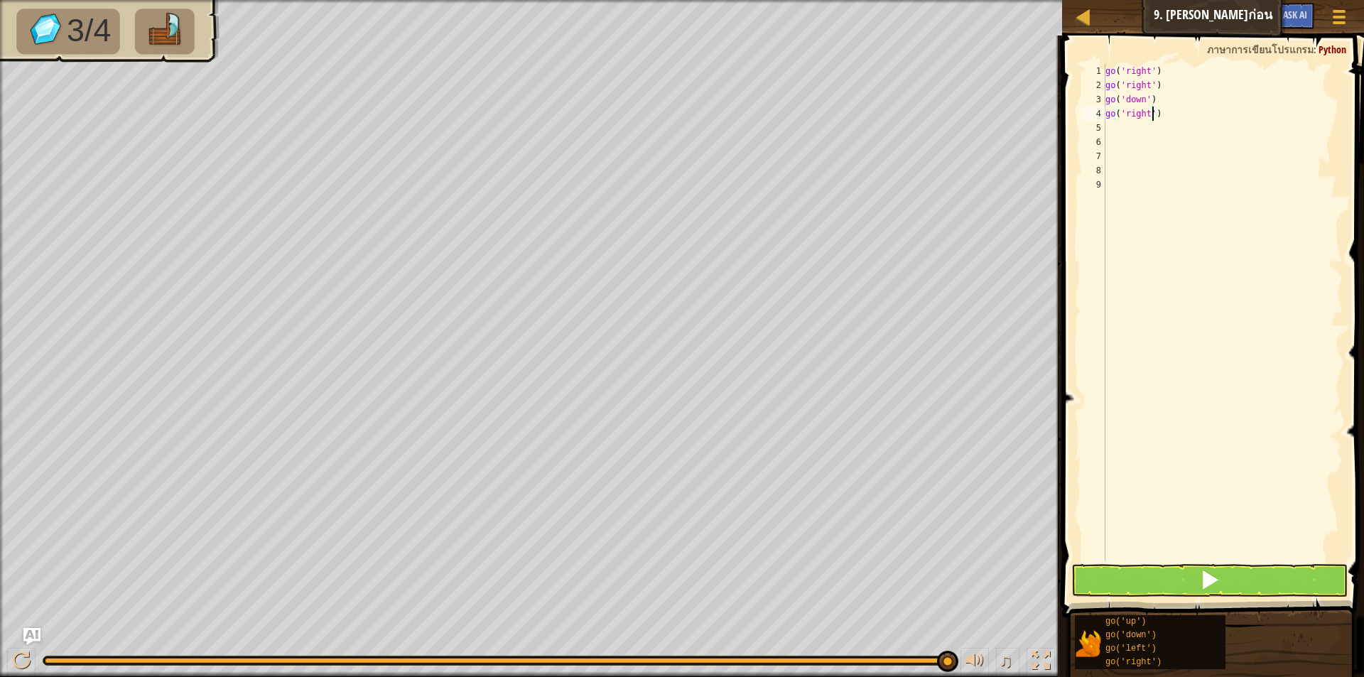
type textarea "go('right')"
click at [1132, 575] on button at bounding box center [1209, 580] width 276 height 33
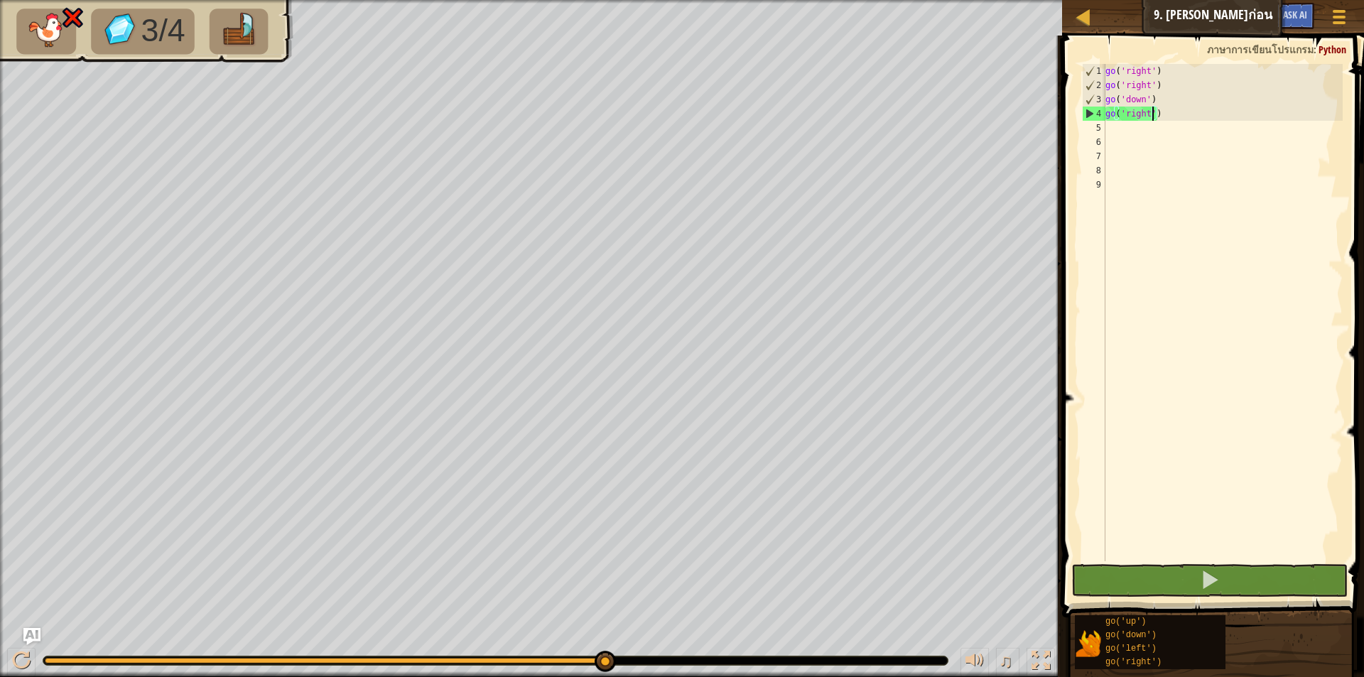
click at [1161, 114] on div "go ( 'right' ) go ( 'right' ) go ( 'down' ) go ( 'right' )" at bounding box center [1222, 327] width 240 height 526
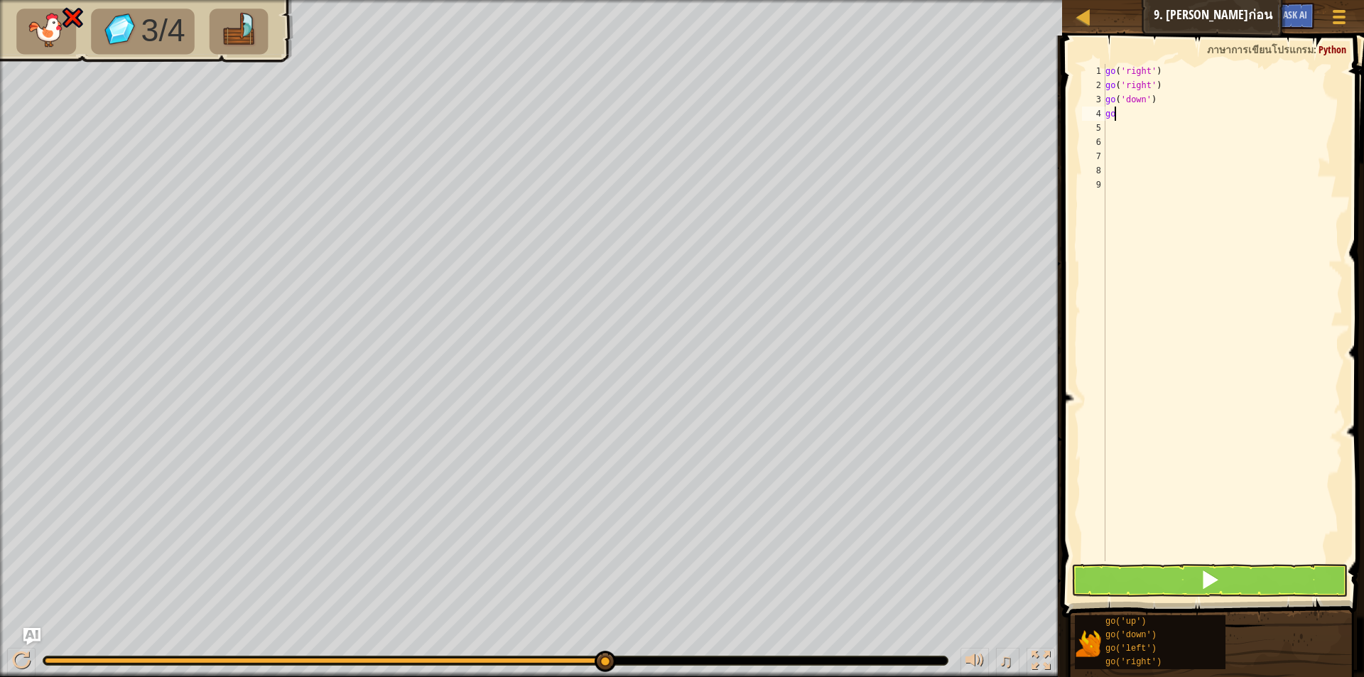
type textarea "g"
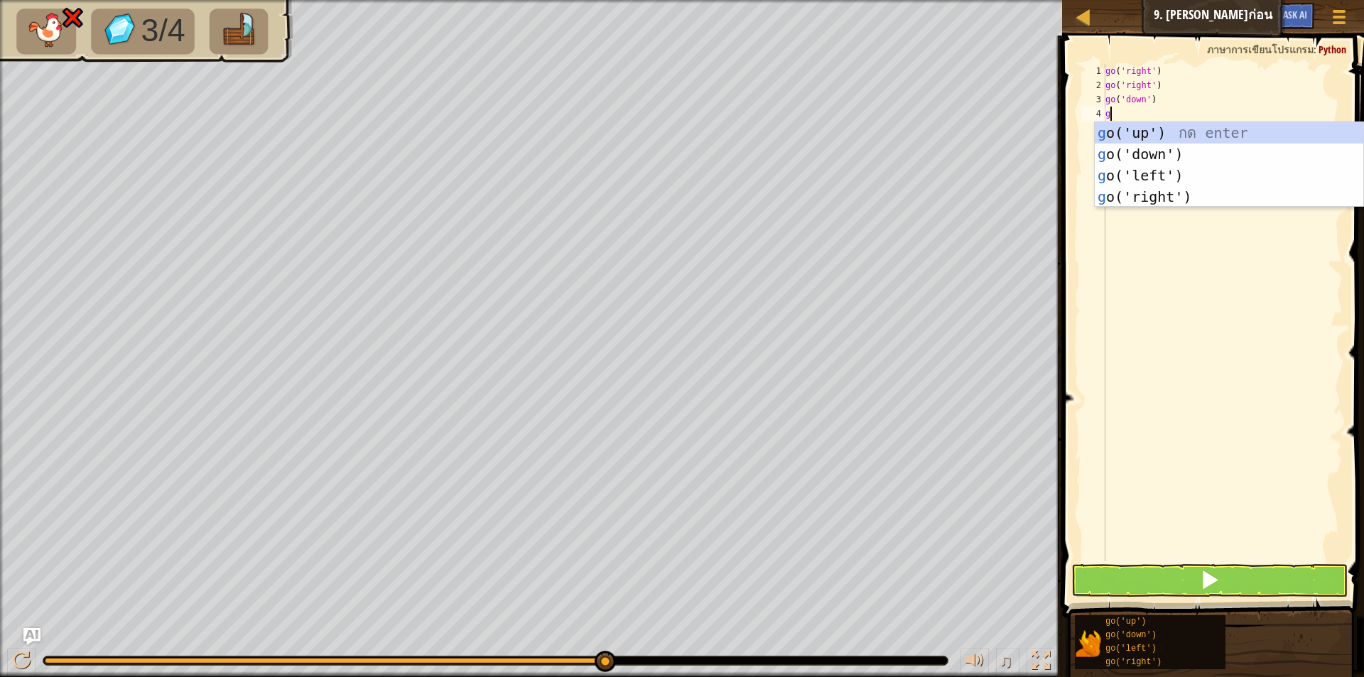
type textarea "go"
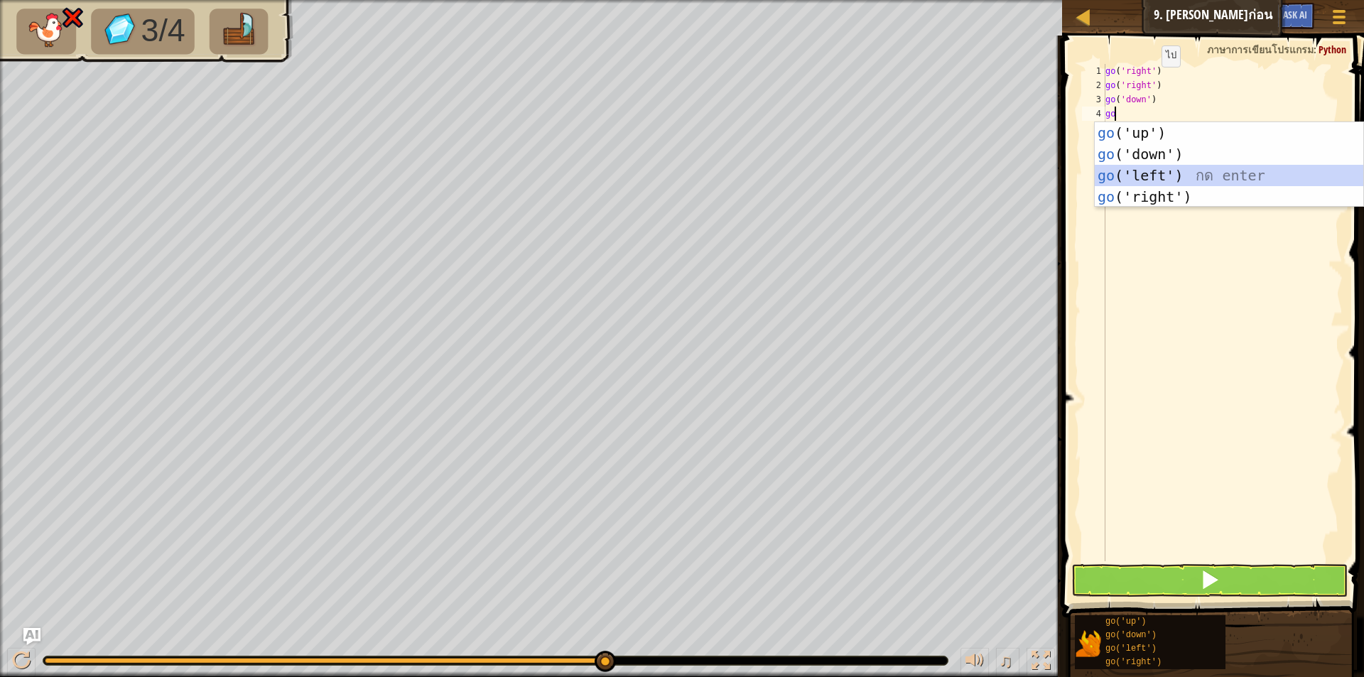
click at [1158, 168] on div "go ('up') กด enter go ('down') กด enter go ('left') กด enter go ('right') กด en…" at bounding box center [1228, 186] width 268 height 128
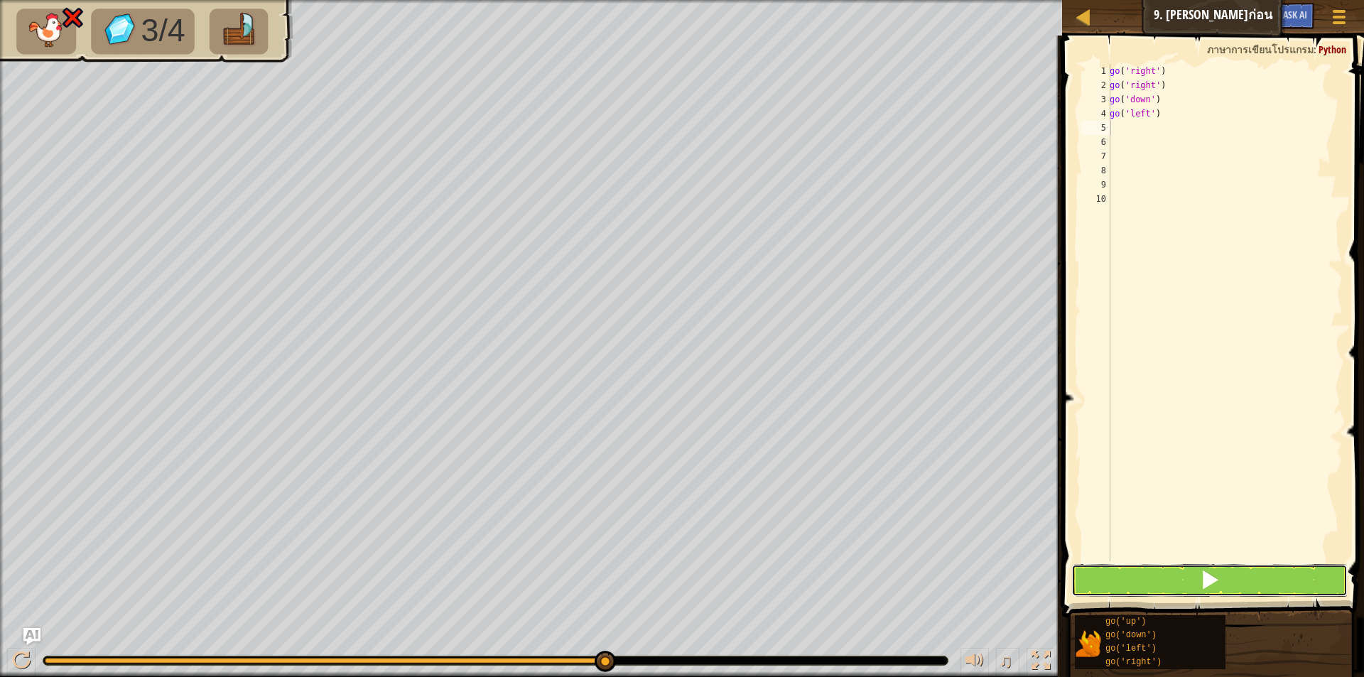
click at [1121, 576] on button at bounding box center [1209, 580] width 276 height 33
type textarea "g"
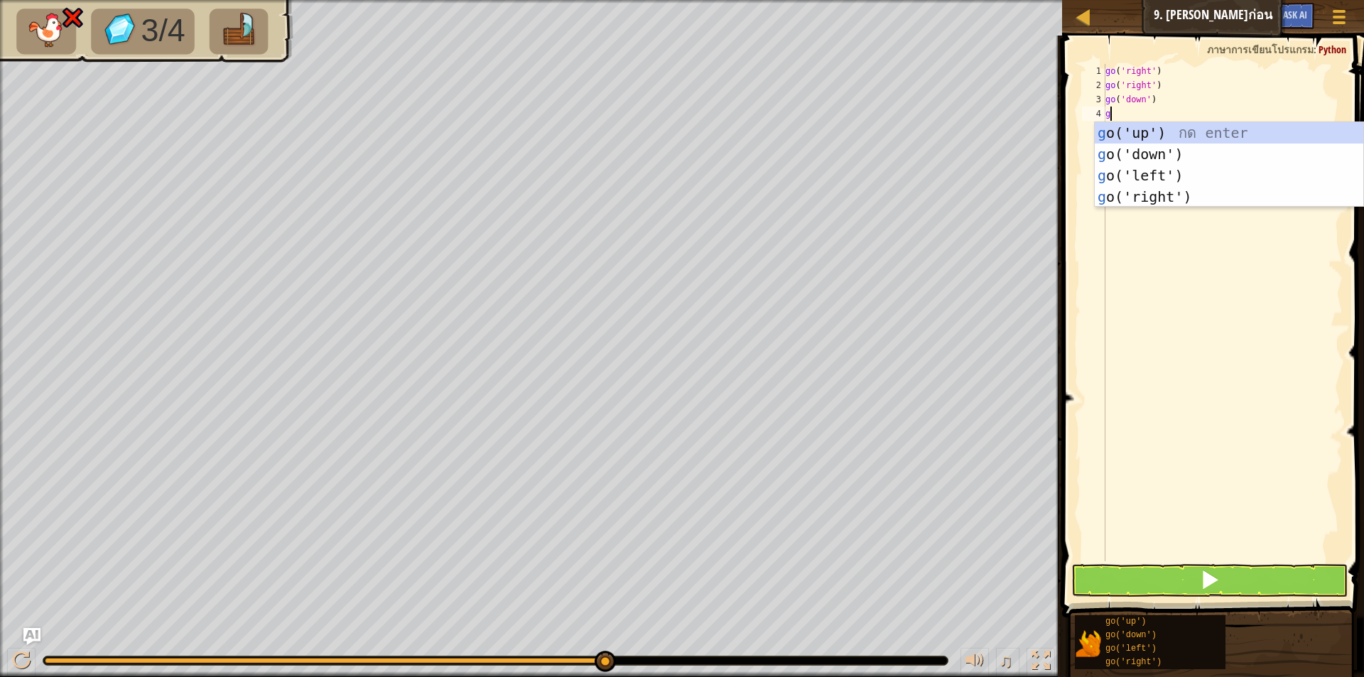
type textarea "go"
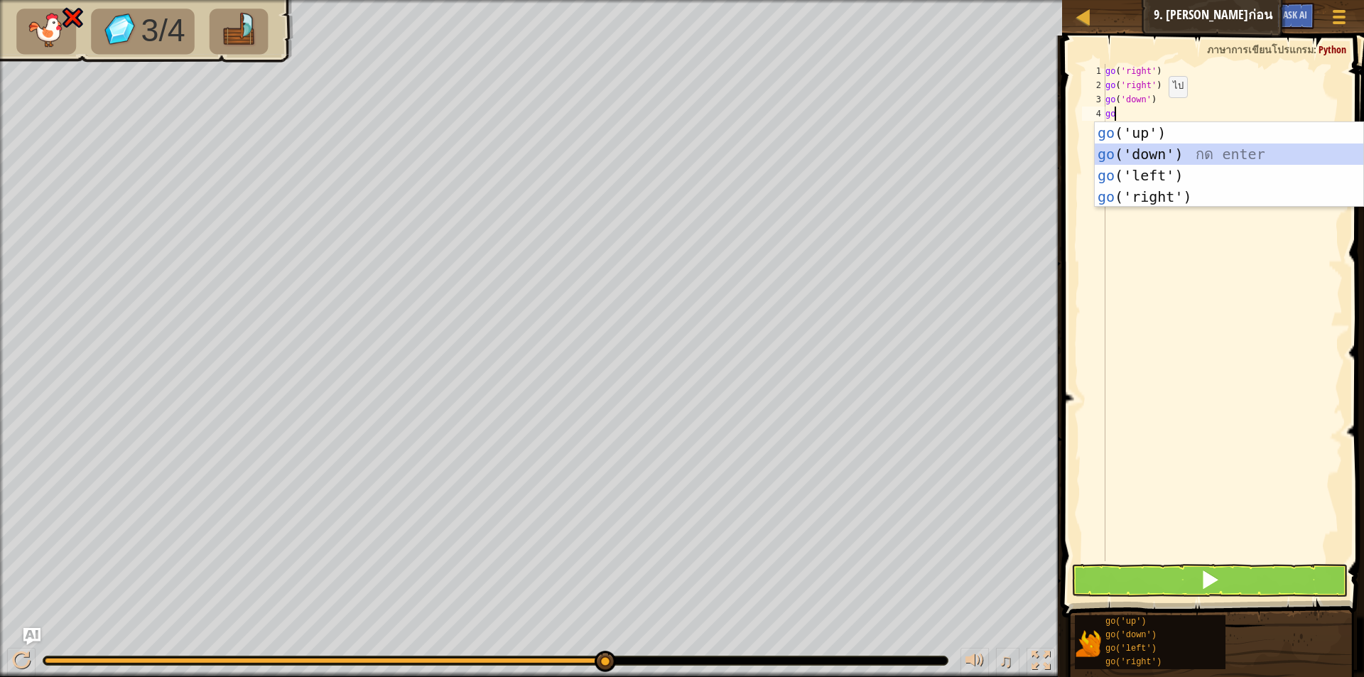
click at [1173, 147] on div "go ('up') กด enter go ('down') กด enter go ('left') กด enter go ('right') กด en…" at bounding box center [1228, 186] width 268 height 128
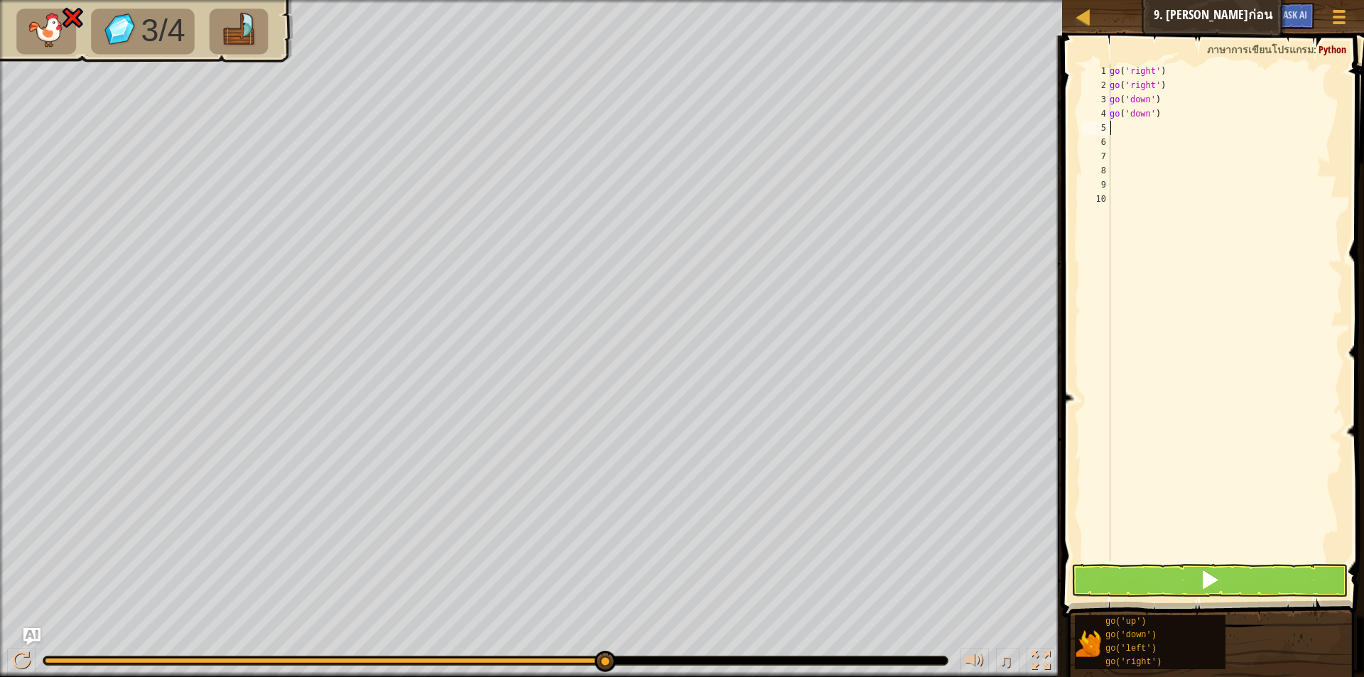
drag, startPoint x: 1111, startPoint y: 563, endPoint x: 1109, endPoint y: 572, distance: 9.0
click at [1109, 571] on div "1 2 3 4 5 6 7 8 9 10 go ( 'right' ) go ( 'right' ) go ( 'down' ) go ( 'down' ) …" at bounding box center [1210, 355] width 306 height 624
click at [1108, 573] on button at bounding box center [1209, 580] width 276 height 33
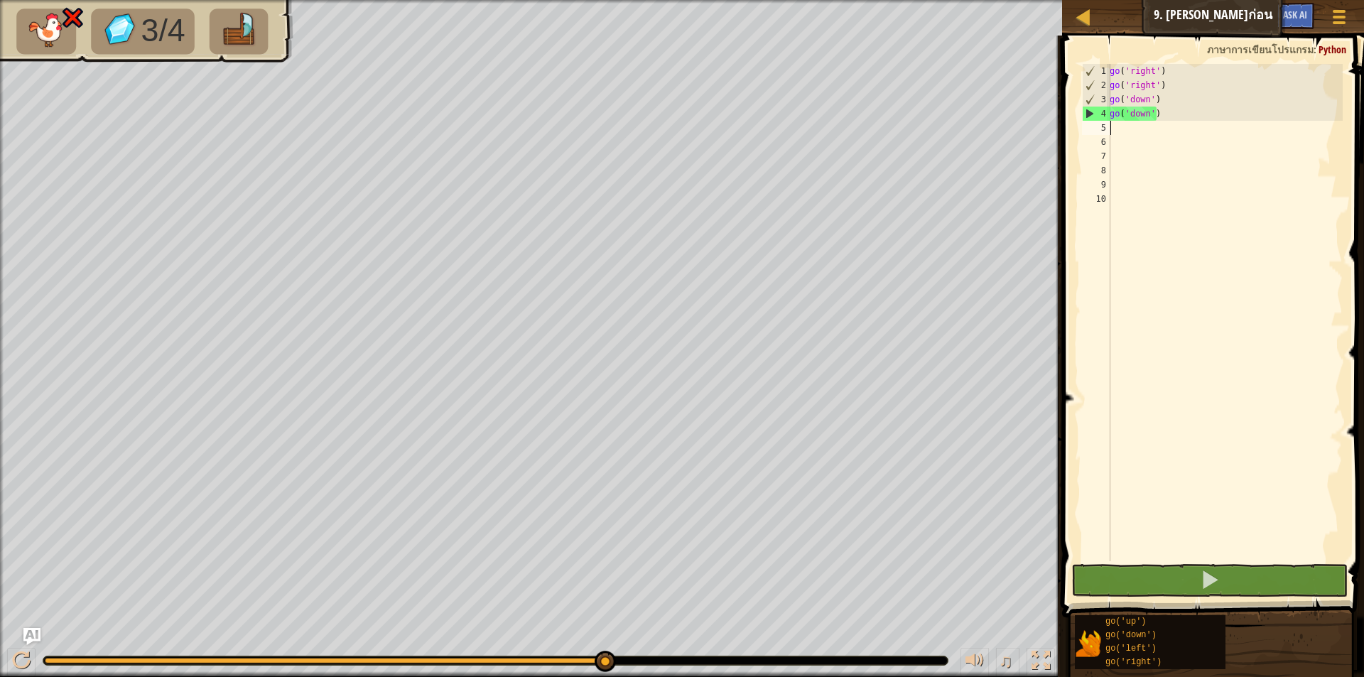
click at [1163, 114] on div "go ( 'right' ) go ( 'right' ) go ( 'down' ) go ( 'down' )" at bounding box center [1224, 327] width 236 height 526
type textarea "g"
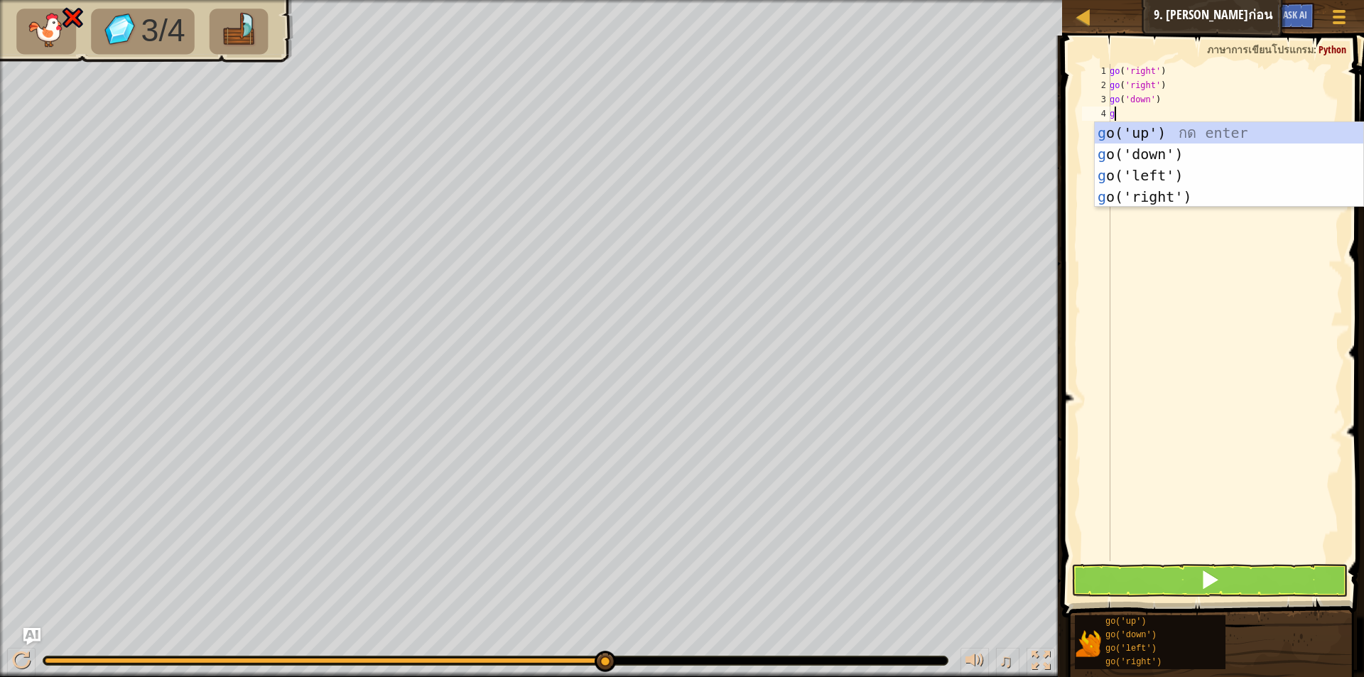
type textarea "go"
click at [1163, 130] on div "go ('up') กด enter go ('down') กด enter go ('left') กด enter go ('right') กด en…" at bounding box center [1228, 186] width 268 height 128
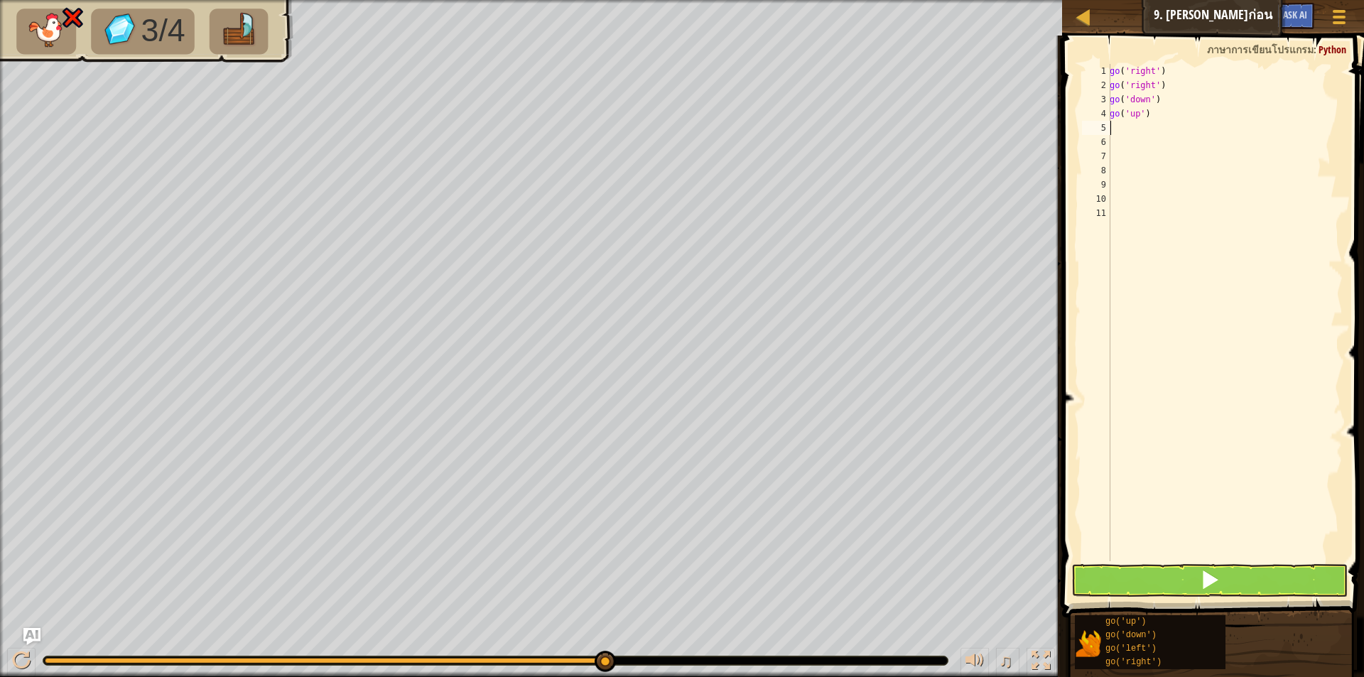
click at [1248, 558] on div "go ( 'right' ) go ( 'right' ) go ( 'down' ) go ( 'up' )" at bounding box center [1224, 327] width 236 height 526
click at [1245, 570] on button at bounding box center [1209, 580] width 276 height 33
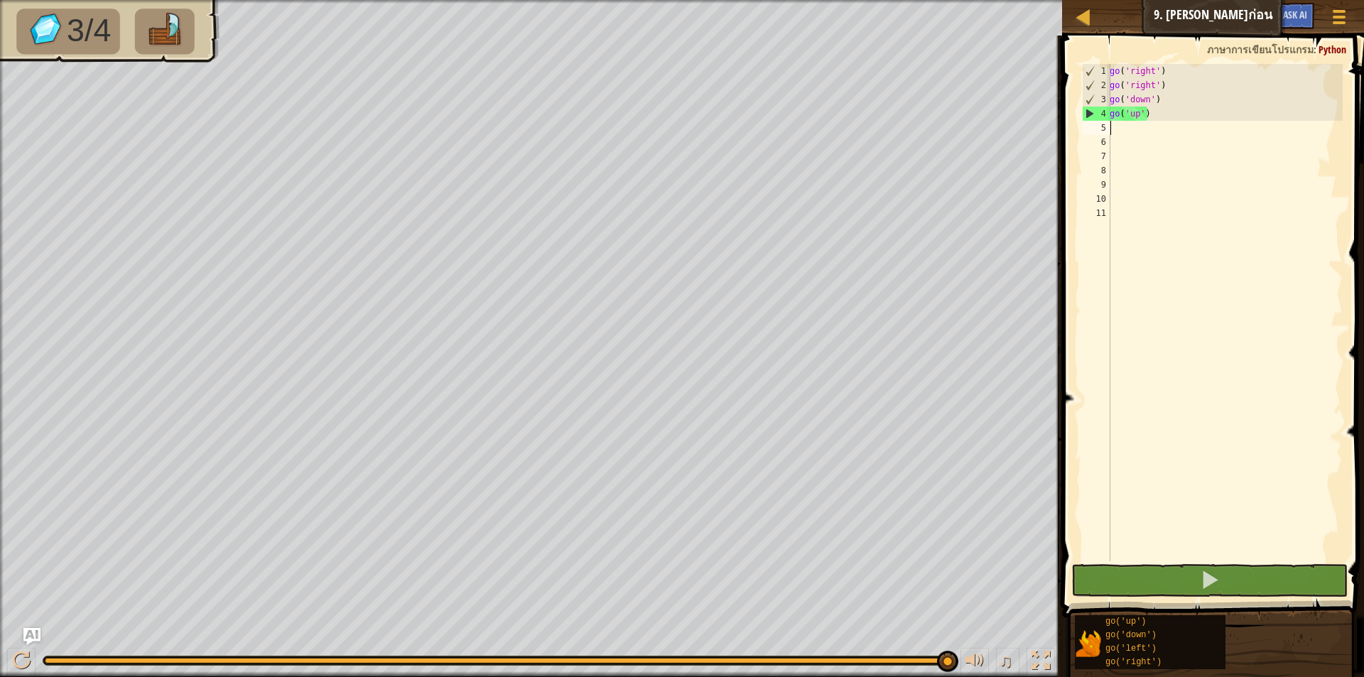
click at [1112, 131] on div "go ( 'right' ) go ( 'right' ) go ( 'down' ) go ( 'up' )" at bounding box center [1224, 327] width 236 height 526
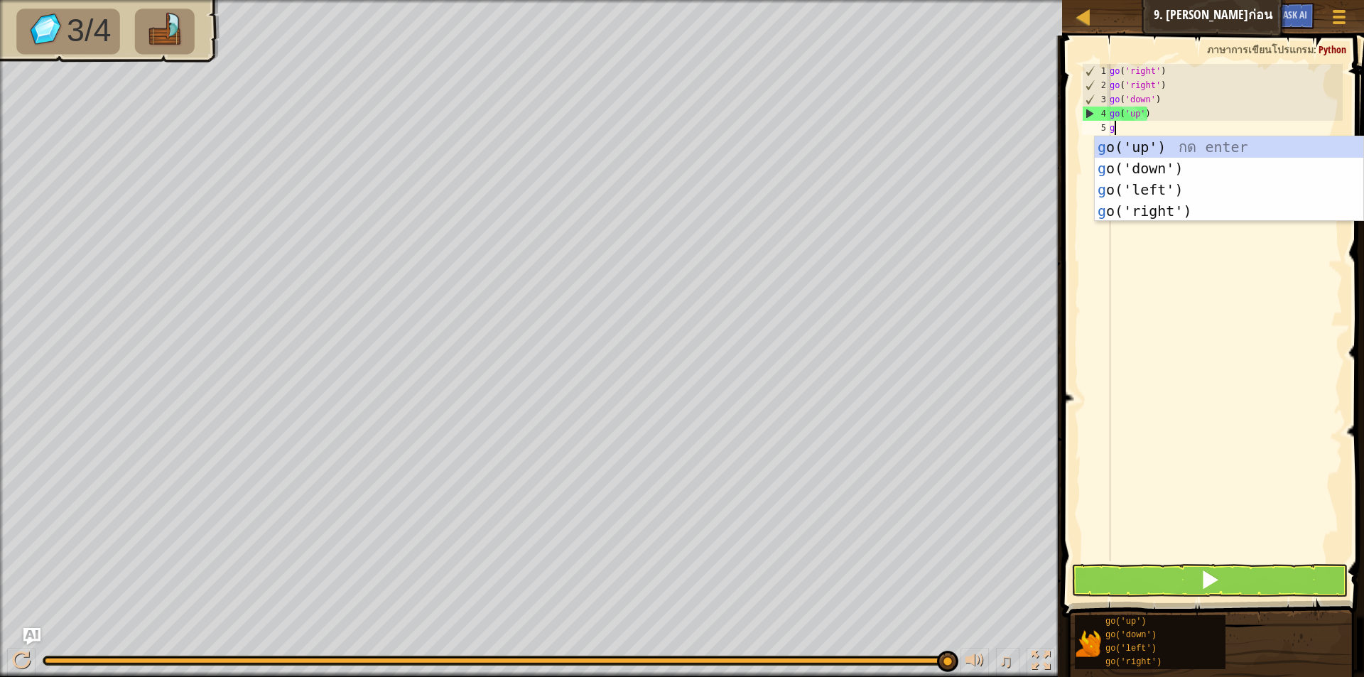
type textarea "go"
click at [1124, 147] on div "go ('up') กด enter go ('down') กด enter go ('left') กด enter go ('right') กด en…" at bounding box center [1228, 200] width 268 height 128
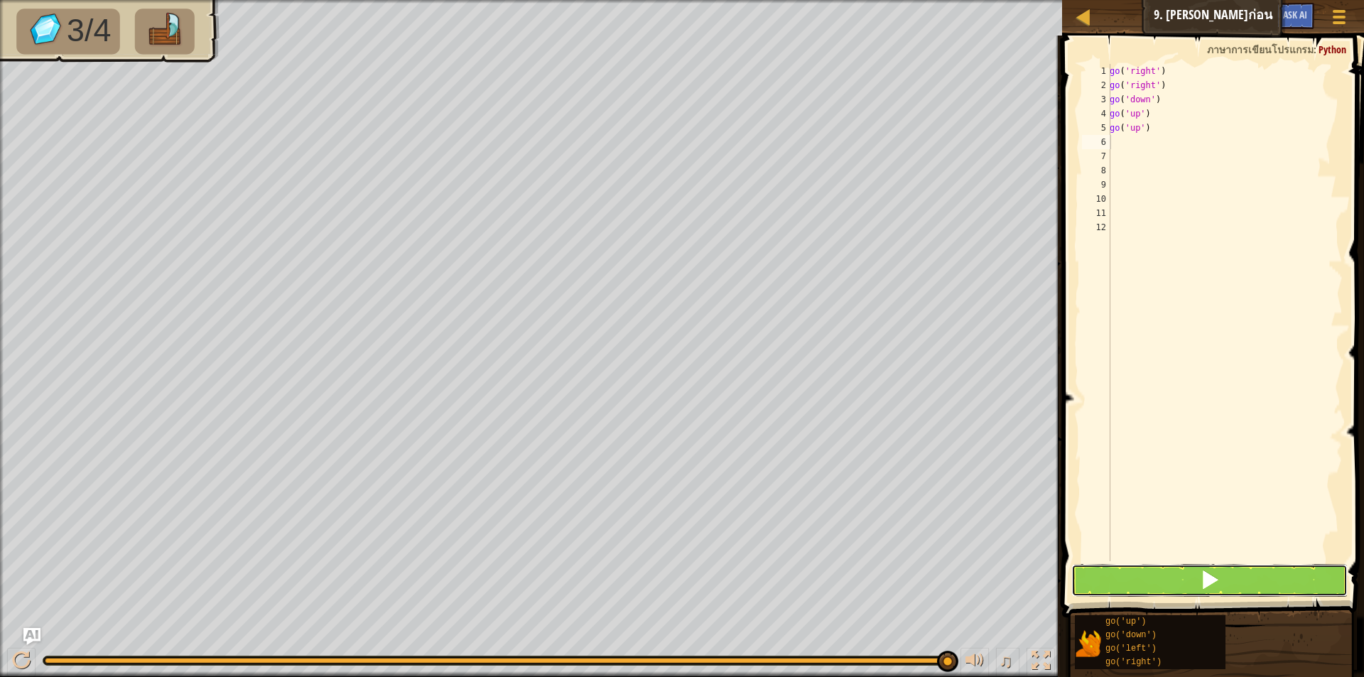
click at [1123, 576] on button at bounding box center [1209, 580] width 276 height 33
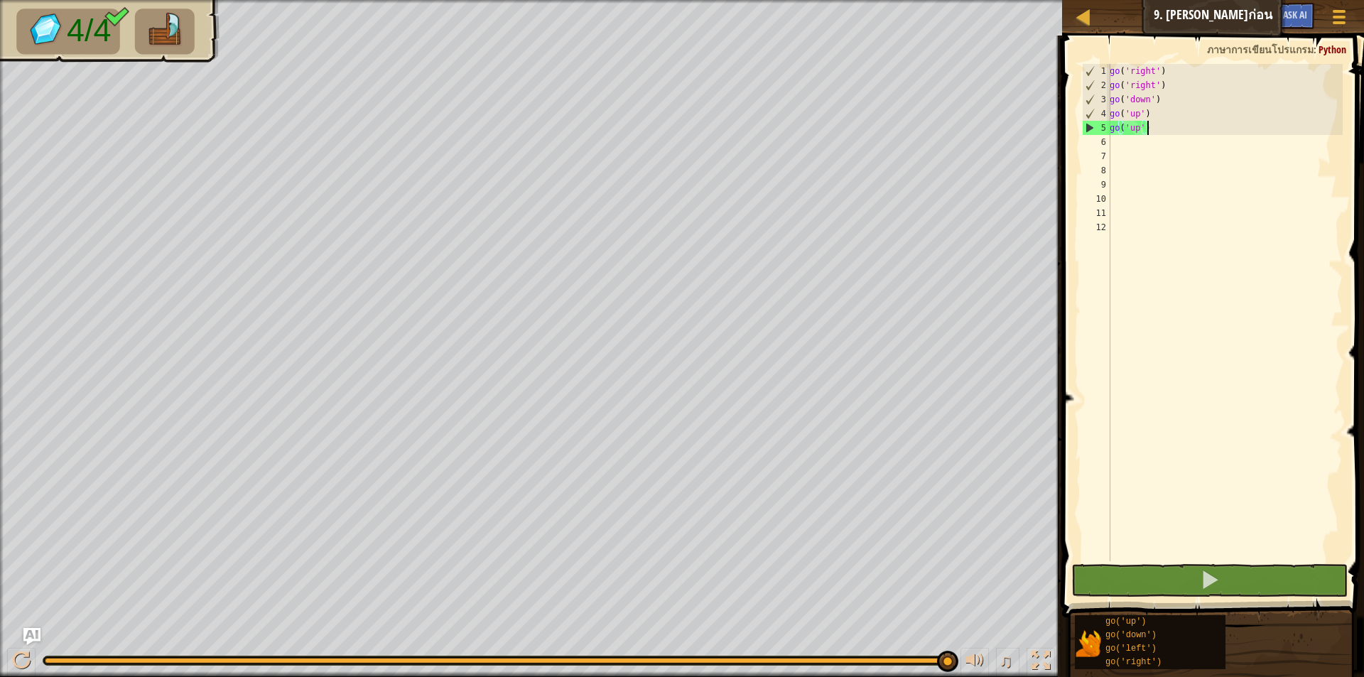
click at [1146, 129] on div "go ( 'right' ) go ( 'right' ) go ( 'down' ) go ( 'up' ) go ( 'up' )" at bounding box center [1224, 327] width 236 height 526
type textarea "g"
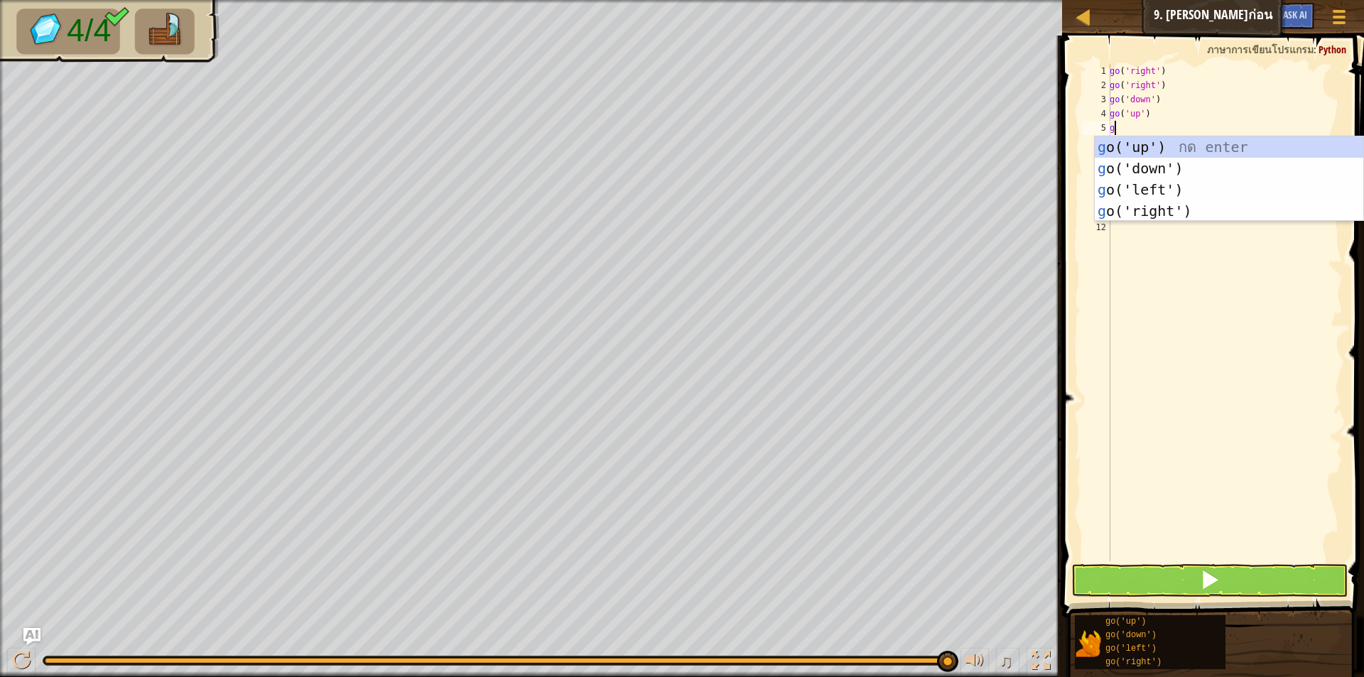
type textarea "go"
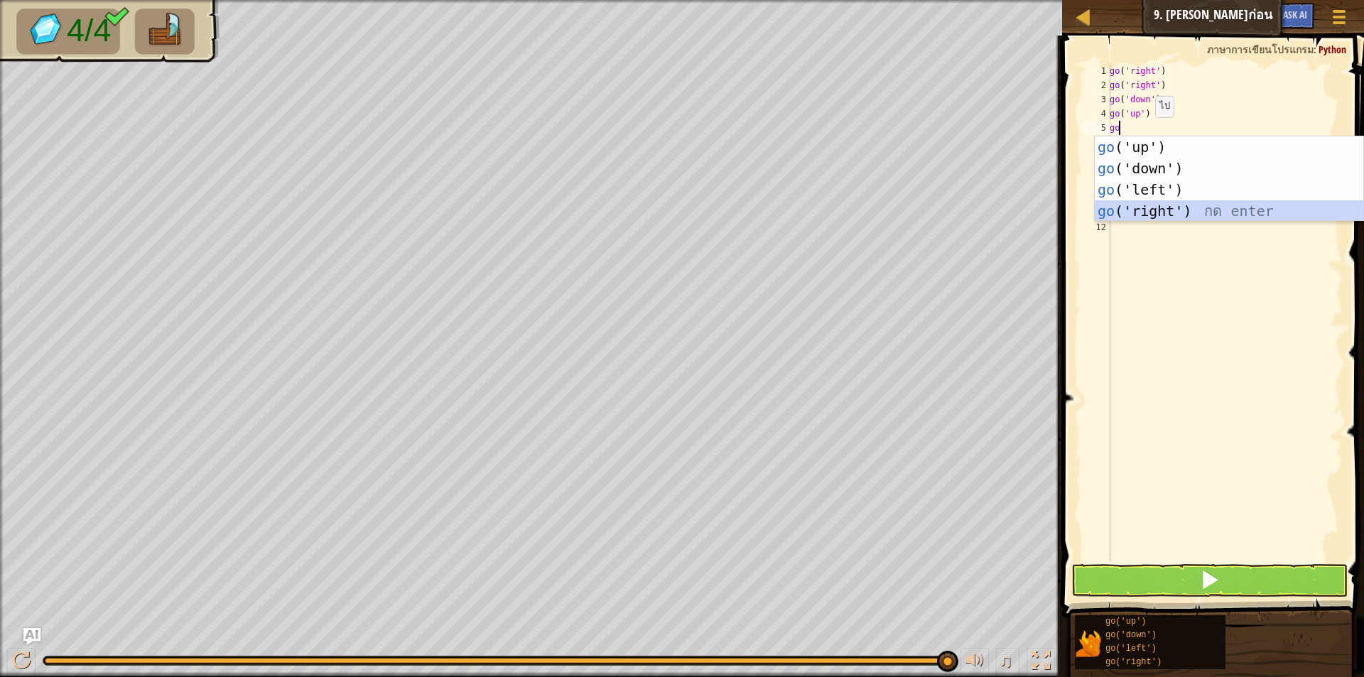
click at [1155, 210] on div "go ('up') กด enter go ('down') กด enter go ('left') กด enter go ('right') กด en…" at bounding box center [1228, 200] width 268 height 128
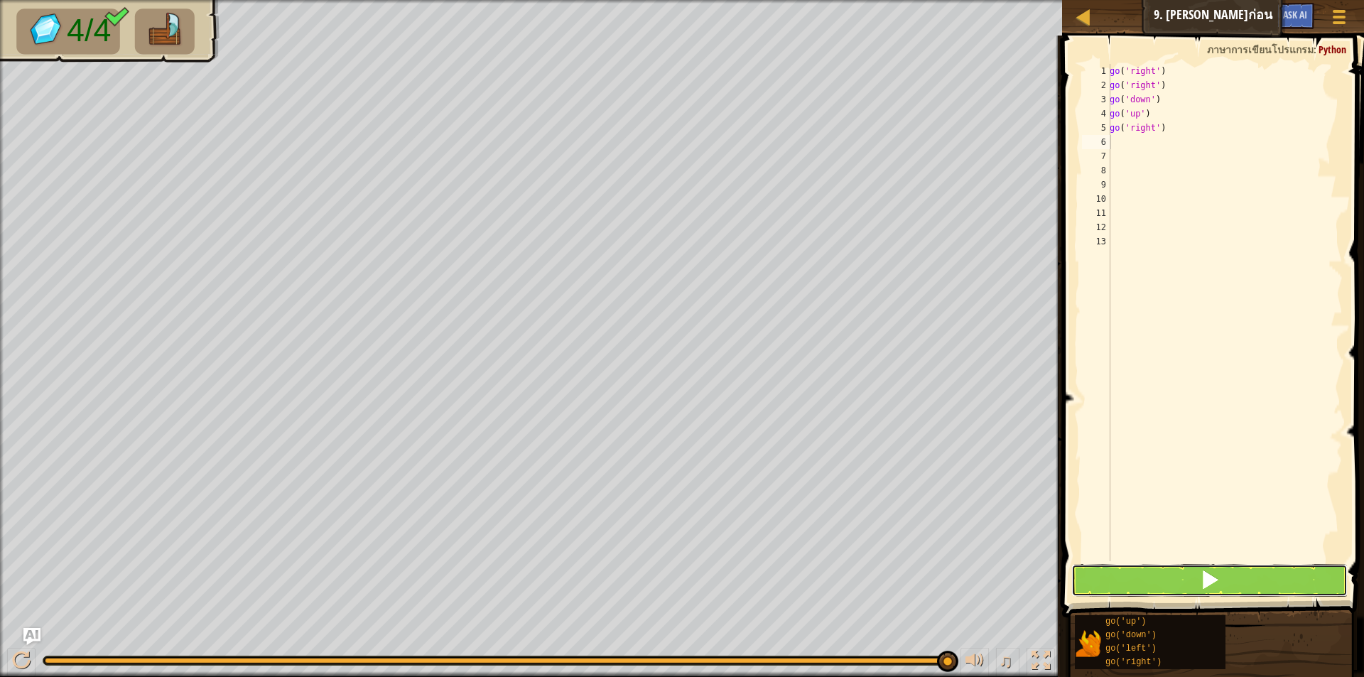
click at [1245, 580] on button at bounding box center [1209, 580] width 276 height 33
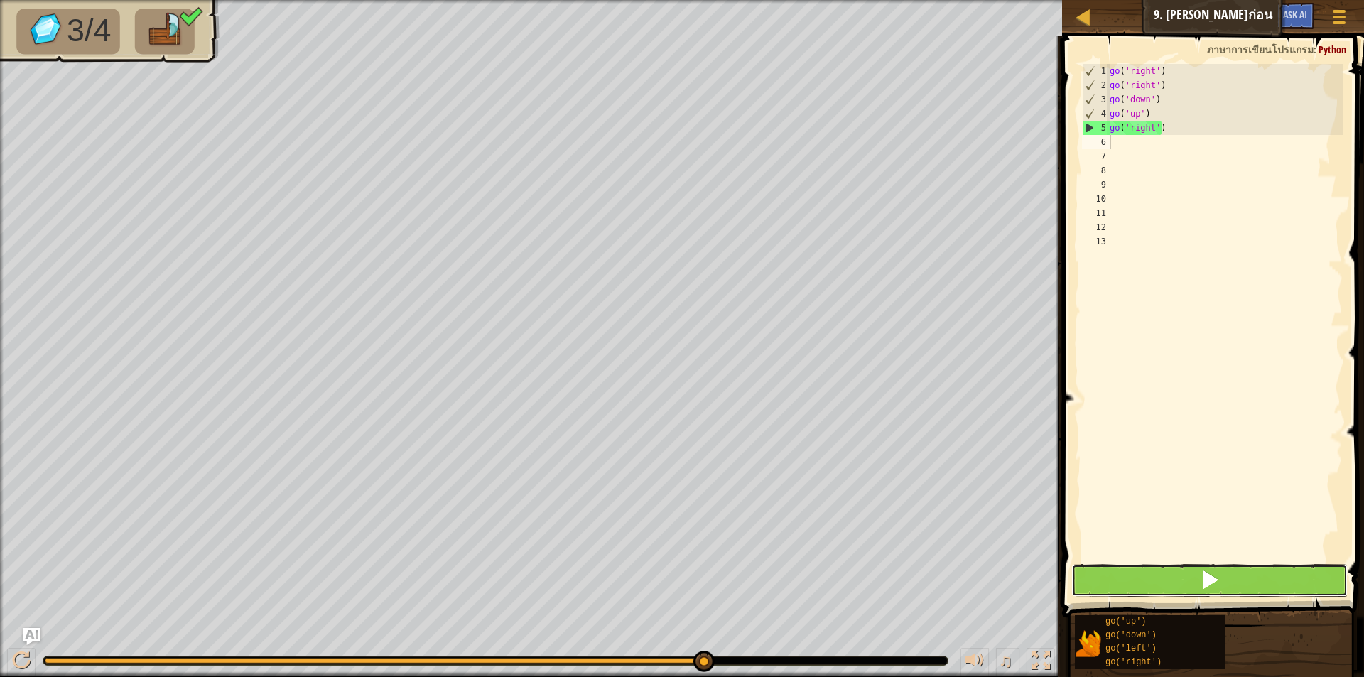
click at [1180, 582] on button at bounding box center [1209, 580] width 276 height 33
click at [1156, 131] on div "go ( 'right' ) go ( 'right' ) go ( 'down' ) go ( 'up' ) go ( 'right' )" at bounding box center [1224, 327] width 236 height 526
click at [1161, 134] on div "go ( 'right' ) go ( 'right' ) go ( 'down' ) go ( 'up' ) go ( 'right' )" at bounding box center [1224, 327] width 236 height 526
type textarea "g"
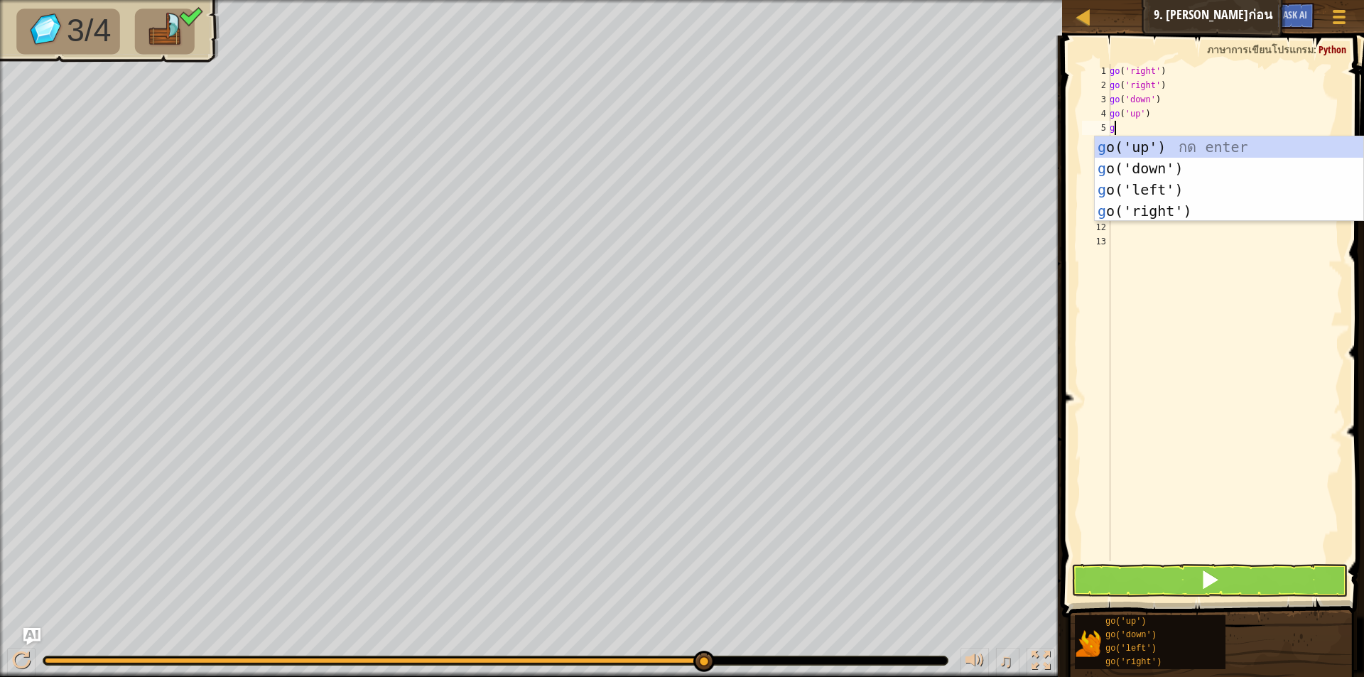
type textarea "go"
click at [1167, 136] on div "go ('up') กด enter go ('down') กด enter go ('left') กด enter go ('right') กด en…" at bounding box center [1228, 200] width 268 height 128
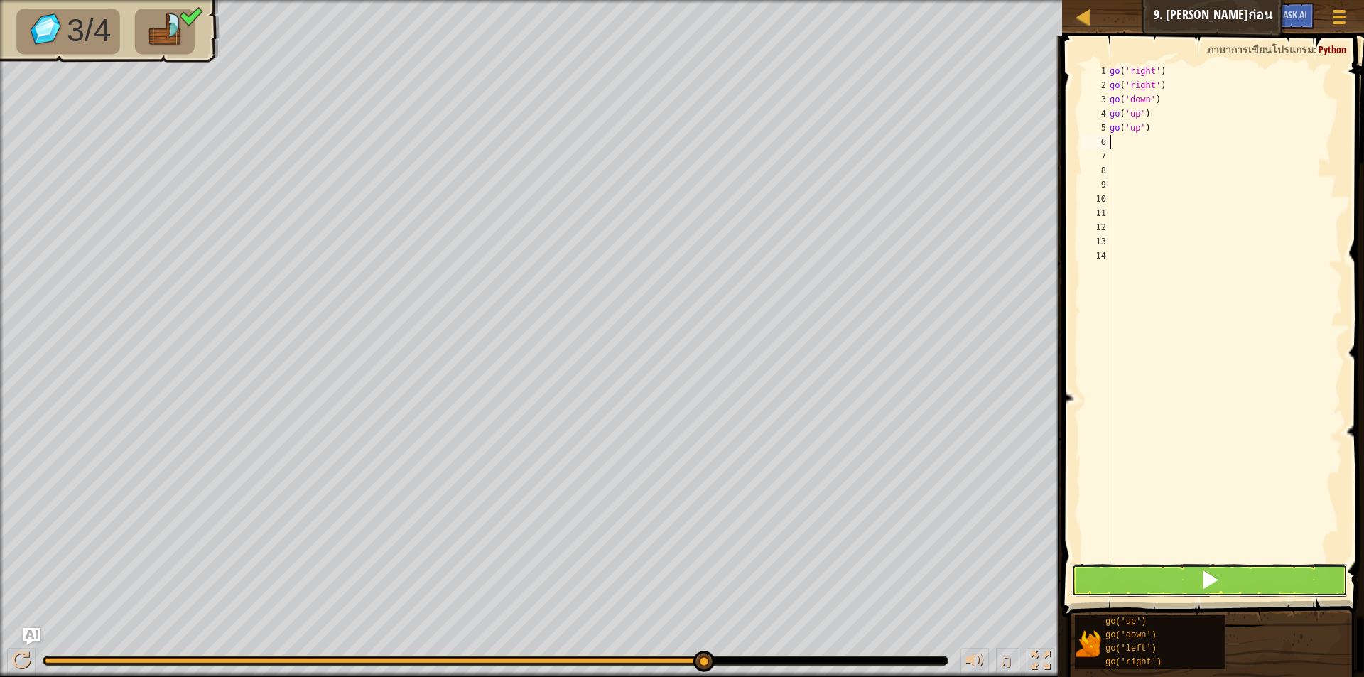
drag, startPoint x: 1173, startPoint y: 570, endPoint x: 1176, endPoint y: 581, distance: 11.0
click at [1175, 572] on button at bounding box center [1209, 580] width 276 height 33
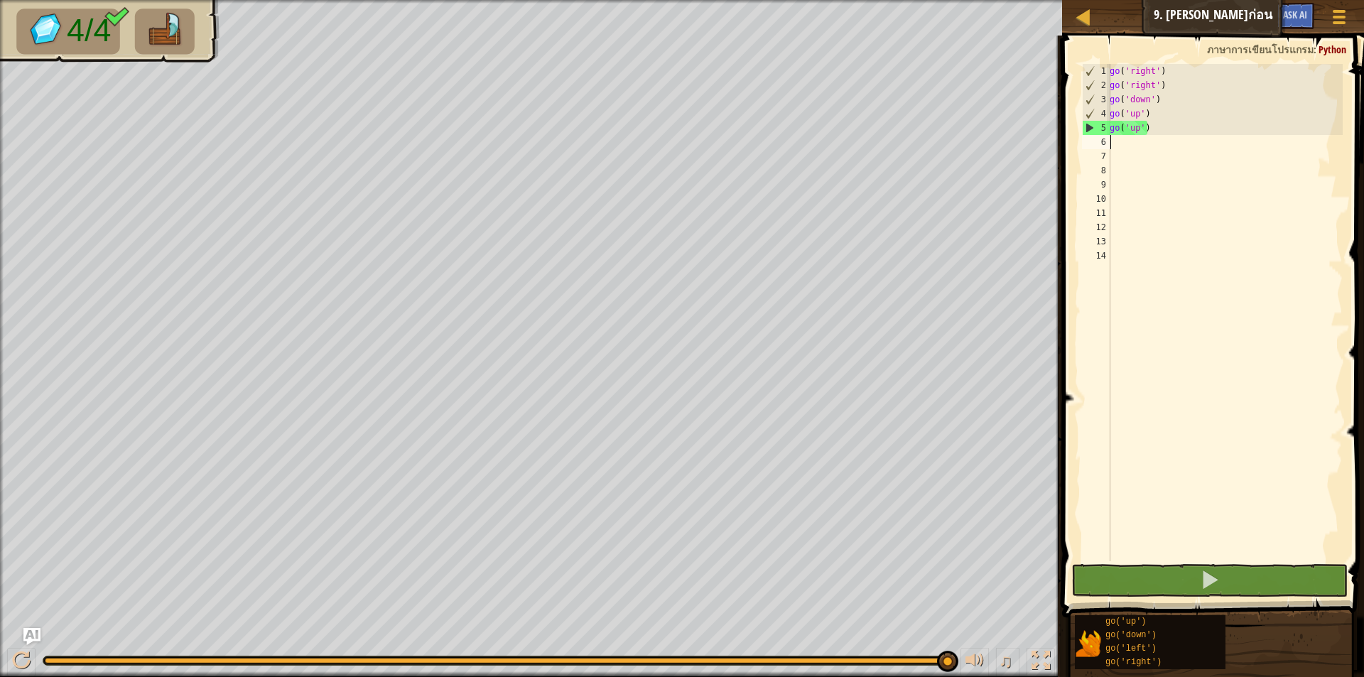
click at [1115, 143] on div "go ( 'right' ) go ( 'right' ) go ( 'down' ) go ( 'up' ) go ( 'up' )" at bounding box center [1224, 327] width 236 height 526
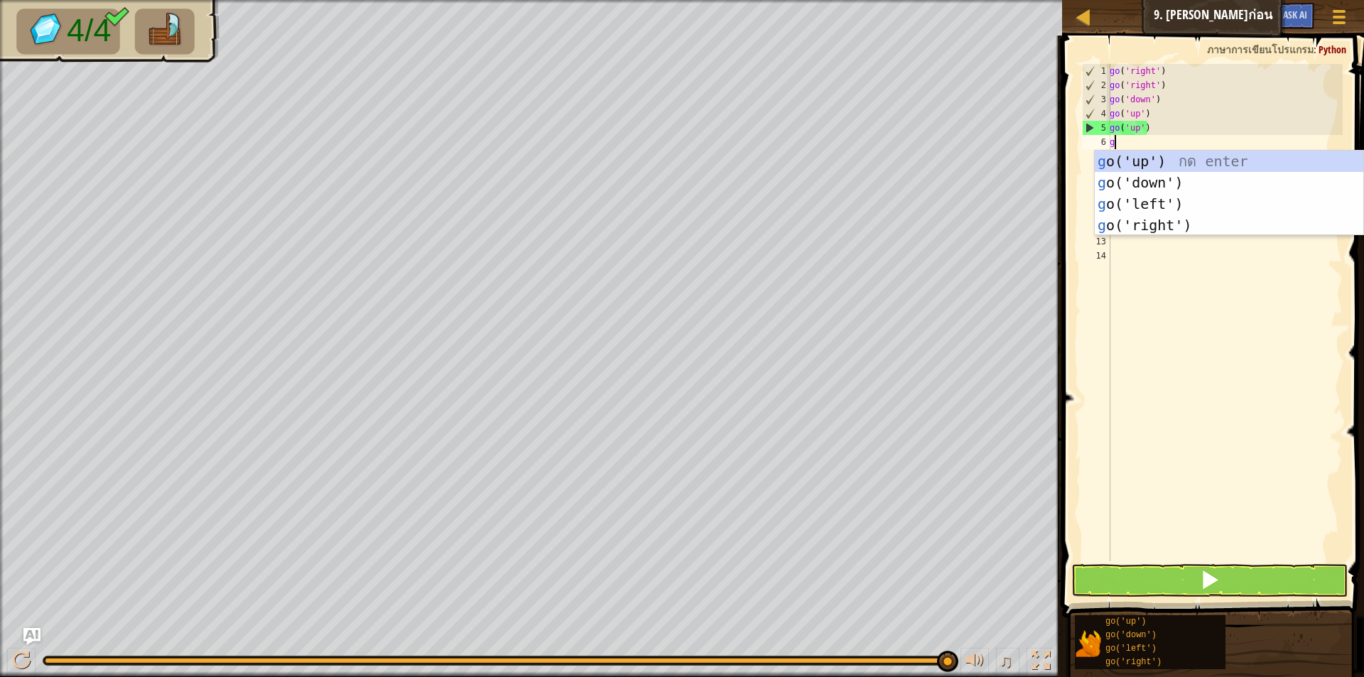
type textarea "go"
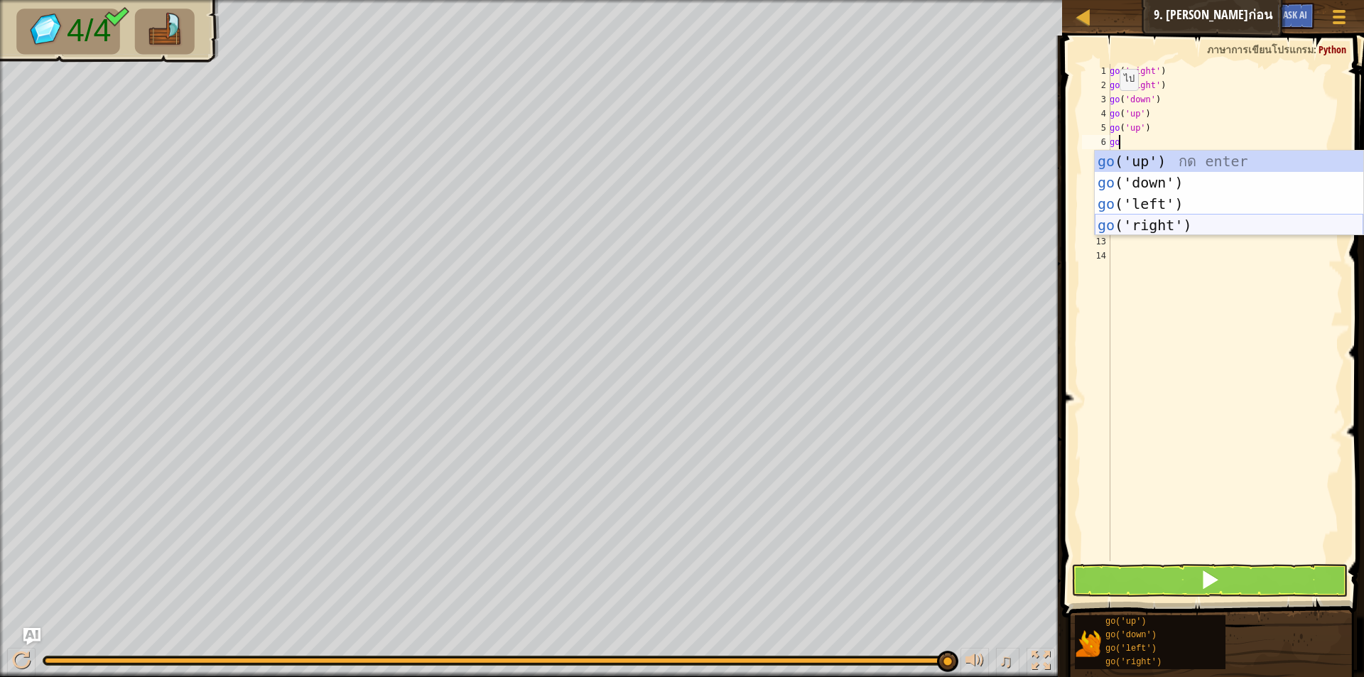
click at [1143, 221] on div "go ('up') กด enter go ('down') กด enter go ('left') กด enter go ('right') กด en…" at bounding box center [1228, 215] width 268 height 128
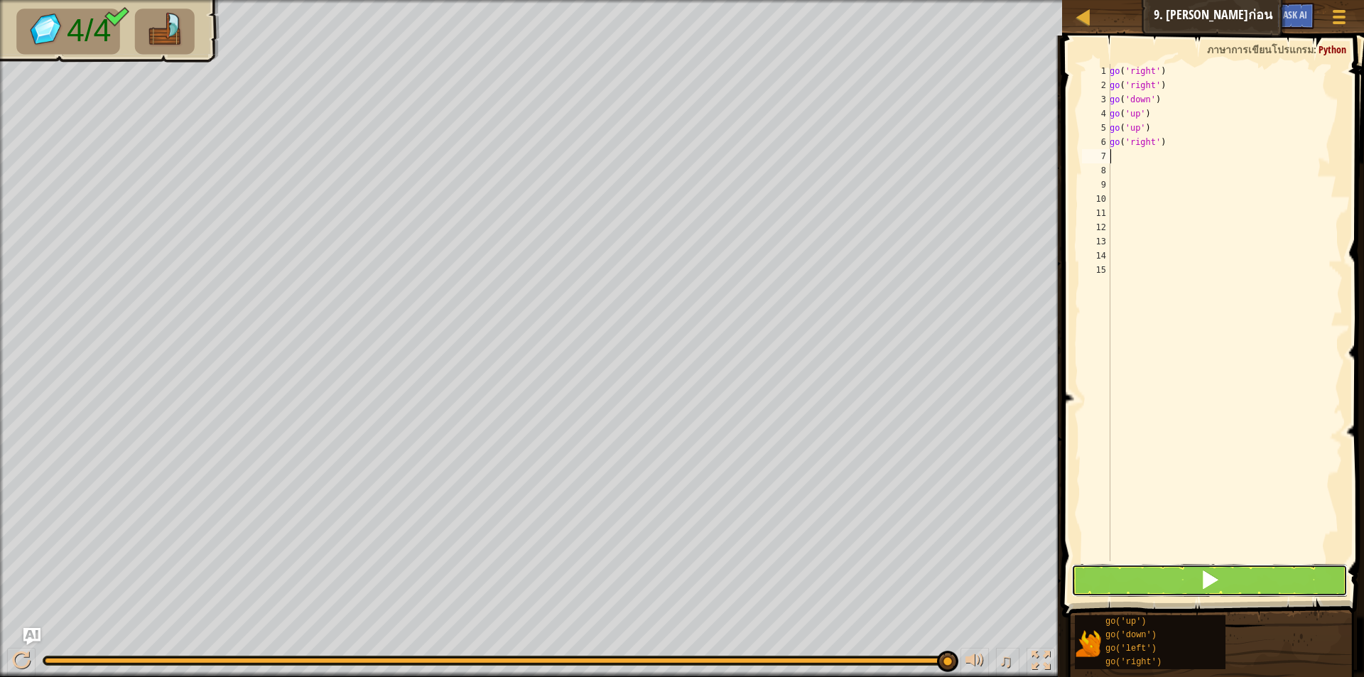
click at [1261, 569] on button at bounding box center [1209, 580] width 276 height 33
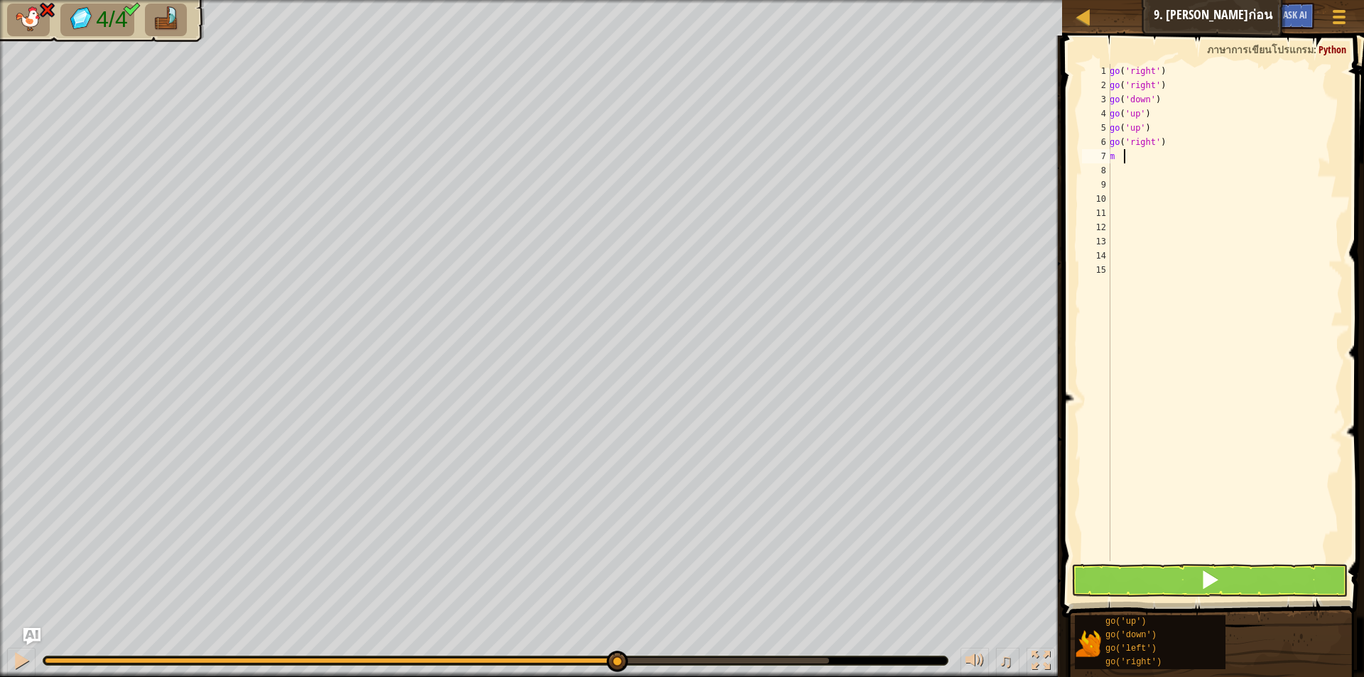
click at [1131, 151] on div "go ( 'right' ) go ( 'right' ) go ( 'down' ) go ( 'up' ) go ( 'up' ) go ( 'right…" at bounding box center [1224, 327] width 236 height 526
type textarea "m"
type textarea "g"
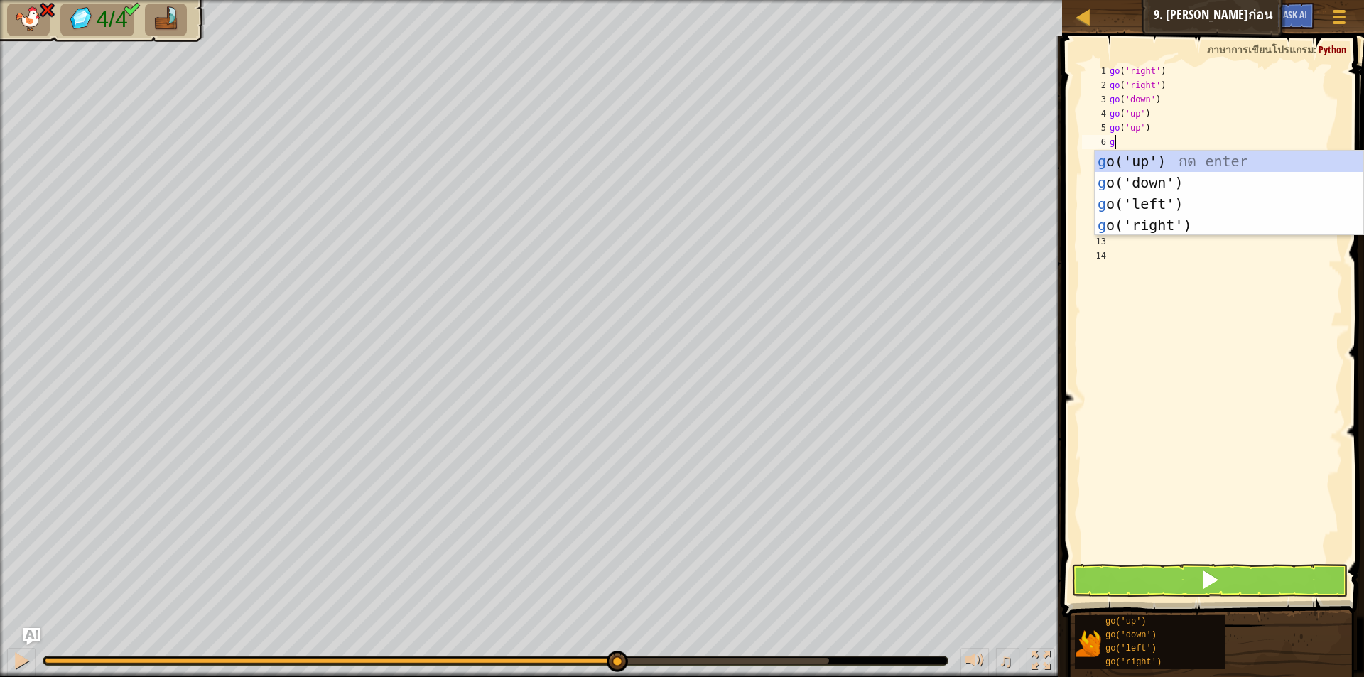
type textarea "go"
click at [1149, 183] on div "go ('up') กด enter go ('down') กด enter go ('left') กด enter go ('right') กด en…" at bounding box center [1228, 215] width 268 height 128
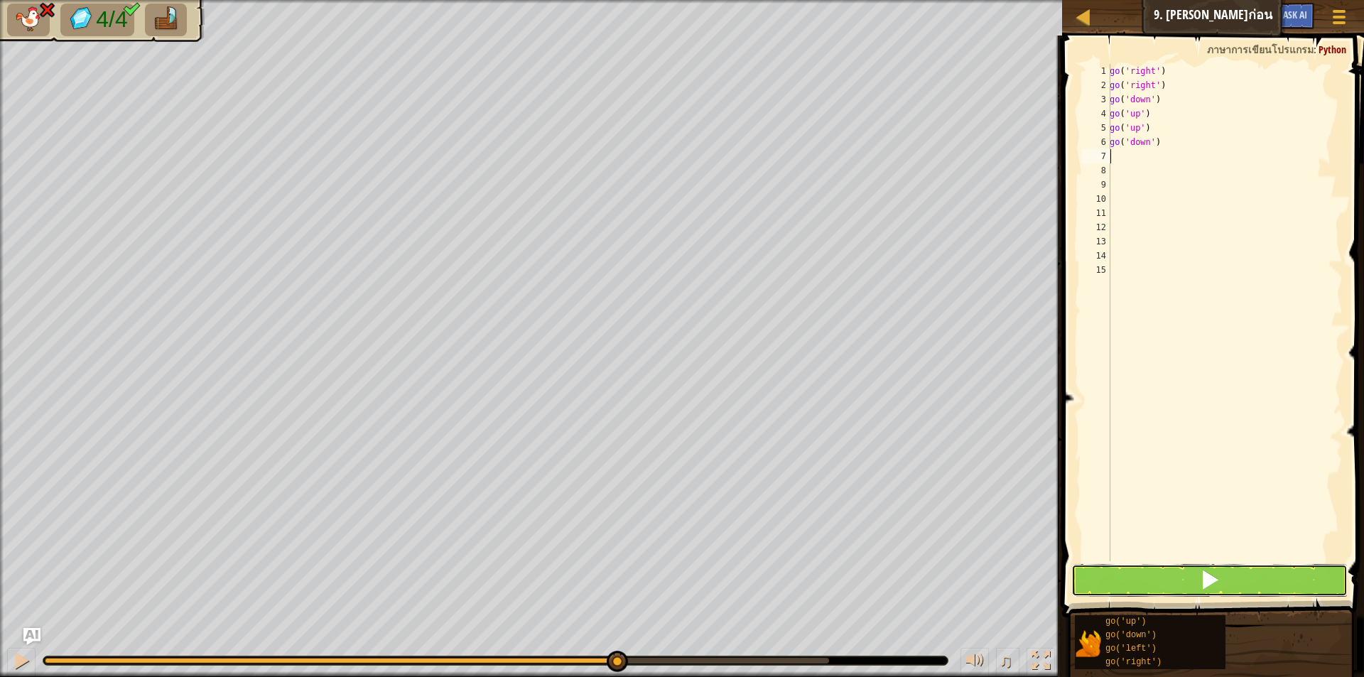
click at [1166, 572] on button at bounding box center [1209, 580] width 276 height 33
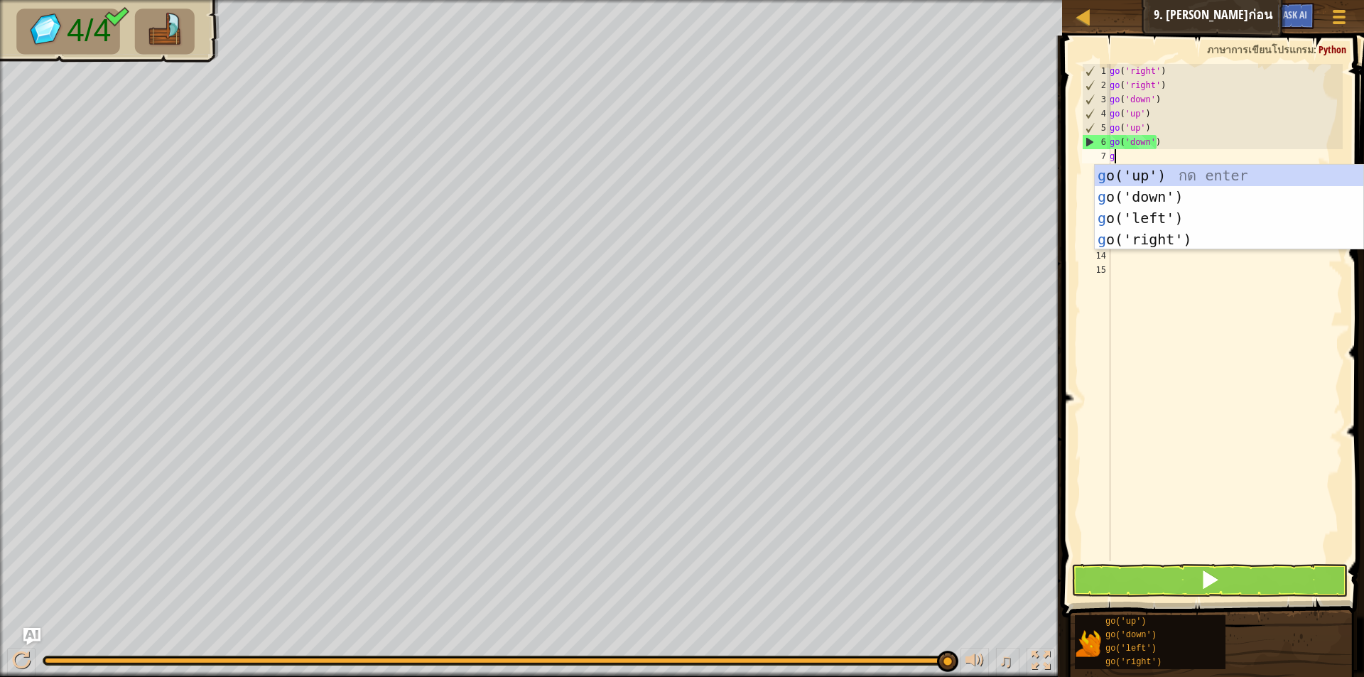
type textarea "go"
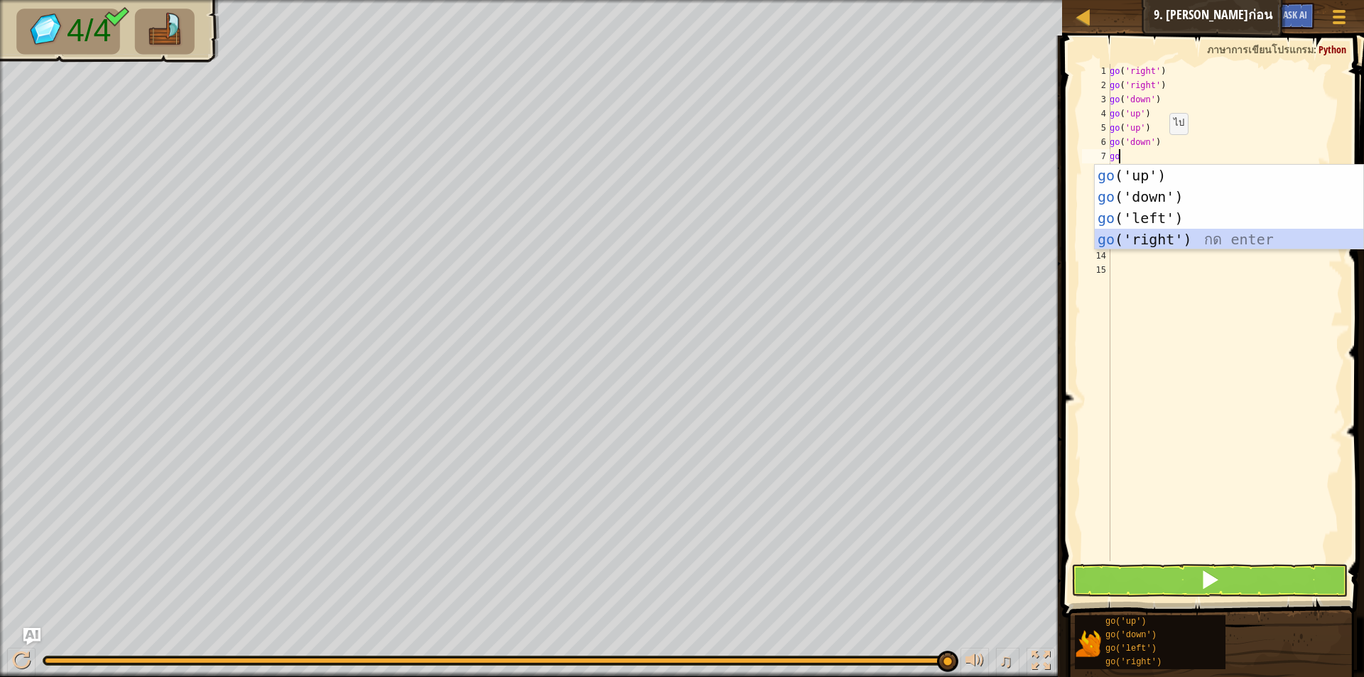
click at [1116, 236] on div "go ('up') กด enter go ('down') กด enter go ('left') กด enter go ('right') กด en…" at bounding box center [1228, 229] width 268 height 128
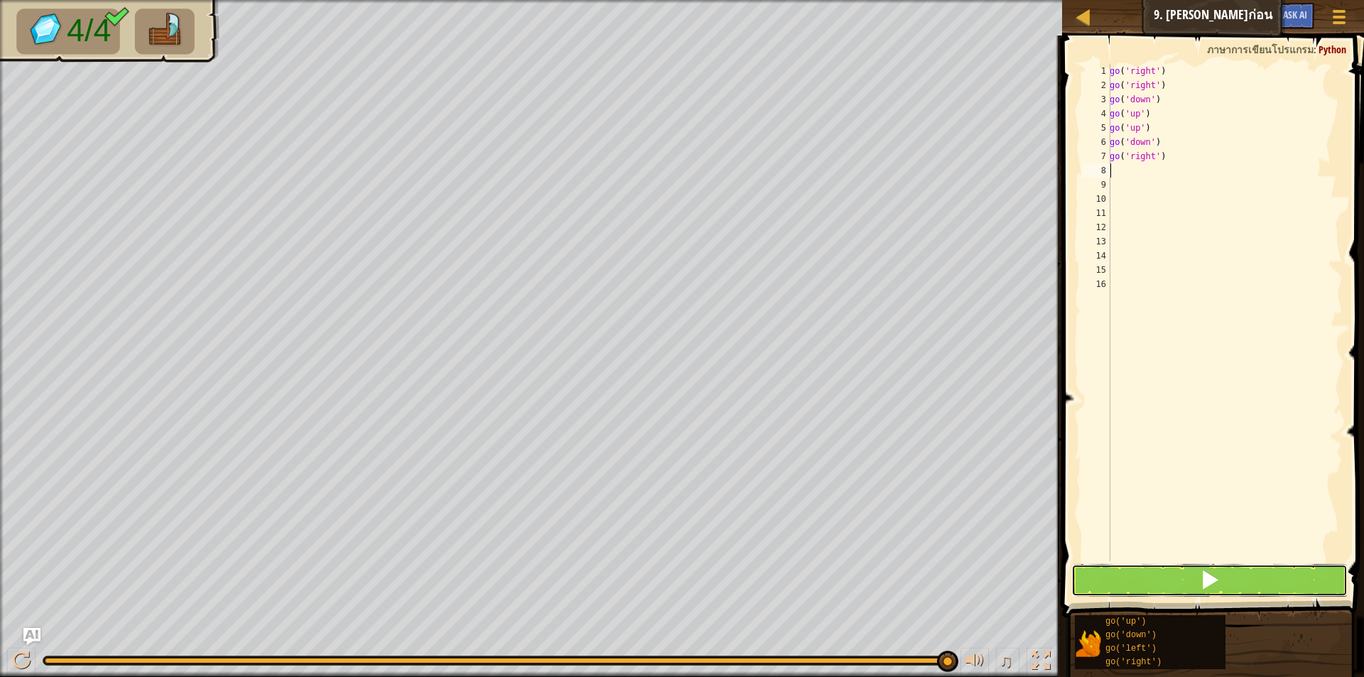
click at [1229, 577] on button at bounding box center [1209, 580] width 276 height 33
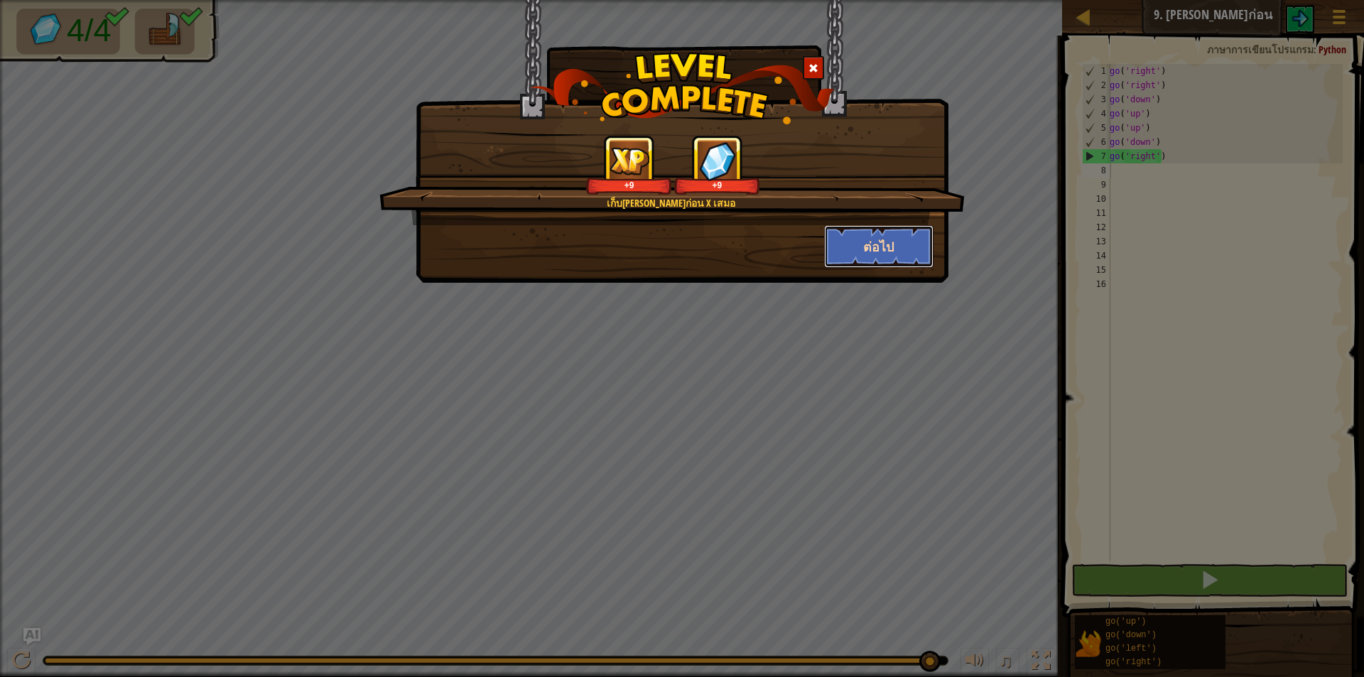
click at [847, 251] on button "ต่อไป" at bounding box center [879, 246] width 110 height 43
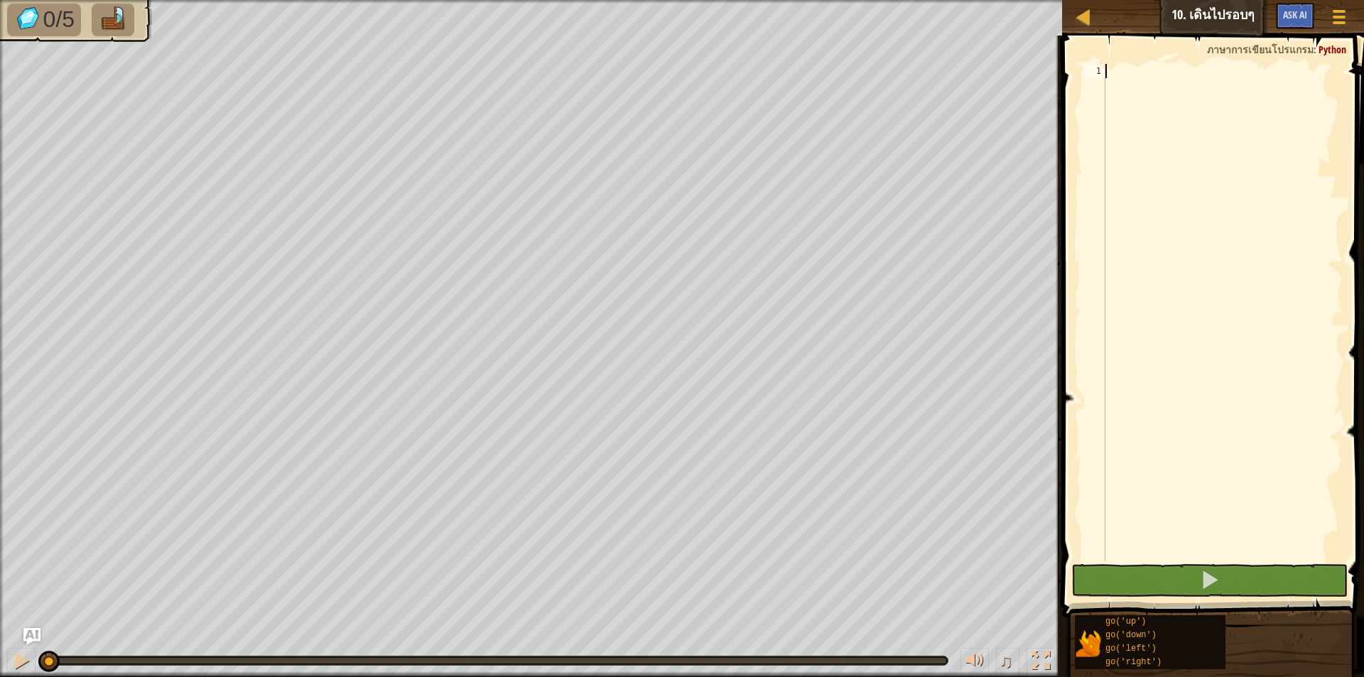
scroll to position [6, 0]
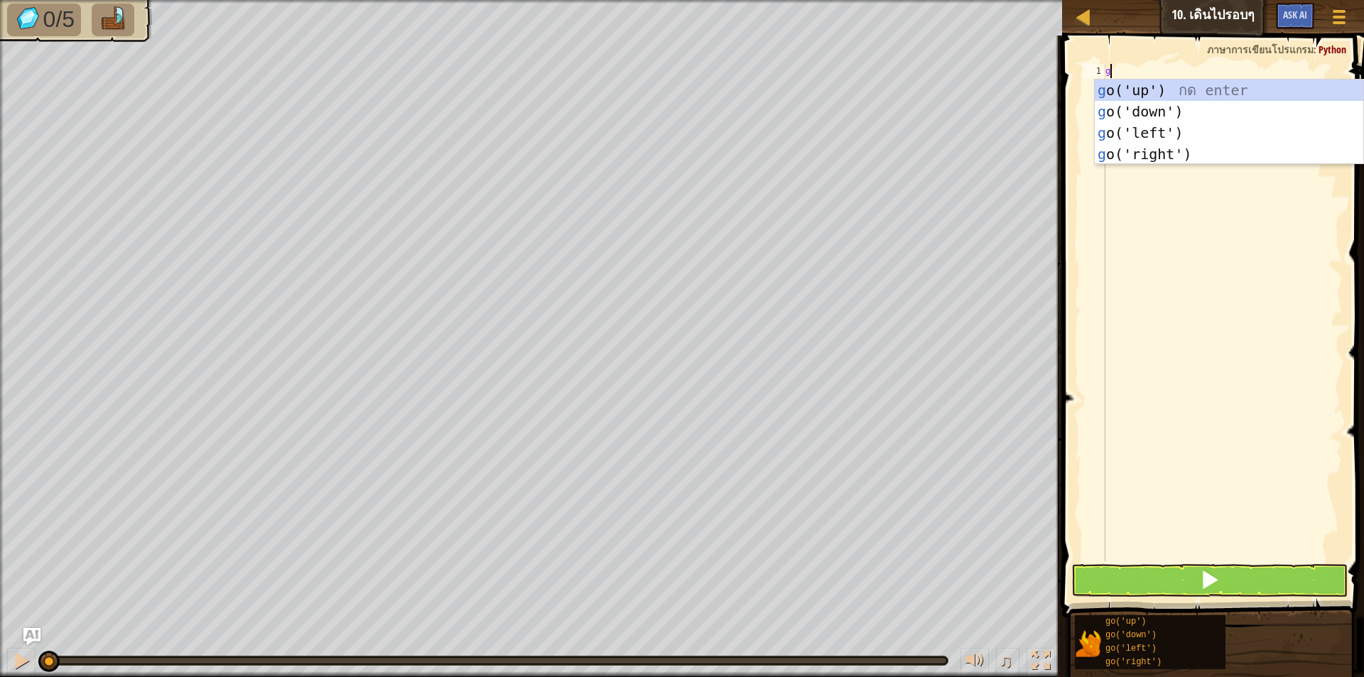
type textarea "go"
click at [1239, 87] on div "go ('up') กด enter go ('down') กด enter go ('left') กด enter go ('right') กด en…" at bounding box center [1228, 144] width 268 height 128
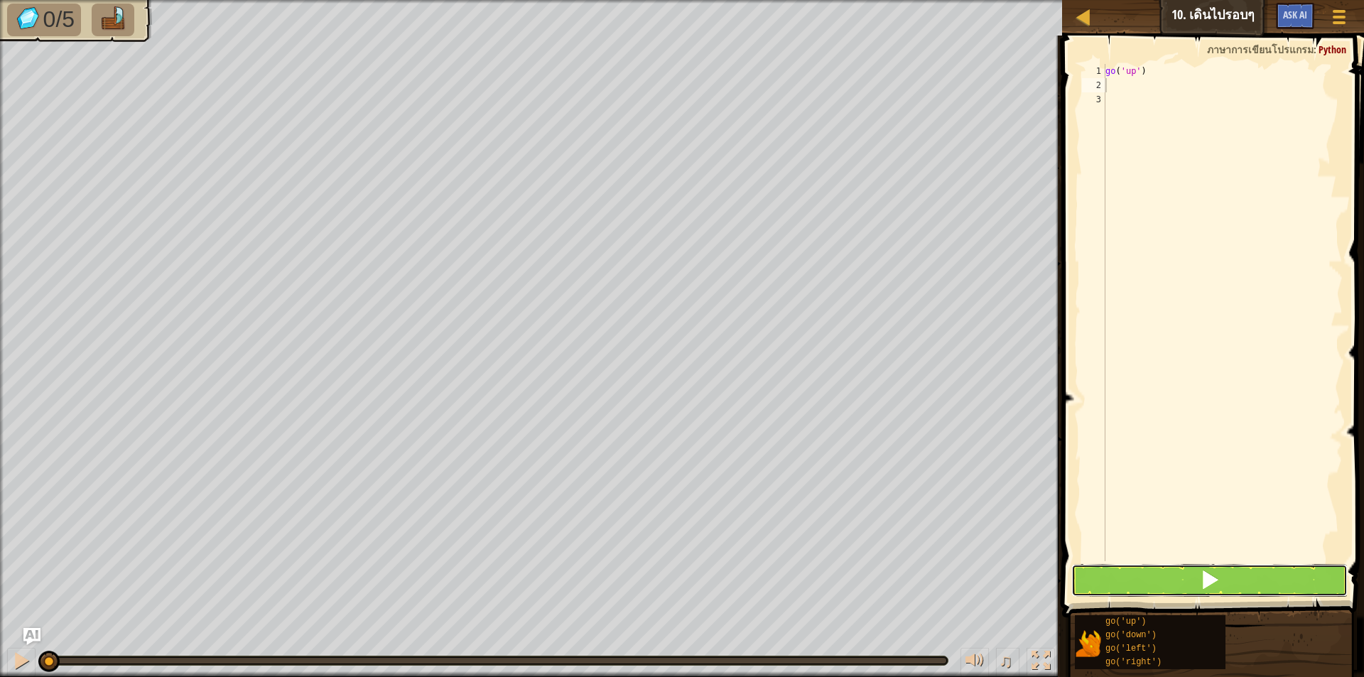
click at [1225, 574] on button at bounding box center [1209, 580] width 276 height 33
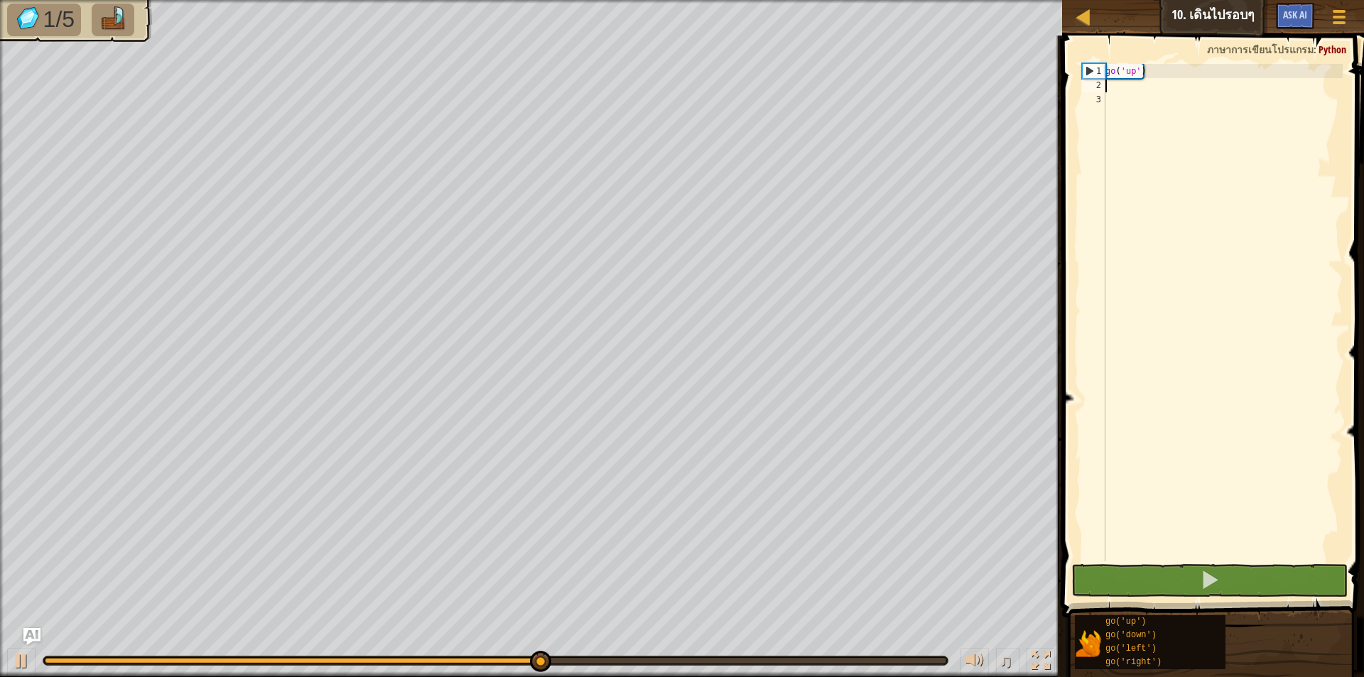
click at [1111, 83] on div "go ( 'up' )" at bounding box center [1222, 327] width 240 height 526
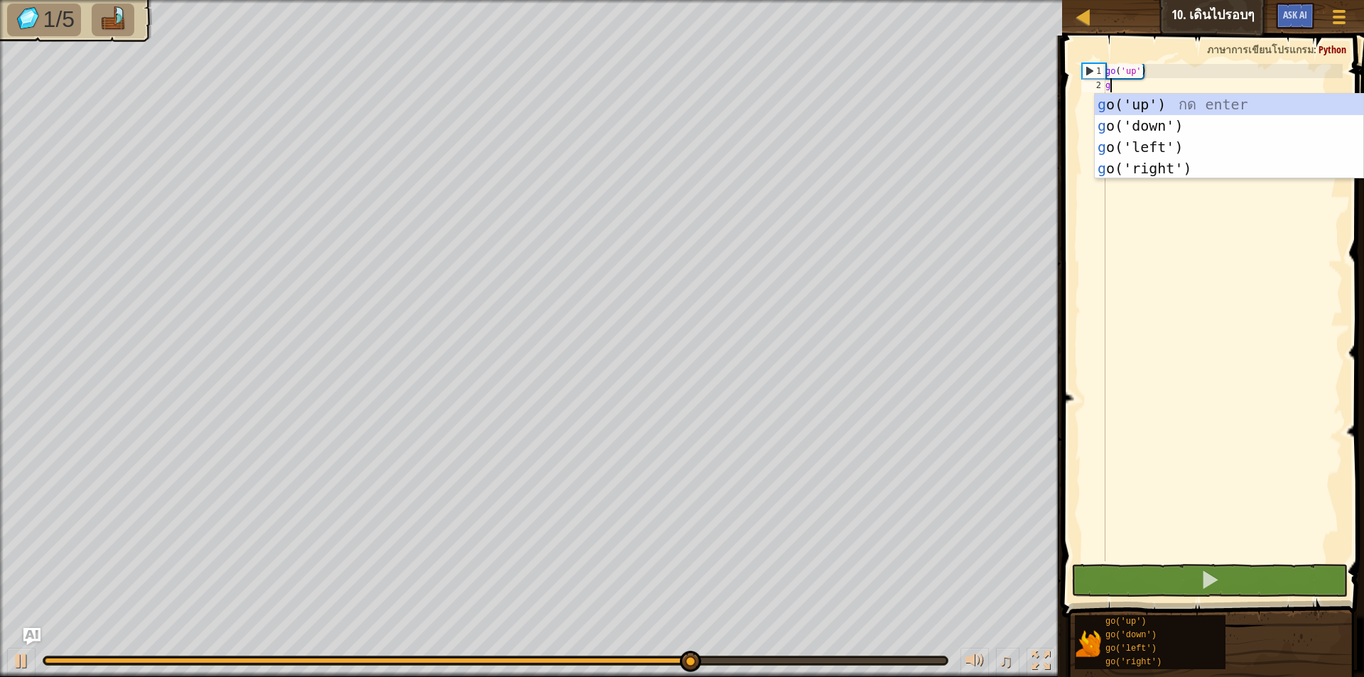
type textarea "go"
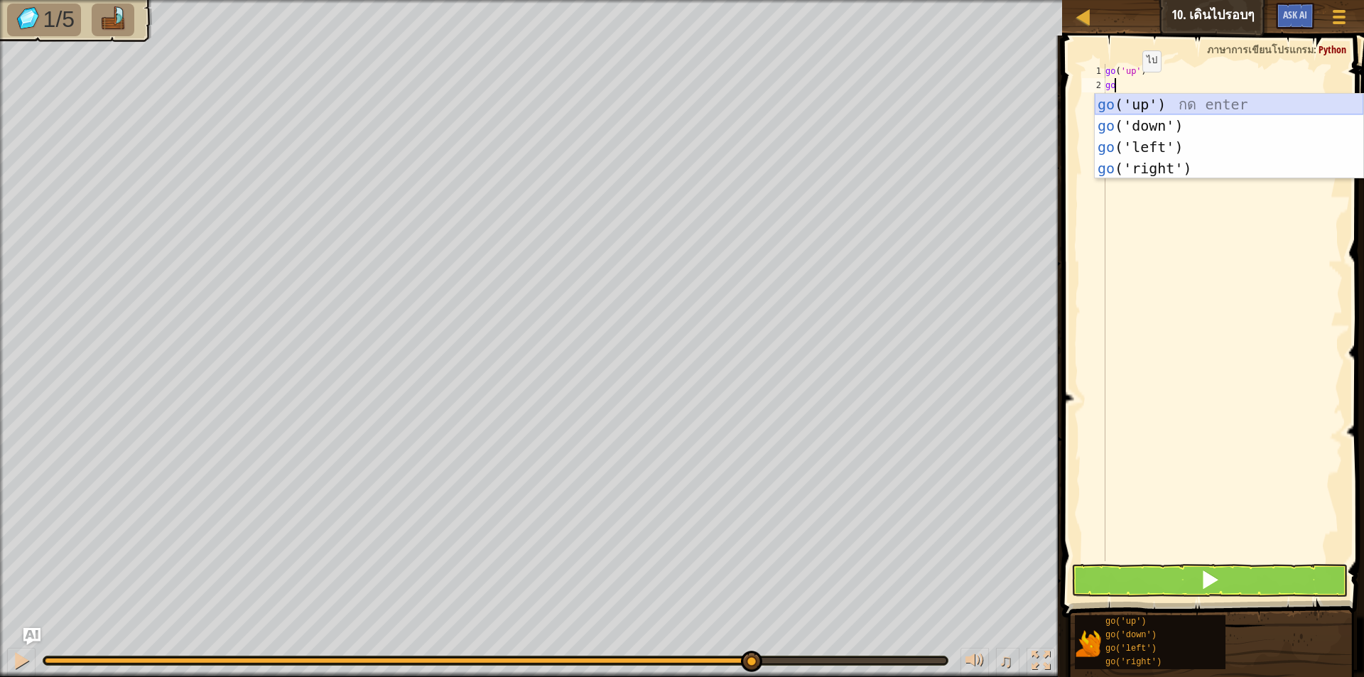
click at [1139, 102] on div "go ('up') กด enter go ('down') กด enter go ('left') กด enter go ('right') กด en…" at bounding box center [1228, 158] width 268 height 128
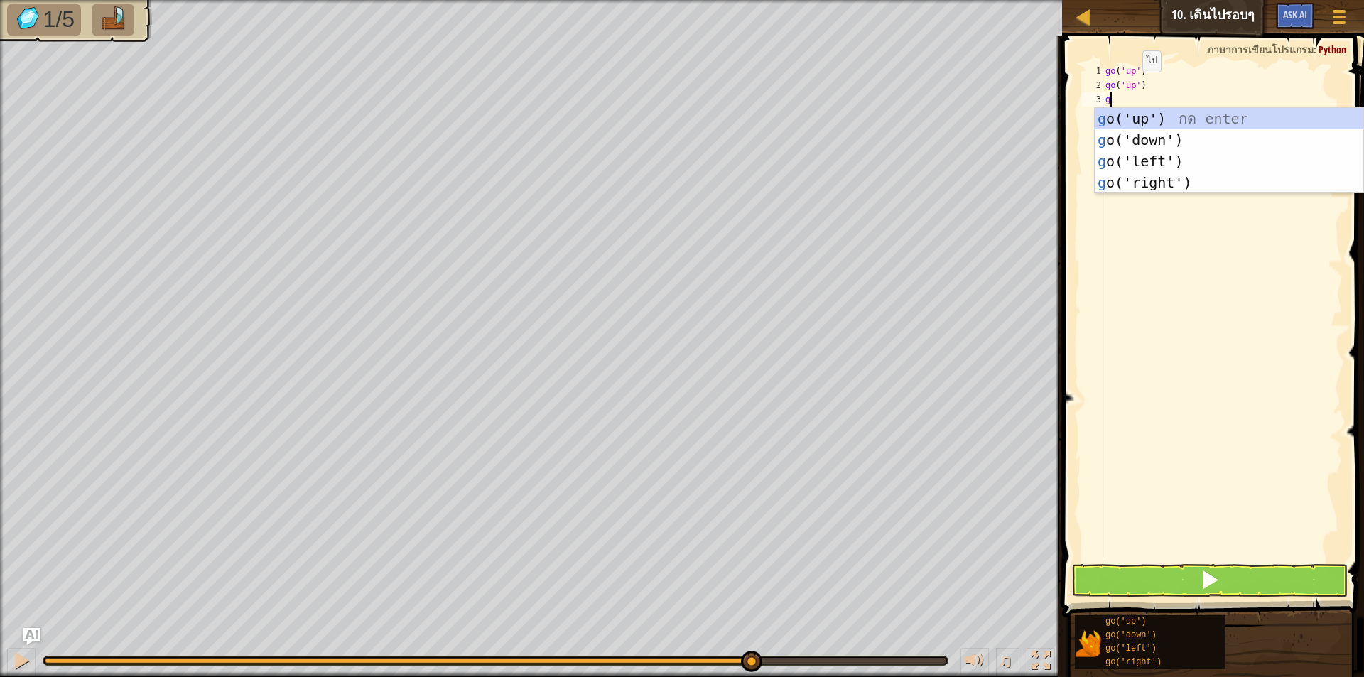
type textarea "go"
click at [1165, 188] on div "go ('up') กด enter go ('down') กด enter go ('left') กด enter go ('right') กด en…" at bounding box center [1228, 172] width 268 height 128
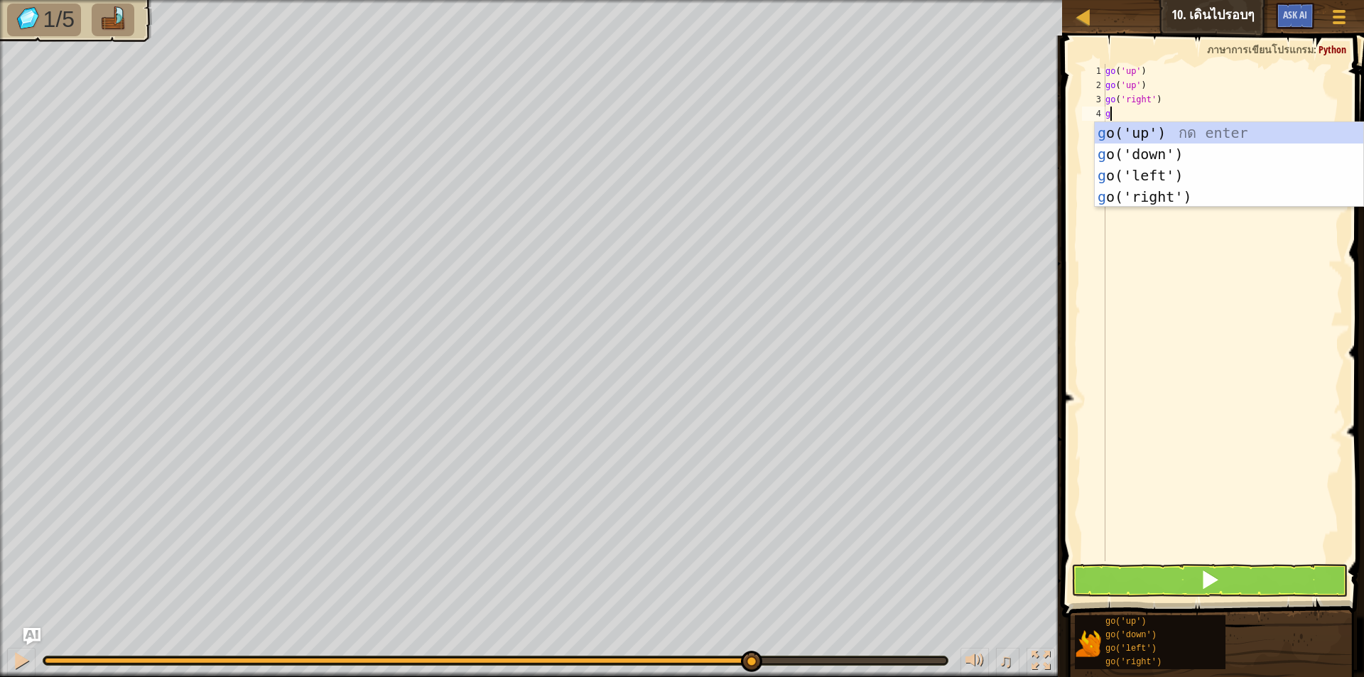
type textarea "go"
click at [1160, 198] on div "go ('up') กด enter go ('down') กด enter go ('left') กด enter go ('right') กด en…" at bounding box center [1228, 186] width 268 height 128
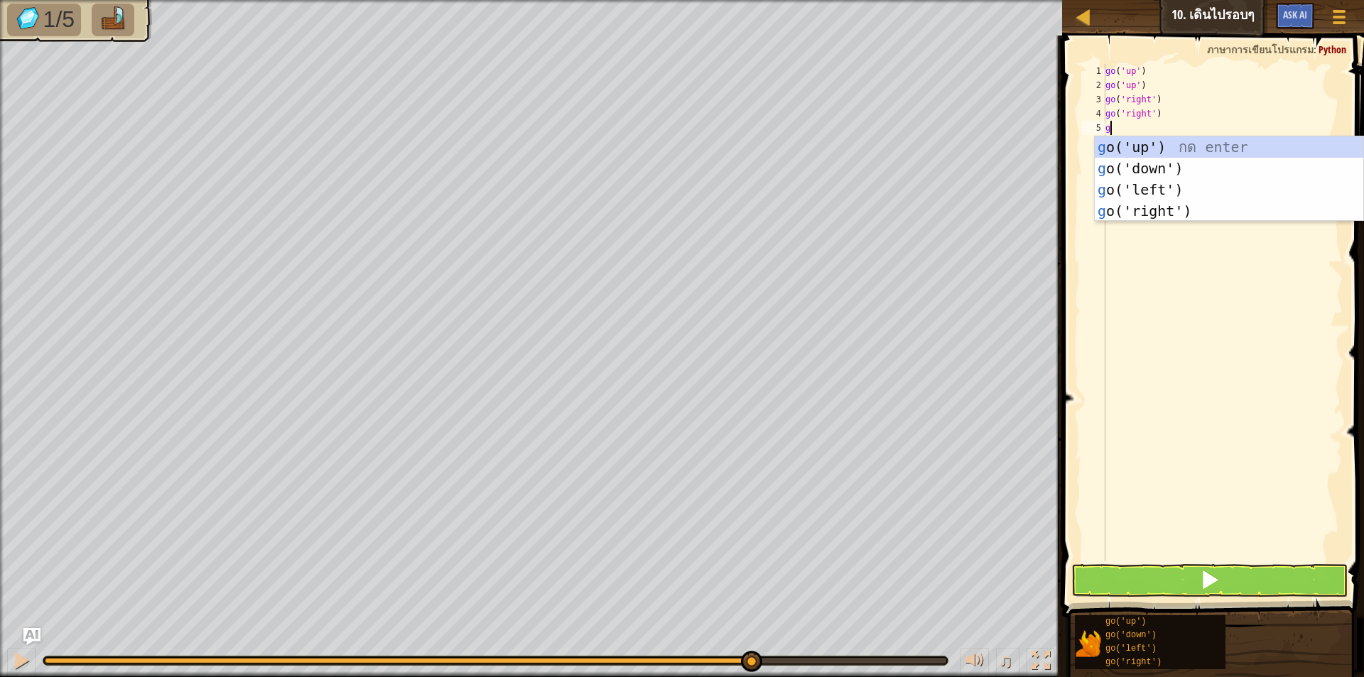
type textarea "go"
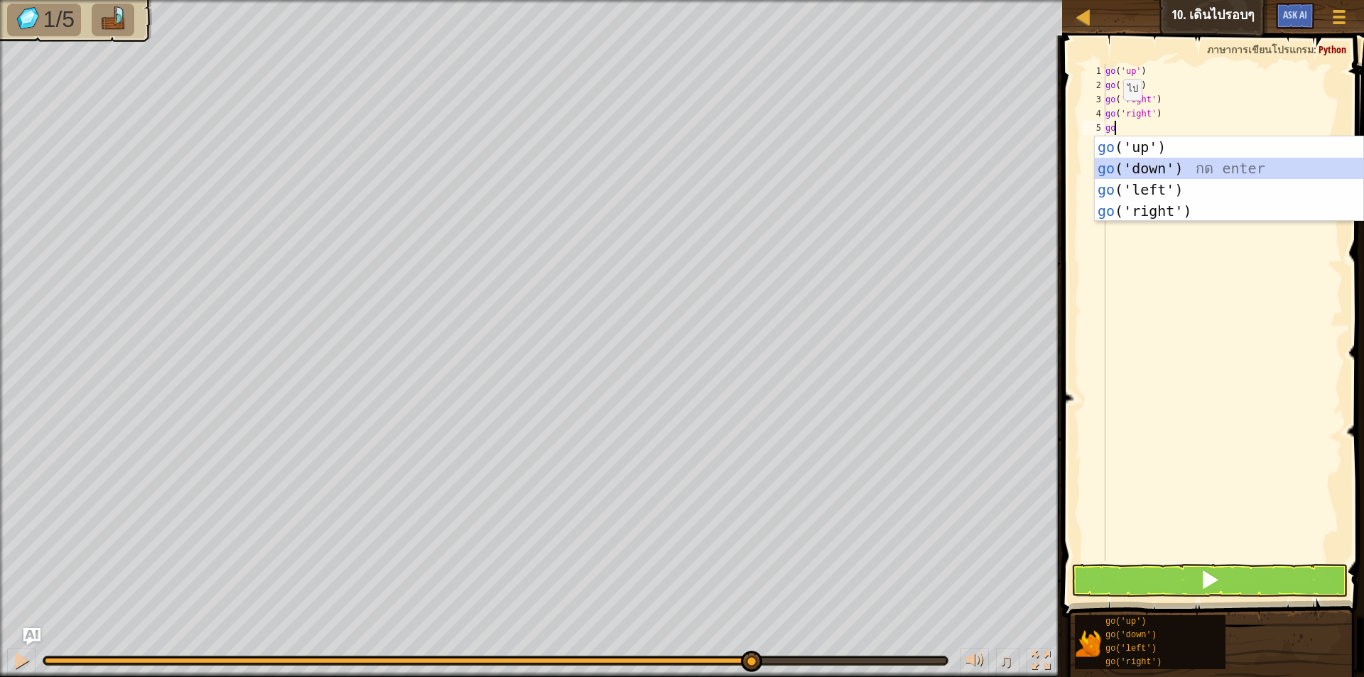
click at [1157, 168] on div "go ('up') กด enter go ('down') กด enter go ('left') กด enter go ('right') กด en…" at bounding box center [1228, 200] width 268 height 128
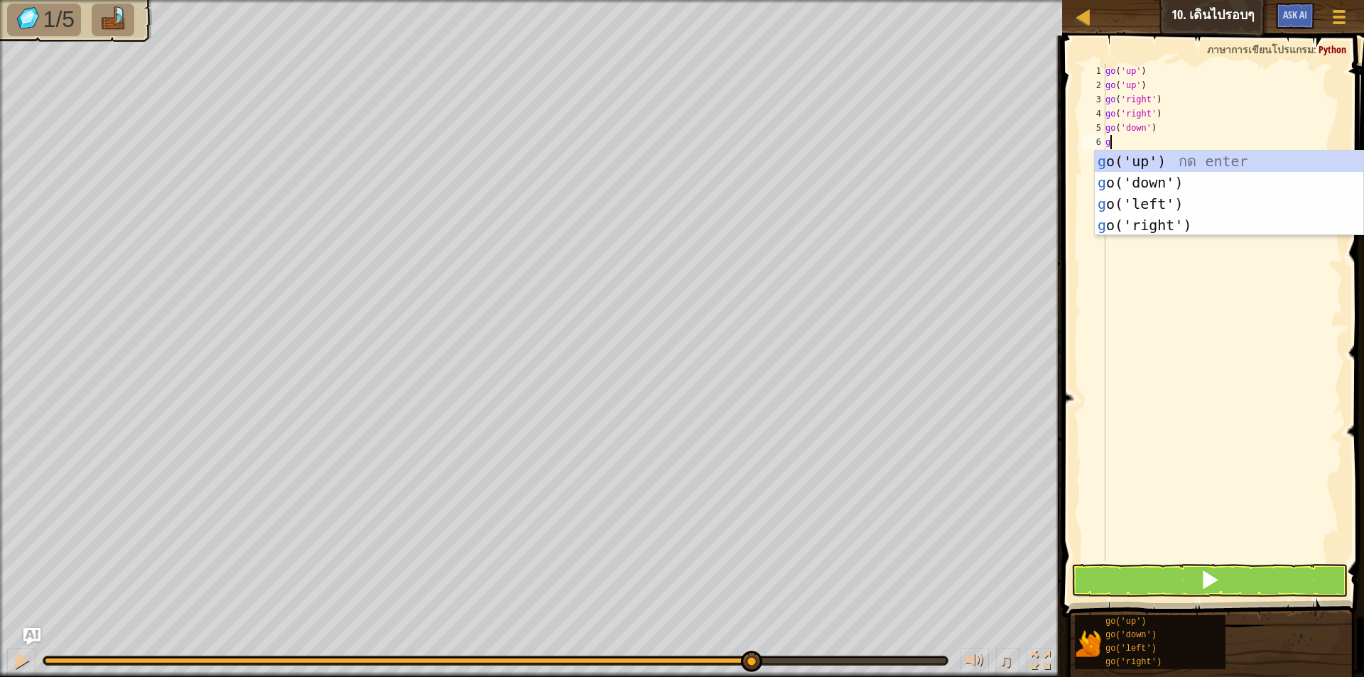
type textarea "go"
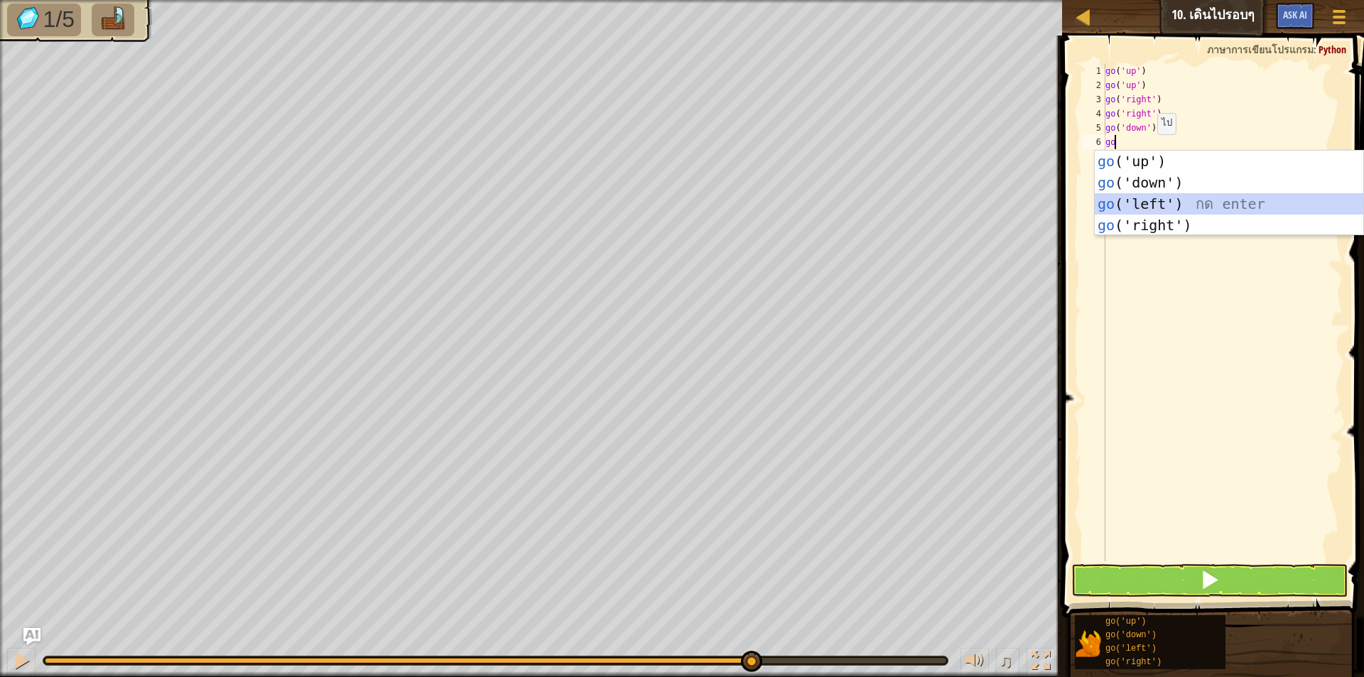
click at [1151, 195] on div "go ('up') กด enter go ('down') กด enter go ('left') กด enter go ('right') กด en…" at bounding box center [1228, 215] width 268 height 128
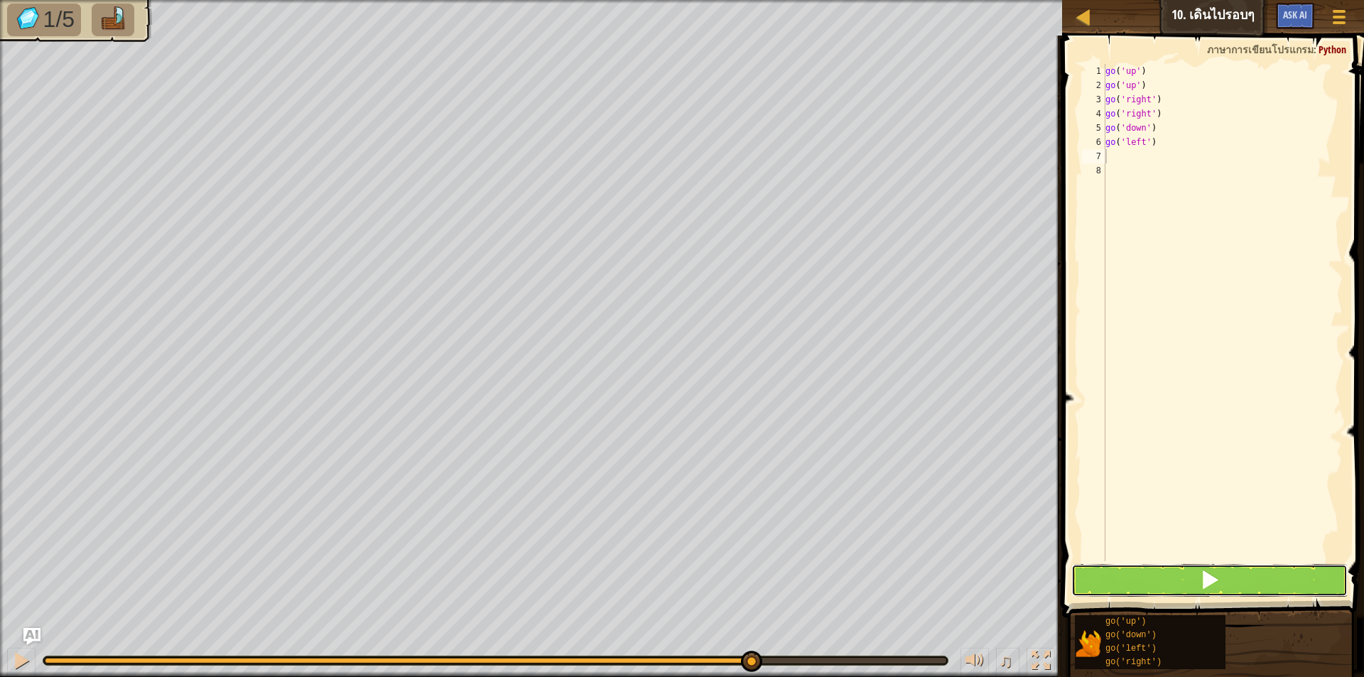
click at [1192, 574] on button at bounding box center [1209, 580] width 276 height 33
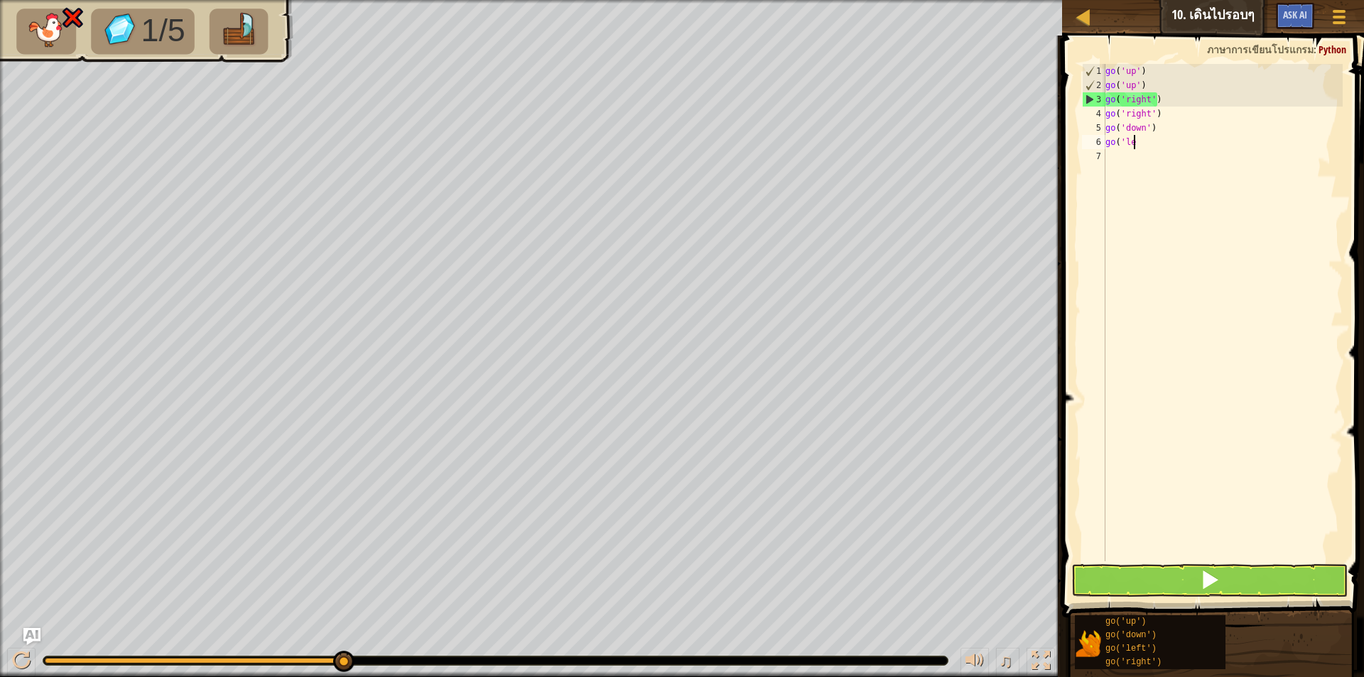
type textarea "g"
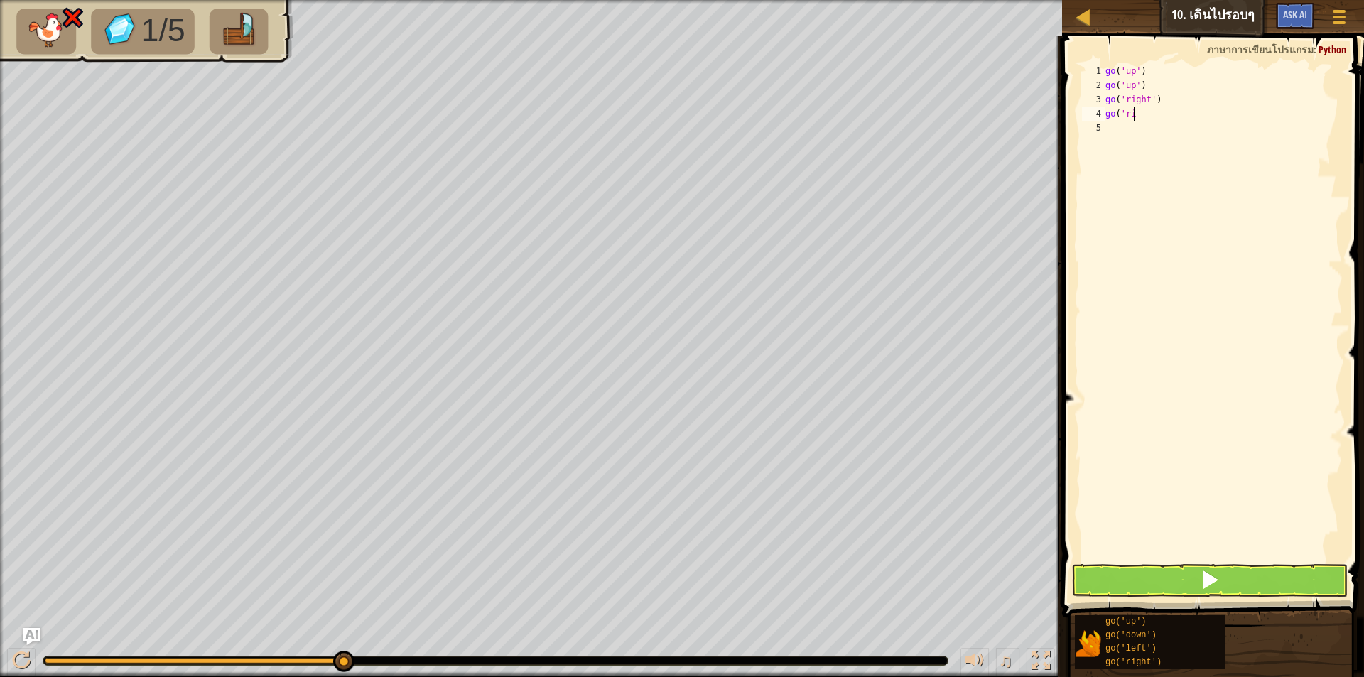
type textarea "g"
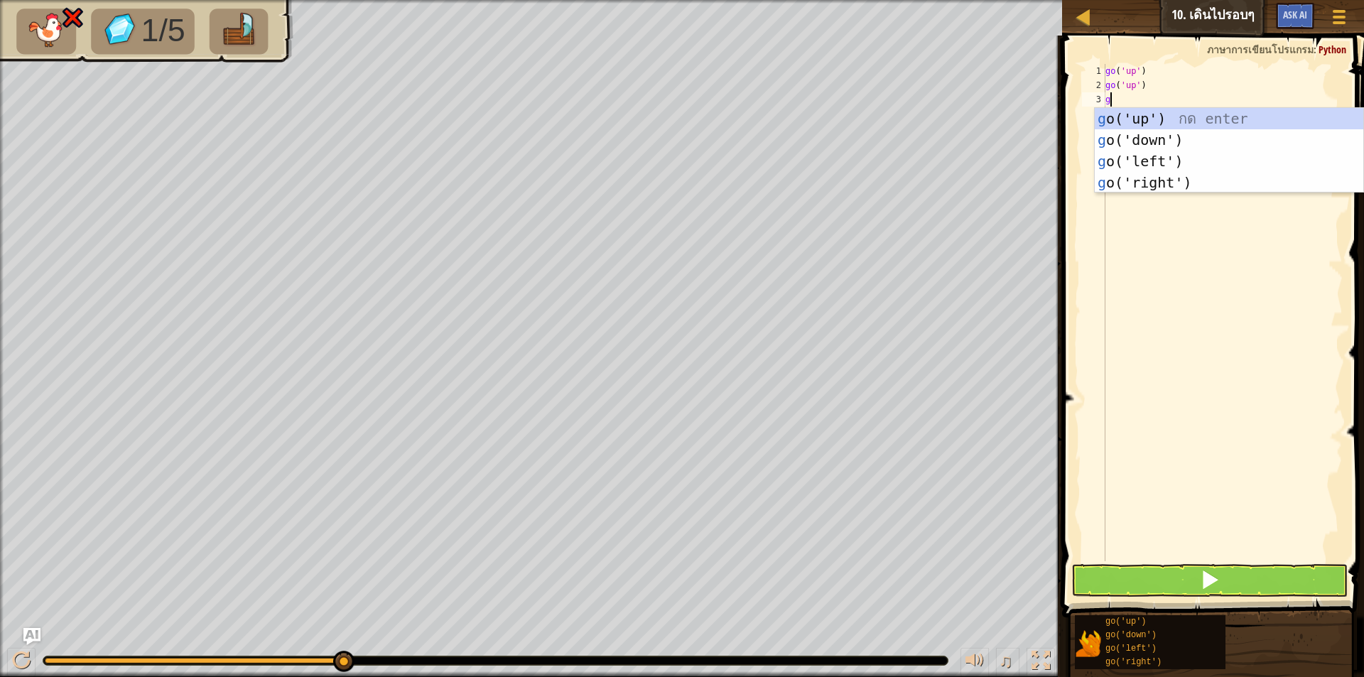
type textarea "go"
click at [1128, 114] on div "go ('up') กด enter go ('down') กด enter go ('left') กด enter go ('right') กด en…" at bounding box center [1228, 172] width 268 height 128
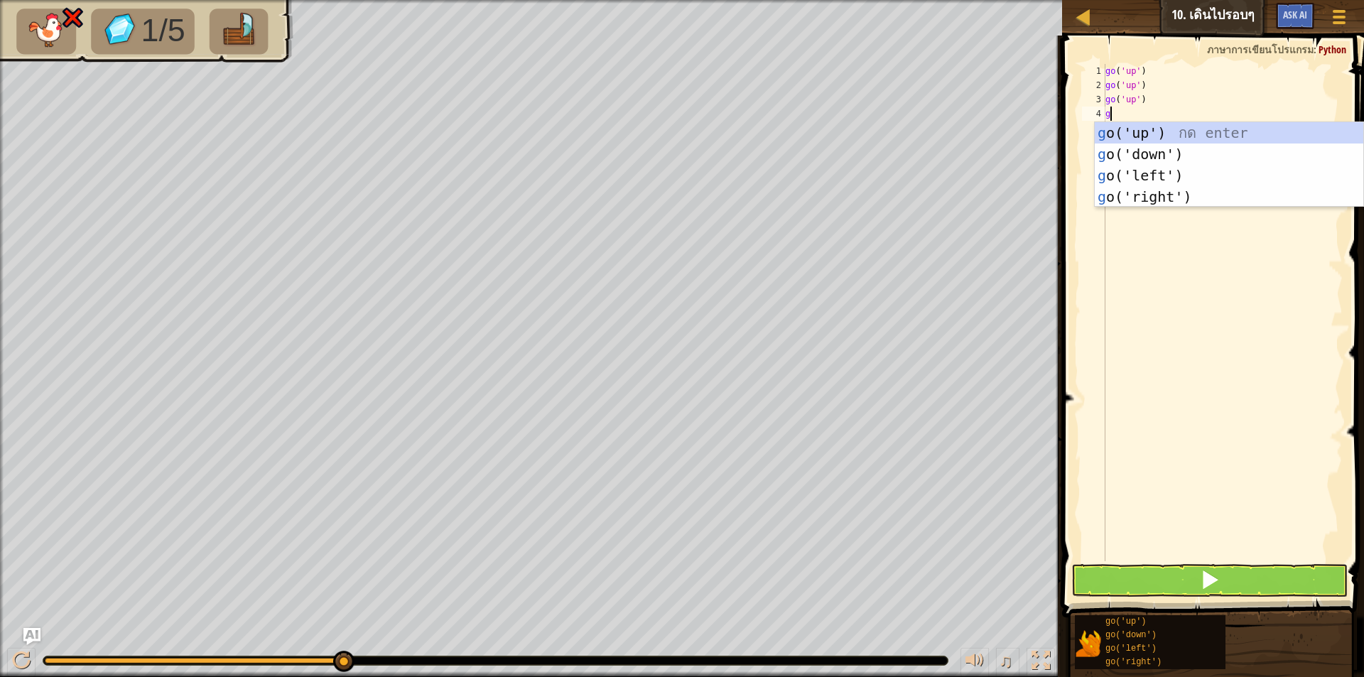
type textarea "go"
click at [1133, 197] on div "go ('up') กด enter go ('down') กด enter go ('left') กด enter go ('right') กด en…" at bounding box center [1228, 186] width 268 height 128
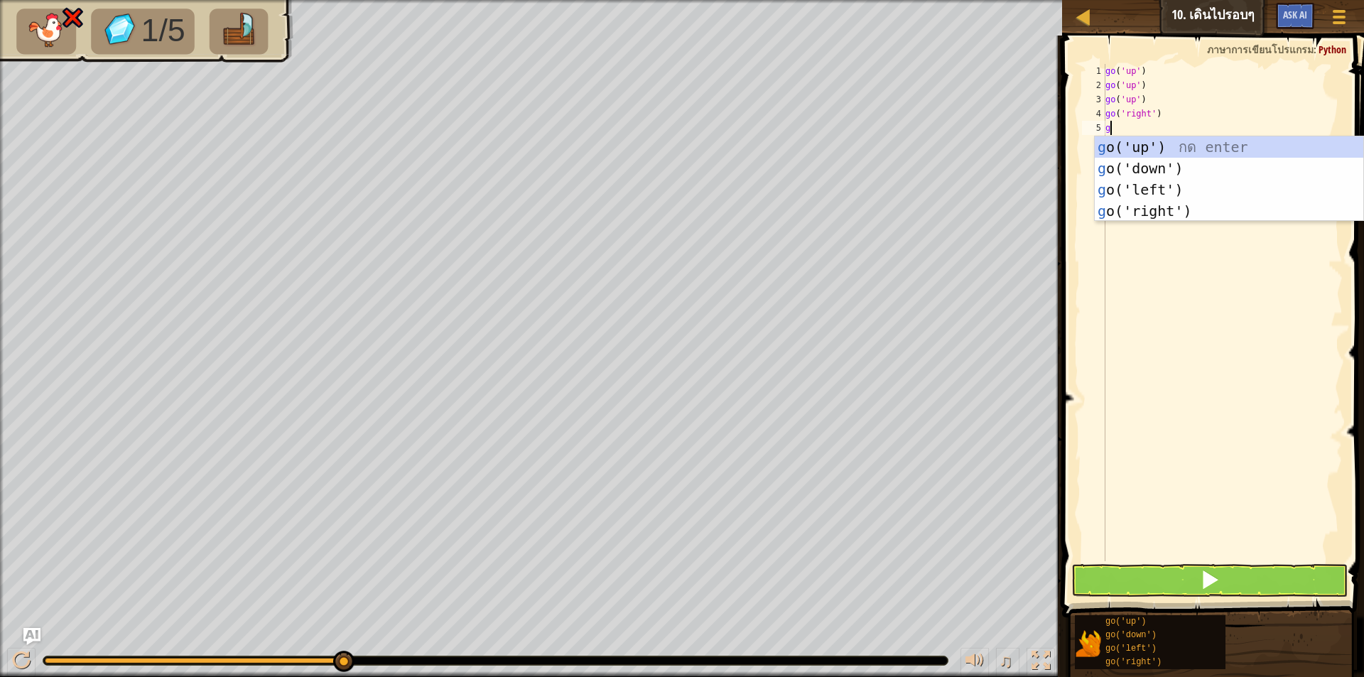
type textarea "go"
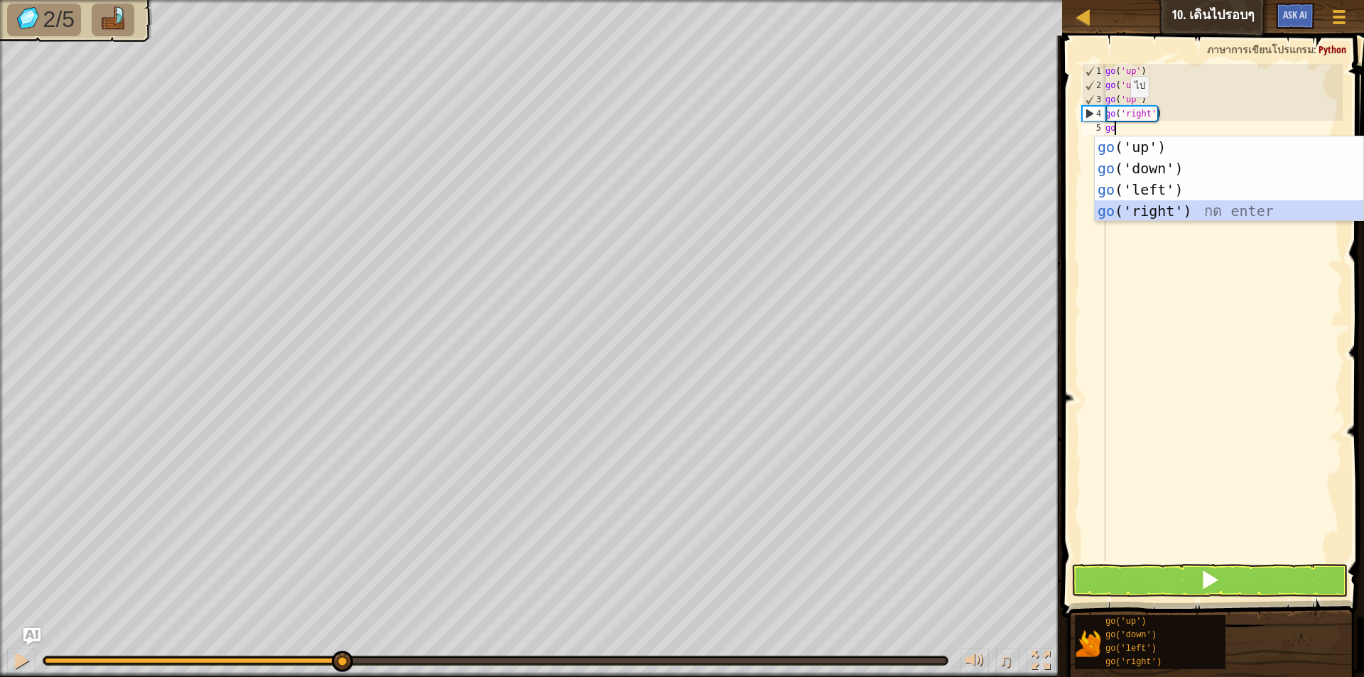
click at [1114, 207] on div "go ('up') กด enter go ('down') กด enter go ('left') กด enter go ('right') กด en…" at bounding box center [1228, 200] width 268 height 128
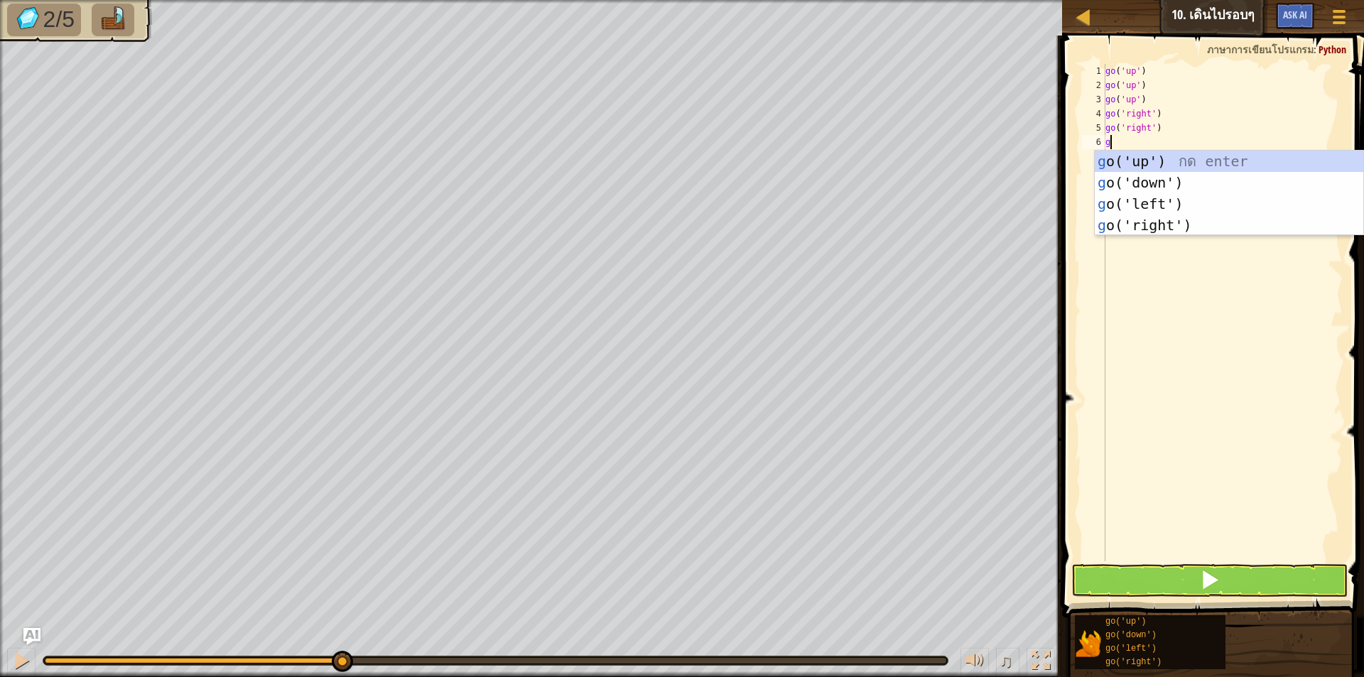
type textarea "go"
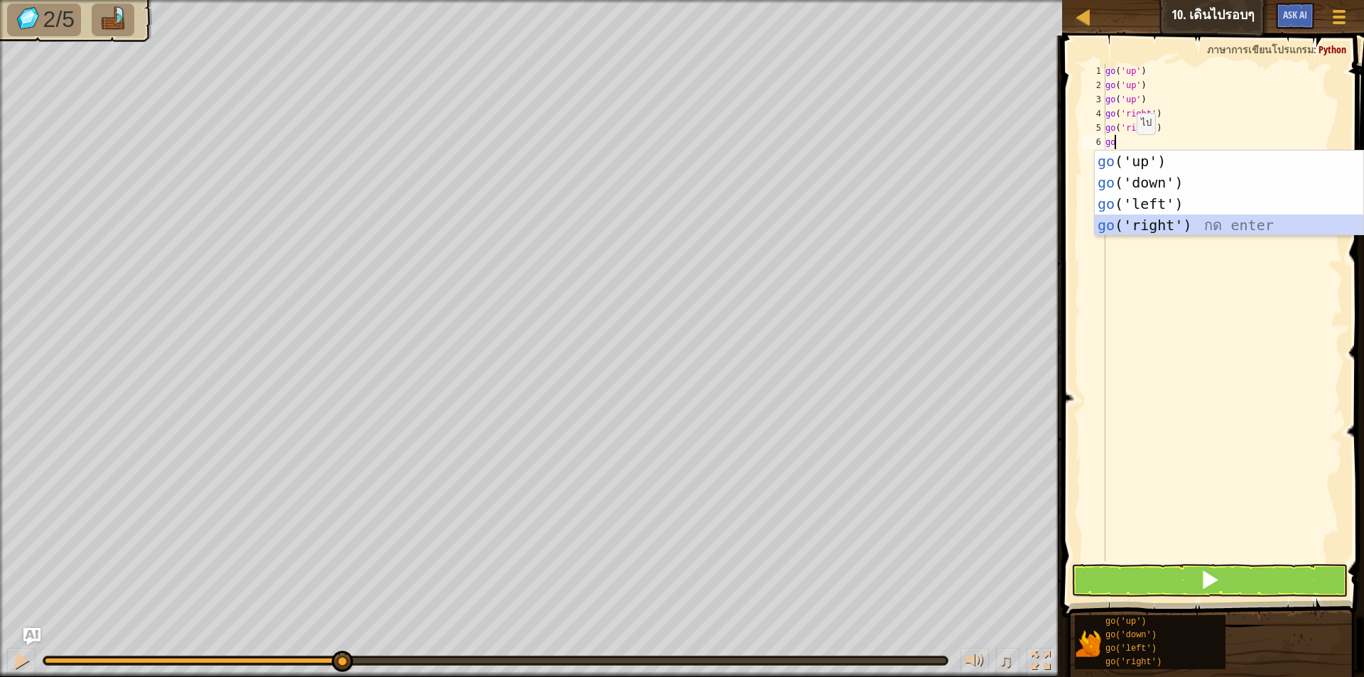
click at [1148, 220] on div "go ('up') กด enter go ('down') กด enter go ('left') กด enter go ('right') กด en…" at bounding box center [1228, 215] width 268 height 128
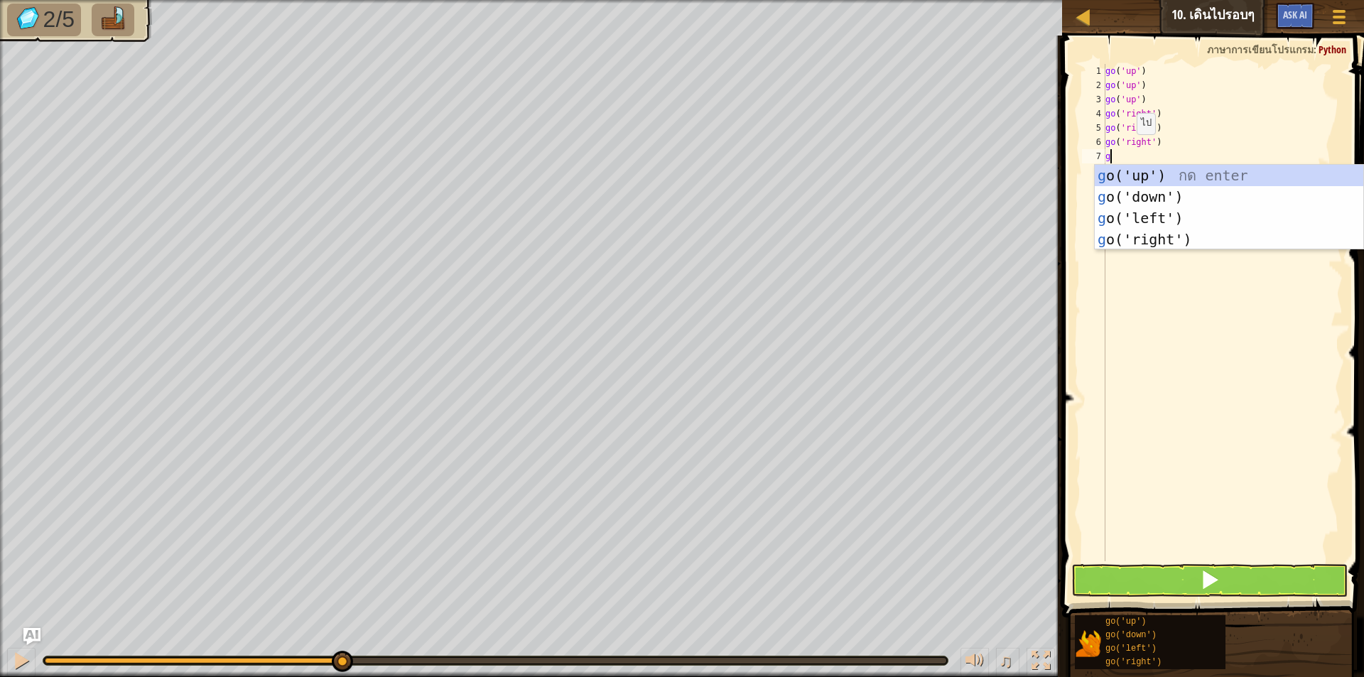
type textarea "go"
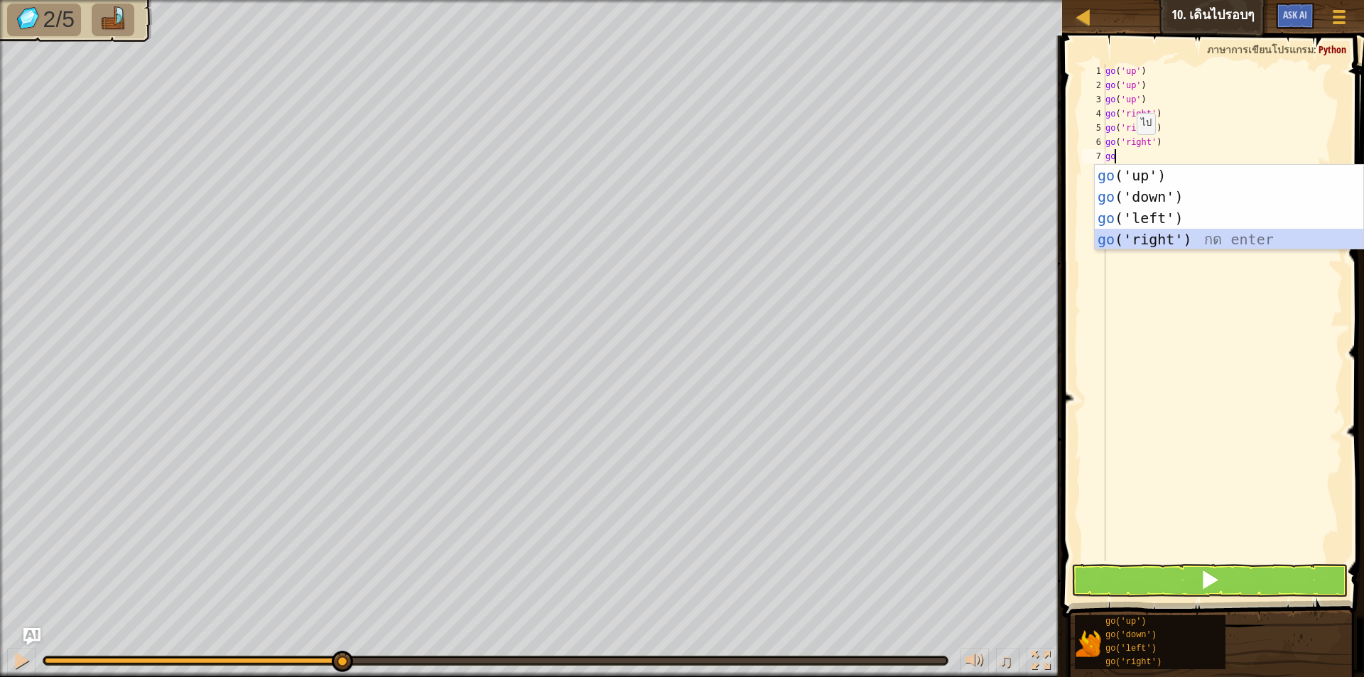
click at [1148, 232] on div "go ('up') กด enter go ('down') กด enter go ('left') กด enter go ('right') กด en…" at bounding box center [1228, 229] width 268 height 128
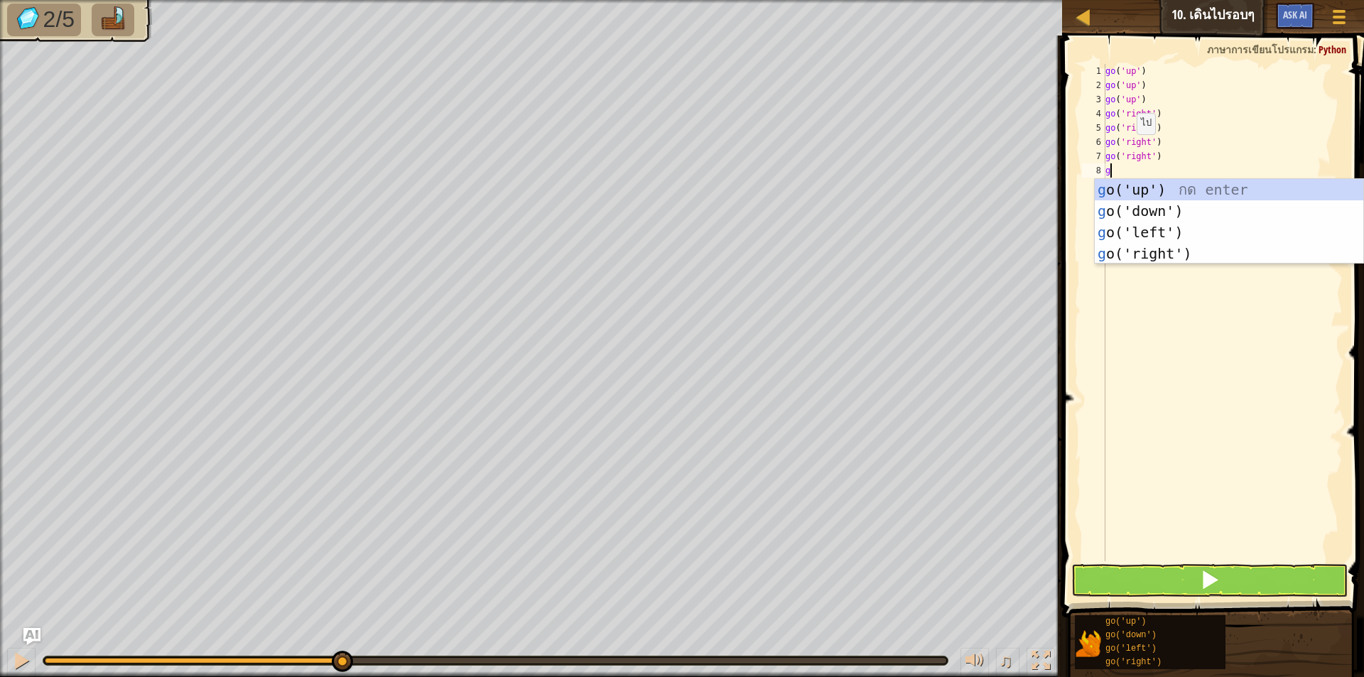
type textarea "go"
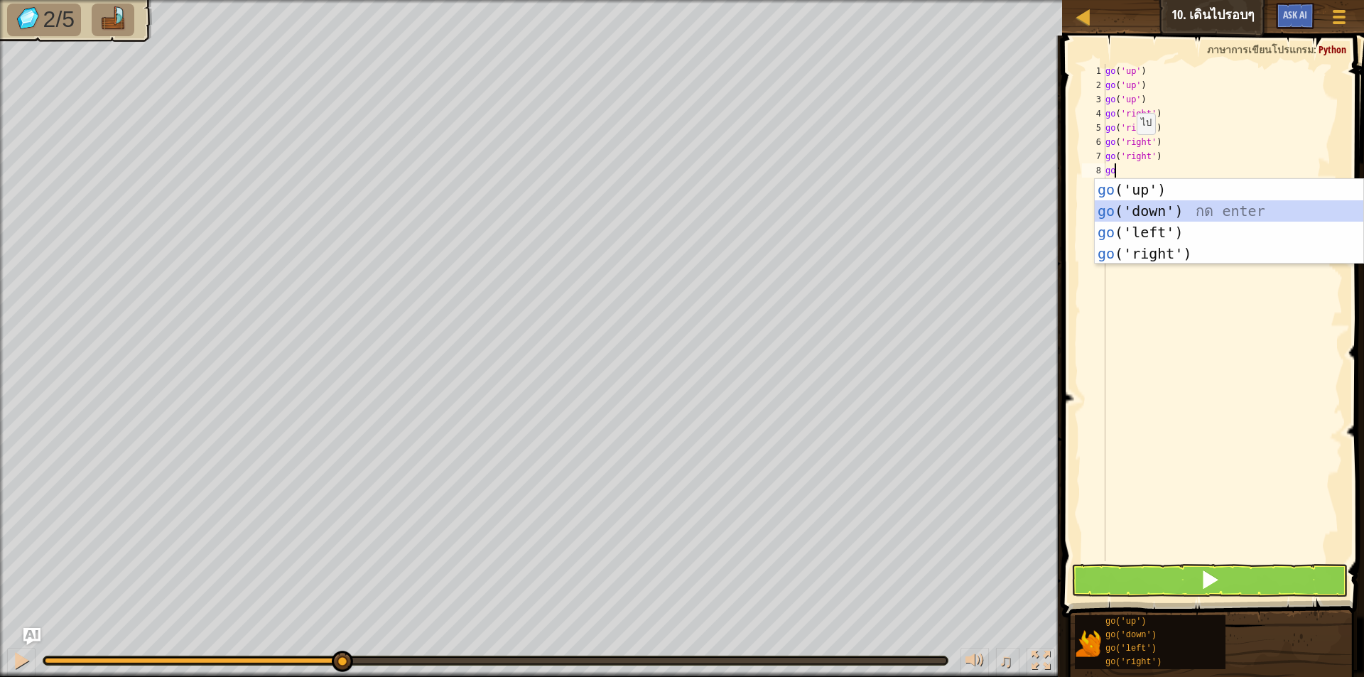
click at [1166, 202] on div "go ('up') กด enter go ('down') กด enter go ('left') กด enter go ('right') กด en…" at bounding box center [1228, 243] width 268 height 128
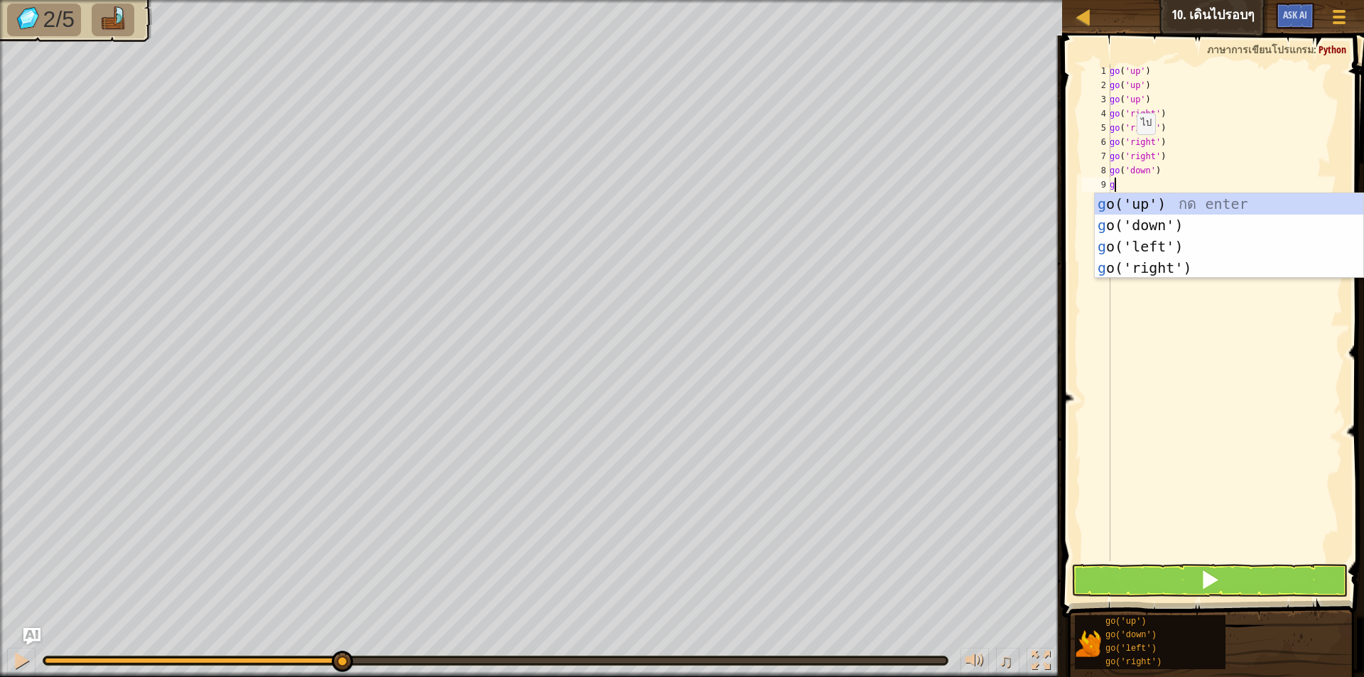
type textarea "go"
click at [1165, 223] on div "go ('up') กด enter go ('down') กด enter go ('left') กด enter go ('right') กด en…" at bounding box center [1228, 257] width 268 height 128
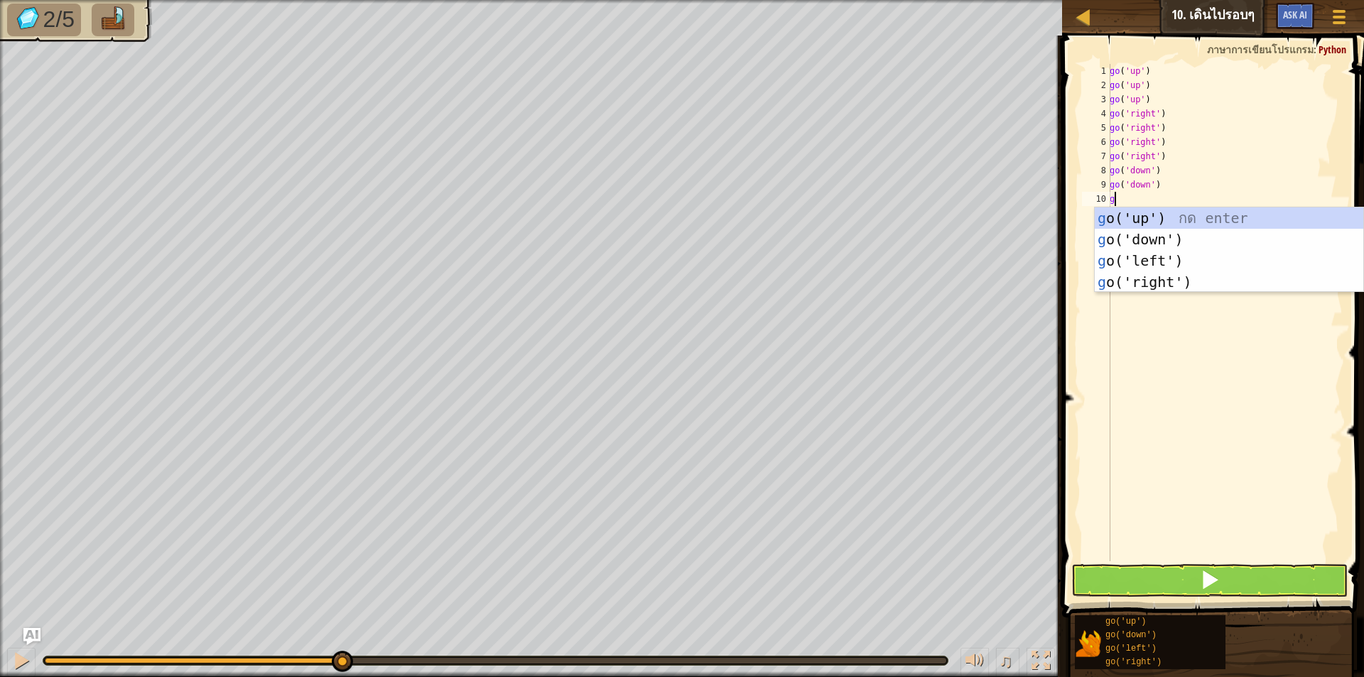
type textarea "go"
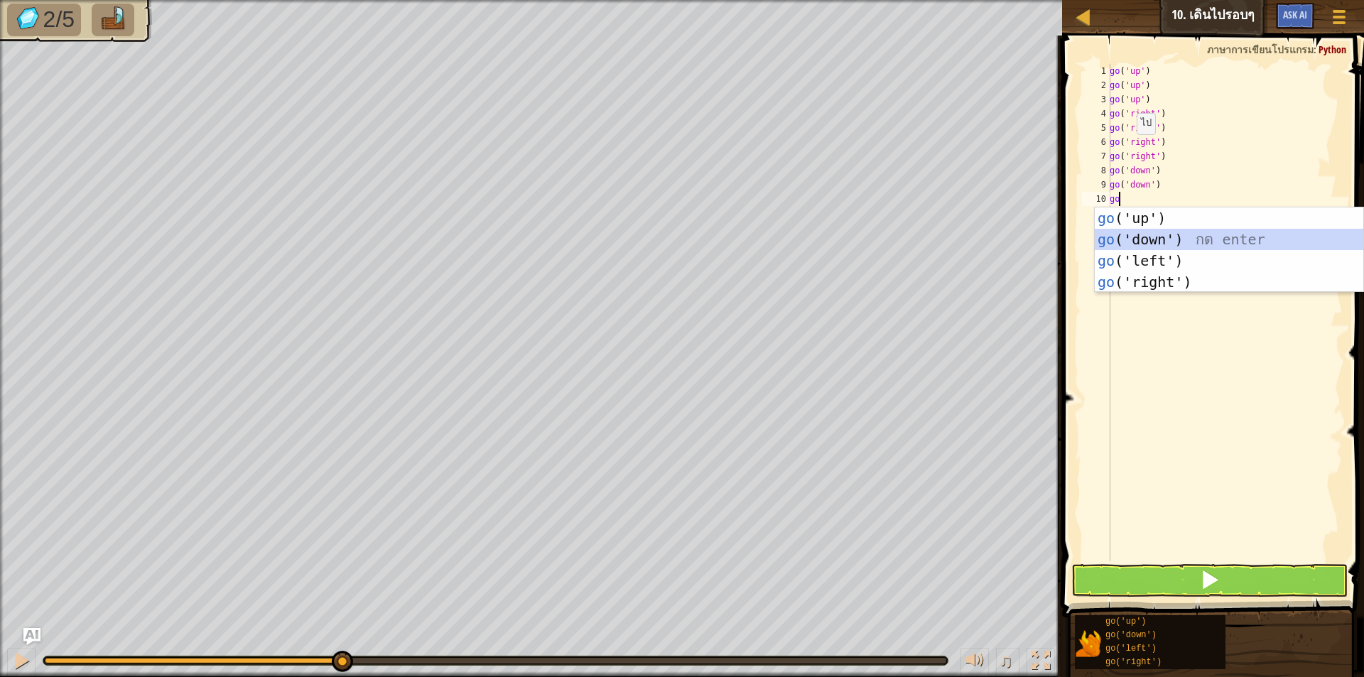
click at [1158, 233] on div "go ('up') กด enter go ('down') กด enter go ('left') กด enter go ('right') กด en…" at bounding box center [1228, 271] width 268 height 128
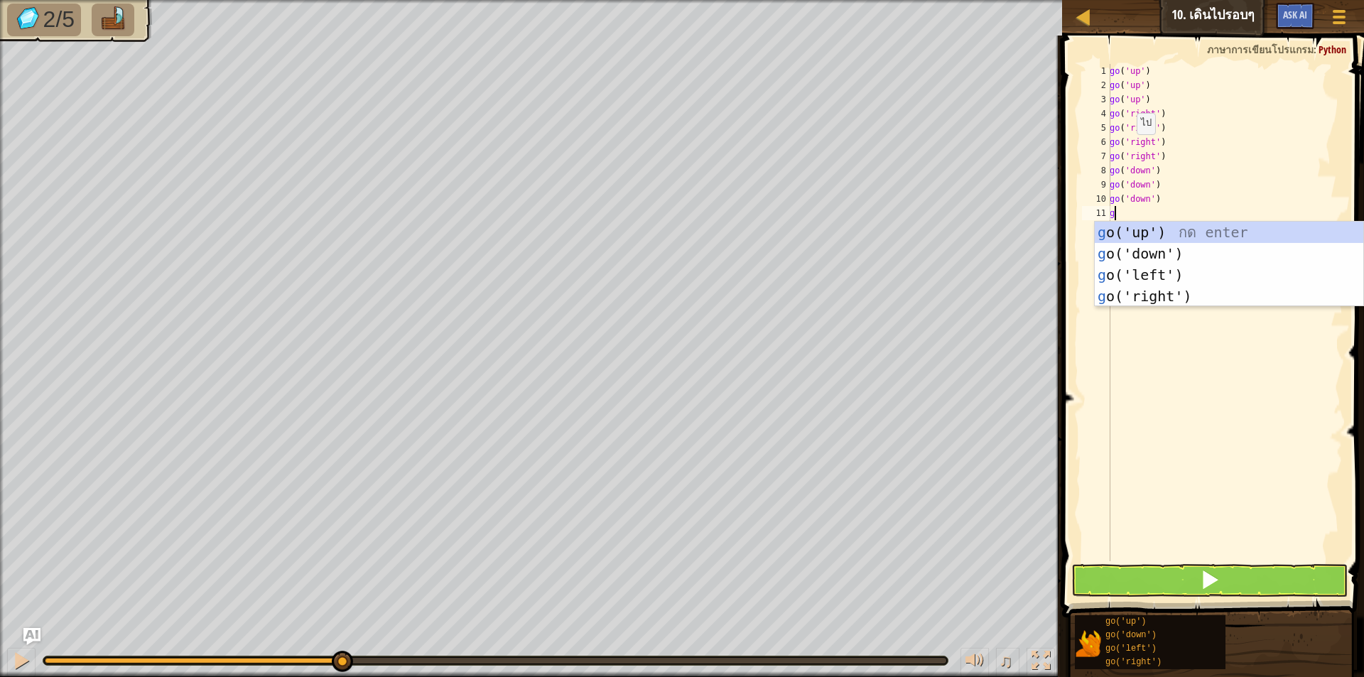
type textarea "go"
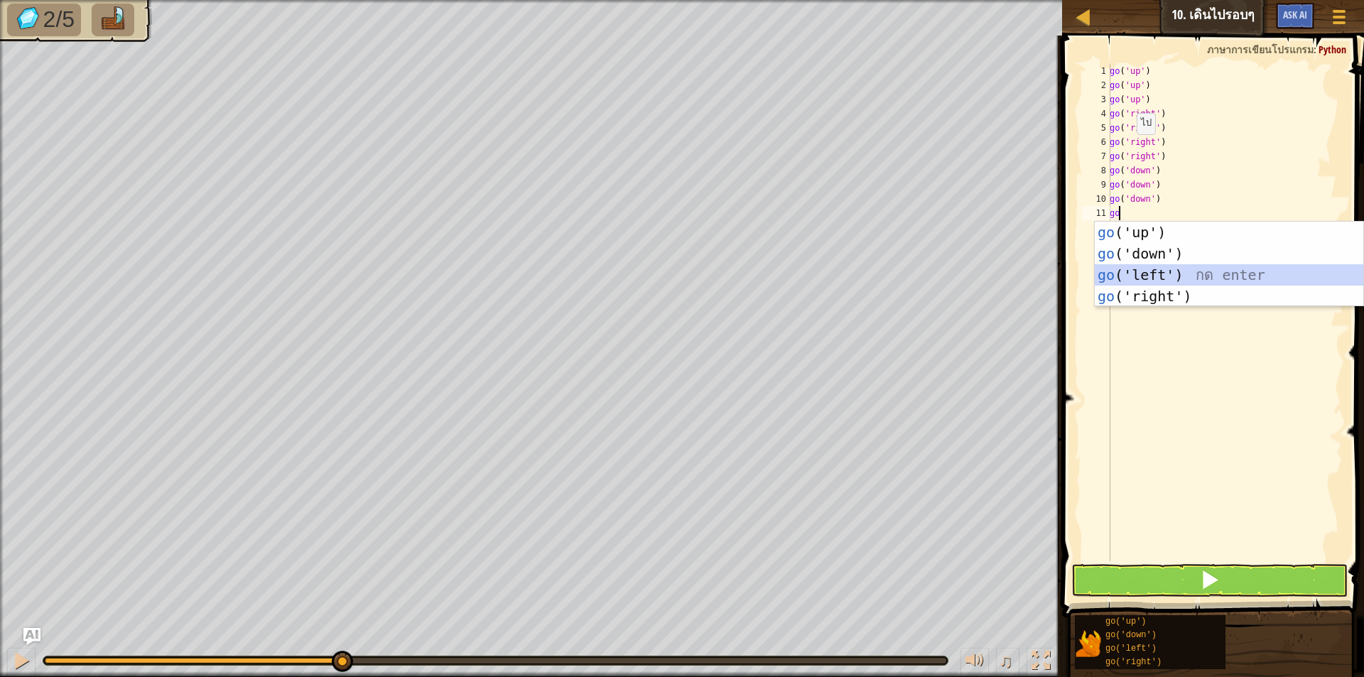
click at [1158, 266] on div "go ('up') กด enter go ('down') กด enter go ('left') กด enter go ('right') กด en…" at bounding box center [1228, 286] width 268 height 128
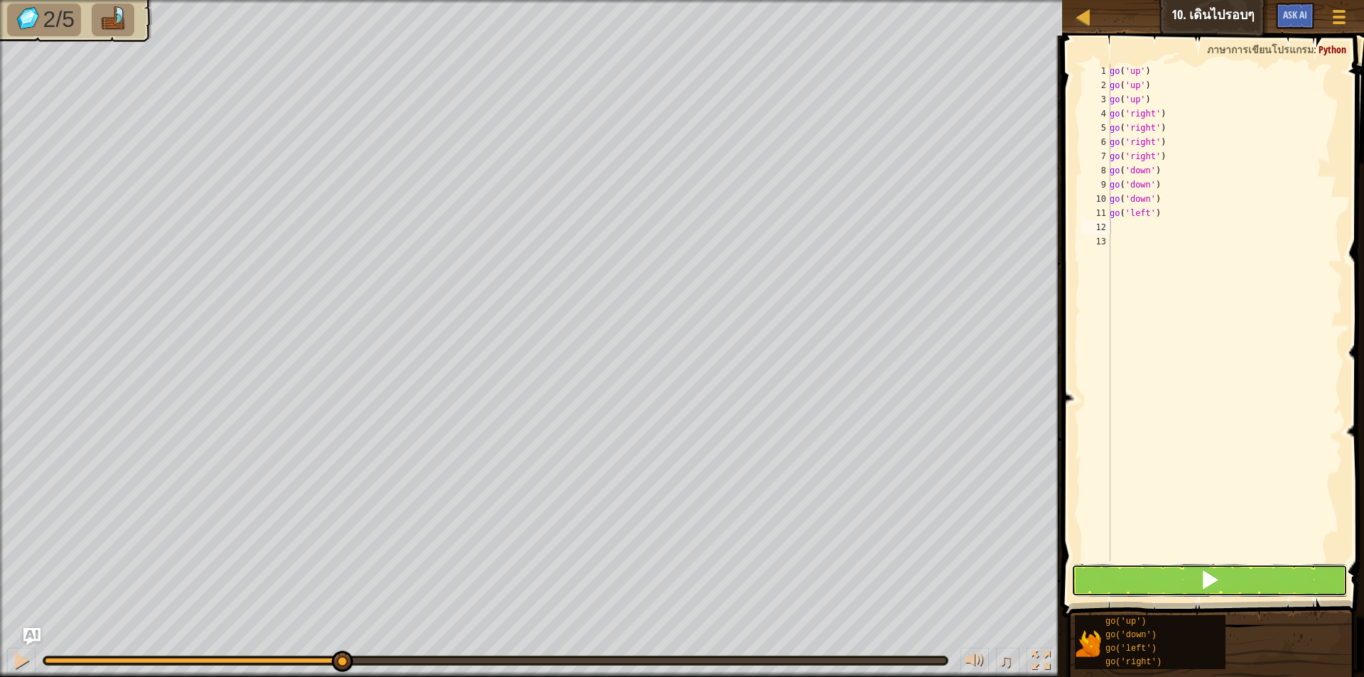
click at [1176, 570] on button at bounding box center [1209, 580] width 276 height 33
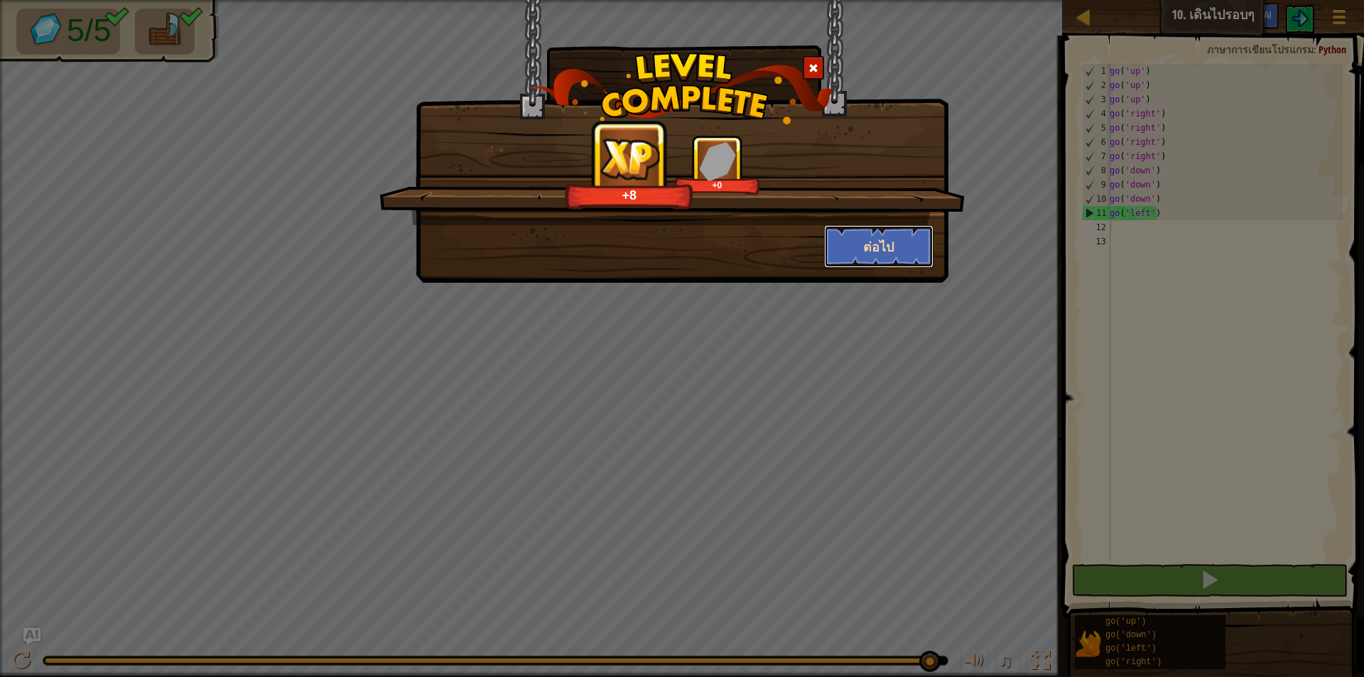
click at [866, 236] on button "ต่อไป" at bounding box center [879, 246] width 110 height 43
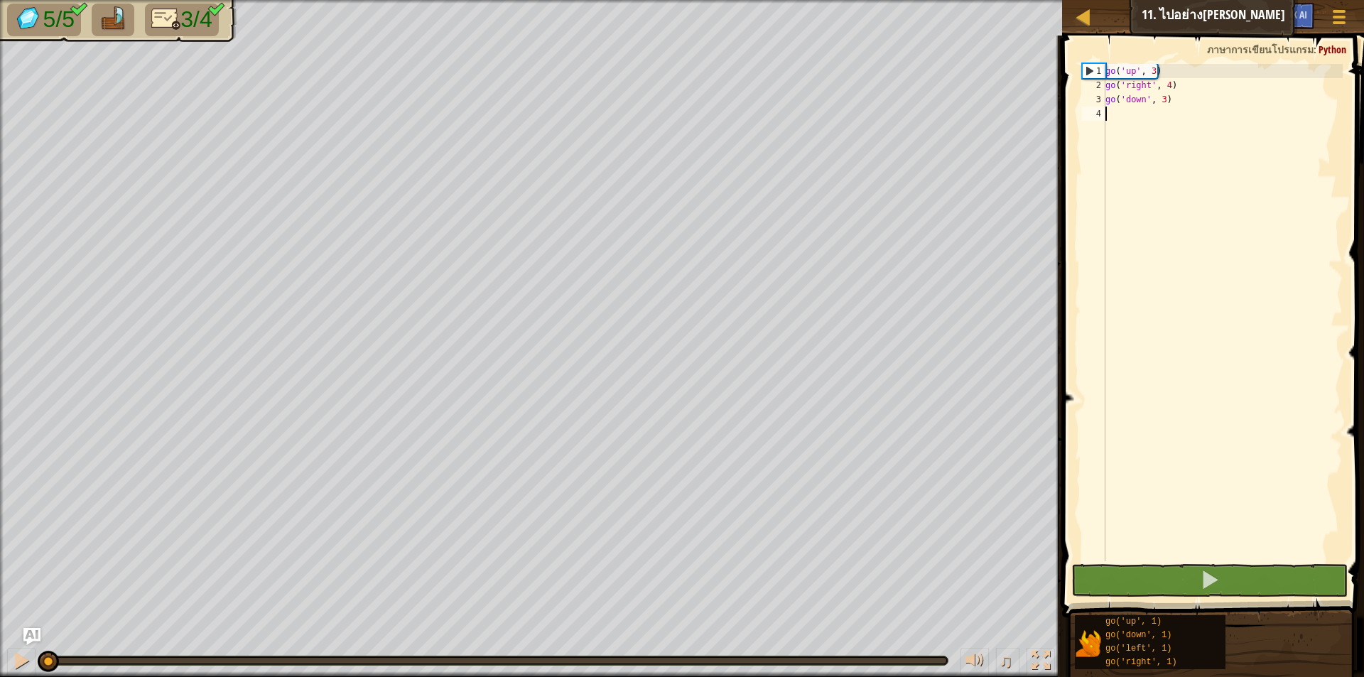
scroll to position [6, 0]
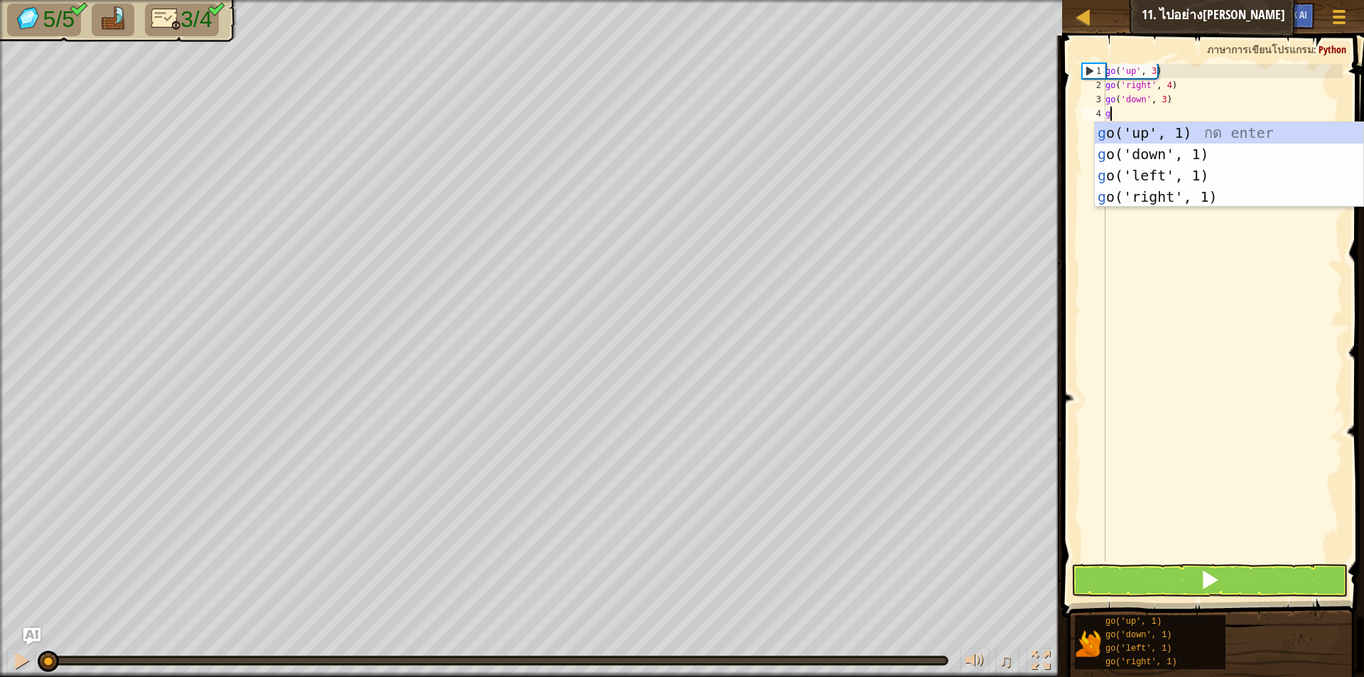
type textarea "go"
click at [1162, 168] on div "go ('up', 1) กด enter go ('down', 1) กด enter go ('left', 1) กด enter go ('righ…" at bounding box center [1228, 186] width 268 height 128
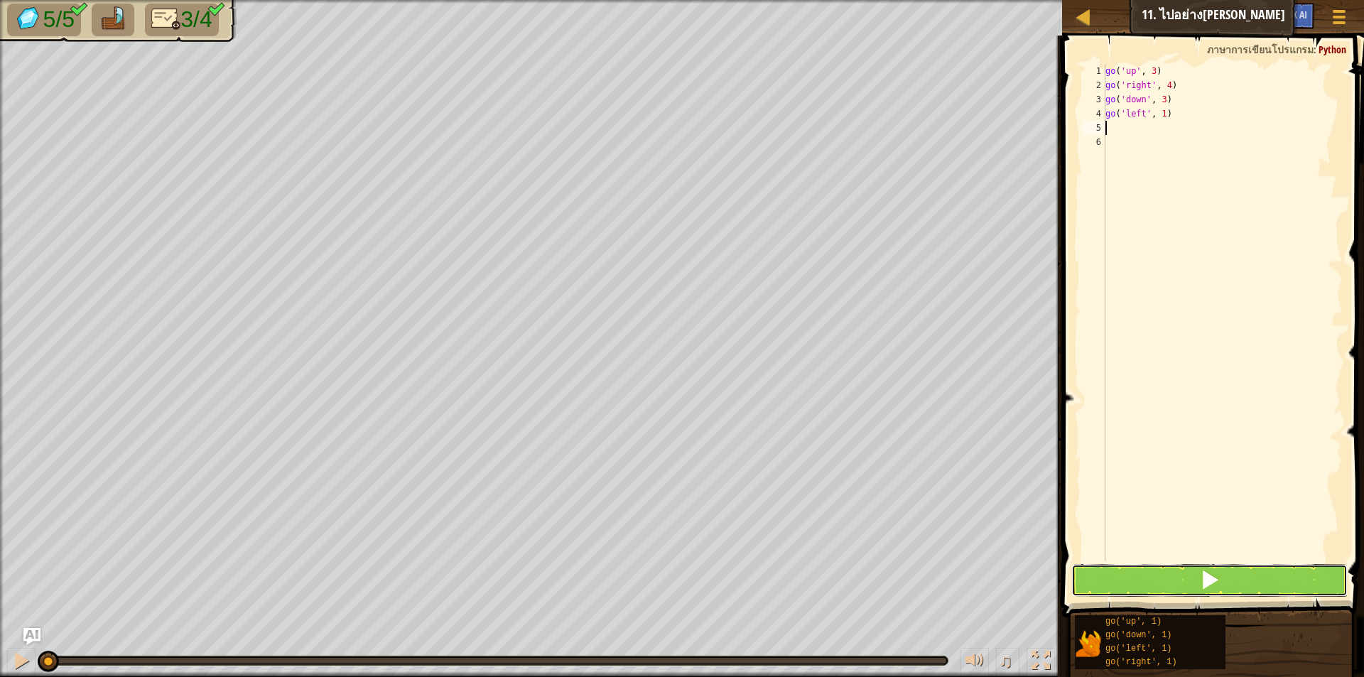
click at [1189, 568] on button at bounding box center [1209, 580] width 276 height 33
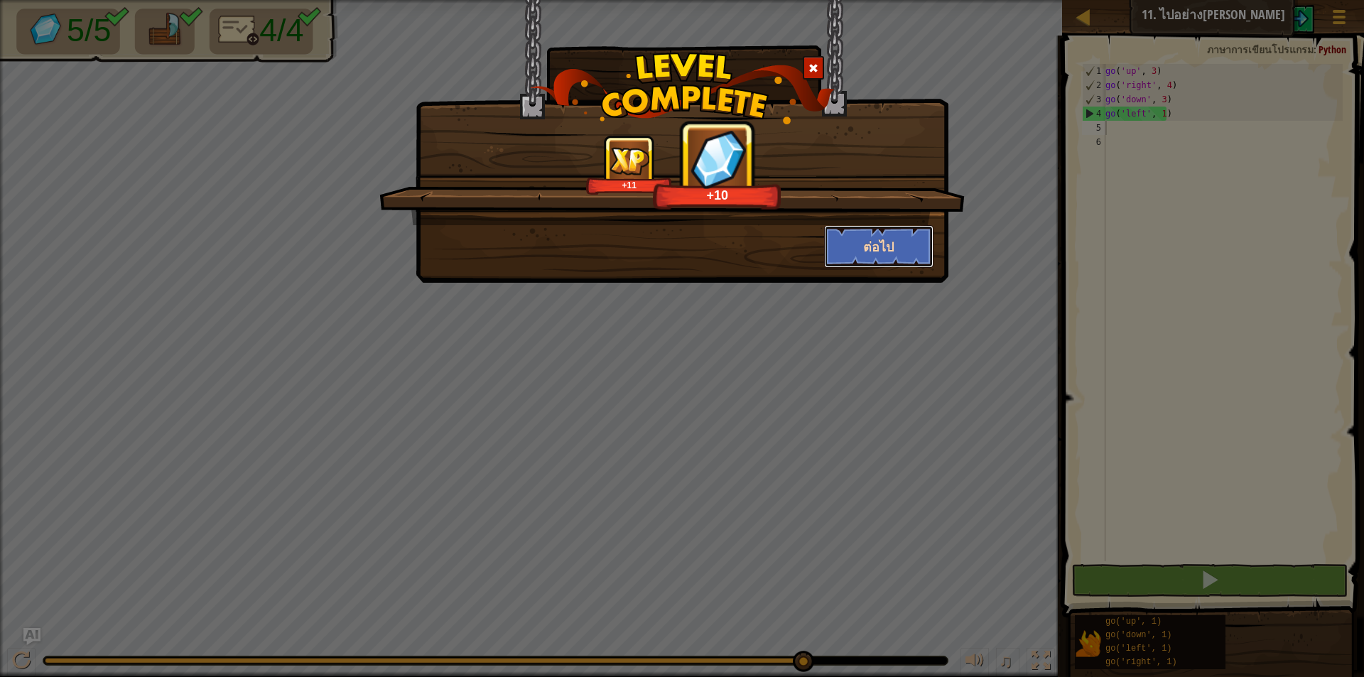
click at [893, 244] on button "ต่อไป" at bounding box center [879, 246] width 110 height 43
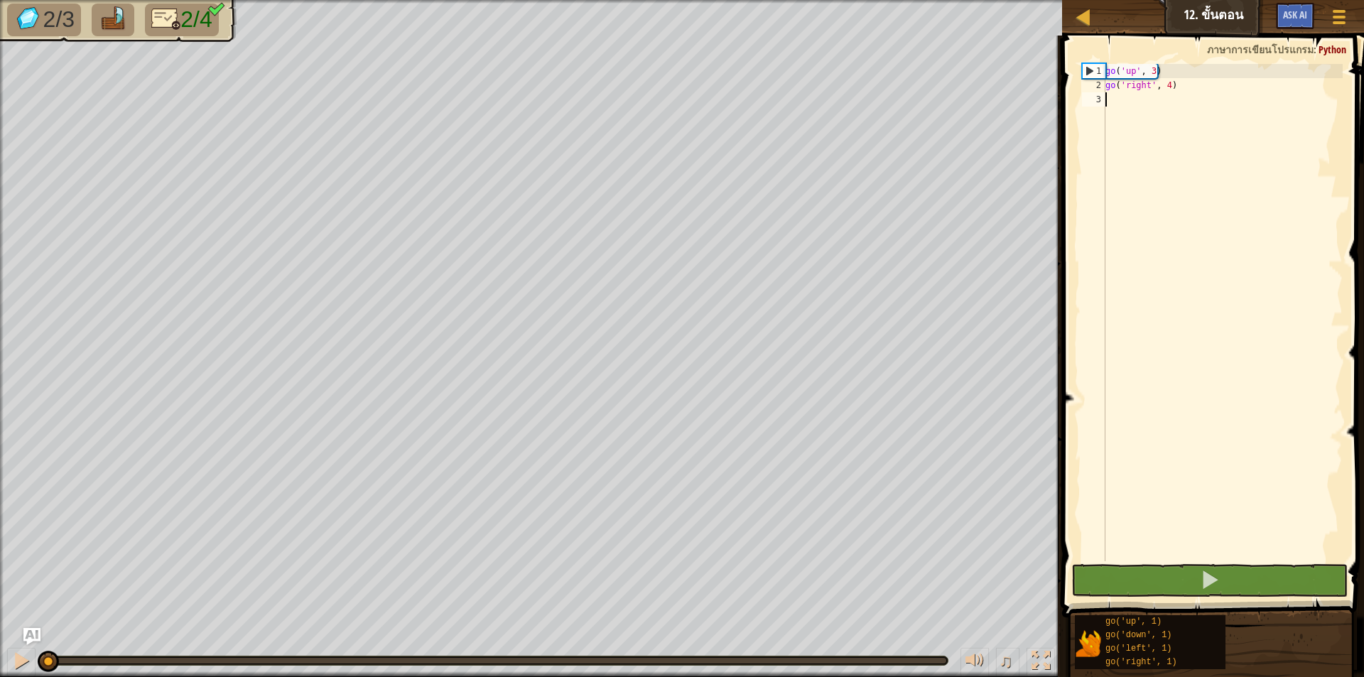
scroll to position [6, 0]
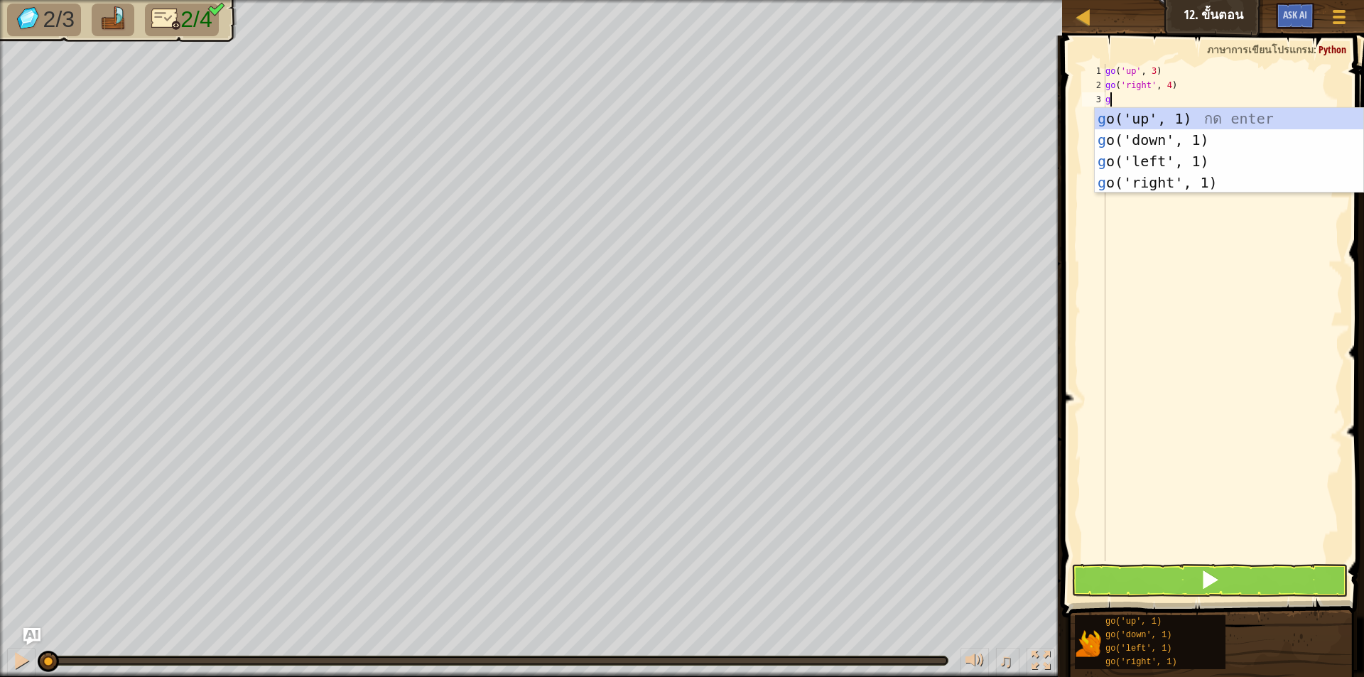
type textarea "go"
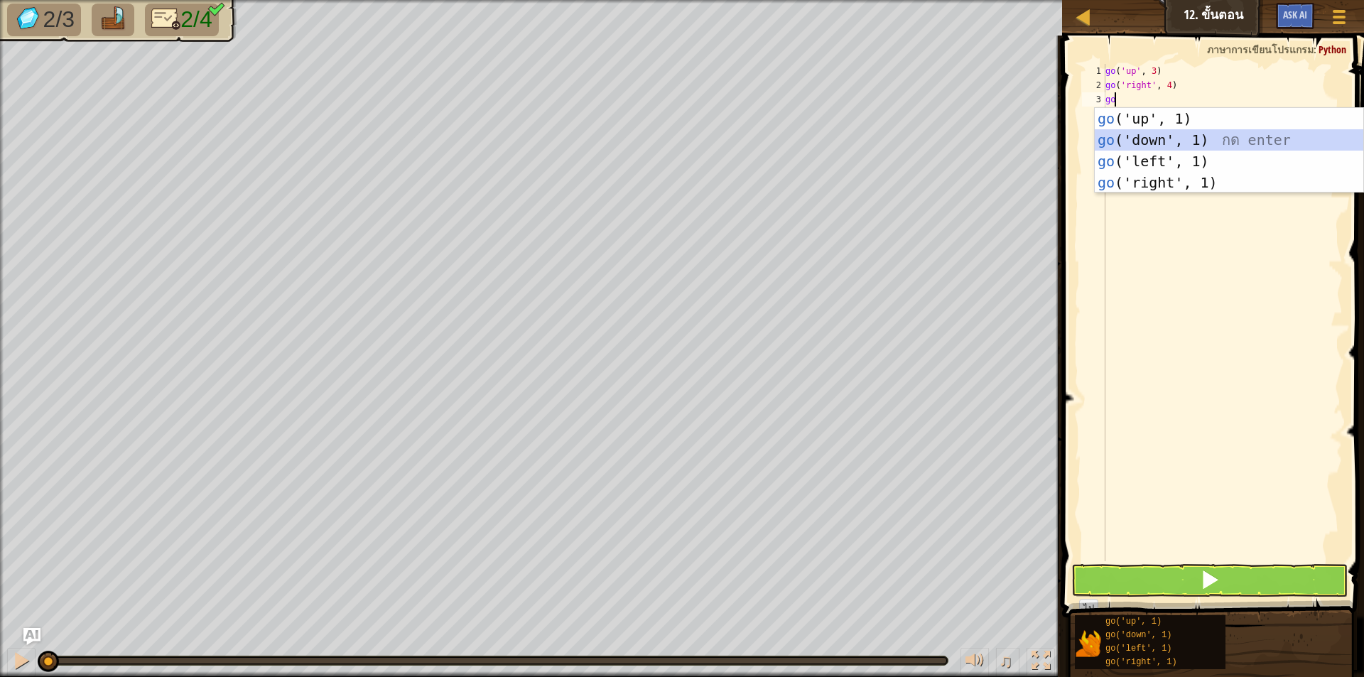
click at [1204, 133] on div "go ('up', 1) กด enter go ('down', 1) กด enter go ('left', 1) กด enter go ('righ…" at bounding box center [1228, 172] width 268 height 128
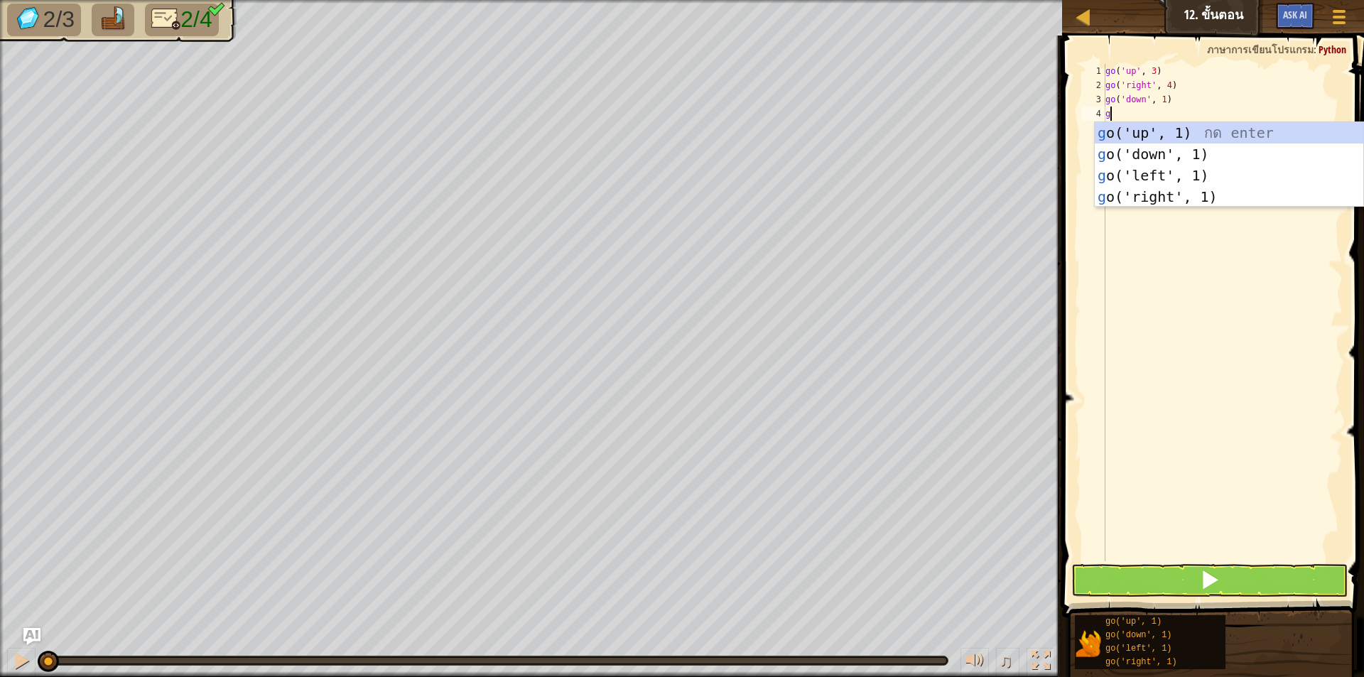
type textarea "go"
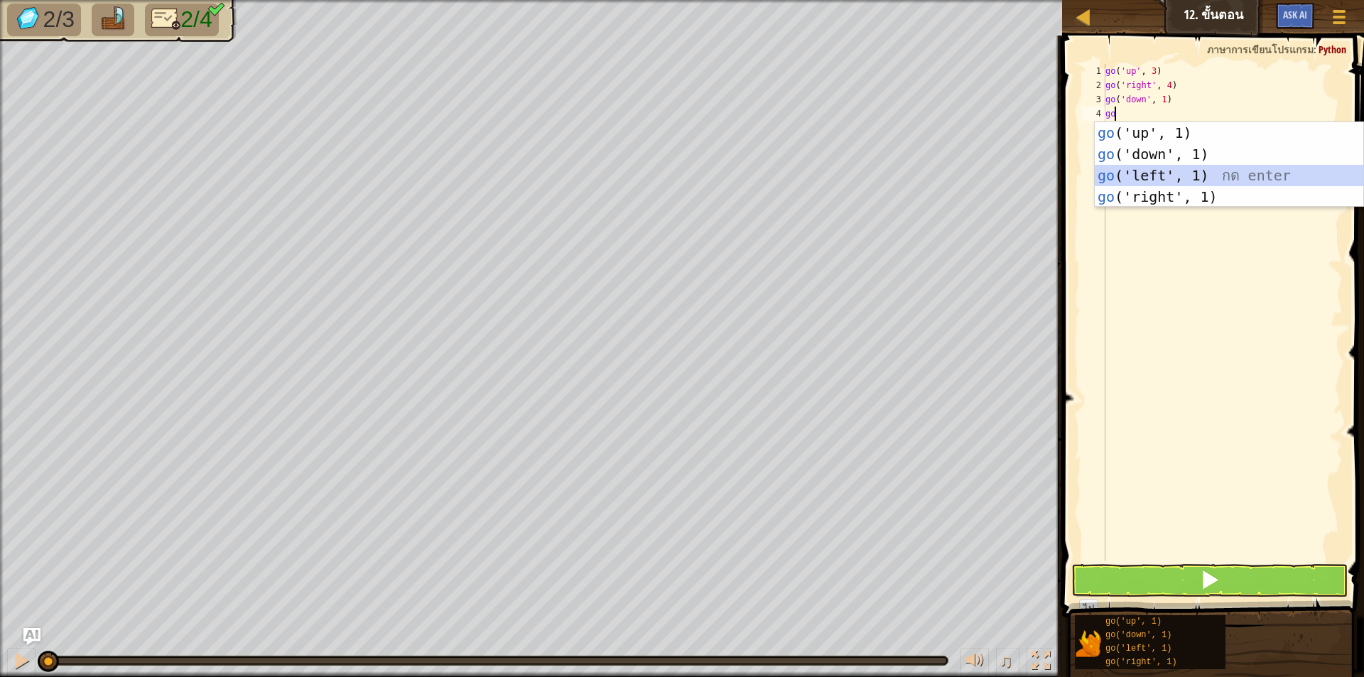
click at [1183, 165] on div "go ('up', 1) กด enter go ('down', 1) กด enter go ('left', 1) กด enter go ('righ…" at bounding box center [1228, 186] width 268 height 128
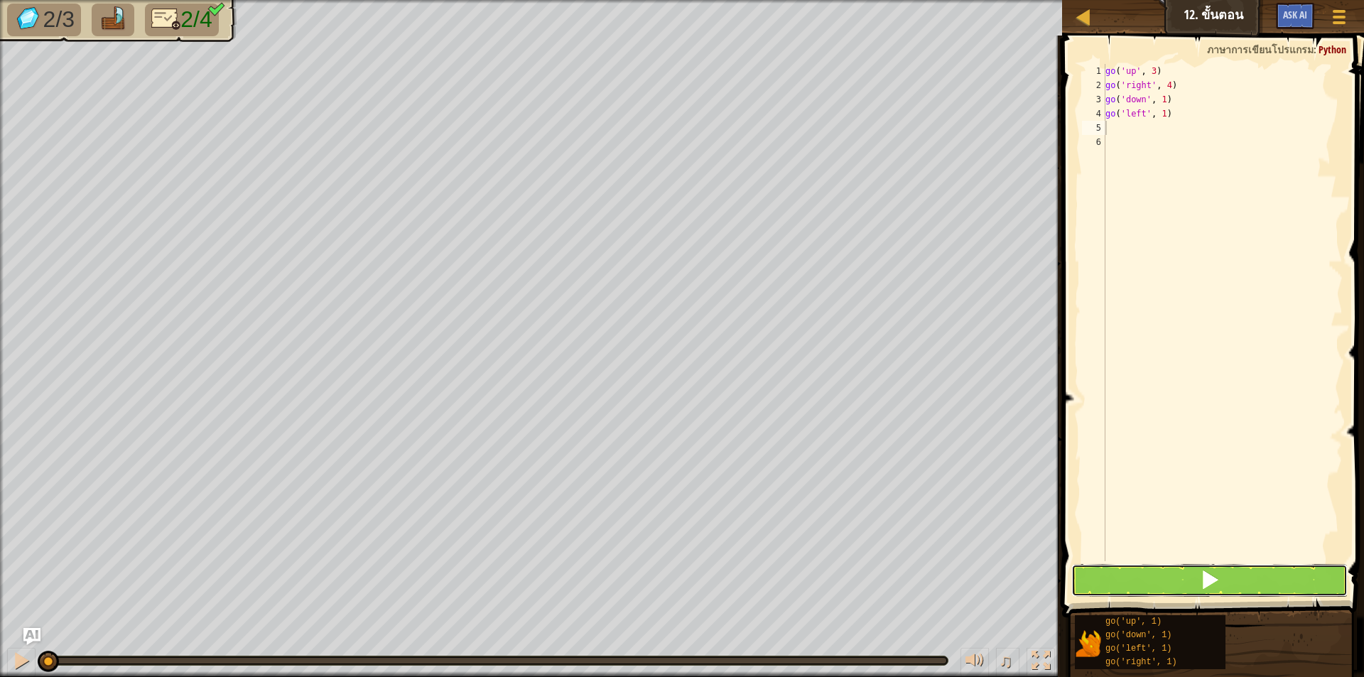
click at [1175, 575] on button at bounding box center [1209, 580] width 276 height 33
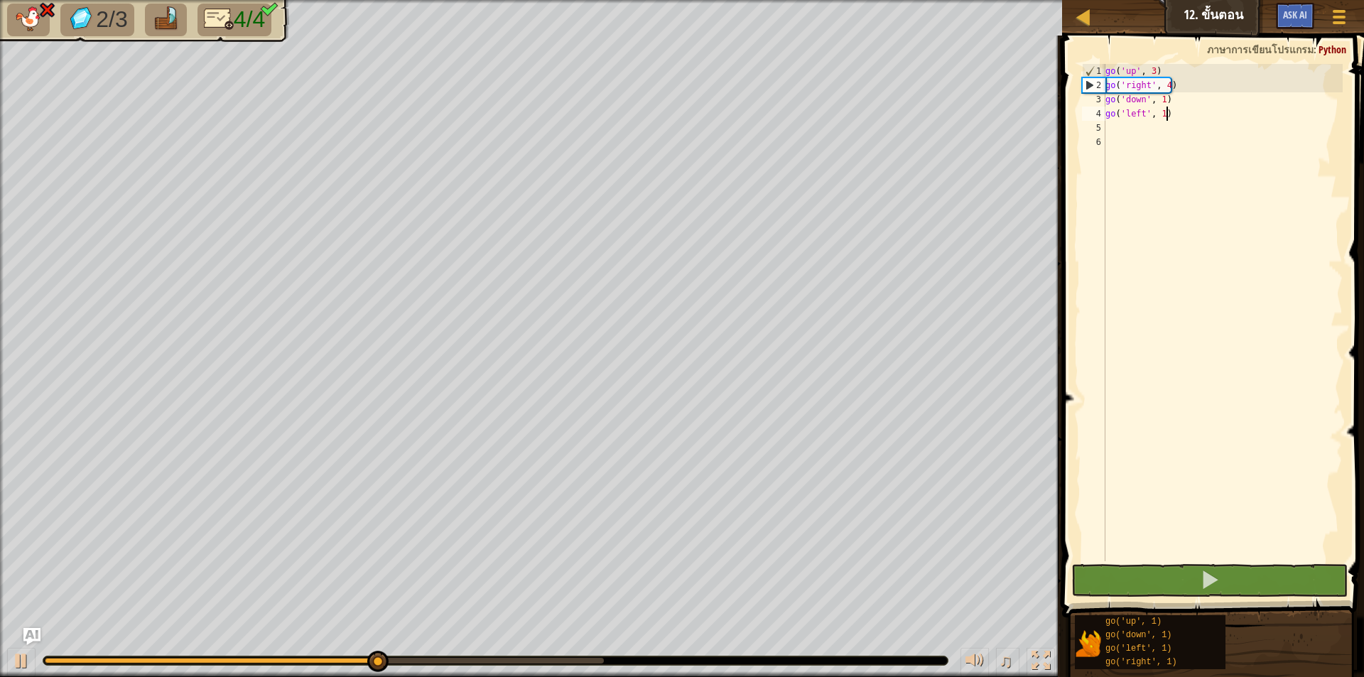
click at [1163, 116] on div "go ( 'up' , 3 ) go ( 'right' , 4 ) go ( 'down' , 1 ) go ( 'left' , 1 )" at bounding box center [1222, 327] width 240 height 526
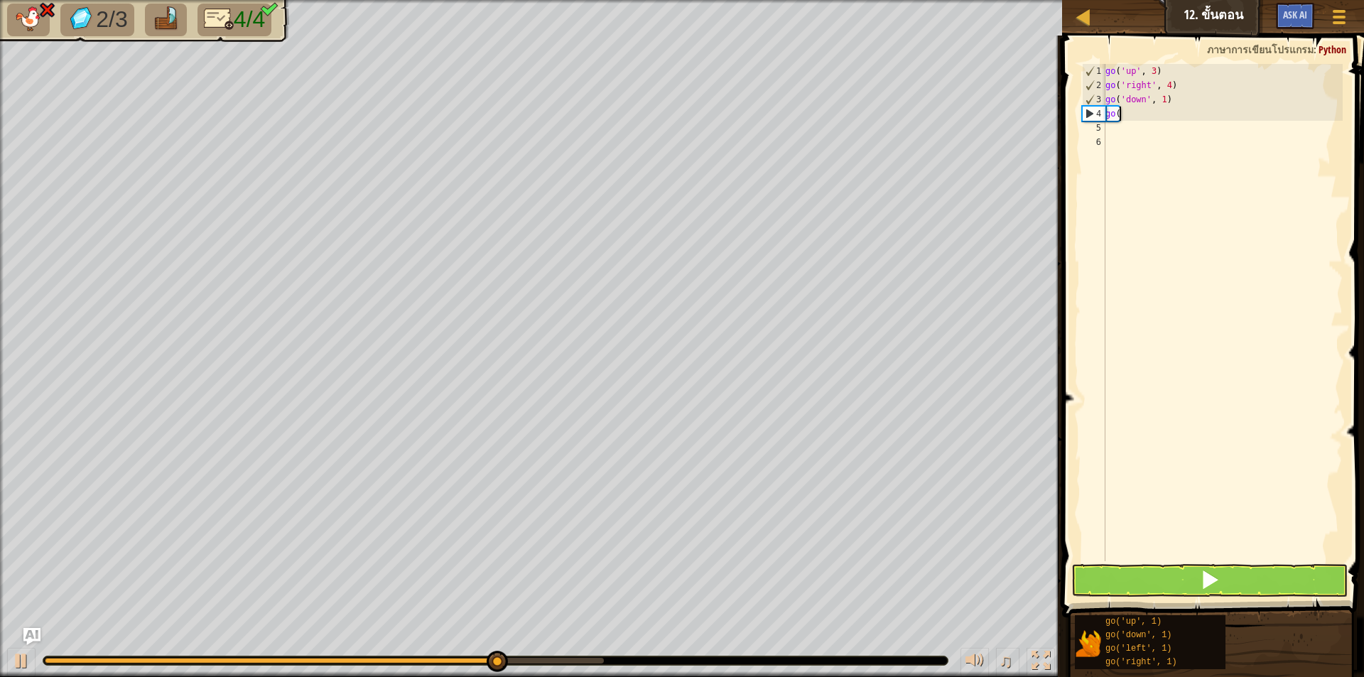
type textarea "g"
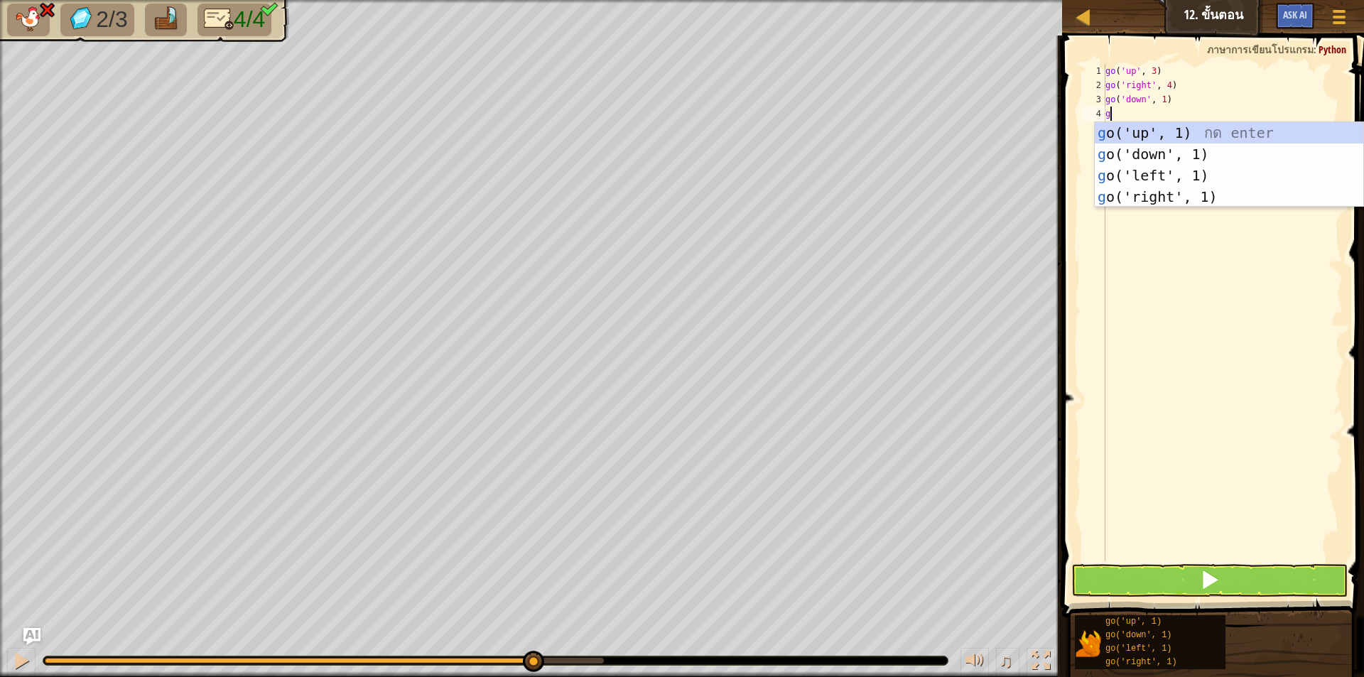
type textarea "go"
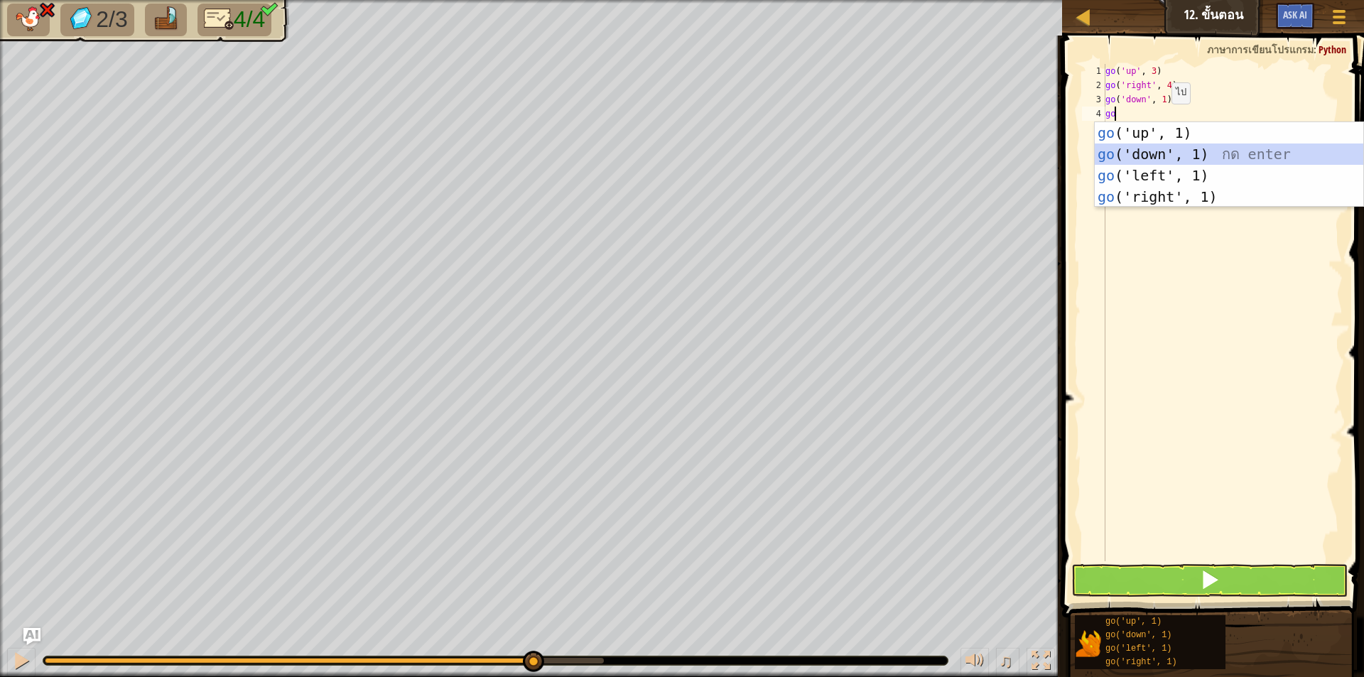
click at [1167, 153] on div "go ('up', 1) กด enter go ('down', 1) กด enter go ('left', 1) กด enter go ('righ…" at bounding box center [1228, 186] width 268 height 128
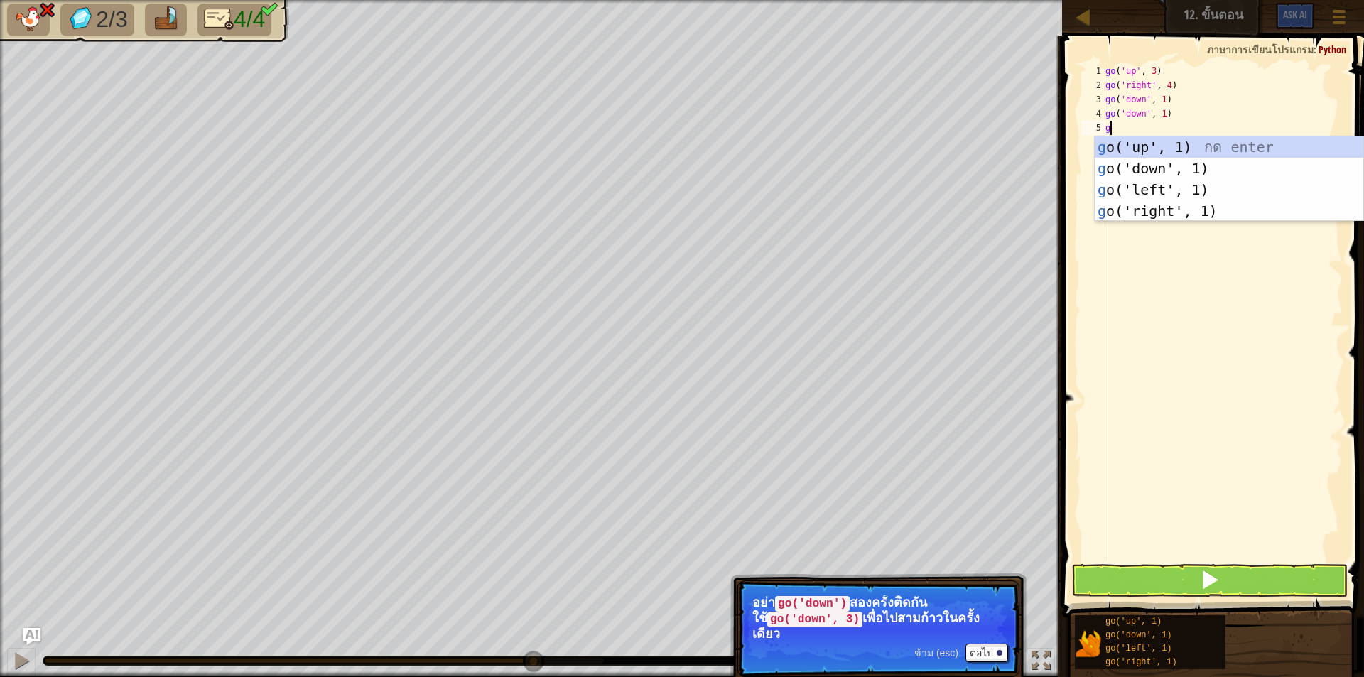
type textarea "go"
click at [1155, 167] on div "go ('up', 1) กด enter go ('down', 1) กด enter go ('left', 1) กด enter go ('righ…" at bounding box center [1228, 200] width 268 height 128
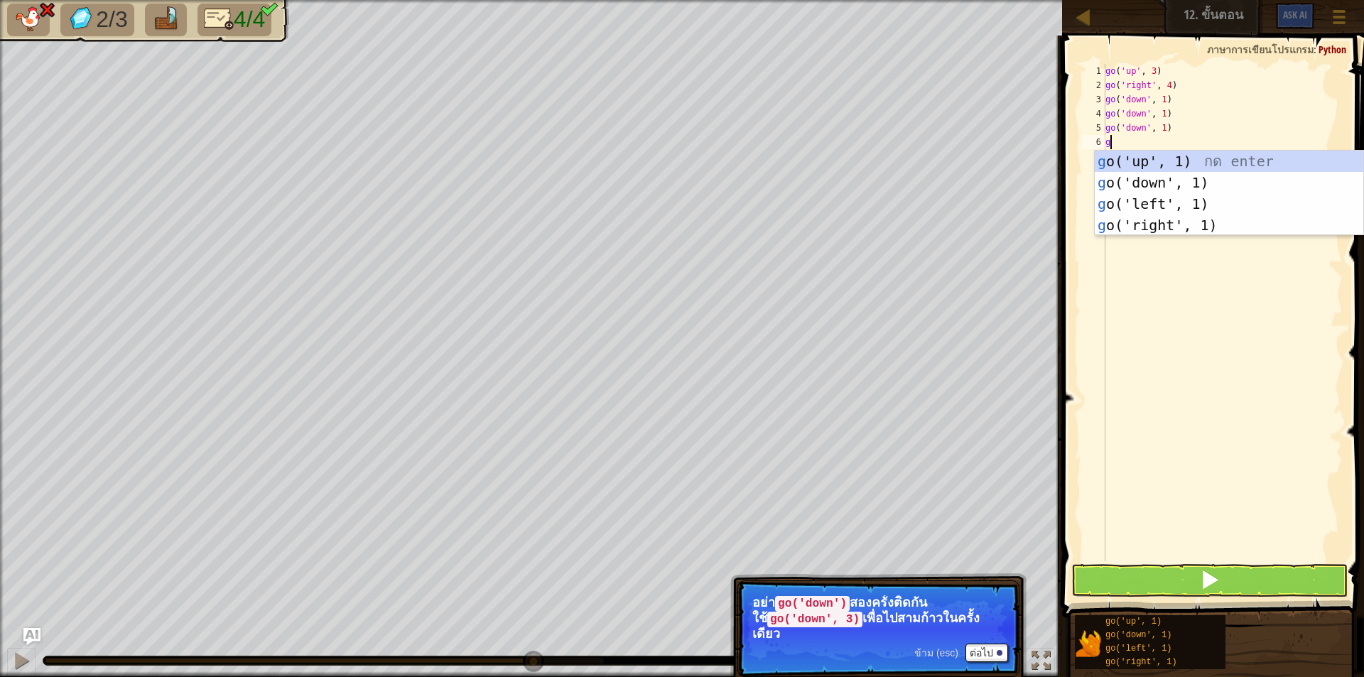
type textarea "go"
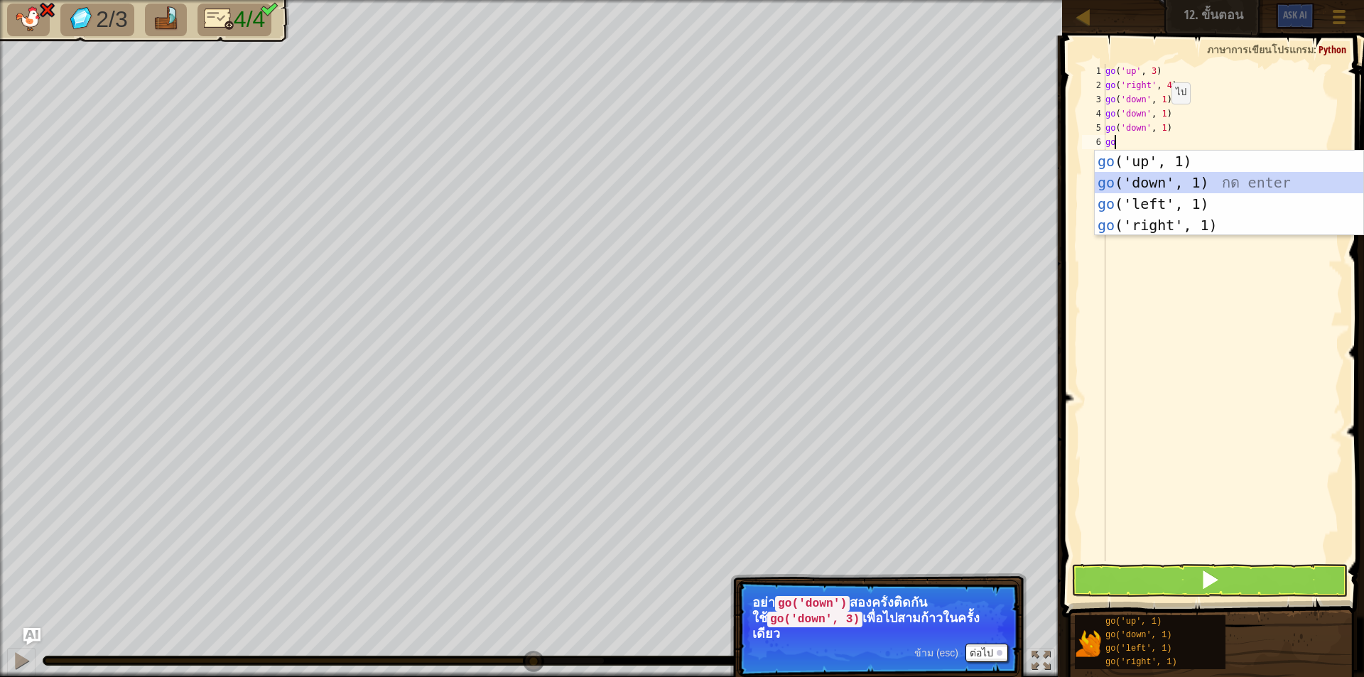
click at [1154, 174] on div "go ('up', 1) กด enter go ('down', 1) กด enter go ('left', 1) กด enter go ('righ…" at bounding box center [1228, 215] width 268 height 128
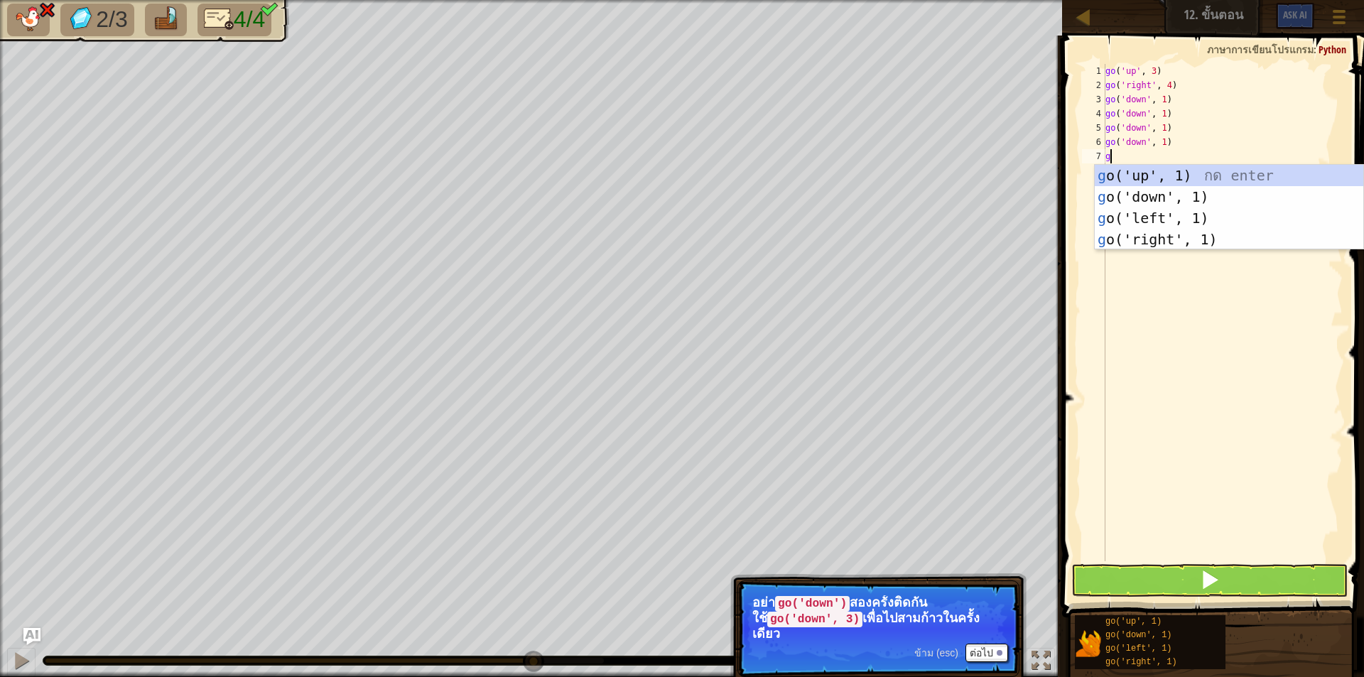
type textarea "go"
click at [1163, 214] on div "go ('up', 1) กด enter go ('down', 1) กด enter go ('left', 1) กด enter go ('righ…" at bounding box center [1228, 229] width 268 height 128
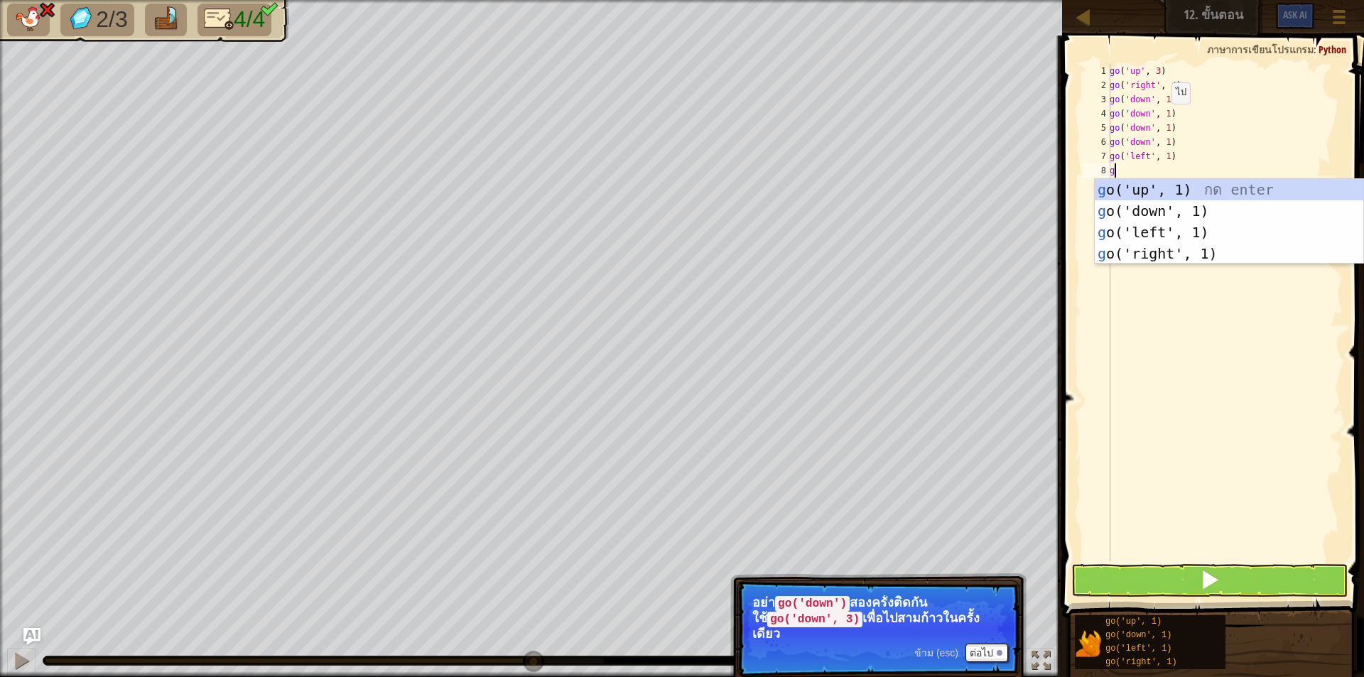
type textarea "go"
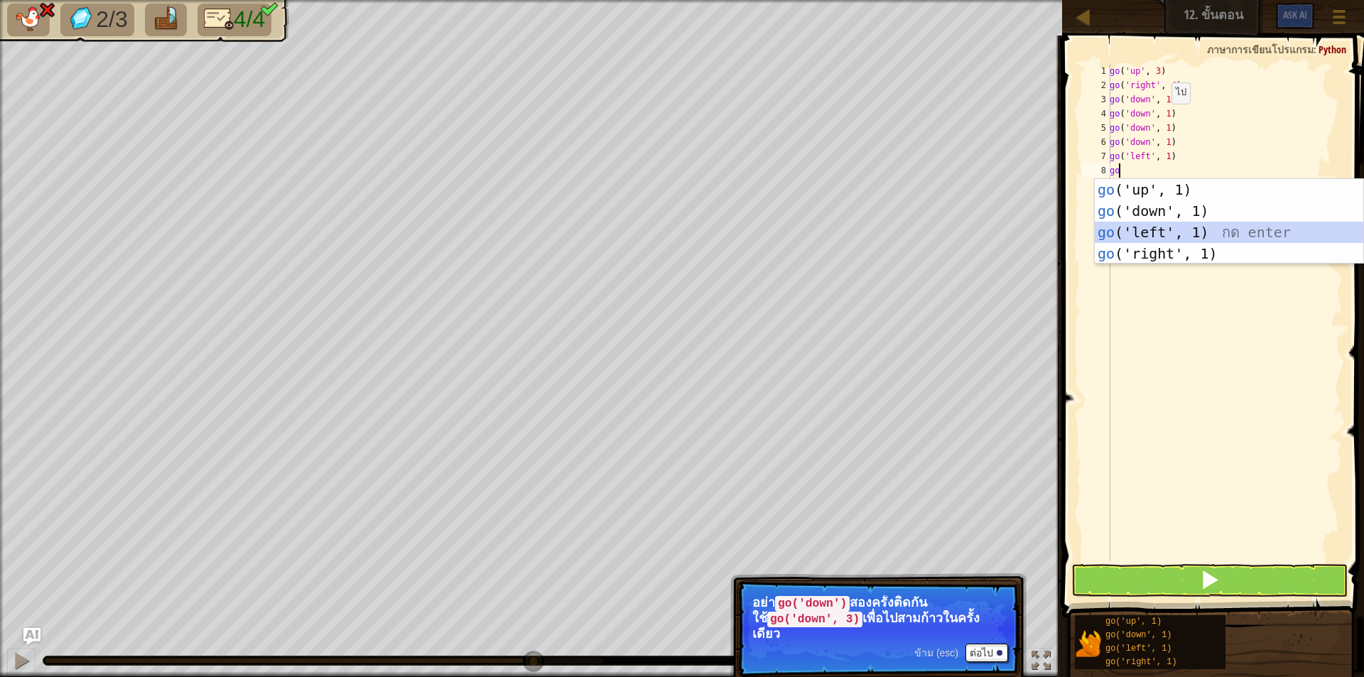
drag, startPoint x: 1160, startPoint y: 225, endPoint x: 1159, endPoint y: 521, distance: 296.2
click at [1160, 227] on div "go ('up', 1) กด enter go ('down', 1) กด enter go ('left', 1) กด enter go ('righ…" at bounding box center [1228, 243] width 268 height 128
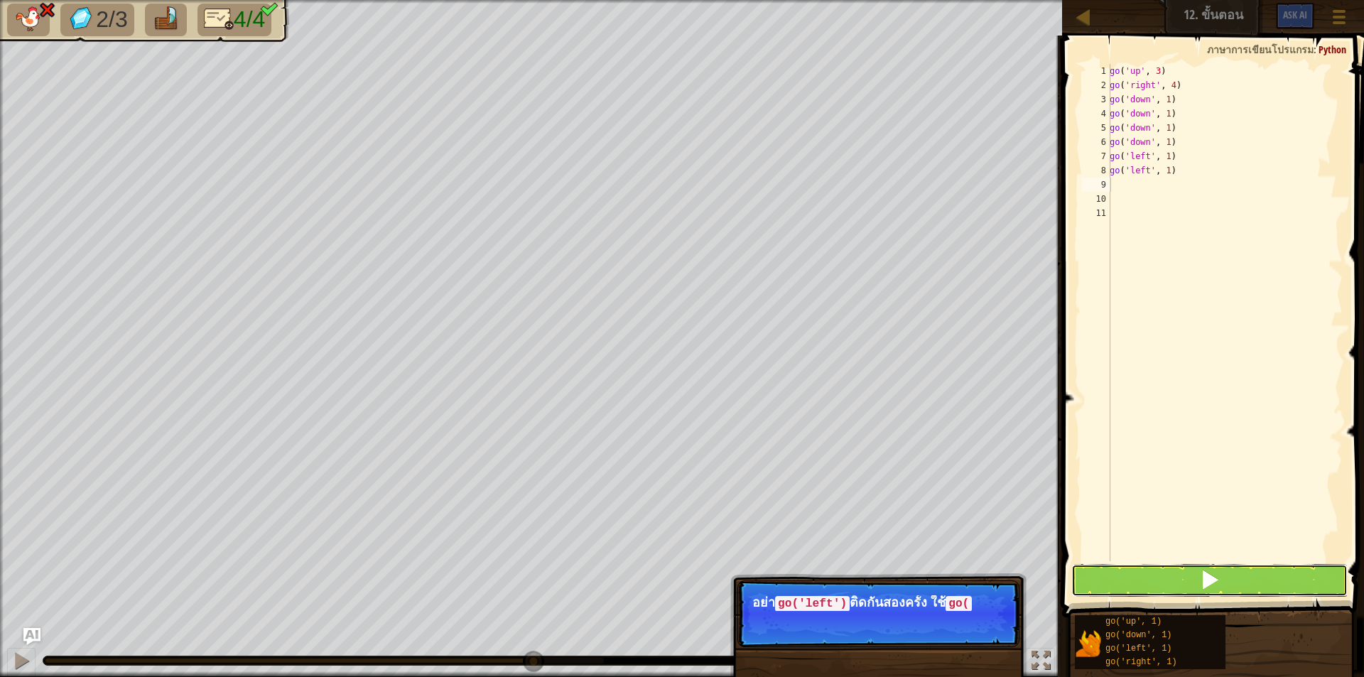
click at [1206, 575] on span at bounding box center [1210, 580] width 20 height 20
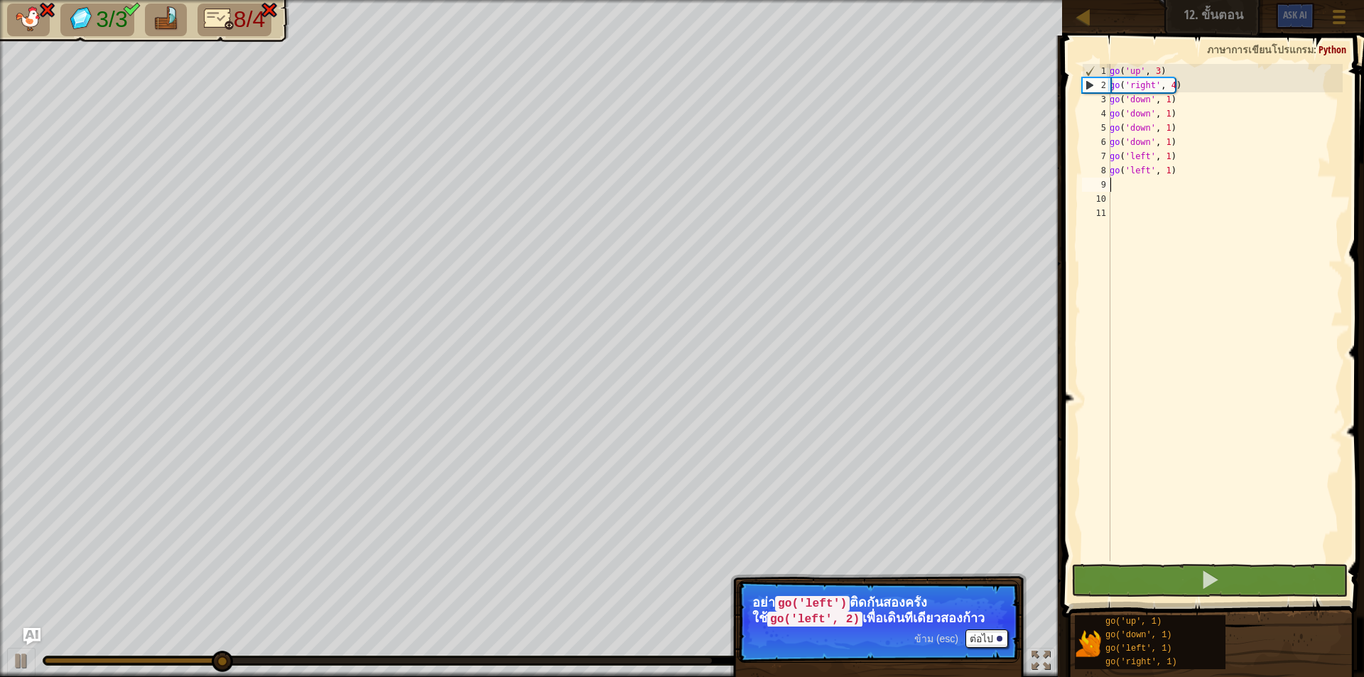
click at [919, 633] on span "ข้าม (esc)" at bounding box center [936, 638] width 44 height 11
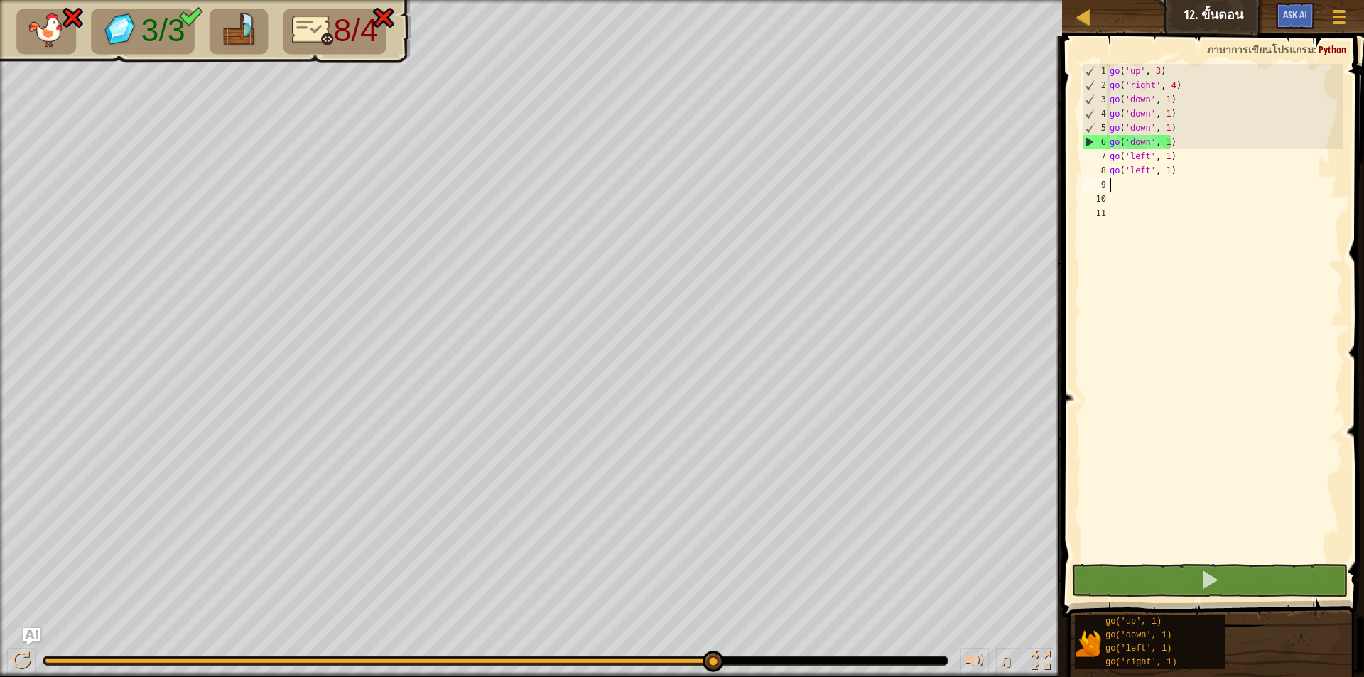
click at [1173, 171] on div "go ( 'up' , 3 ) go ( 'right' , 4 ) go ( 'down' , 1 ) go ( 'down' , 1 ) go ( 'do…" at bounding box center [1224, 327] width 236 height 526
type textarea "g"
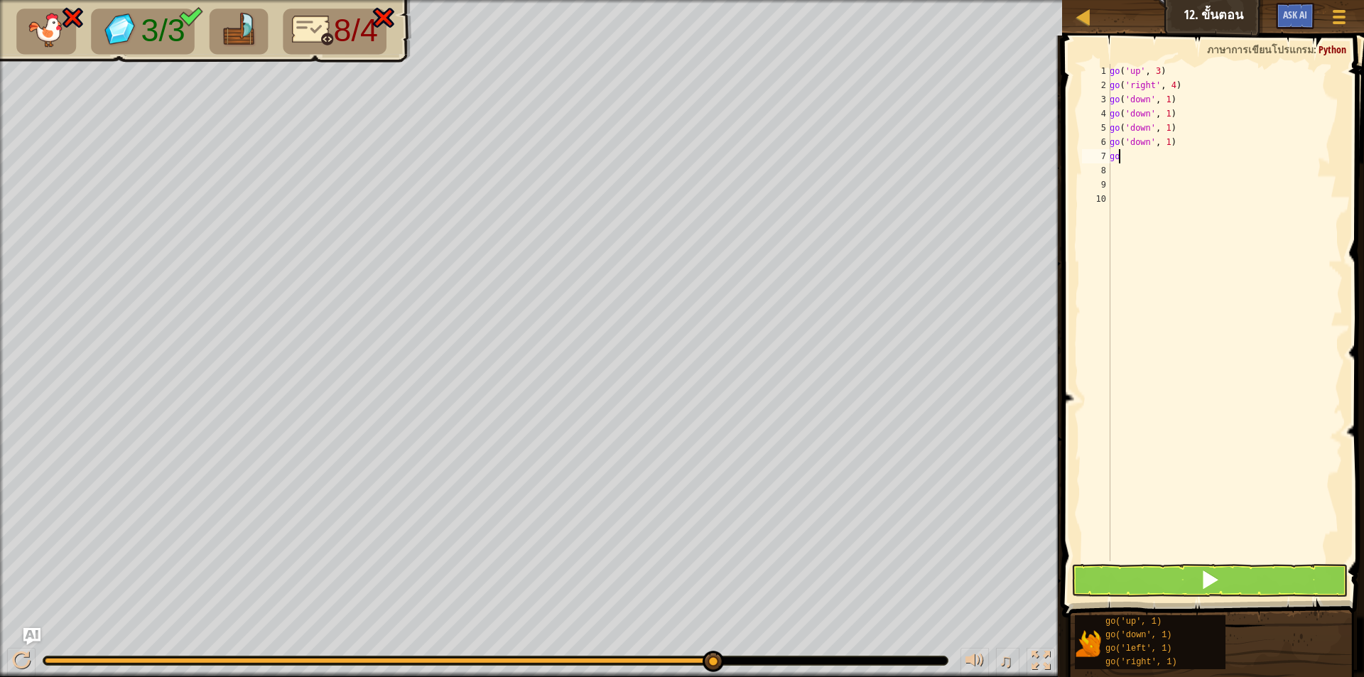
type textarea "g"
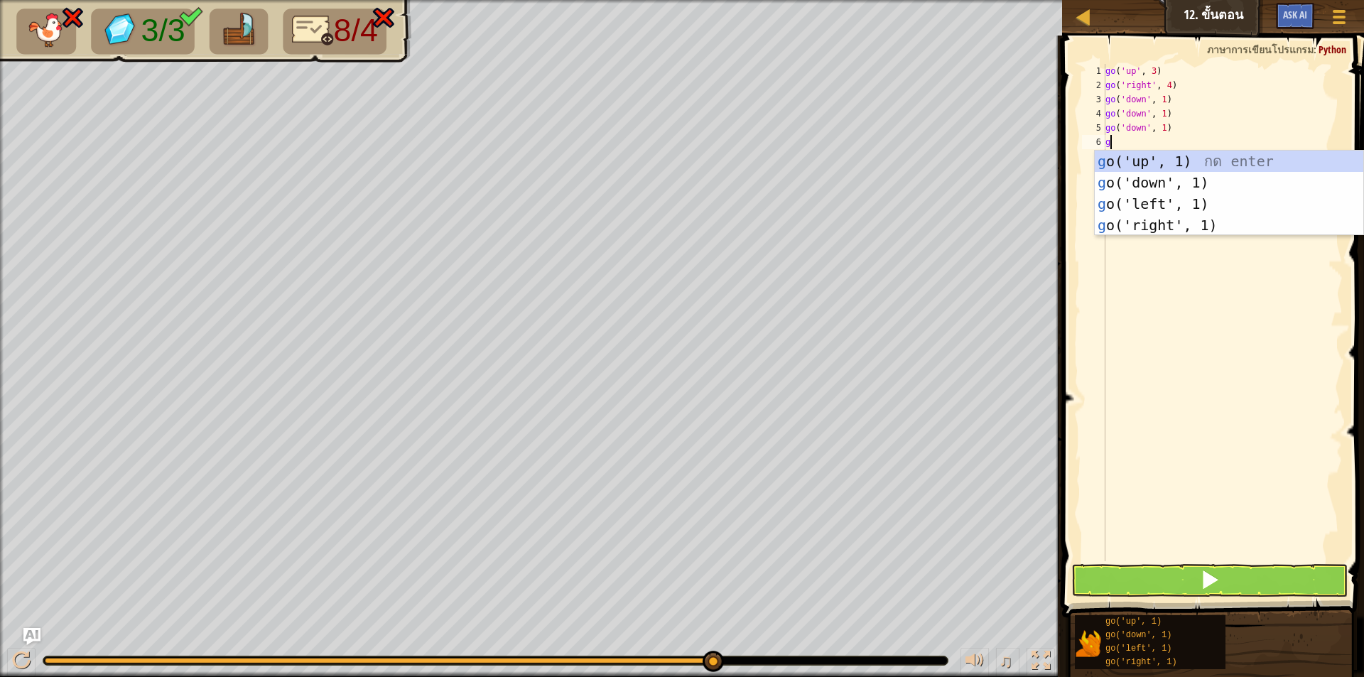
type textarea "go"
click at [1173, 205] on div "go ('up', 1) กด enter go ('down', 1) กด enter go ('left', 1) กด enter go ('righ…" at bounding box center [1228, 215] width 268 height 128
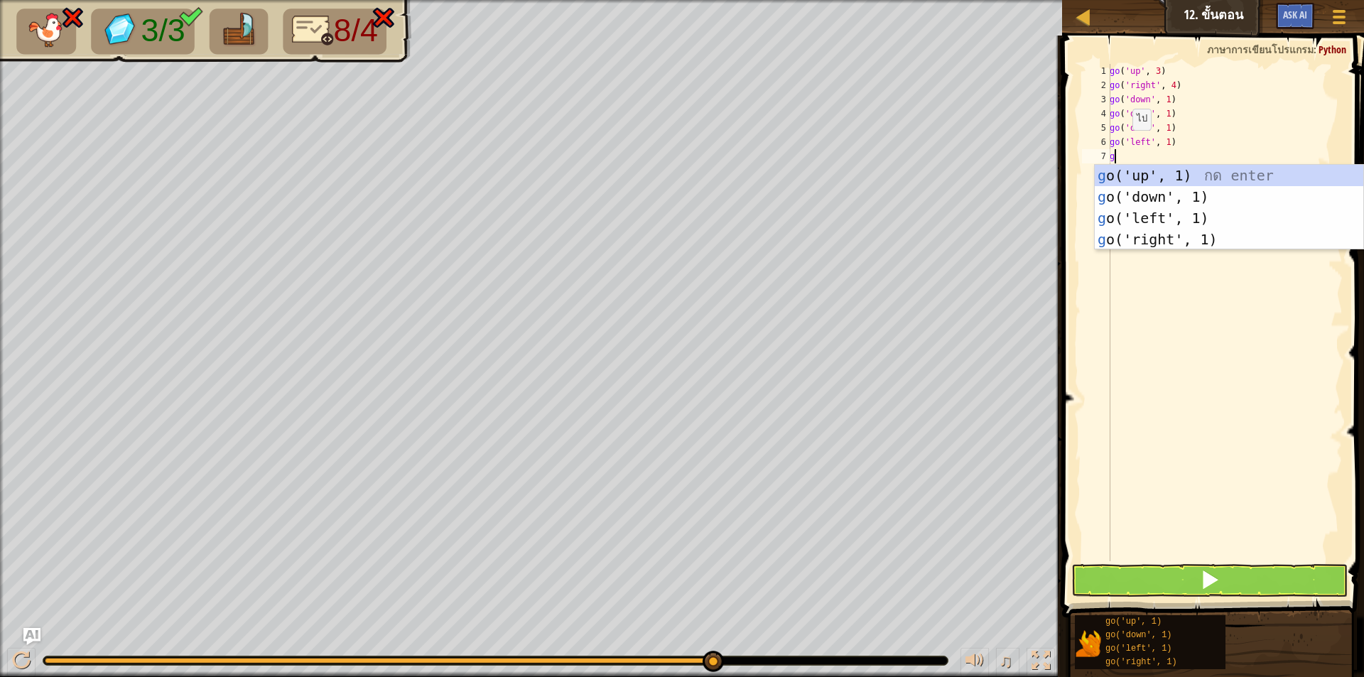
type textarea "go"
drag, startPoint x: 1131, startPoint y: 210, endPoint x: 1131, endPoint y: 230, distance: 19.9
click at [1131, 213] on div "go ('up', 1) กด enter go ('down', 1) กด enter go ('left', 1) กด enter go ('righ…" at bounding box center [1228, 229] width 268 height 128
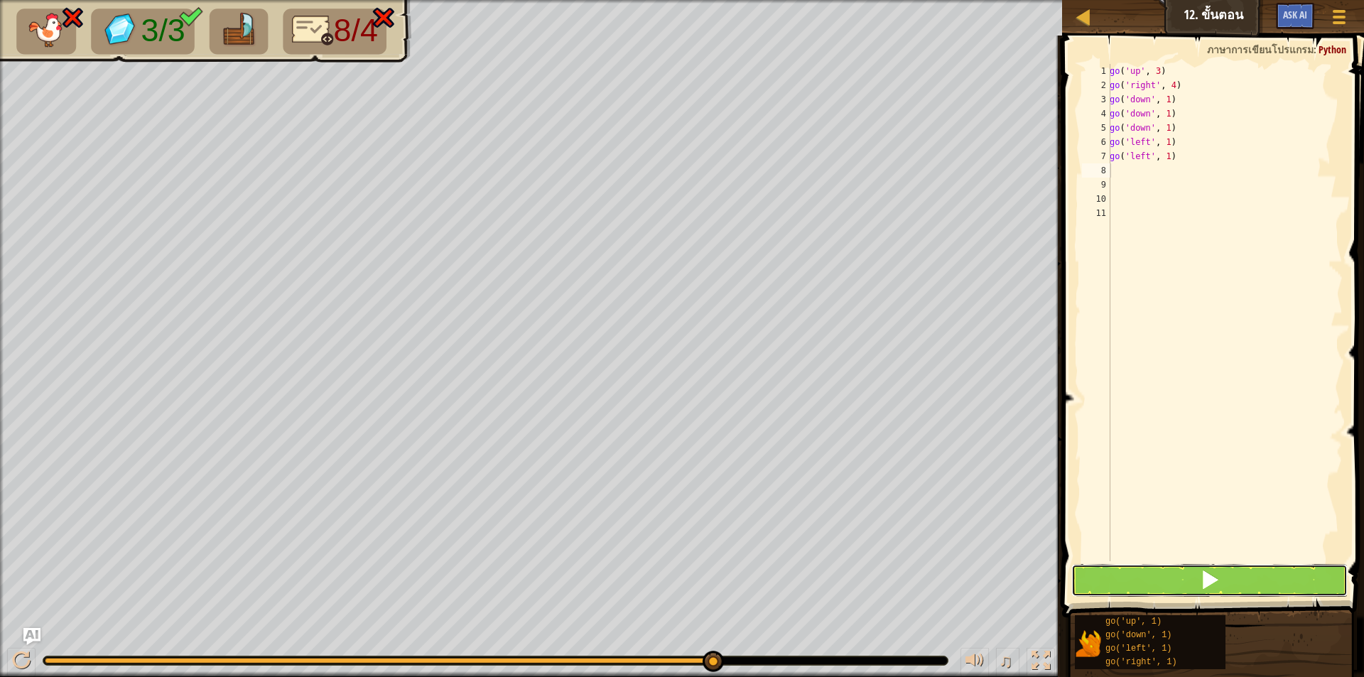
click at [1143, 581] on button at bounding box center [1209, 580] width 276 height 33
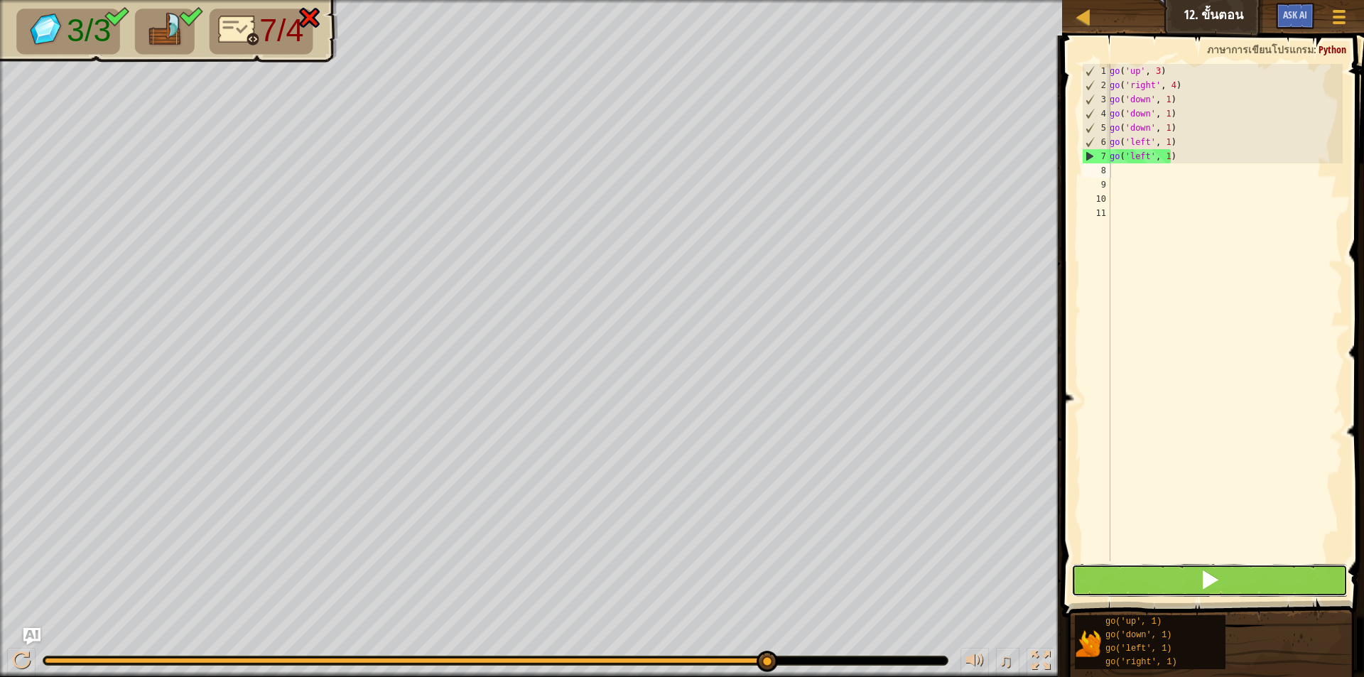
click at [1176, 572] on button at bounding box center [1209, 580] width 276 height 33
drag, startPoint x: 1195, startPoint y: 572, endPoint x: 1205, endPoint y: 587, distance: 17.9
click at [1195, 572] on button at bounding box center [1209, 580] width 276 height 33
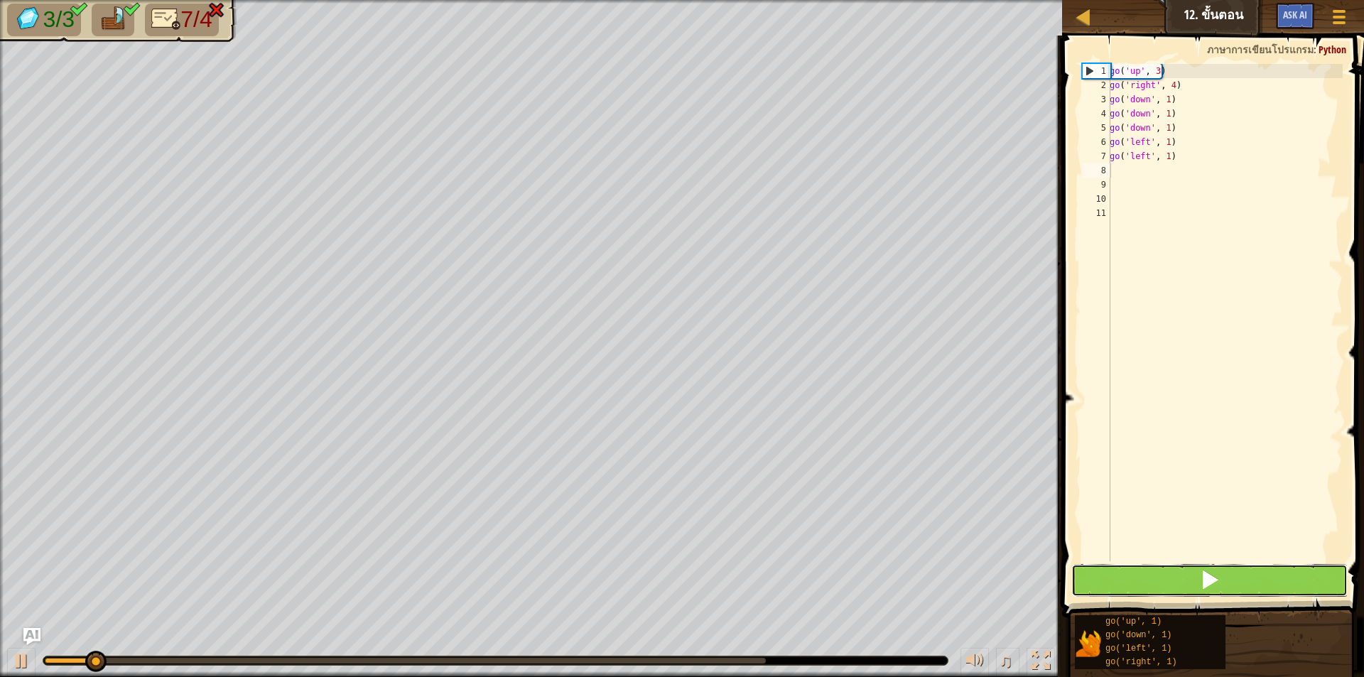
click at [1204, 586] on span at bounding box center [1210, 580] width 20 height 20
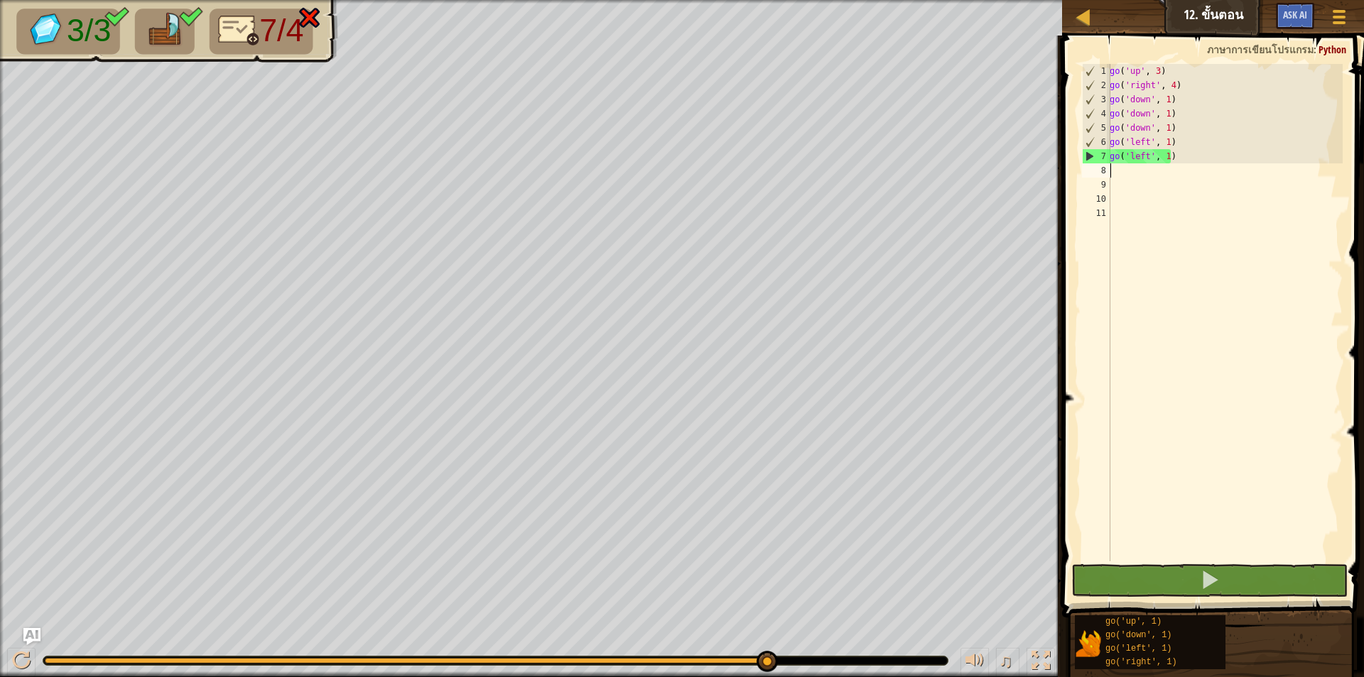
drag, startPoint x: 1204, startPoint y: 586, endPoint x: 1363, endPoint y: -62, distance: 667.0
drag, startPoint x: 1363, startPoint y: -62, endPoint x: 1160, endPoint y: 200, distance: 330.6
click at [1160, 200] on div "go ( 'up' , 3 ) go ( 'right' , 4 ) go ( 'down' , 1 ) go ( 'down' , 1 ) go ( 'do…" at bounding box center [1224, 327] width 236 height 526
click at [1177, 121] on div "go ( 'up' , 3 ) go ( 'right' , 4 ) go ( 'down' , 1 ) go ( 'down' , 1 ) go ( 'do…" at bounding box center [1224, 327] width 236 height 526
type textarea "g"
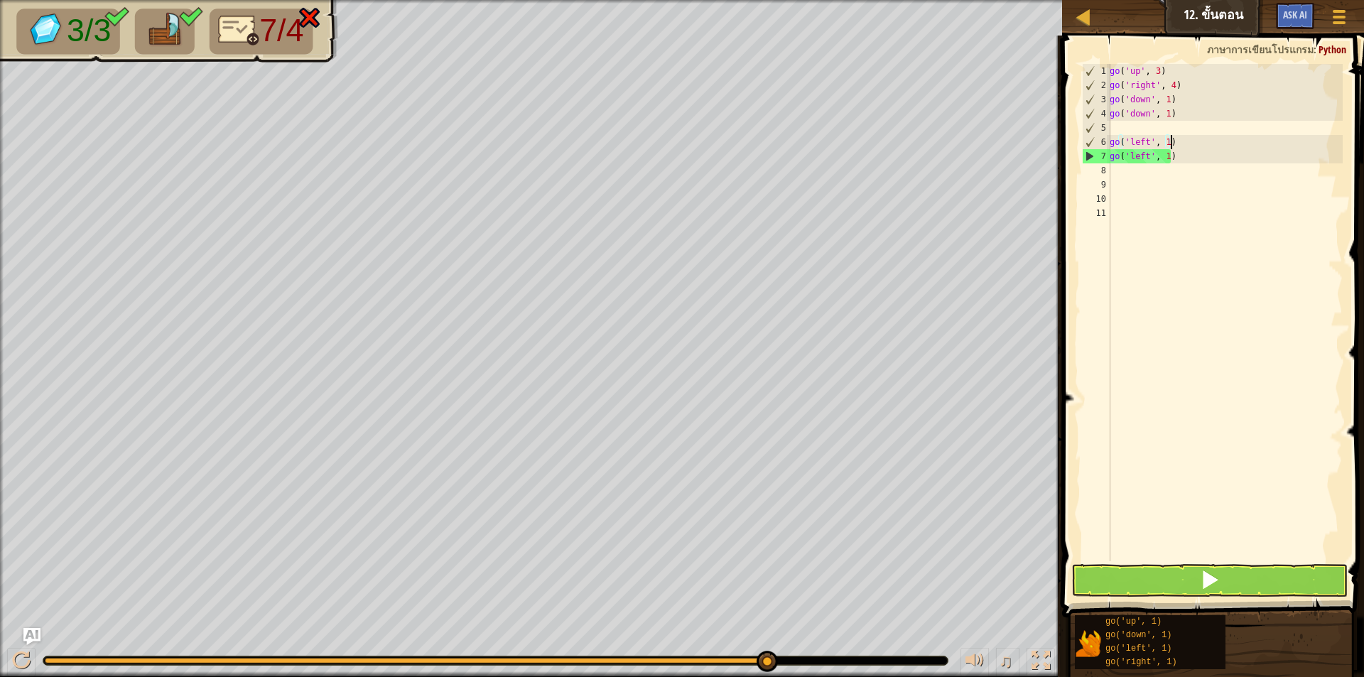
click at [1185, 143] on div "go ( 'up' , 3 ) go ( 'right' , 4 ) go ( 'down' , 1 ) go ( 'down' , 1 ) go ( 'le…" at bounding box center [1224, 327] width 236 height 526
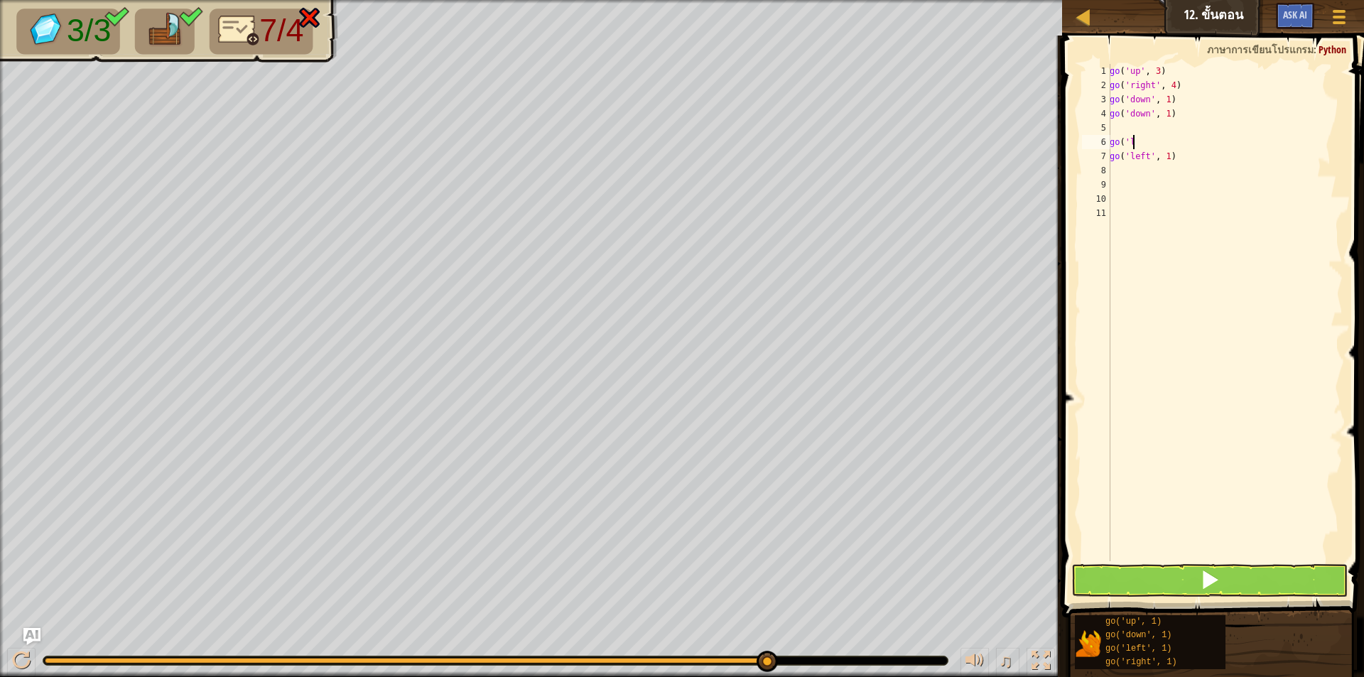
type textarea "g"
click at [1188, 156] on div "go ( 'up' , 3 ) go ( 'right' , 4 ) go ( 'down' , 1 ) go ( 'down' , 1 ) go ( 'le…" at bounding box center [1224, 327] width 236 height 526
type textarea "g"
click at [1187, 105] on div "go ( 'up' , 3 ) go ( 'right' , 4 ) go ( 'down' , 1 ) go ( 'down' , 1 )" at bounding box center [1222, 327] width 240 height 526
type textarea "g"
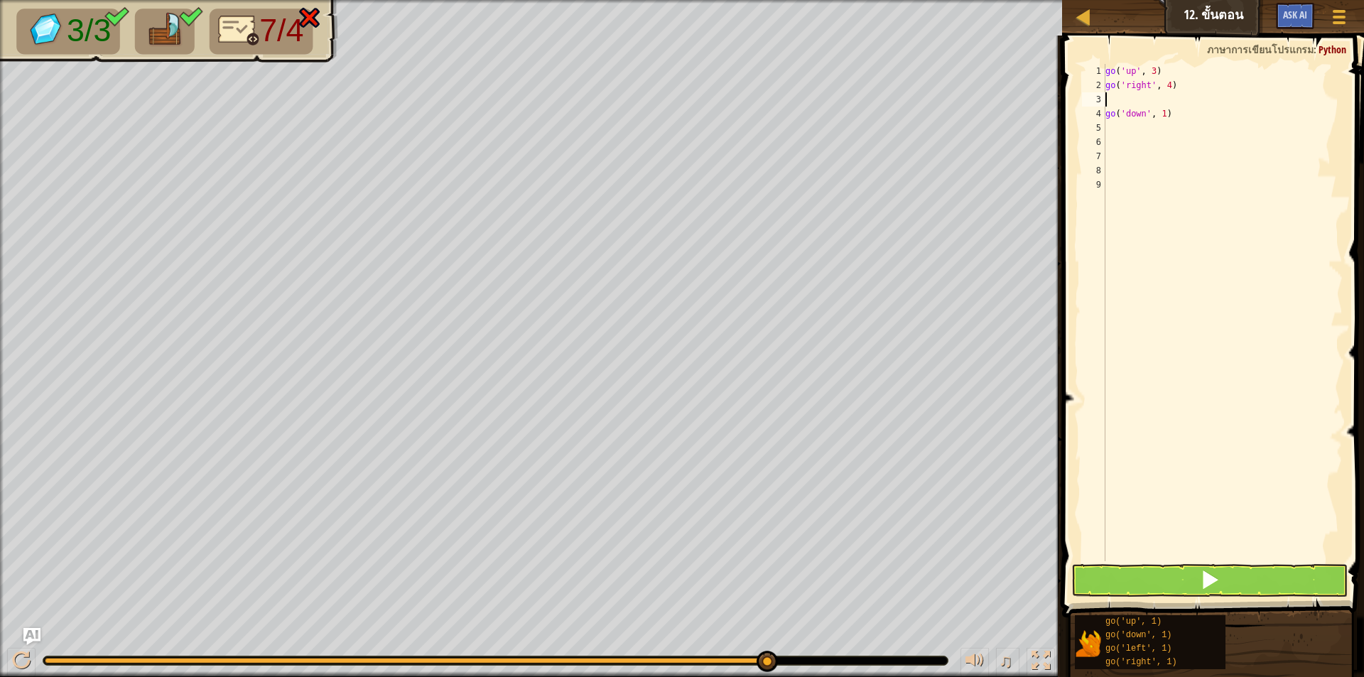
click at [1187, 116] on div "go ( 'up' , 3 ) go ( 'right' , 4 ) go ( 'down' , 1 )" at bounding box center [1222, 327] width 240 height 526
type textarea "g"
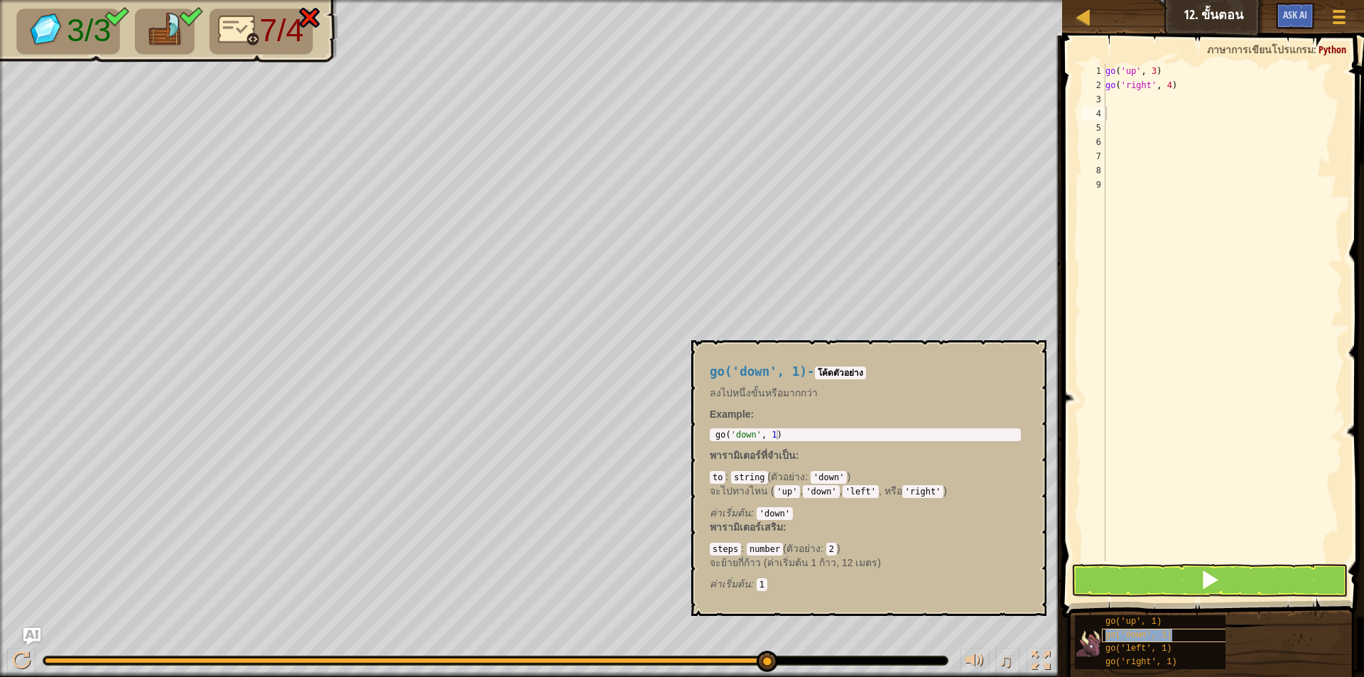
copy span "go('down', 1)"
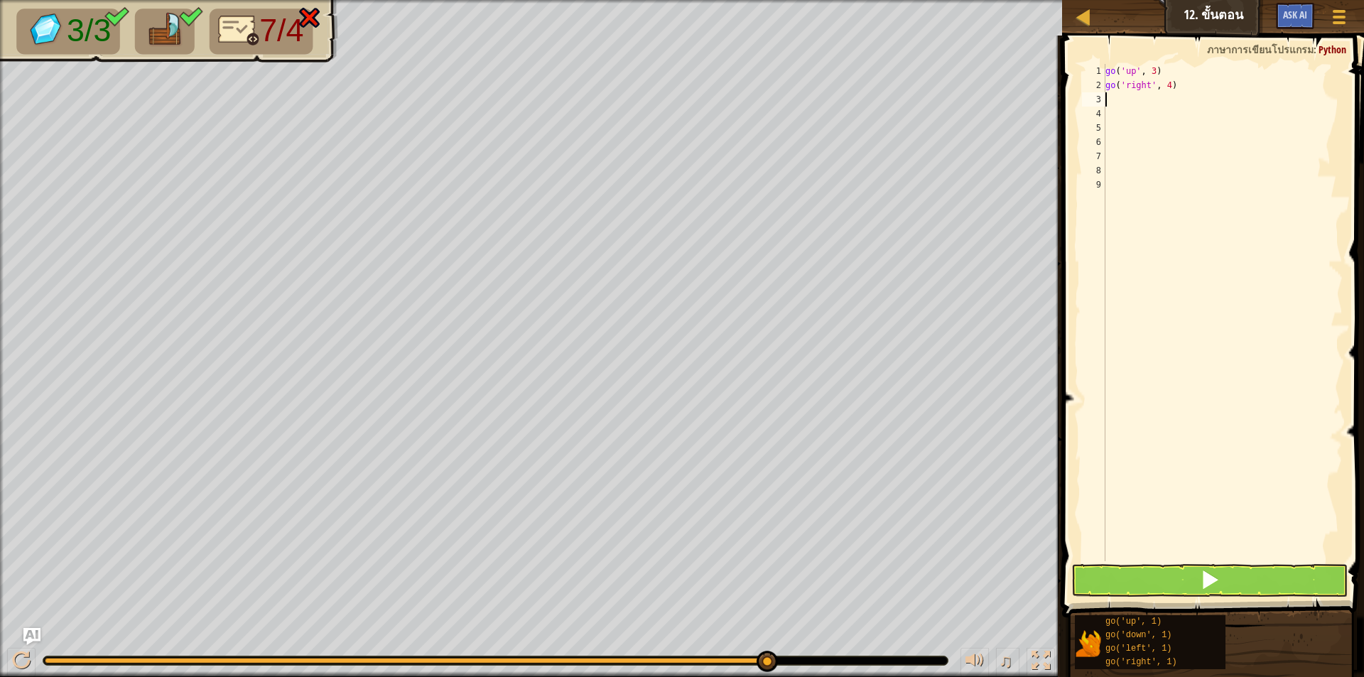
paste textarea "go('down', 1)"
type textarea "go('down', 1)"
click at [1160, 107] on div "go ( 'up' , 3 ) go ( 'right' , 4 ) go ( 'down' , 1 )" at bounding box center [1222, 327] width 240 height 526
click at [1160, 106] on div "go ( 'up' , 3 ) go ( 'right' , 4 ) go ( 'down' , 1 )" at bounding box center [1222, 327] width 240 height 526
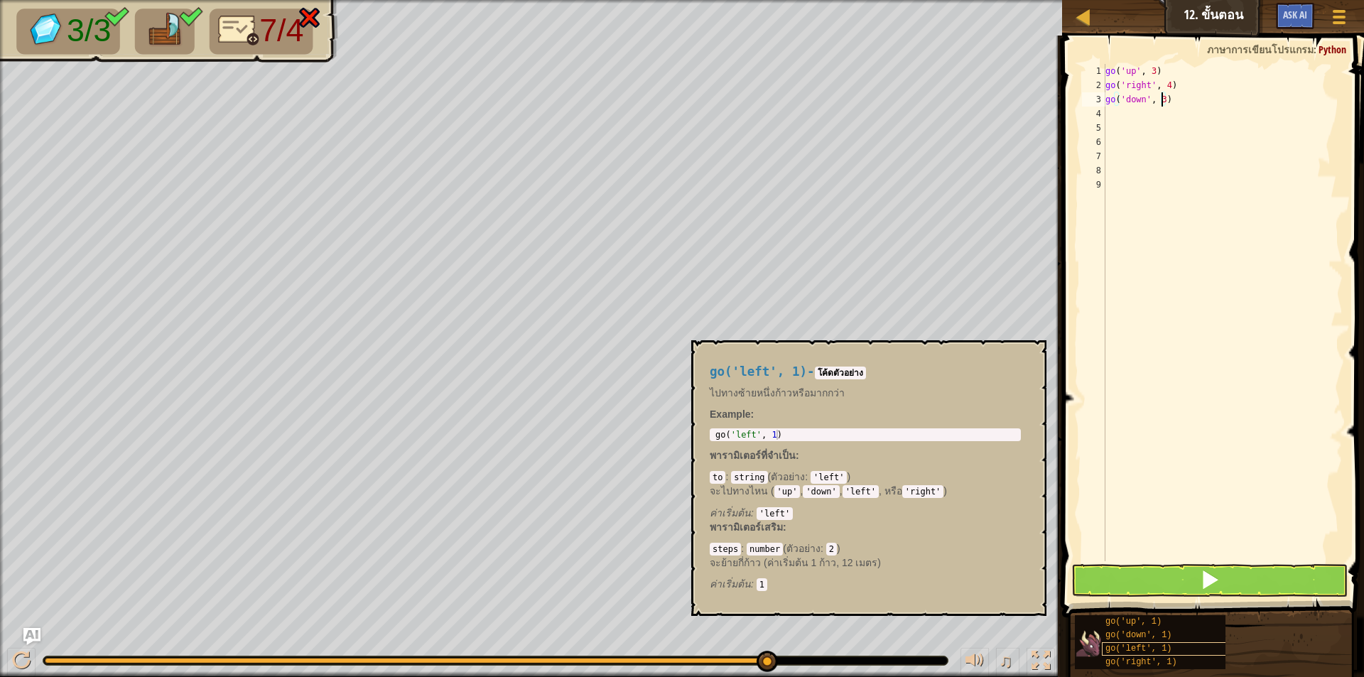
type textarea "go('down', 3)"
copy span "go('left', 1)"
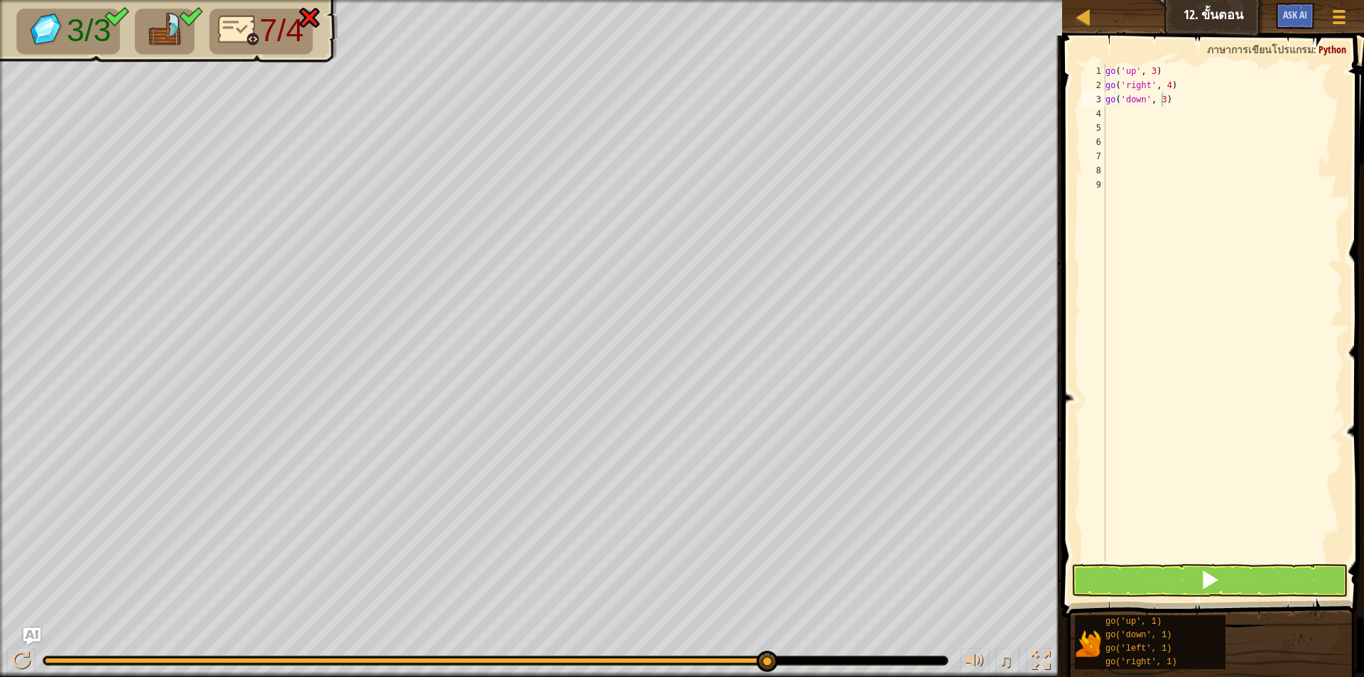
scroll to position [6, 0]
click at [1153, 114] on div "go ( 'up' , 3 ) go ( 'right' , 4 ) go ( 'down' , 3 )" at bounding box center [1222, 327] width 240 height 526
paste textarea "go('left', 1)"
type textarea "go('left', 1)"
click at [1160, 121] on div "go ( 'up' , 3 ) go ( 'right' , 4 ) go ( 'down' , 3 ) go ( 'left' , 1 )" at bounding box center [1222, 327] width 240 height 526
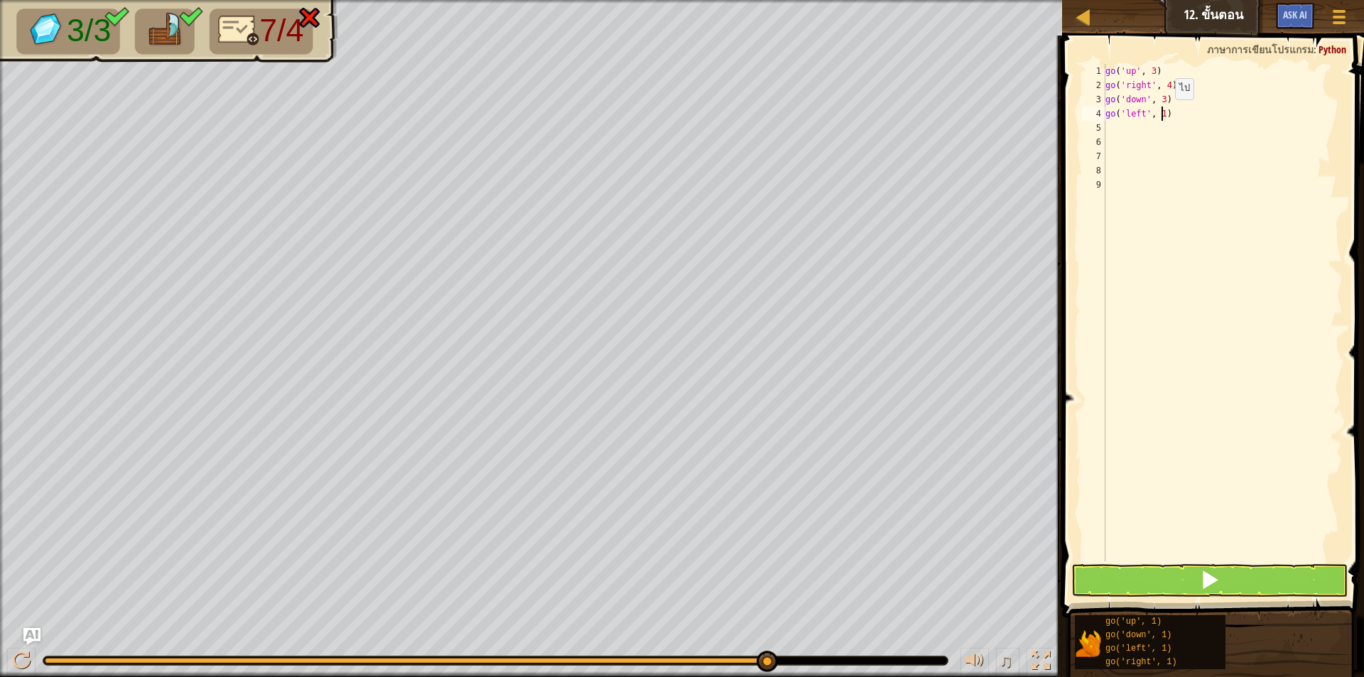
click at [1163, 114] on div "go ( 'up' , 3 ) go ( 'right' , 4 ) go ( 'down' , 3 ) go ( 'left' , 1 )" at bounding box center [1222, 327] width 240 height 526
type textarea "go('left', 2)"
click at [1180, 580] on button at bounding box center [1209, 580] width 276 height 33
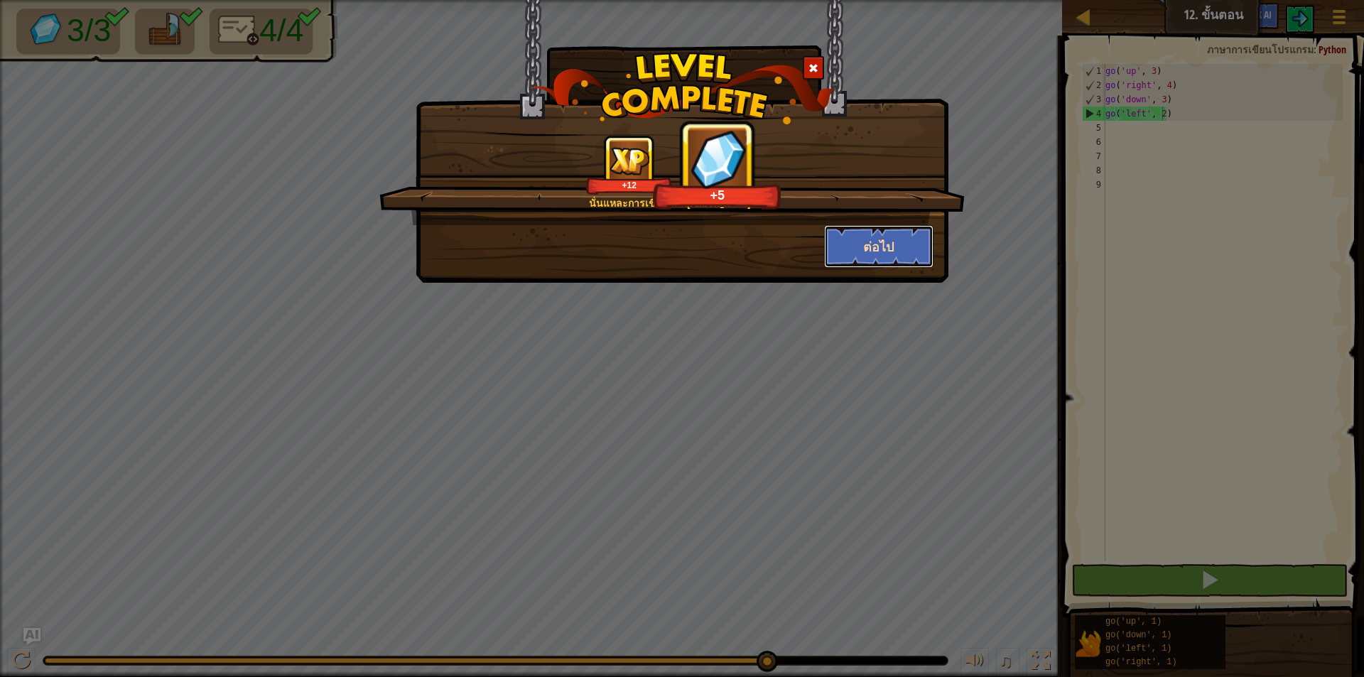
click at [846, 261] on button "ต่อไป" at bounding box center [879, 246] width 110 height 43
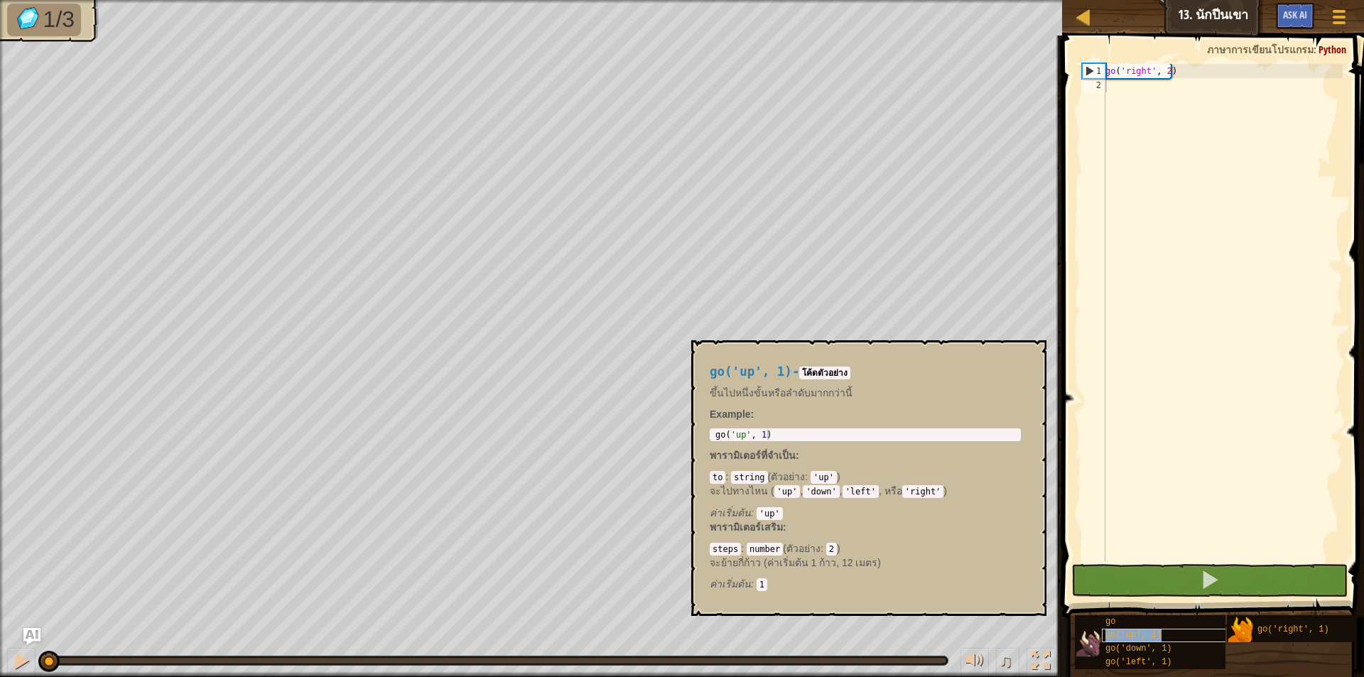
copy span "go('up', 1)"
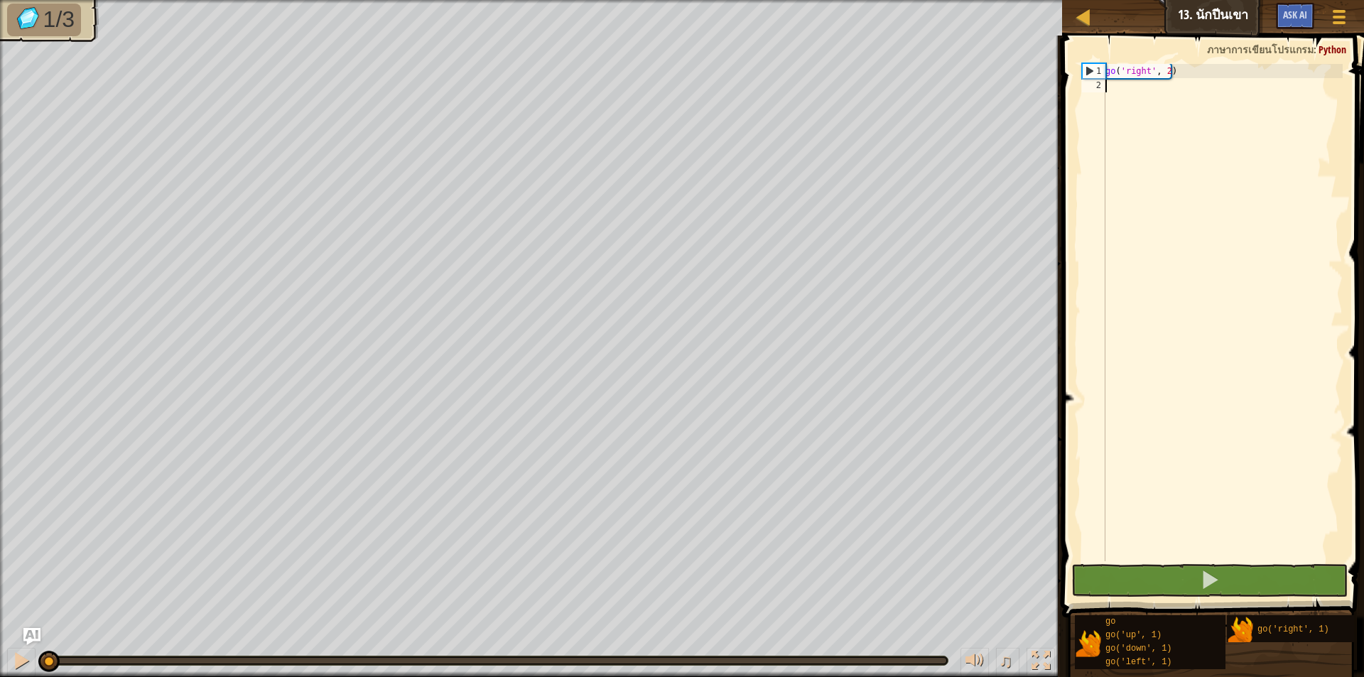
paste textarea "go('up', 1)"
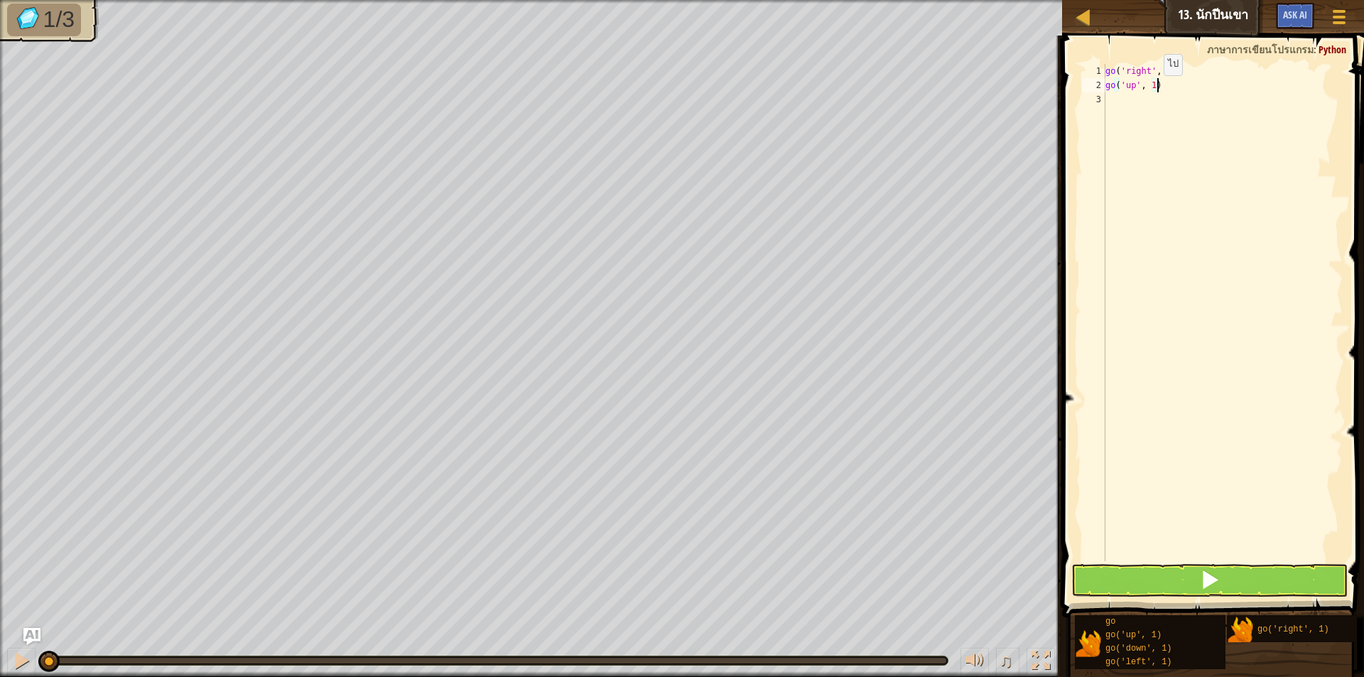
click at [1151, 89] on div "go ( 'right' , 2 ) go ( 'up' , 1 )" at bounding box center [1222, 327] width 240 height 526
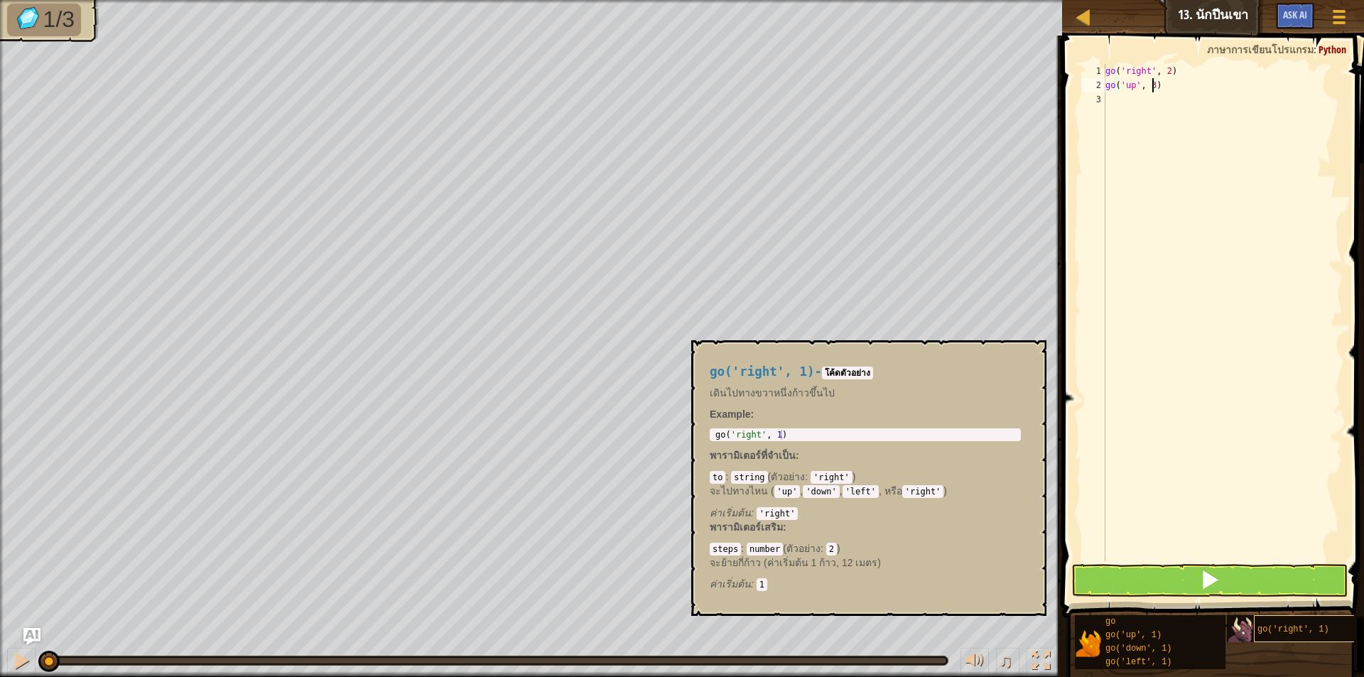
type textarea "go('up', 3)"
copy span "go('right', 1)"
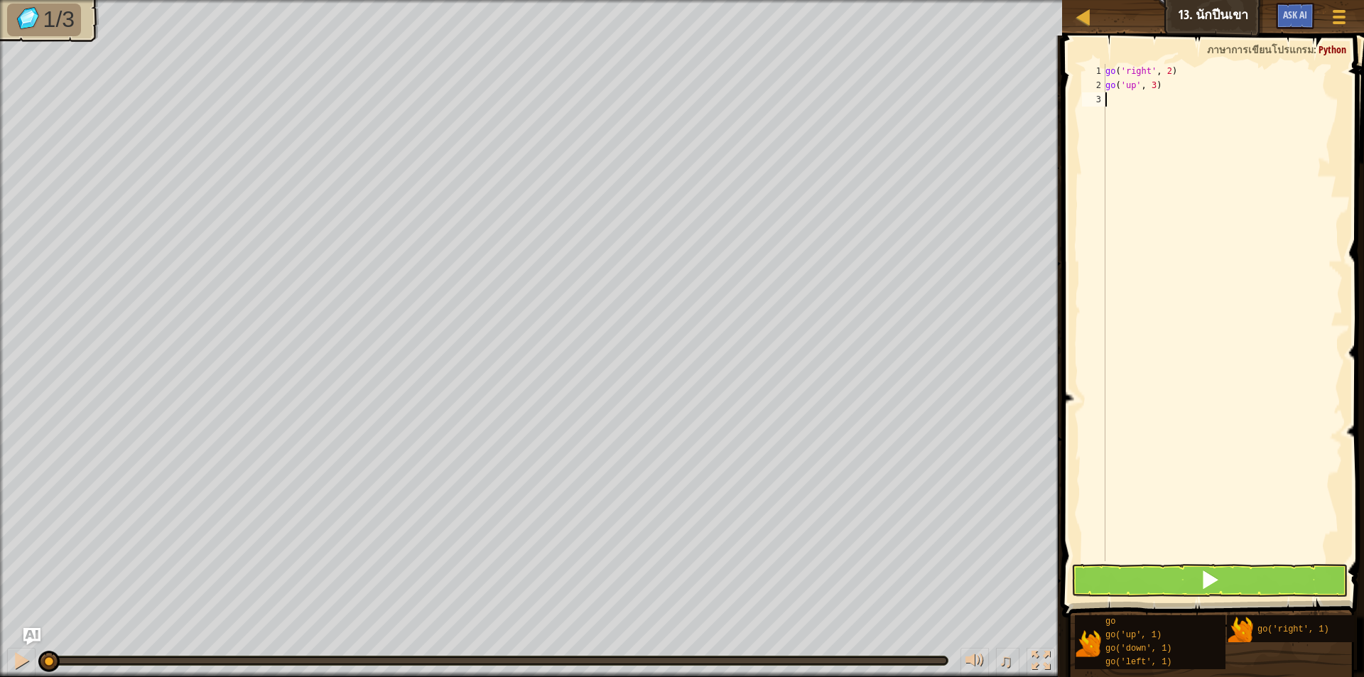
scroll to position [6, 0]
click at [1106, 102] on div "go ( 'right' , 2 ) go ( 'up' , 3 )" at bounding box center [1222, 327] width 240 height 526
paste textarea "go('right', 1)"
click at [1163, 99] on div "go ( 'right' , 2 ) go ( 'up' , 3 ) go ( 'right' , 1 )" at bounding box center [1222, 327] width 240 height 526
click at [1166, 99] on div "go ( 'right' , 2 ) go ( 'up' , 3 ) go ( 'right' , 1 )" at bounding box center [1222, 327] width 240 height 526
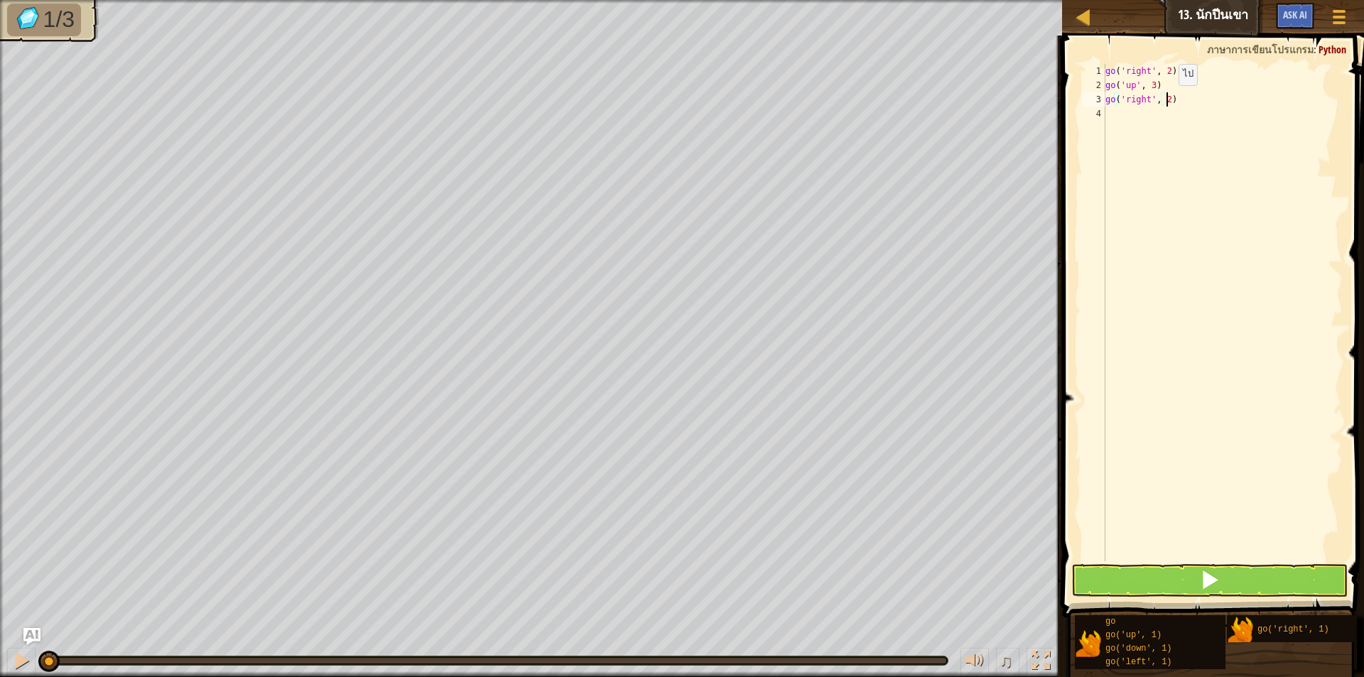
scroll to position [6, 5]
type textarea "go('right', 2)"
click at [1202, 580] on span at bounding box center [1210, 580] width 20 height 20
